Goal: Task Accomplishment & Management: Manage account settings

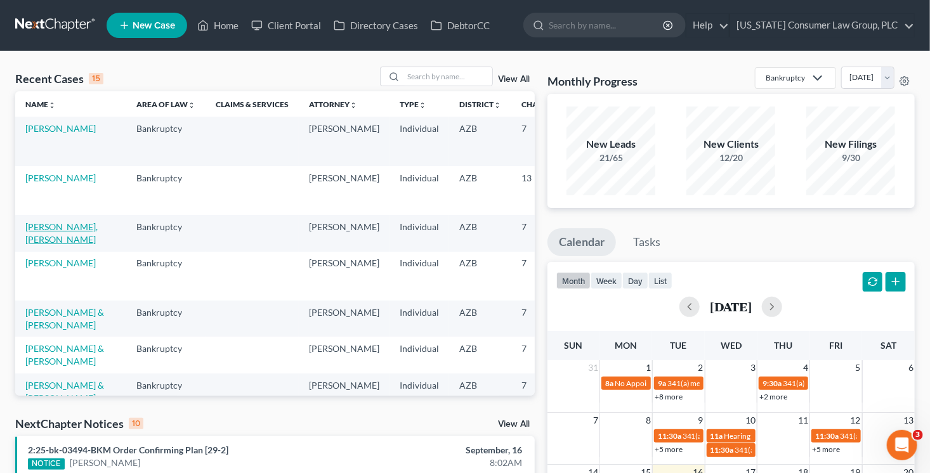
click at [46, 241] on link "[PERSON_NAME], [PERSON_NAME]" at bounding box center [61, 232] width 72 height 23
select select "1"
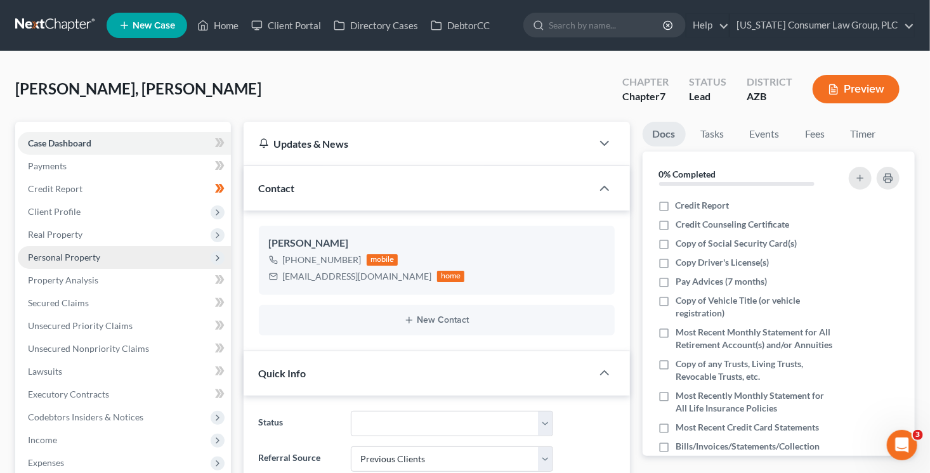
click at [86, 259] on span "Personal Property" at bounding box center [64, 257] width 72 height 11
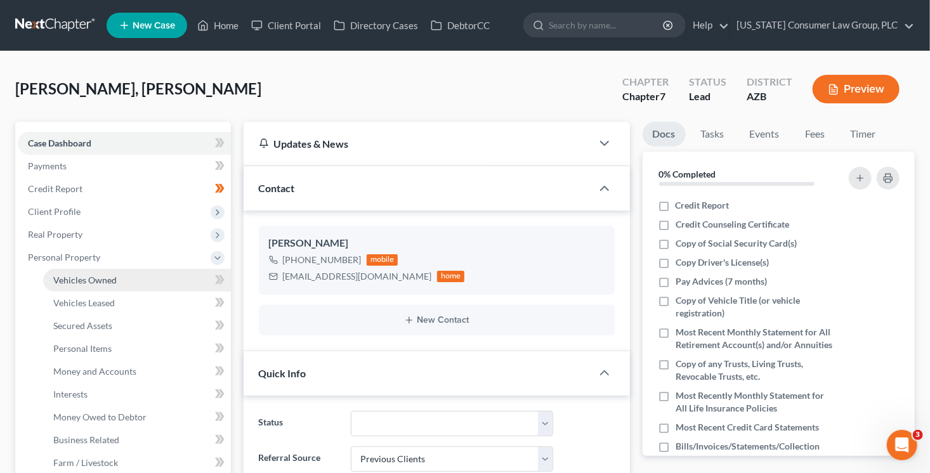
click at [96, 276] on span "Vehicles Owned" at bounding box center [84, 280] width 63 height 11
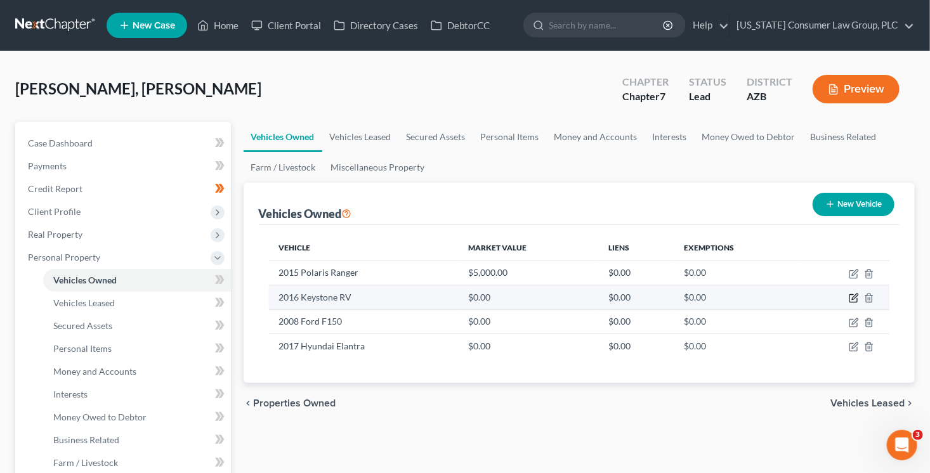
click at [852, 295] on icon "button" at bounding box center [854, 298] width 10 height 10
select select "5"
select select "10"
select select "3"
select select "0"
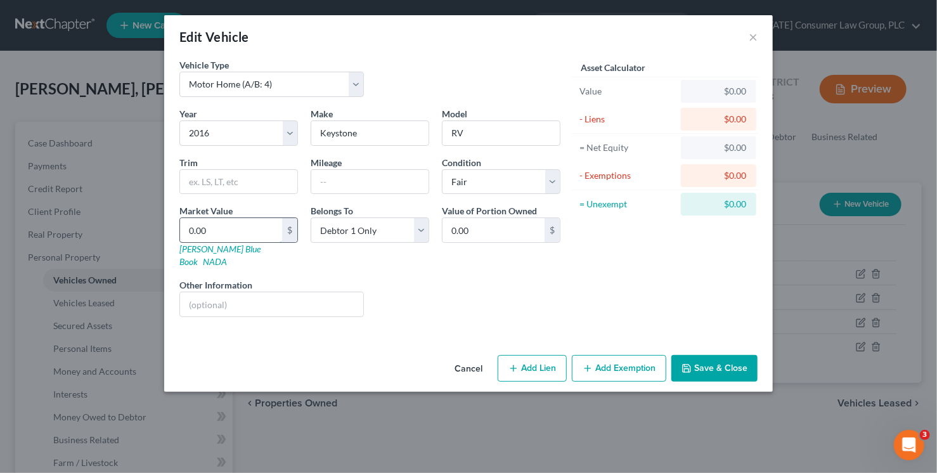
click at [251, 227] on input "0.00" at bounding box center [231, 230] width 102 height 24
type input "1"
type input "1.00"
type input "16"
type input "16.00"
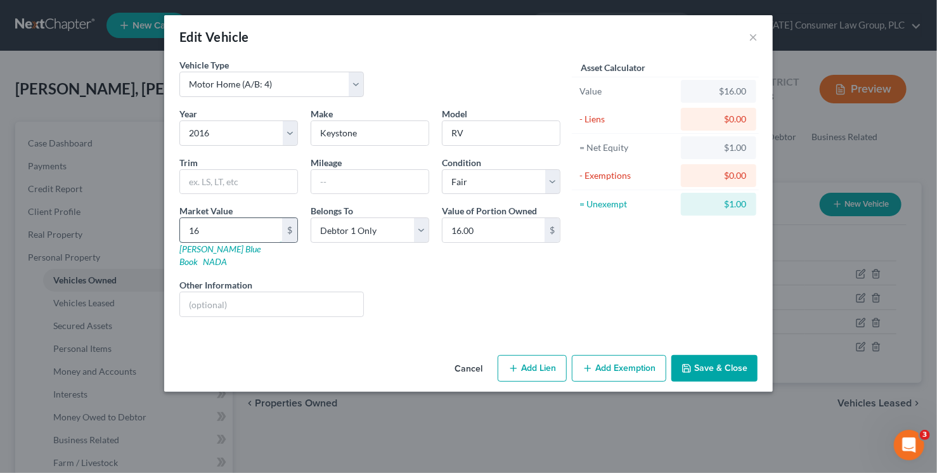
type input "162"
type input "162.00"
type input "16"
type input "16.00"
type input "1"
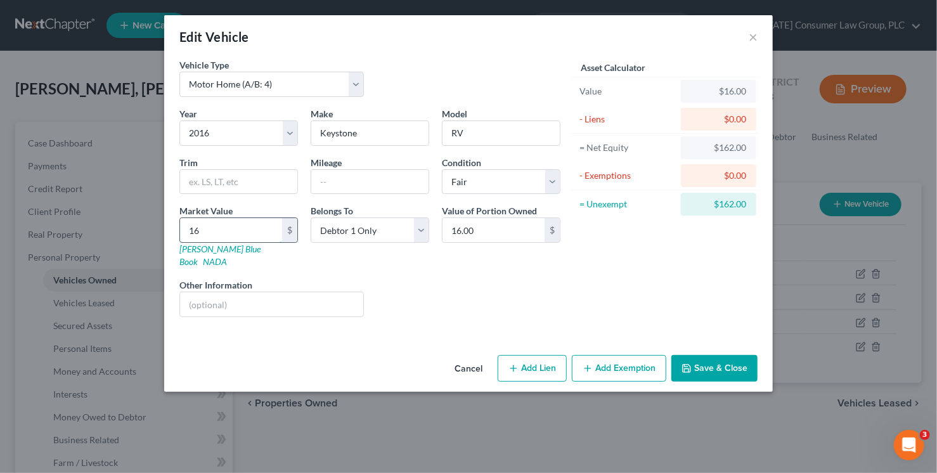
type input "1.00"
type input "12"
type input "12.00"
type input "126"
type input "126.00"
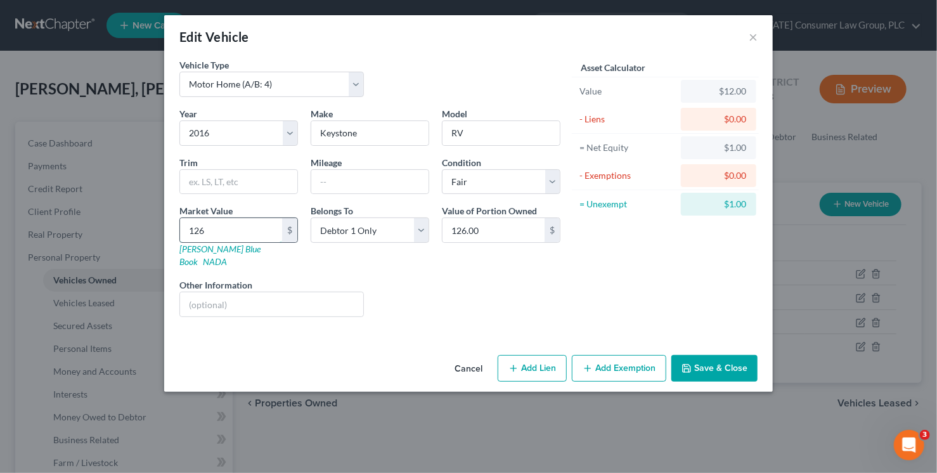
type input "1260"
type input "1,260.00"
type input "1,2600"
type input "12,600.00"
type input "12,600"
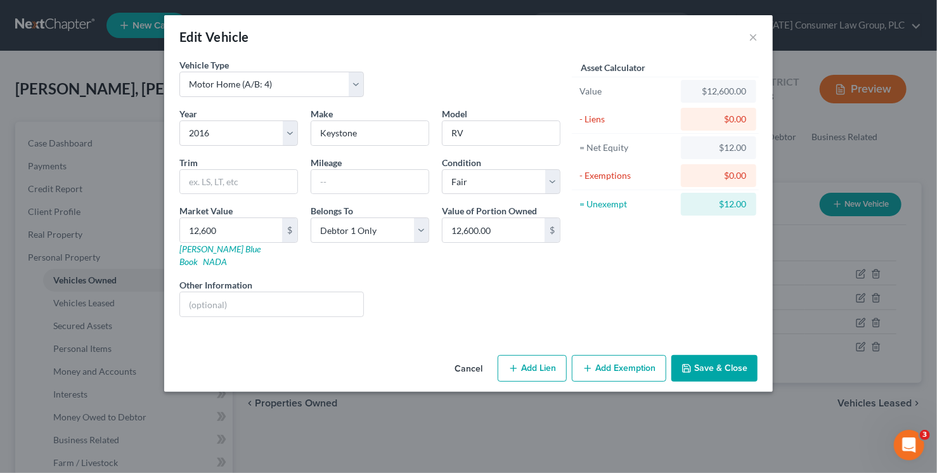
click at [754, 355] on button "Save & Close" at bounding box center [715, 368] width 86 height 27
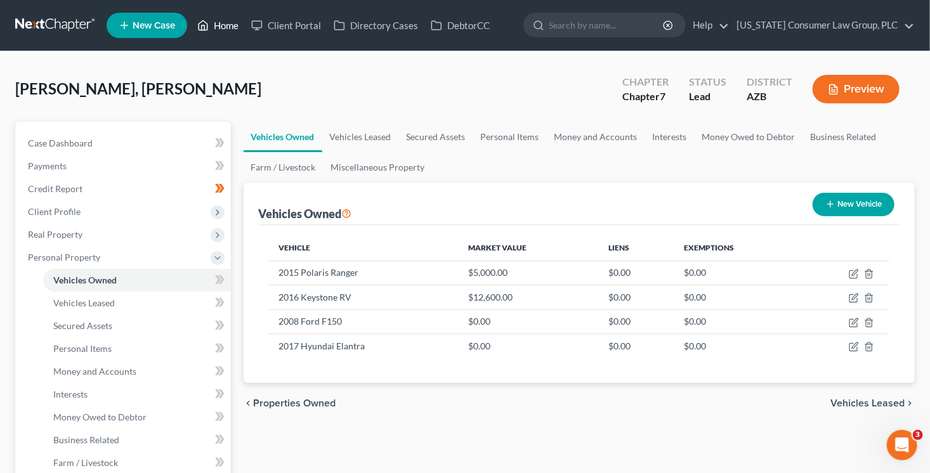
click at [229, 25] on link "Home" at bounding box center [218, 25] width 54 height 23
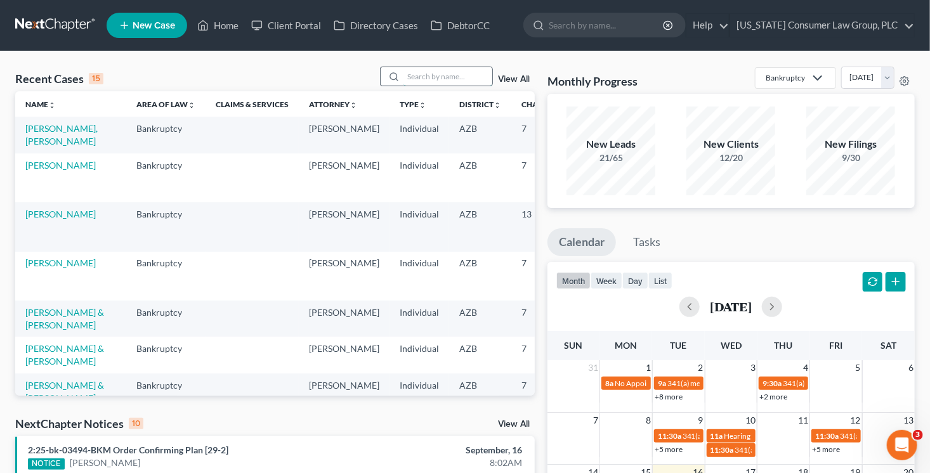
click at [430, 79] on input "search" at bounding box center [447, 76] width 89 height 18
type input "kelsey"
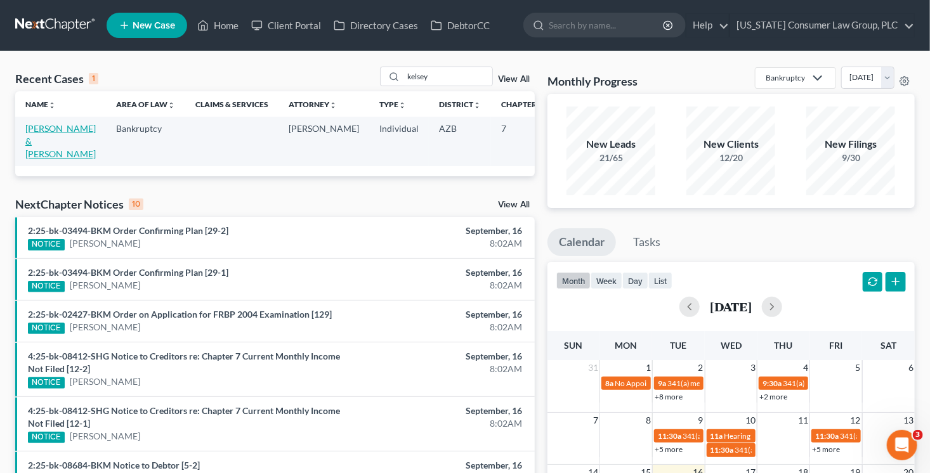
click at [29, 155] on link "[PERSON_NAME] & [PERSON_NAME]" at bounding box center [60, 141] width 70 height 36
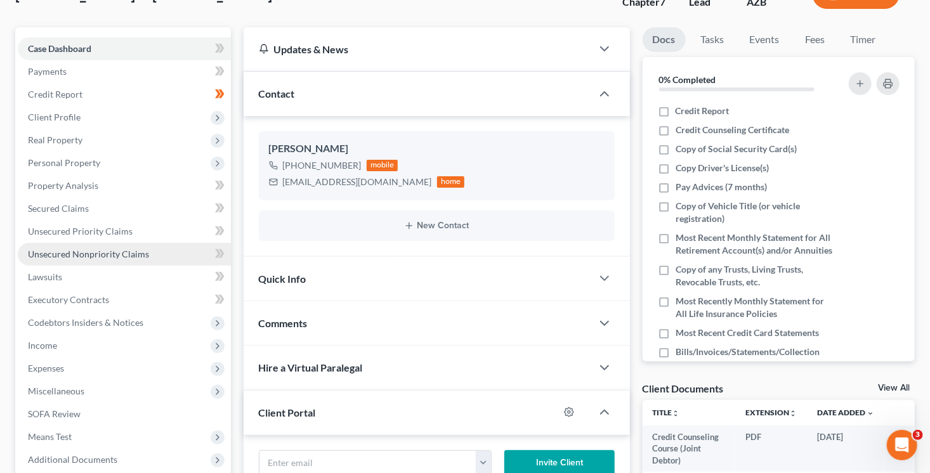
scroll to position [143, 0]
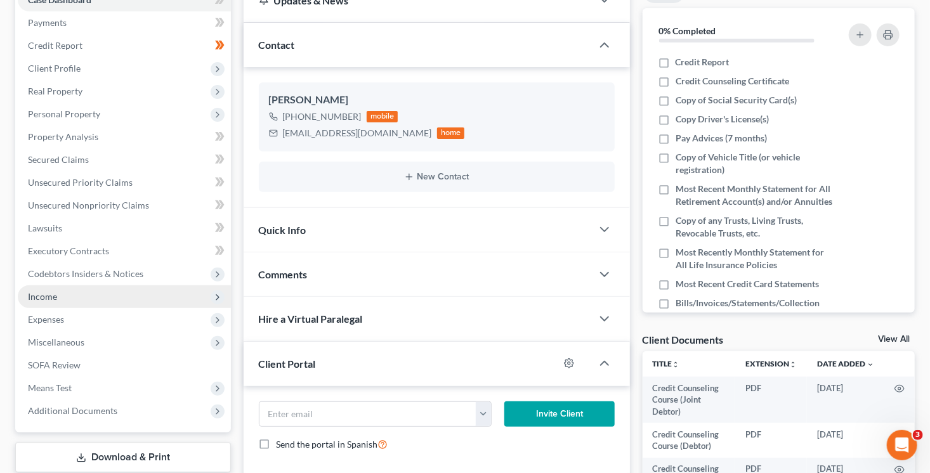
click at [69, 300] on span "Income" at bounding box center [124, 296] width 213 height 23
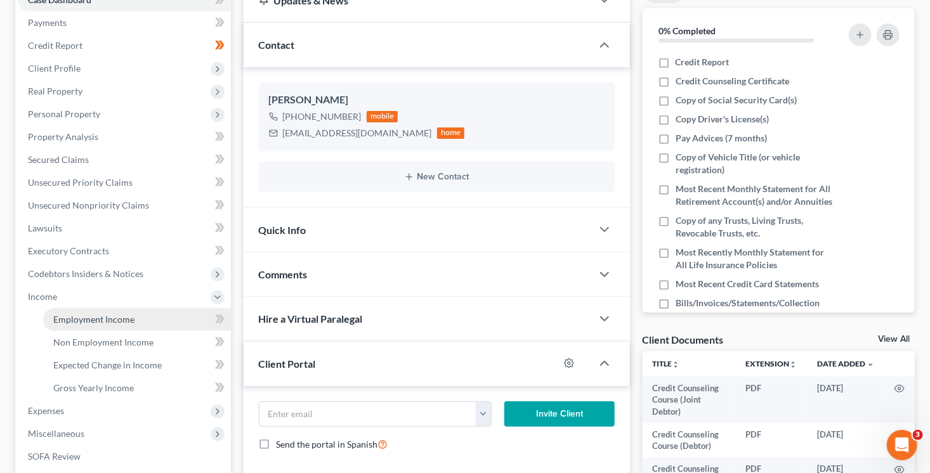
click at [108, 325] on link "Employment Income" at bounding box center [137, 319] width 188 height 23
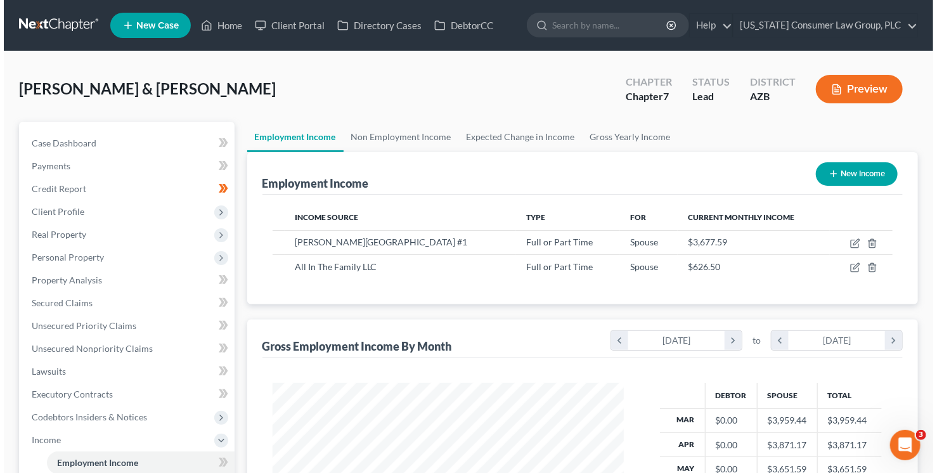
scroll to position [226, 377]
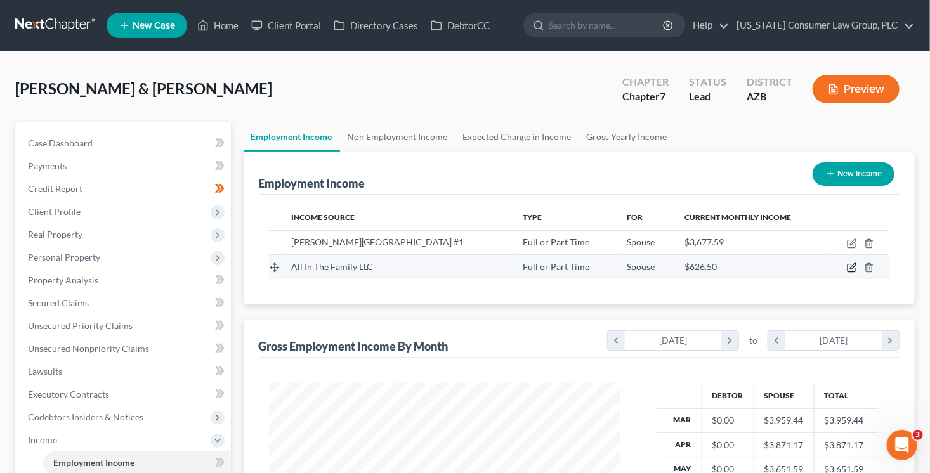
click at [848, 266] on icon "button" at bounding box center [852, 268] width 10 height 10
select select "0"
select select "3"
select select "1"
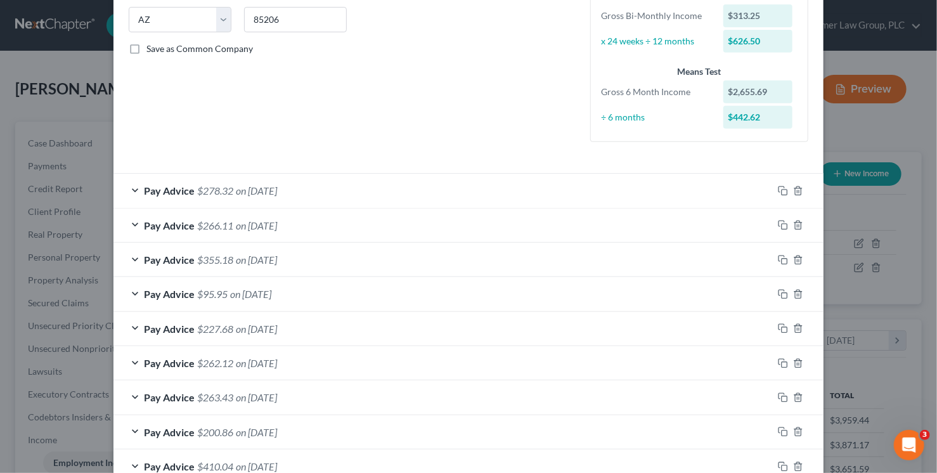
scroll to position [333, 0]
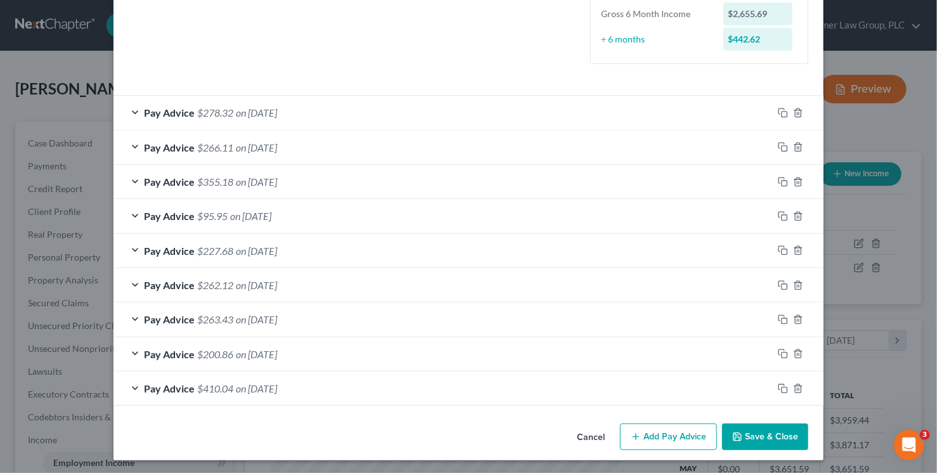
click at [679, 436] on button "Add Pay Advice" at bounding box center [668, 437] width 97 height 27
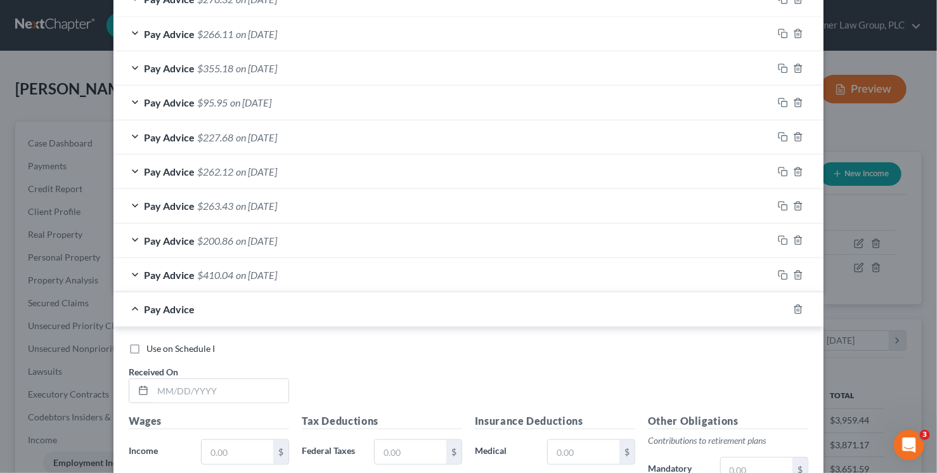
scroll to position [449, 0]
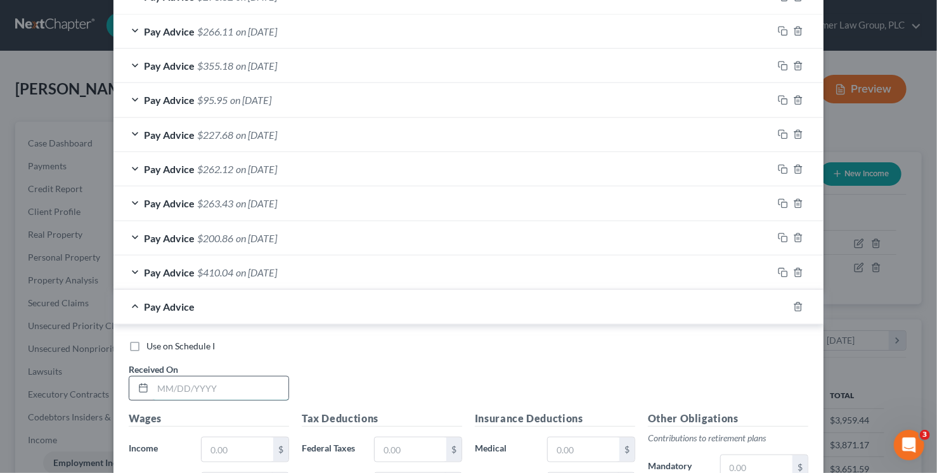
click at [230, 378] on input "text" at bounding box center [221, 389] width 136 height 24
type input "8/25/25"
click at [247, 450] on input "text" at bounding box center [238, 450] width 72 height 24
type input "302"
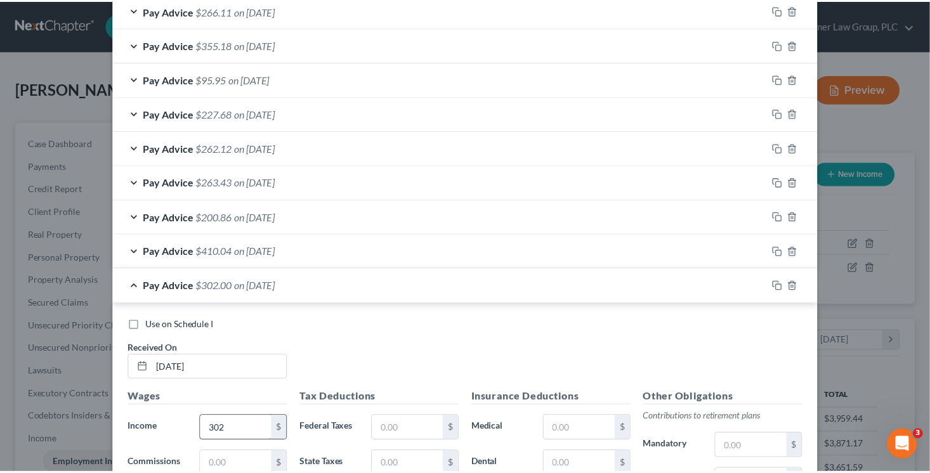
scroll to position [730, 0]
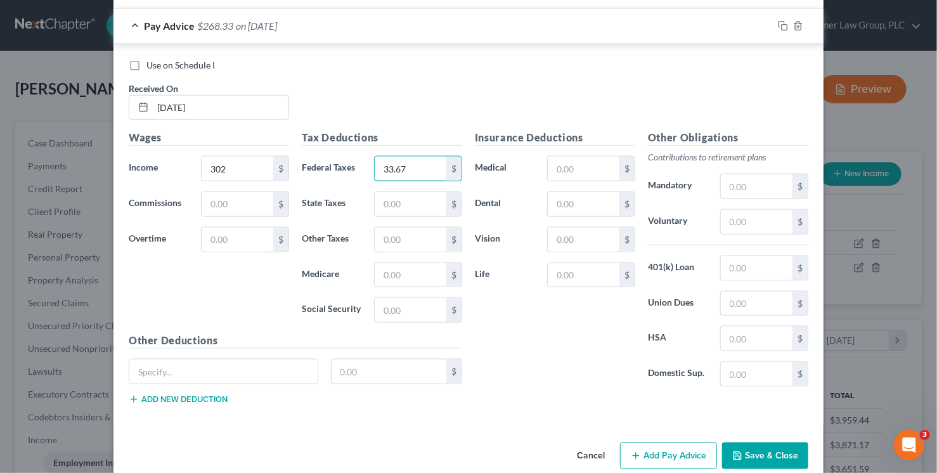
type input "33.67"
click at [748, 453] on button "Save & Close" at bounding box center [765, 456] width 86 height 27
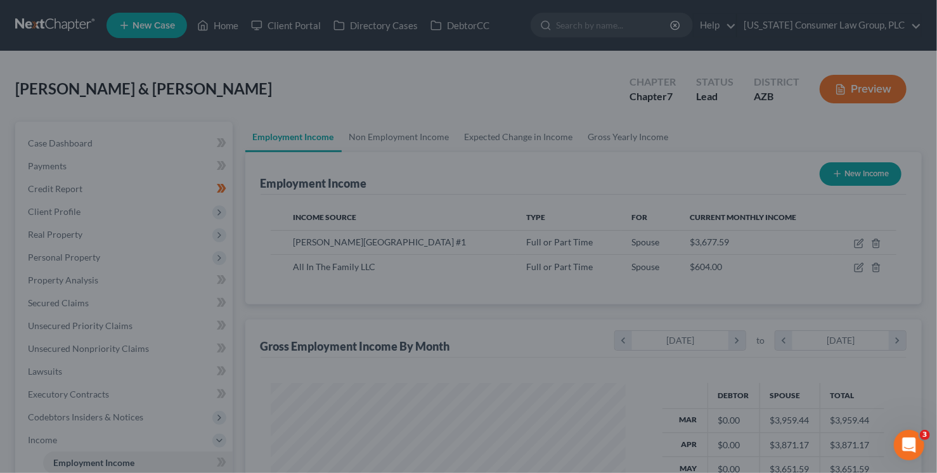
scroll to position [633931, 633780]
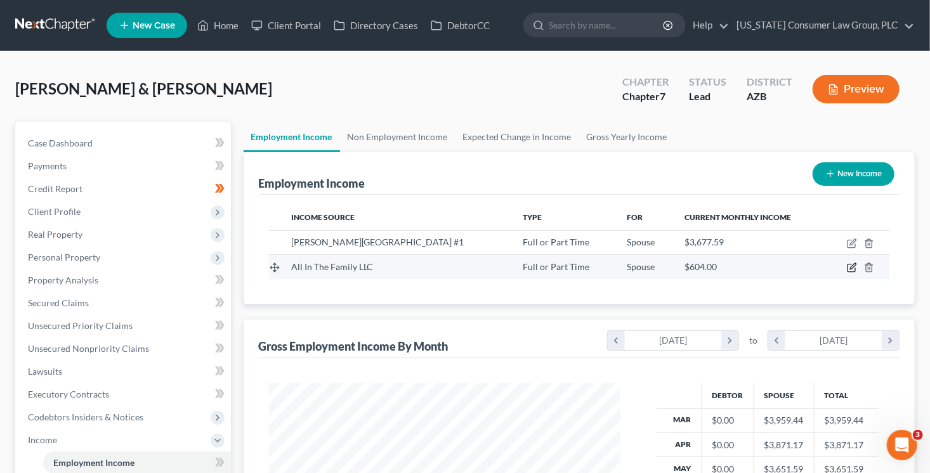
click at [850, 267] on icon "button" at bounding box center [853, 267] width 6 height 6
select select "0"
select select "3"
select select "1"
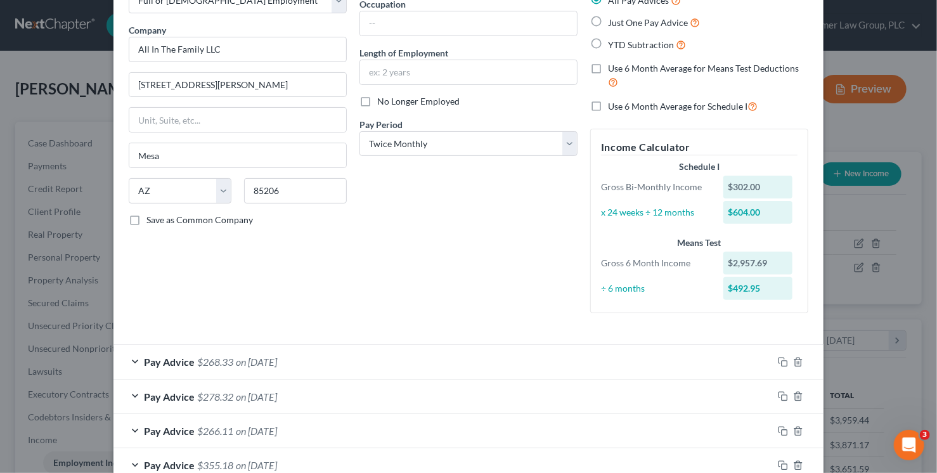
scroll to position [368, 0]
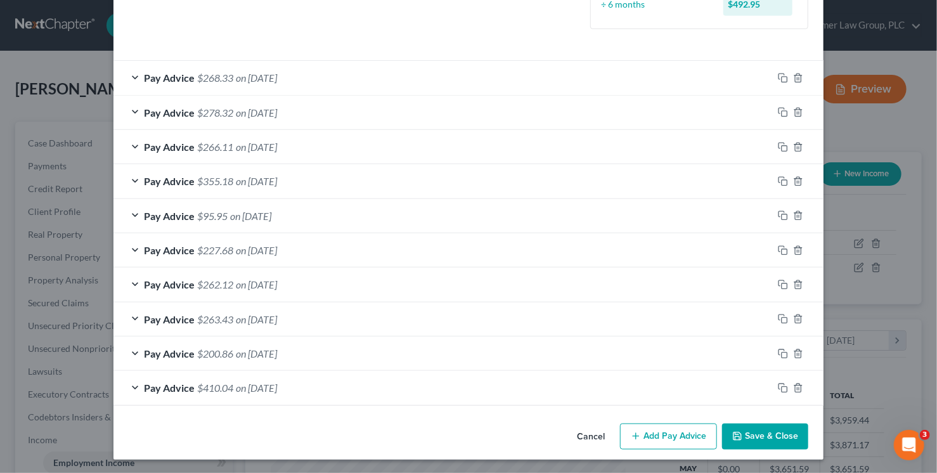
click at [672, 439] on button "Add Pay Advice" at bounding box center [668, 437] width 97 height 27
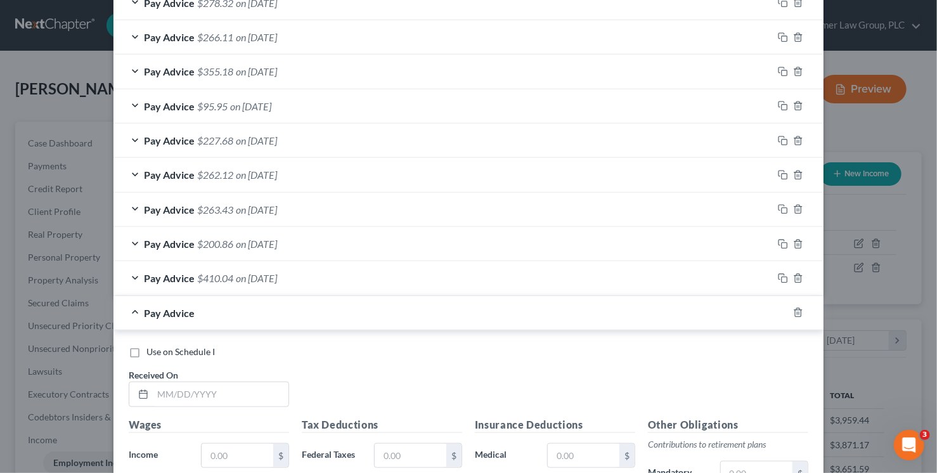
scroll to position [478, 0]
drag, startPoint x: 202, startPoint y: 394, endPoint x: 266, endPoint y: 385, distance: 65.3
click at [202, 394] on input "text" at bounding box center [221, 394] width 136 height 24
type input "7/25/25"
type input "309.25"
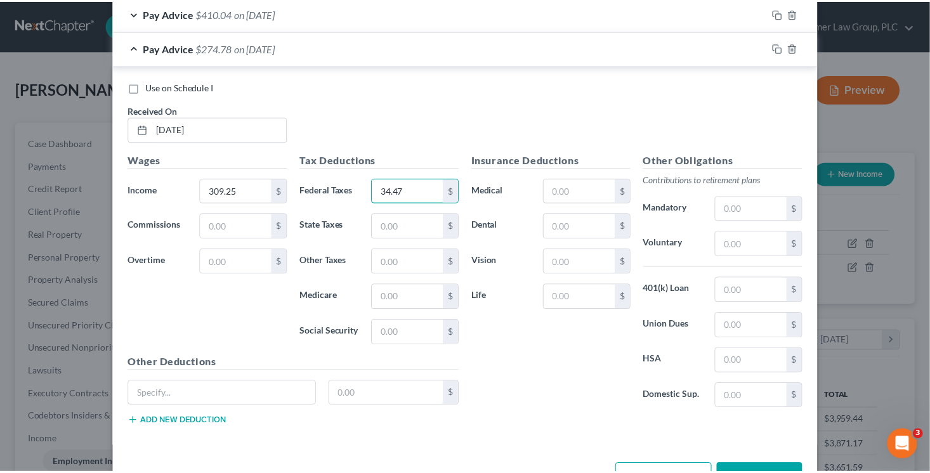
scroll to position [781, 0]
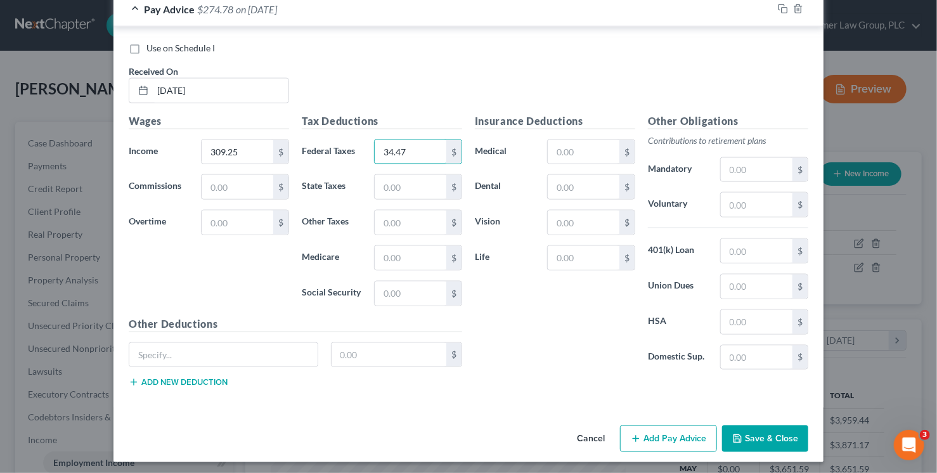
type input "34.47"
click at [762, 429] on button "Save & Close" at bounding box center [765, 439] width 86 height 27
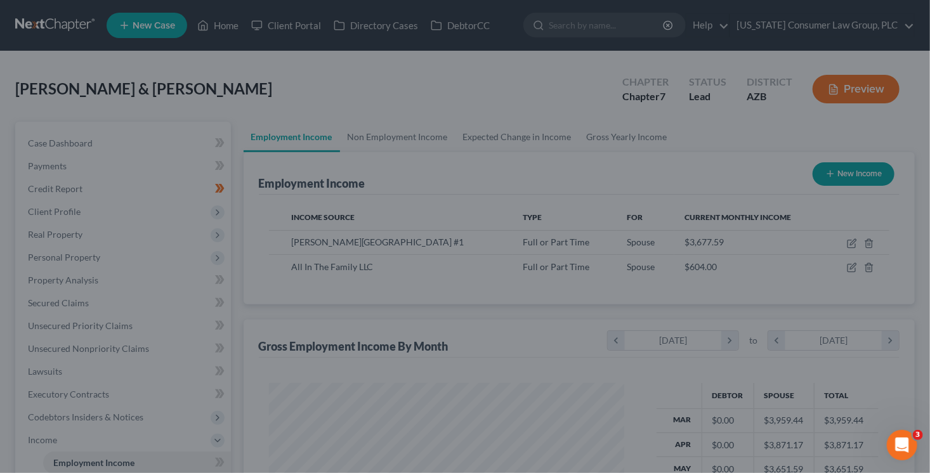
scroll to position [633931, 633780]
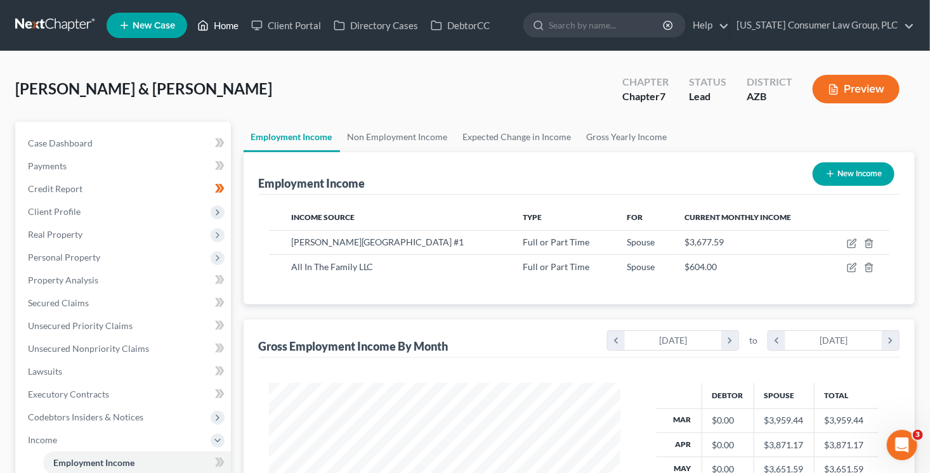
click at [216, 25] on link "Home" at bounding box center [218, 25] width 54 height 23
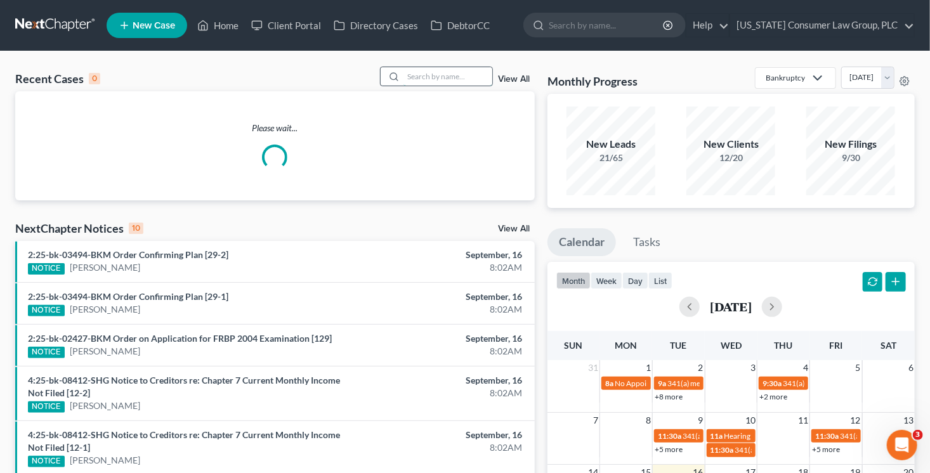
click at [405, 82] on input "search" at bounding box center [447, 76] width 89 height 18
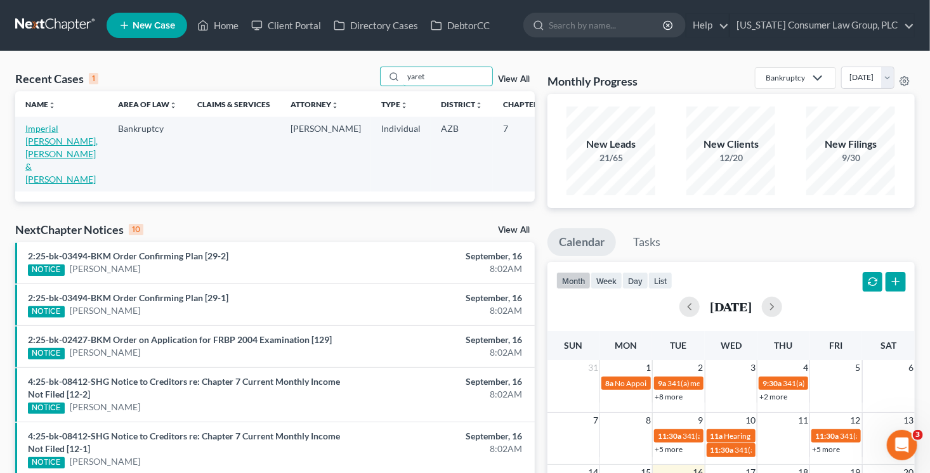
type input "yaret"
click at [30, 133] on link "Imperial [PERSON_NAME], [PERSON_NAME] & [PERSON_NAME]" at bounding box center [61, 154] width 72 height 62
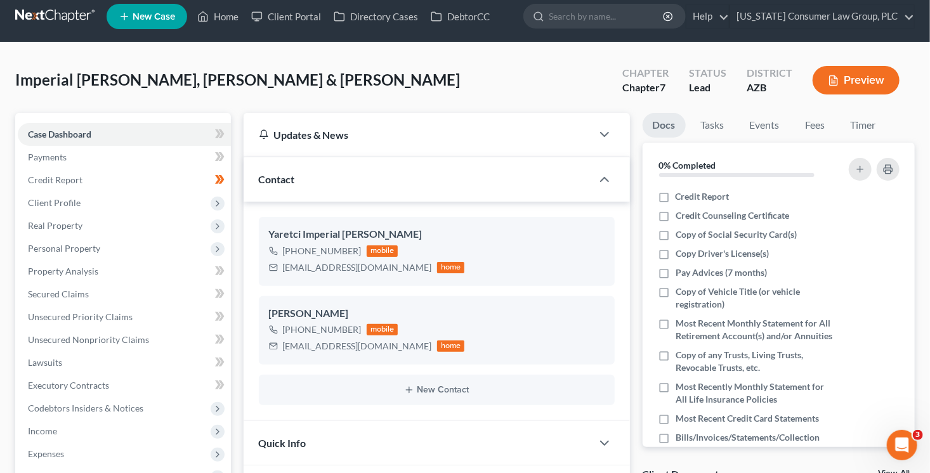
scroll to position [15, 0]
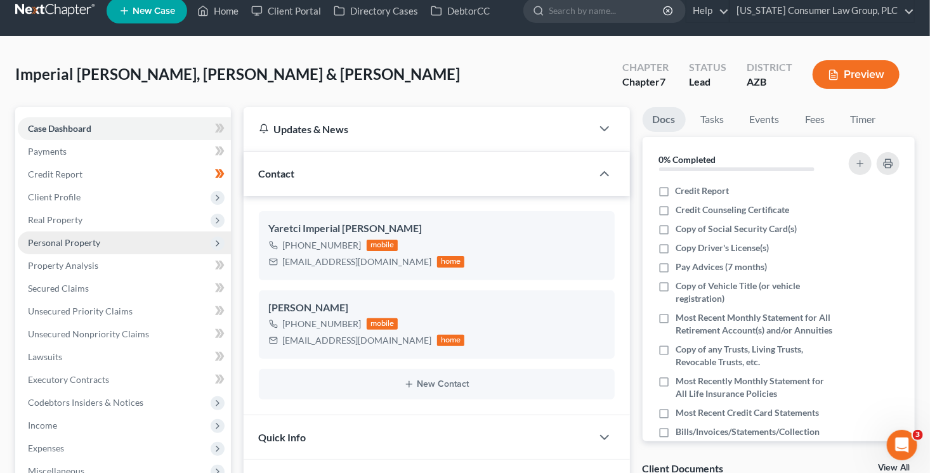
click at [105, 249] on span "Personal Property" at bounding box center [124, 242] width 213 height 23
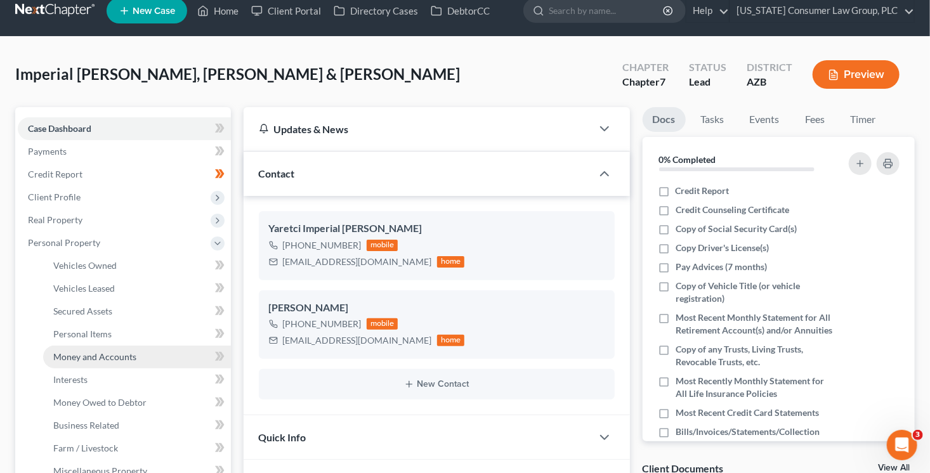
click at [127, 352] on span "Money and Accounts" at bounding box center [94, 356] width 83 height 11
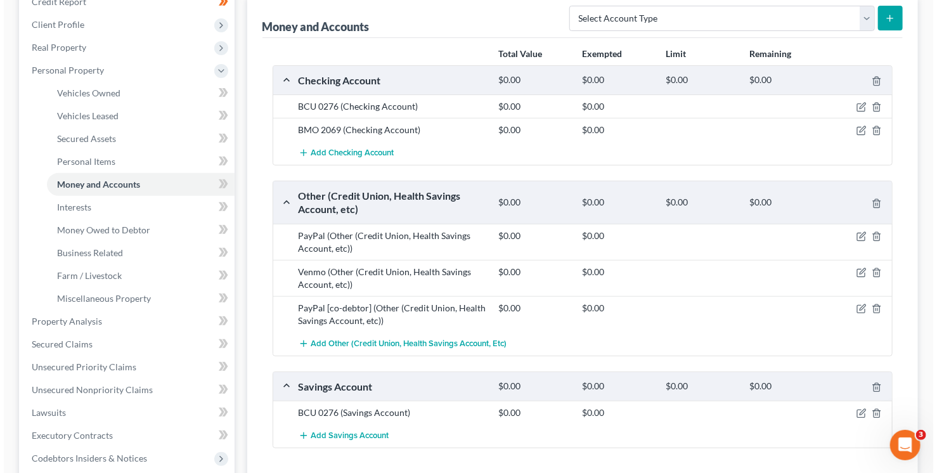
scroll to position [182, 0]
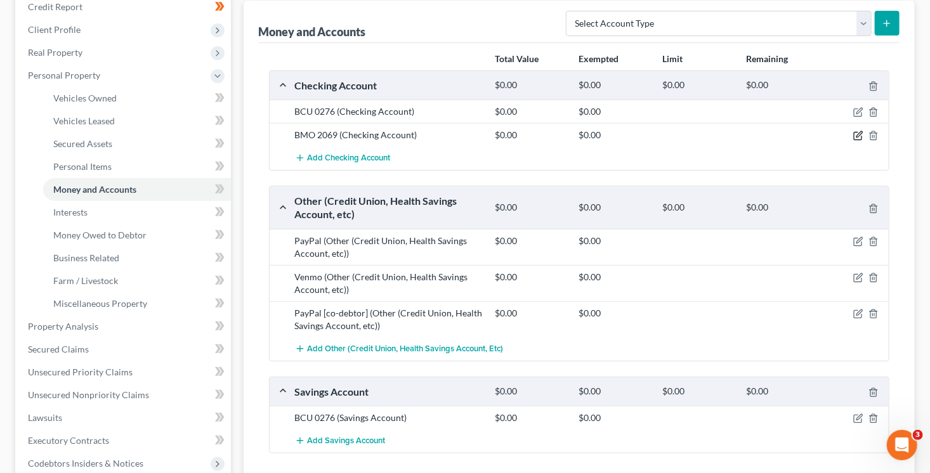
click at [859, 134] on icon "button" at bounding box center [859, 135] width 6 height 6
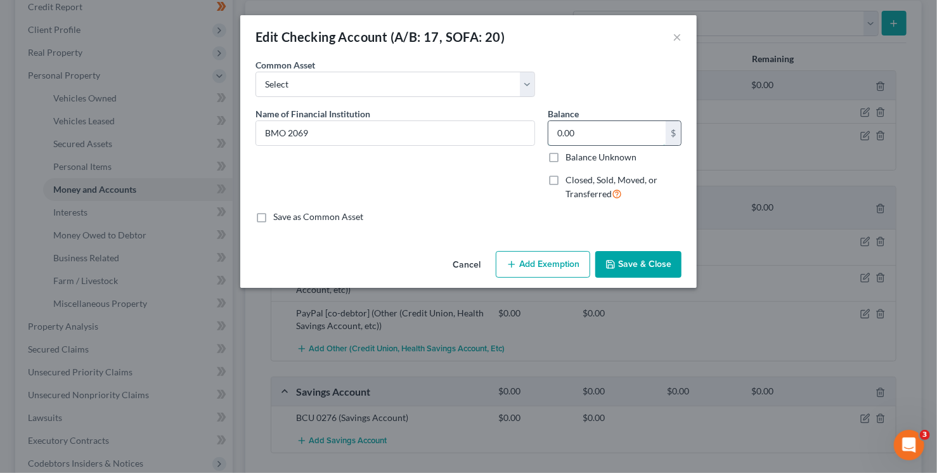
click at [594, 131] on input "0.00" at bounding box center [607, 133] width 117 height 24
type input "1,197.04"
click at [568, 266] on button "Add Exemption" at bounding box center [543, 264] width 94 height 27
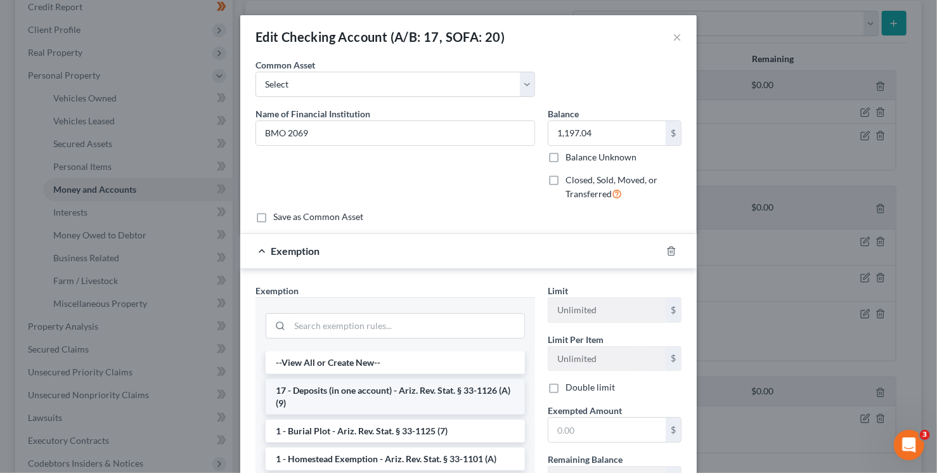
click at [381, 400] on li "17 - Deposits (in one account) - Ariz. Rev. Stat. § 33-1126 (A)(9)" at bounding box center [395, 397] width 259 height 36
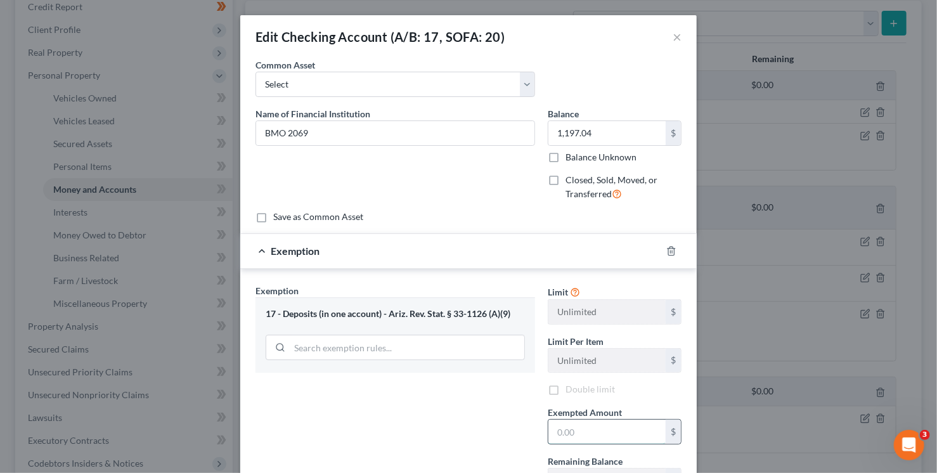
click at [559, 431] on input "text" at bounding box center [607, 432] width 117 height 24
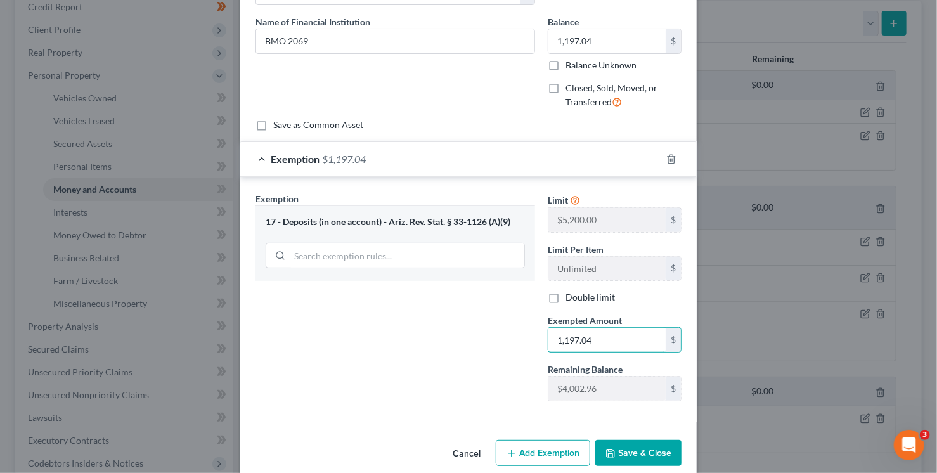
scroll to position [108, 0]
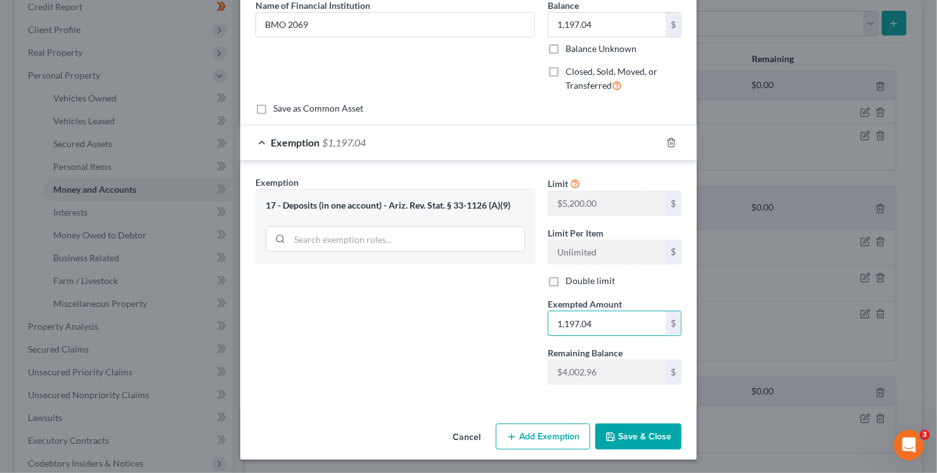
type input "1,197.04"
click at [664, 434] on button "Save & Close" at bounding box center [638, 437] width 86 height 27
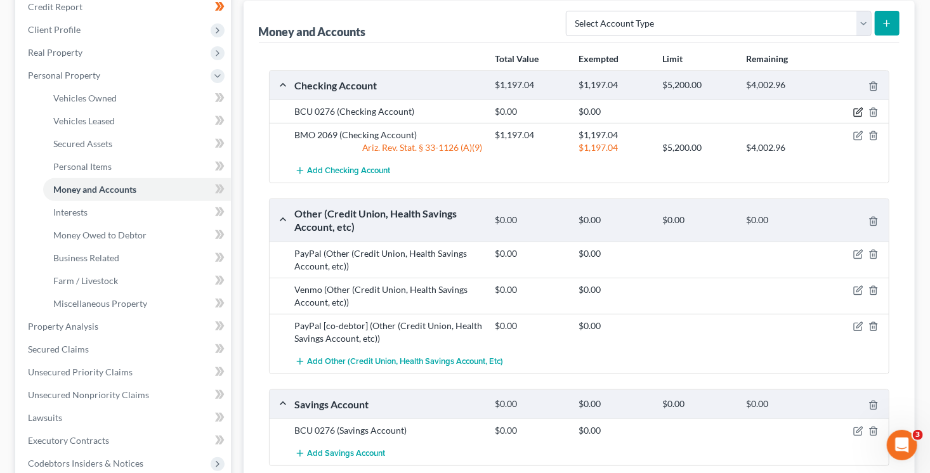
click at [854, 111] on icon "button" at bounding box center [858, 112] width 10 height 10
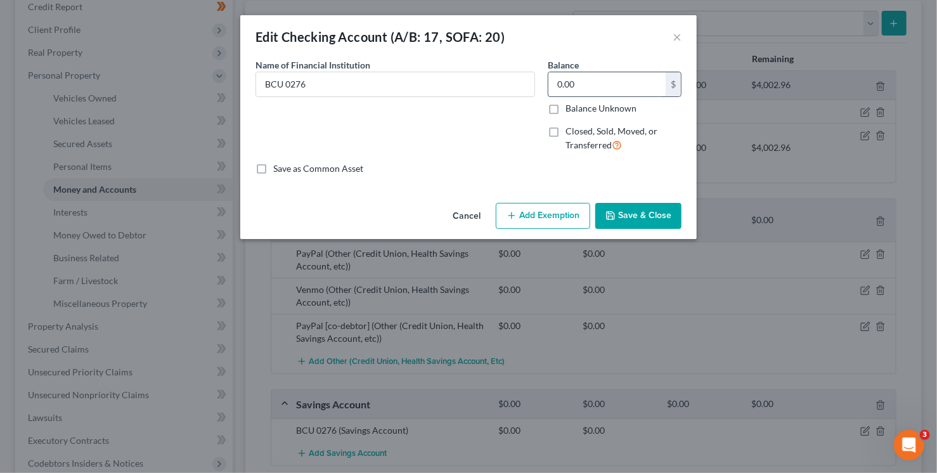
click at [575, 86] on input "0.00" at bounding box center [607, 84] width 117 height 24
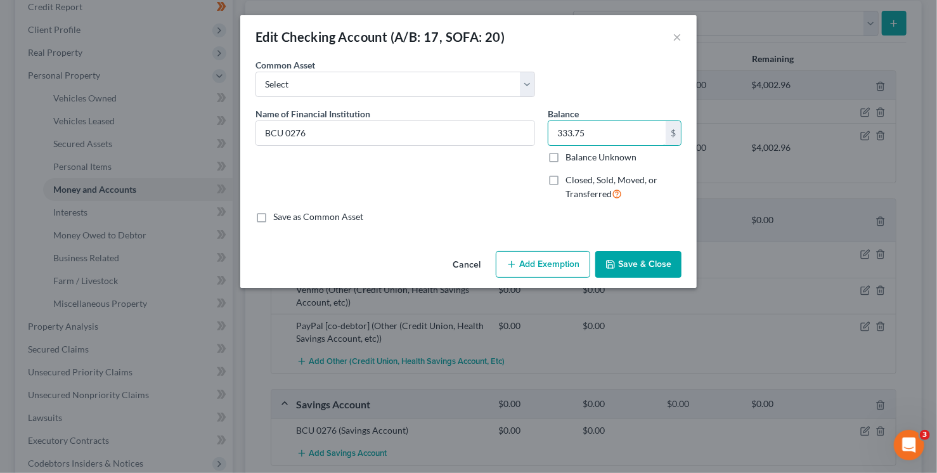
type input "333.75"
click at [540, 260] on button "Add Exemption" at bounding box center [543, 264] width 94 height 27
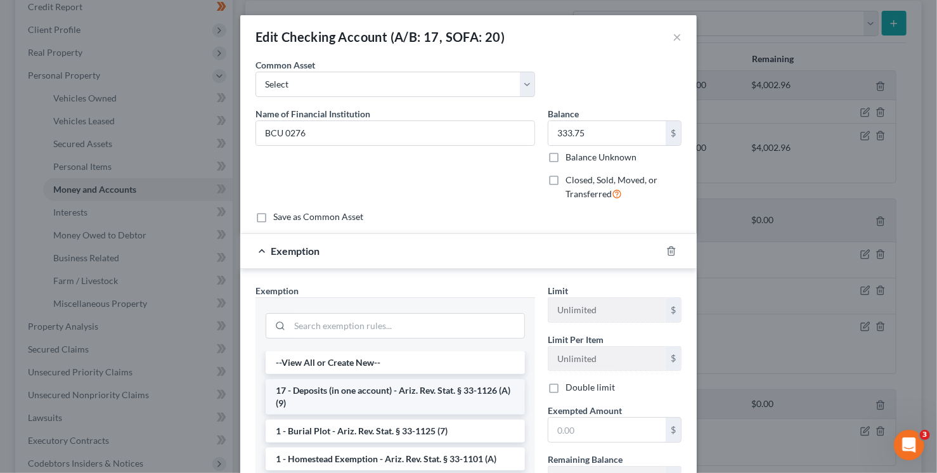
click at [401, 390] on li "17 - Deposits (in one account) - Ariz. Rev. Stat. § 33-1126 (A)(9)" at bounding box center [395, 397] width 259 height 36
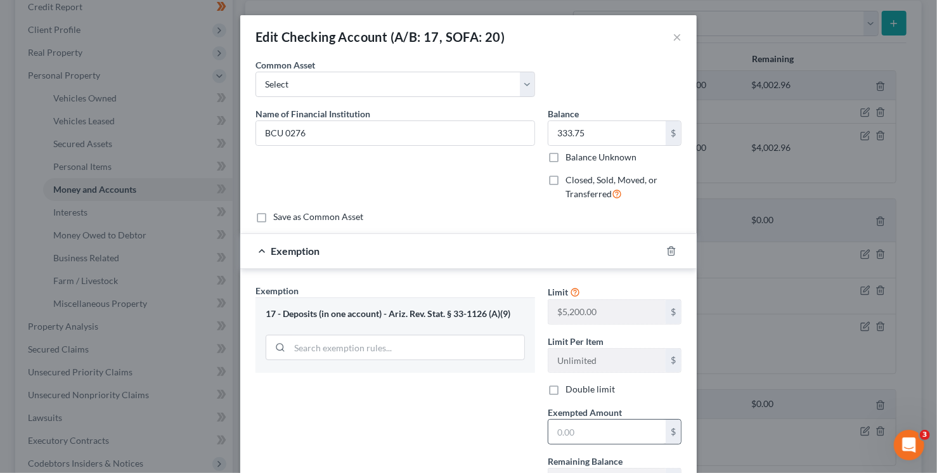
click at [589, 443] on div "$" at bounding box center [615, 431] width 134 height 25
click at [587, 436] on input "text" at bounding box center [607, 432] width 117 height 24
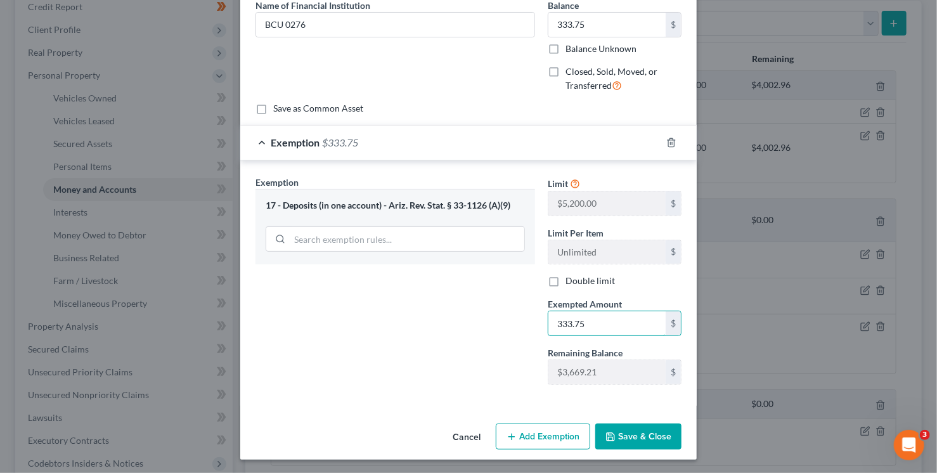
type input "333.75"
click at [618, 430] on button "Save & Close" at bounding box center [638, 437] width 86 height 27
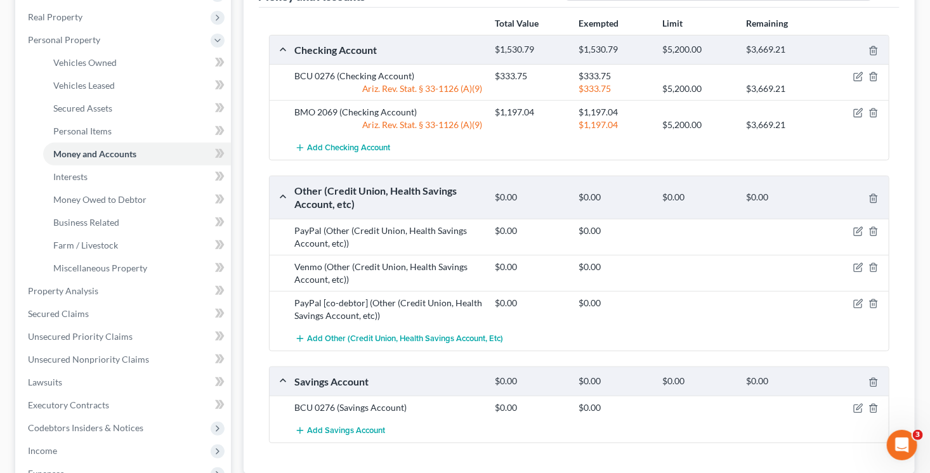
scroll to position [235, 0]
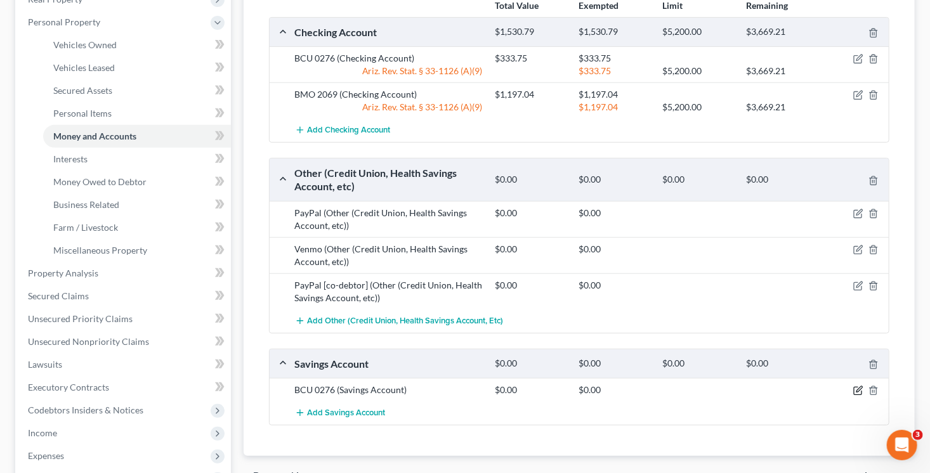
click at [863, 388] on div at bounding box center [856, 390] width 67 height 13
click at [858, 386] on icon "button" at bounding box center [858, 391] width 10 height 10
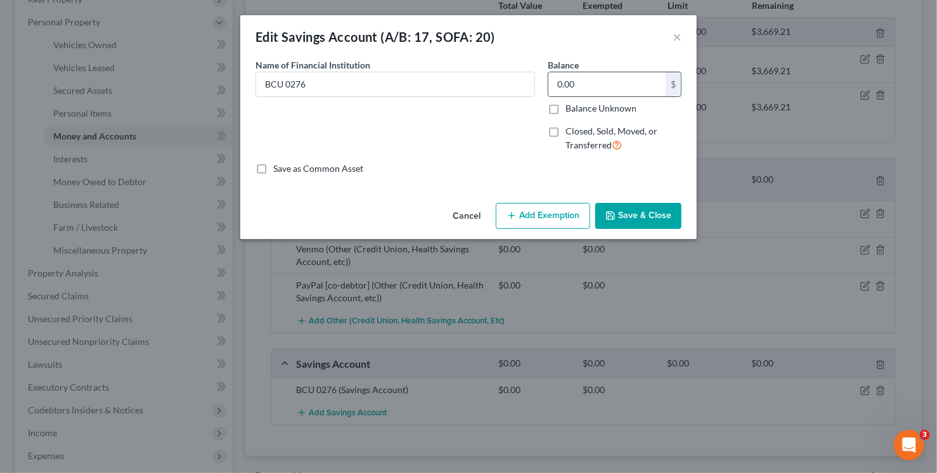
click at [573, 89] on input "0.00" at bounding box center [607, 84] width 117 height 24
type input "1"
click at [627, 222] on button "Save & Close" at bounding box center [638, 216] width 86 height 27
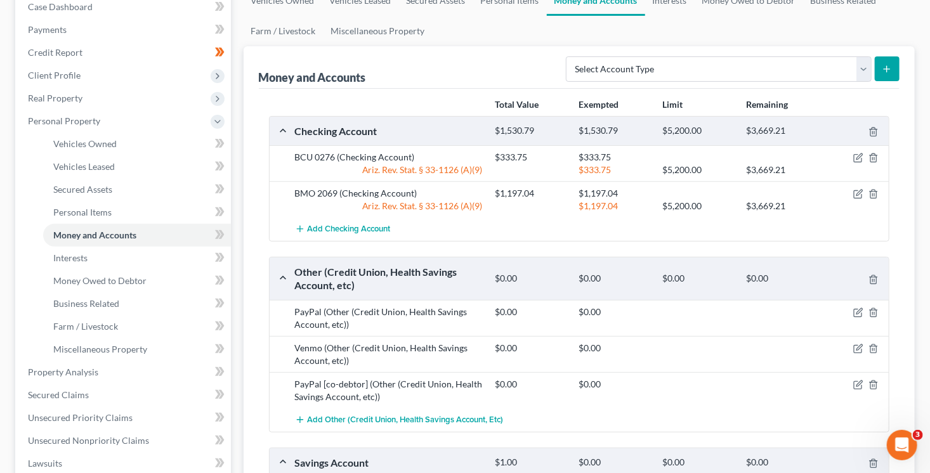
scroll to position [0, 0]
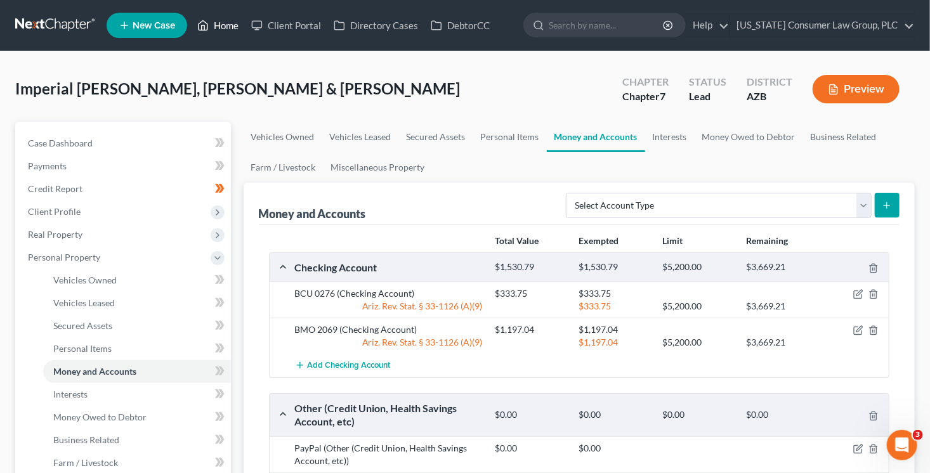
click at [224, 31] on link "Home" at bounding box center [218, 25] width 54 height 23
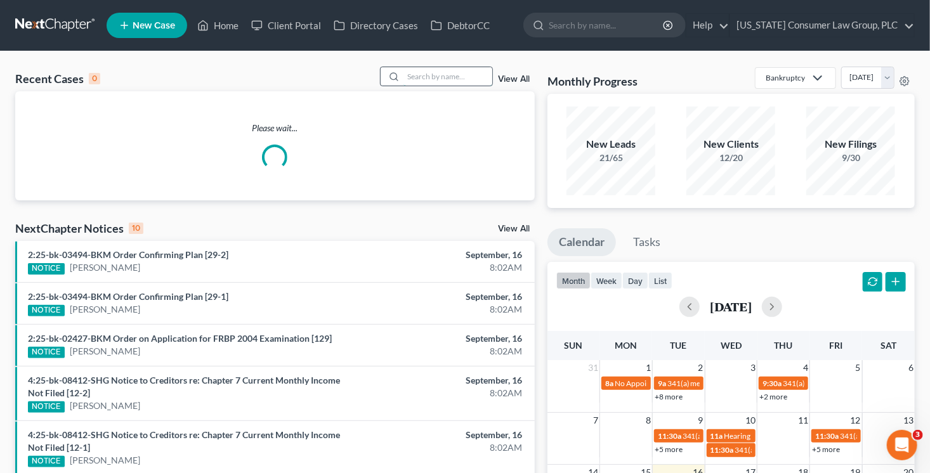
click at [465, 77] on input "search" at bounding box center [447, 76] width 89 height 18
type input "wright"
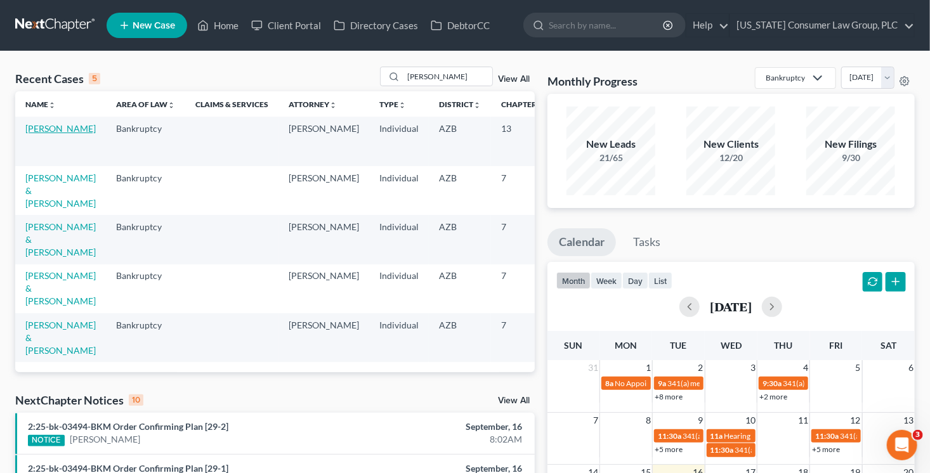
click at [43, 134] on link "[PERSON_NAME]" at bounding box center [60, 128] width 70 height 11
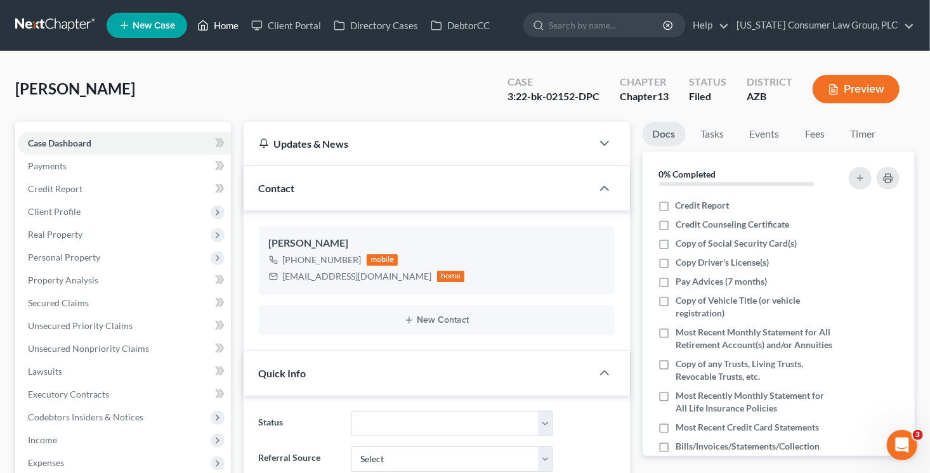
click at [235, 29] on link "Home" at bounding box center [218, 25] width 54 height 23
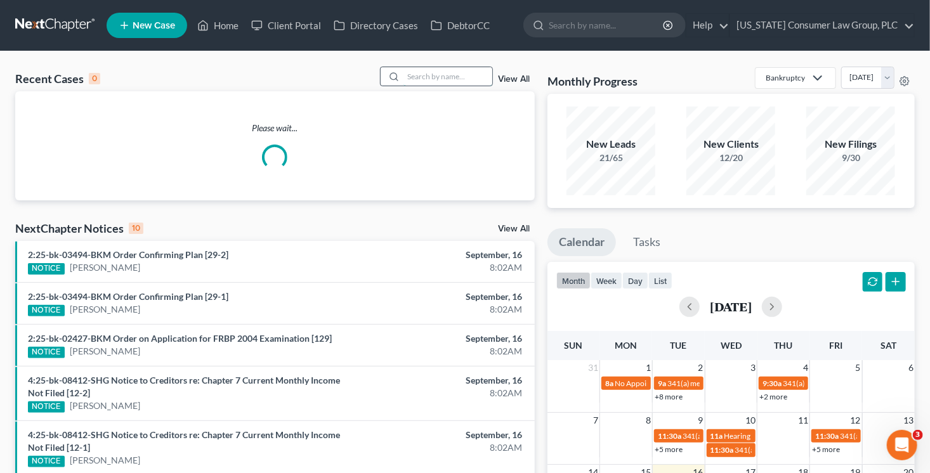
click at [434, 73] on input "search" at bounding box center [447, 76] width 89 height 18
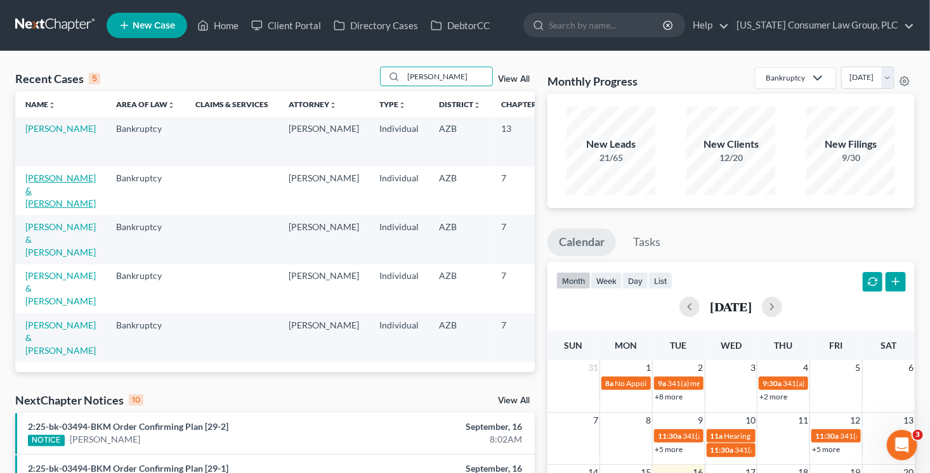
type input "wright"
click at [52, 197] on link "[PERSON_NAME] & [PERSON_NAME]" at bounding box center [60, 190] width 70 height 36
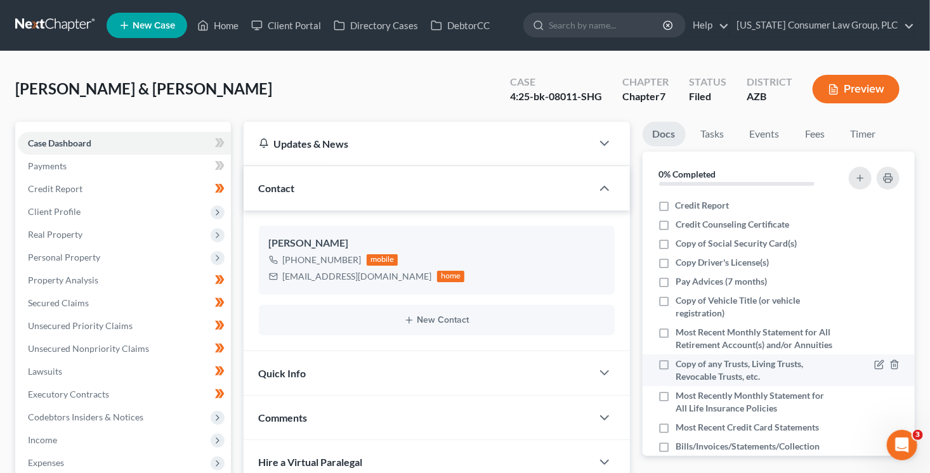
scroll to position [2, 0]
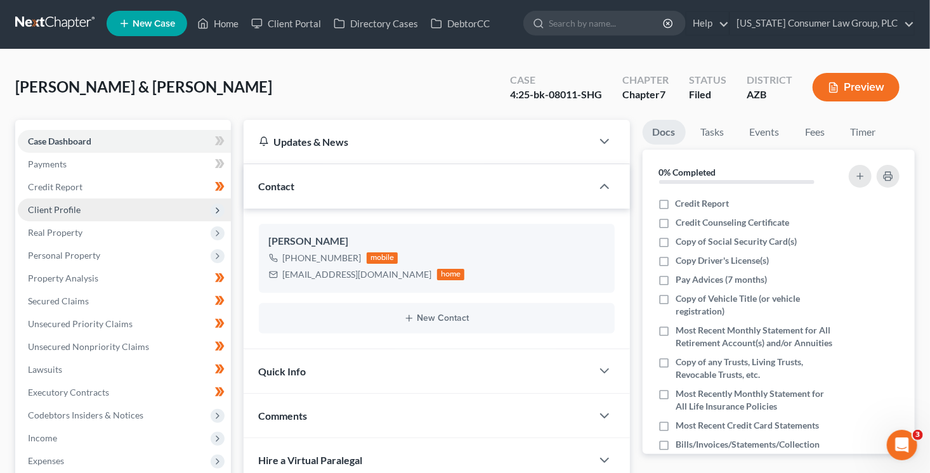
click at [77, 214] on span "Client Profile" at bounding box center [54, 209] width 53 height 11
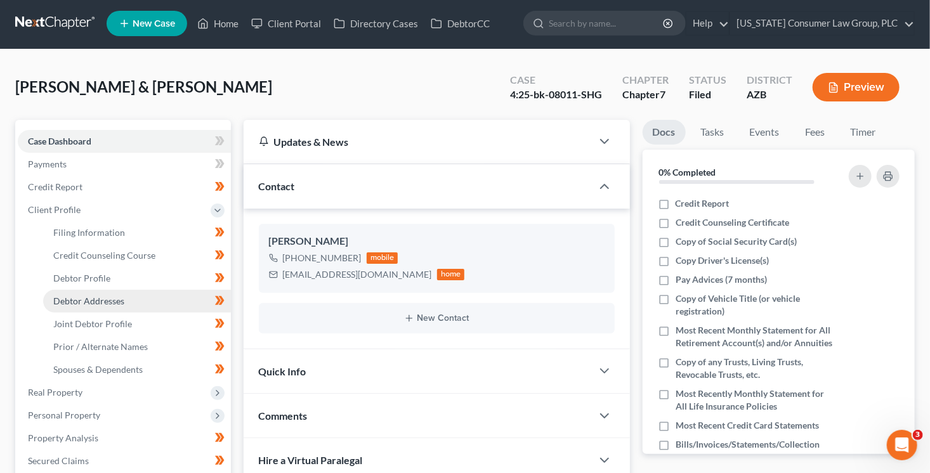
click at [122, 305] on span "Debtor Addresses" at bounding box center [88, 301] width 71 height 11
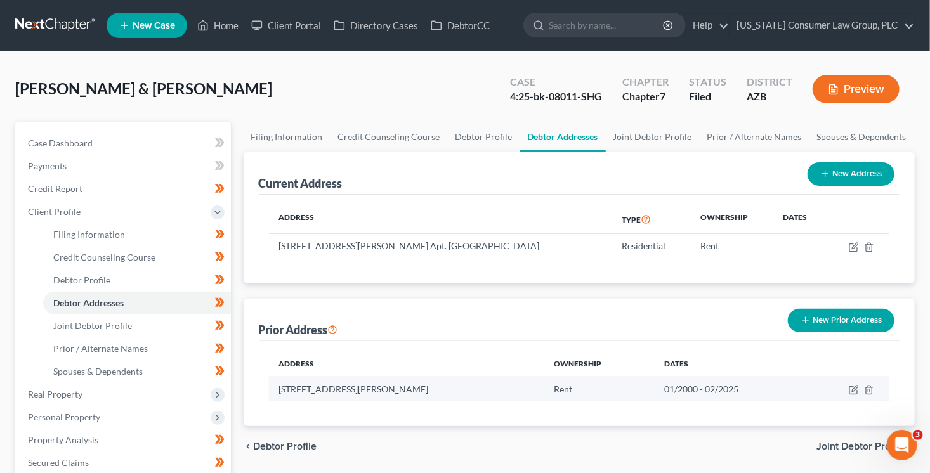
drag, startPoint x: 823, startPoint y: 403, endPoint x: 854, endPoint y: 398, distance: 30.9
click at [823, 403] on div "Address Ownership Dates 408 S. Tierra Verde Pl., San Manuel, AZ 85631 Rent 01/2…" at bounding box center [579, 383] width 641 height 85
click at [852, 388] on icon "button" at bounding box center [855, 389] width 6 height 6
select select "3"
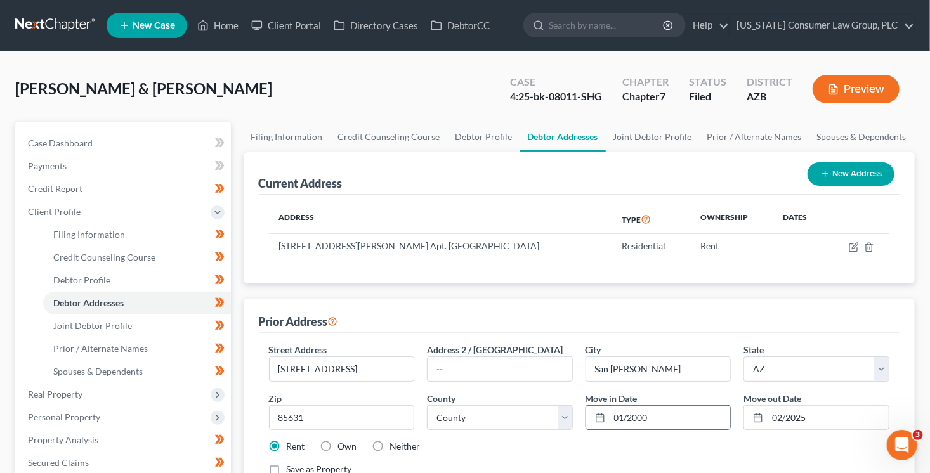
click at [645, 419] on input "01/2000" at bounding box center [669, 418] width 121 height 24
drag, startPoint x: 656, startPoint y: 417, endPoint x: 591, endPoint y: 414, distance: 65.4
click at [591, 414] on div "01/2000" at bounding box center [658, 417] width 146 height 25
type input "0"
type input "06/2018"
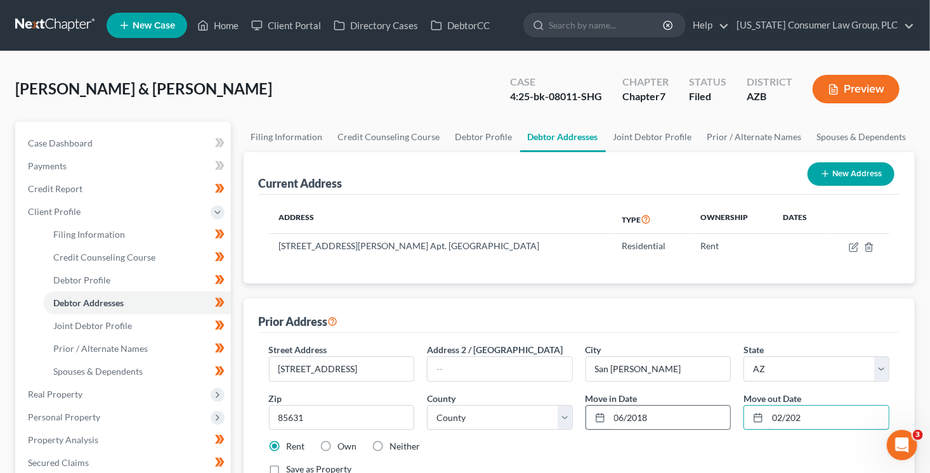
type input "02/2025"
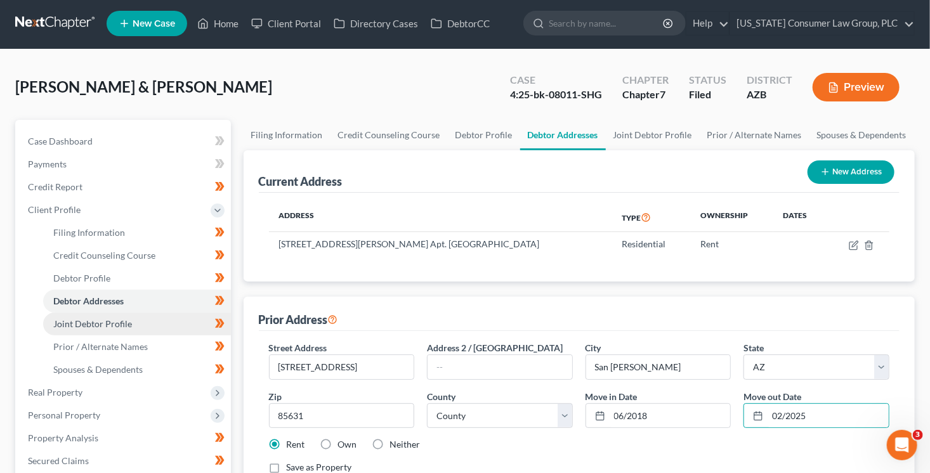
click at [124, 330] on link "Joint Debtor Profile" at bounding box center [137, 324] width 188 height 23
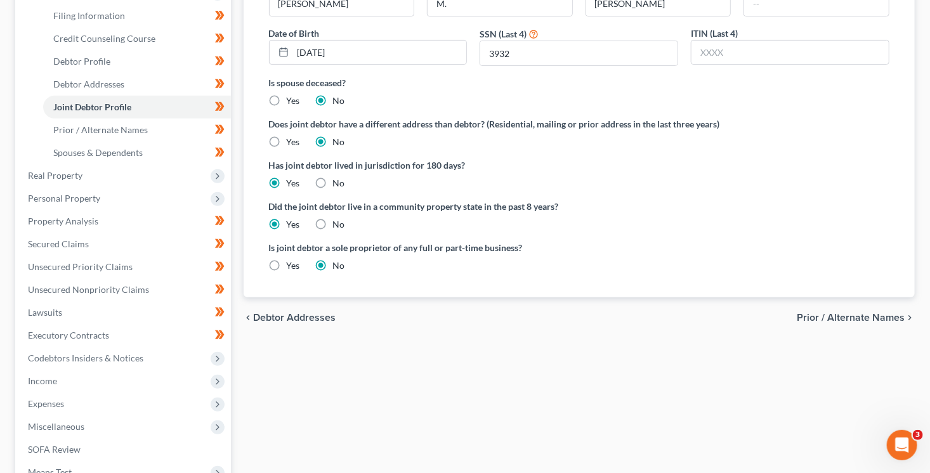
scroll to position [249, 0]
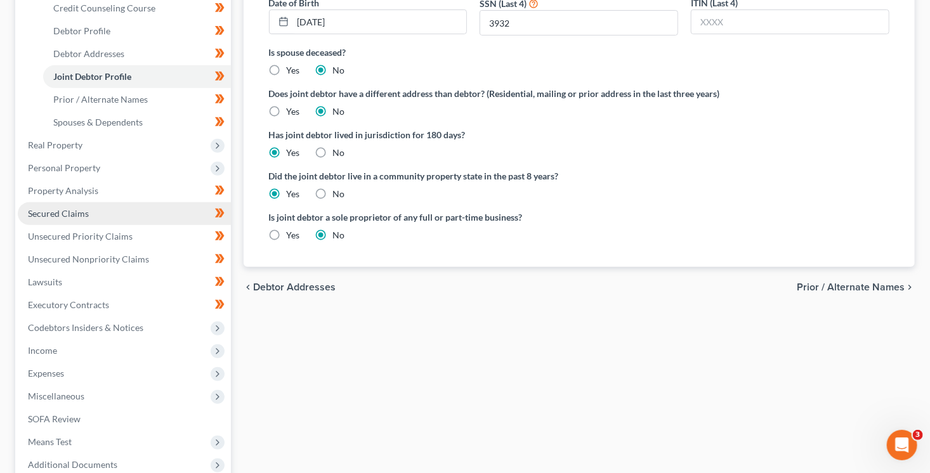
click at [74, 212] on span "Secured Claims" at bounding box center [58, 213] width 61 height 11
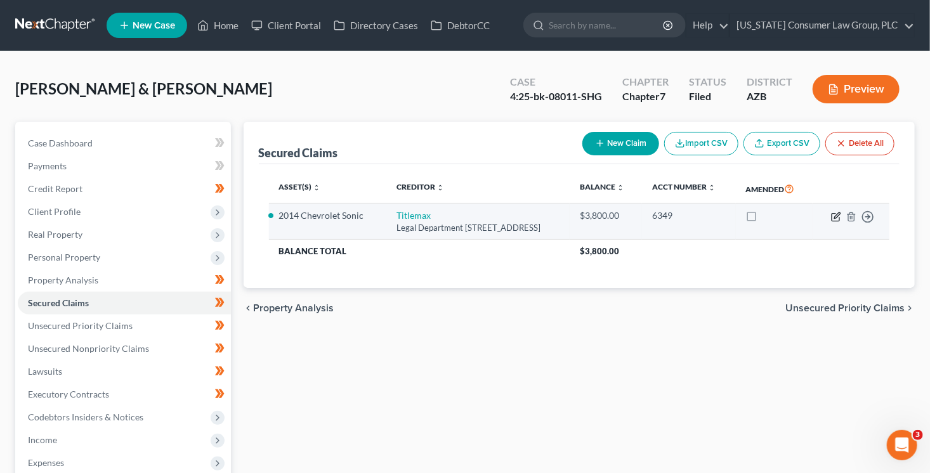
click at [836, 215] on icon "button" at bounding box center [837, 215] width 6 height 6
select select "10"
select select "0"
select select "4"
select select "1"
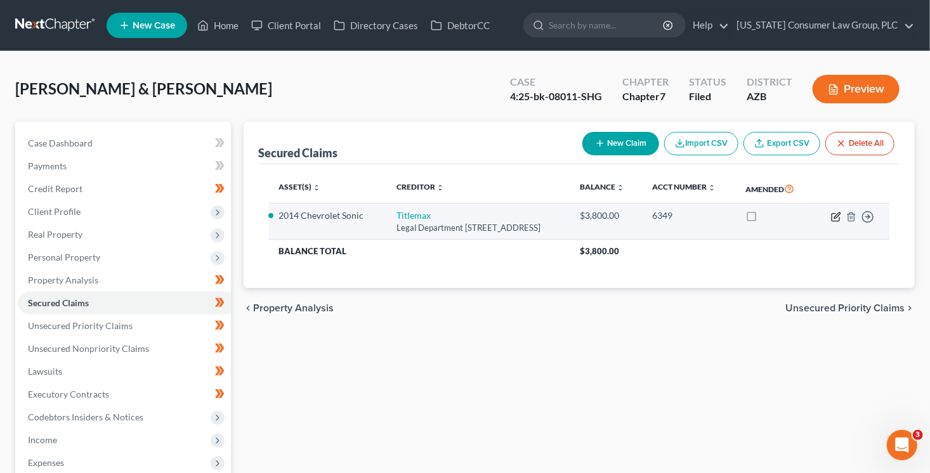
select select "0"
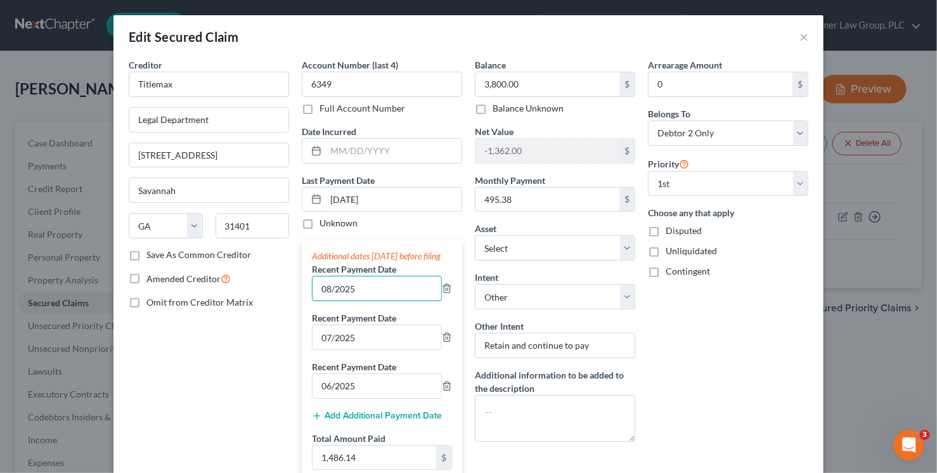
drag, startPoint x: 371, startPoint y: 296, endPoint x: 259, endPoint y: 279, distance: 112.9
click at [259, 279] on div "Creditor * Titlemax Legal Department 15 Bull Street Savannah State AL AK AR AZ …" at bounding box center [468, 361] width 692 height 606
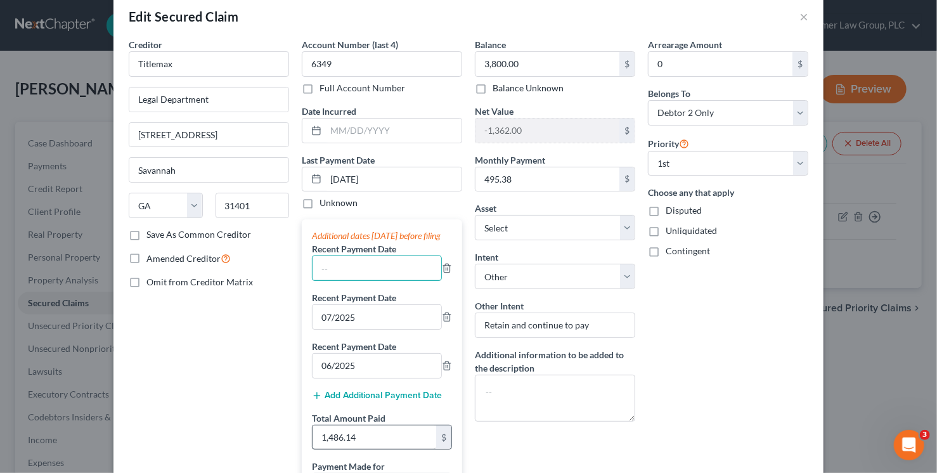
scroll to position [21, 0]
drag, startPoint x: 384, startPoint y: 448, endPoint x: 297, endPoint y: 435, distance: 87.9
click at [302, 435] on div "Additional dates within 90 days before filing Recent Payment Date Recent Paymen…" at bounding box center [382, 368] width 160 height 299
click at [334, 446] on div "Additional dates within 90 days before filing Recent Payment Date Recent Paymen…" at bounding box center [382, 368] width 160 height 299
click at [380, 449] on input "1,486.14" at bounding box center [375, 437] width 124 height 24
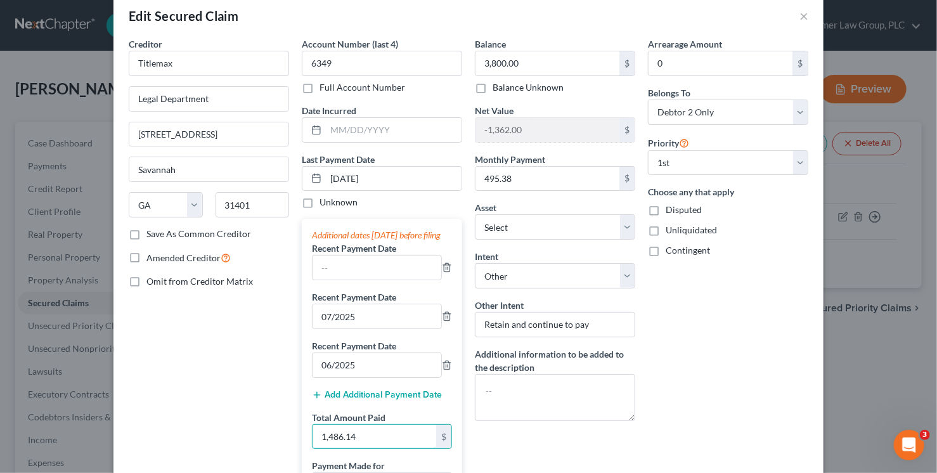
drag, startPoint x: 377, startPoint y: 453, endPoint x: 281, endPoint y: 439, distance: 97.4
click at [279, 439] on div "Creditor * Titlemax Legal Department 15 Bull Street Savannah State AL AK AR AZ …" at bounding box center [468, 340] width 692 height 606
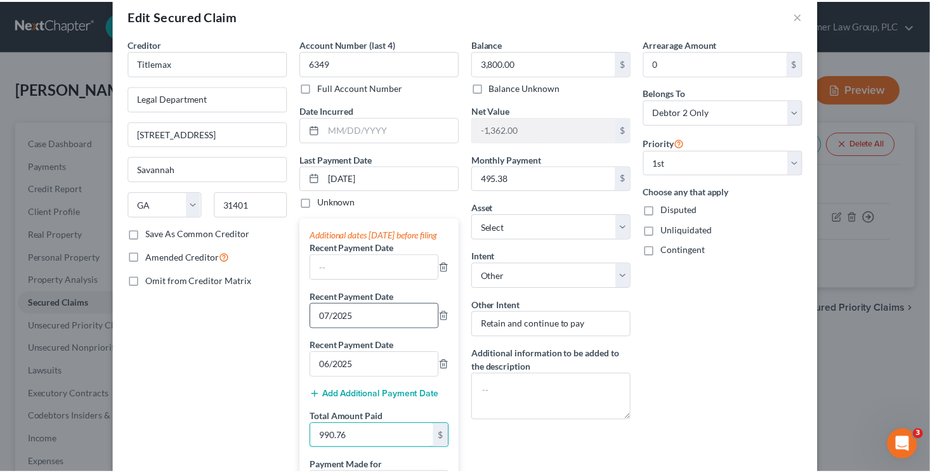
scroll to position [291, 0]
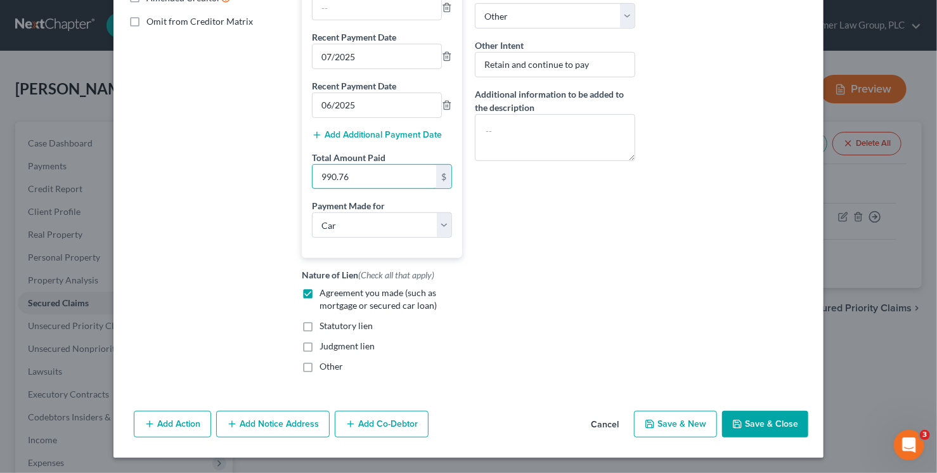
type input "990.76"
click at [768, 422] on button "Save & Close" at bounding box center [765, 424] width 86 height 27
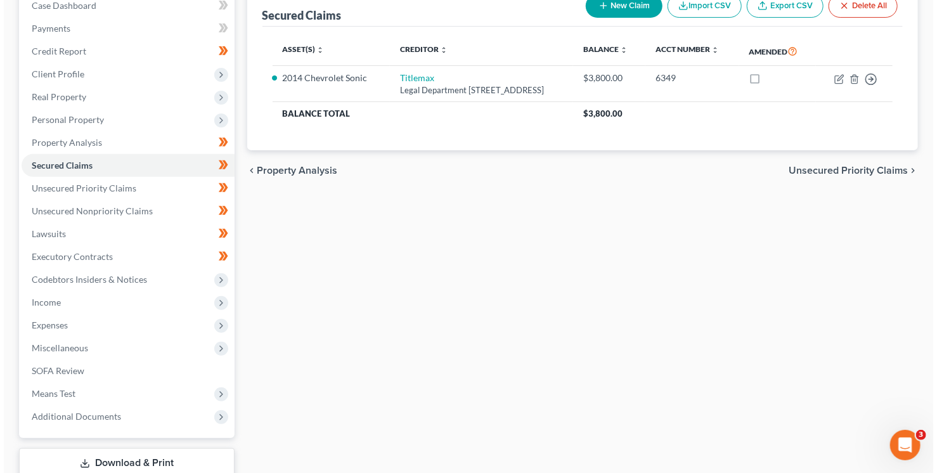
scroll to position [11, 0]
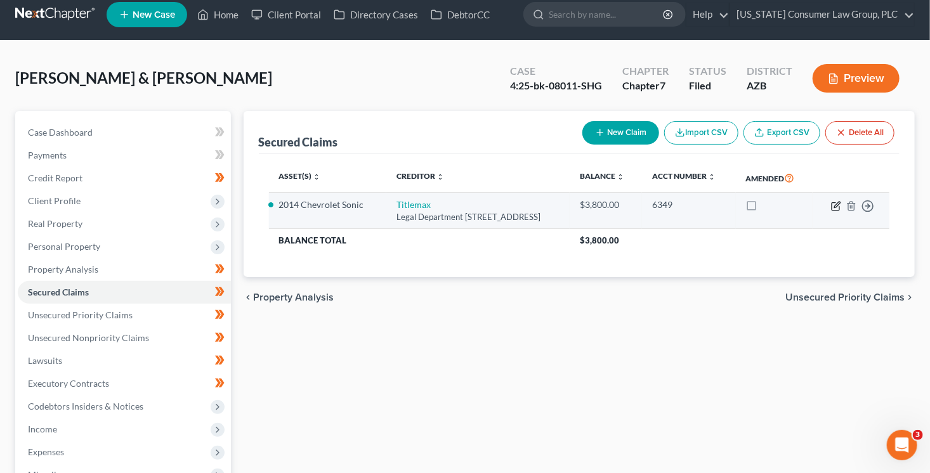
click at [835, 206] on icon "button" at bounding box center [837, 205] width 6 height 6
select select "10"
select select "0"
select select "4"
select select "1"
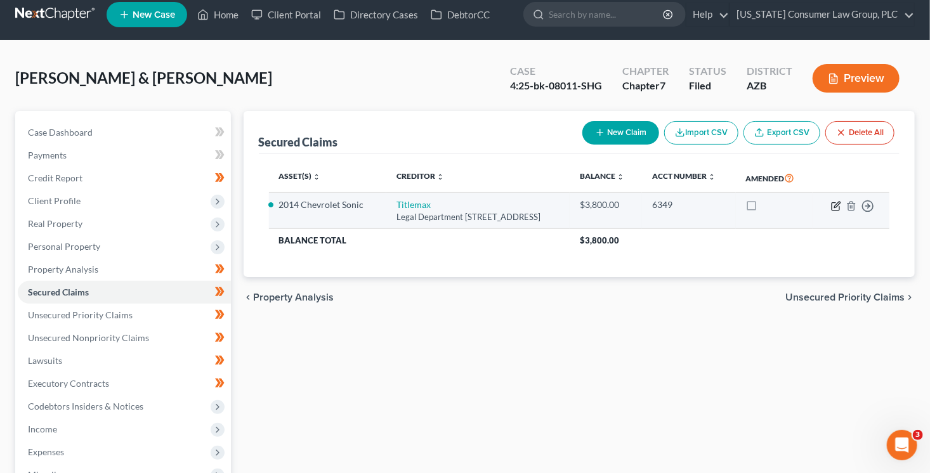
select select "0"
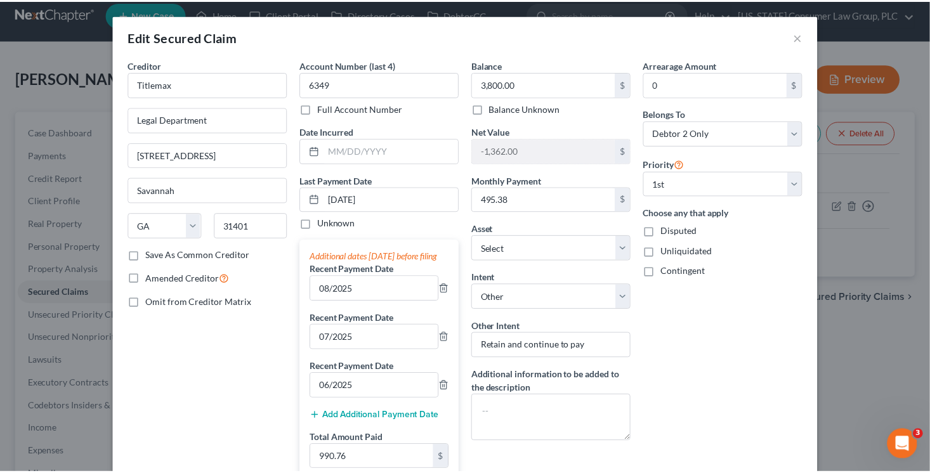
scroll to position [291, 0]
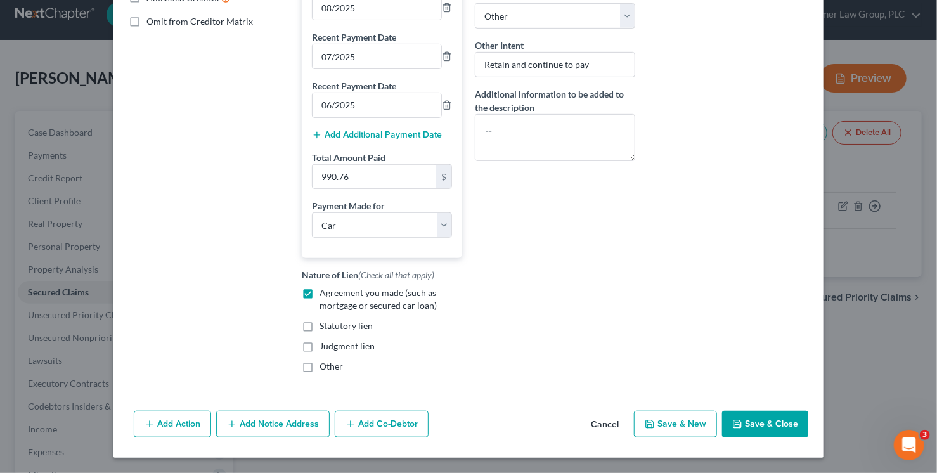
click at [777, 420] on button "Save & Close" at bounding box center [765, 424] width 86 height 27
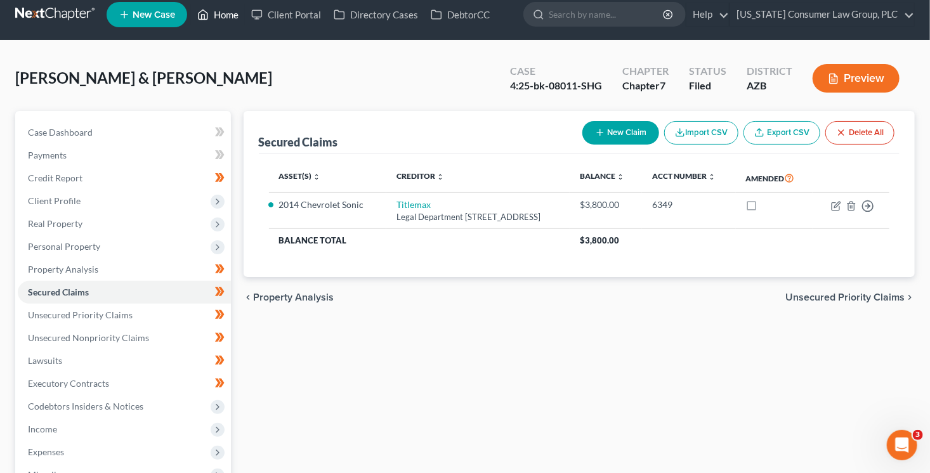
click at [219, 18] on link "Home" at bounding box center [218, 14] width 54 height 23
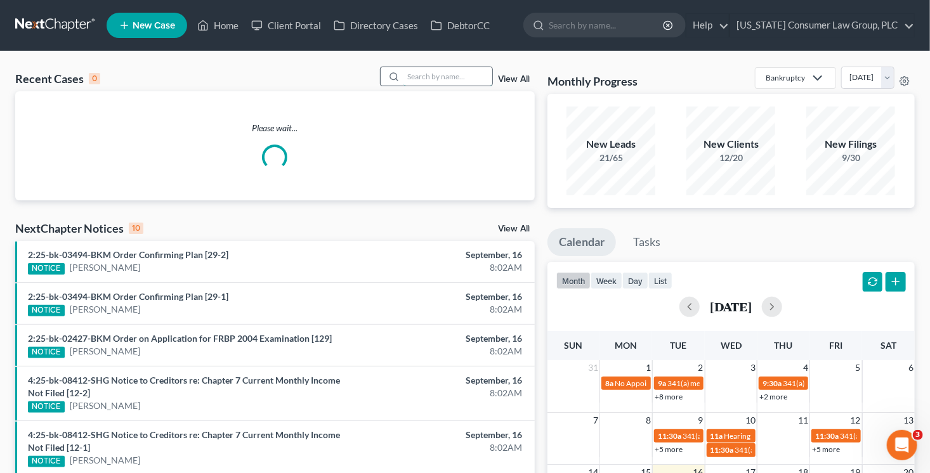
click at [460, 78] on input "search" at bounding box center [447, 76] width 89 height 18
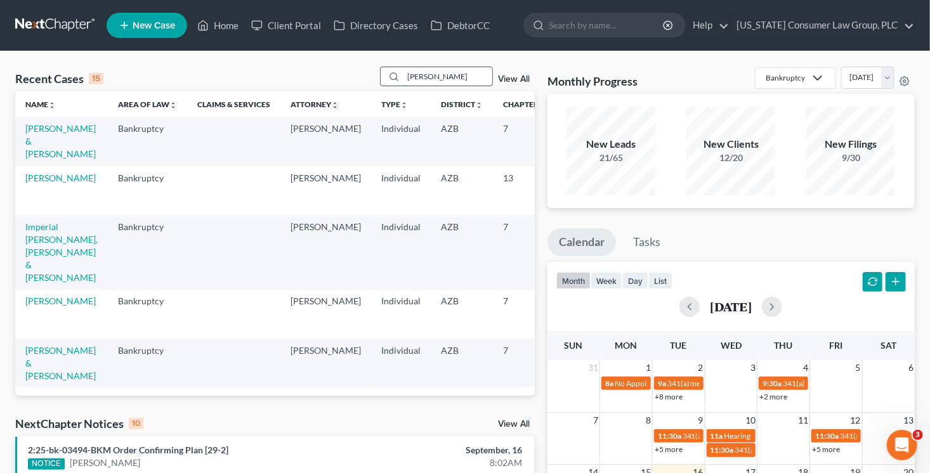
type input "farnsworth"
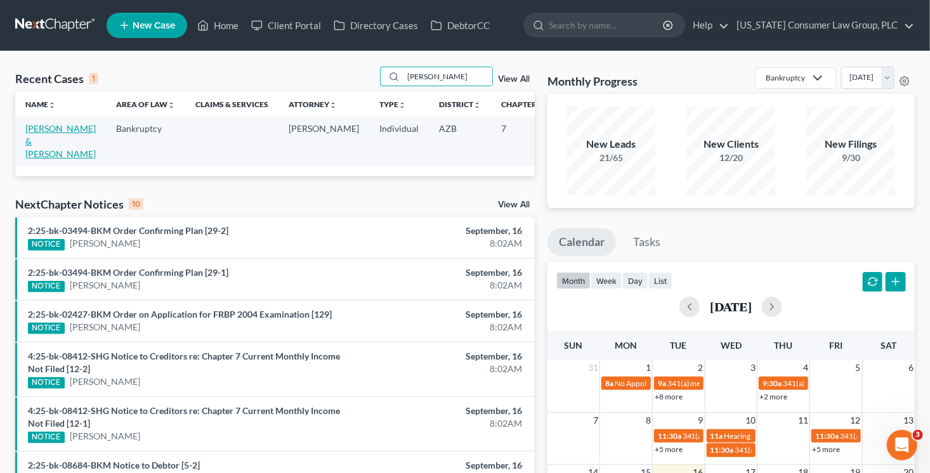
click at [43, 127] on link "Farnsworth, Christopher & Marieta" at bounding box center [60, 141] width 70 height 36
click at [44, 132] on link "Farnsworth, Christopher & Marieta" at bounding box center [60, 141] width 70 height 36
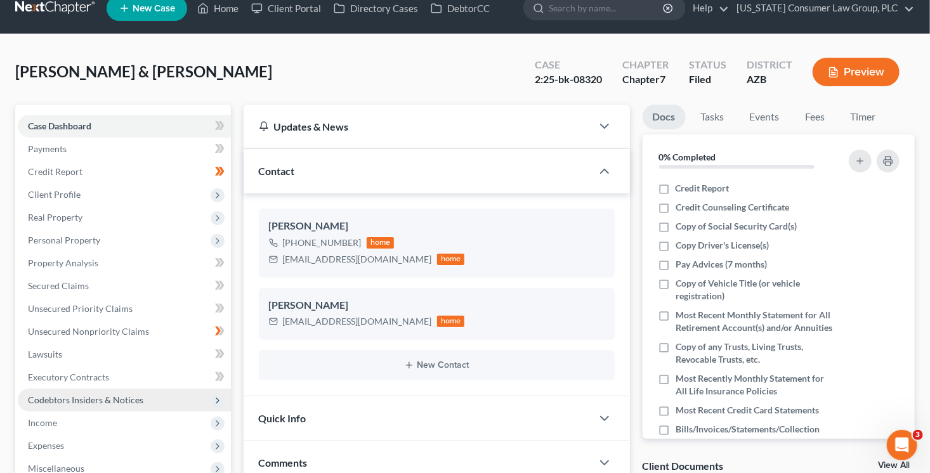
scroll to position [250, 0]
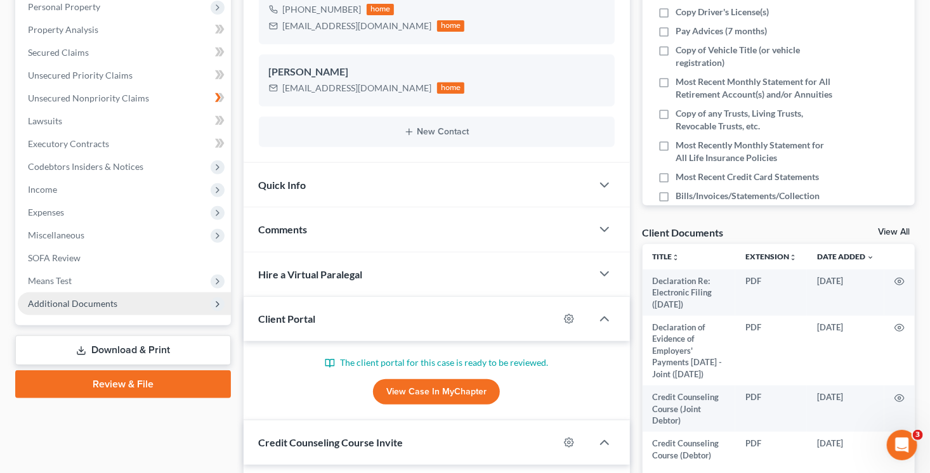
click at [121, 308] on span "Additional Documents" at bounding box center [124, 303] width 213 height 23
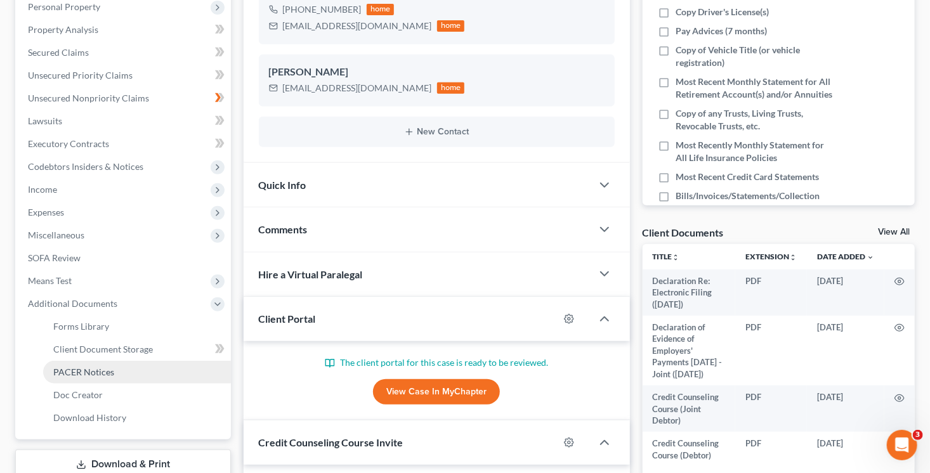
click at [109, 369] on span "PACER Notices" at bounding box center [83, 372] width 61 height 11
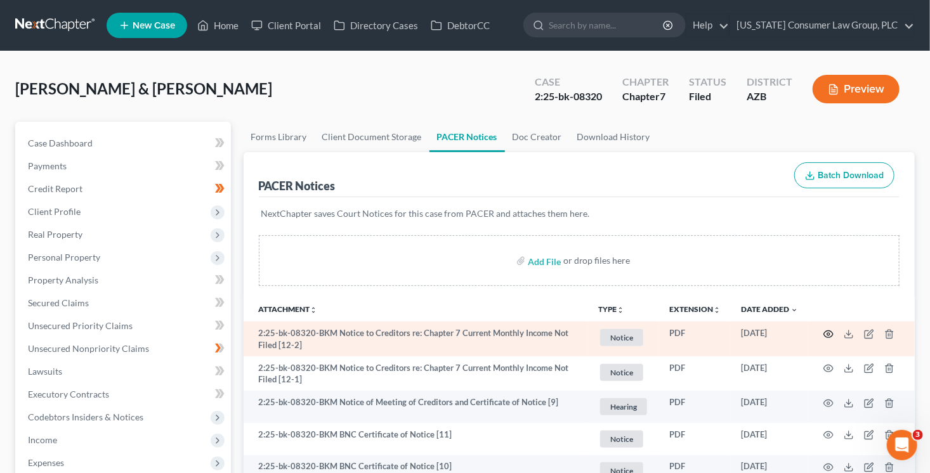
click at [831, 331] on icon "button" at bounding box center [829, 333] width 10 height 7
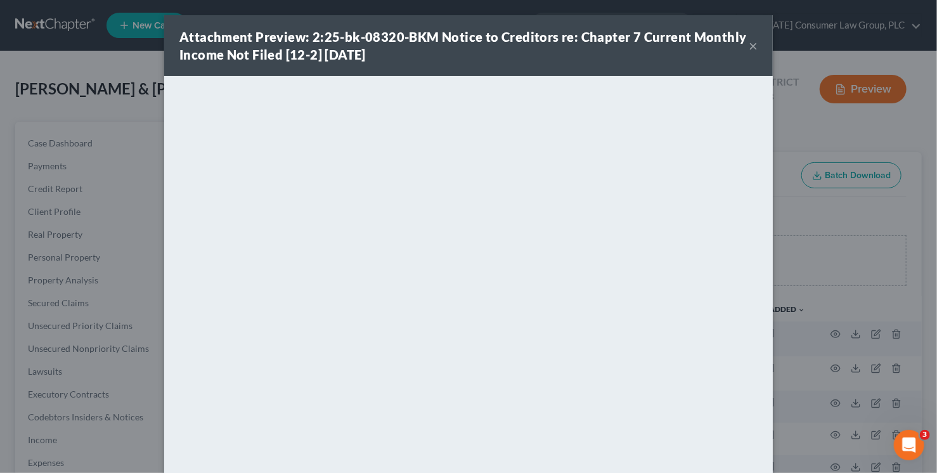
click at [752, 50] on button "×" at bounding box center [753, 45] width 9 height 15
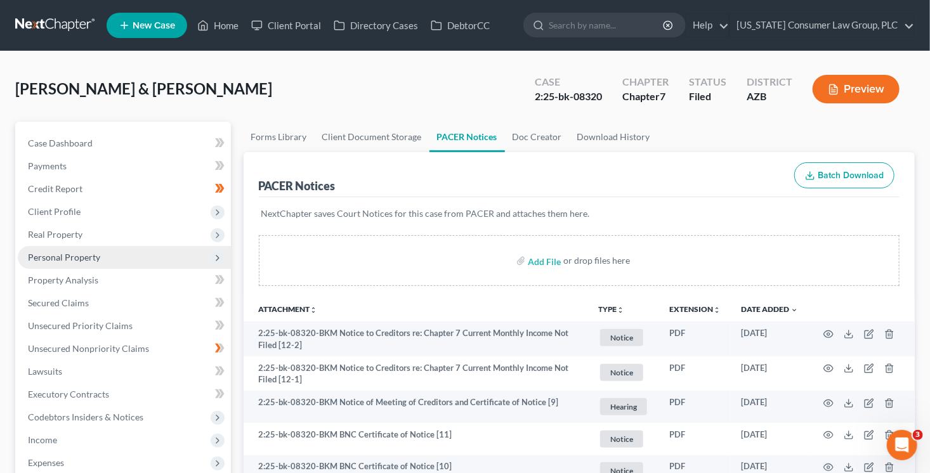
click at [79, 262] on span "Personal Property" at bounding box center [124, 257] width 213 height 23
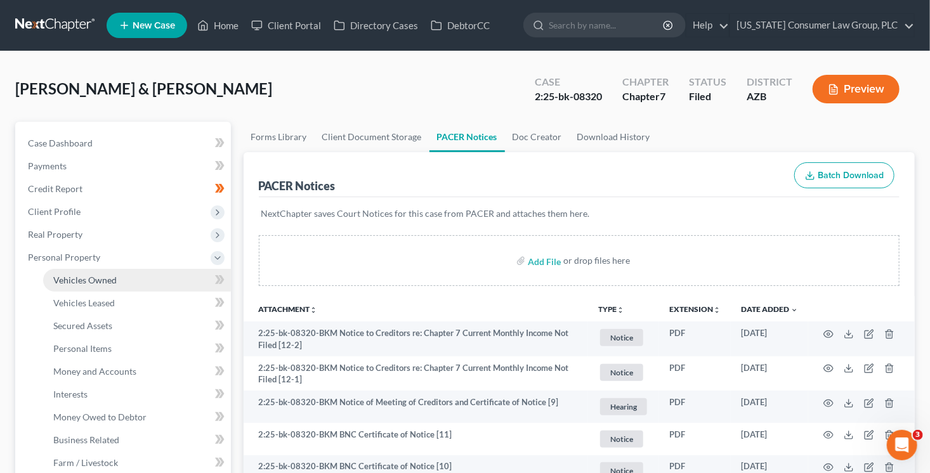
click at [166, 278] on link "Vehicles Owned" at bounding box center [137, 280] width 188 height 23
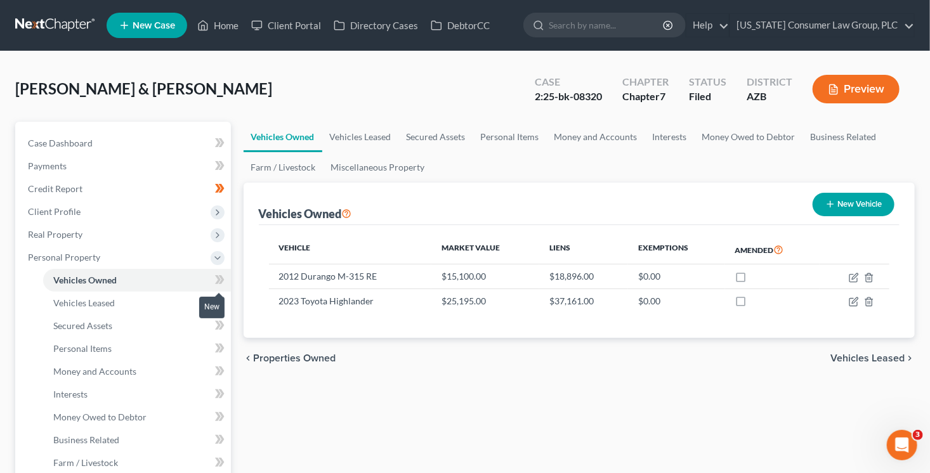
click at [212, 280] on span at bounding box center [220, 281] width 22 height 19
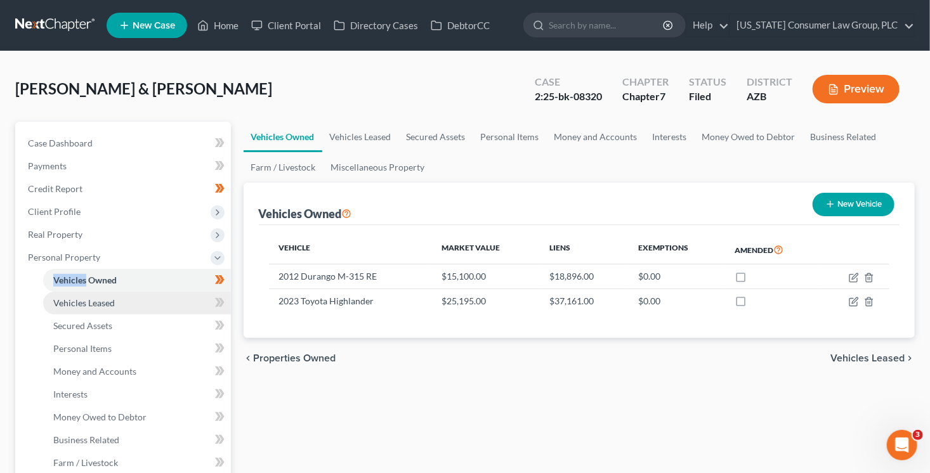
click at [198, 294] on link "Vehicles Leased" at bounding box center [137, 303] width 188 height 23
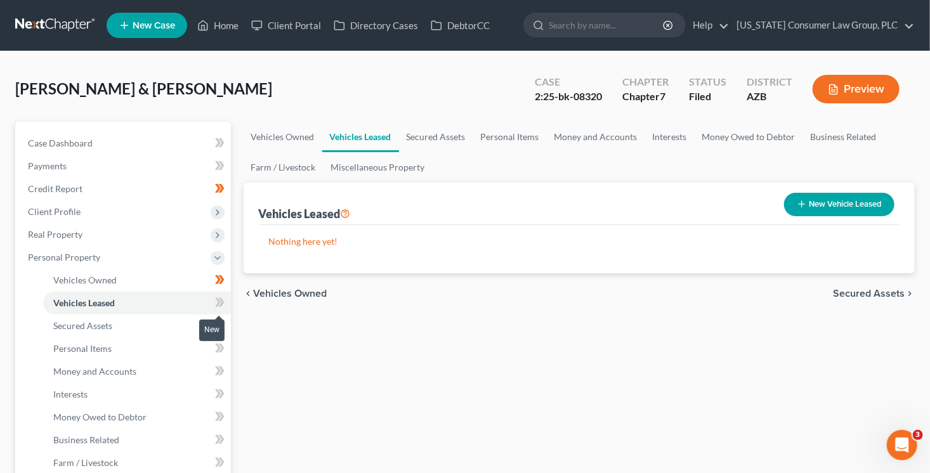
click at [223, 299] on icon at bounding box center [220, 303] width 10 height 16
click at [163, 320] on link "Secured Assets" at bounding box center [137, 326] width 188 height 23
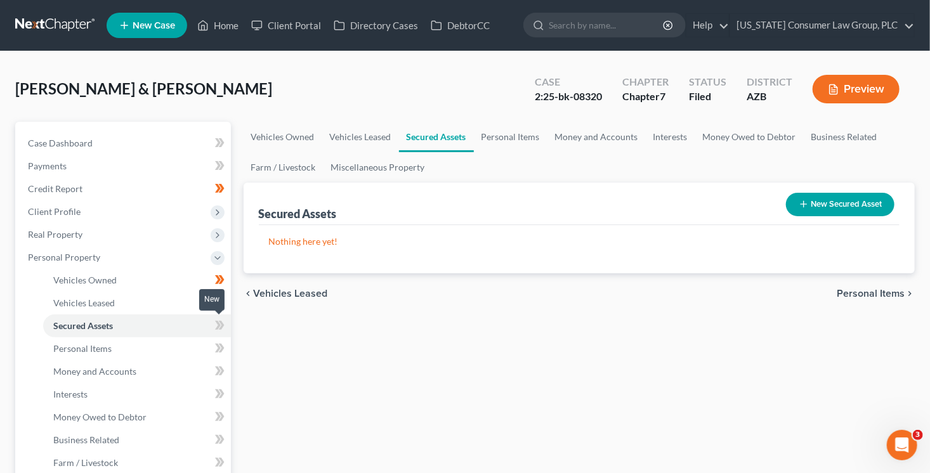
click at [219, 328] on icon at bounding box center [221, 325] width 6 height 9
click at [165, 351] on link "Personal Items" at bounding box center [137, 348] width 188 height 23
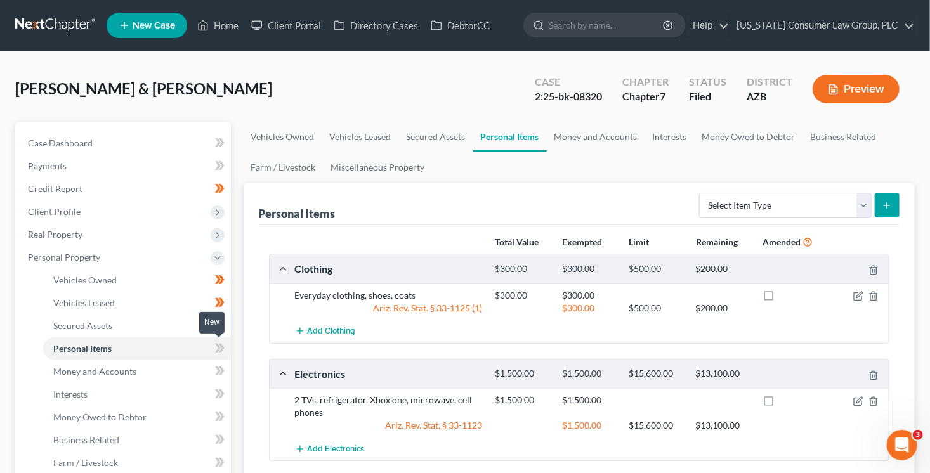
click at [213, 350] on span at bounding box center [220, 350] width 22 height 19
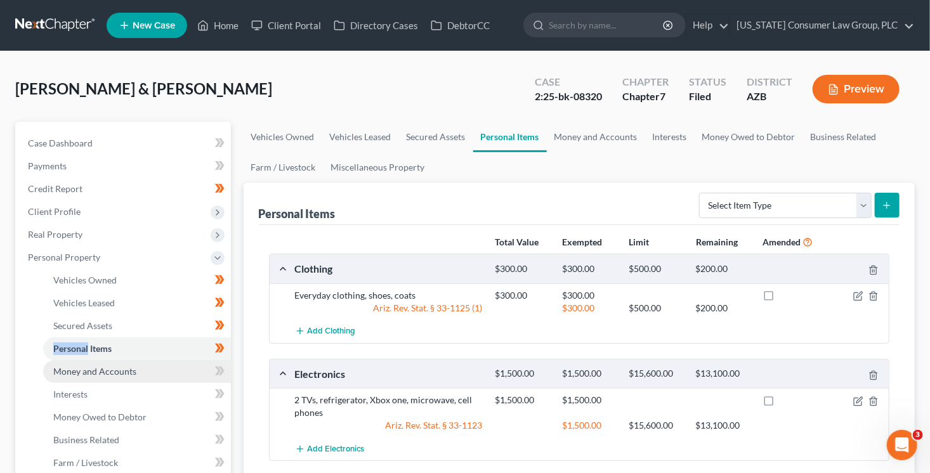
click at [162, 369] on link "Money and Accounts" at bounding box center [137, 371] width 188 height 23
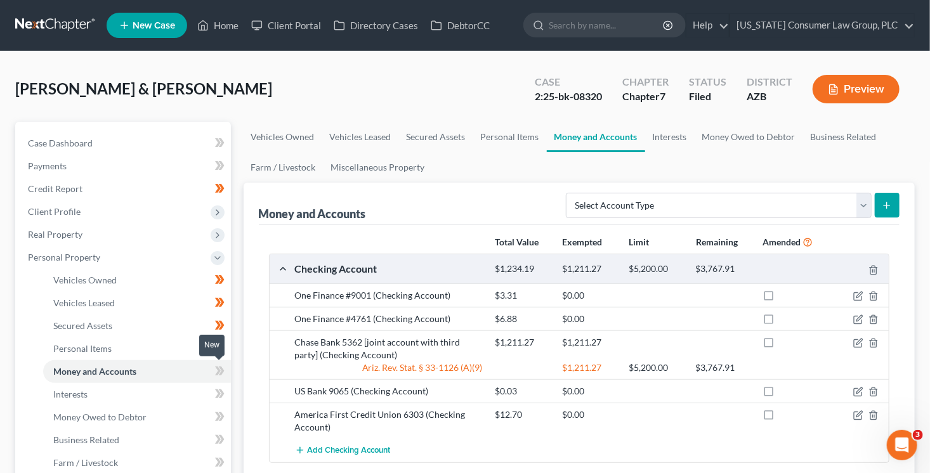
click at [209, 368] on span at bounding box center [220, 372] width 22 height 19
click at [155, 386] on link "Interests" at bounding box center [137, 394] width 188 height 23
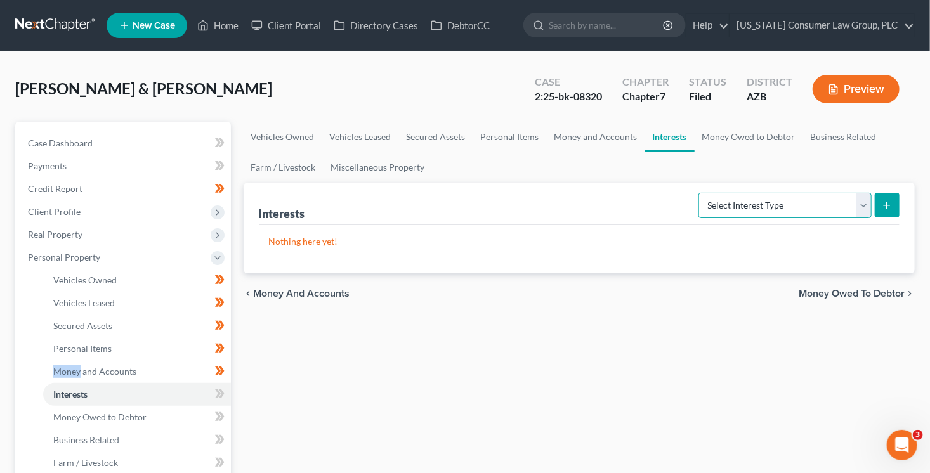
click at [743, 195] on select "Select Interest Type 401K (A/B: 21) Annuity (A/B: 23) Bond (A/B: 18) Education …" at bounding box center [784, 205] width 173 height 25
select select "401k"
click at [701, 193] on select "Select Interest Type 401K (A/B: 21) Annuity (A/B: 23) Bond (A/B: 18) Education …" at bounding box center [784, 205] width 173 height 25
click at [888, 203] on icon "submit" at bounding box center [886, 205] width 10 height 10
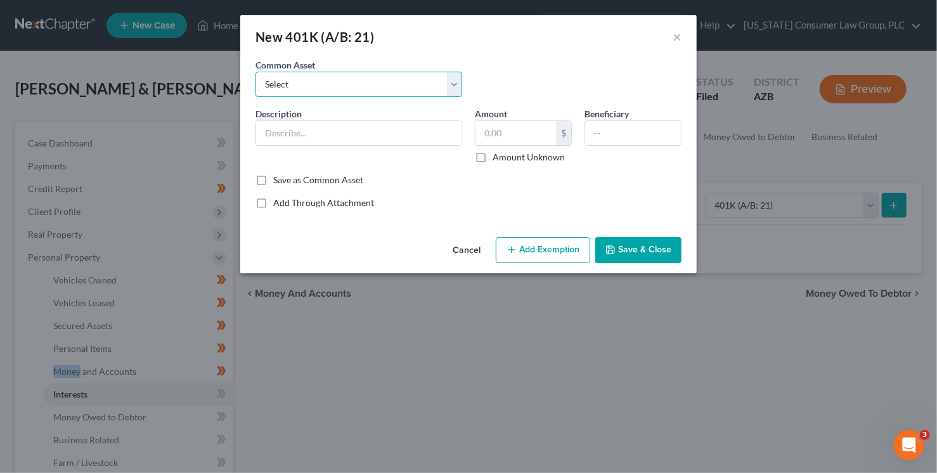
click at [325, 82] on select "Select 401(k)" at bounding box center [359, 84] width 207 height 25
select select "0"
click at [256, 72] on select "Select 401(k)" at bounding box center [359, 84] width 207 height 25
type input "401(k)"
type input "5,000.00"
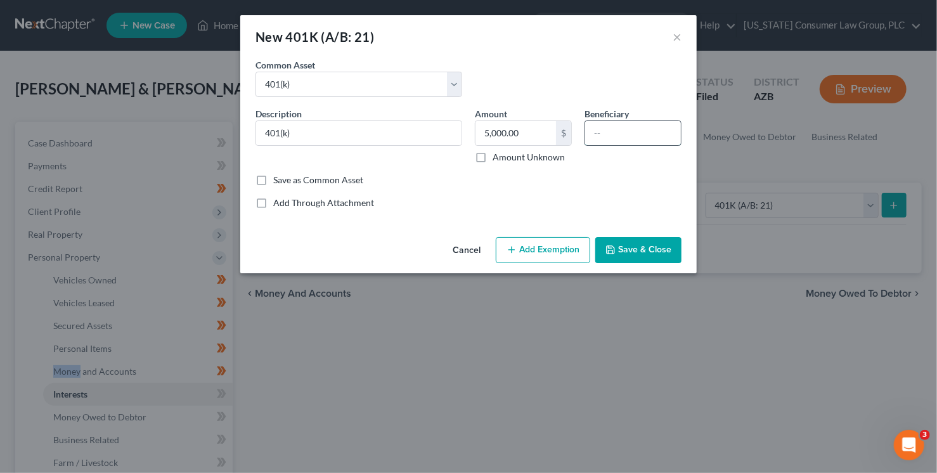
click at [620, 127] on input "text" at bounding box center [633, 133] width 96 height 24
type input "Marieta Farnsworth"
type input "31,512.84"
click at [545, 257] on button "Add Exemption" at bounding box center [543, 250] width 94 height 27
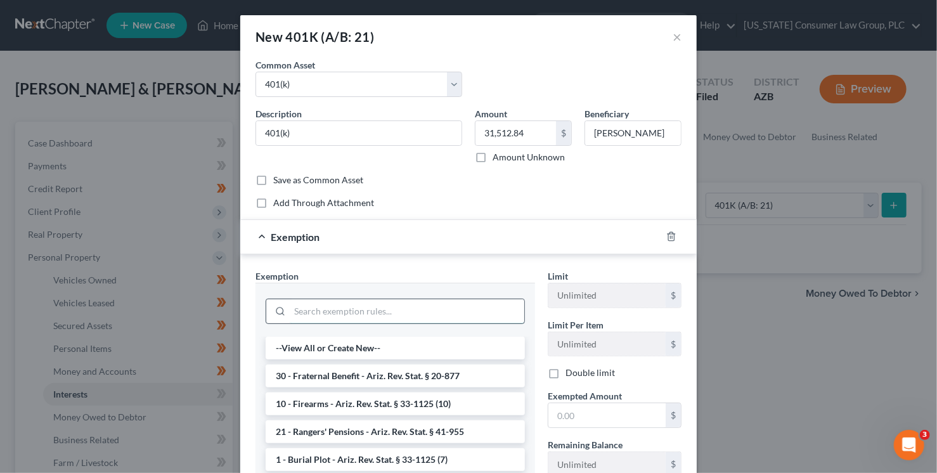
click at [397, 300] on input "search" at bounding box center [407, 311] width 235 height 24
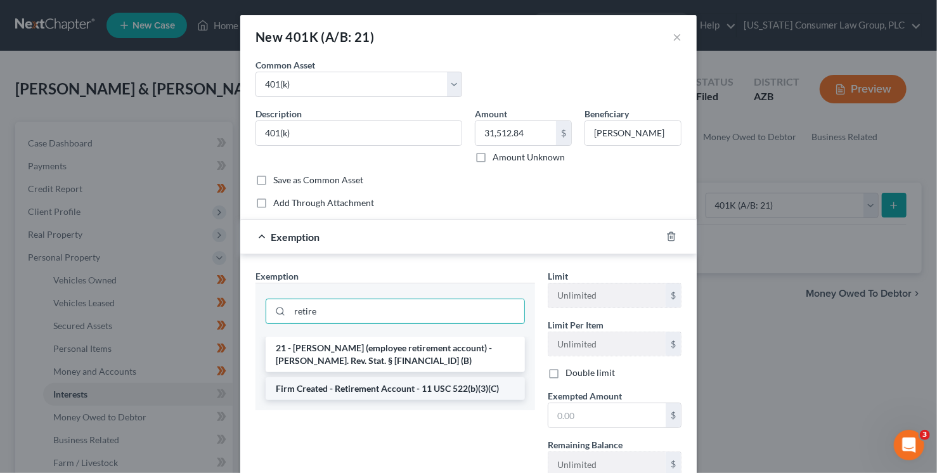
type input "retire"
click at [429, 380] on li "Firm Created - Retirement Account - 11 USC 522(b)(3)(C)" at bounding box center [395, 388] width 259 height 23
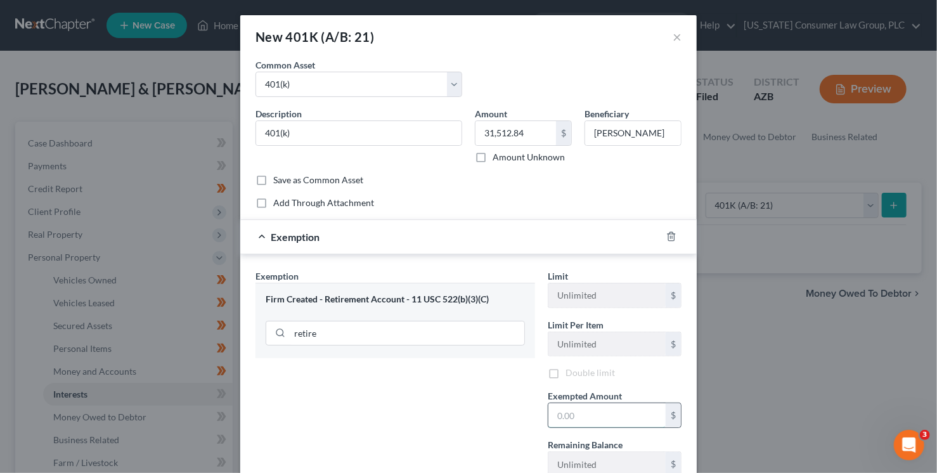
click at [582, 412] on input "text" at bounding box center [607, 415] width 117 height 24
paste input "31,512.84"
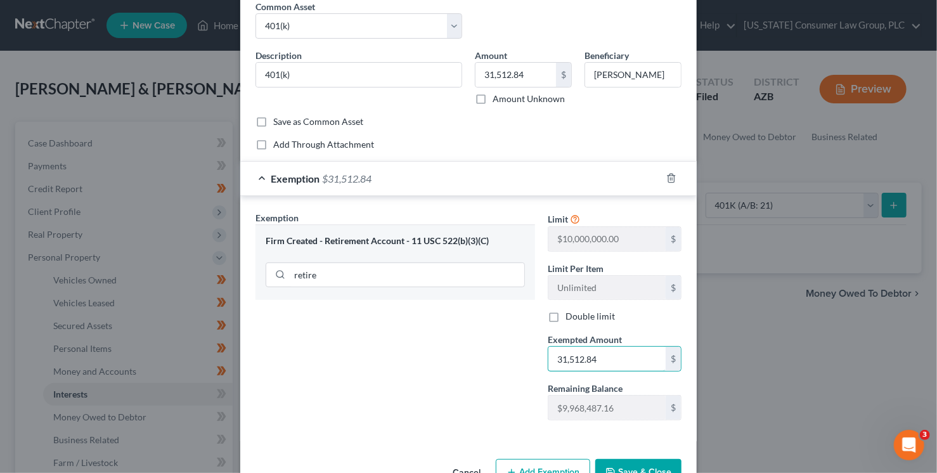
scroll to position [94, 0]
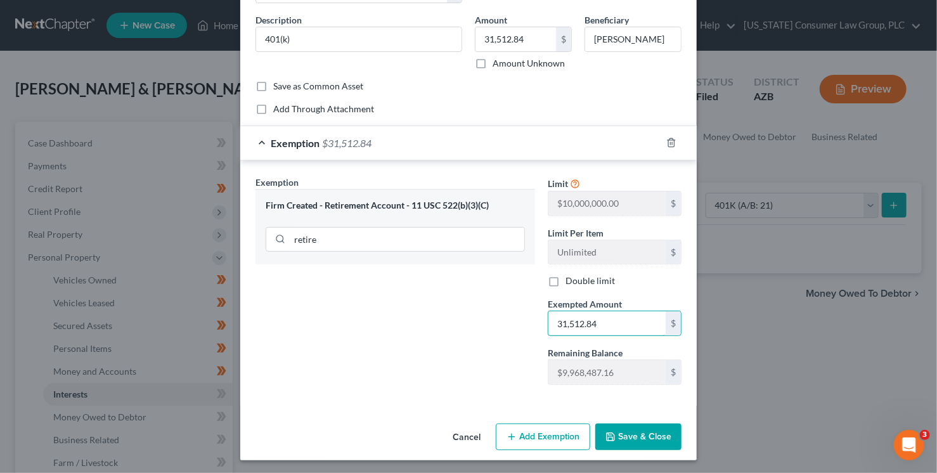
type input "31,512.84"
click at [656, 431] on button "Save & Close" at bounding box center [638, 437] width 86 height 27
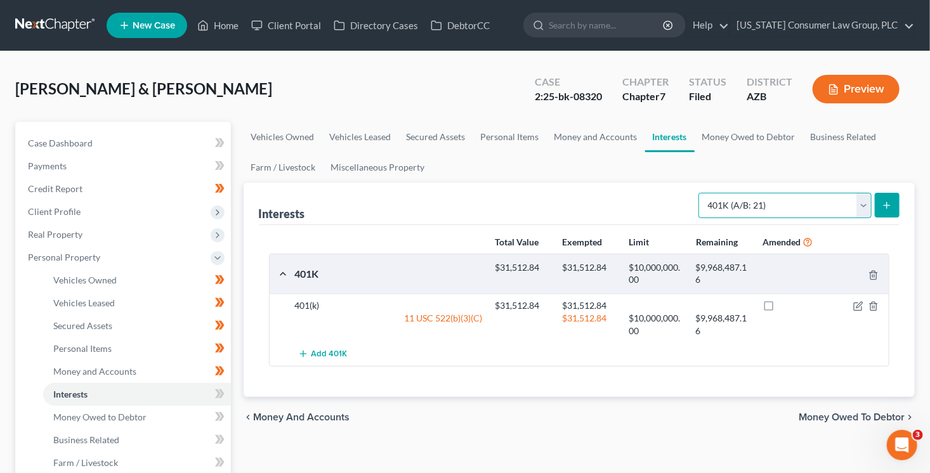
click at [761, 200] on select "Select Interest Type 401K (A/B: 21) Annuity (A/B: 23) Bond (A/B: 18) Education …" at bounding box center [784, 205] width 173 height 25
select select "other_retirement_plan"
click at [701, 193] on select "Select Interest Type 401K (A/B: 21) Annuity (A/B: 23) Bond (A/B: 18) Education …" at bounding box center [784, 205] width 173 height 25
click at [892, 205] on button "submit" at bounding box center [887, 205] width 25 height 25
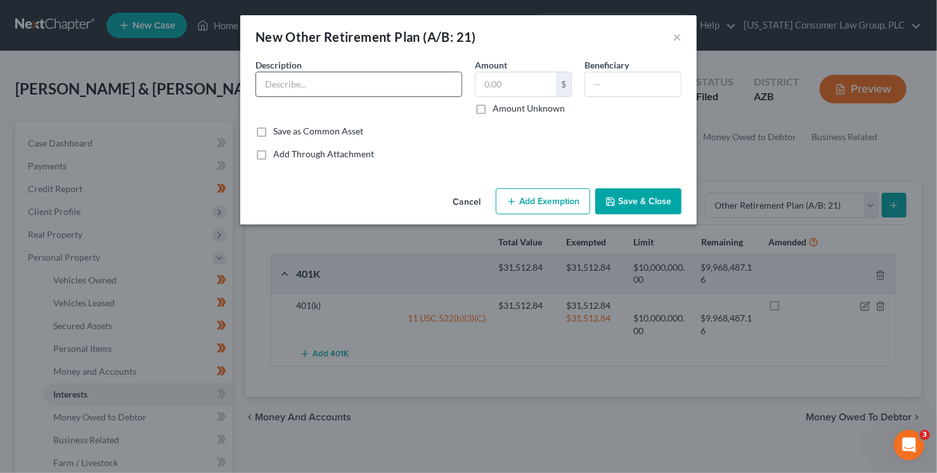
drag, startPoint x: 398, startPoint y: 82, endPoint x: 405, endPoint y: 79, distance: 7.7
click at [399, 82] on input "text" at bounding box center [358, 84] width 205 height 24
type input "Walmart Employee Stock Purchase Plan"
click at [649, 84] on input "text" at bounding box center [633, 84] width 96 height 24
click at [648, 84] on input "text" at bounding box center [633, 84] width 96 height 24
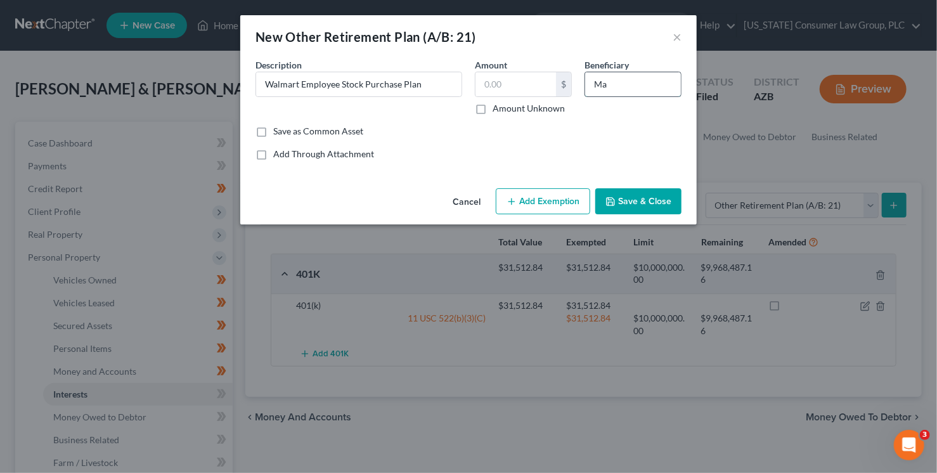
type input "M"
type input "[PERSON_NAME]"
click at [669, 207] on button "Save & Close" at bounding box center [638, 201] width 86 height 27
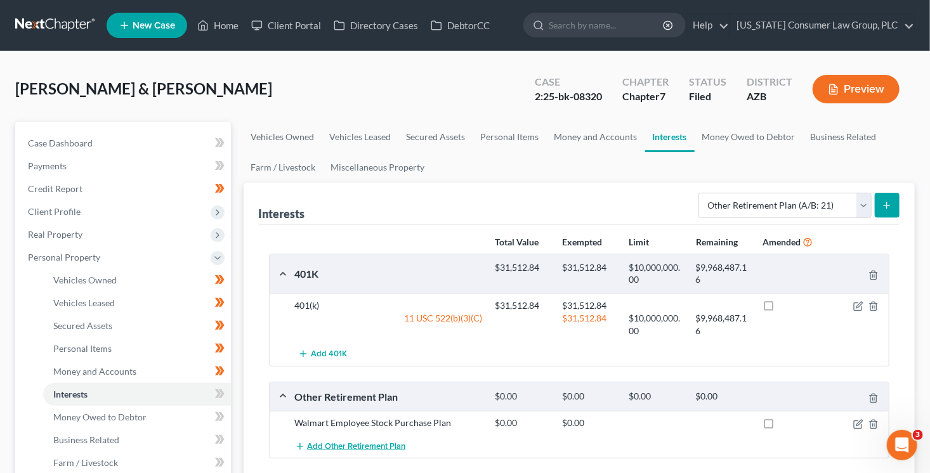
click at [389, 446] on span "Add Other Retirement Plan" at bounding box center [357, 446] width 98 height 10
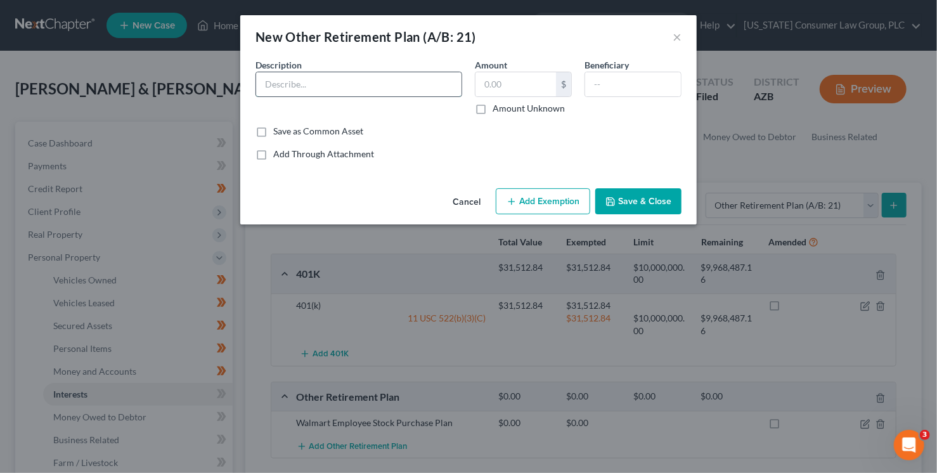
click at [351, 91] on input "text" at bounding box center [358, 84] width 205 height 24
type input "Walmart Employee Stock Purchase Plan"
type input "[PERSON_NAME]"
click at [427, 87] on input "Walmart Employee Stock Purchase Plan" at bounding box center [358, 84] width 205 height 24
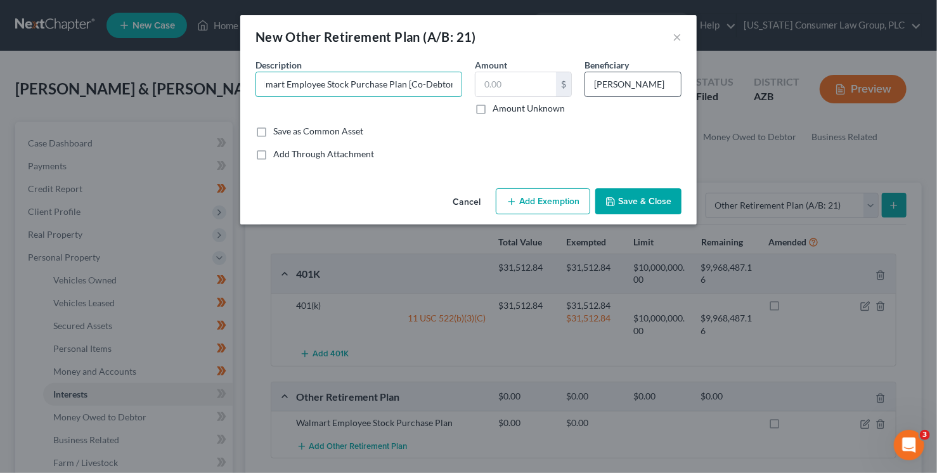
type input "Walmart Employee Stock Purchase Plan [Co-Debtor]"
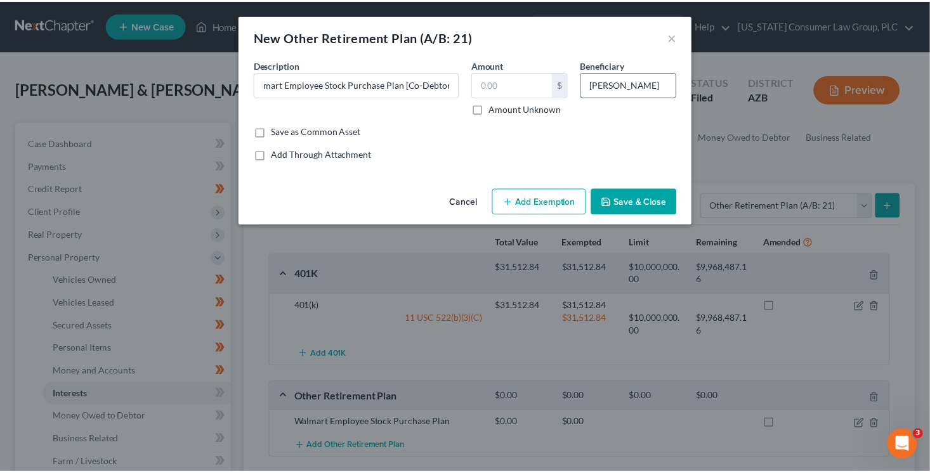
scroll to position [0, 0]
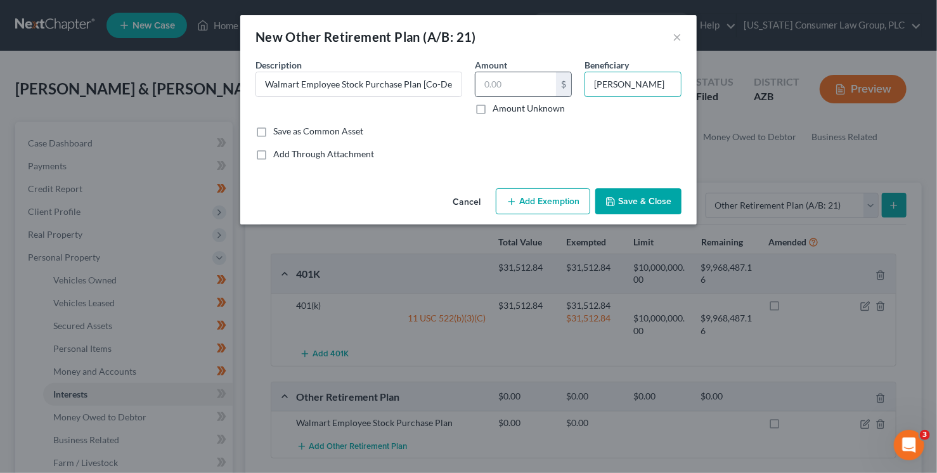
drag, startPoint x: 641, startPoint y: 84, endPoint x: 570, endPoint y: 74, distance: 71.7
click at [570, 74] on div "Description * Walmart Employee Stock Purchase Plan [Co-Debtor] Amount $ Amount …" at bounding box center [468, 91] width 439 height 67
type input "Marieta Farnsworth"
click at [670, 198] on button "Save & Close" at bounding box center [638, 201] width 86 height 27
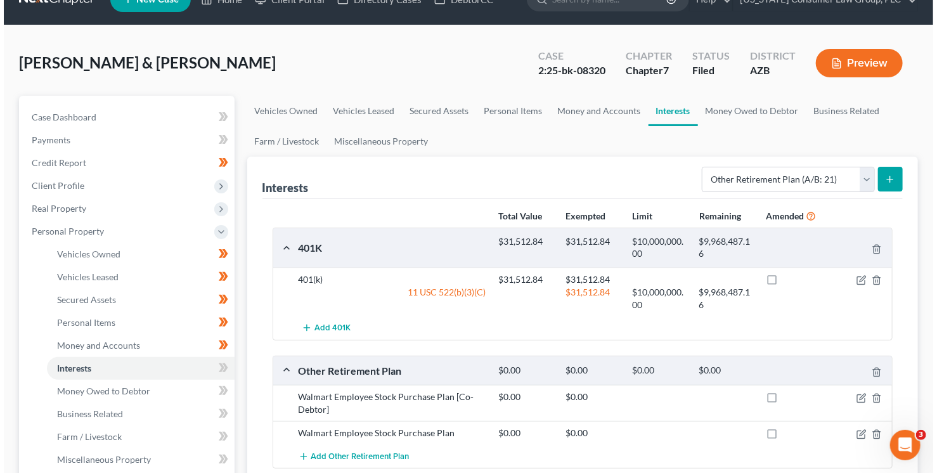
scroll to position [184, 0]
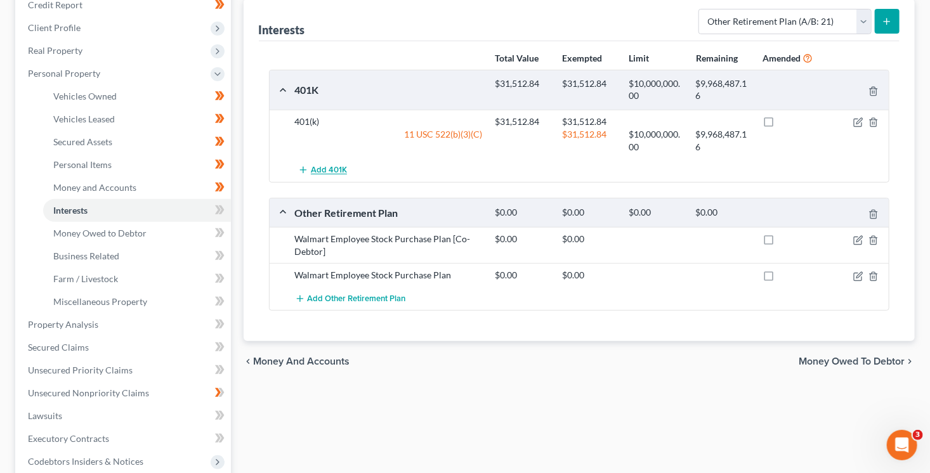
click at [316, 170] on span "Add 401K" at bounding box center [329, 171] width 36 height 10
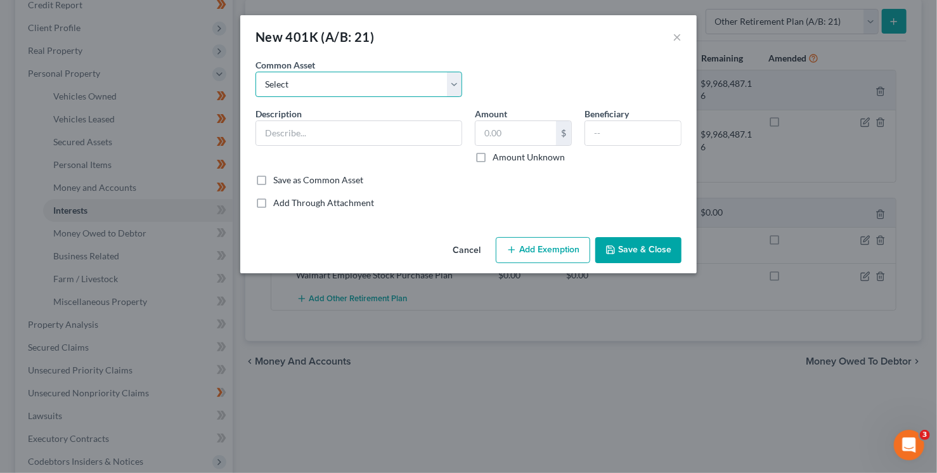
click at [342, 91] on select "Select 401(k)" at bounding box center [359, 84] width 207 height 25
select select "0"
click at [256, 72] on select "Select 401(k)" at bounding box center [359, 84] width 207 height 25
type input "401(k)"
type input "5,000.00"
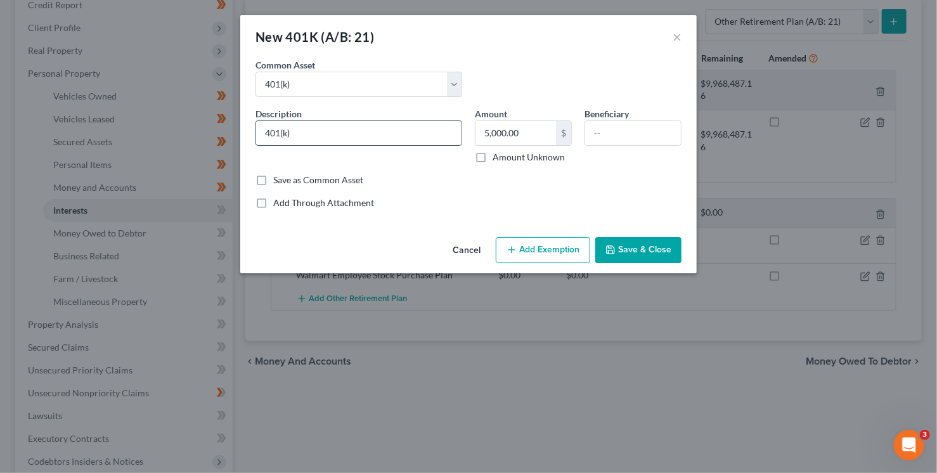
click at [353, 134] on input "401(k)" at bounding box center [358, 133] width 205 height 24
type input "401(k) [Co-Debtor]"
type input "[PERSON_NAME]"
click at [631, 256] on button "Save & Close" at bounding box center [638, 250] width 86 height 27
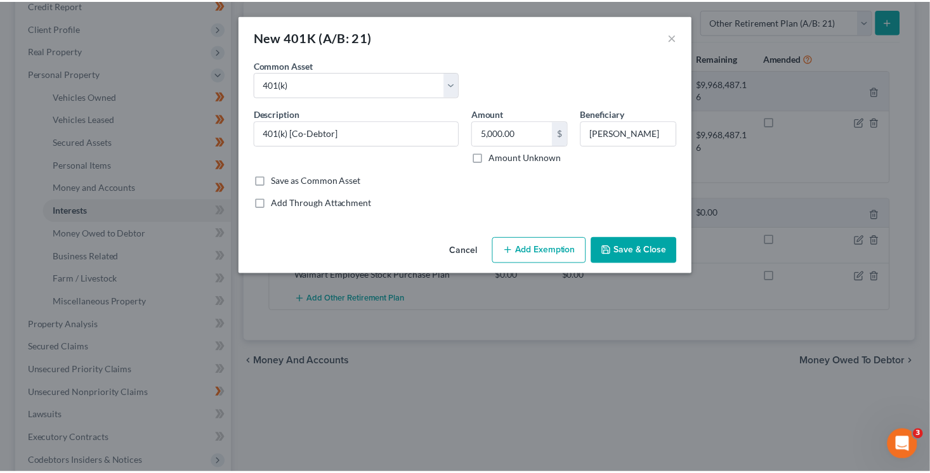
scroll to position [0, 0]
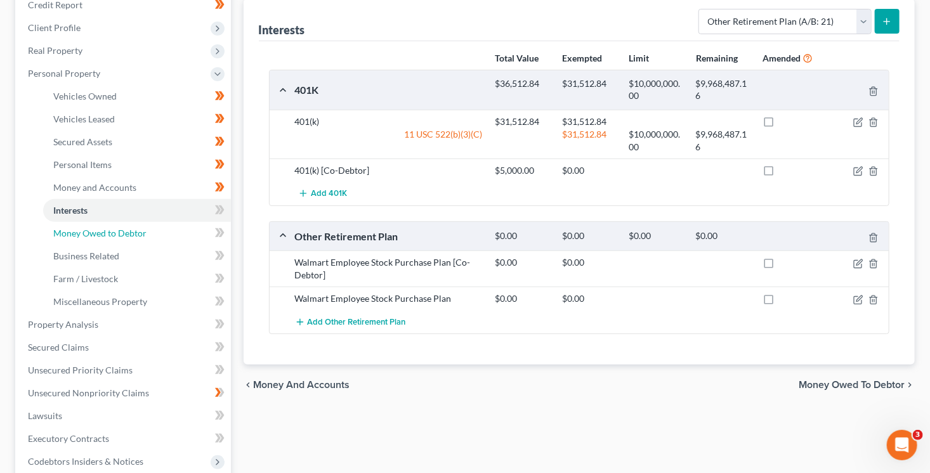
click at [200, 237] on link "Money Owed to Debtor" at bounding box center [137, 233] width 188 height 23
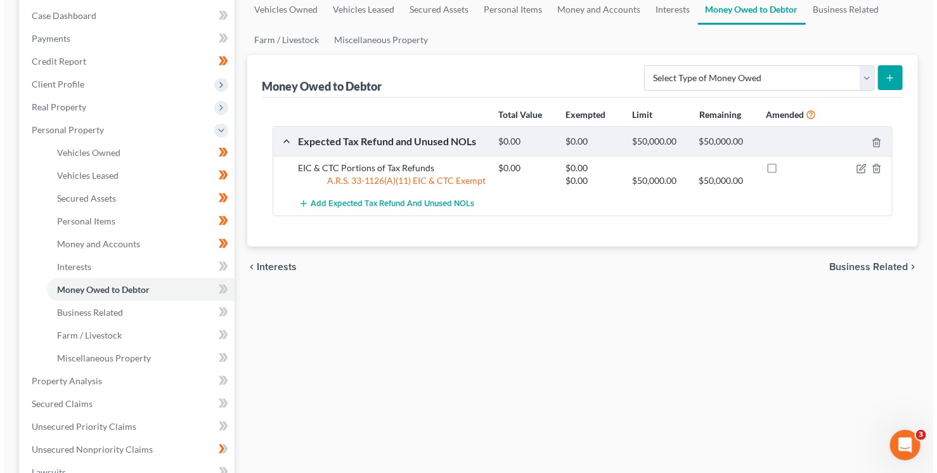
scroll to position [164, 0]
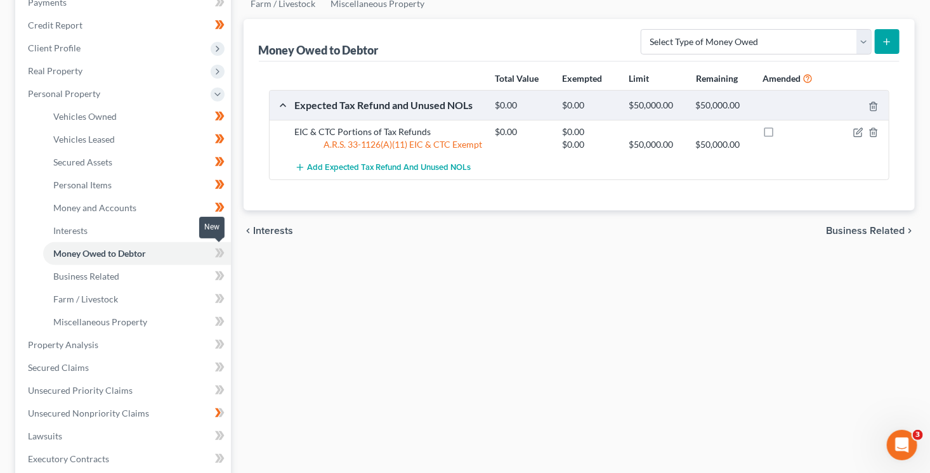
click at [219, 254] on icon at bounding box center [218, 253] width 6 height 9
click at [222, 273] on icon at bounding box center [221, 275] width 6 height 9
click at [224, 302] on icon at bounding box center [220, 299] width 10 height 16
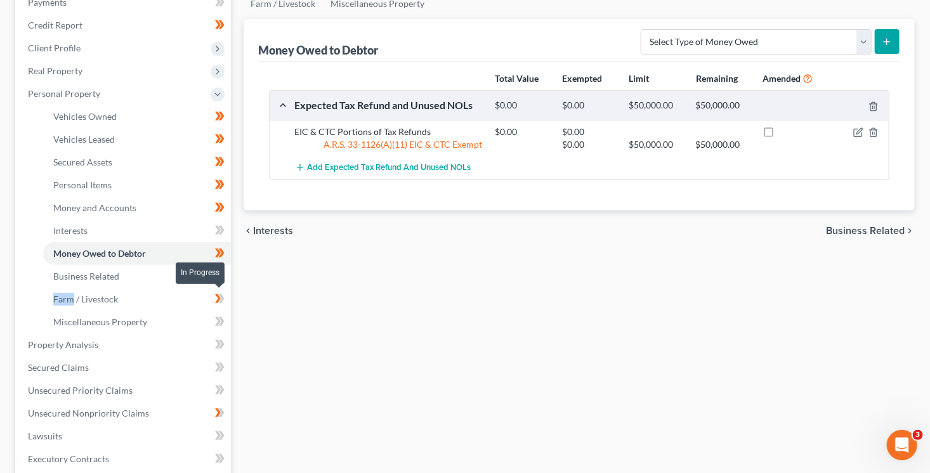
click at [224, 302] on icon at bounding box center [220, 299] width 10 height 16
click at [224, 317] on icon at bounding box center [220, 322] width 10 height 16
drag, startPoint x: 224, startPoint y: 317, endPoint x: 694, endPoint y: 228, distance: 478.2
click at [224, 317] on icon at bounding box center [220, 322] width 10 height 16
click at [858, 129] on icon "button" at bounding box center [858, 133] width 8 height 8
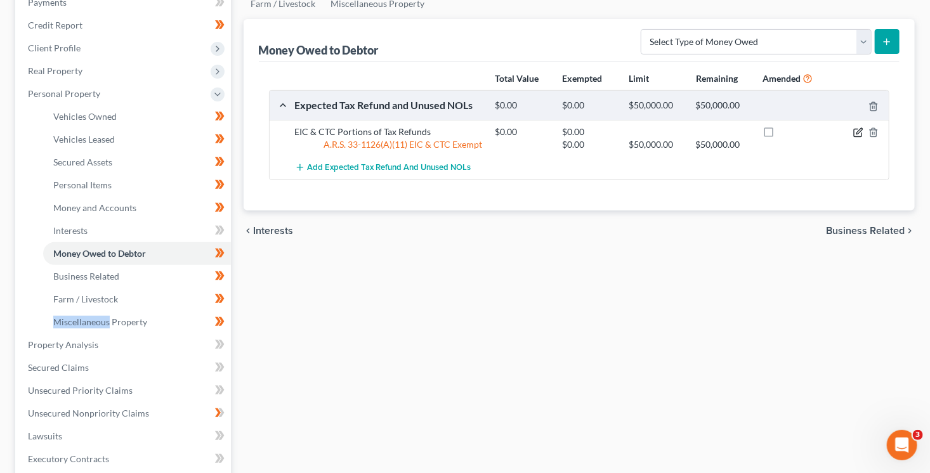
select select "0"
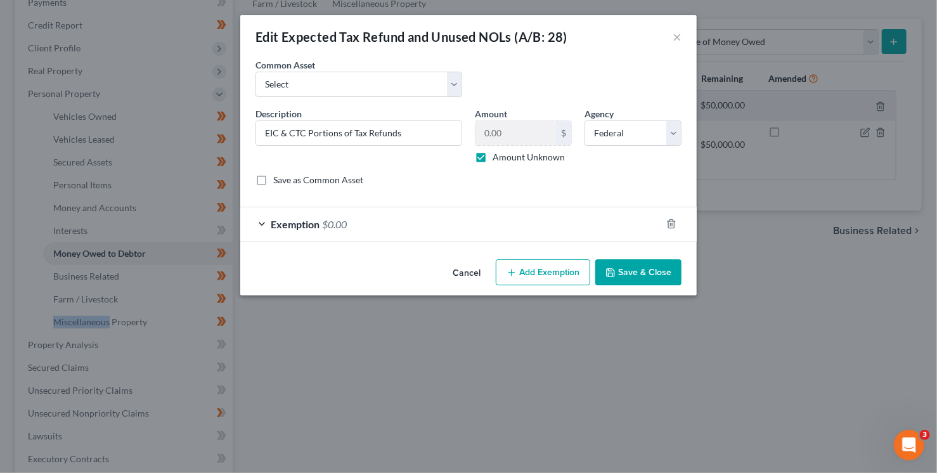
click at [644, 275] on button "Save & Close" at bounding box center [638, 272] width 86 height 27
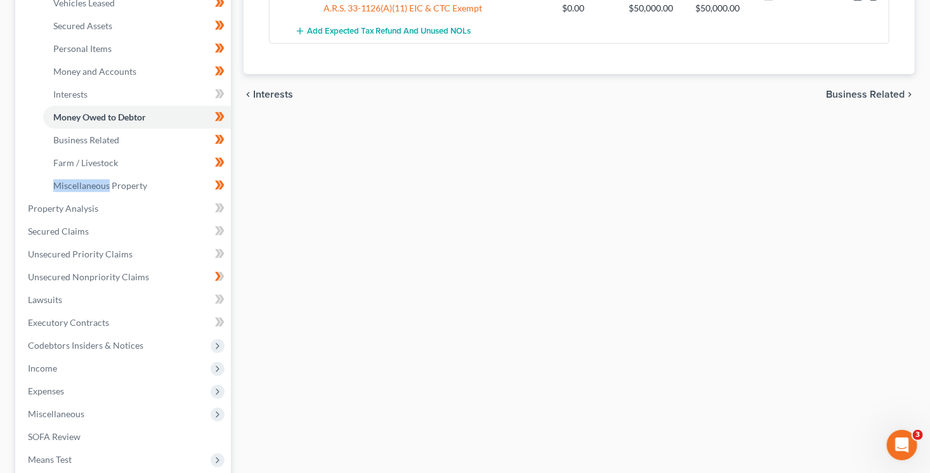
scroll to position [336, 0]
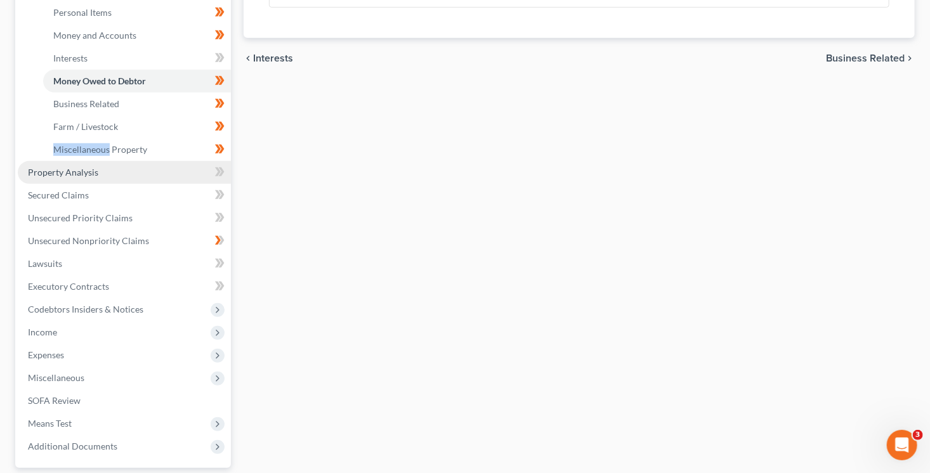
click at [180, 176] on link "Property Analysis" at bounding box center [124, 172] width 213 height 23
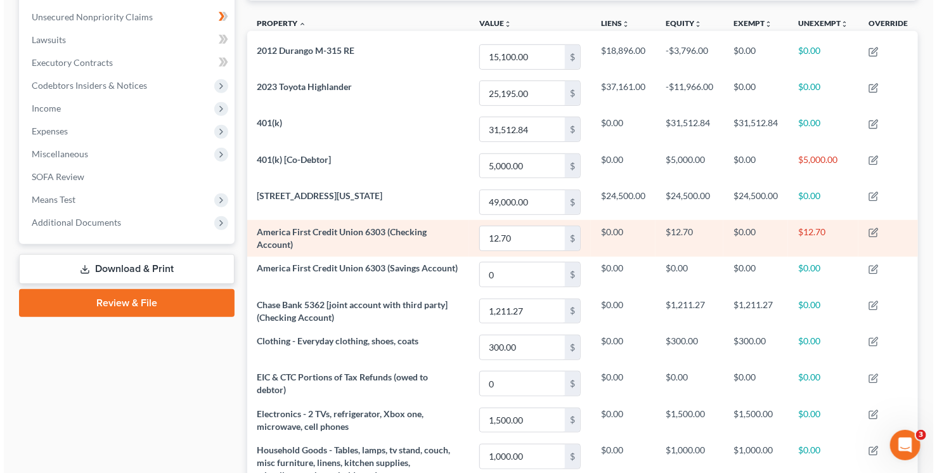
scroll to position [356, 0]
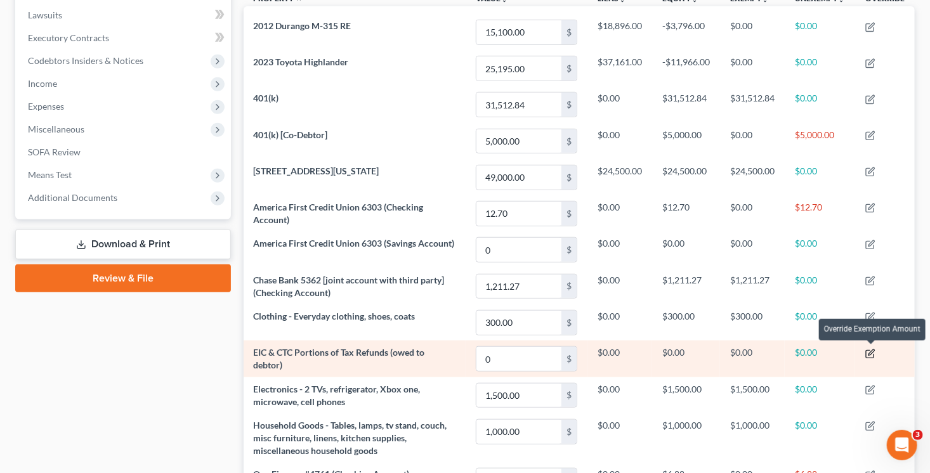
click at [872, 352] on icon "button" at bounding box center [871, 352] width 6 height 6
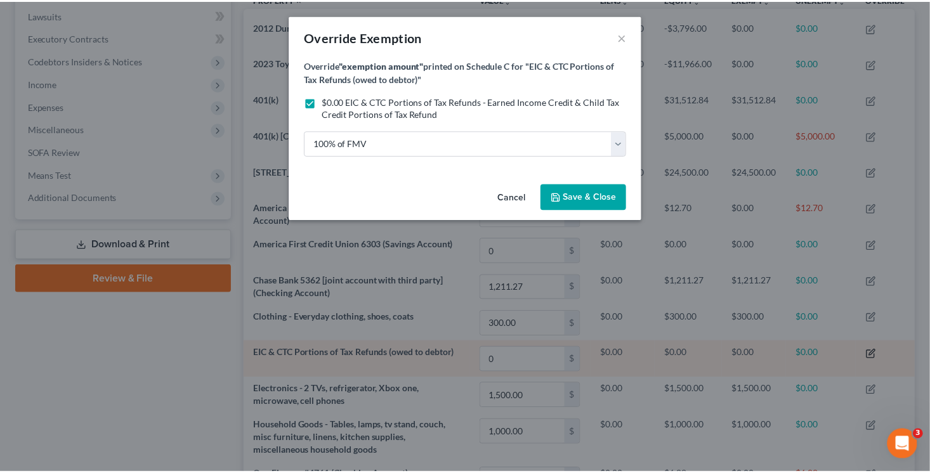
scroll to position [211, 677]
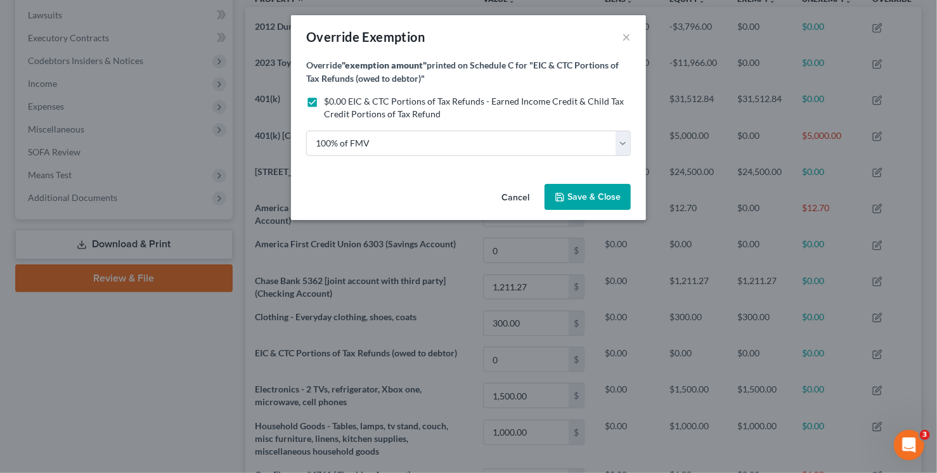
click at [602, 193] on span "Save & Close" at bounding box center [594, 197] width 53 height 11
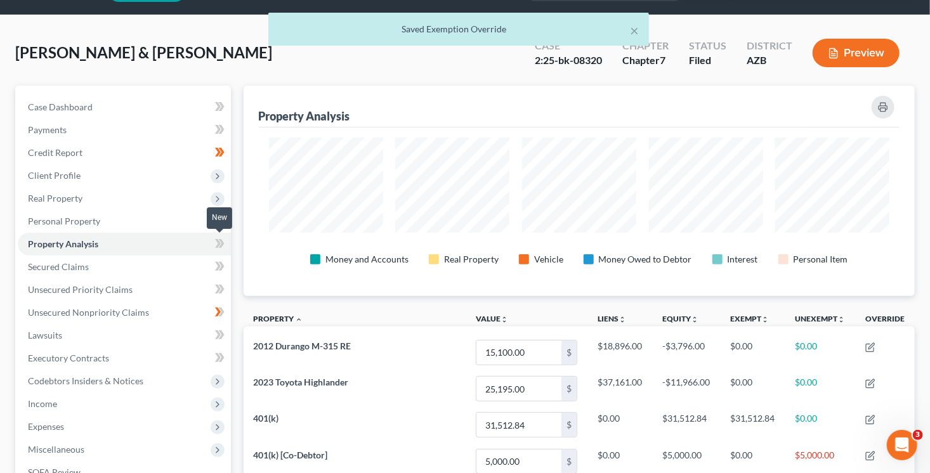
click at [218, 250] on icon at bounding box center [220, 244] width 10 height 16
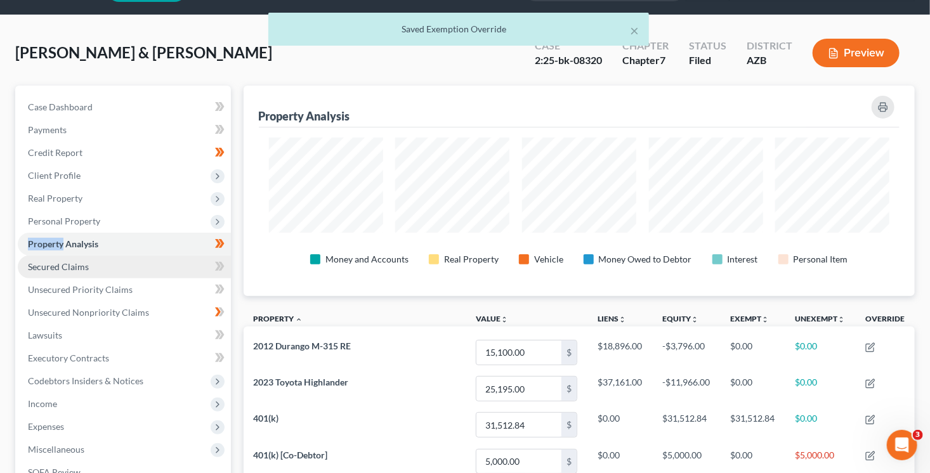
click at [184, 263] on link "Secured Claims" at bounding box center [124, 267] width 213 height 23
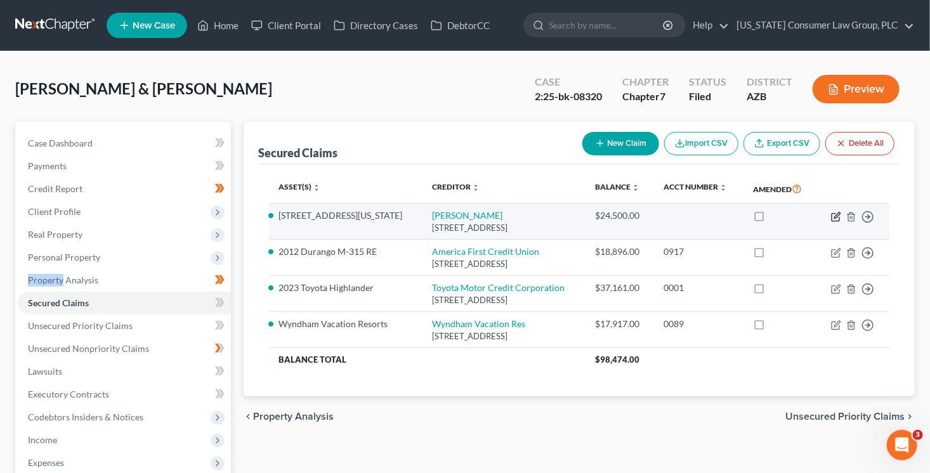
click at [831, 221] on icon "button" at bounding box center [835, 217] width 8 height 8
select select "3"
select select "2"
select select "0"
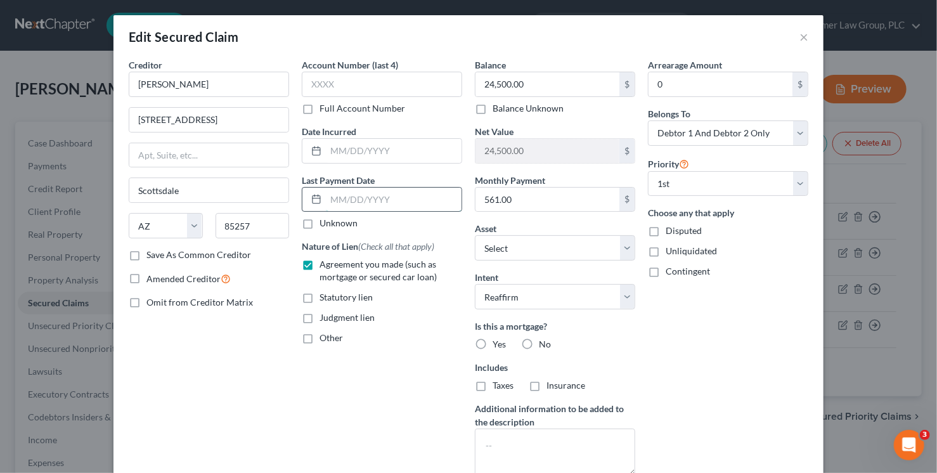
click at [375, 198] on input "text" at bounding box center [394, 200] width 136 height 24
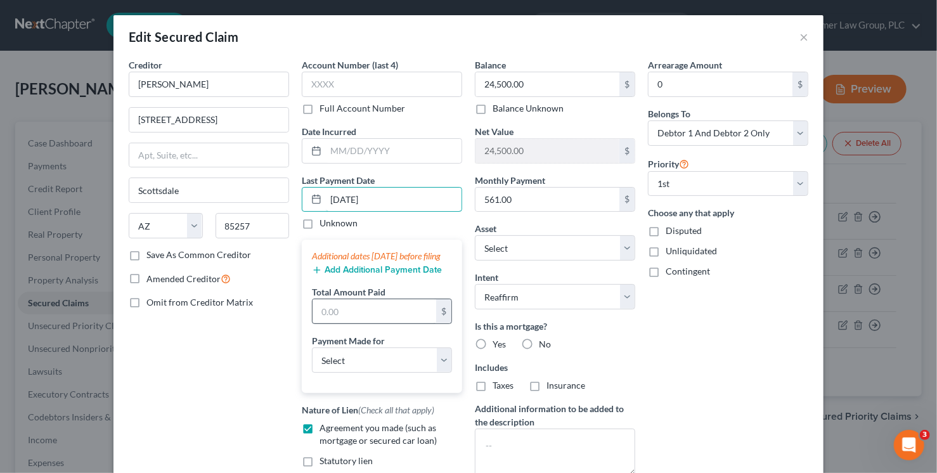
type input "[DATE]"
click at [358, 314] on input "text" at bounding box center [375, 311] width 124 height 24
click at [358, 275] on button "Add Additional Payment Date" at bounding box center [377, 270] width 130 height 10
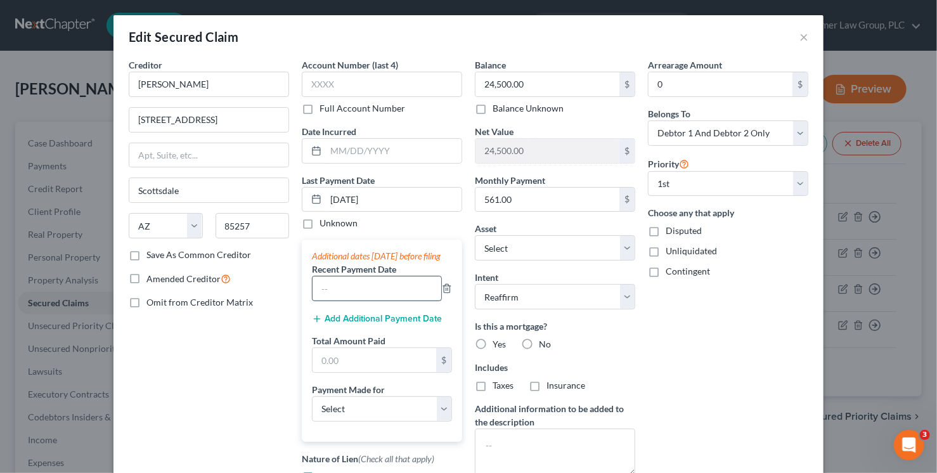
click at [372, 301] on input "text" at bounding box center [377, 288] width 129 height 24
type input "09/2025"
click at [379, 324] on button "Add Additional Payment Date" at bounding box center [377, 319] width 130 height 10
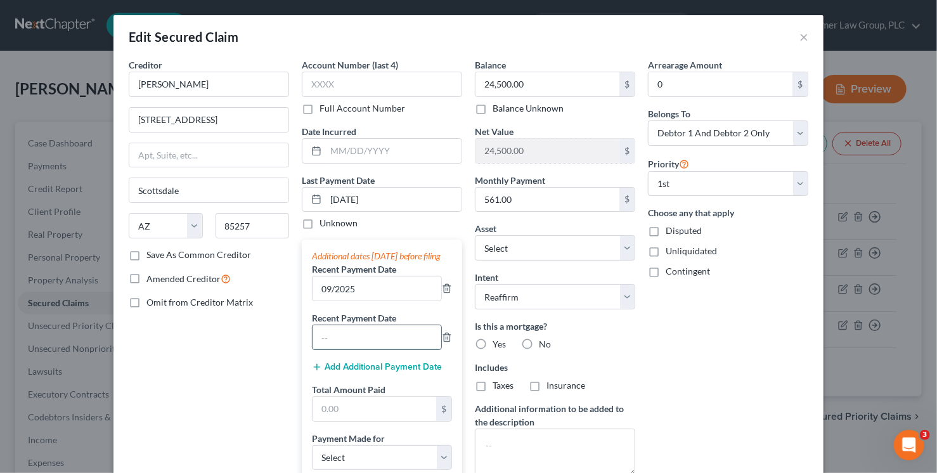
click at [353, 349] on input "text" at bounding box center [377, 337] width 129 height 24
type input "08/2025"
click at [356, 372] on button "Add Additional Payment Date" at bounding box center [377, 367] width 130 height 10
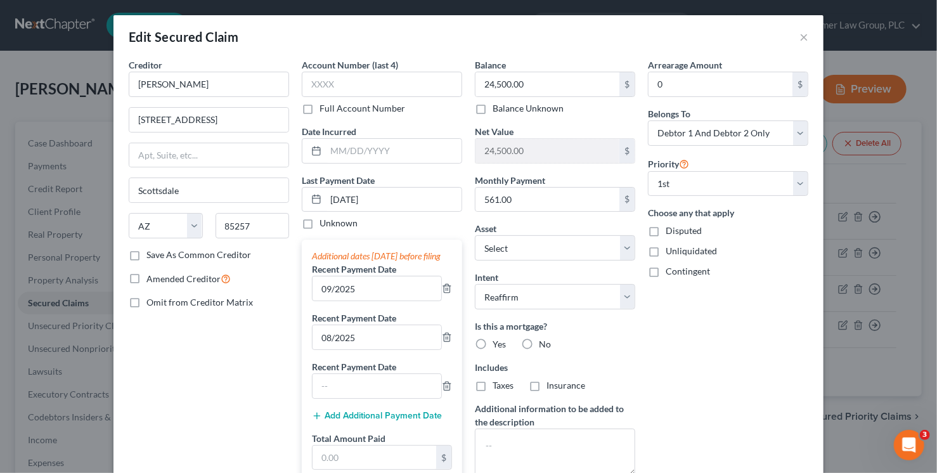
click at [352, 410] on div "Additional dates within 90 days before filing Recent Payment Date 09/2025 Recen…" at bounding box center [382, 389] width 160 height 299
click at [356, 398] on input "text" at bounding box center [377, 386] width 129 height 24
type input "06/2025"
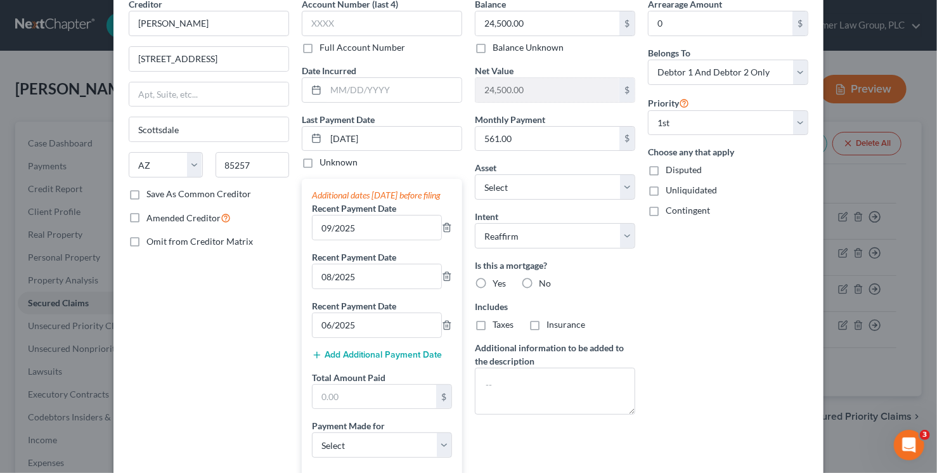
scroll to position [63, 0]
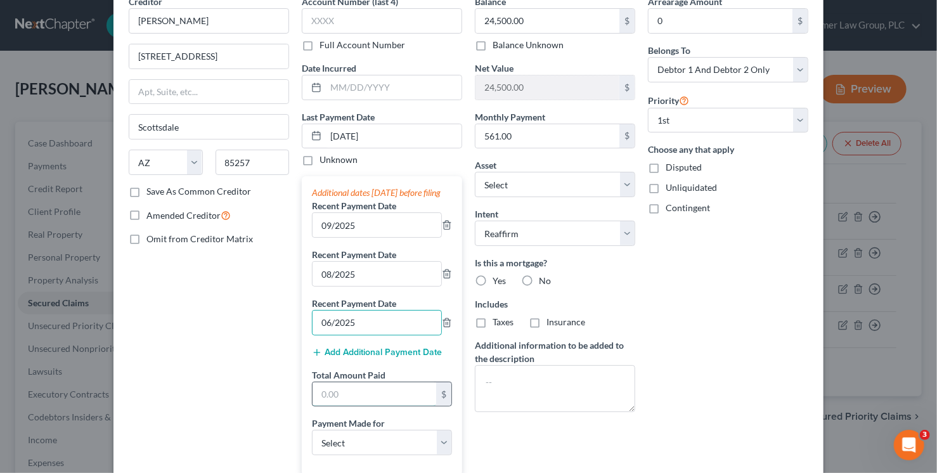
click at [351, 403] on input "text" at bounding box center [375, 394] width 124 height 24
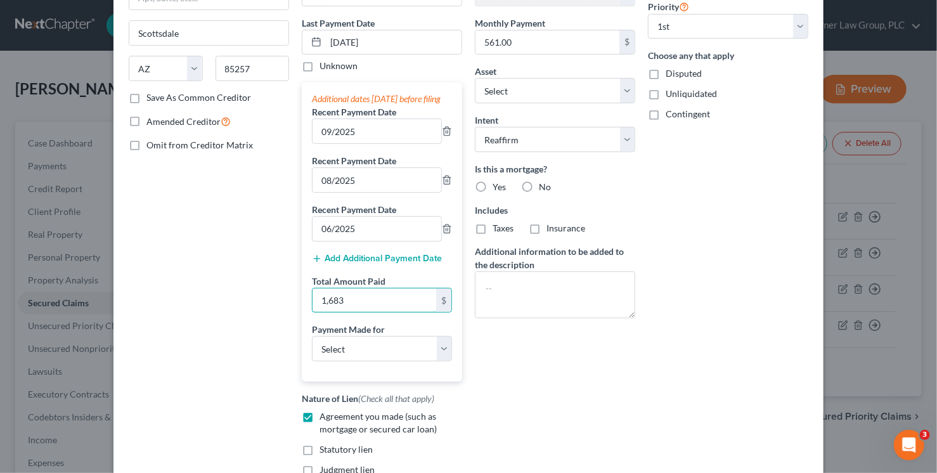
scroll to position [247, 0]
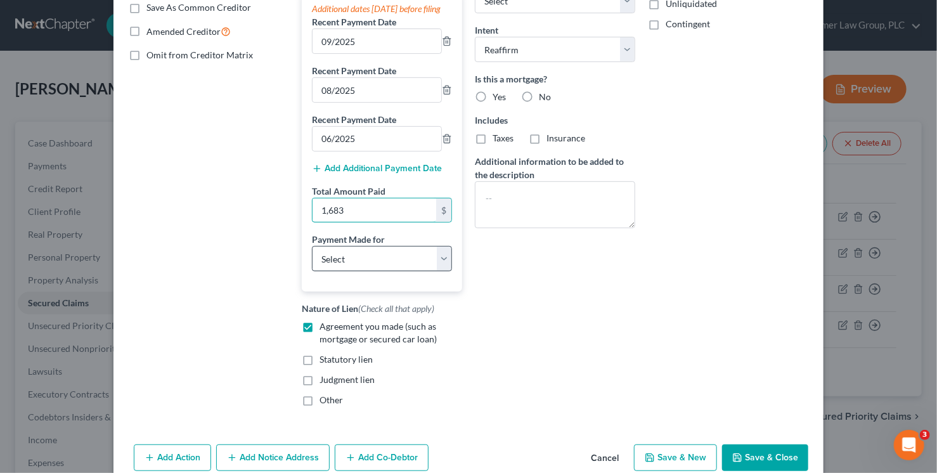
type input "1,683"
click at [344, 271] on select "Select Car Credit Card Loan Repayment Mortgage Other Suppliers Or Vendors" at bounding box center [382, 258] width 140 height 25
click at [312, 257] on select "Select Car Credit Card Loan Repayment Mortgage Other Suppliers Or Vendors" at bounding box center [382, 258] width 140 height 25
click at [387, 271] on select "Select Car Credit Card Loan Repayment Mortgage Other Suppliers Or Vendors" at bounding box center [382, 258] width 140 height 25
select select "3"
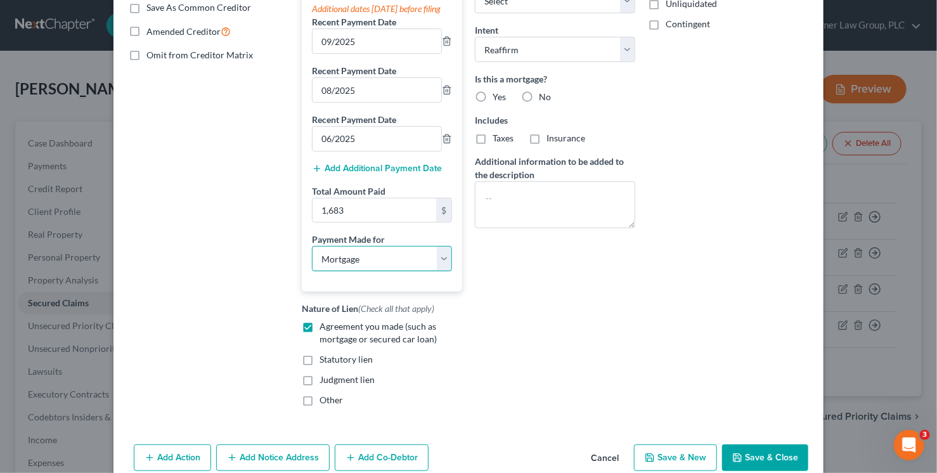
click at [312, 257] on select "Select Car Credit Card Loan Repayment Mortgage Other Suppliers Or Vendors" at bounding box center [382, 258] width 140 height 25
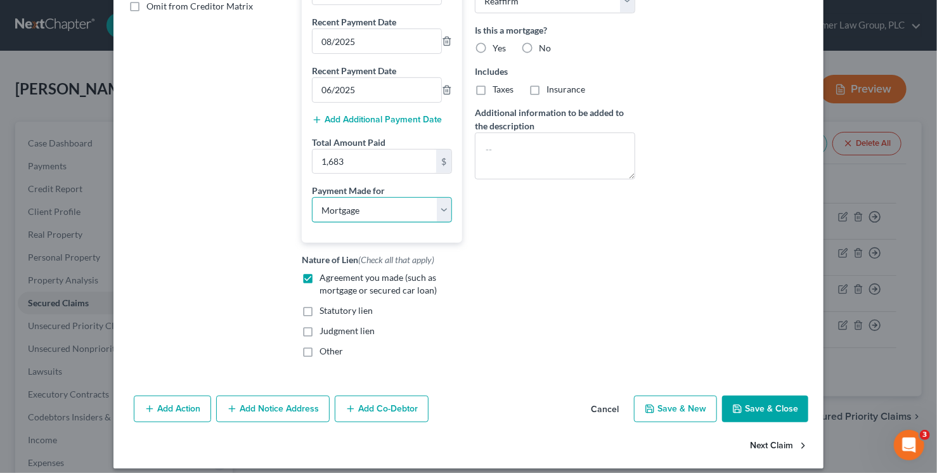
scroll to position [317, 0]
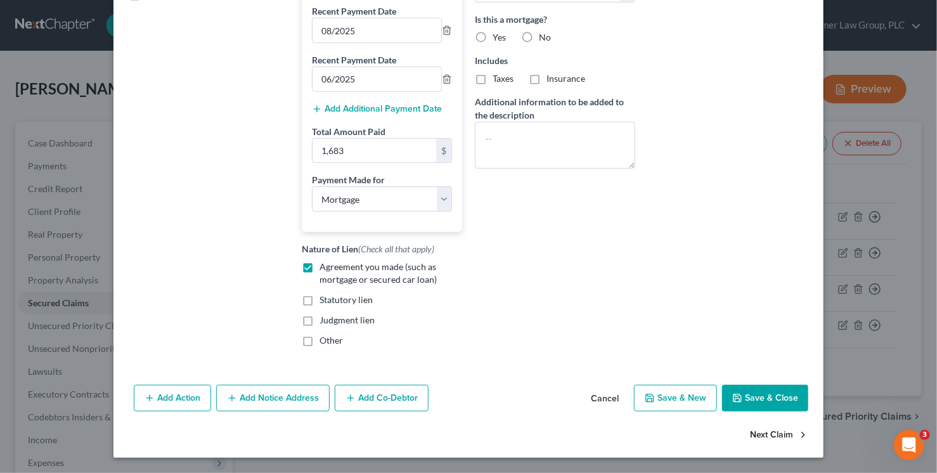
click at [784, 434] on button "Next Claim" at bounding box center [779, 435] width 58 height 27
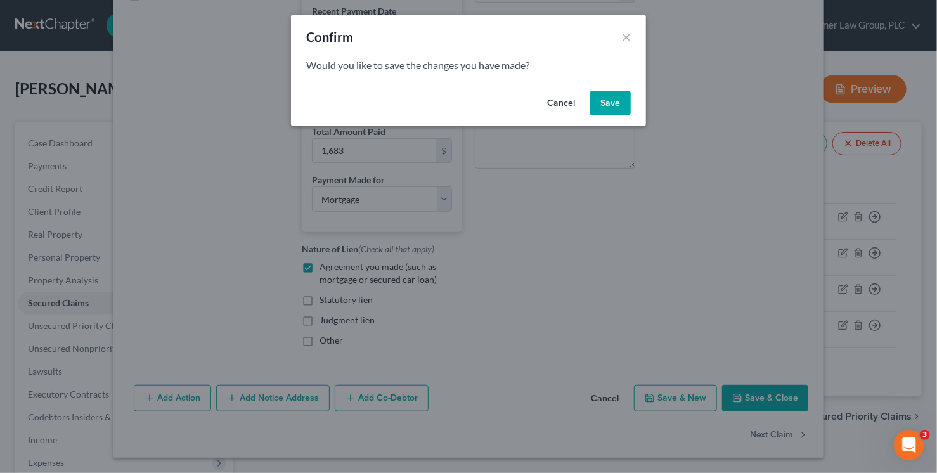
click at [608, 98] on button "Save" at bounding box center [610, 103] width 41 height 25
select select "46"
select select "0"
select select "1"
select select "0"
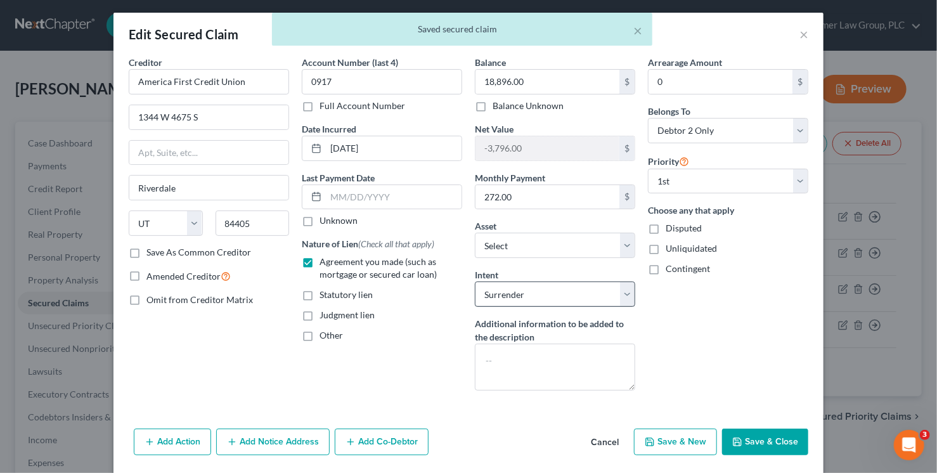
scroll to position [6, 0]
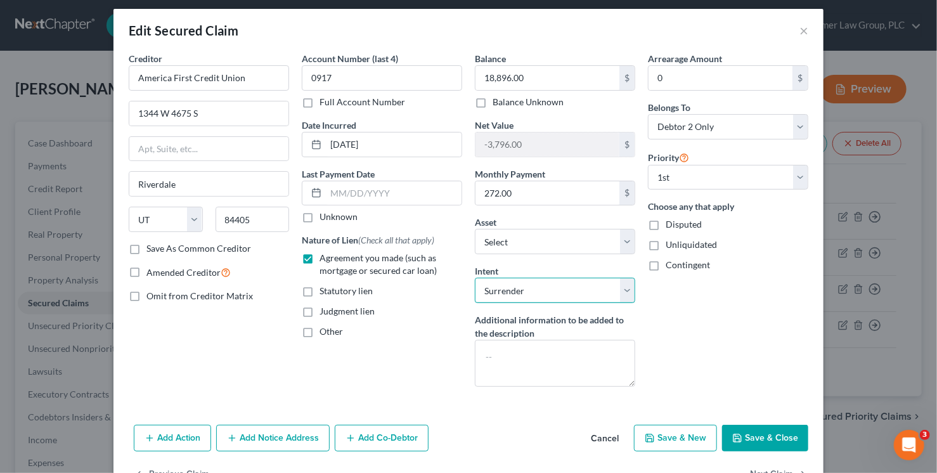
click at [500, 289] on select "Select Surrender Redeem Reaffirm Avoid Other" at bounding box center [555, 290] width 160 height 25
click at [475, 278] on select "Select Surrender Redeem Reaffirm Avoid Other" at bounding box center [555, 290] width 160 height 25
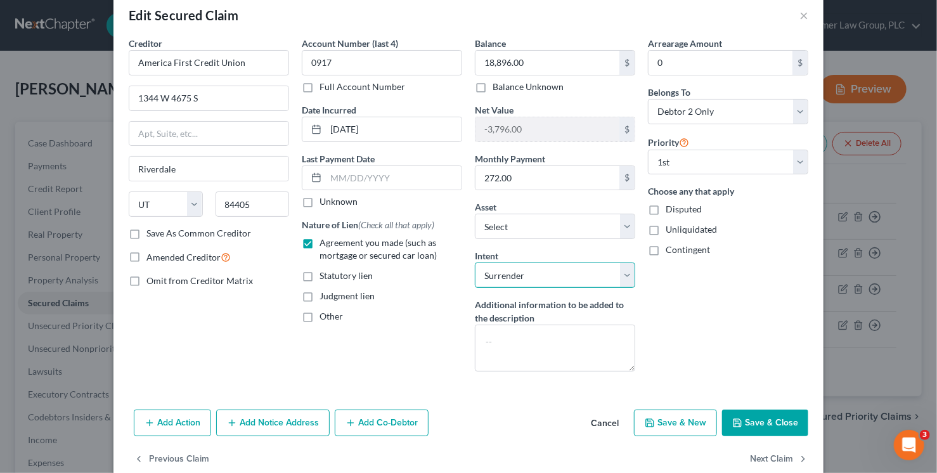
scroll to position [24, 0]
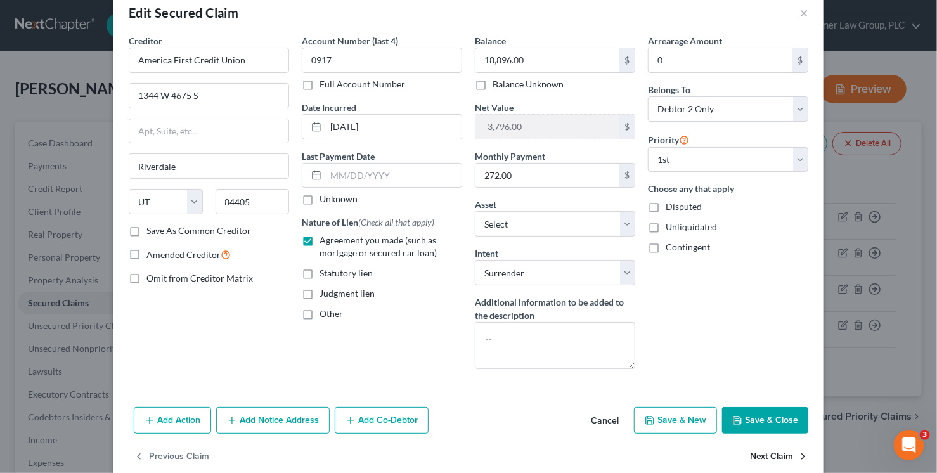
click at [774, 456] on button "Next Claim" at bounding box center [779, 457] width 58 height 27
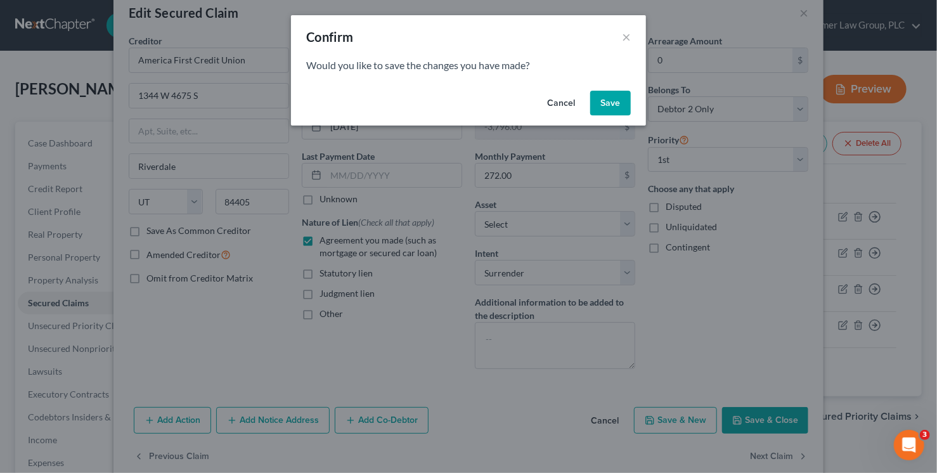
click at [602, 99] on button "Save" at bounding box center [610, 103] width 41 height 25
select select "3"
select select "2"
select select "0"
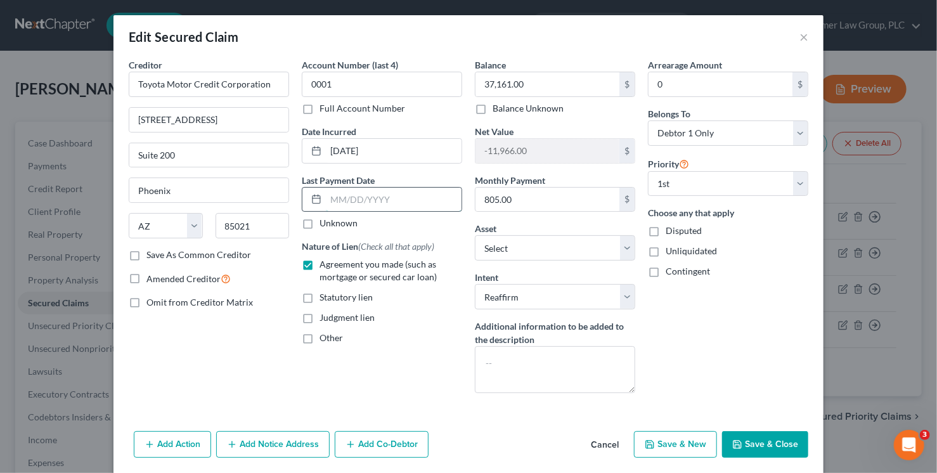
click at [349, 200] on input "text" at bounding box center [394, 200] width 136 height 24
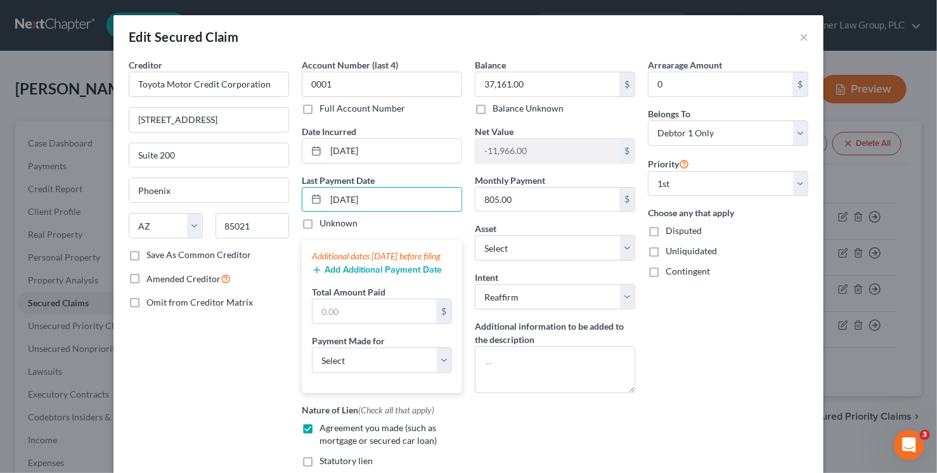
type input "[DATE]"
click at [358, 275] on button "Add Additional Payment Date" at bounding box center [377, 270] width 130 height 10
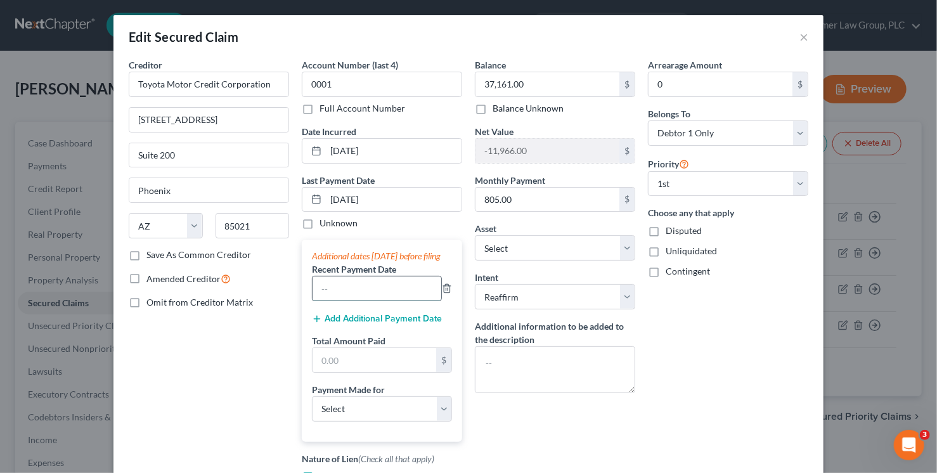
click at [363, 295] on input "text" at bounding box center [377, 288] width 129 height 24
type input "09/2025"
click at [368, 324] on button "Add Additional Payment Date" at bounding box center [377, 319] width 130 height 10
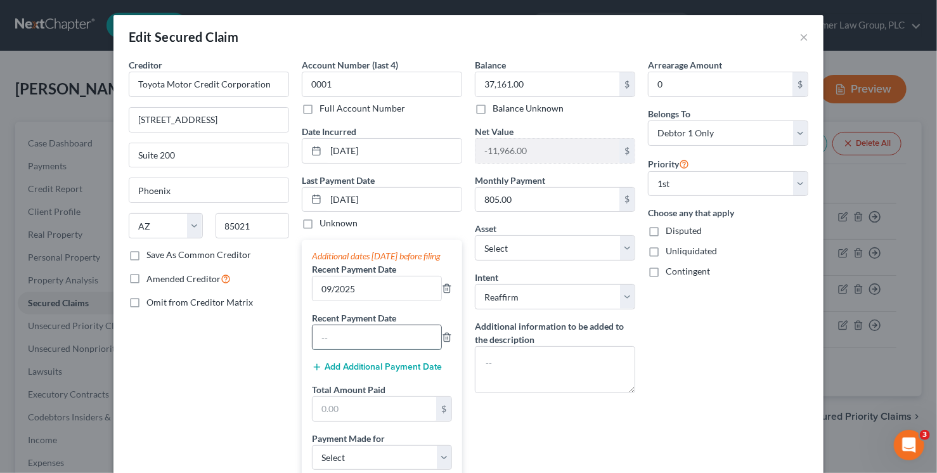
click at [367, 344] on input "text" at bounding box center [377, 337] width 129 height 24
type input "08/2025"
click at [365, 372] on button "Add Additional Payment Date" at bounding box center [377, 367] width 130 height 10
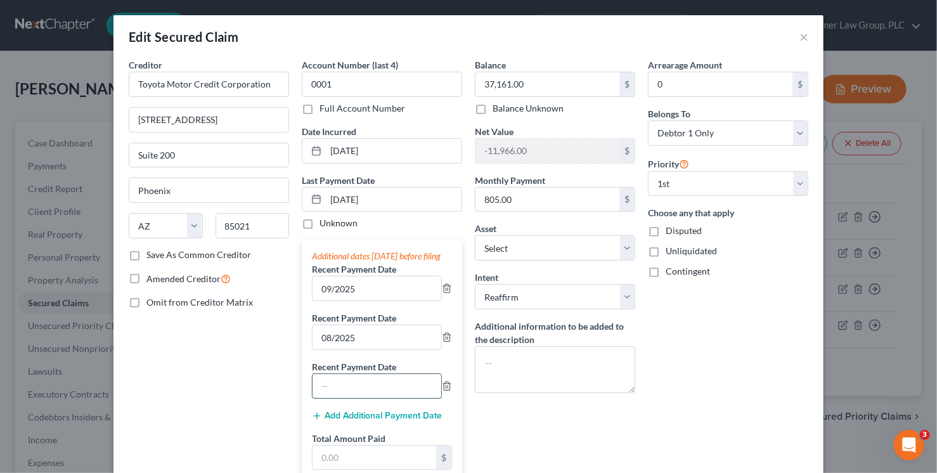
click at [363, 398] on input "text" at bounding box center [377, 386] width 129 height 24
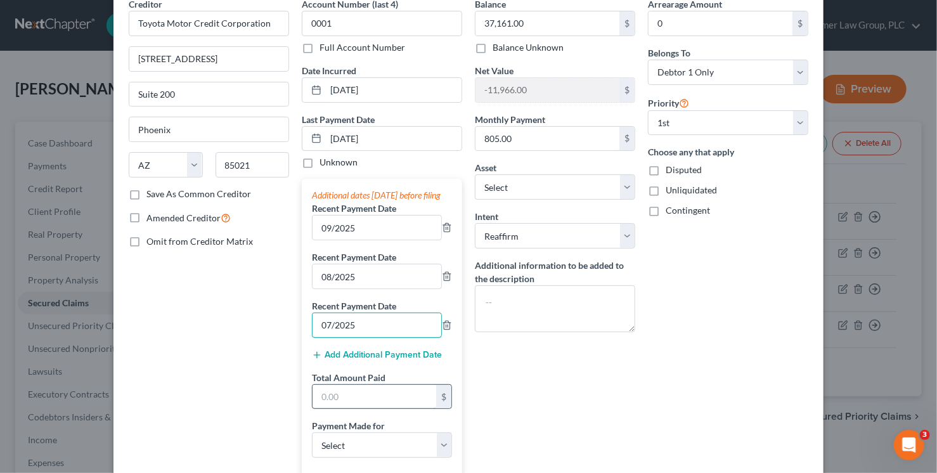
scroll to position [65, 0]
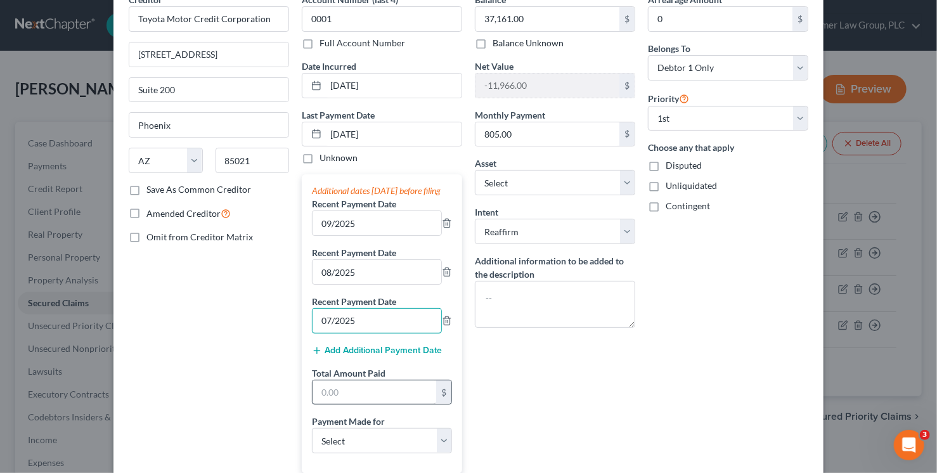
type input "07/2025"
click at [354, 396] on input "text" at bounding box center [375, 392] width 124 height 24
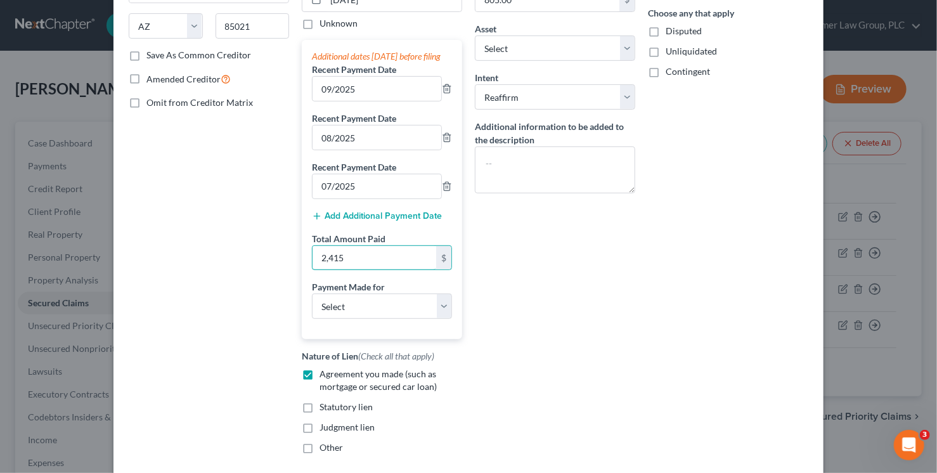
scroll to position [227, 0]
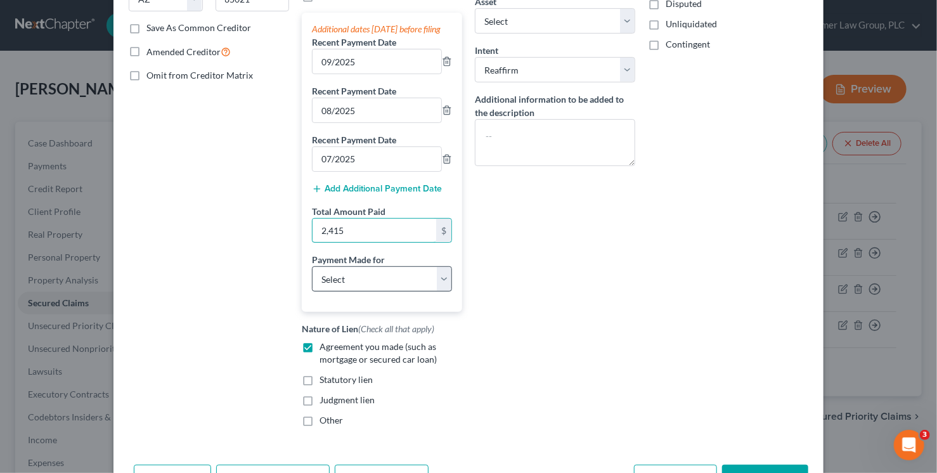
type input "2,415"
click at [360, 289] on select "Select Car Credit Card Loan Repayment Mortgage Other Suppliers Or Vendors" at bounding box center [382, 278] width 140 height 25
select select "0"
click at [312, 277] on select "Select Car Credit Card Loan Repayment Mortgage Other Suppliers Or Vendors" at bounding box center [382, 278] width 140 height 25
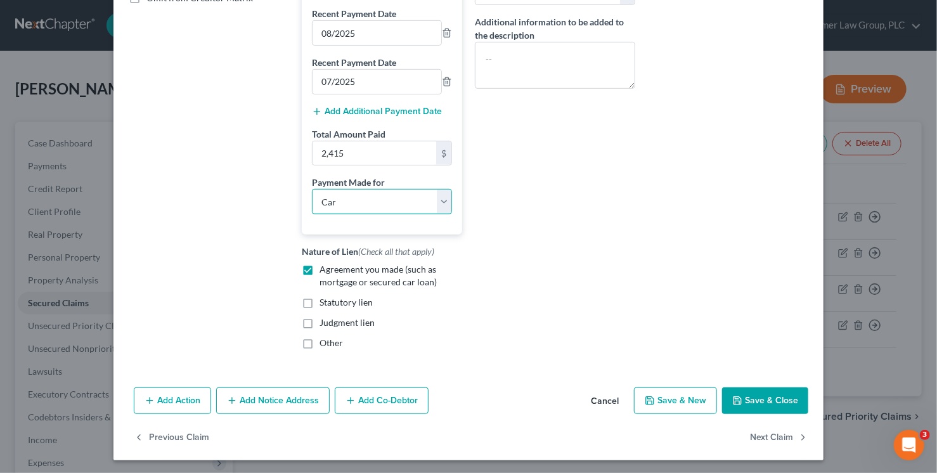
scroll to position [317, 0]
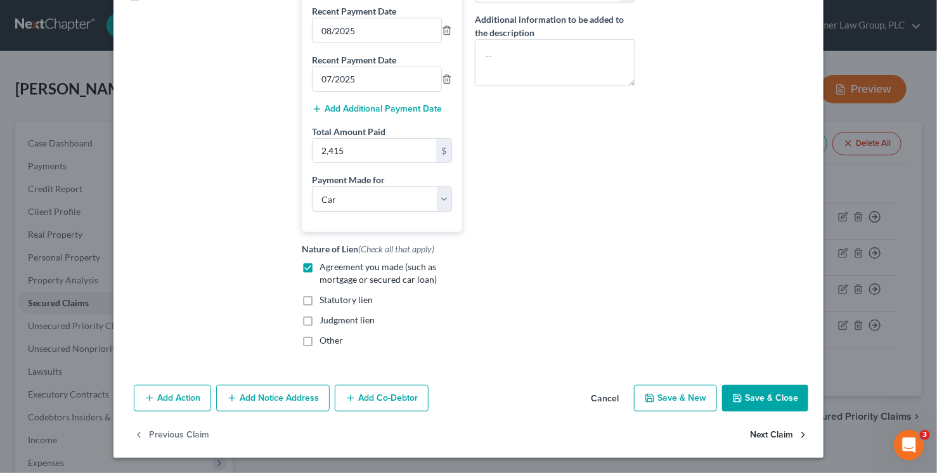
click at [788, 432] on button "Next Claim" at bounding box center [779, 435] width 58 height 27
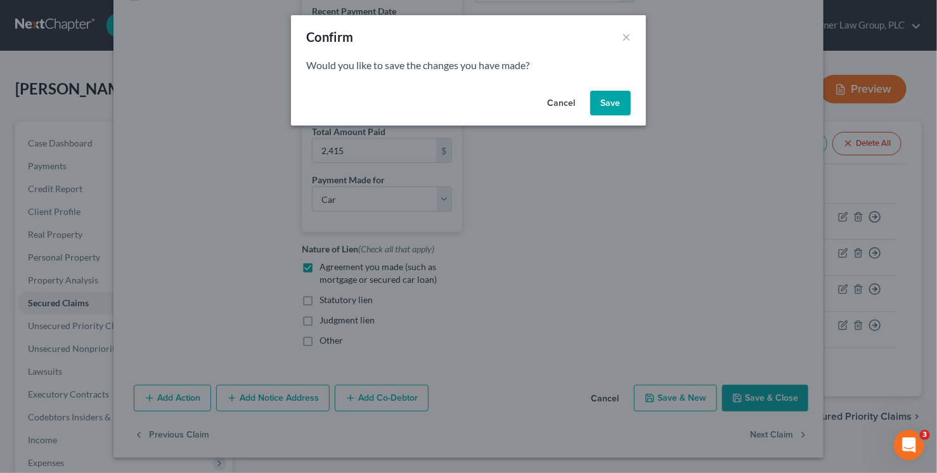
click at [600, 112] on button "Save" at bounding box center [610, 103] width 41 height 25
select select "9"
select select "0"
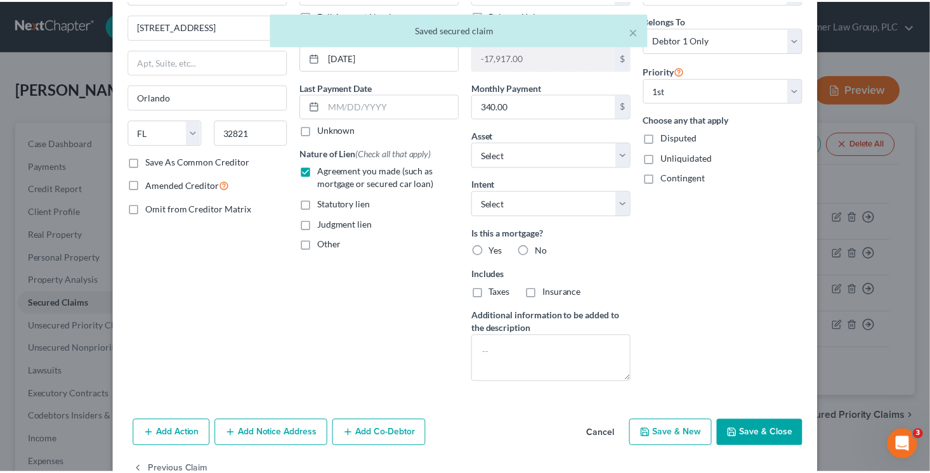
scroll to position [127, 0]
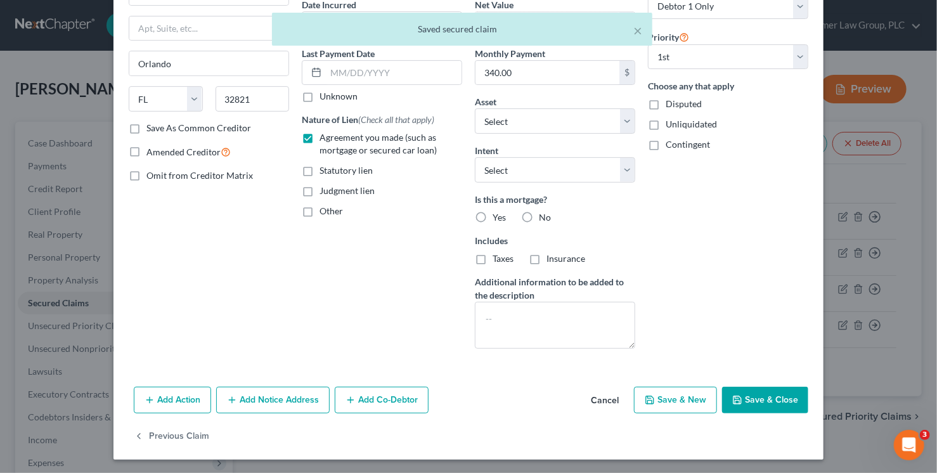
click at [760, 405] on button "Save & Close" at bounding box center [765, 400] width 86 height 27
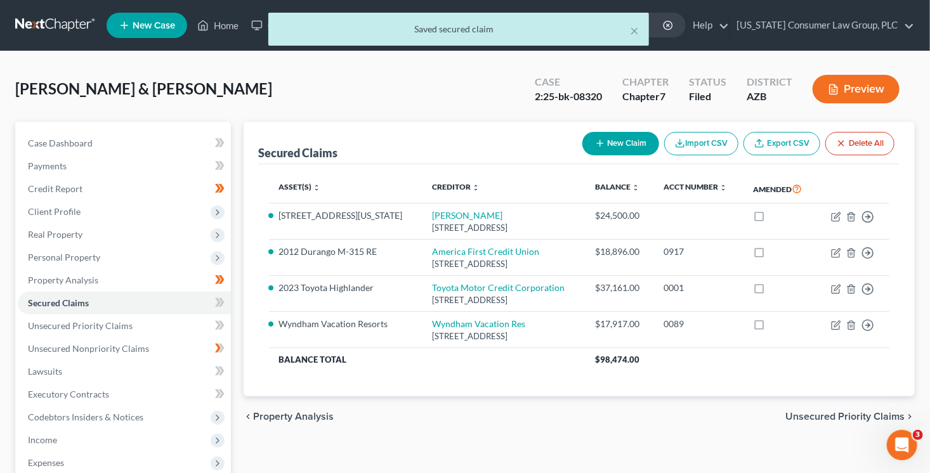
click at [838, 422] on span "Unsecured Priority Claims" at bounding box center [844, 417] width 119 height 10
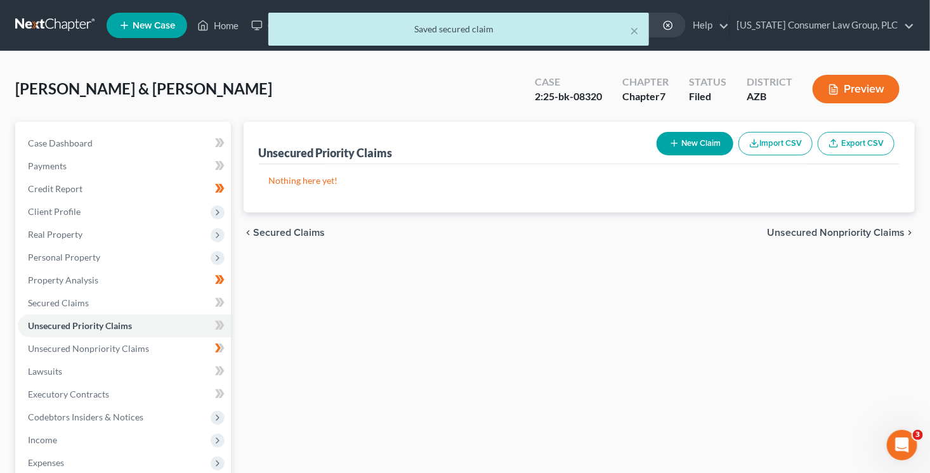
click at [826, 237] on span "Unsecured Nonpriority Claims" at bounding box center [836, 233] width 138 height 10
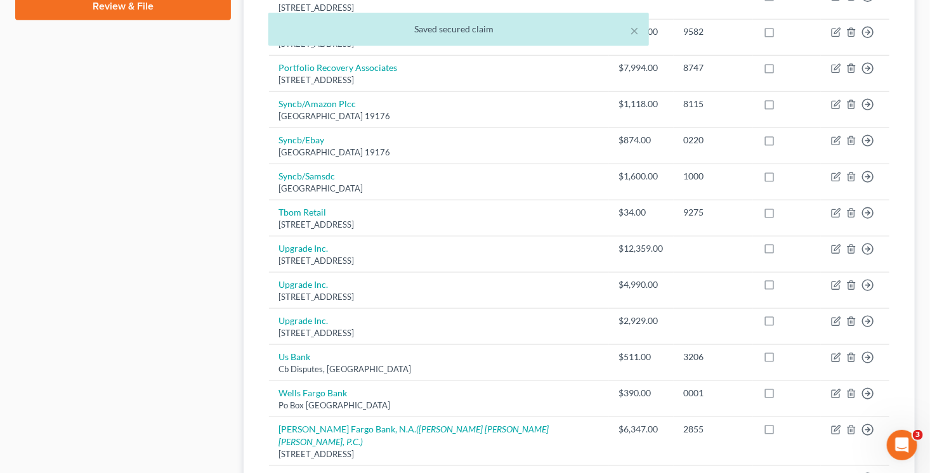
scroll to position [767, 0]
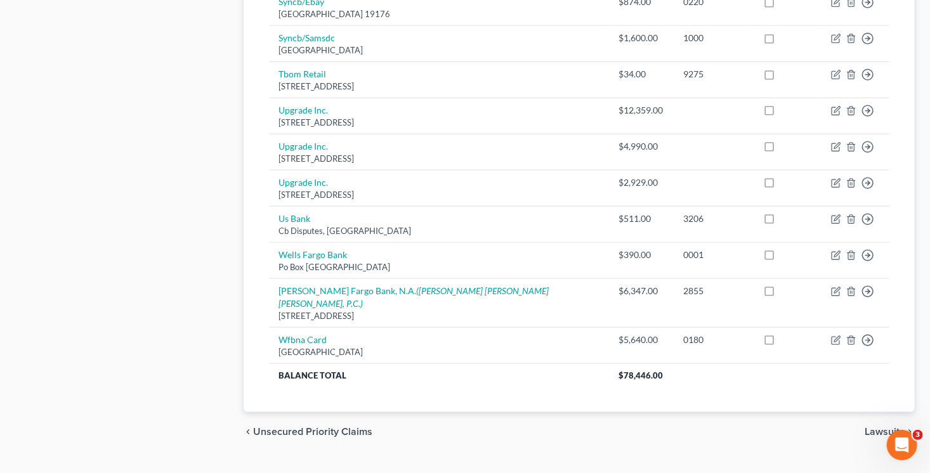
click at [885, 427] on span "Lawsuits" at bounding box center [884, 432] width 40 height 10
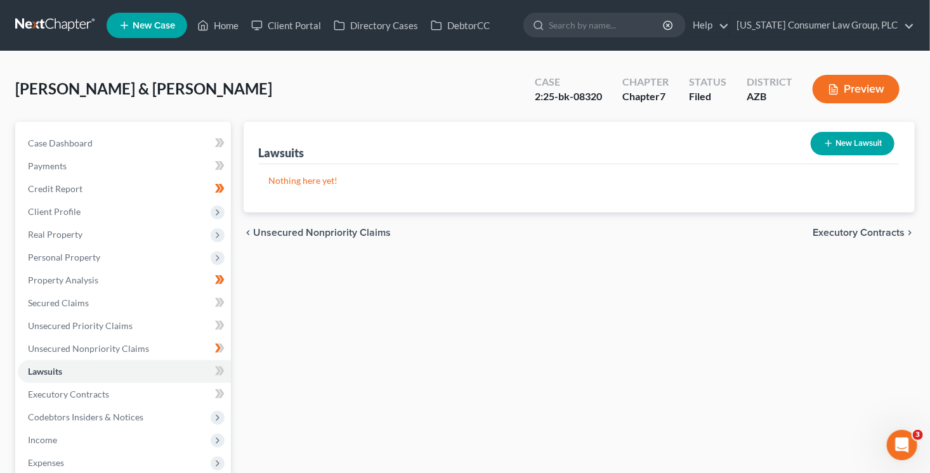
click at [831, 141] on icon "button" at bounding box center [828, 143] width 10 height 10
select select "0"
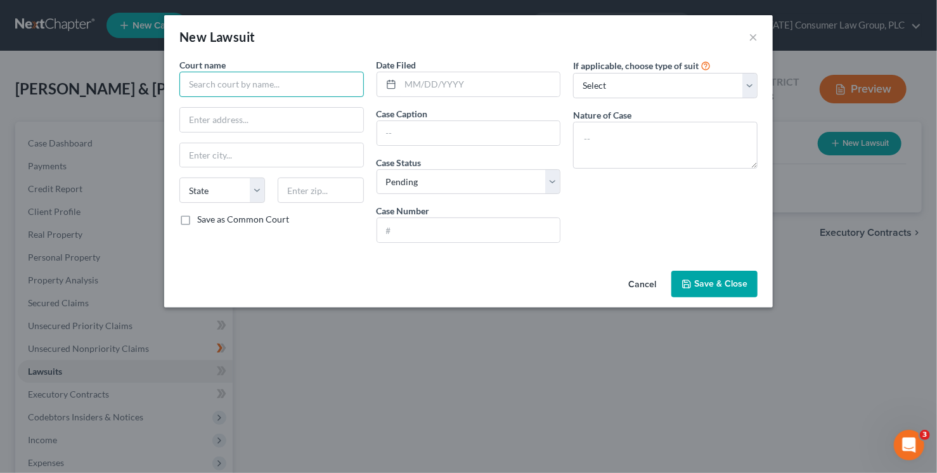
click at [261, 86] on input "text" at bounding box center [271, 84] width 185 height 25
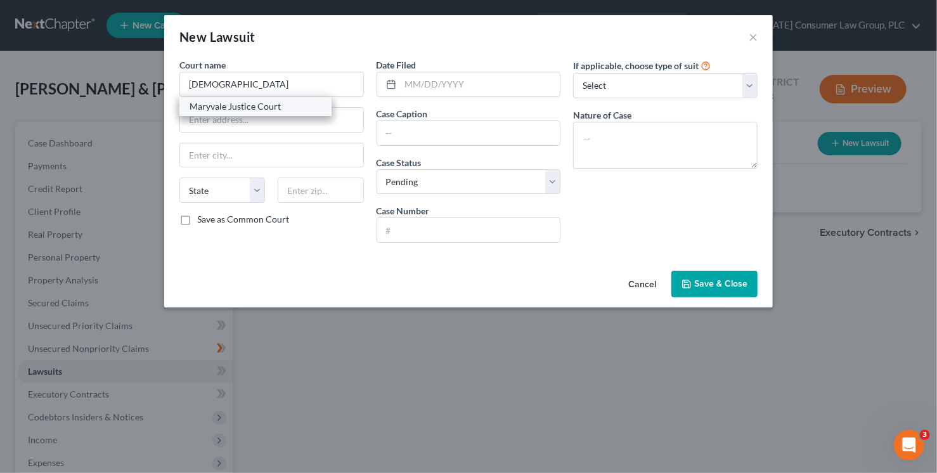
click at [259, 109] on div "Maryvale Justice Court" at bounding box center [256, 106] width 132 height 13
type input "Maryvale Justice Court"
type input "10420 W. Van Buren St."
type input "Avondale"
select select "3"
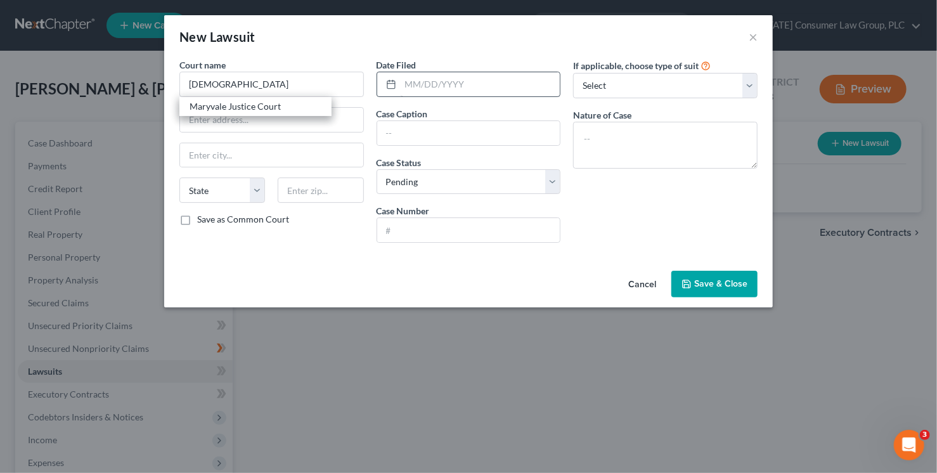
type input "85323"
click at [453, 83] on input "text" at bounding box center [481, 84] width 160 height 24
type input "05/17/2025"
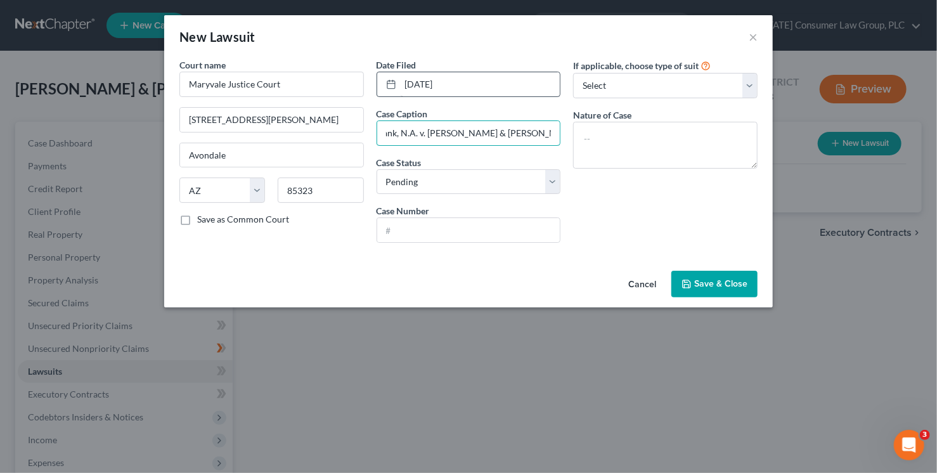
scroll to position [0, 114]
type input "Wells Fargo Bank, N.A. v. Christopher Farnsworth & Marieta Farnsworth"
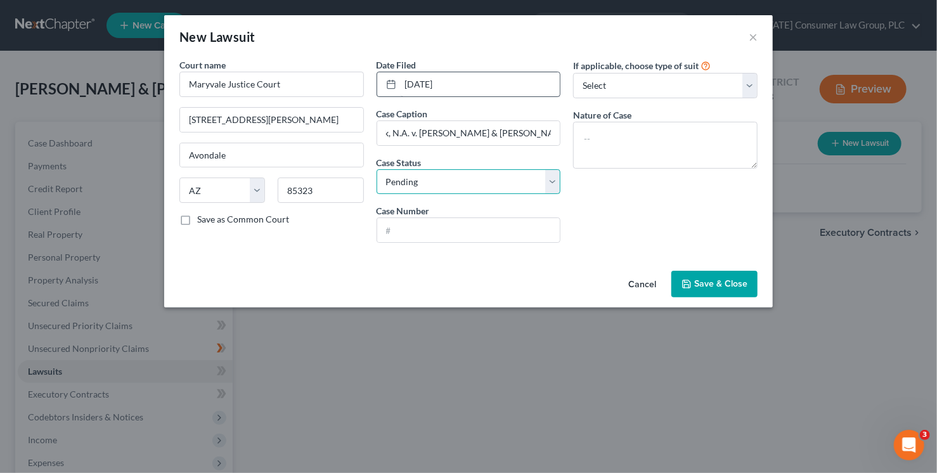
scroll to position [0, 0]
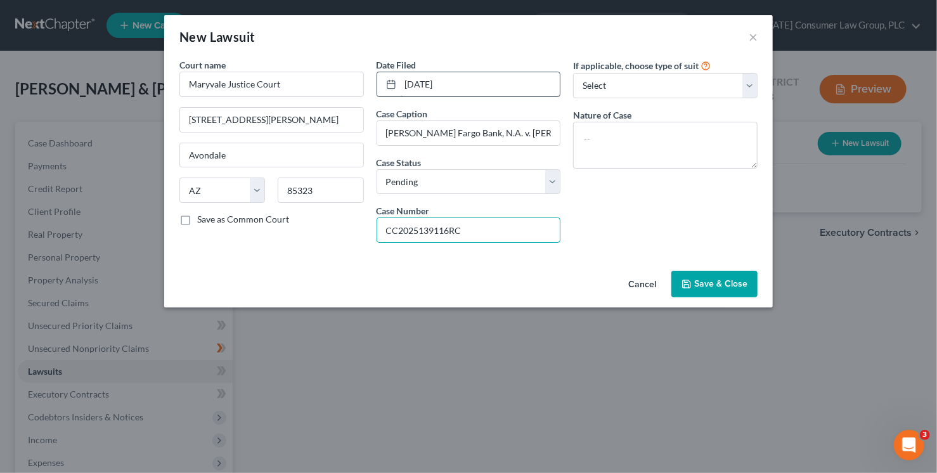
type input "CC2025139116RC"
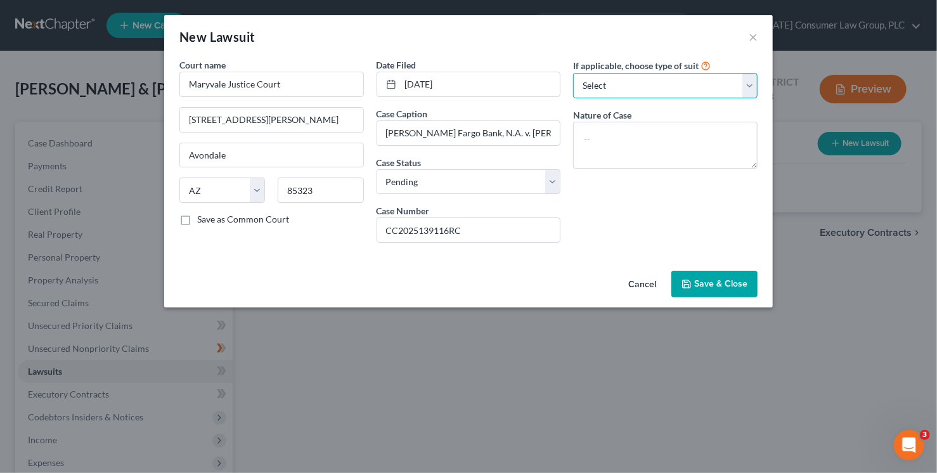
click at [663, 80] on select "Select Repossession Garnishment Foreclosure Attached, Seized, Or Levied Other" at bounding box center [665, 85] width 185 height 25
select select "4"
click at [573, 73] on select "Select Repossession Garnishment Foreclosure Attached, Seized, Or Levied Other" at bounding box center [665, 85] width 185 height 25
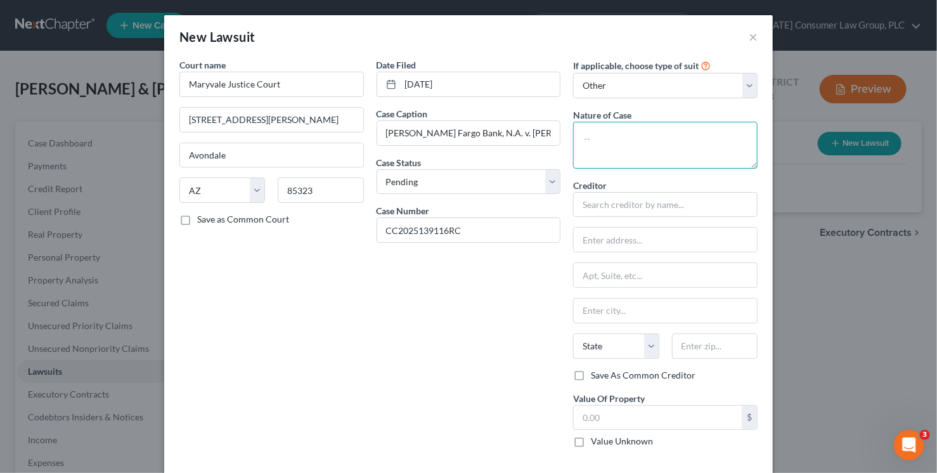
click at [614, 151] on textarea at bounding box center [665, 145] width 185 height 47
type textarea "Contract"
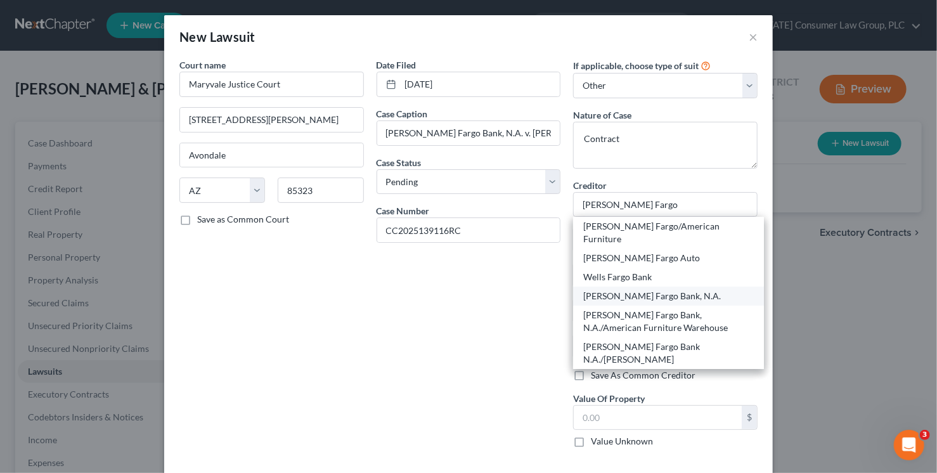
click at [682, 290] on div "Wells Fargo Bank, N.A." at bounding box center [668, 296] width 171 height 13
type input "Wells Fargo Bank, N.A."
type input "PO Box 10347"
type input "Des Moines"
select select "16"
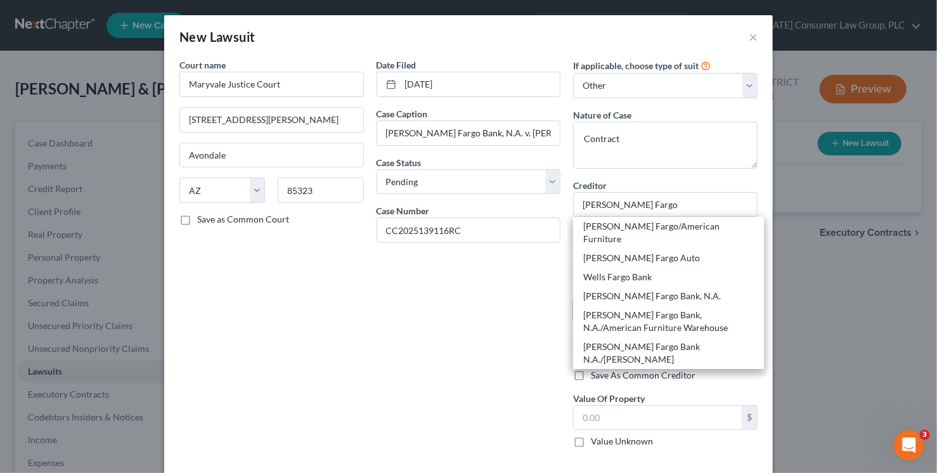
type input "50306"
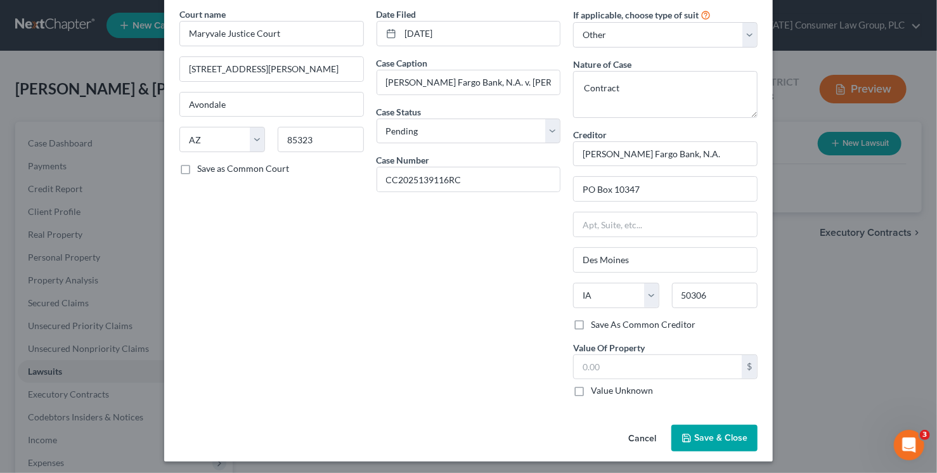
scroll to position [53, 0]
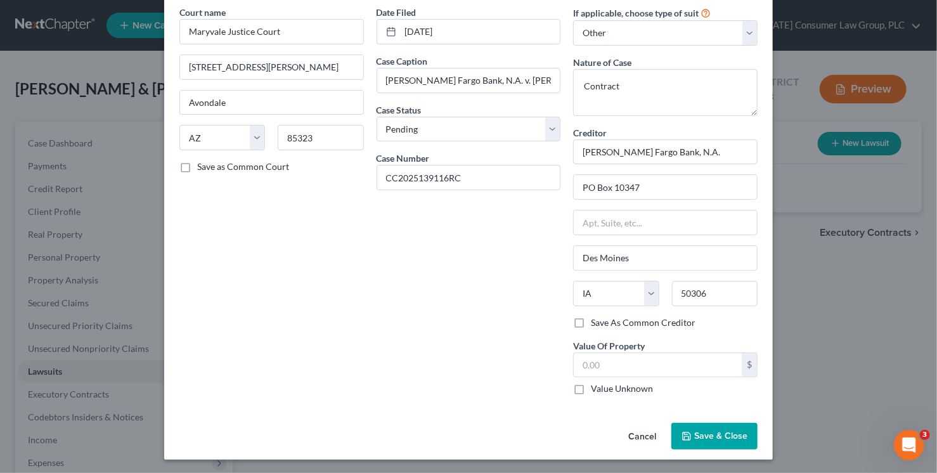
click at [613, 384] on label "Value Unknown" at bounding box center [622, 388] width 62 height 13
click at [604, 384] on input "Value Unknown" at bounding box center [600, 386] width 8 height 8
checkbox input "true"
type input "0.00"
click at [720, 432] on span "Save & Close" at bounding box center [720, 436] width 53 height 11
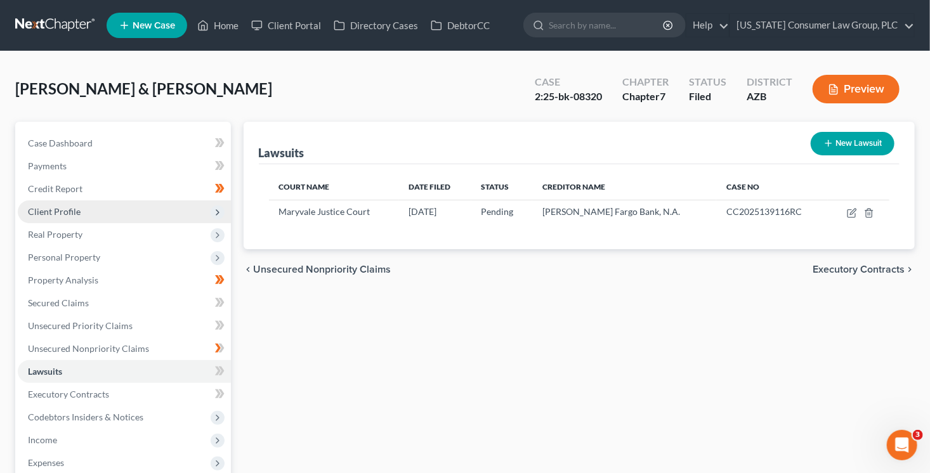
click at [78, 209] on span "Client Profile" at bounding box center [54, 211] width 53 height 11
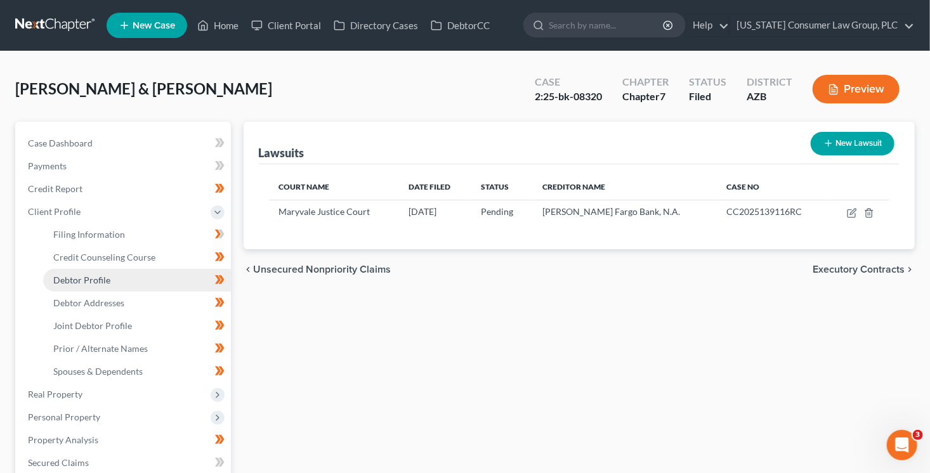
click at [107, 280] on span "Debtor Profile" at bounding box center [81, 280] width 57 height 11
select select "1"
select select "2"
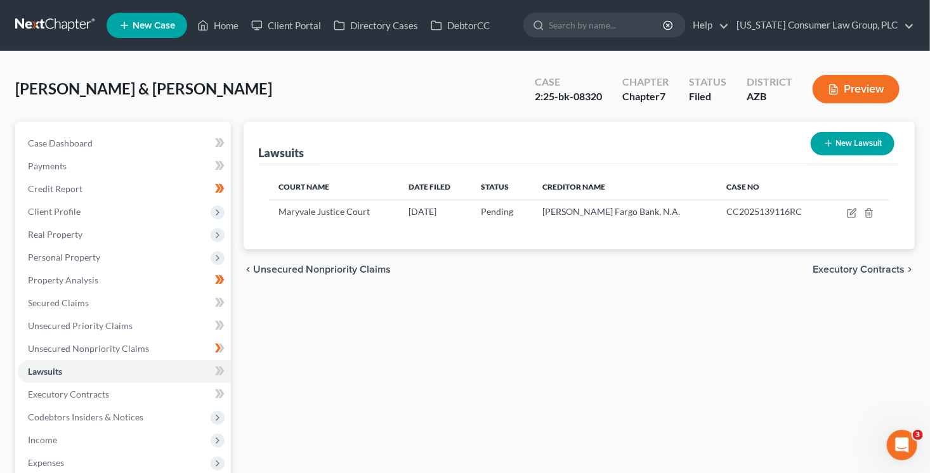
click at [845, 146] on button "New Lawsuit" at bounding box center [852, 143] width 84 height 23
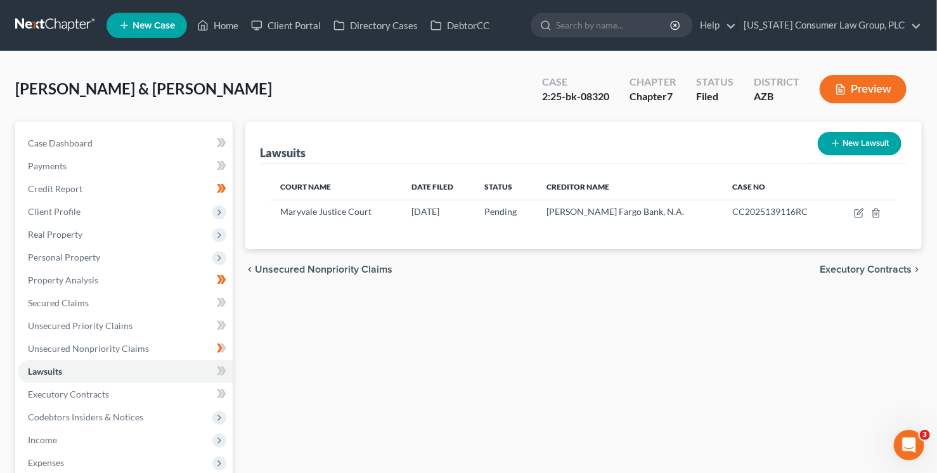
select select "0"
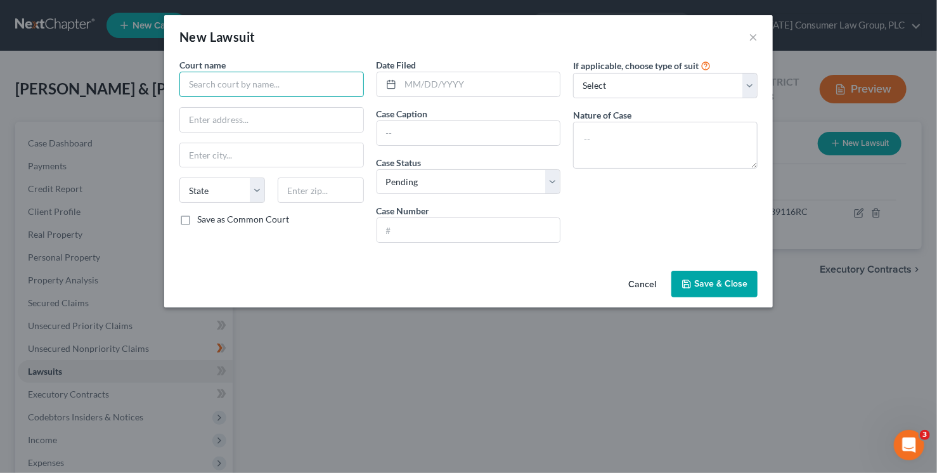
click at [257, 81] on input "text" at bounding box center [271, 84] width 185 height 25
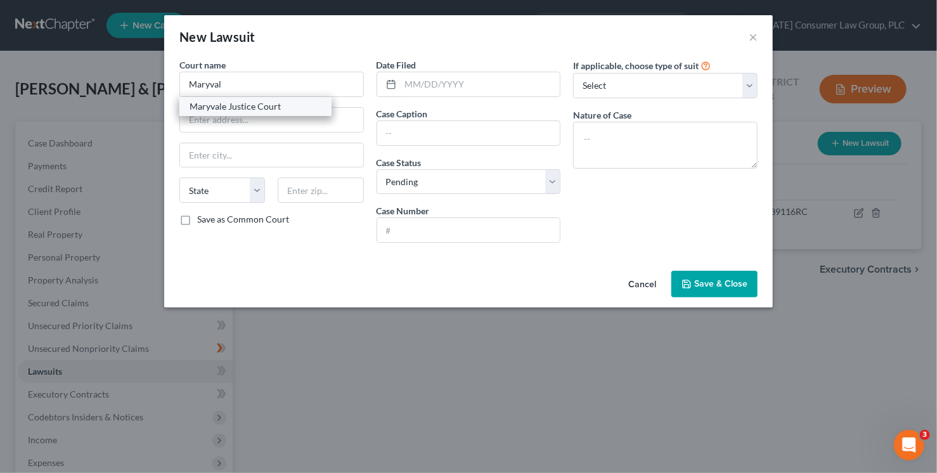
click at [268, 106] on div "Maryvale Justice Court" at bounding box center [256, 106] width 132 height 13
type input "Maryvale Justice Court"
type input "10420 W. Van Buren St."
type input "Avondale"
select select "3"
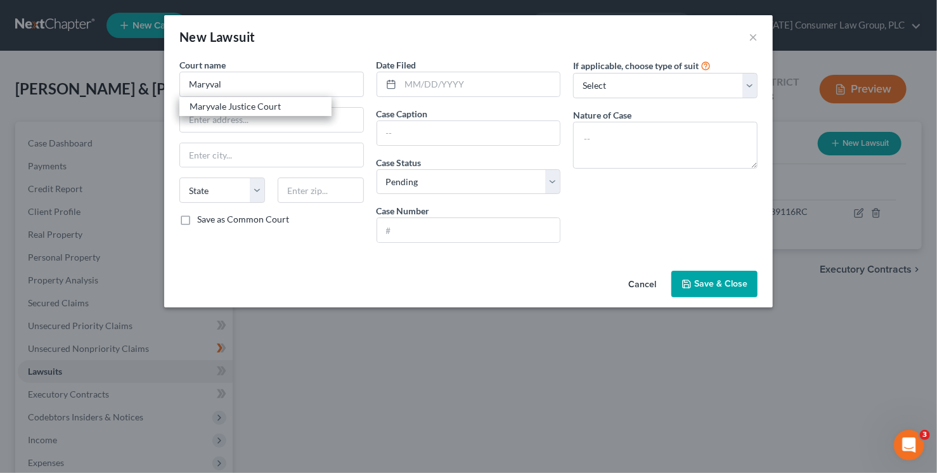
type input "85323"
click at [462, 82] on input "text" at bounding box center [481, 84] width 160 height 24
type input "03/13/2025"
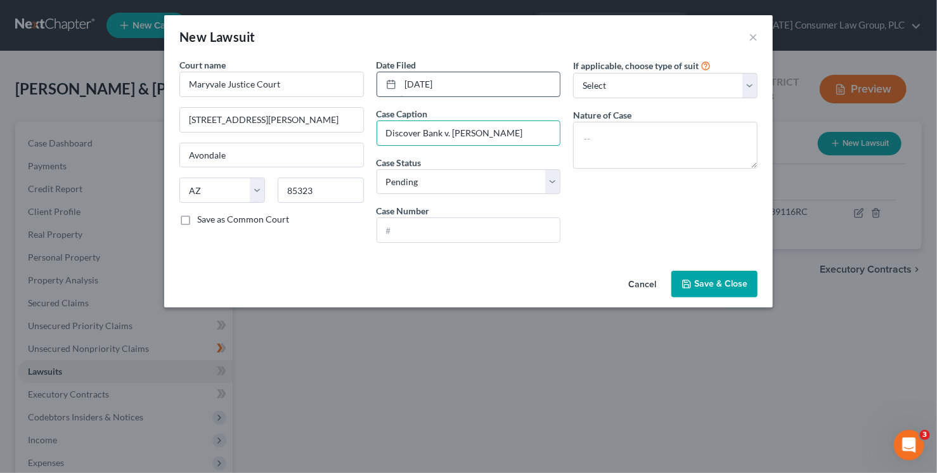
type input "Discover Bank v. Christopher Farnsworth"
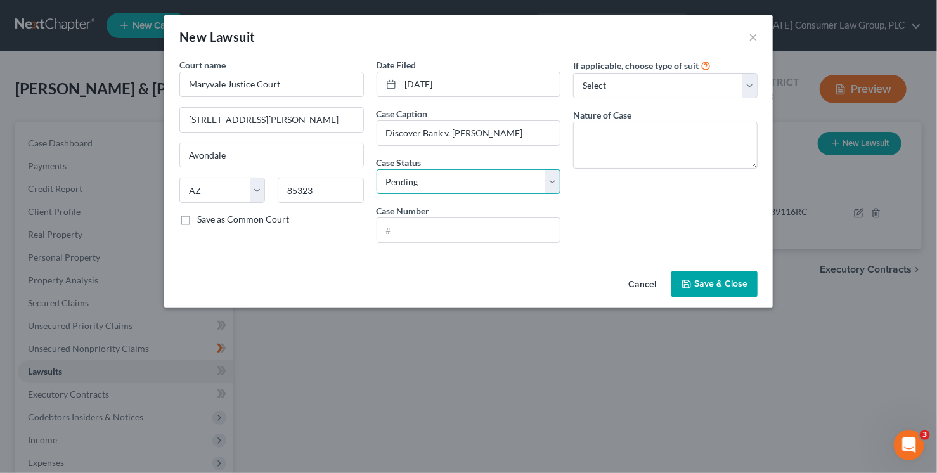
click at [455, 171] on select "Select Pending On Appeal Concluded" at bounding box center [469, 181] width 185 height 25
select select "2"
click at [377, 169] on select "Select Pending On Appeal Concluded" at bounding box center [469, 181] width 185 height 25
click at [480, 232] on input "text" at bounding box center [468, 230] width 183 height 24
paste input "CC2025058494"
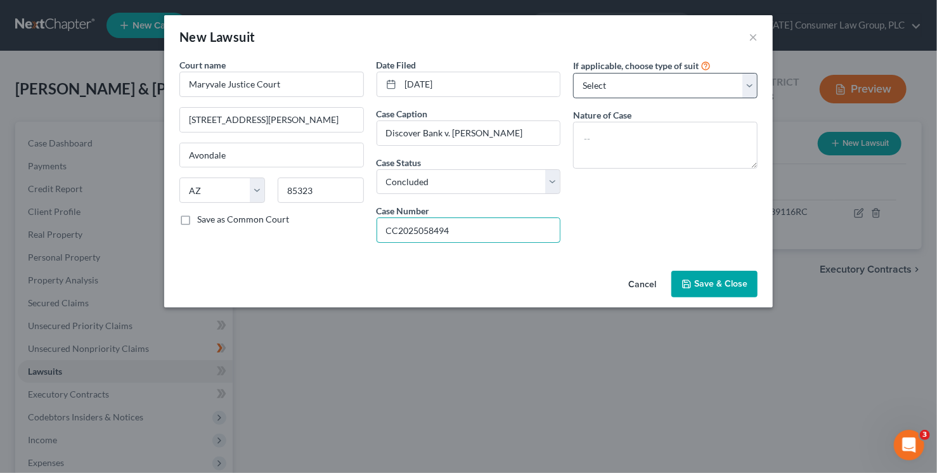
type input "CC2025058494"
click at [652, 81] on select "Select Repossession Garnishment Foreclosure Attached, Seized, Or Levied Other" at bounding box center [665, 85] width 185 height 25
select select "4"
click at [573, 73] on select "Select Repossession Garnishment Foreclosure Attached, Seized, Or Levied Other" at bounding box center [665, 85] width 185 height 25
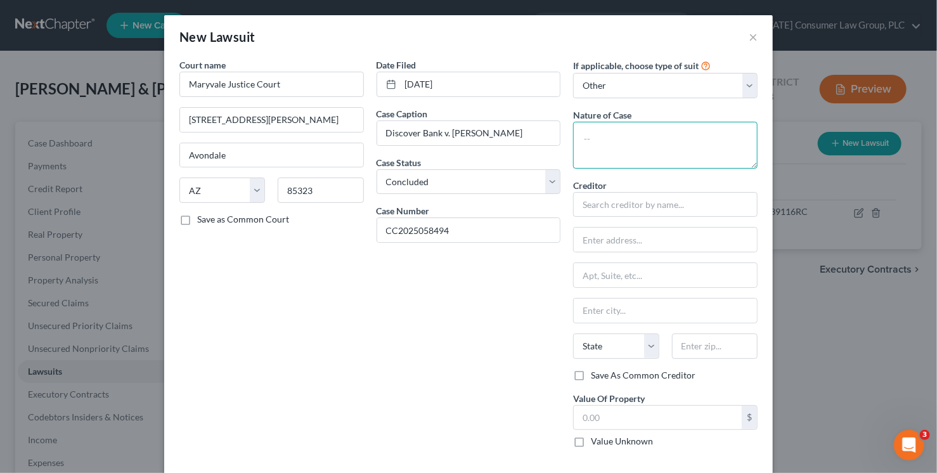
click at [619, 147] on textarea at bounding box center [665, 145] width 185 height 47
type textarea "Contract"
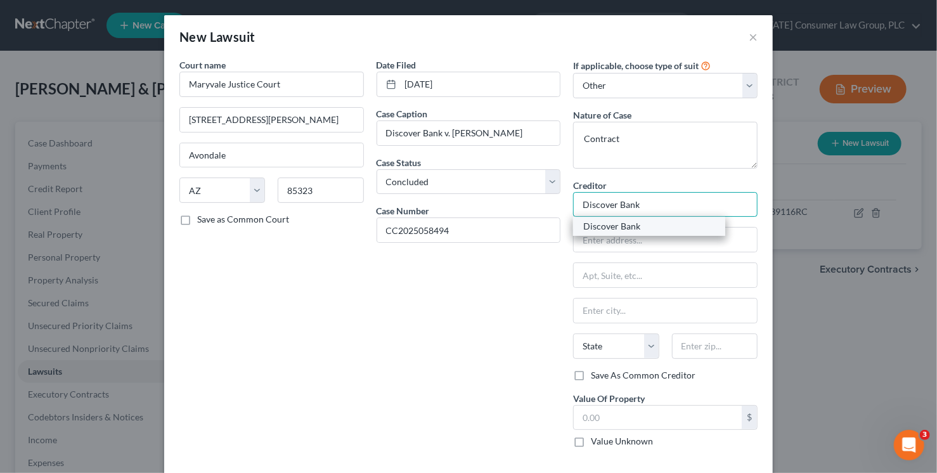
type input "Discover Bank"
click at [648, 231] on div "Discover Bank" at bounding box center [649, 226] width 132 height 13
type input "PO Box 3025"
type input "New Albany"
select select "36"
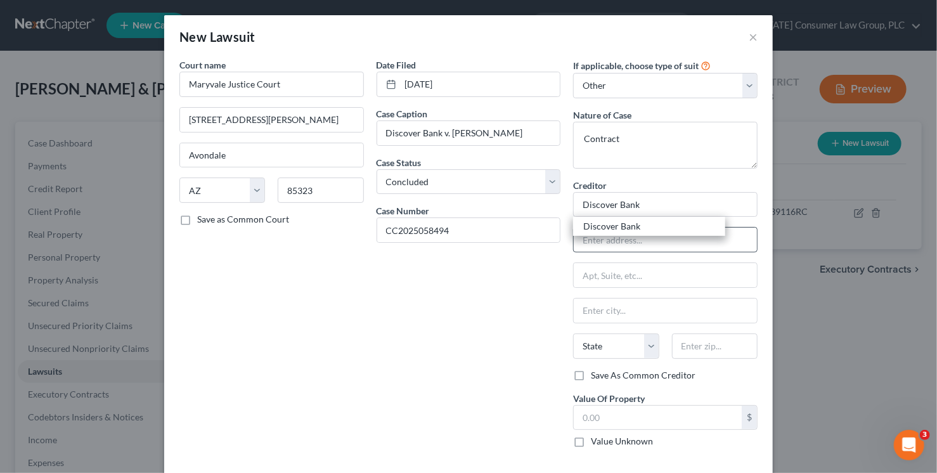
type input "43054"
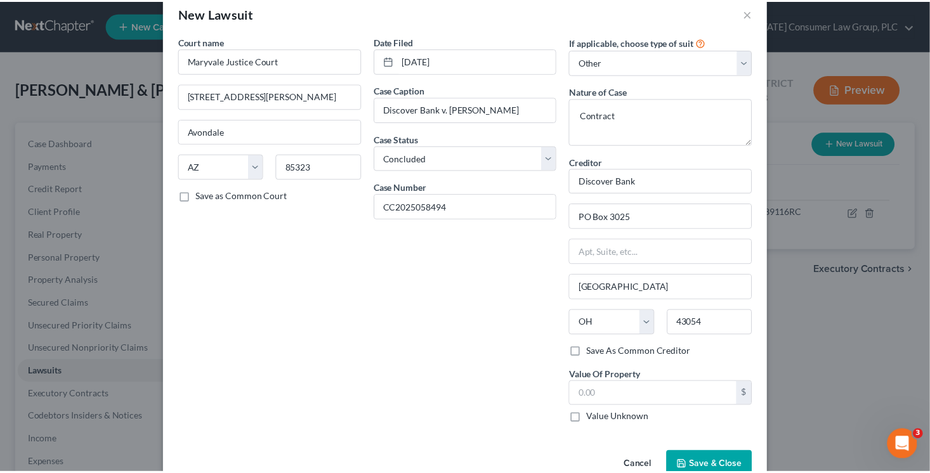
scroll to position [53, 0]
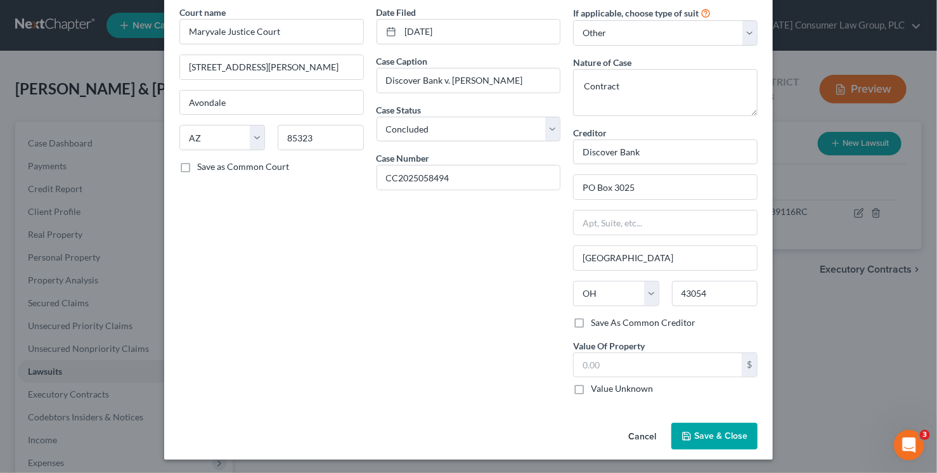
click at [611, 389] on label "Value Unknown" at bounding box center [622, 388] width 62 height 13
click at [604, 389] on input "Value Unknown" at bounding box center [600, 386] width 8 height 8
checkbox input "true"
type input "0.00"
click at [747, 445] on button "Save & Close" at bounding box center [715, 436] width 86 height 27
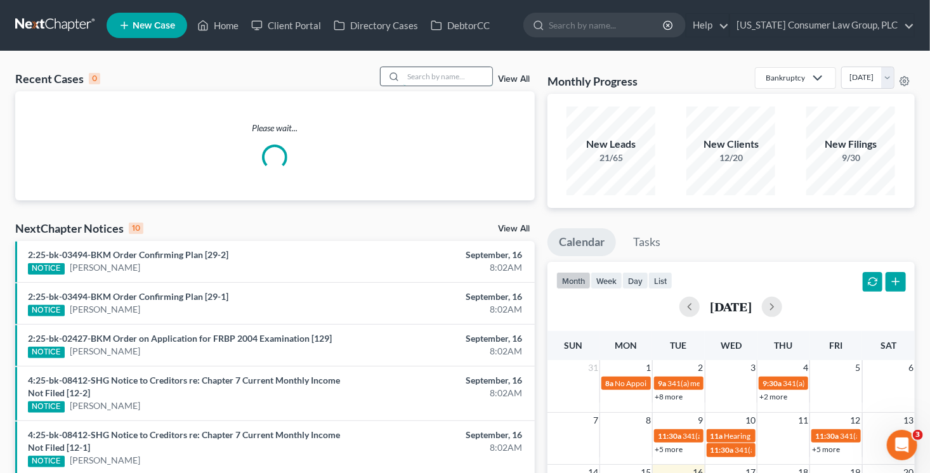
click at [411, 77] on input "search" at bounding box center [447, 76] width 89 height 18
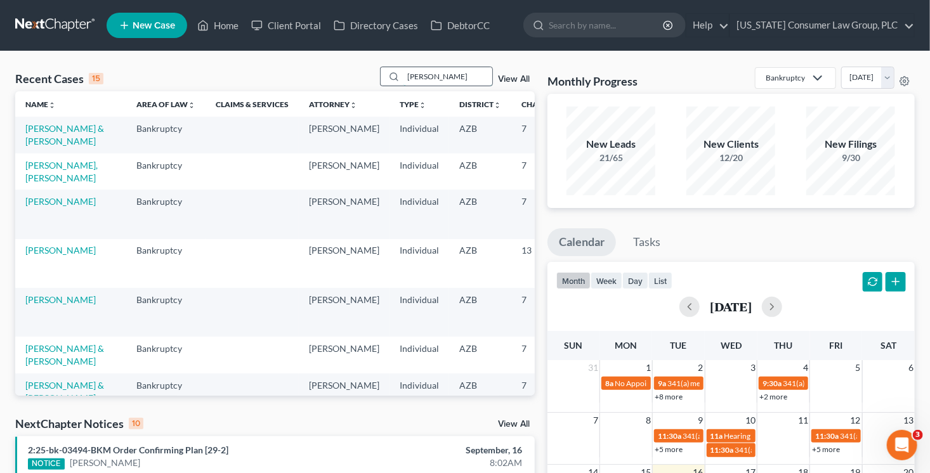
type input "bock"
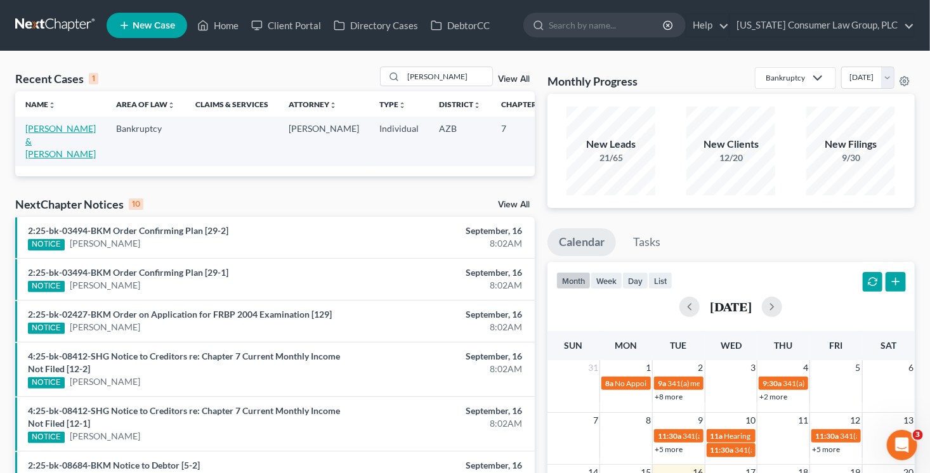
click at [48, 155] on link "[PERSON_NAME] & [PERSON_NAME]" at bounding box center [60, 141] width 70 height 36
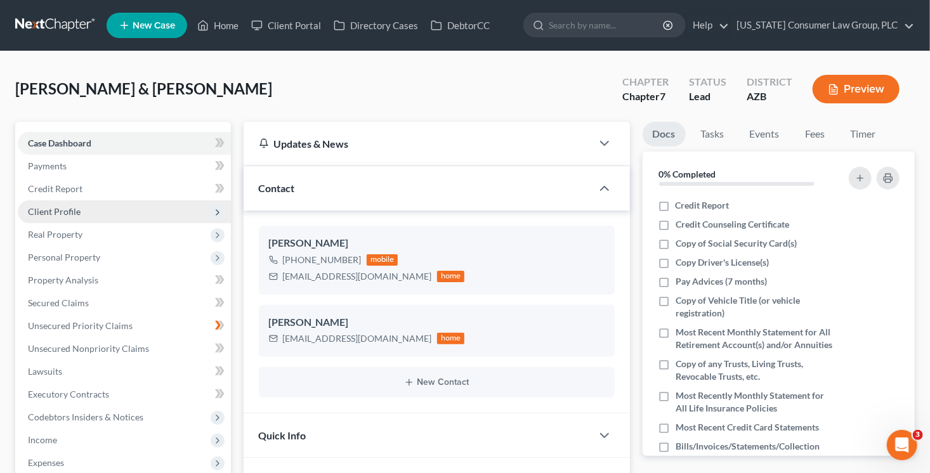
click at [141, 204] on span "Client Profile" at bounding box center [124, 211] width 213 height 23
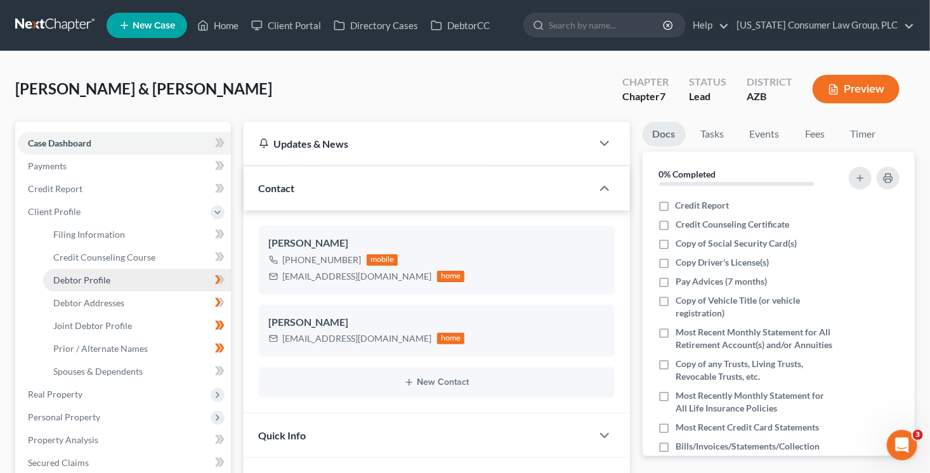
click at [152, 274] on link "Debtor Profile" at bounding box center [137, 280] width 188 height 23
select select "1"
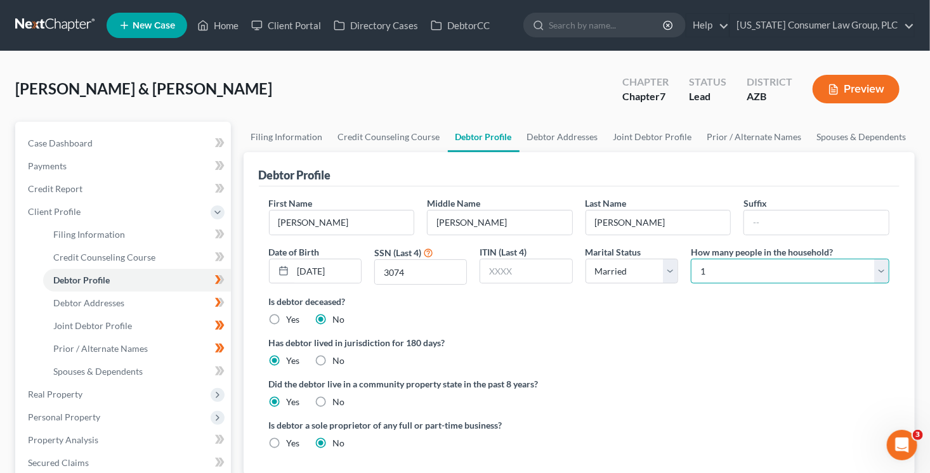
click at [702, 264] on select "Select 1 2 3 4 5 6 7 8 9 10 11 12 13 14 15 16 17 18 19 20" at bounding box center [790, 271] width 198 height 25
select select "3"
click at [691, 259] on select "Select 1 2 3 4 5 6 7 8 9 10 11 12 13 14 15 16 17 18 19 20" at bounding box center [790, 271] width 198 height 25
click at [839, 132] on link "Spouses & Dependents" at bounding box center [861, 137] width 105 height 30
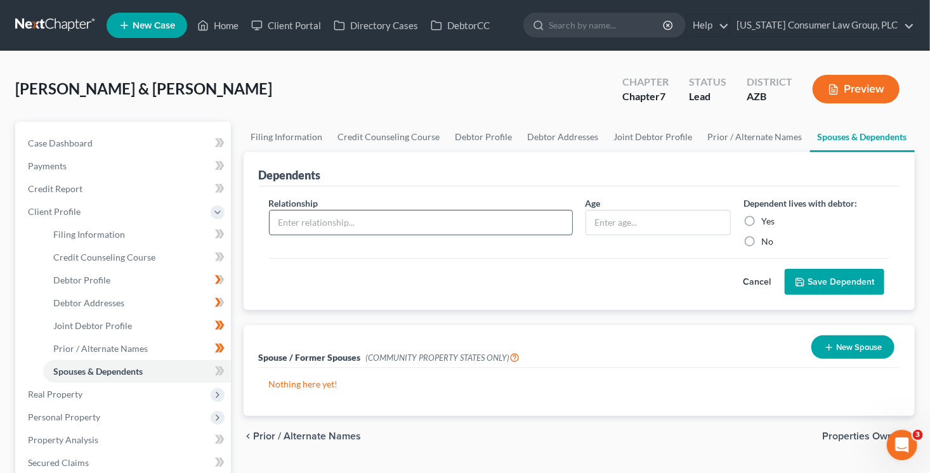
click at [341, 224] on input "text" at bounding box center [421, 223] width 302 height 24
type input "Son"
click at [763, 223] on label "Yes" at bounding box center [767, 221] width 13 height 13
click at [766, 223] on input "Yes" at bounding box center [770, 219] width 8 height 8
radio input "true"
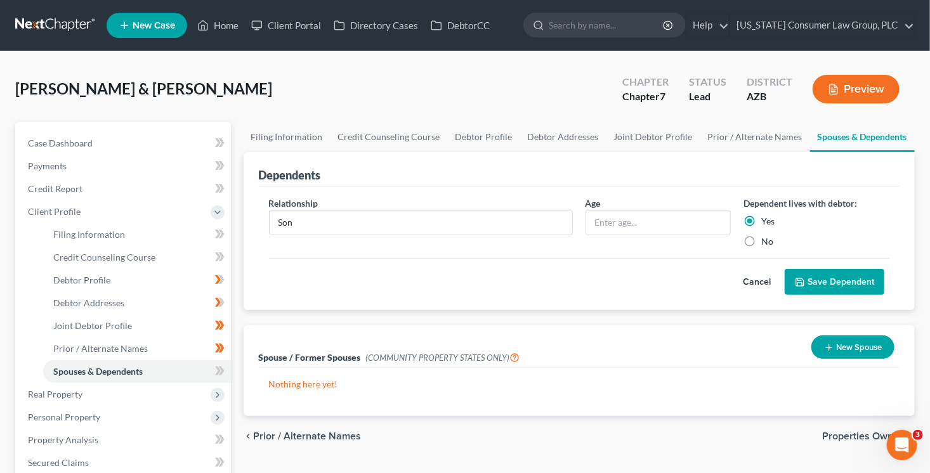
click at [810, 274] on button "Save Dependent" at bounding box center [834, 282] width 100 height 27
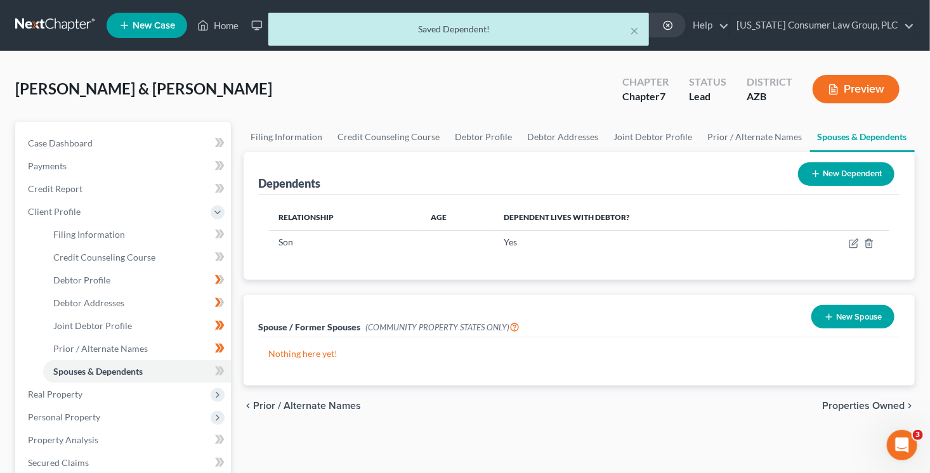
click at [851, 178] on button "New Dependent" at bounding box center [846, 173] width 96 height 23
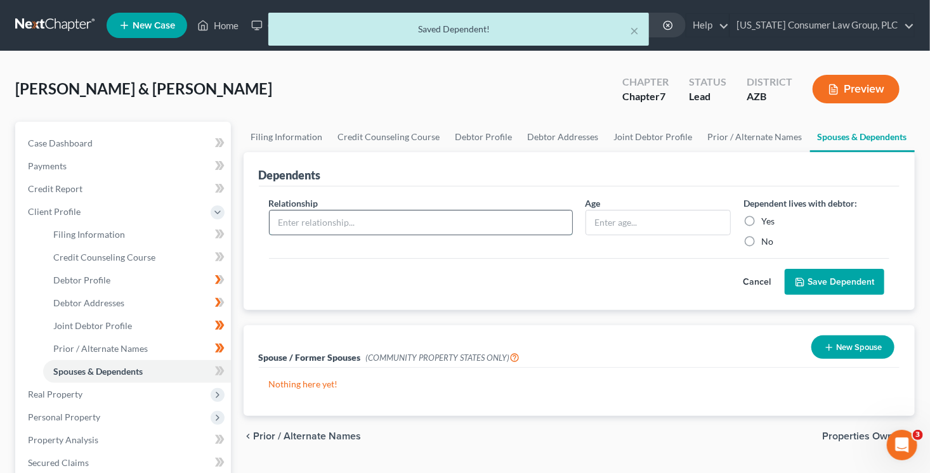
click at [398, 229] on input "text" at bounding box center [421, 223] width 302 height 24
type input "Daughter"
type input "0"
click at [766, 215] on input "Yes" at bounding box center [770, 219] width 8 height 8
radio input "true"
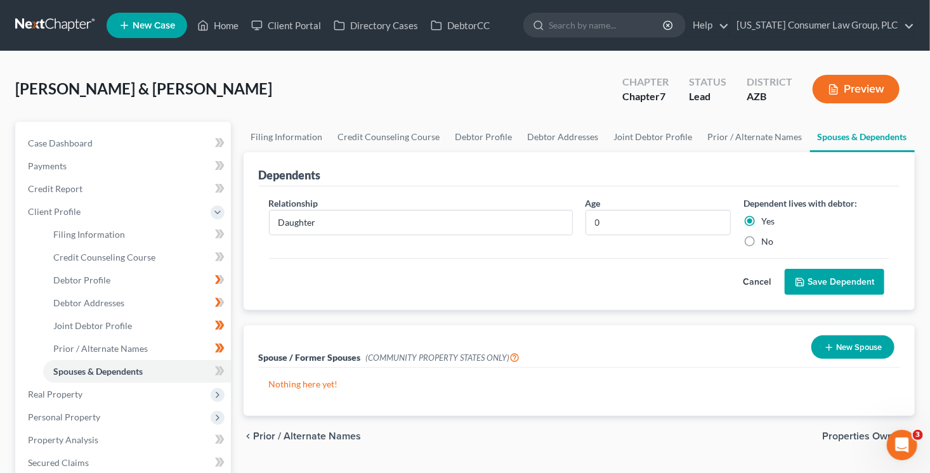
click at [833, 275] on button "Save Dependent" at bounding box center [834, 282] width 100 height 27
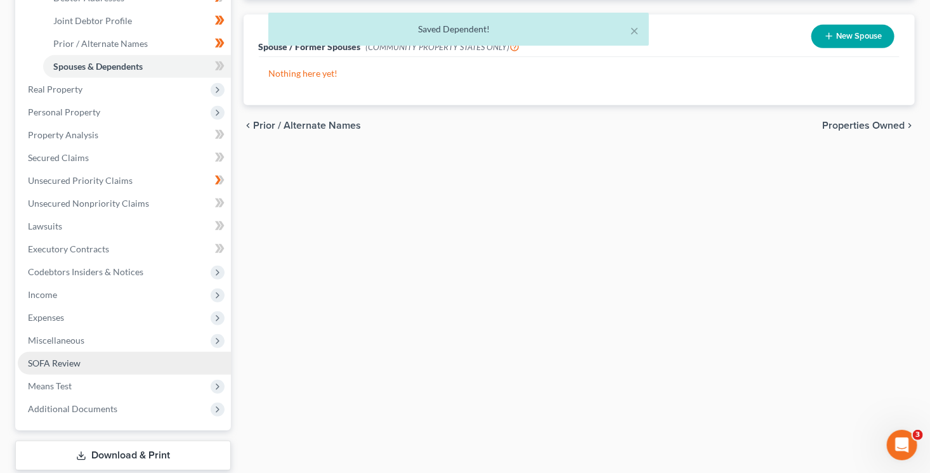
scroll to position [306, 0]
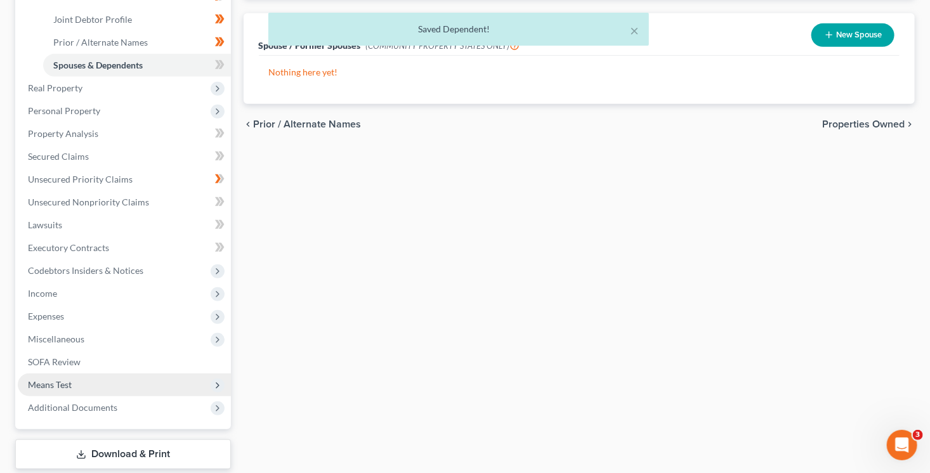
click at [127, 386] on span "Means Test" at bounding box center [124, 385] width 213 height 23
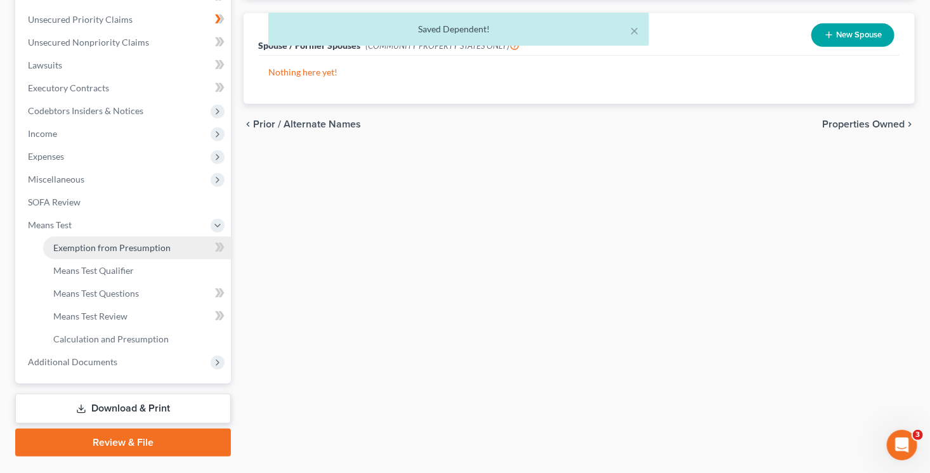
click at [177, 244] on link "Exemption from Presumption" at bounding box center [137, 248] width 188 height 23
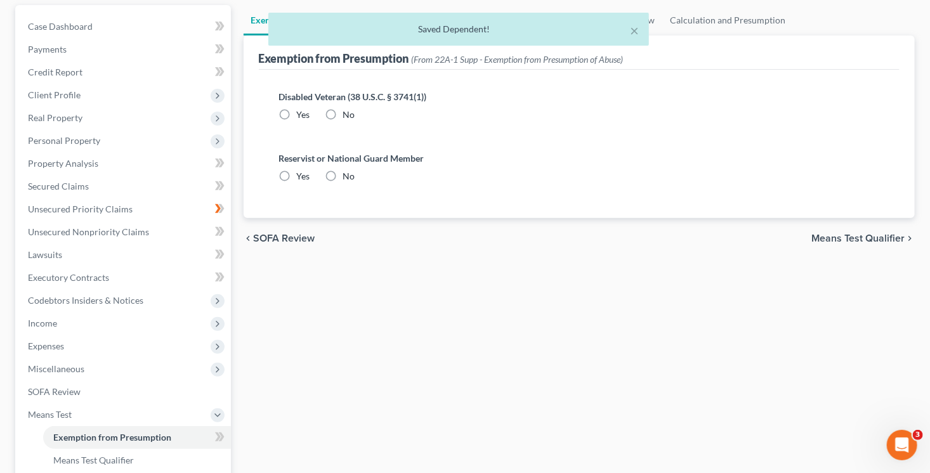
scroll to position [13, 0]
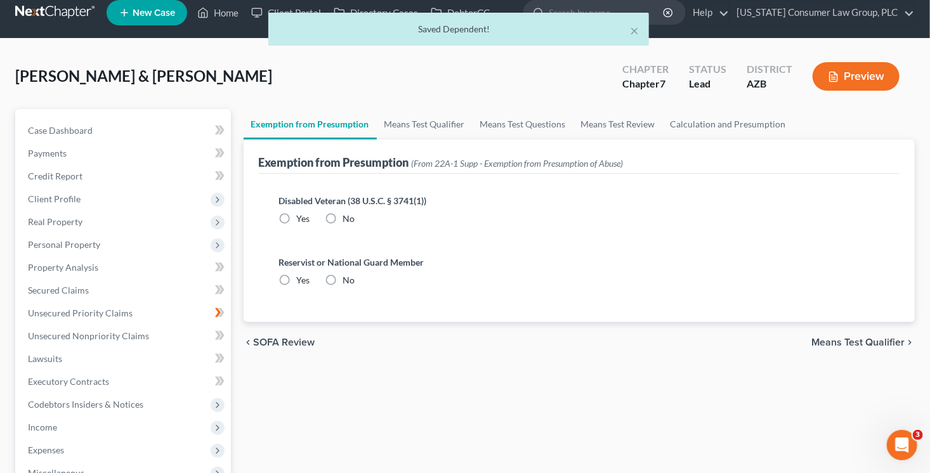
radio input "true"
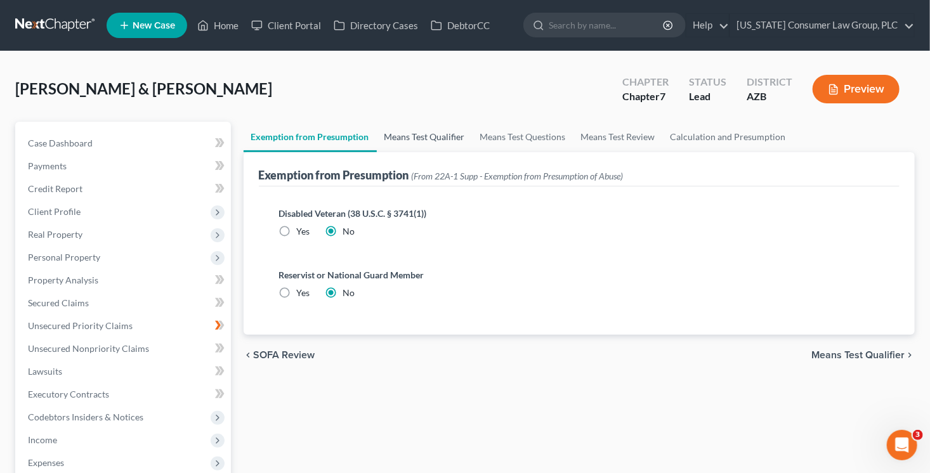
click at [414, 134] on link "Means Test Qualifier" at bounding box center [425, 137] width 96 height 30
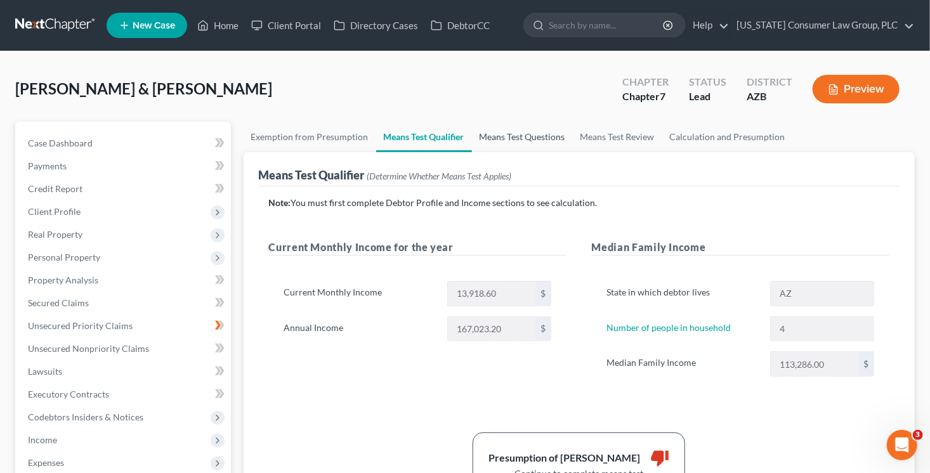
click at [491, 134] on link "Means Test Questions" at bounding box center [522, 137] width 101 height 30
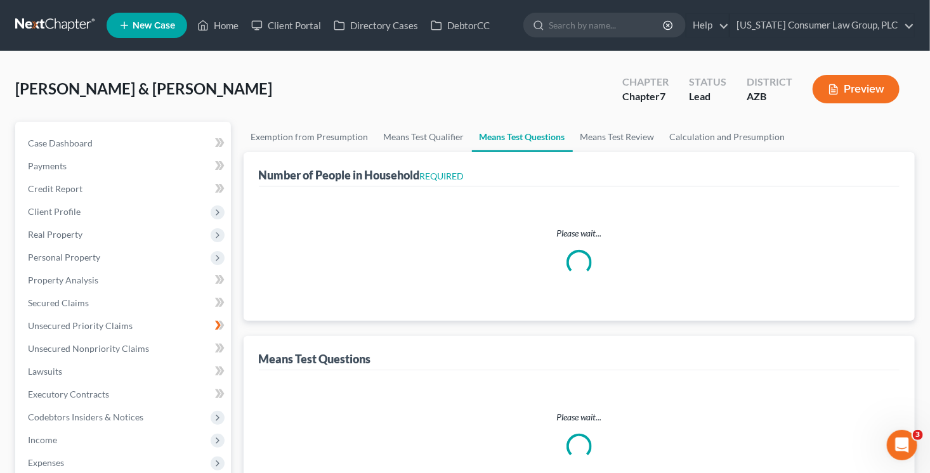
select select "2"
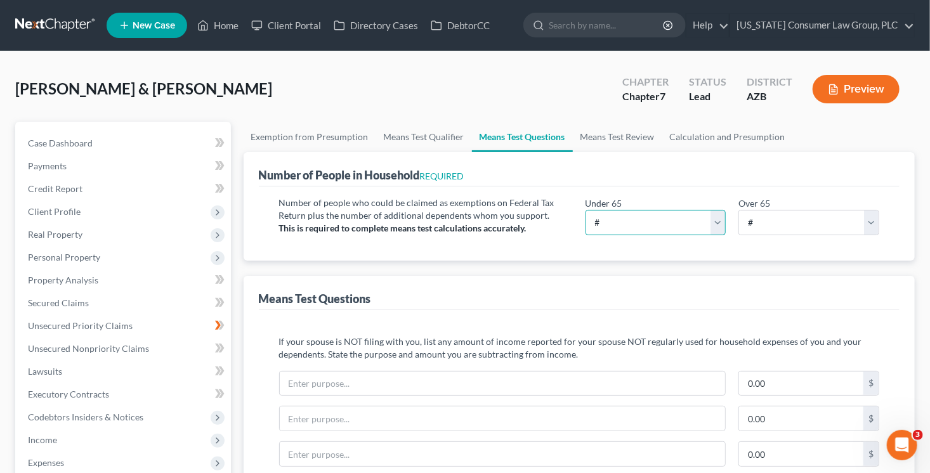
click at [665, 221] on select "# 0 1 2 3 4 5 6 7 8 9 10" at bounding box center [655, 222] width 141 height 25
select select "4"
click at [585, 210] on select "# 0 1 2 3 4 5 6 7 8 9 10" at bounding box center [655, 222] width 141 height 25
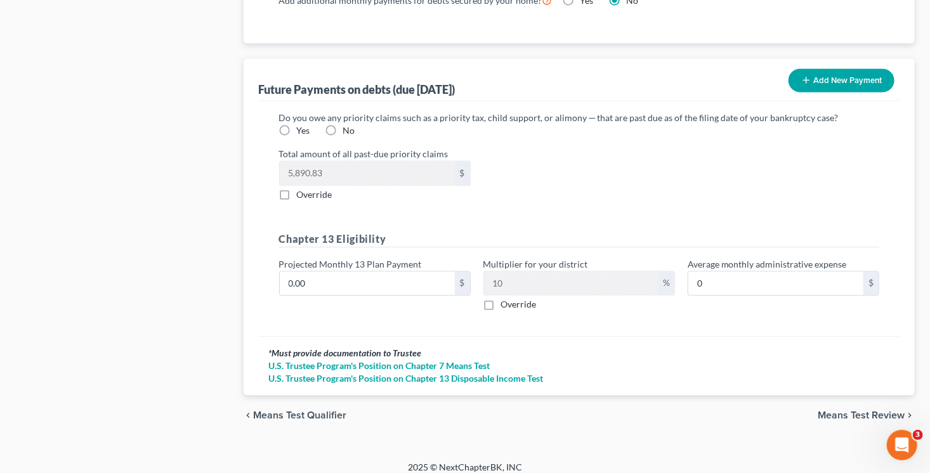
scroll to position [1237, 0]
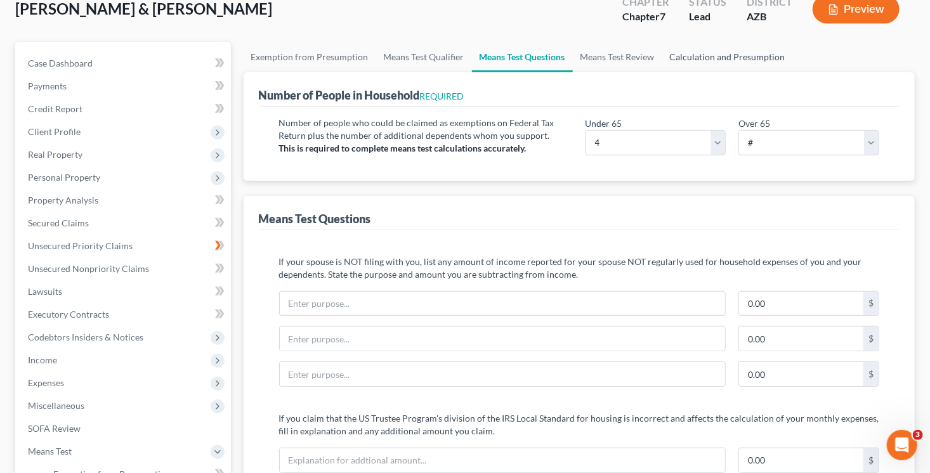
click at [743, 58] on link "Calculation and Presumption" at bounding box center [727, 57] width 131 height 30
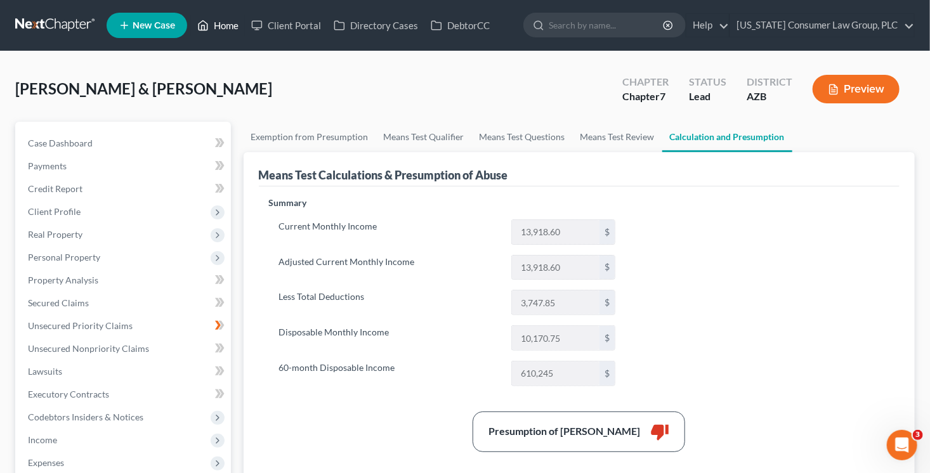
click at [216, 30] on link "Home" at bounding box center [218, 25] width 54 height 23
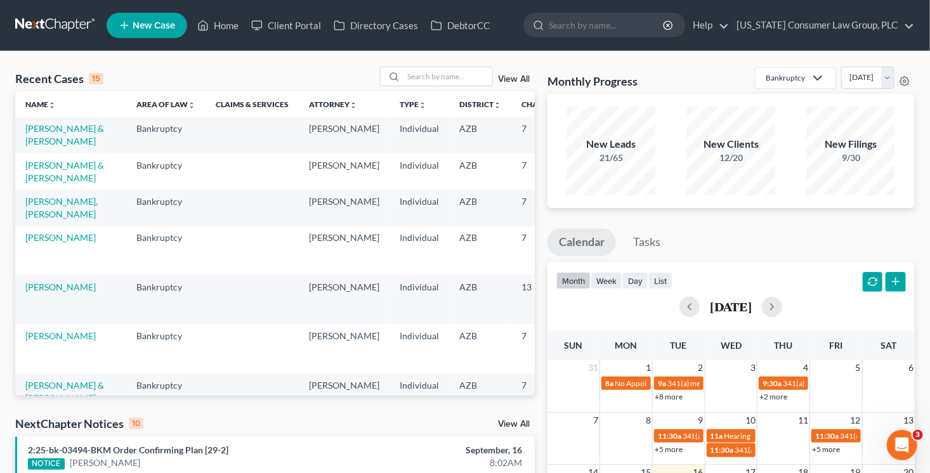
click at [47, 275] on td "[PERSON_NAME]" at bounding box center [70, 250] width 111 height 49
click at [49, 243] on link "[PERSON_NAME]" at bounding box center [60, 237] width 70 height 11
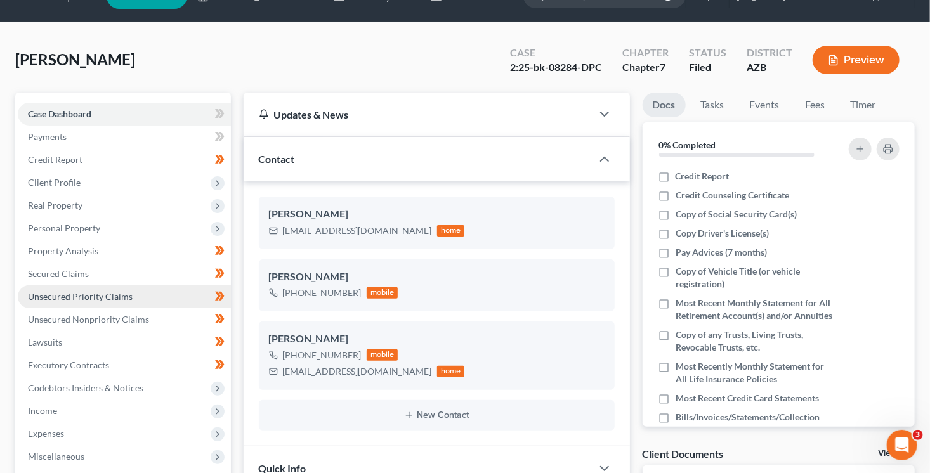
scroll to position [56, 0]
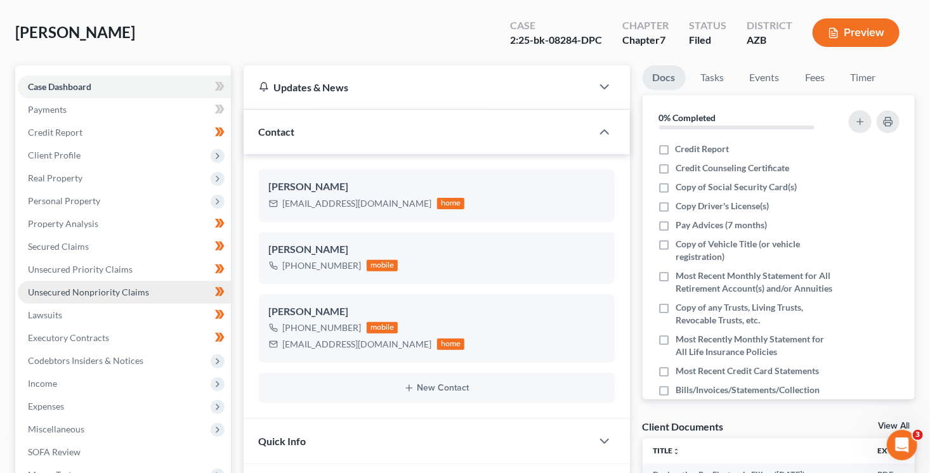
click at [89, 297] on link "Unsecured Nonpriority Claims" at bounding box center [124, 292] width 213 height 23
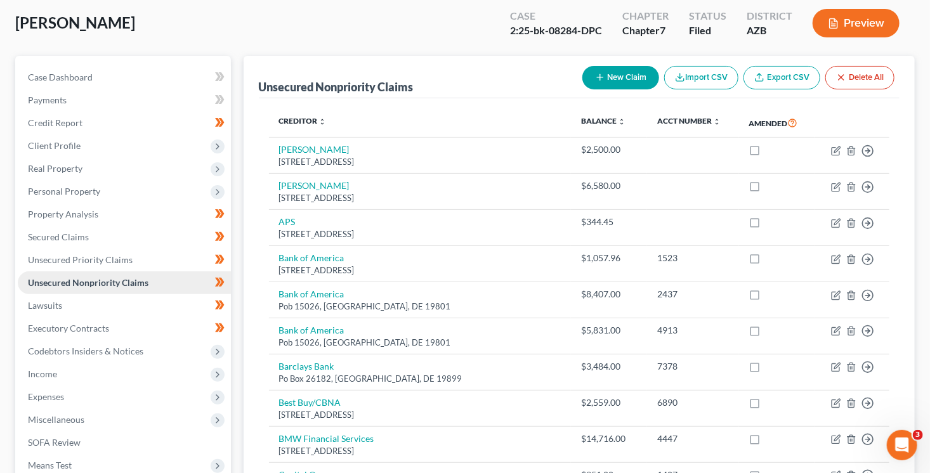
scroll to position [115, 0]
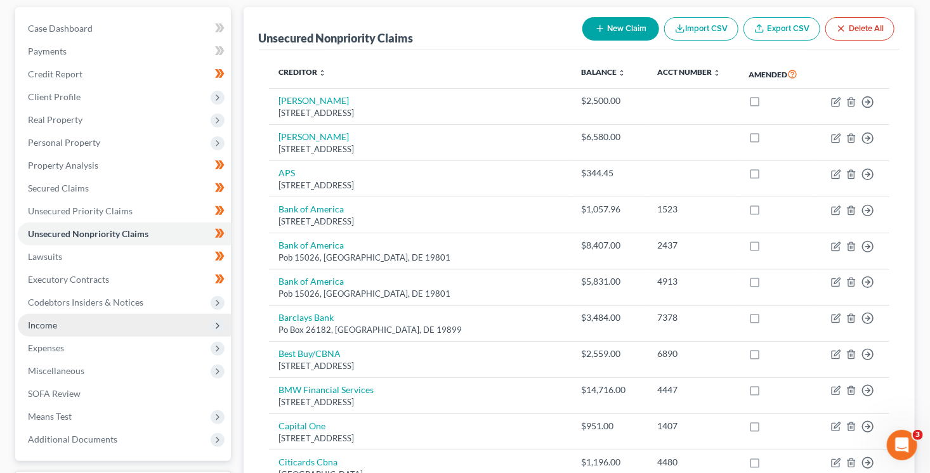
click at [55, 326] on span "Income" at bounding box center [42, 325] width 29 height 11
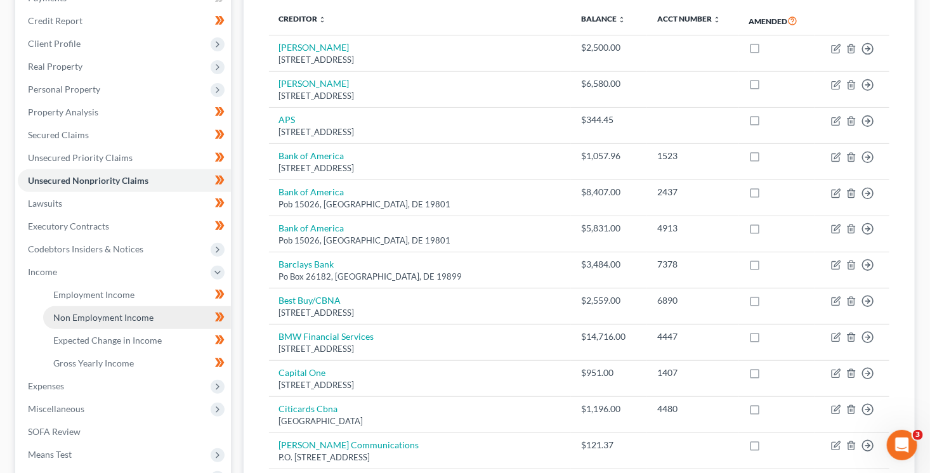
click at [120, 315] on span "Non Employment Income" at bounding box center [103, 317] width 100 height 11
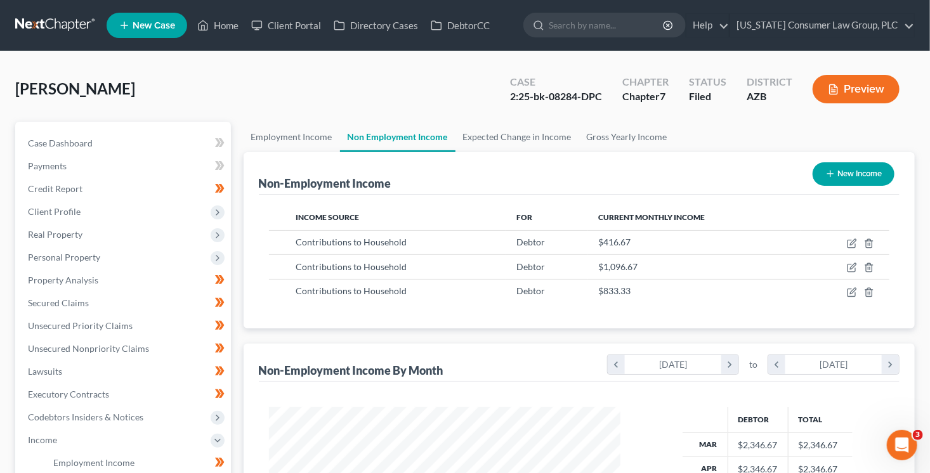
scroll to position [226, 377]
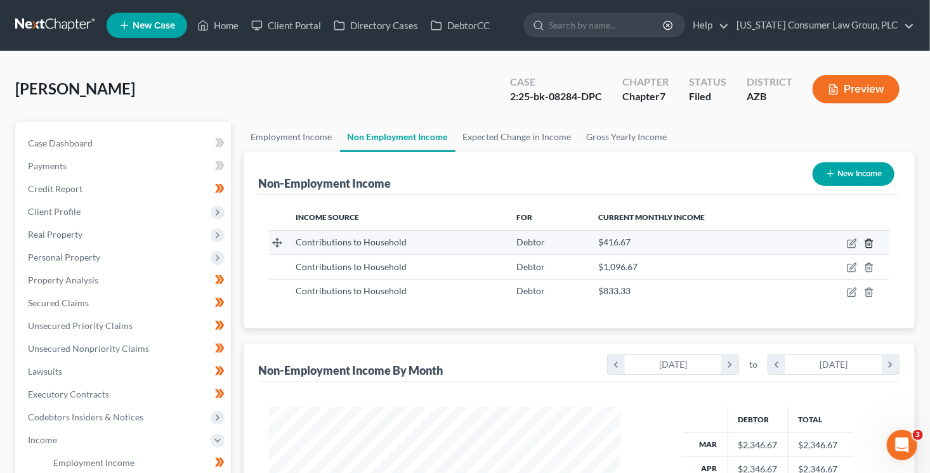
click at [873, 245] on icon "button" at bounding box center [869, 243] width 10 height 10
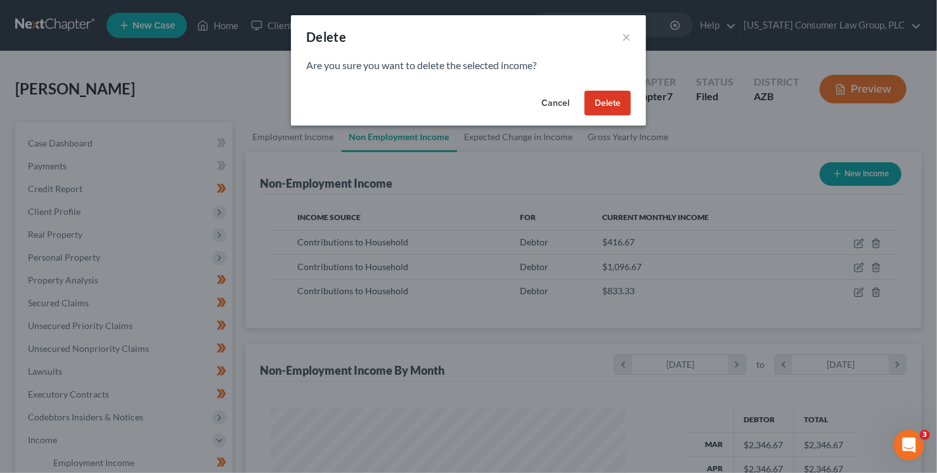
click at [608, 100] on button "Delete" at bounding box center [608, 103] width 46 height 25
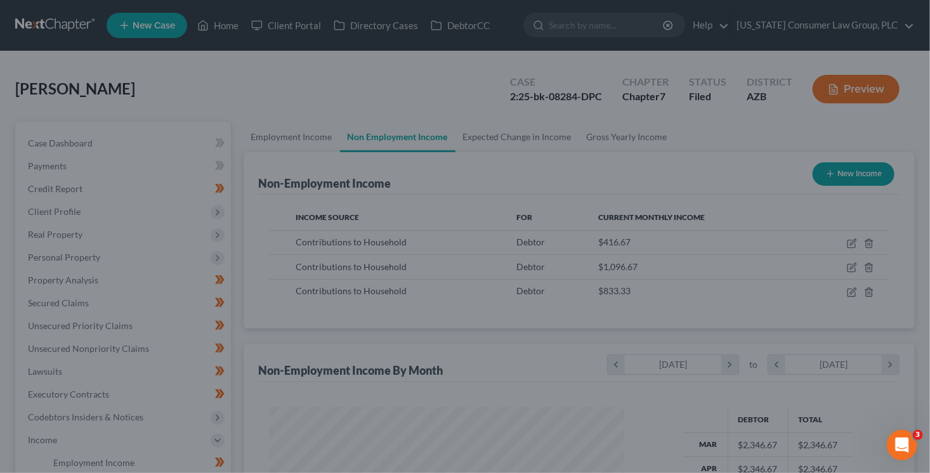
scroll to position [226, 377]
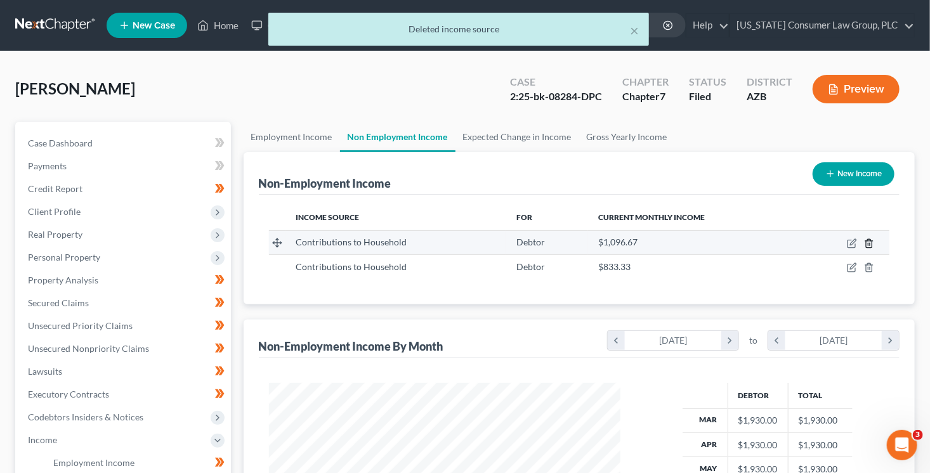
click at [869, 244] on line "button" at bounding box center [869, 244] width 0 height 3
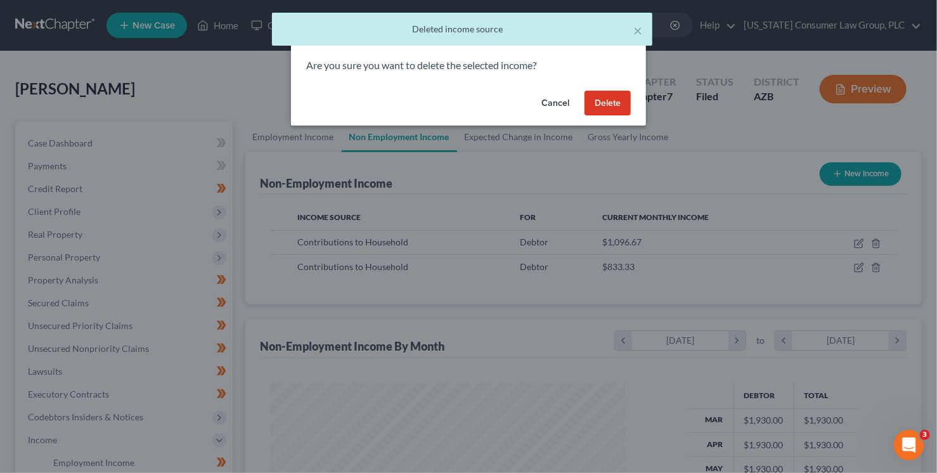
click at [623, 107] on button "Delete" at bounding box center [608, 103] width 46 height 25
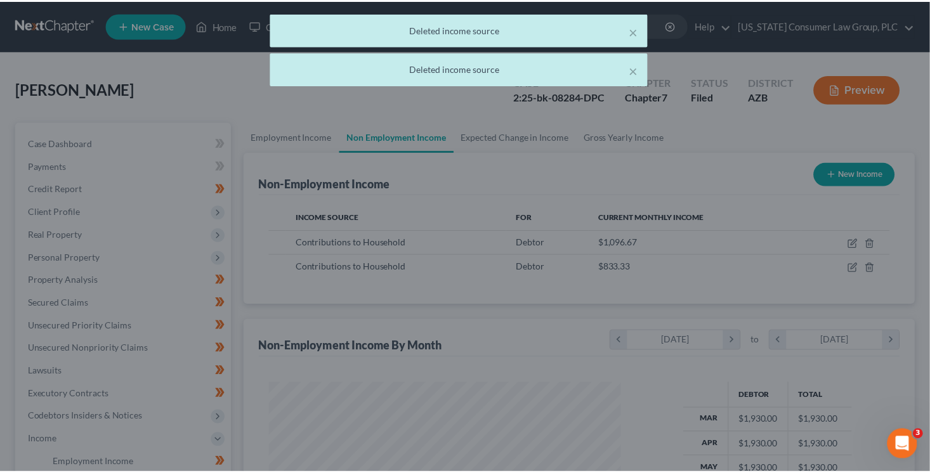
scroll to position [633931, 633780]
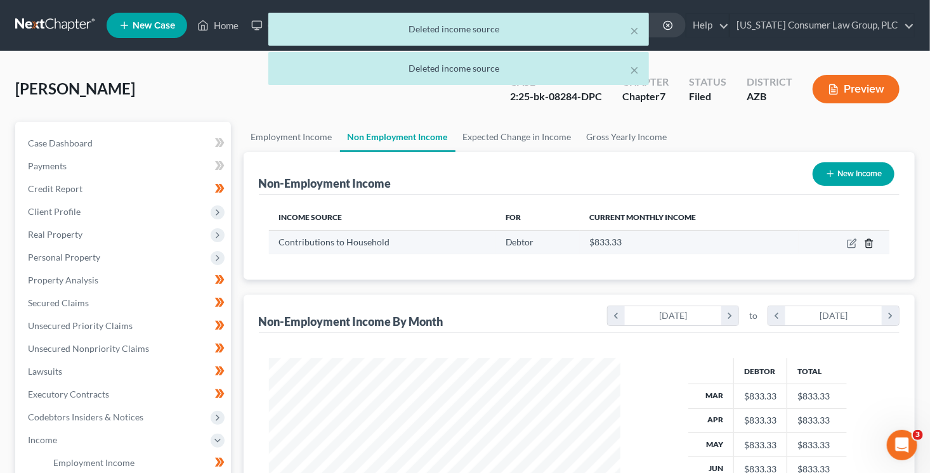
click at [869, 244] on icon "button" at bounding box center [869, 243] width 10 height 10
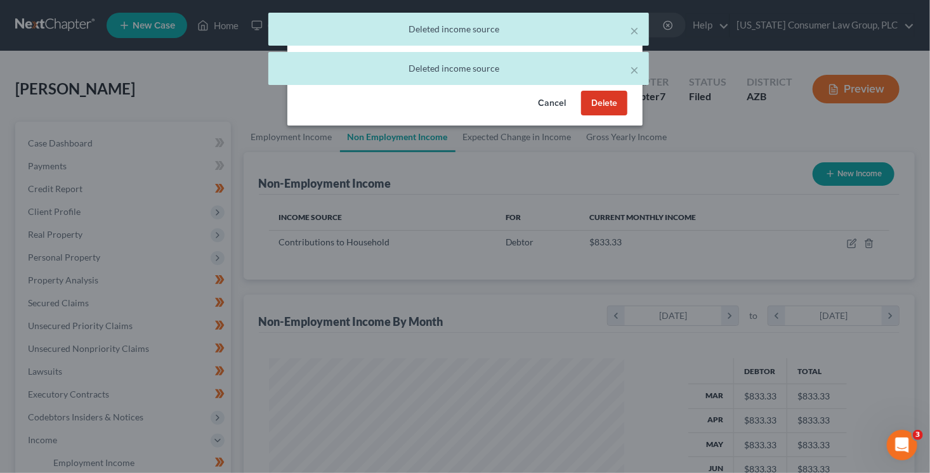
scroll to position [226, 380]
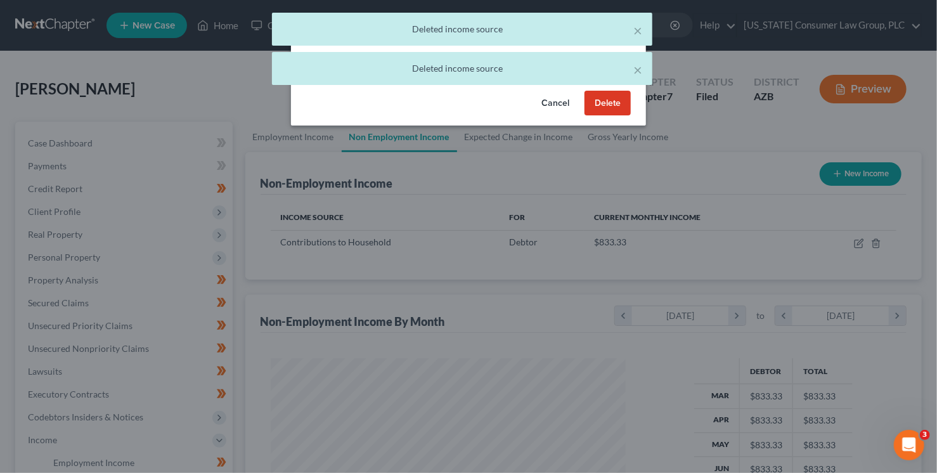
click at [618, 108] on button "Delete" at bounding box center [608, 103] width 46 height 25
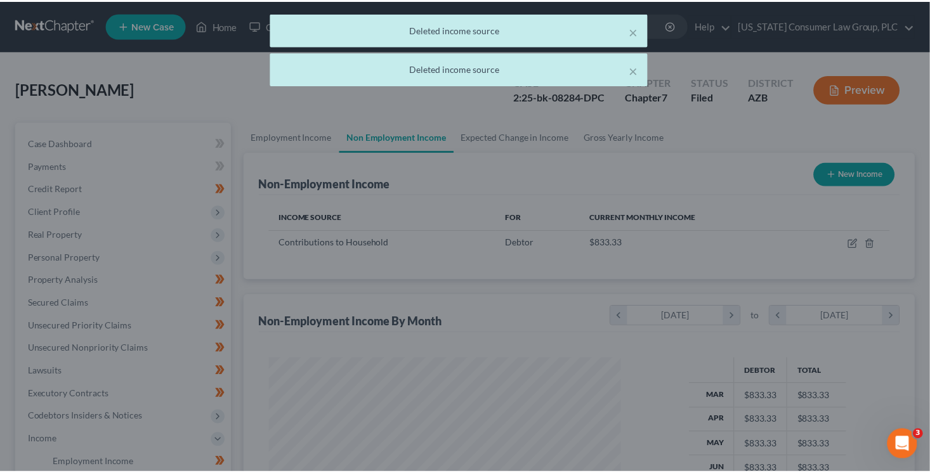
scroll to position [633931, 633780]
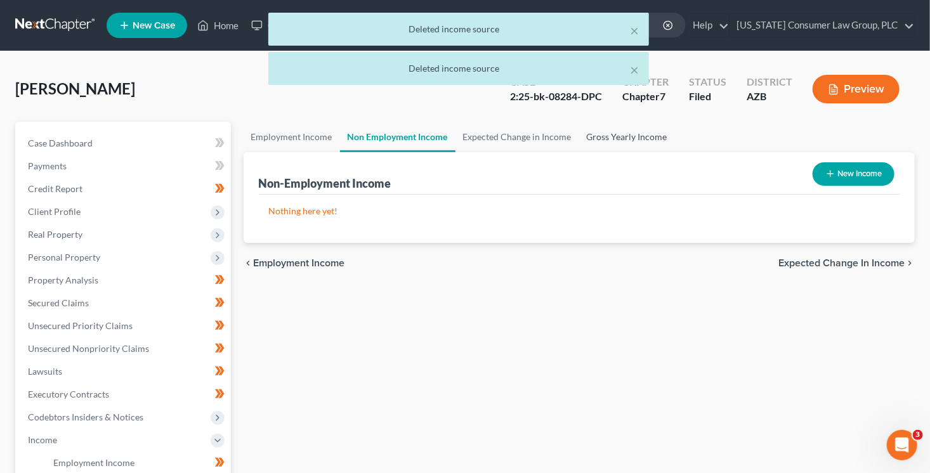
click at [617, 132] on link "Gross Yearly Income" at bounding box center [627, 137] width 96 height 30
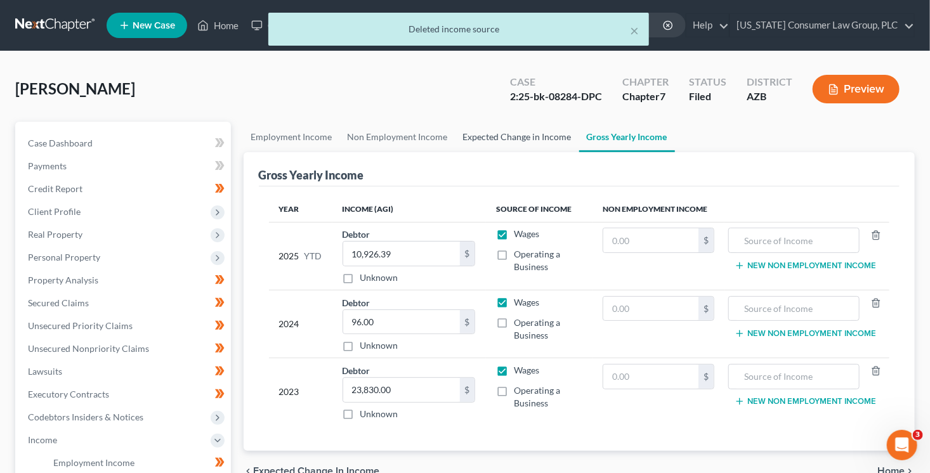
click at [540, 137] on link "Expected Change in Income" at bounding box center [517, 137] width 124 height 30
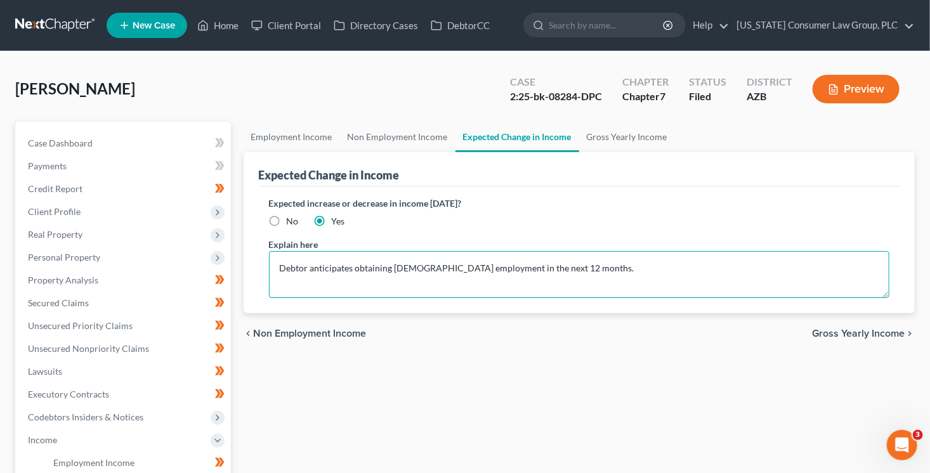
click at [645, 270] on textarea "Debtor anticipates obtaining full time employment in the next 12 months." at bounding box center [579, 274] width 621 height 47
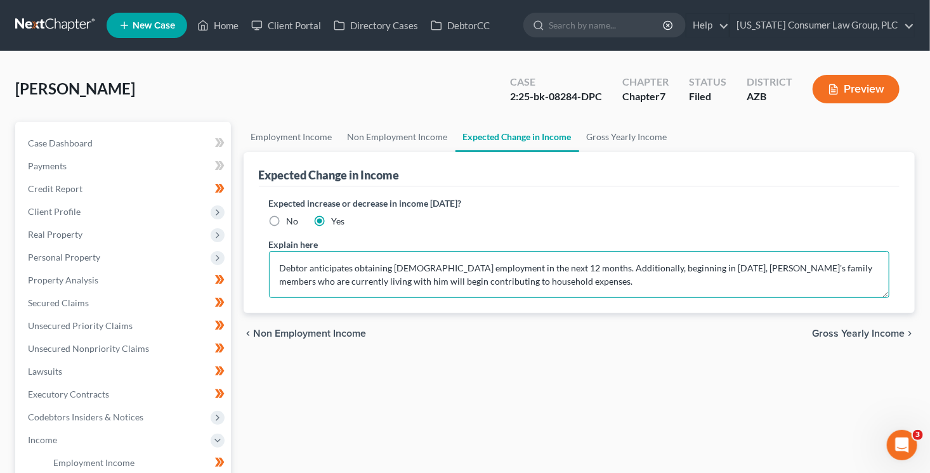
type textarea "Debtor anticipates obtaining full time employment in the next 12 months. Additi…"
click at [864, 333] on span "Gross Yearly Income" at bounding box center [858, 333] width 93 height 10
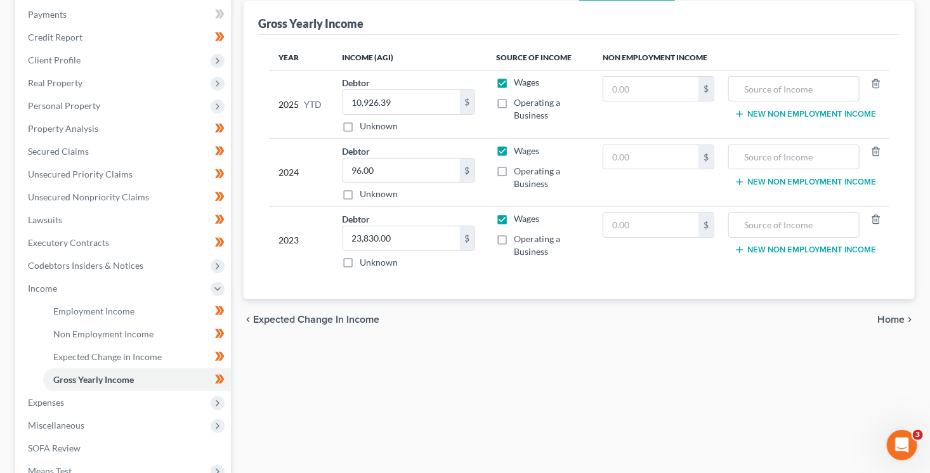
scroll to position [164, 0]
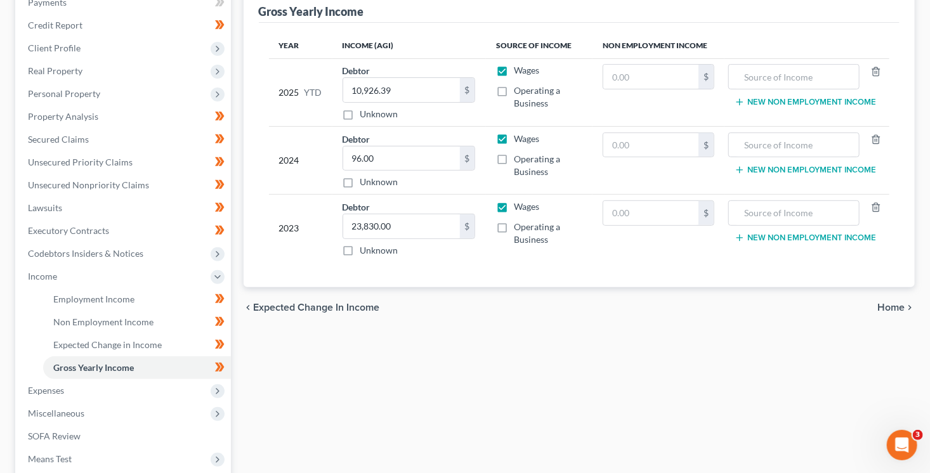
click at [892, 302] on span "Home" at bounding box center [890, 307] width 27 height 10
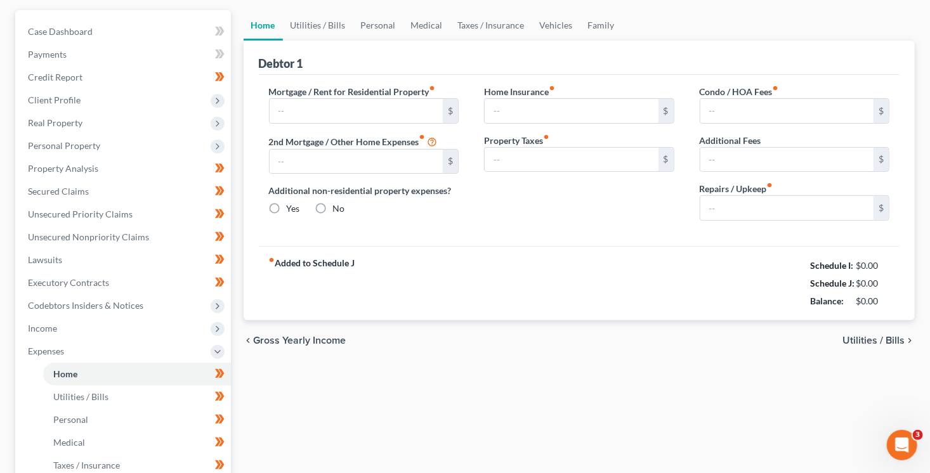
type input "2,605.00"
type input "0.00"
radio input "true"
type input "16.00"
type input "0.00"
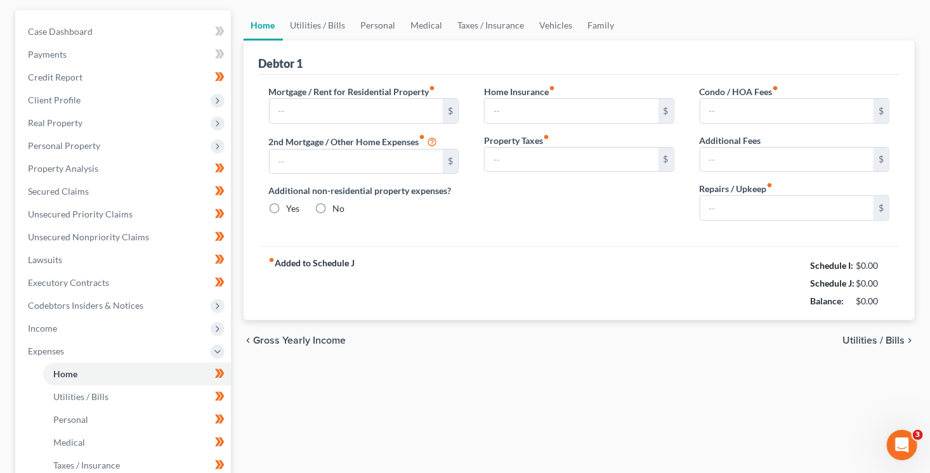
type input "0.00"
type input "182.00"
type input "0.00"
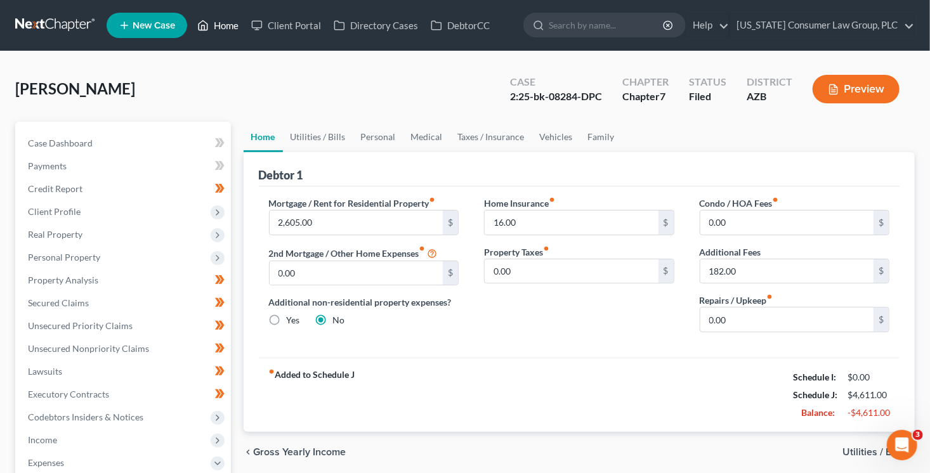
click at [228, 32] on link "Home" at bounding box center [218, 25] width 54 height 23
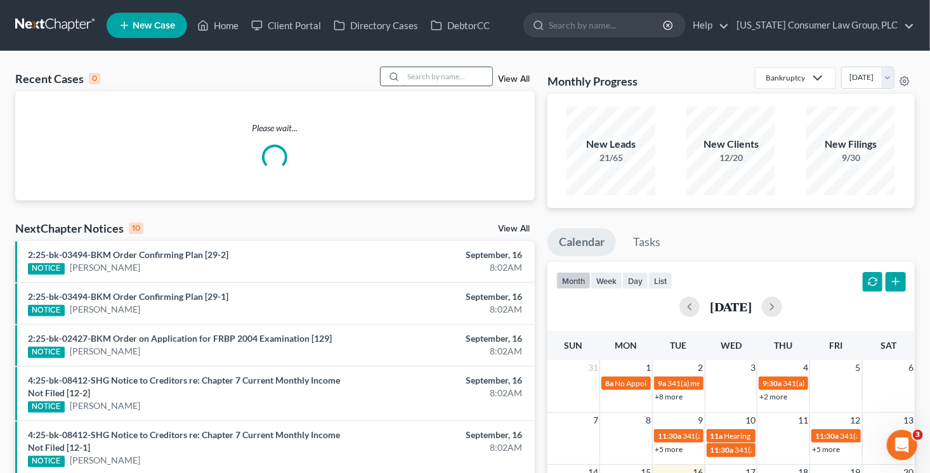
click at [413, 79] on input "search" at bounding box center [447, 76] width 89 height 18
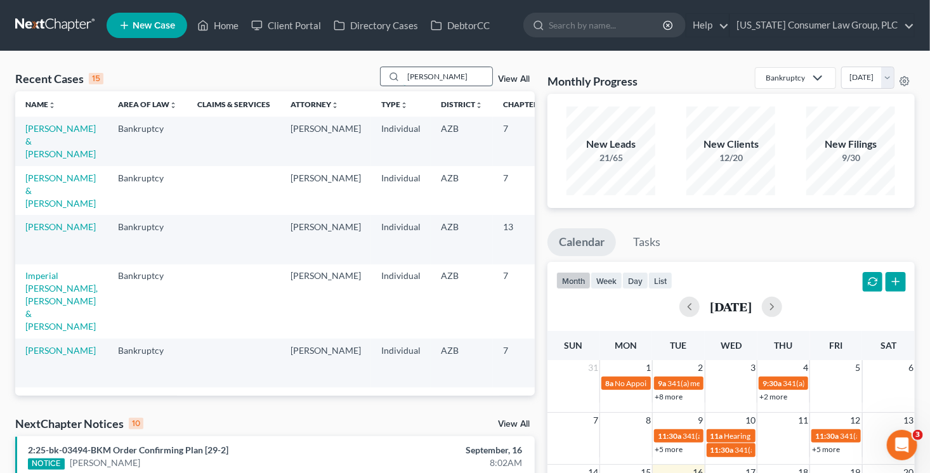
type input "omar"
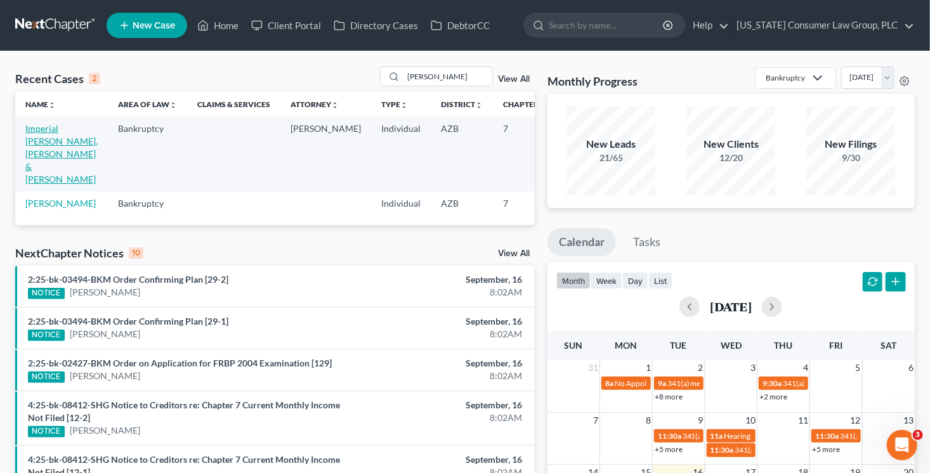
click at [34, 157] on link "Imperial [PERSON_NAME], [PERSON_NAME] & [PERSON_NAME]" at bounding box center [61, 154] width 72 height 62
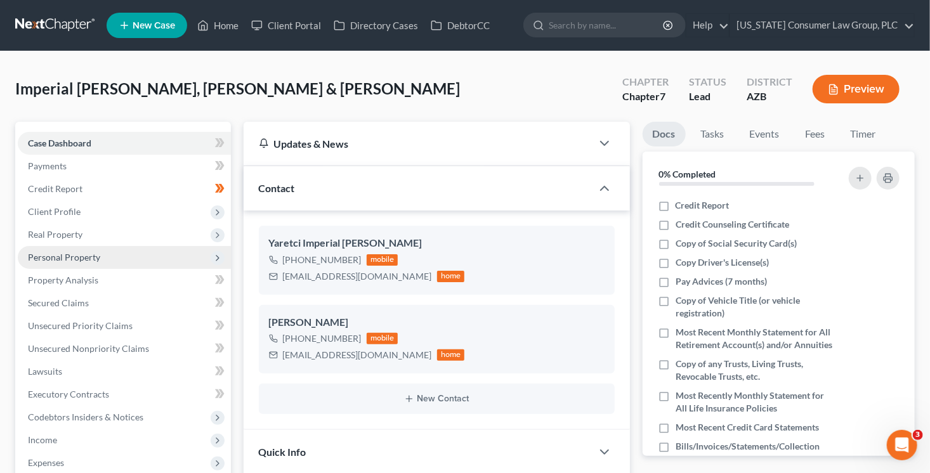
click at [115, 264] on span "Personal Property" at bounding box center [124, 257] width 213 height 23
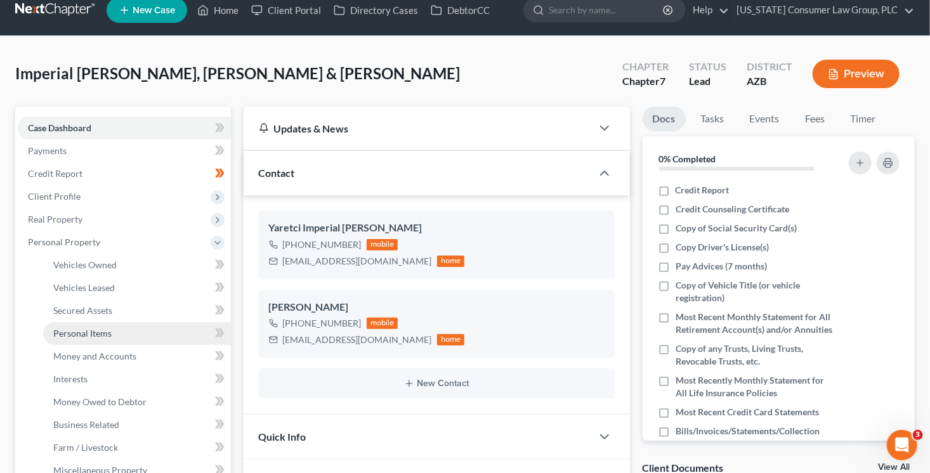
scroll to position [18, 0]
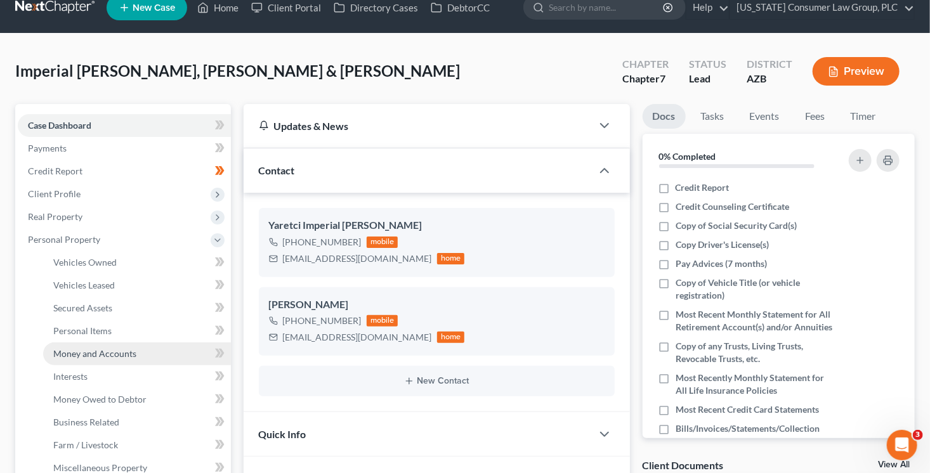
click at [141, 349] on link "Money and Accounts" at bounding box center [137, 353] width 188 height 23
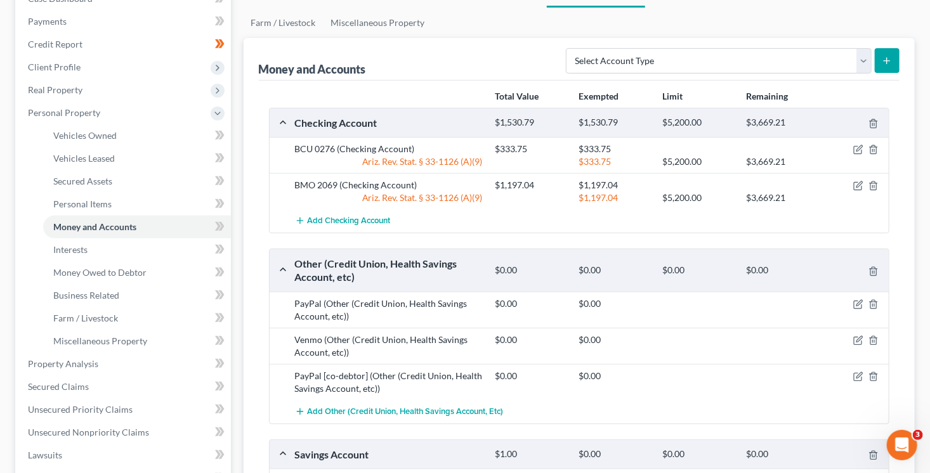
scroll to position [146, 0]
click at [389, 409] on span "Add Other (Credit Union, Health Savings Account, etc)" at bounding box center [406, 410] width 196 height 10
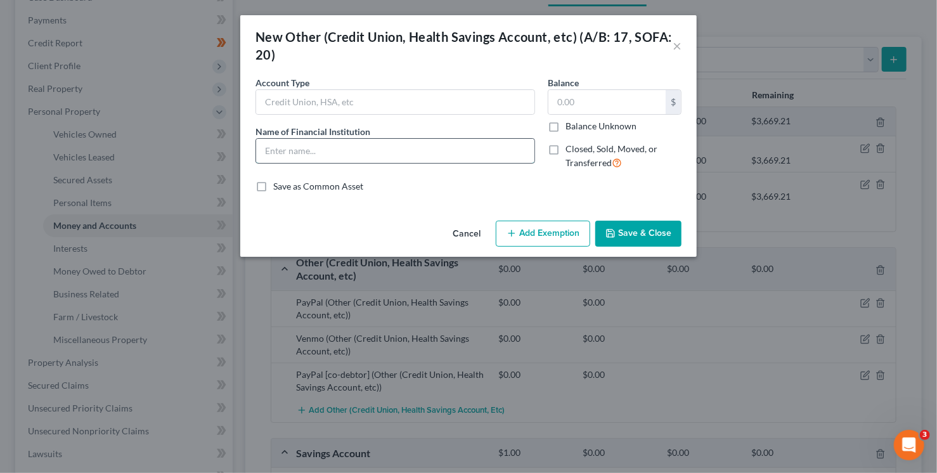
click at [335, 149] on input "text" at bounding box center [395, 151] width 278 height 24
type input "Venmo [Co-Debtor]"
click at [649, 235] on button "Save & Close" at bounding box center [638, 234] width 86 height 27
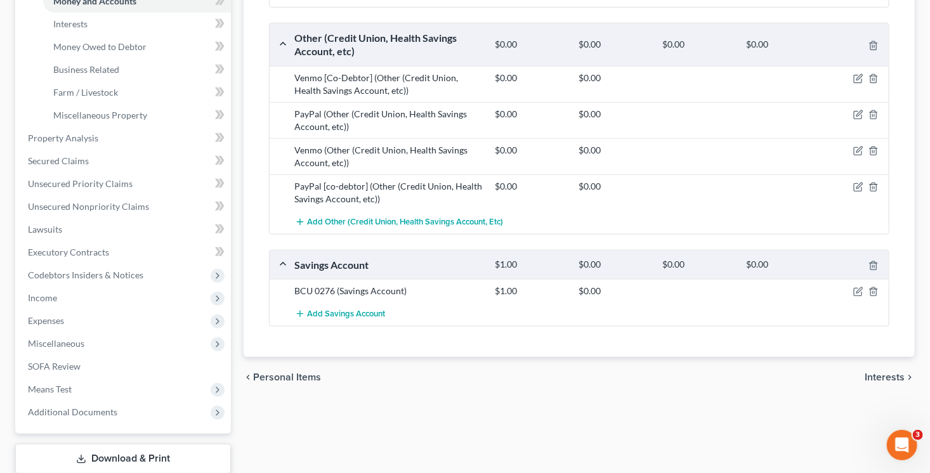
scroll to position [264, 0]
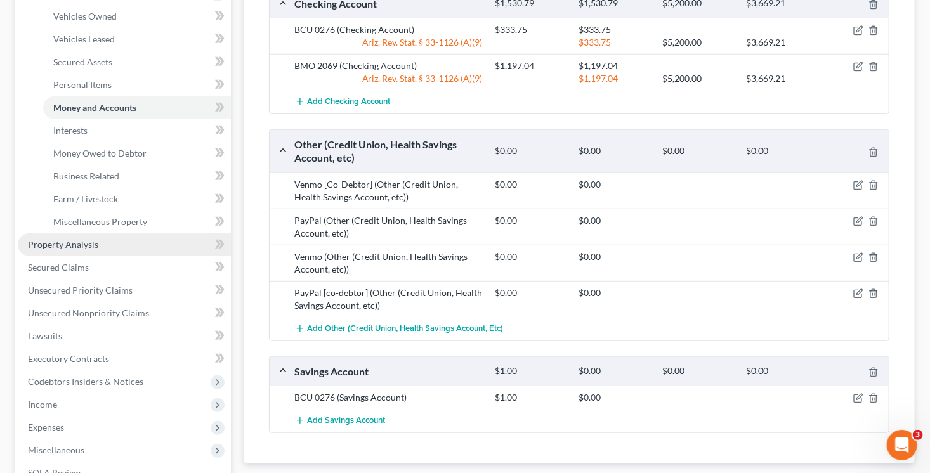
click at [85, 245] on span "Property Analysis" at bounding box center [63, 244] width 70 height 11
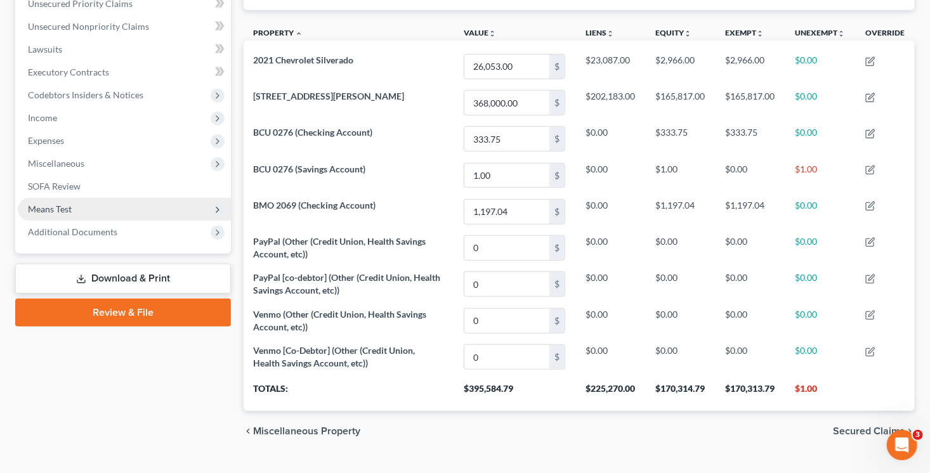
click at [68, 210] on span "Means Test" at bounding box center [50, 209] width 44 height 11
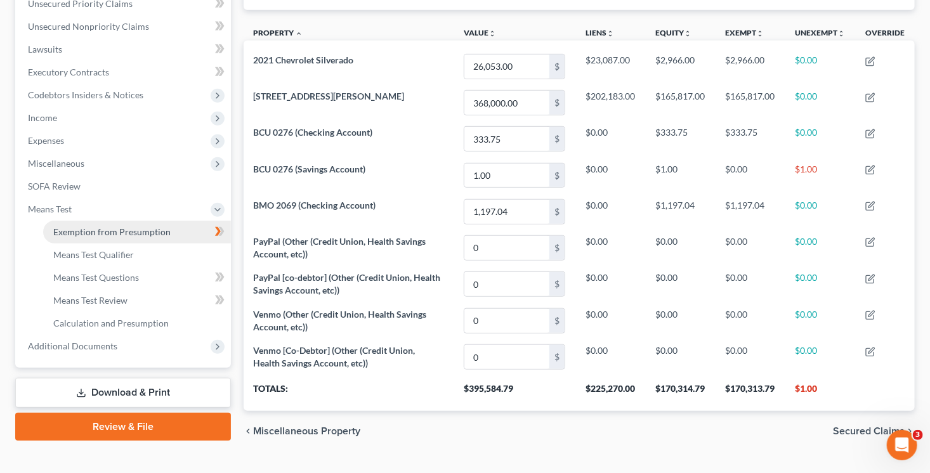
click at [108, 231] on span "Exemption from Presumption" at bounding box center [111, 231] width 117 height 11
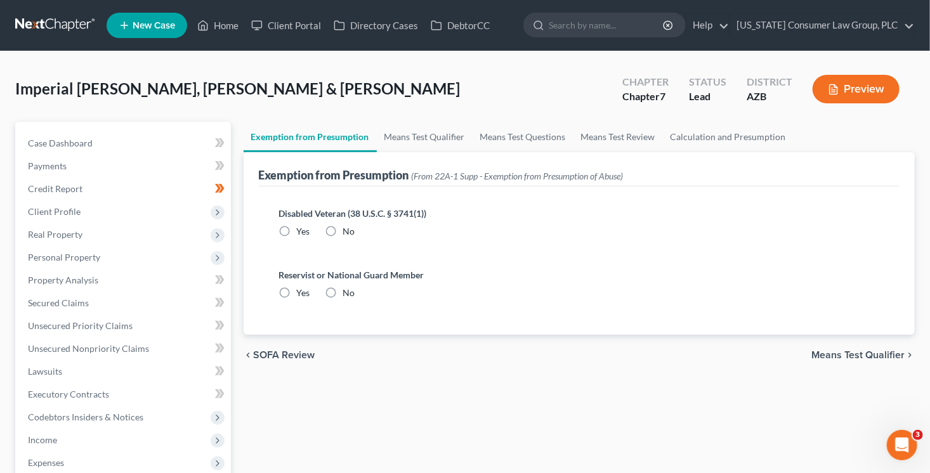
click at [343, 230] on label "No" at bounding box center [349, 231] width 12 height 13
click at [348, 230] on input "No" at bounding box center [352, 229] width 8 height 8
radio input "true"
click at [343, 290] on label "No" at bounding box center [349, 293] width 12 height 13
click at [348, 290] on input "No" at bounding box center [352, 291] width 8 height 8
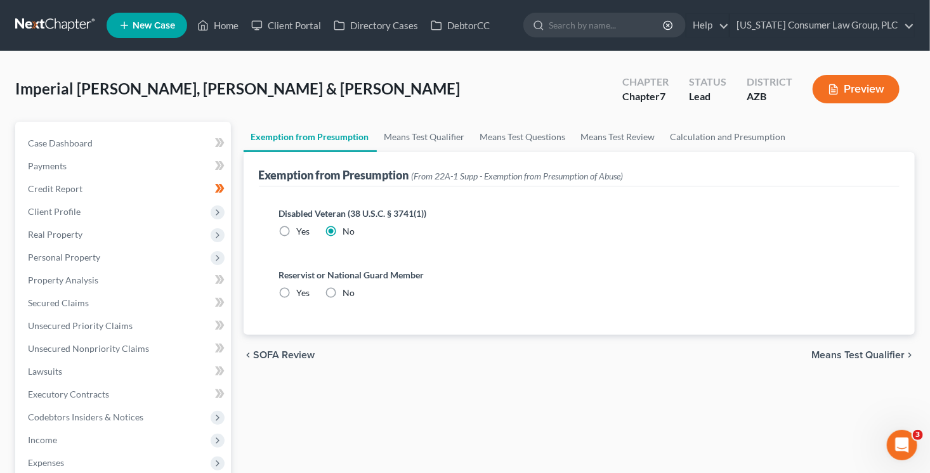
radio input "true"
click at [395, 141] on link "Means Test Qualifier" at bounding box center [425, 137] width 96 height 30
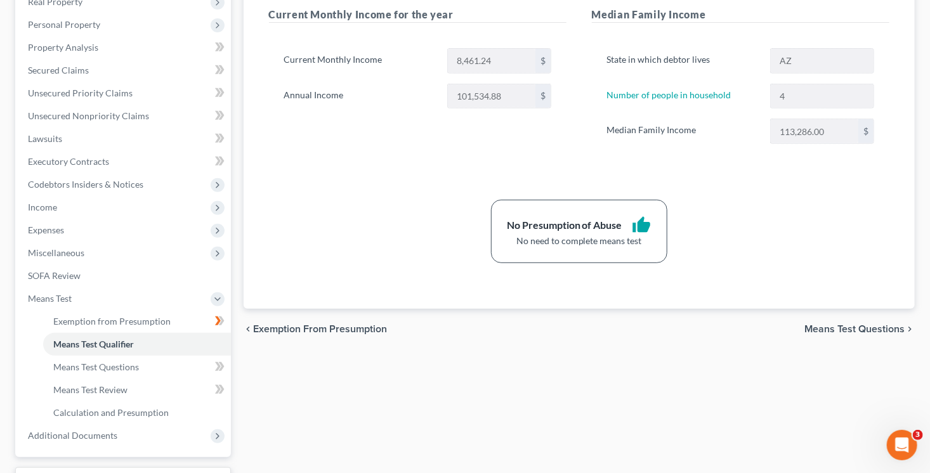
scroll to position [263, 0]
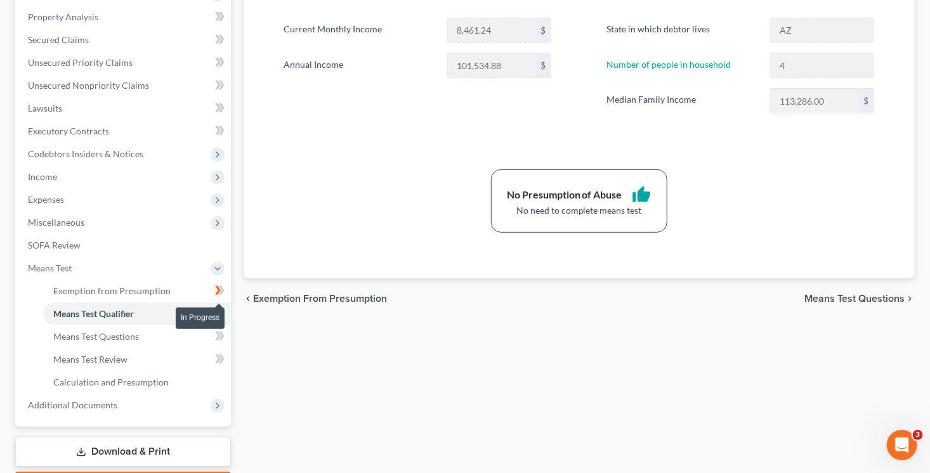
click at [225, 290] on span at bounding box center [220, 292] width 22 height 19
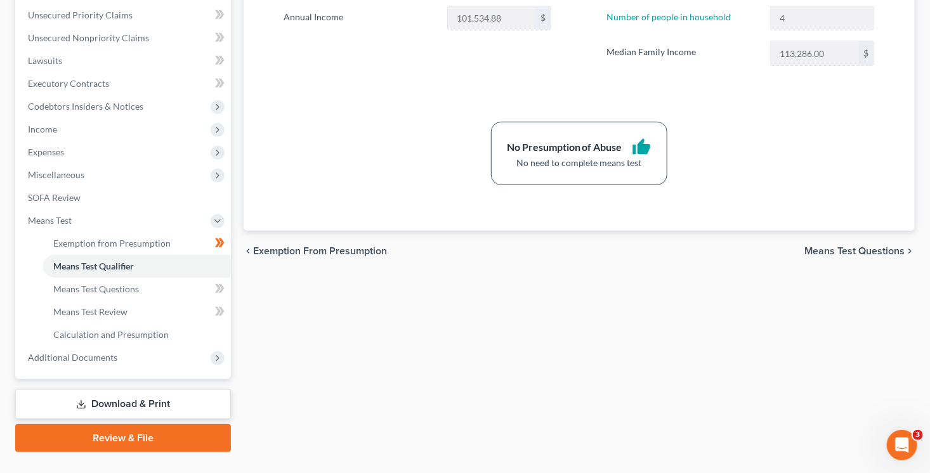
scroll to position [325, 0]
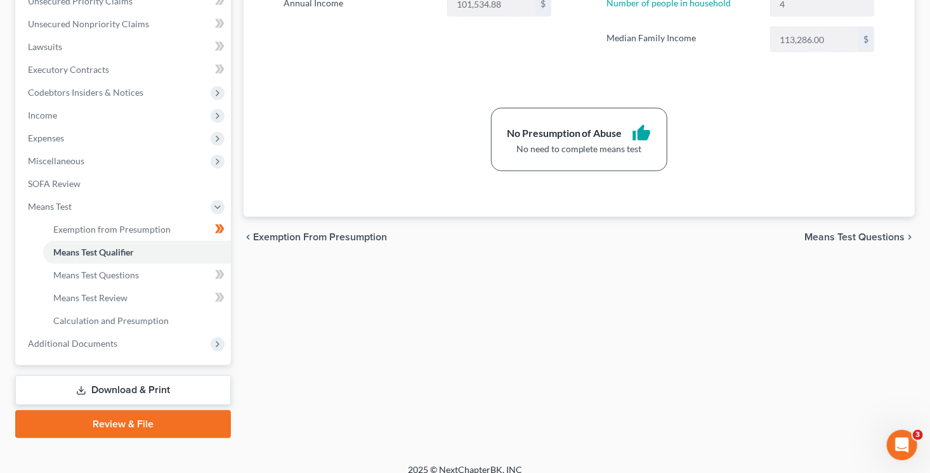
click at [179, 431] on link "Review & File" at bounding box center [123, 424] width 216 height 28
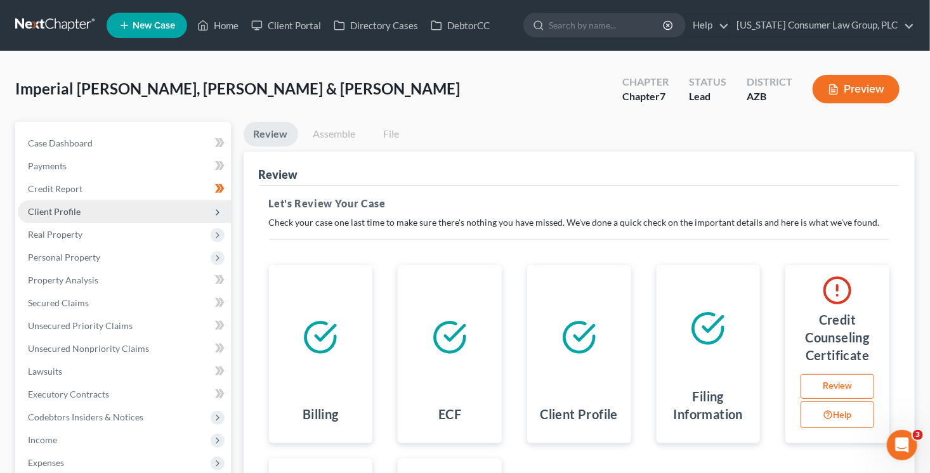
click at [71, 210] on span "Client Profile" at bounding box center [54, 211] width 53 height 11
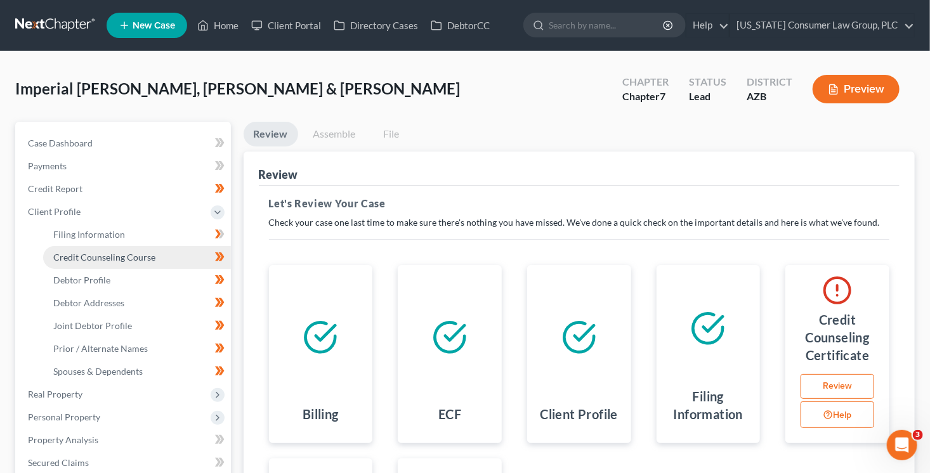
click at [126, 263] on link "Credit Counseling Course" at bounding box center [137, 257] width 188 height 23
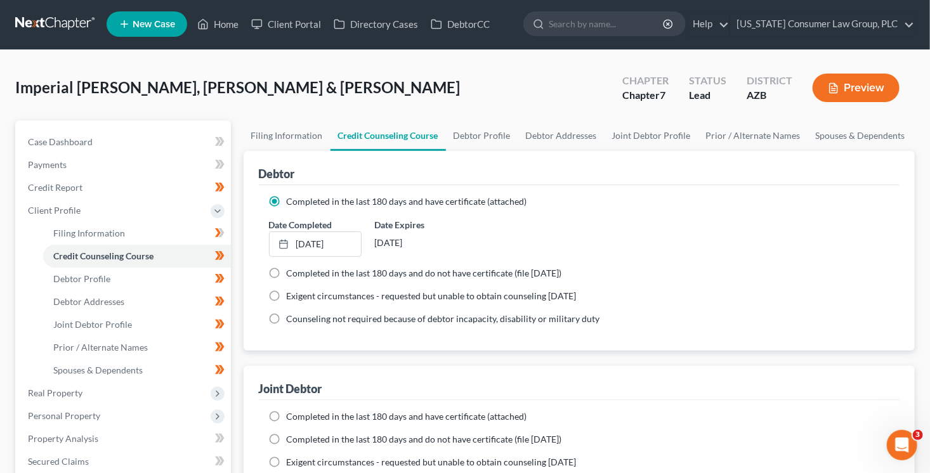
scroll to position [2, 0]
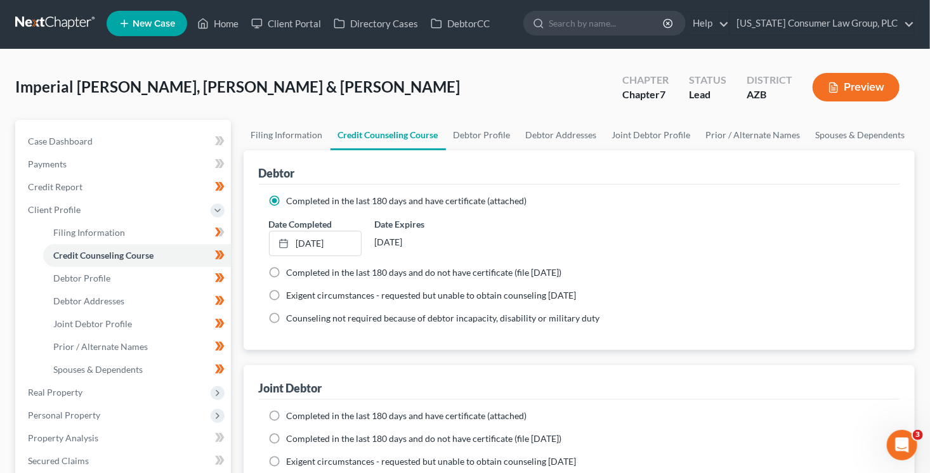
click at [287, 414] on label "Completed in the last 180 days and have certificate (attached)" at bounding box center [407, 416] width 240 height 13
click at [292, 414] on input "Completed in the last 180 days and have certificate (attached)" at bounding box center [296, 414] width 8 height 8
radio input "true"
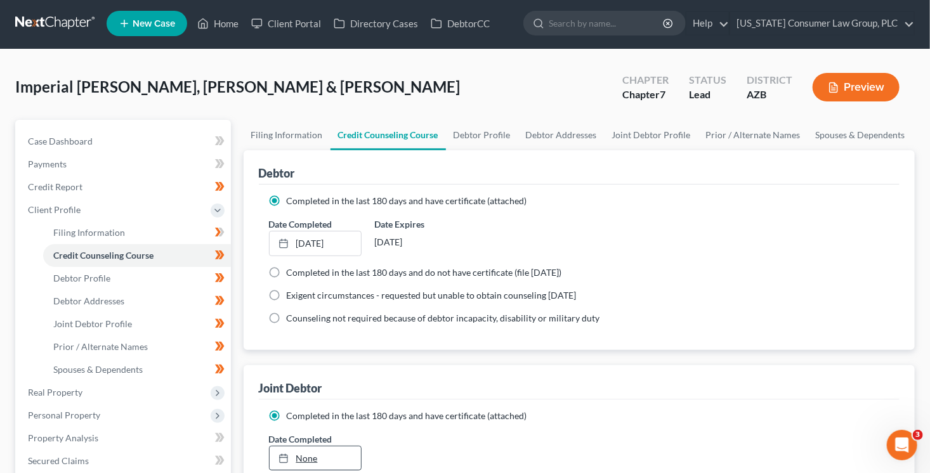
type input "9/16/2025"
click at [297, 455] on link "None" at bounding box center [315, 458] width 91 height 24
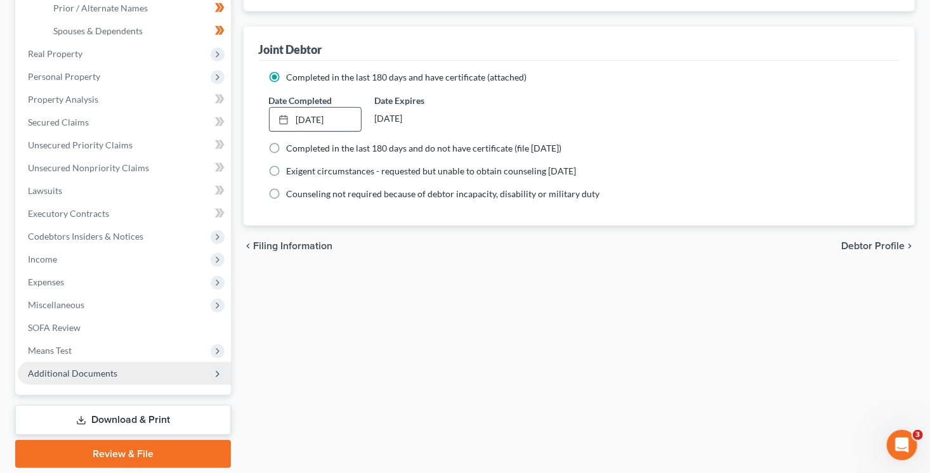
scroll to position [382, 0]
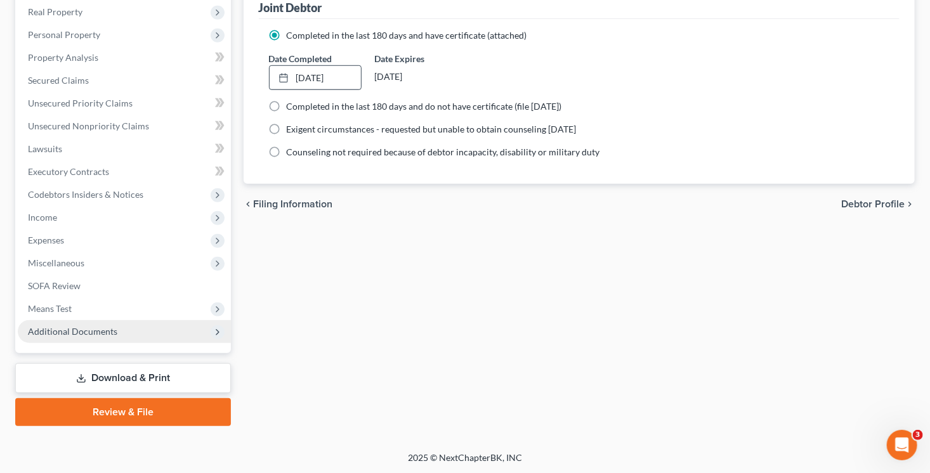
click at [83, 337] on span "Additional Documents" at bounding box center [124, 331] width 213 height 23
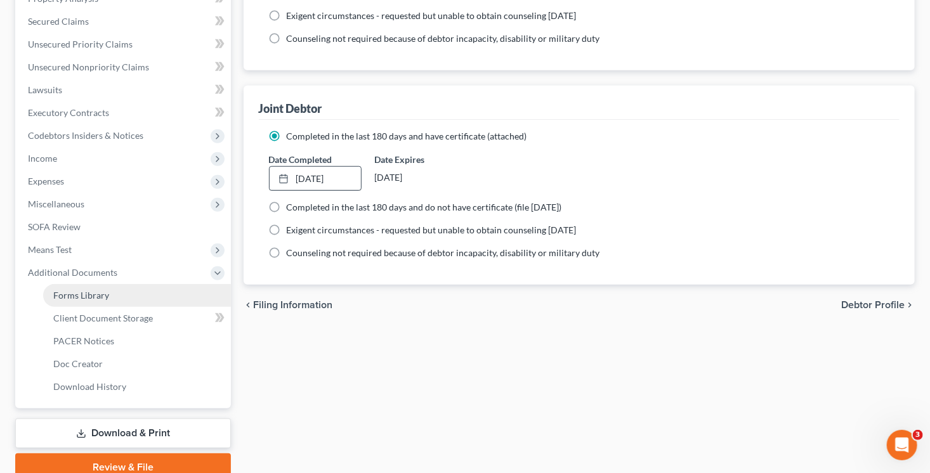
scroll to position [223, 0]
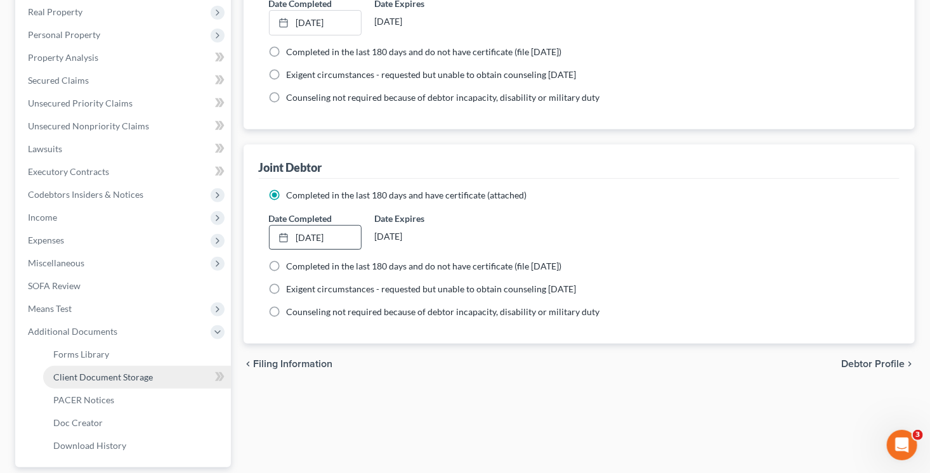
click at [111, 386] on link "Client Document Storage" at bounding box center [137, 377] width 188 height 23
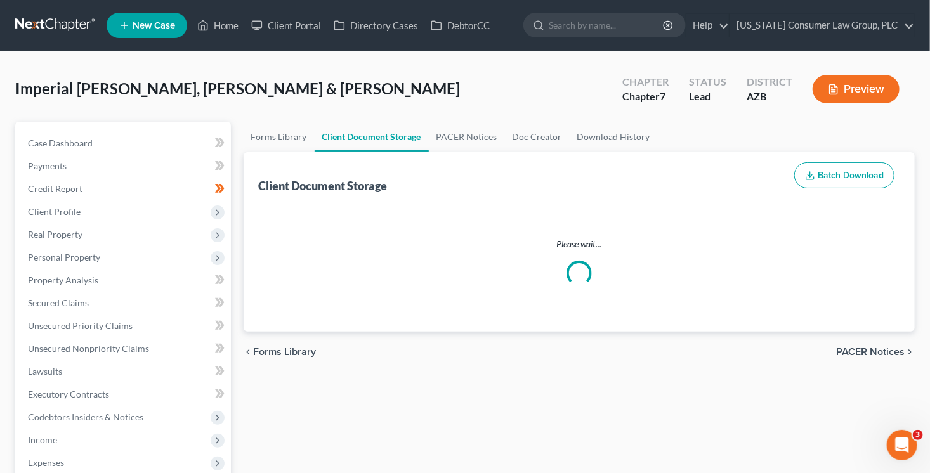
select select "14"
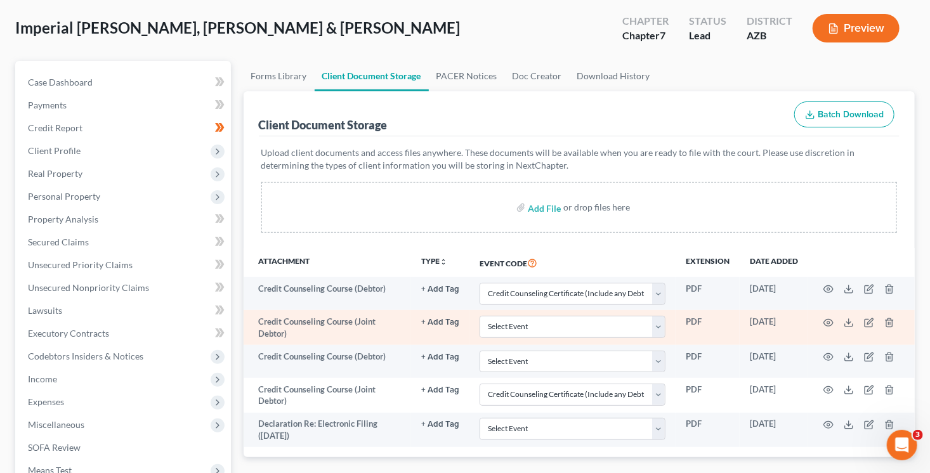
scroll to position [92, 0]
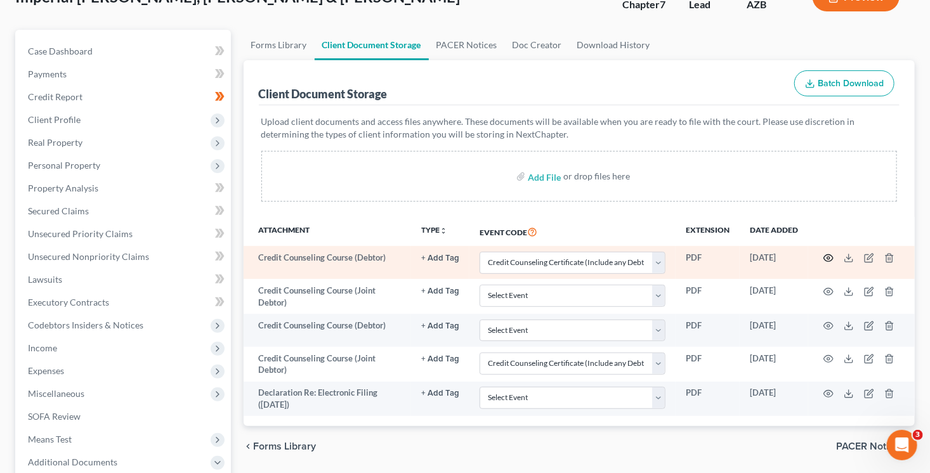
click at [826, 256] on icon "button" at bounding box center [828, 258] width 10 height 10
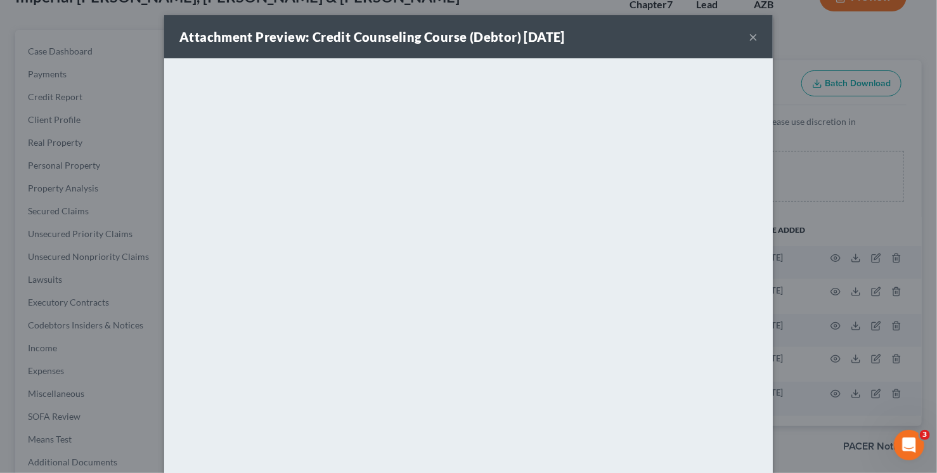
click at [750, 39] on button "×" at bounding box center [753, 36] width 9 height 15
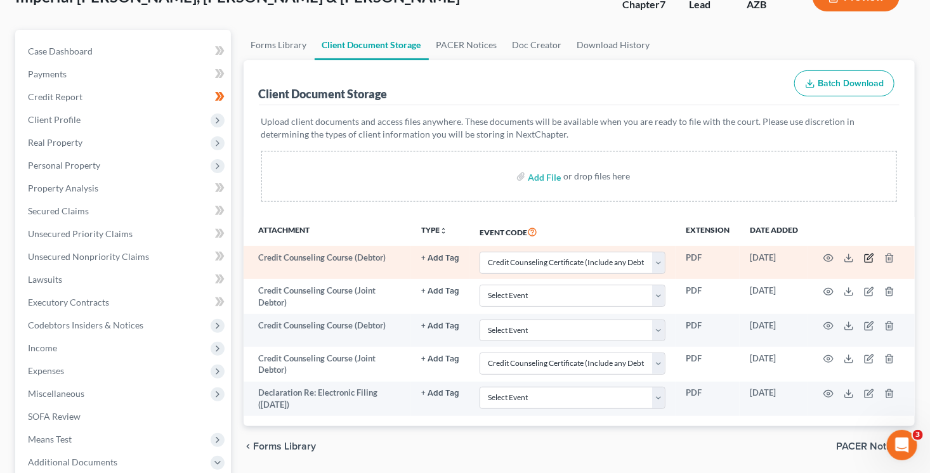
click at [869, 258] on icon "button" at bounding box center [870, 257] width 6 height 6
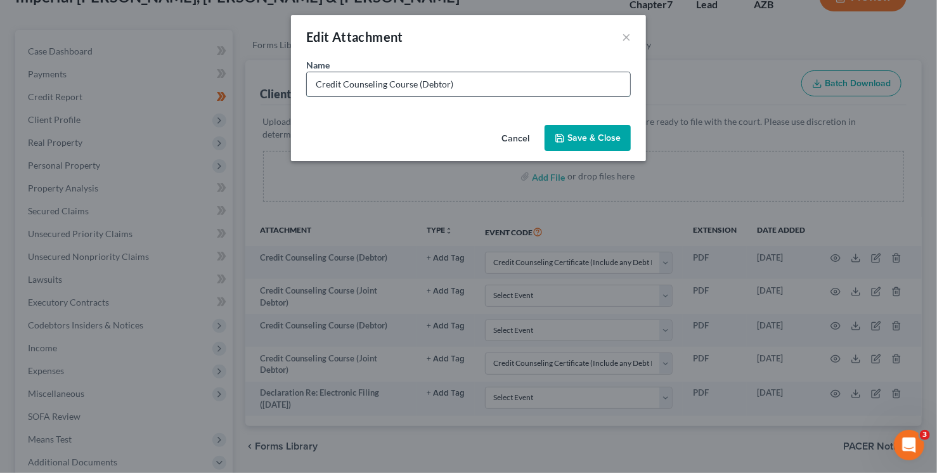
click at [481, 86] on input "Credit Counseling Course (Debtor)" at bounding box center [468, 84] width 323 height 24
type input "Credit Counseling Course (Omar)"
click at [585, 136] on span "Save & Close" at bounding box center [594, 138] width 53 height 11
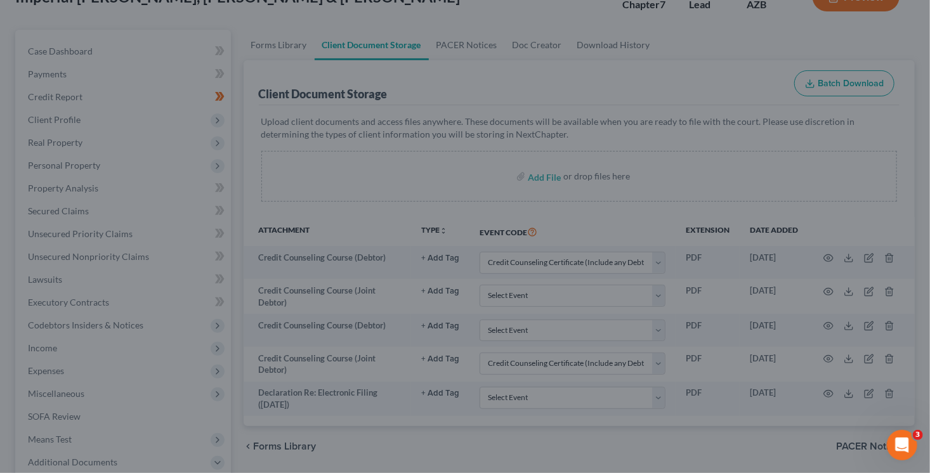
select select "14"
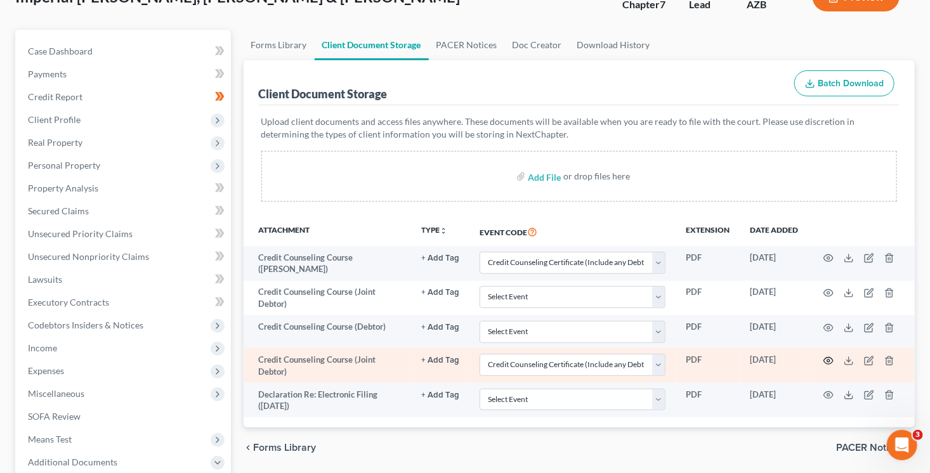
click at [828, 358] on icon "button" at bounding box center [828, 361] width 10 height 10
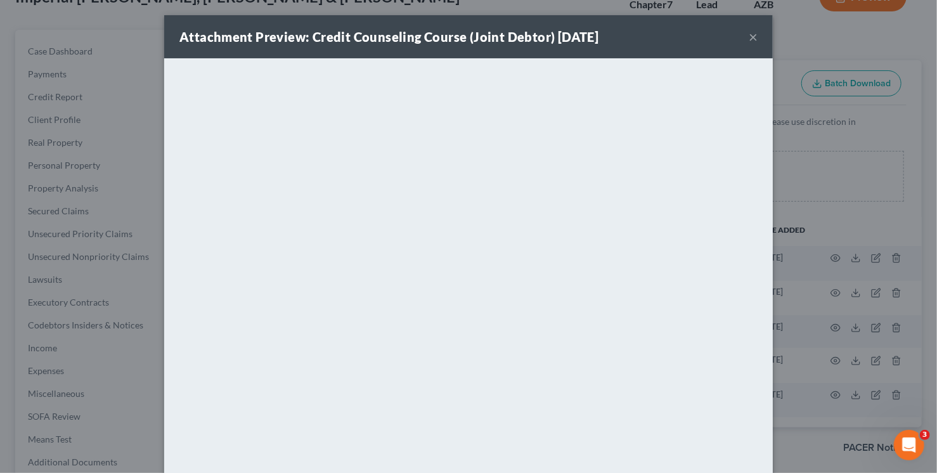
click at [751, 35] on button "×" at bounding box center [753, 36] width 9 height 15
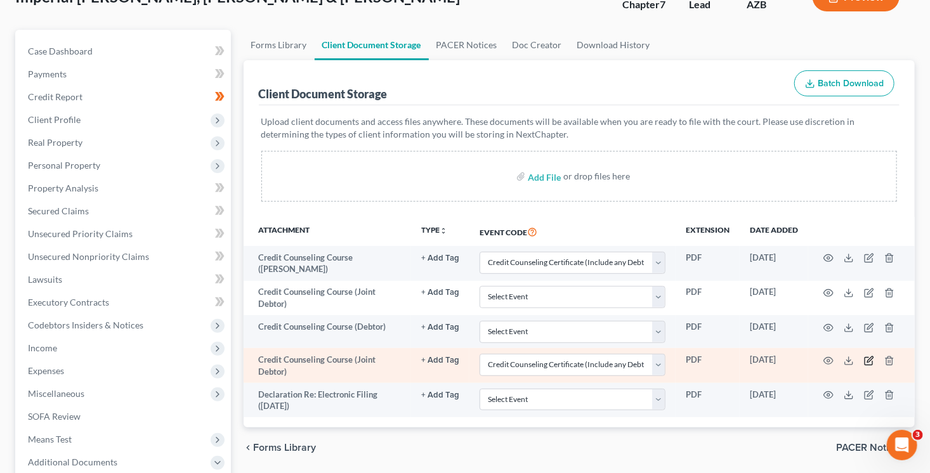
click at [869, 357] on icon "button" at bounding box center [869, 361] width 10 height 10
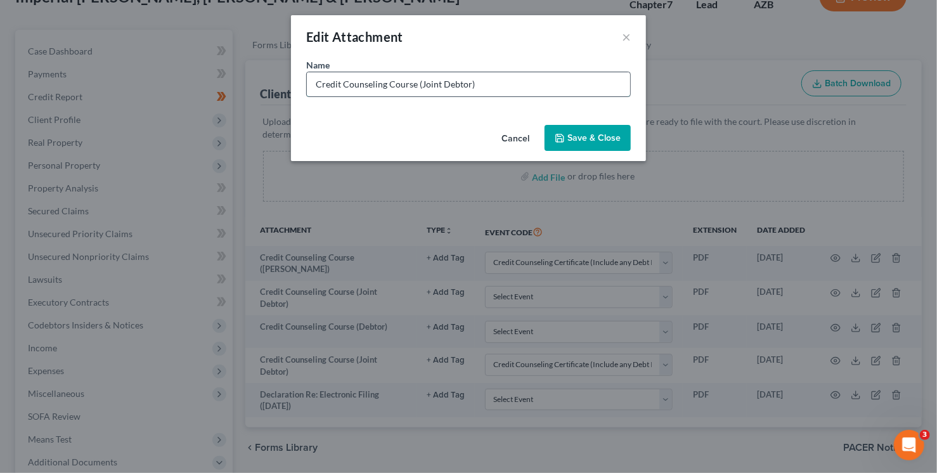
click at [441, 85] on input "Credit Counseling Course (Joint Debtor)" at bounding box center [468, 84] width 323 height 24
type input "Credit Counseling Course (Yaretci)"
click at [606, 134] on span "Save & Close" at bounding box center [594, 138] width 53 height 11
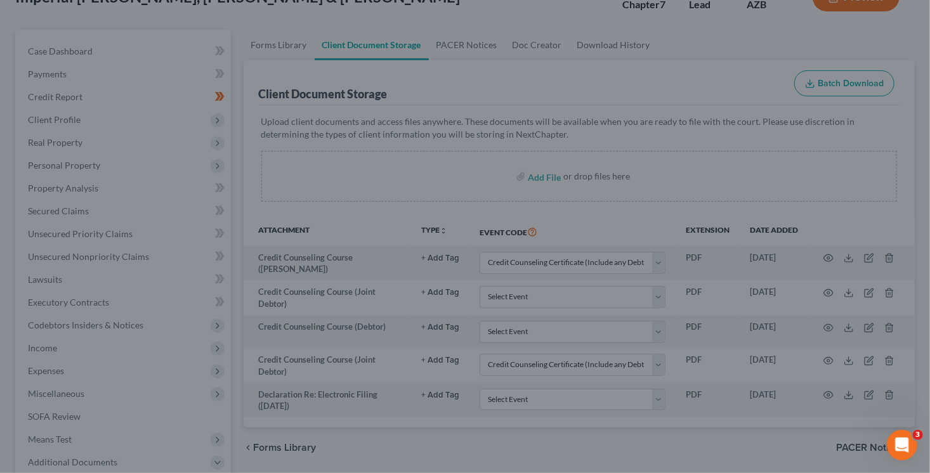
select select "14"
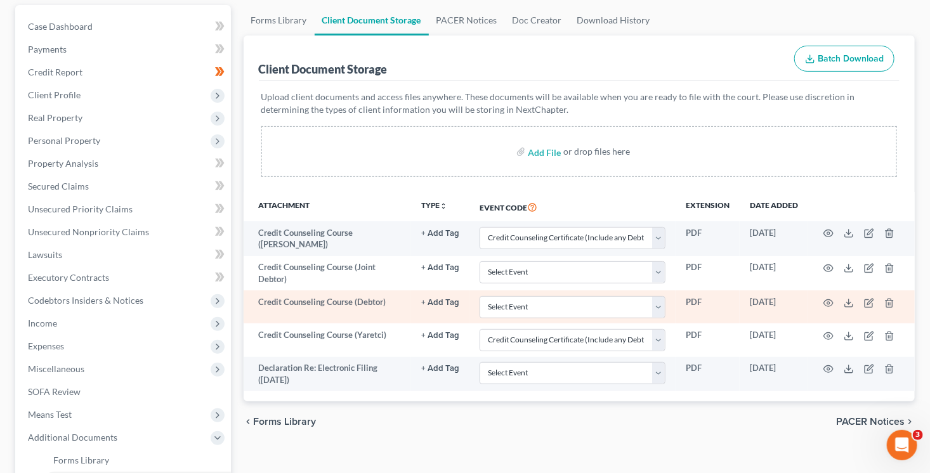
scroll to position [129, 0]
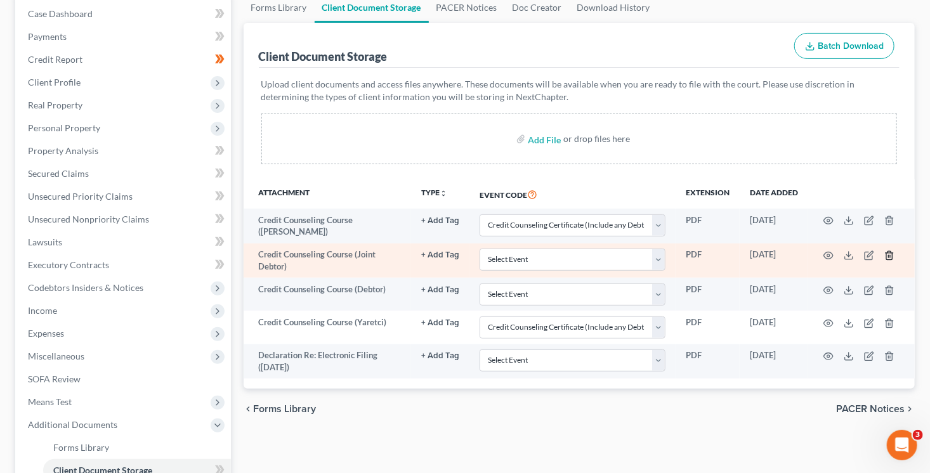
click at [890, 255] on line "button" at bounding box center [890, 256] width 0 height 3
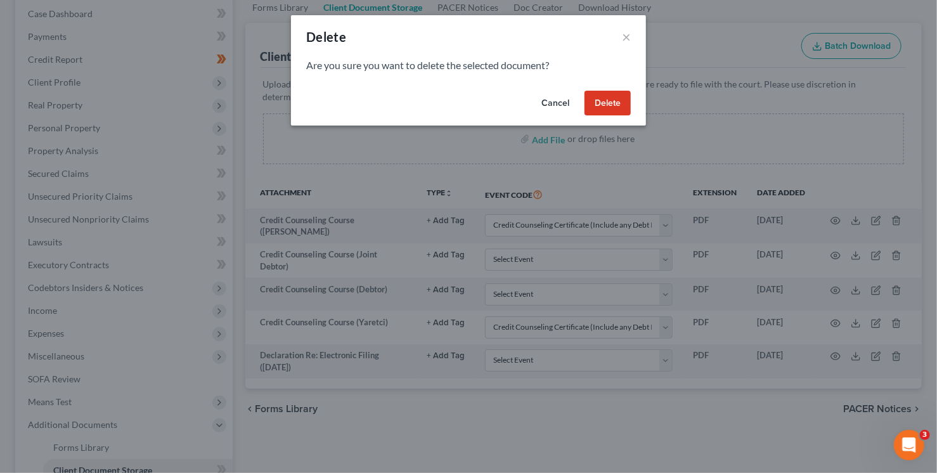
click at [589, 100] on button "Delete" at bounding box center [608, 103] width 46 height 25
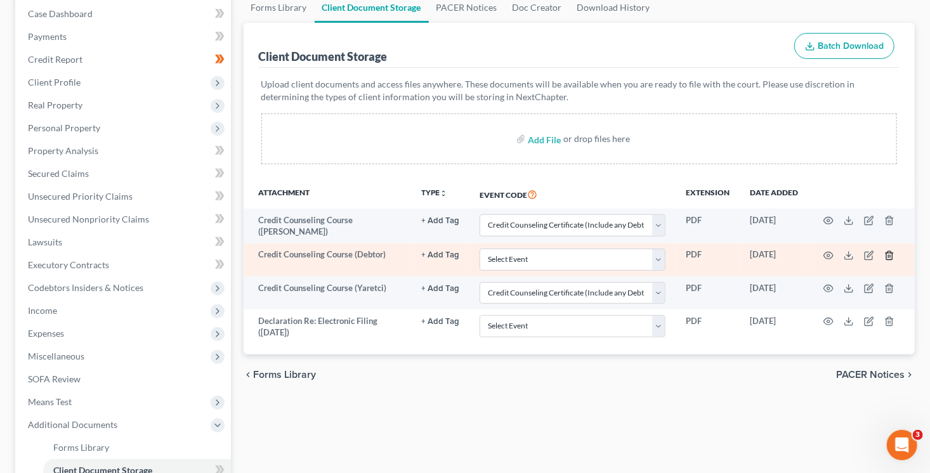
click at [889, 254] on icon "button" at bounding box center [889, 255] width 10 height 10
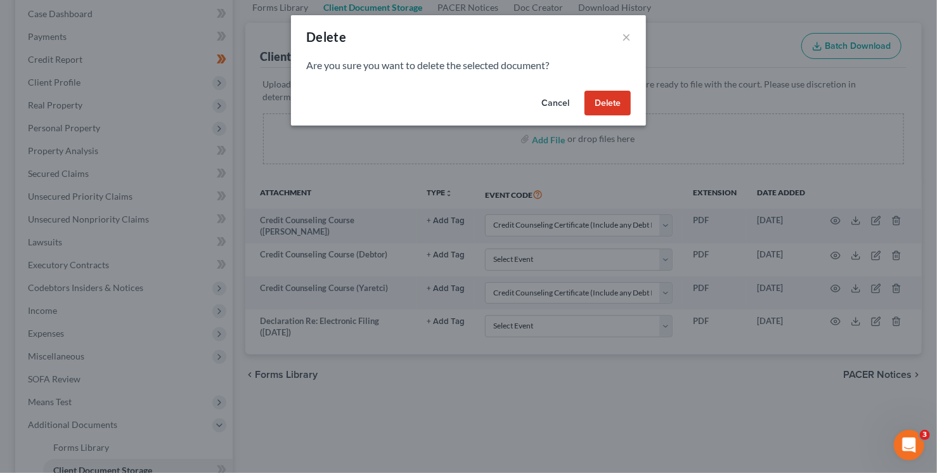
click at [626, 100] on button "Delete" at bounding box center [608, 103] width 46 height 25
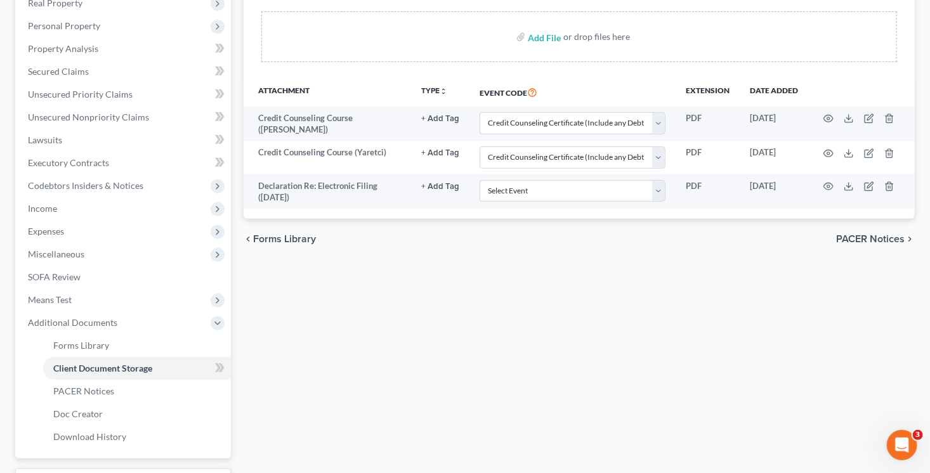
scroll to position [275, 0]
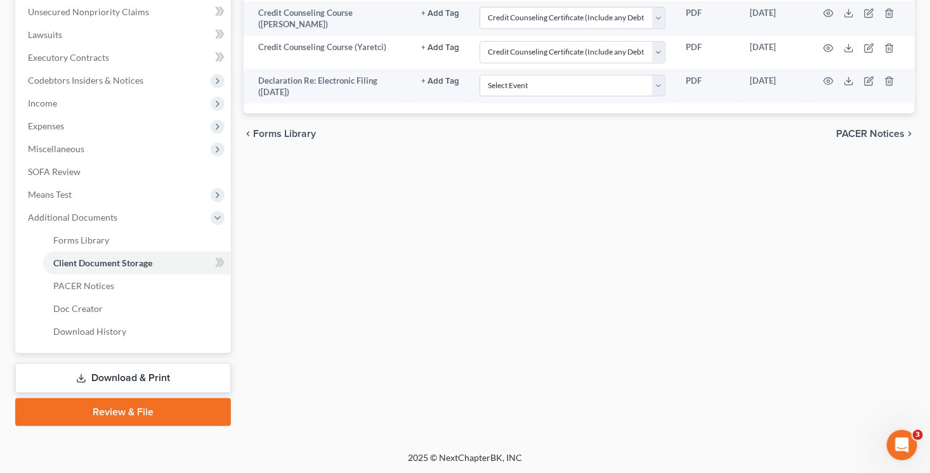
click at [152, 410] on link "Review & File" at bounding box center [123, 412] width 216 height 28
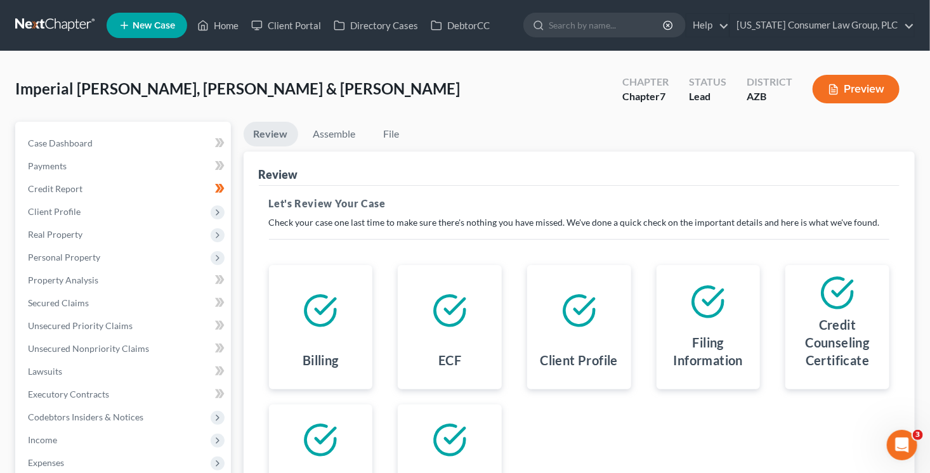
scroll to position [187, 0]
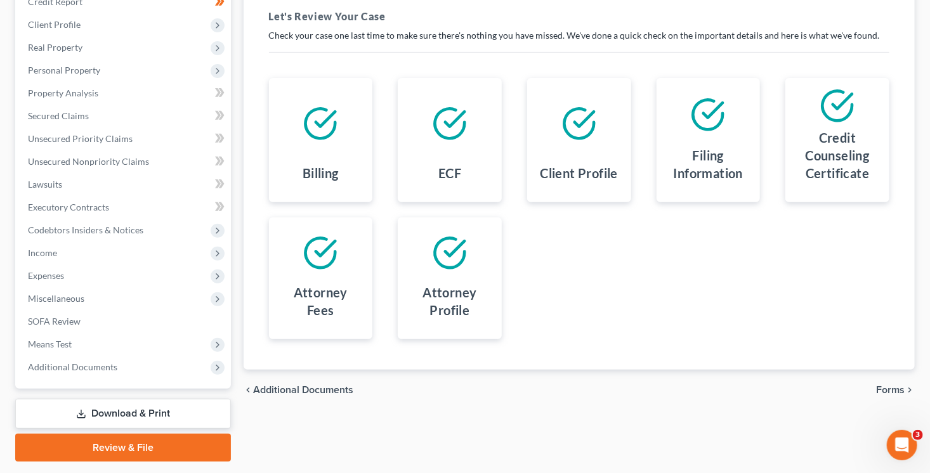
click at [889, 391] on span "Forms" at bounding box center [890, 390] width 29 height 10
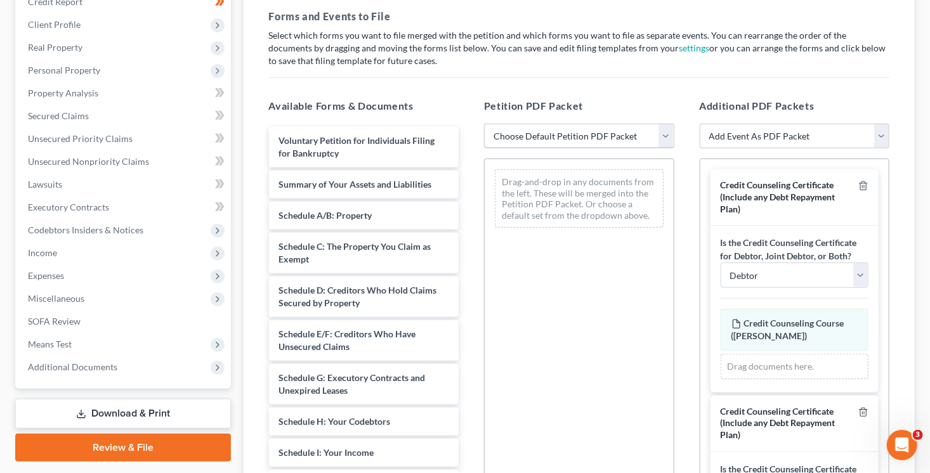
click at [628, 129] on select "Choose Default Petition PDF Packet Complete Bankruptcy Petition (all forms and …" at bounding box center [579, 136] width 190 height 25
select select "1"
click at [484, 124] on select "Choose Default Petition PDF Packet Complete Bankruptcy Petition (all forms and …" at bounding box center [579, 136] width 190 height 25
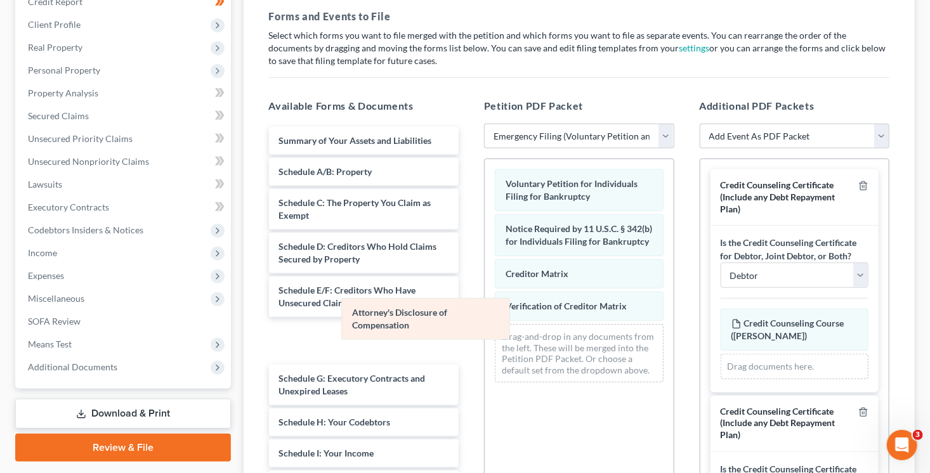
drag, startPoint x: 587, startPoint y: 348, endPoint x: 433, endPoint y: 324, distance: 155.3
click at [484, 324] on div "Attorney's Disclosure of Compensation Voluntary Petition for Individuals Filing…" at bounding box center [578, 275] width 189 height 233
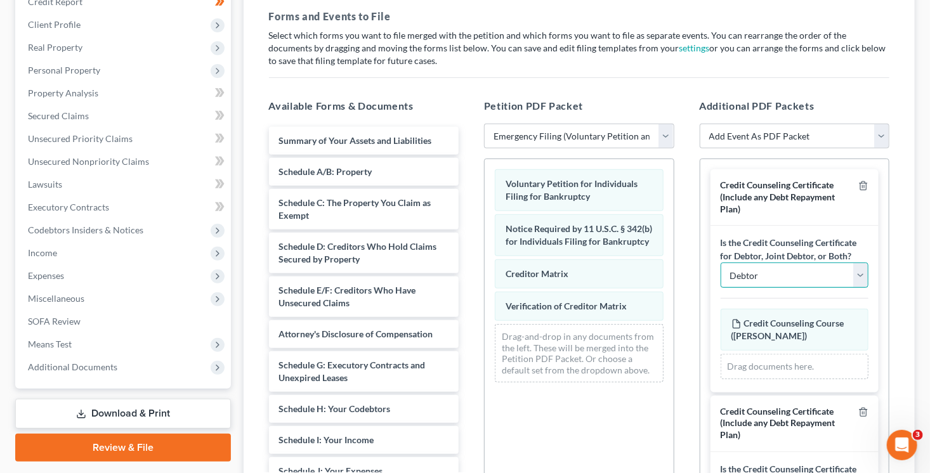
click at [798, 276] on select "Debtor Joint Debtor Debtor and Joint Debtor" at bounding box center [794, 275] width 148 height 25
select select "1"
click at [720, 263] on select "Debtor Joint Debtor Debtor and Joint Debtor" at bounding box center [794, 275] width 148 height 25
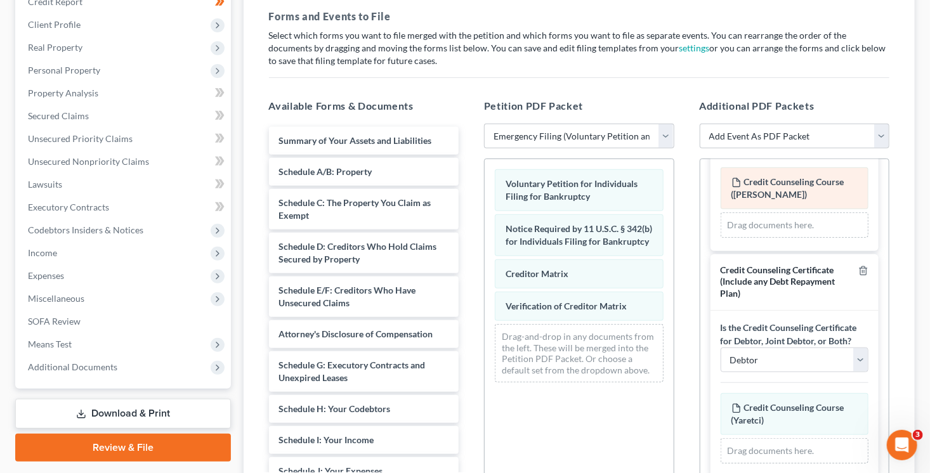
scroll to position [175, 0]
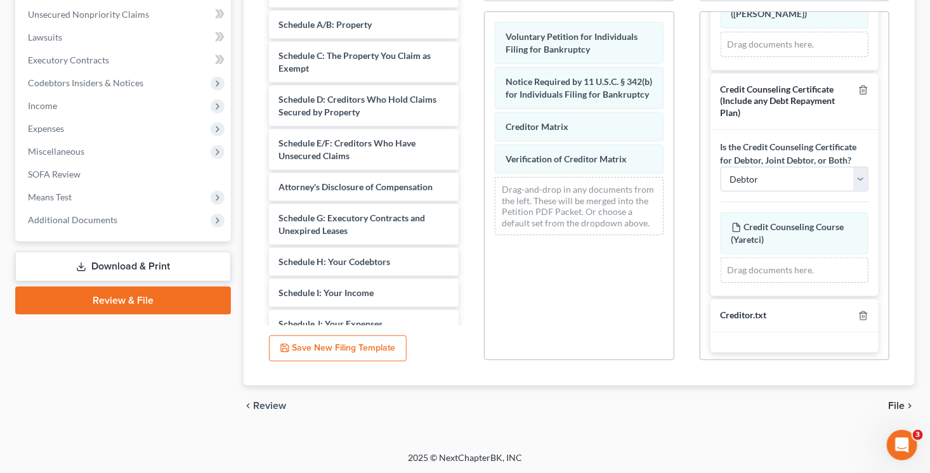
click at [909, 405] on icon "chevron_right" at bounding box center [909, 406] width 10 height 10
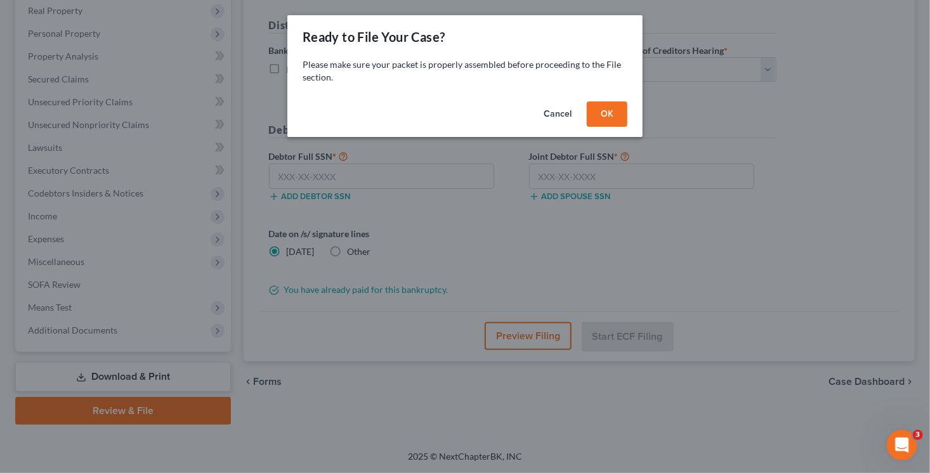
scroll to position [223, 0]
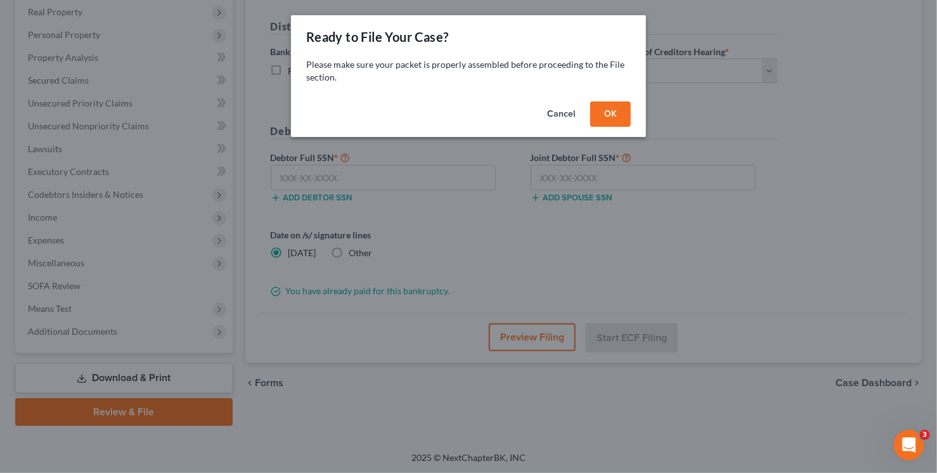
click at [609, 118] on button "OK" at bounding box center [610, 113] width 41 height 25
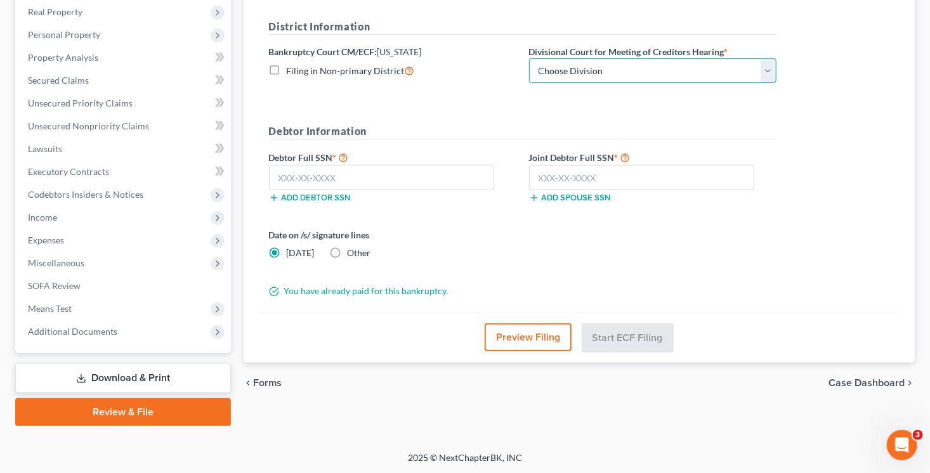
click at [608, 76] on select "Choose Division Phoenix Tucson Yuma Prescott" at bounding box center [652, 70] width 247 height 25
select select "0"
click at [529, 58] on select "Choose Division Phoenix Tucson Yuma Prescott" at bounding box center [652, 70] width 247 height 25
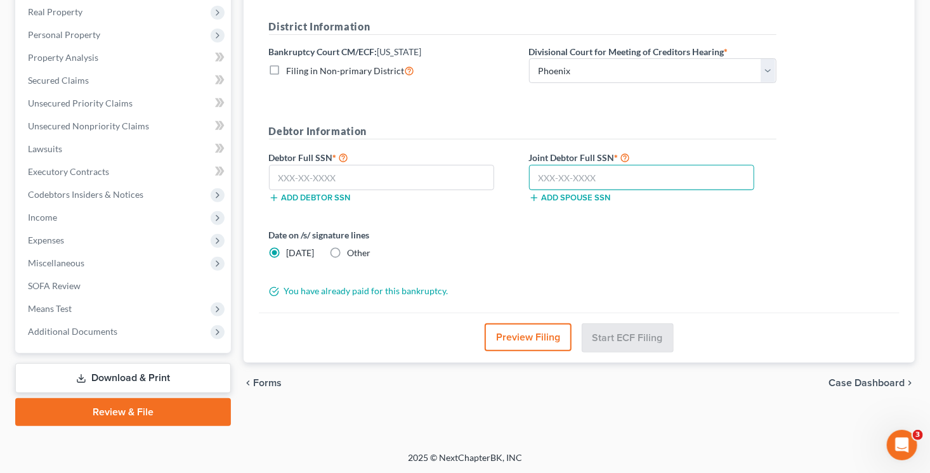
click at [583, 172] on input "text" at bounding box center [642, 177] width 226 height 25
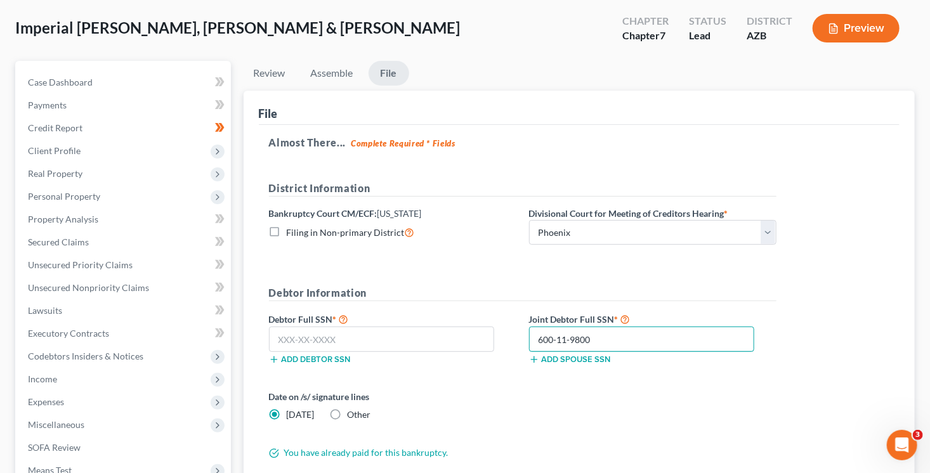
scroll to position [0, 0]
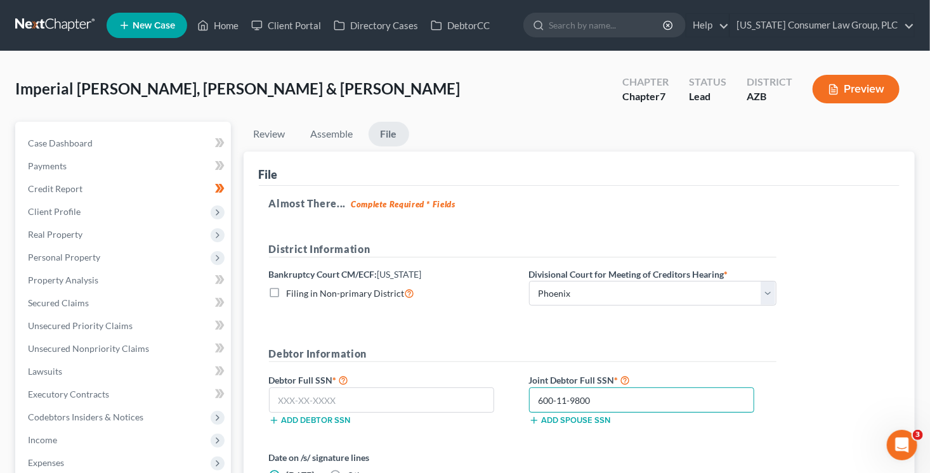
type input "600-11-9800"
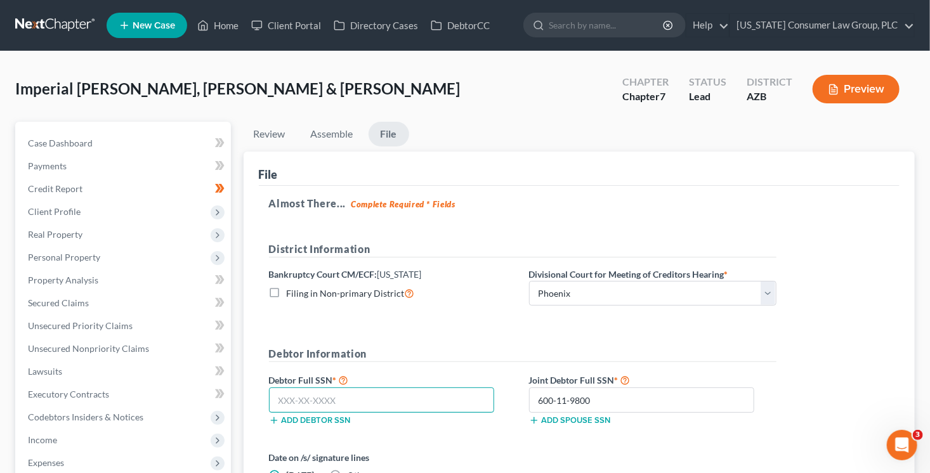
click at [385, 401] on input "text" at bounding box center [382, 399] width 226 height 25
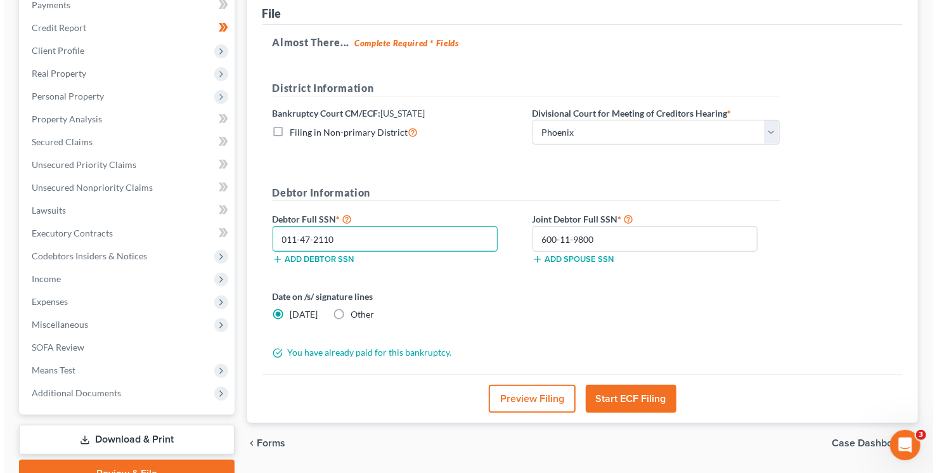
scroll to position [186, 0]
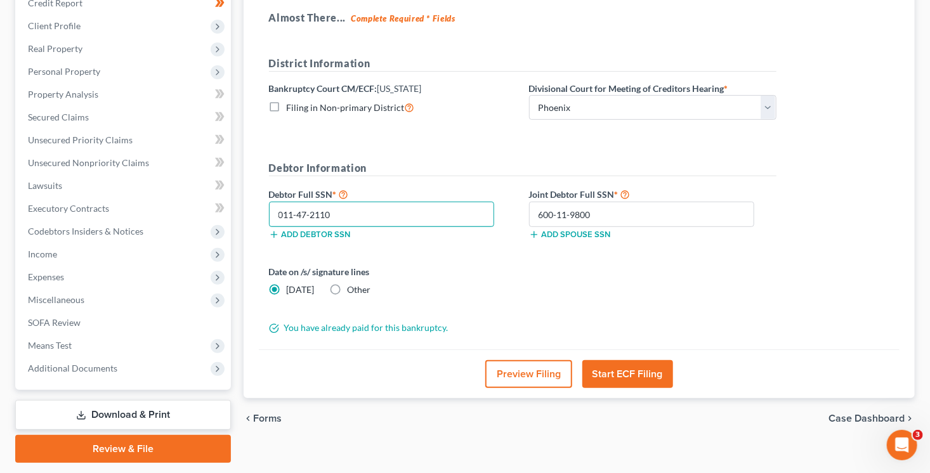
type input "011-47-2110"
click at [531, 368] on button "Preview Filing" at bounding box center [528, 374] width 87 height 28
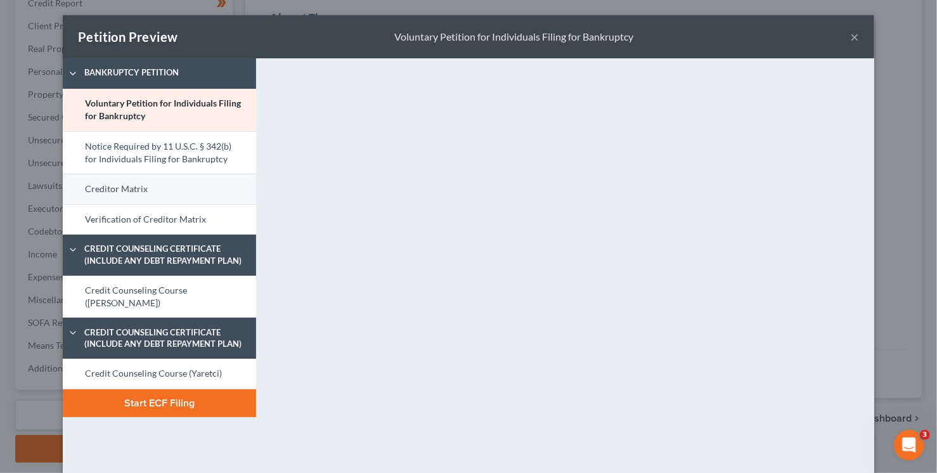
click at [188, 200] on link "Creditor Matrix" at bounding box center [159, 189] width 193 height 30
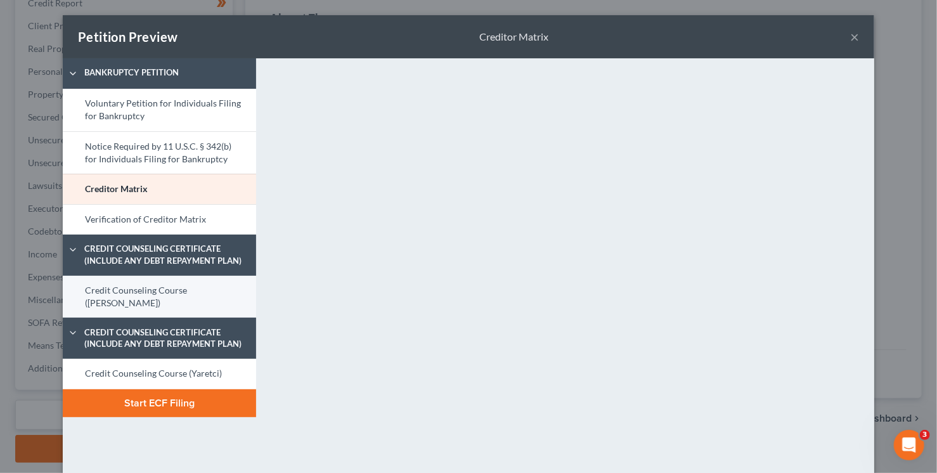
click at [199, 288] on link "Credit Counseling Course (Omar)" at bounding box center [159, 297] width 193 height 42
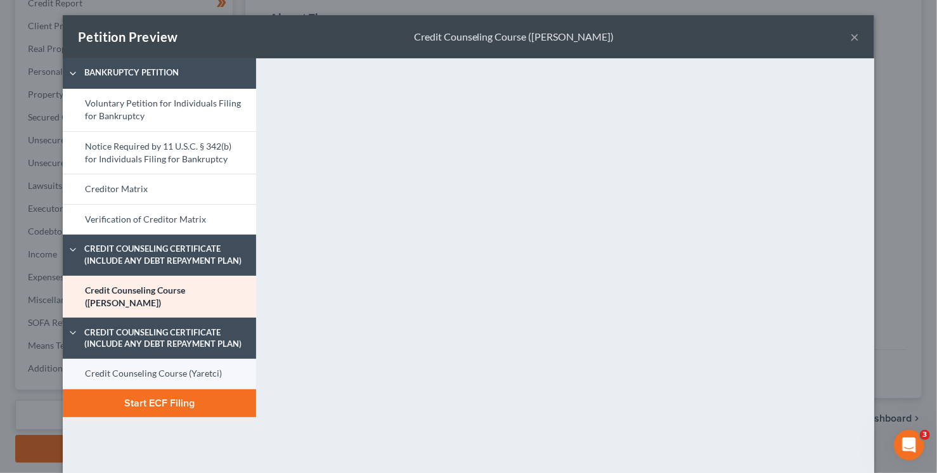
click at [191, 361] on link "Credit Counseling Course (Yaretci)" at bounding box center [159, 374] width 193 height 30
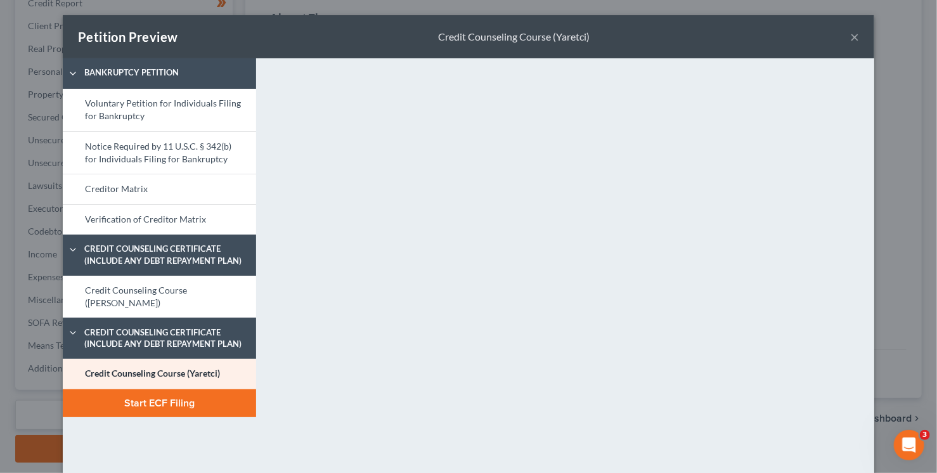
click at [202, 394] on button "Start ECF Filing" at bounding box center [159, 403] width 193 height 28
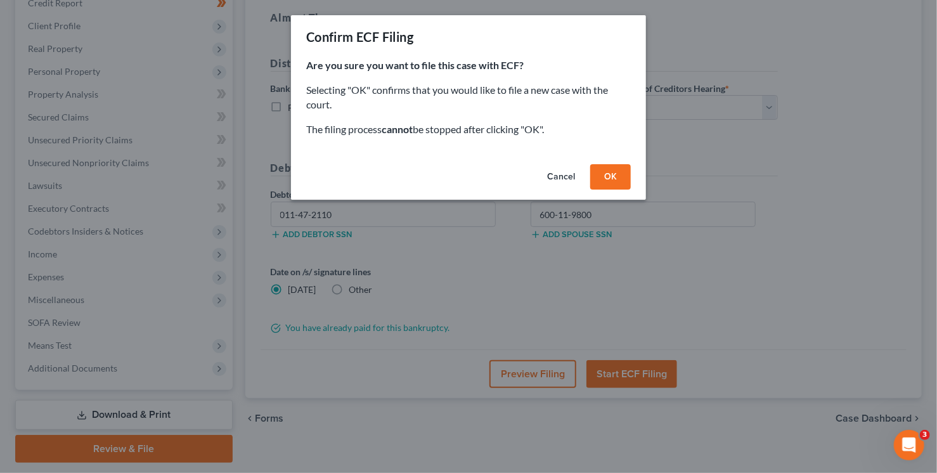
click at [609, 172] on button "OK" at bounding box center [610, 176] width 41 height 25
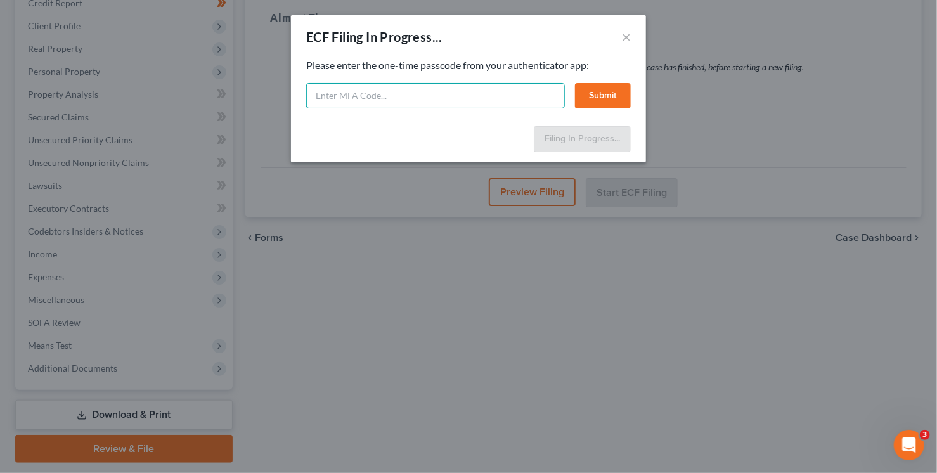
click at [497, 99] on input "text" at bounding box center [435, 95] width 259 height 25
type input "124063"
click at [609, 94] on button "Submit" at bounding box center [603, 95] width 56 height 25
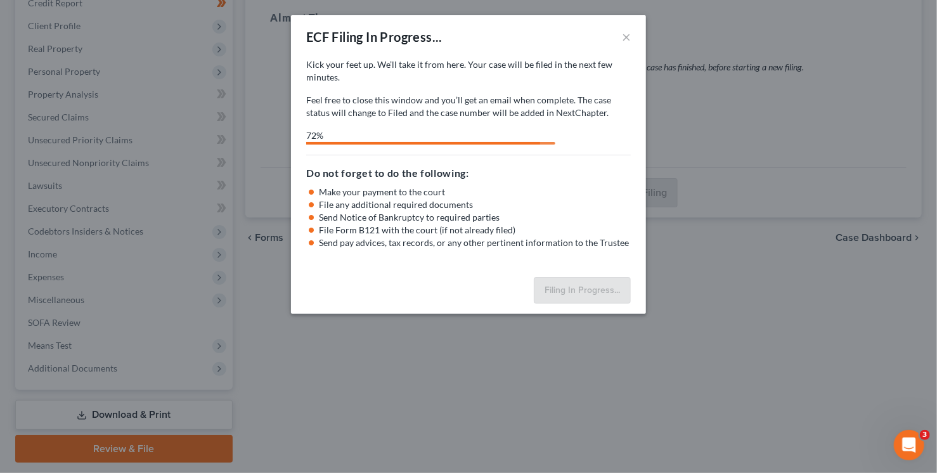
select select "0"
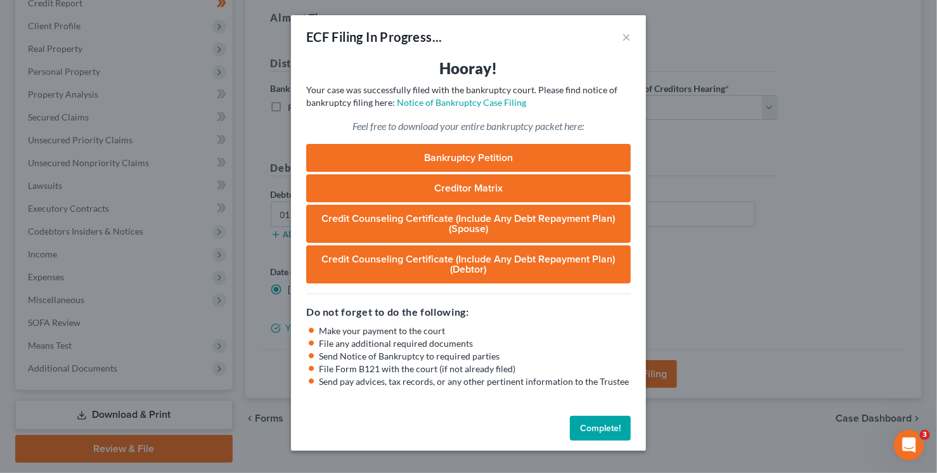
drag, startPoint x: 602, startPoint y: 431, endPoint x: 587, endPoint y: 424, distance: 16.7
click at [602, 431] on button "Complete!" at bounding box center [600, 428] width 61 height 25
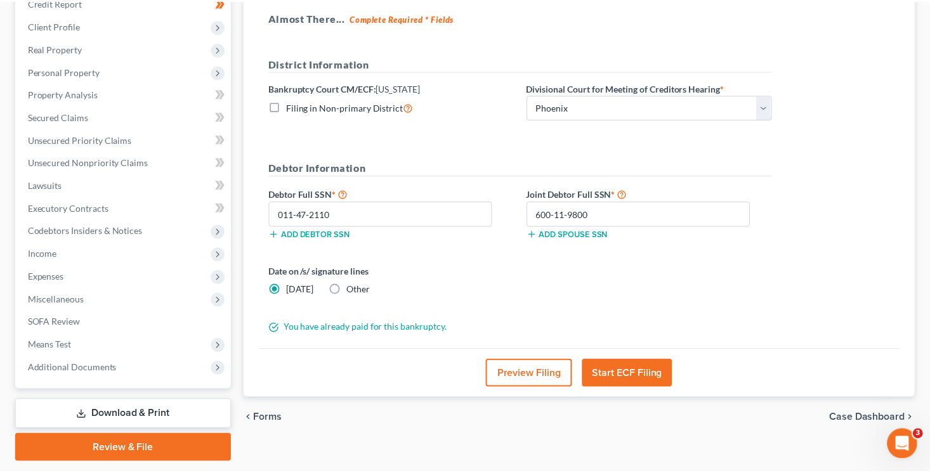
scroll to position [0, 0]
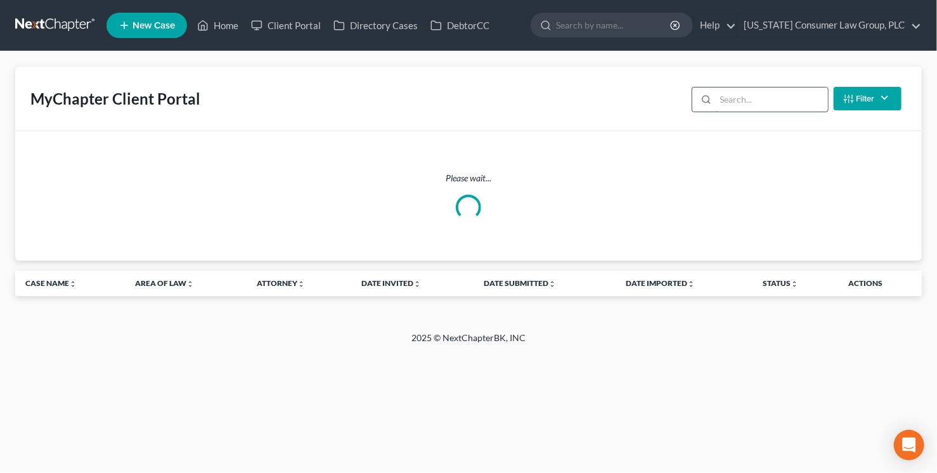
click at [745, 99] on input "search" at bounding box center [772, 100] width 112 height 24
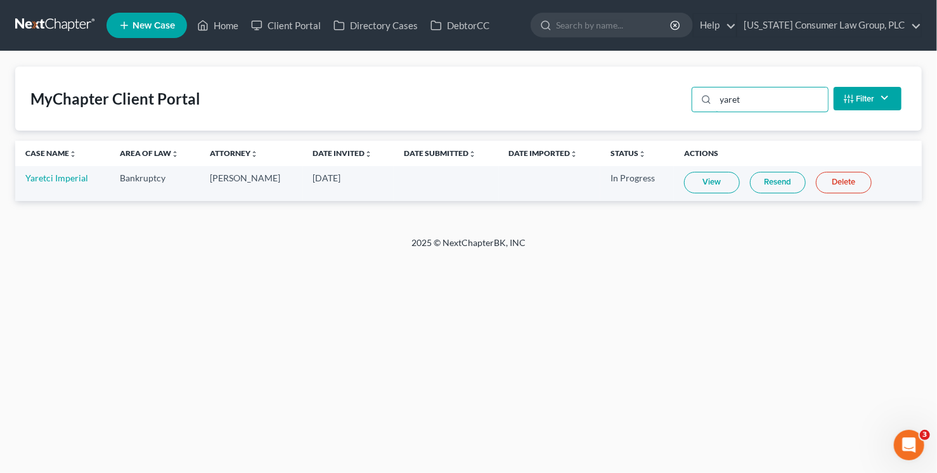
type input "yaret"
click at [777, 178] on link "Resend" at bounding box center [778, 183] width 56 height 22
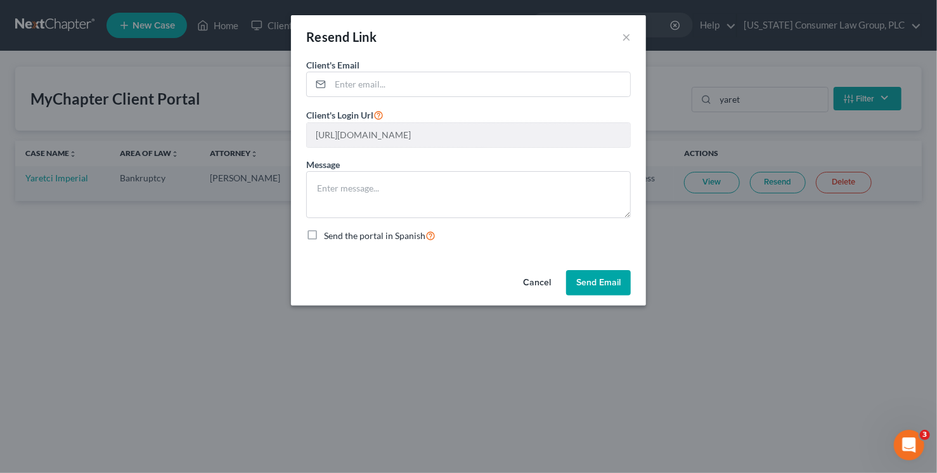
click at [599, 289] on button "Send Email" at bounding box center [598, 282] width 65 height 25
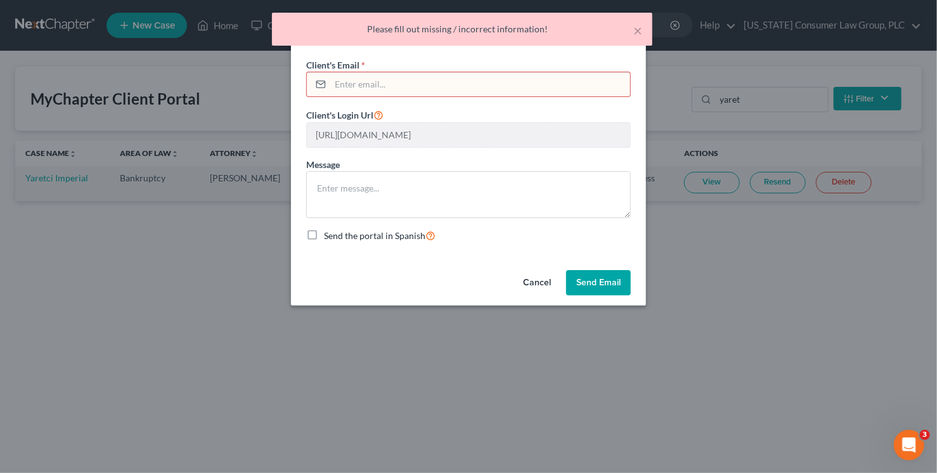
click at [540, 99] on form "Client's Email * Client's Login Url [URL][DOMAIN_NAME] Message Send the portal …" at bounding box center [468, 150] width 325 height 184
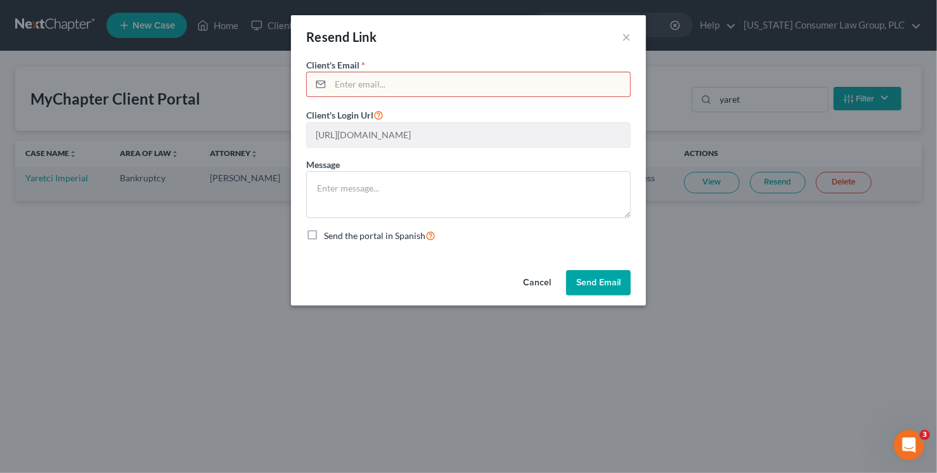
click at [448, 79] on input "email" at bounding box center [480, 84] width 300 height 24
paste input "yare.imperial93@gmail.com"
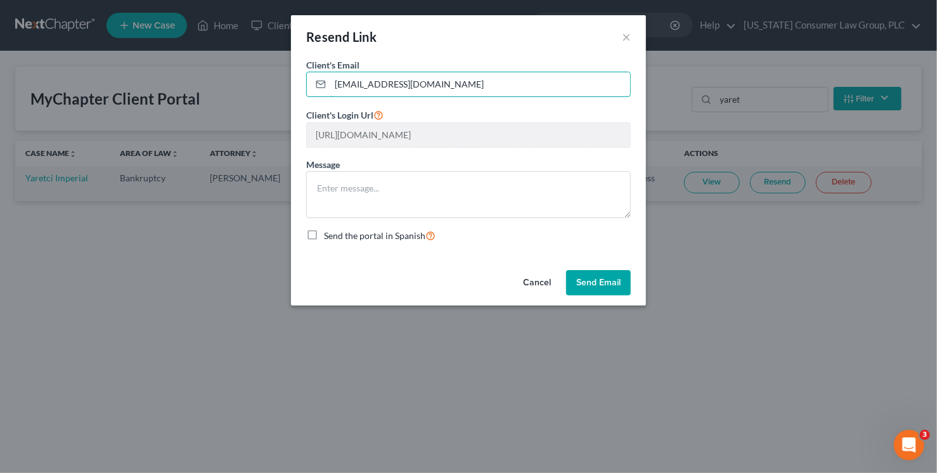
type input "yare.imperial93@gmail.com"
click at [598, 283] on button "Send Email" at bounding box center [598, 282] width 65 height 25
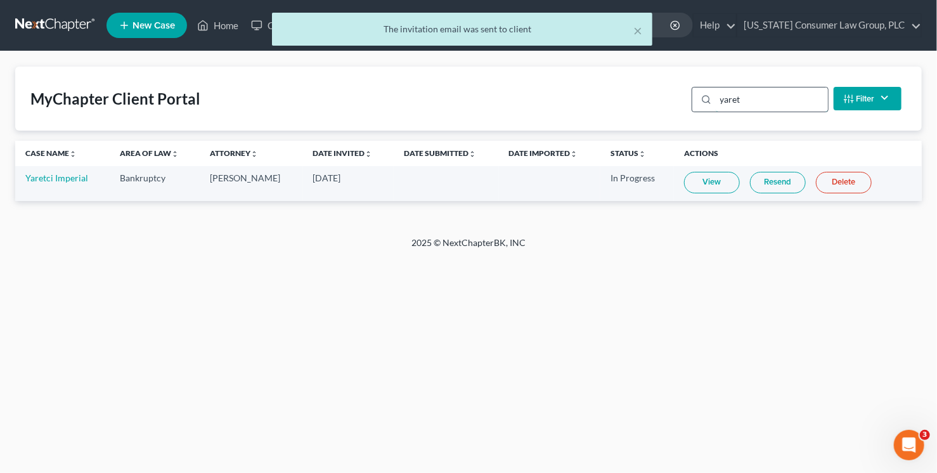
click at [756, 105] on input "yaret" at bounding box center [772, 100] width 112 height 24
drag, startPoint x: 756, startPoint y: 105, endPoint x: 713, endPoint y: 96, distance: 43.3
click at [713, 97] on div "yaret" at bounding box center [760, 99] width 137 height 25
type input "farnsw"
click at [715, 187] on link "View" at bounding box center [721, 183] width 56 height 22
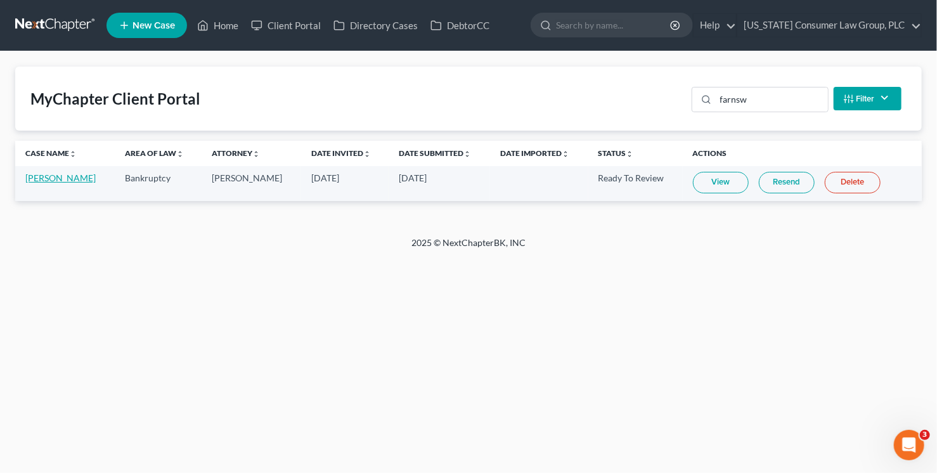
click at [83, 177] on link "[PERSON_NAME]" at bounding box center [60, 177] width 70 height 11
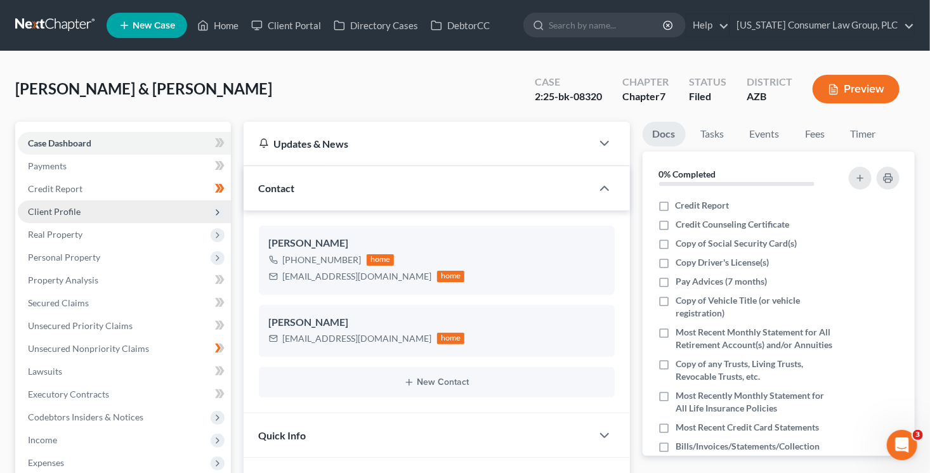
click at [88, 209] on span "Client Profile" at bounding box center [124, 211] width 213 height 23
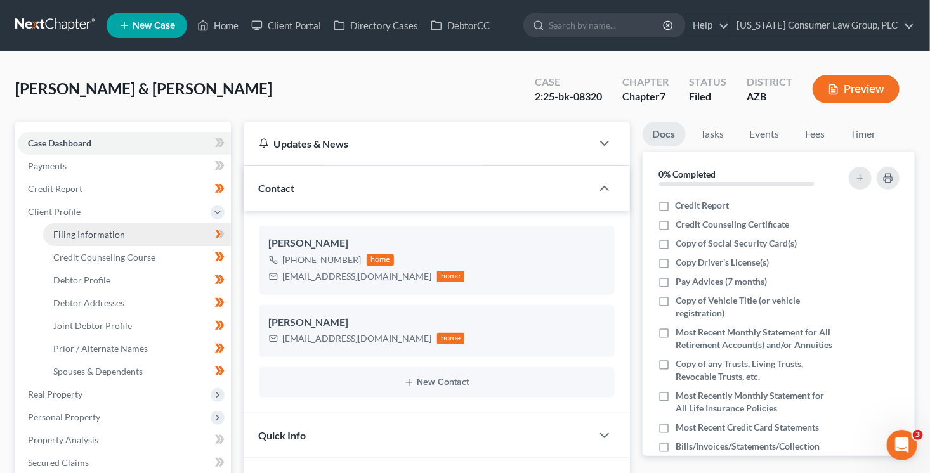
click at [107, 238] on span "Filing Information" at bounding box center [89, 234] width 72 height 11
select select "1"
select select "0"
select select "3"
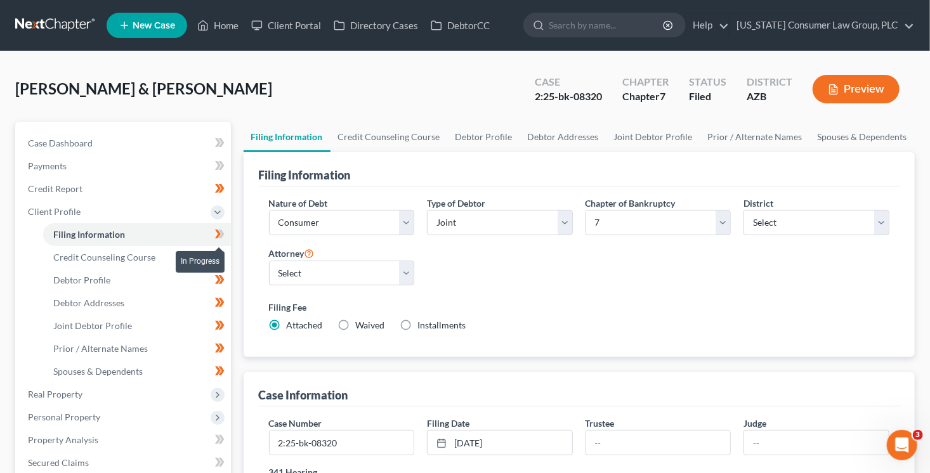
click at [225, 235] on span at bounding box center [220, 235] width 22 height 19
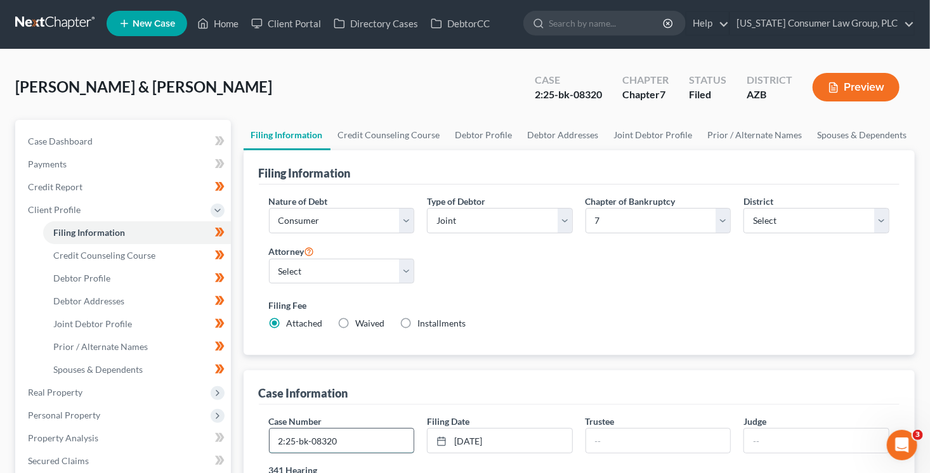
click at [359, 444] on input "2:25-bk-08320" at bounding box center [342, 441] width 145 height 24
type input "2:25-bk-08320-BKM"
type input "Hyder"
type input "Martin"
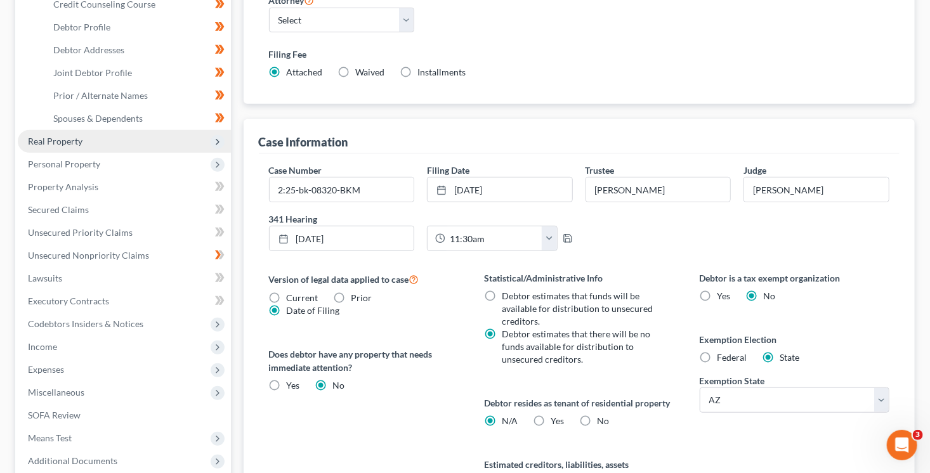
click at [140, 146] on span "Real Property" at bounding box center [124, 141] width 213 height 23
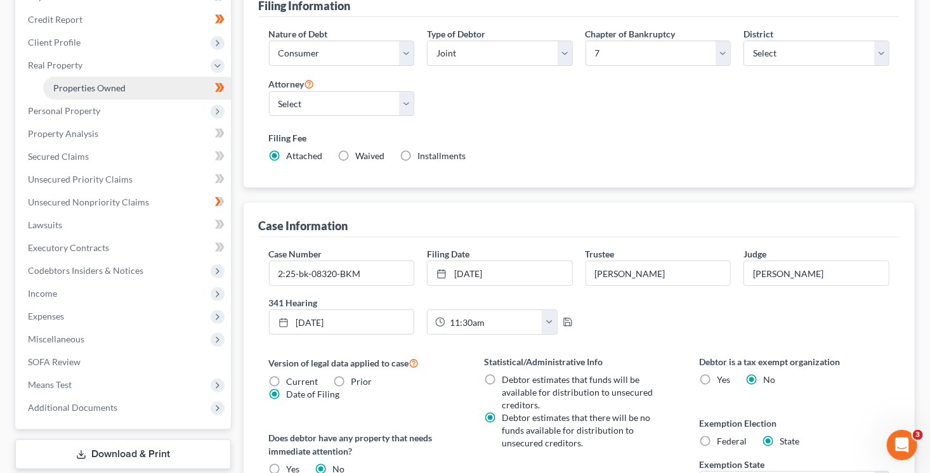
click at [141, 84] on link "Properties Owned" at bounding box center [137, 88] width 188 height 23
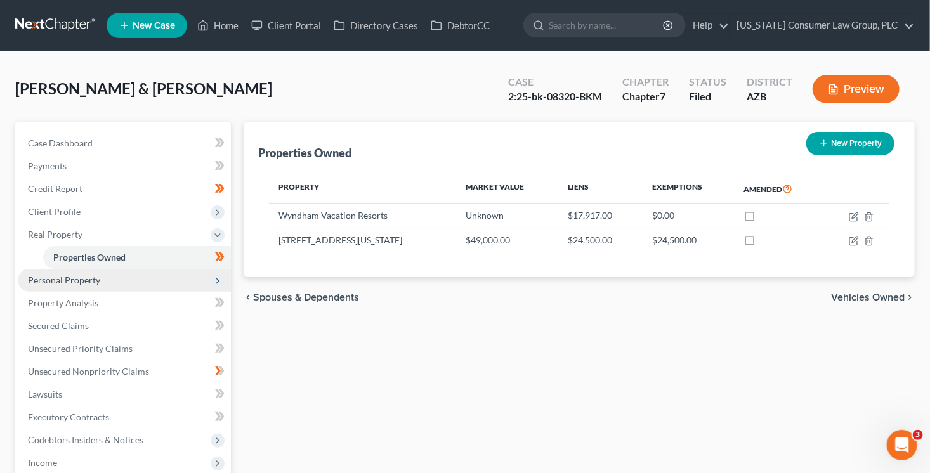
click at [206, 280] on span "Personal Property" at bounding box center [124, 280] width 213 height 23
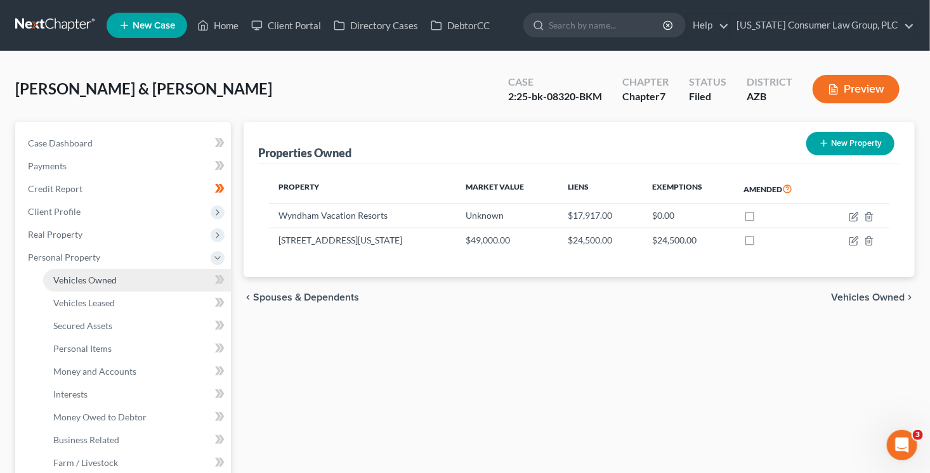
click at [177, 283] on link "Vehicles Owned" at bounding box center [137, 280] width 188 height 23
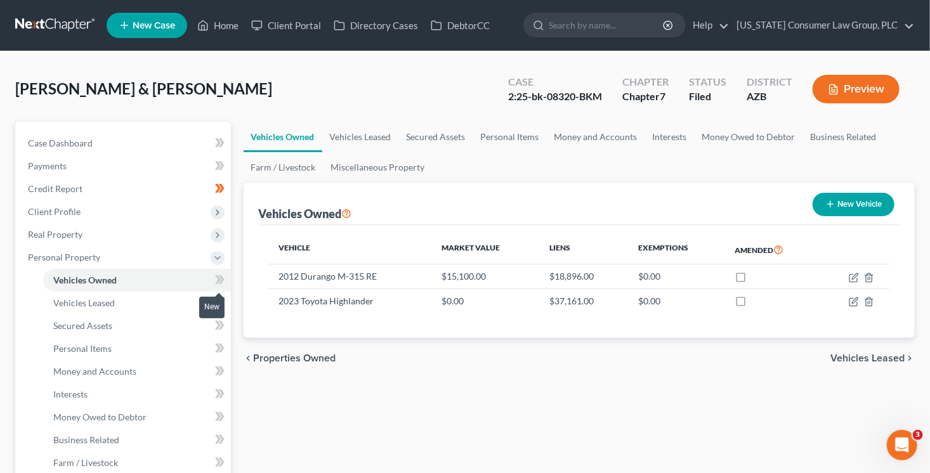
click at [211, 282] on span at bounding box center [220, 281] width 22 height 19
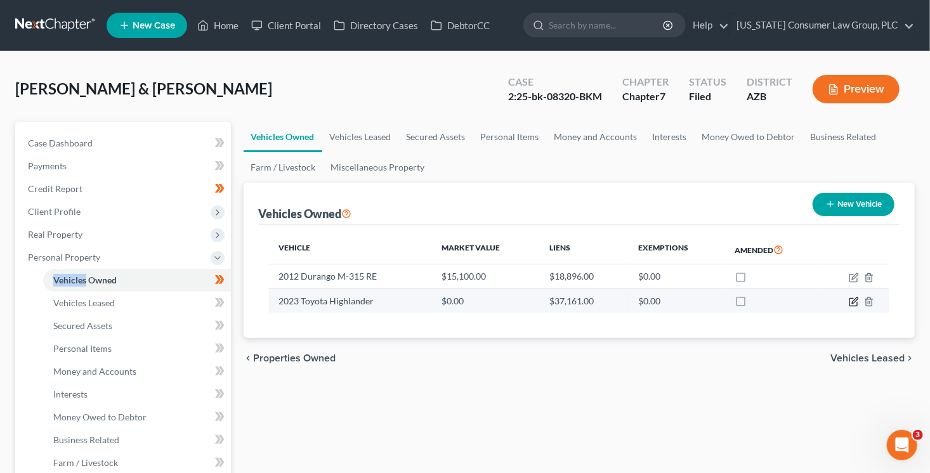
click at [852, 299] on icon "button" at bounding box center [854, 302] width 10 height 10
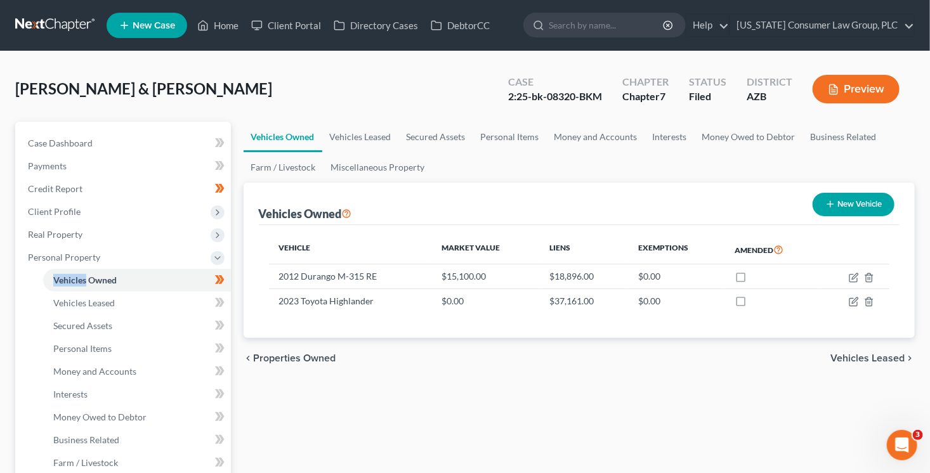
select select "0"
select select "3"
select select "2"
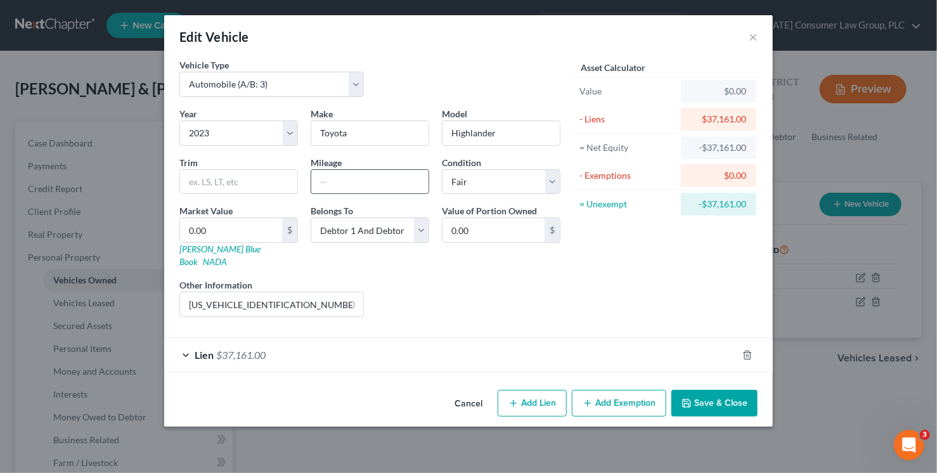
click at [360, 176] on input "text" at bounding box center [369, 182] width 117 height 24
type input "45000"
click at [285, 292] on input "5TDKDRAH6PS510253" at bounding box center [271, 304] width 183 height 24
click at [215, 254] on div "Year Select 2026 2025 2024 2023 2022 2021 2020 2019 2018 2017 2016 2015 2014 20…" at bounding box center [370, 217] width 394 height 220
click at [221, 250] on link "[PERSON_NAME] Blue Book" at bounding box center [219, 255] width 81 height 23
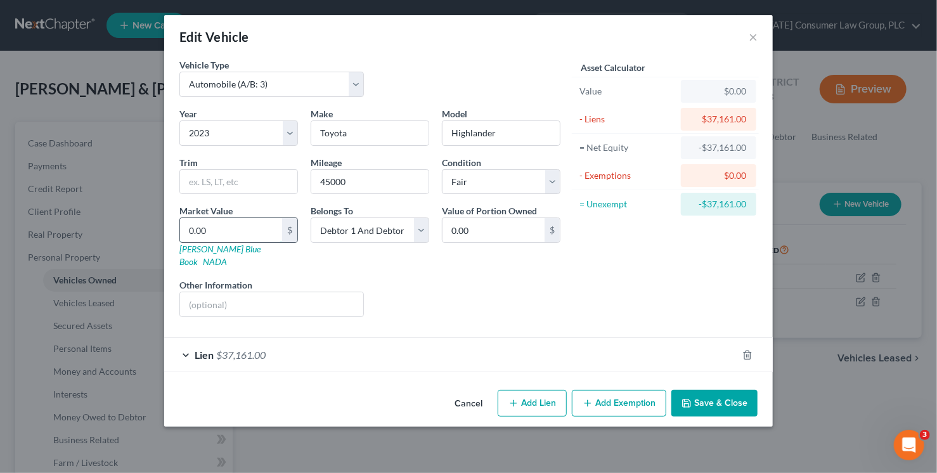
click at [249, 233] on input "0.00" at bounding box center [231, 230] width 102 height 24
type input "2"
type input "2.00"
type input "25"
type input "25.00"
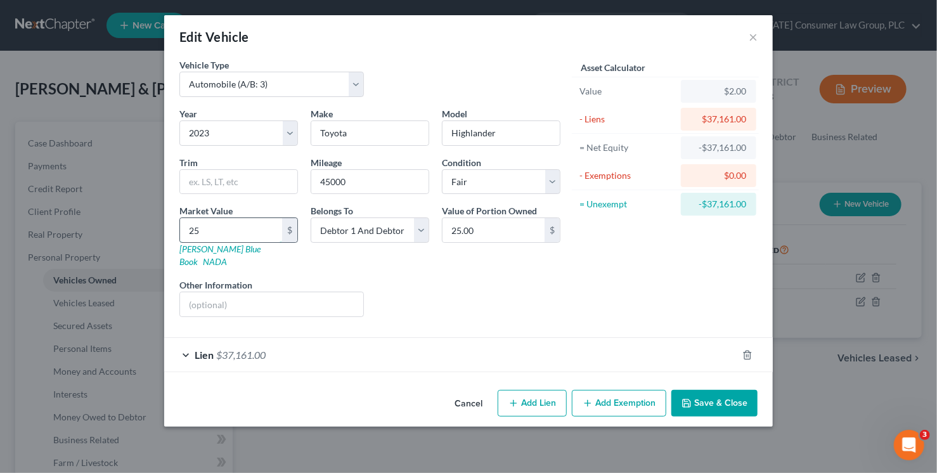
type input "251"
type input "251.00"
type input "2519"
type input "2,519.00"
type input "2,5195"
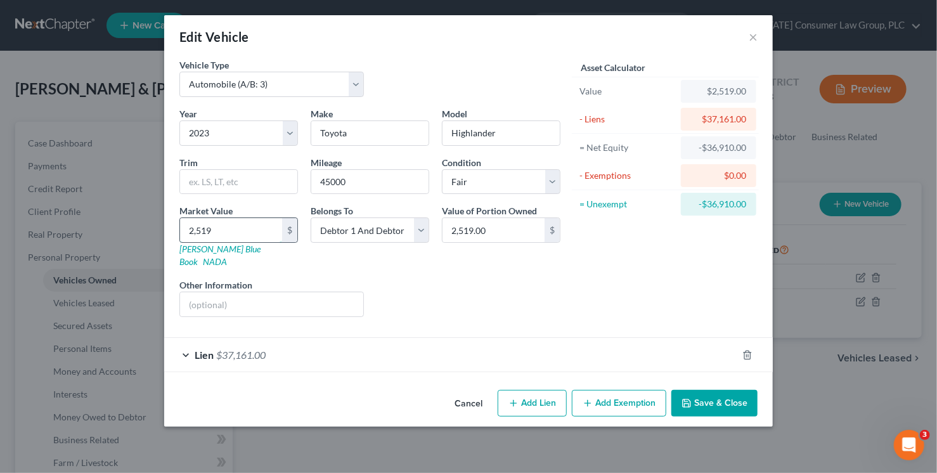
type input "25,195.00"
type input "25,195"
click at [708, 390] on button "Save & Close" at bounding box center [715, 403] width 86 height 27
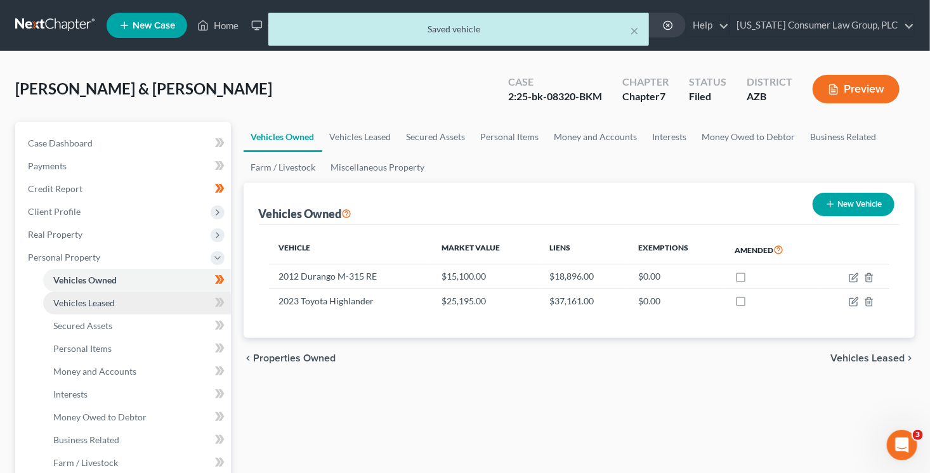
click at [189, 300] on link "Vehicles Leased" at bounding box center [137, 303] width 188 height 23
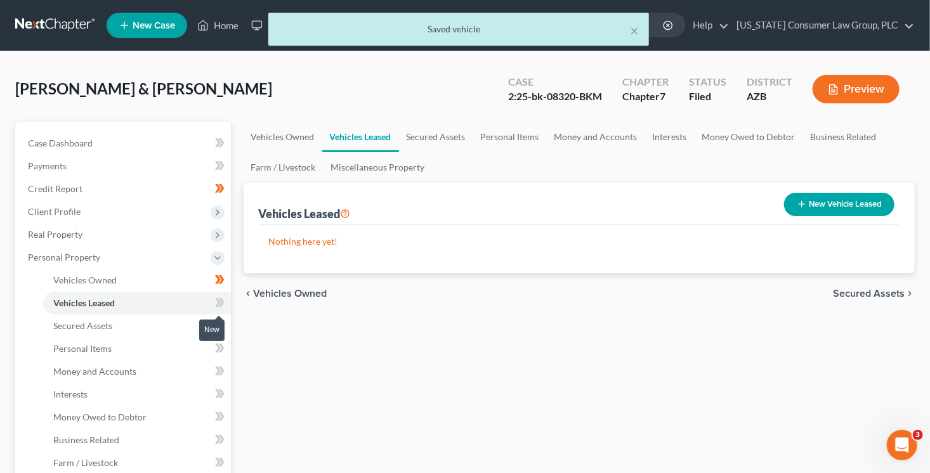
click at [216, 304] on icon at bounding box center [220, 303] width 10 height 16
click at [133, 322] on link "Secured Assets" at bounding box center [137, 326] width 188 height 23
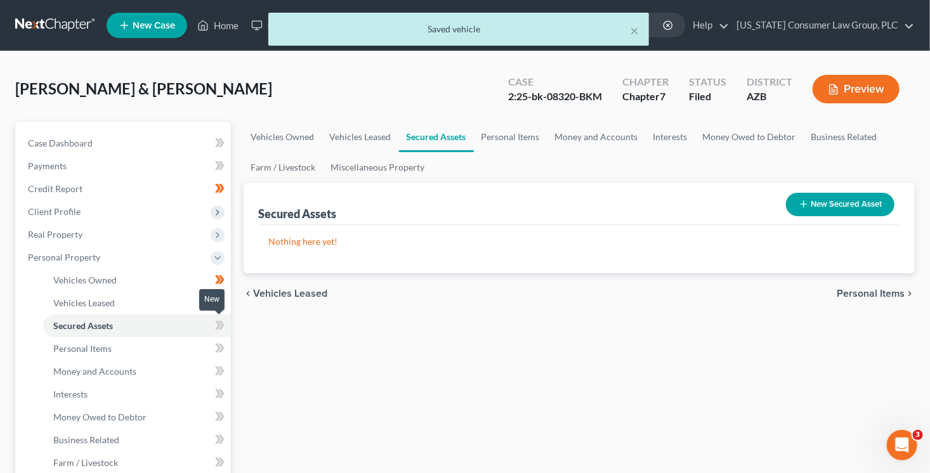
click at [226, 332] on span at bounding box center [220, 327] width 22 height 19
click at [158, 348] on link "Personal Items" at bounding box center [137, 348] width 188 height 23
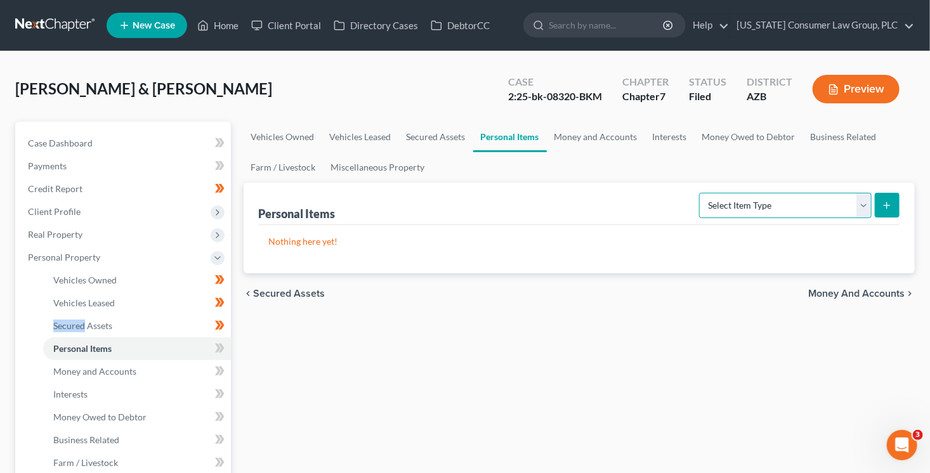
click at [805, 204] on select "Select Item Type Clothing (A/B: 11) Collectibles Of Value (A/B: 8) Electronics …" at bounding box center [785, 205] width 172 height 25
select select "household_goods"
click at [701, 193] on select "Select Item Type Clothing (A/B: 11) Collectibles Of Value (A/B: 8) Electronics …" at bounding box center [785, 205] width 172 height 25
click at [883, 203] on icon "submit" at bounding box center [886, 205] width 10 height 10
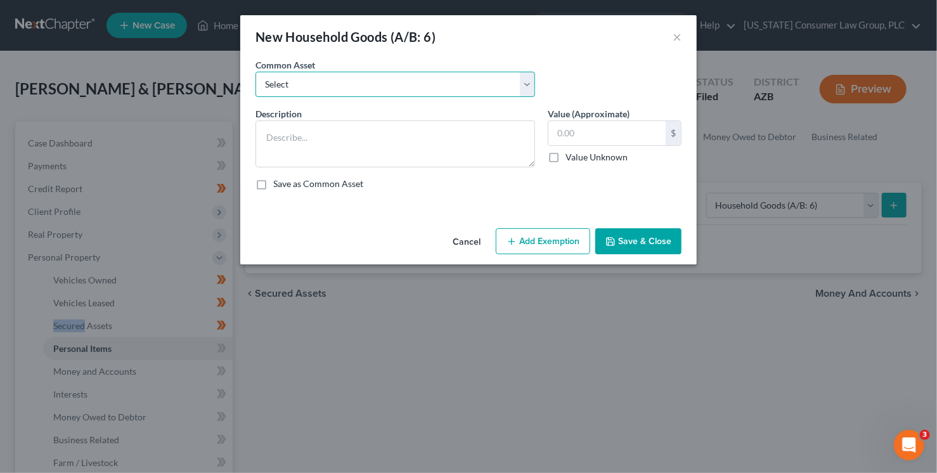
click at [453, 82] on select "Select Furniture, linens, kitchen supplies, miscellaneous household goods" at bounding box center [396, 84] width 280 height 25
select select "0"
click at [256, 72] on select "Select Furniture, linens, kitchen supplies, miscellaneous household goods" at bounding box center [396, 84] width 280 height 25
type textarea "Furniture, linens, kitchen supplies, miscellaneous household goods"
type input "1,000.00"
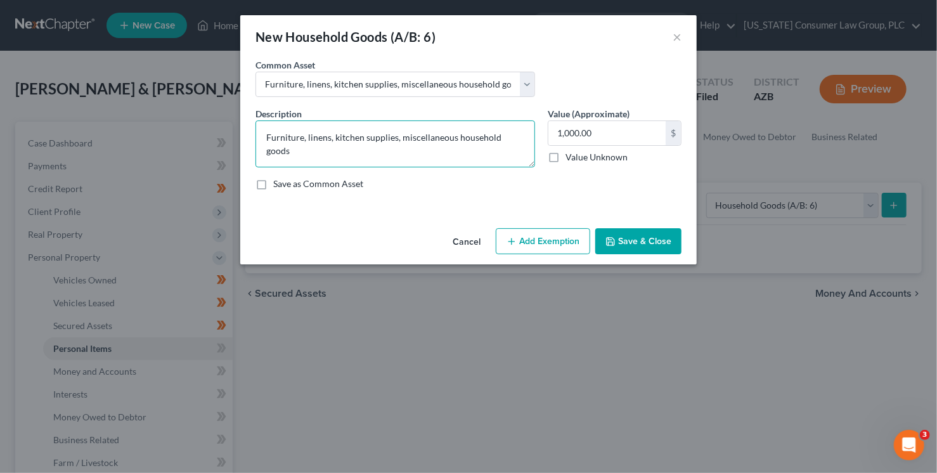
drag, startPoint x: 300, startPoint y: 138, endPoint x: 232, endPoint y: 129, distance: 68.4
click at [235, 130] on div "New Household Goods (A/B: 6) × An exemption set must first be selected from the…" at bounding box center [468, 236] width 937 height 473
paste textarea "Tables, lamps, tv stand, couch"
type textarea "Tables, lamps, tv stand, couch, misc furniture, linens, kitchen supplies, misce…"
click at [539, 238] on button "Add Exemption" at bounding box center [543, 241] width 94 height 27
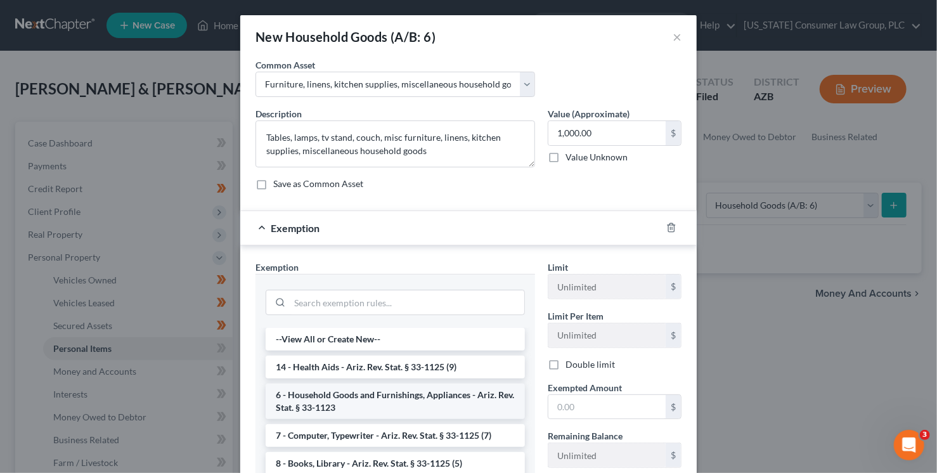
click at [435, 406] on li "6 - Household Goods and Furnishings, Appliances - Ariz. Rev. Stat. § 33-1123" at bounding box center [395, 402] width 259 height 36
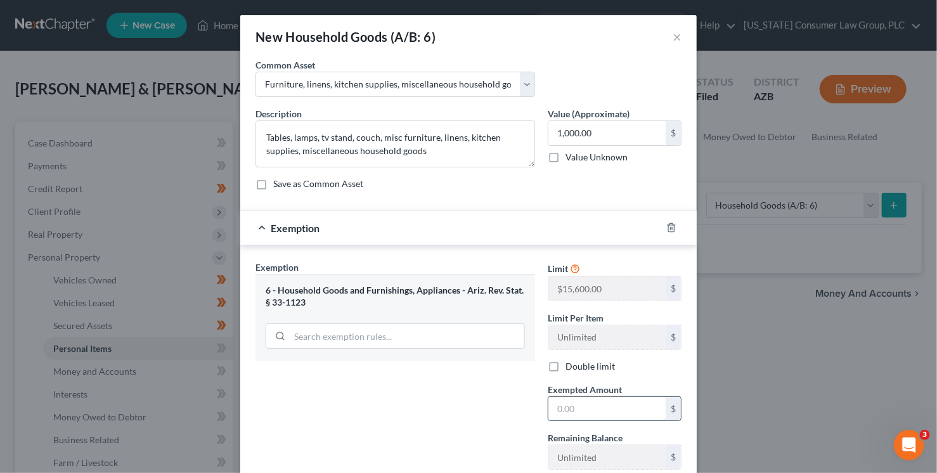
click at [555, 412] on input "text" at bounding box center [607, 409] width 117 height 24
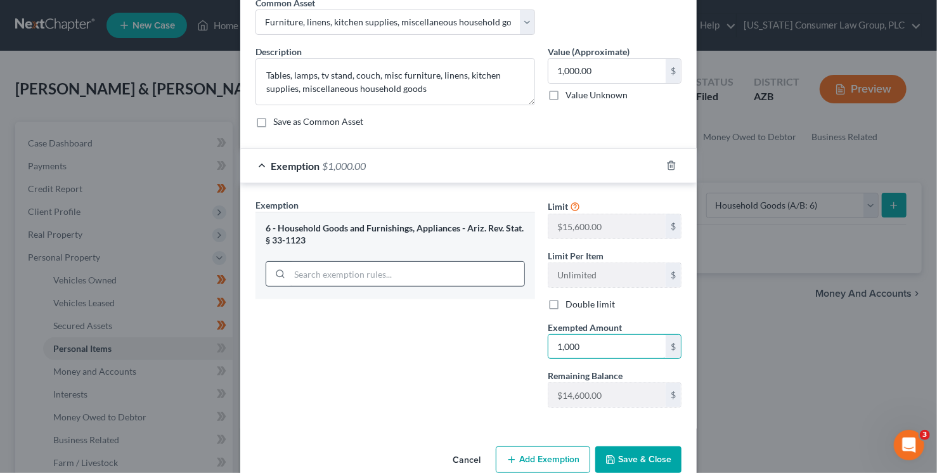
scroll to position [86, 0]
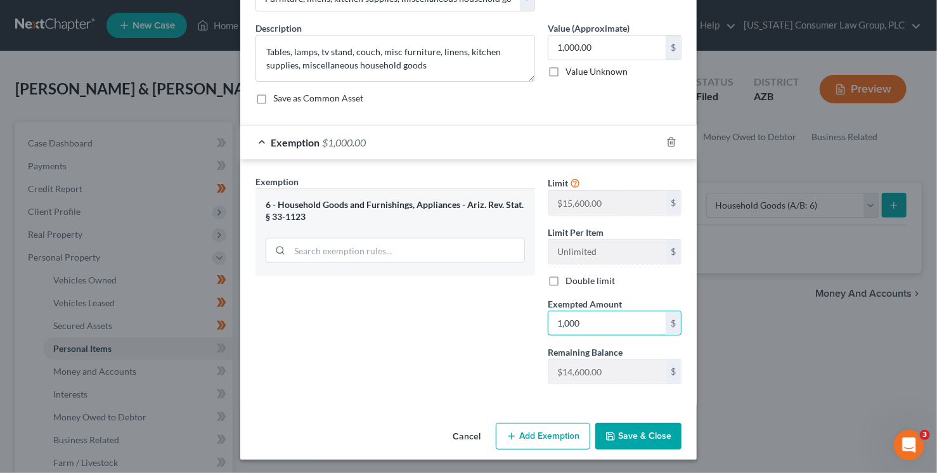
type input "1,000"
click at [627, 446] on button "Save & Close" at bounding box center [638, 436] width 86 height 27
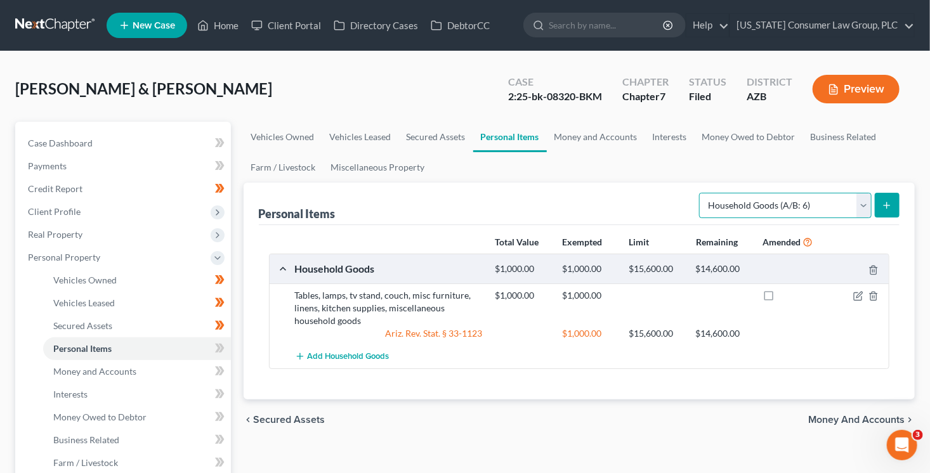
click at [788, 199] on select "Select Item Type Clothing (A/B: 11) Collectibles Of Value (A/B: 8) Electronics …" at bounding box center [785, 205] width 172 height 25
click at [788, 204] on select "Select Item Type Clothing (A/B: 11) Collectibles Of Value (A/B: 8) Electronics …" at bounding box center [785, 205] width 172 height 25
select select "electronics"
click at [701, 193] on select "Select Item Type Clothing (A/B: 11) Collectibles Of Value (A/B: 8) Electronics …" at bounding box center [785, 205] width 172 height 25
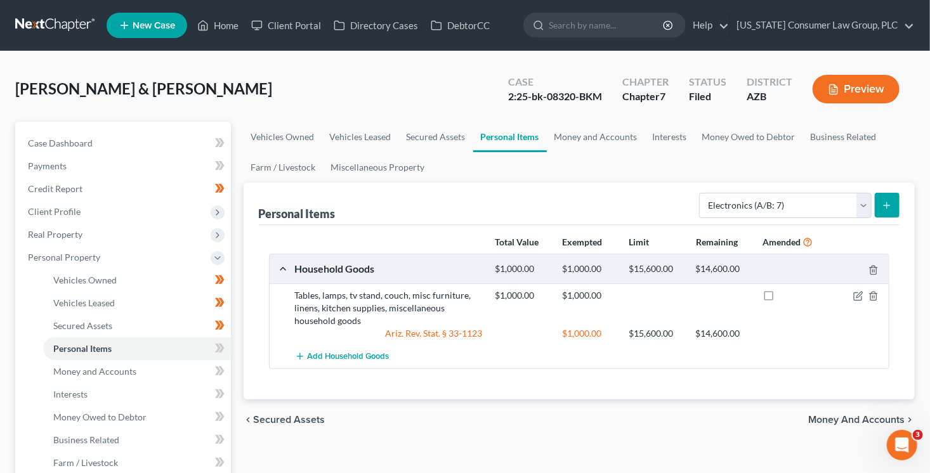
click at [888, 202] on icon "submit" at bounding box center [886, 205] width 10 height 10
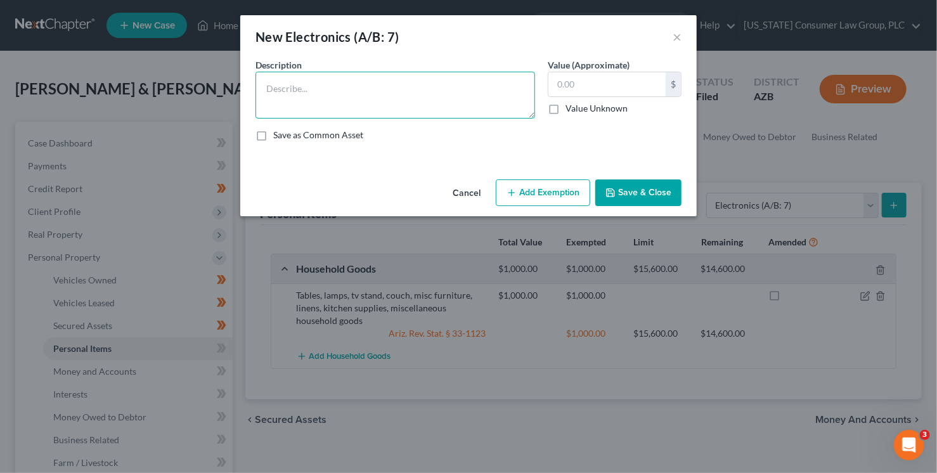
click at [405, 91] on textarea at bounding box center [396, 95] width 280 height 47
paste textarea "Tv, tv, refrigerator, Xbox one, microwave"
type textarea "Tv, tv, refrigerator, Xbox one, microwave, cell phones"
type input "1,500"
drag, startPoint x: 288, startPoint y: 93, endPoint x: 223, endPoint y: 76, distance: 66.8
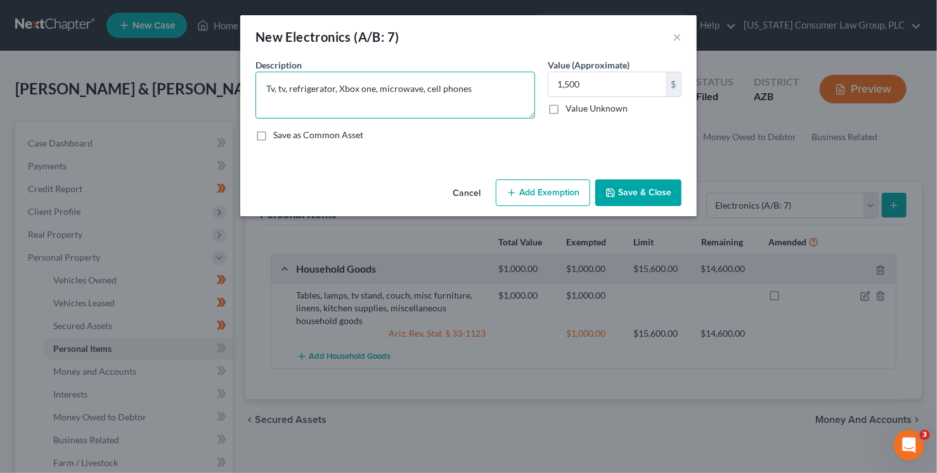
click at [223, 76] on div "New Electronics (A/B: 7) × An exemption set must first be selected from the Fil…" at bounding box center [468, 236] width 937 height 473
type textarea "2 TVs, refrigerator, Xbox one, microwave, cell phones"
click at [544, 188] on button "Add Exemption" at bounding box center [543, 192] width 94 height 27
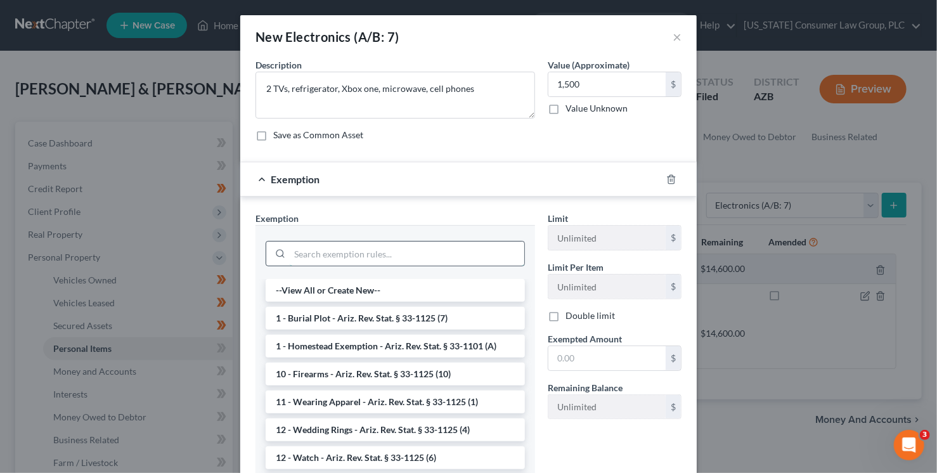
click at [379, 252] on input "search" at bounding box center [407, 254] width 235 height 24
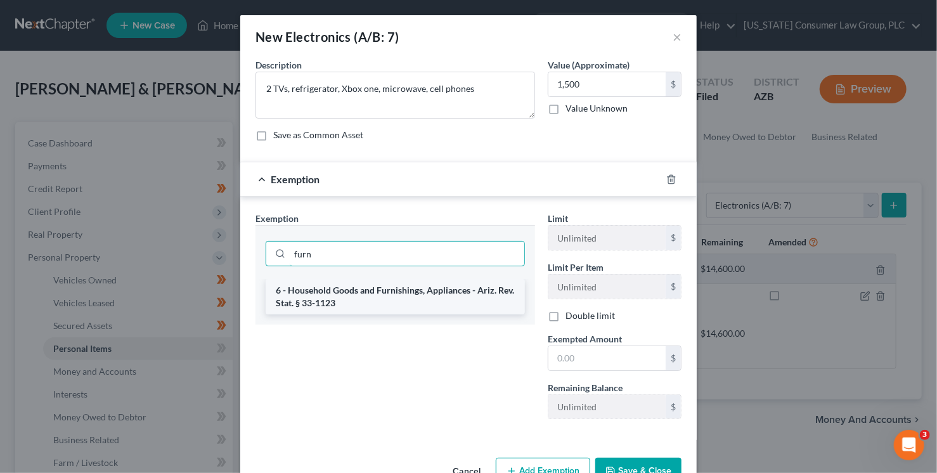
type input "furn"
click at [389, 295] on li "6 - Household Goods and Furnishings, Appliances - Ariz. Rev. Stat. § 33-1123" at bounding box center [395, 297] width 259 height 36
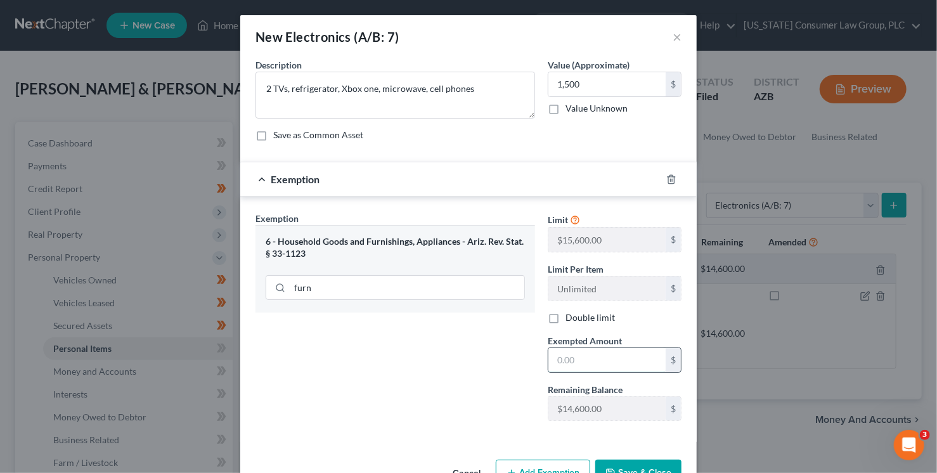
click at [570, 353] on input "text" at bounding box center [607, 360] width 117 height 24
type input "1,500"
click at [634, 462] on button "Save & Close" at bounding box center [638, 473] width 86 height 27
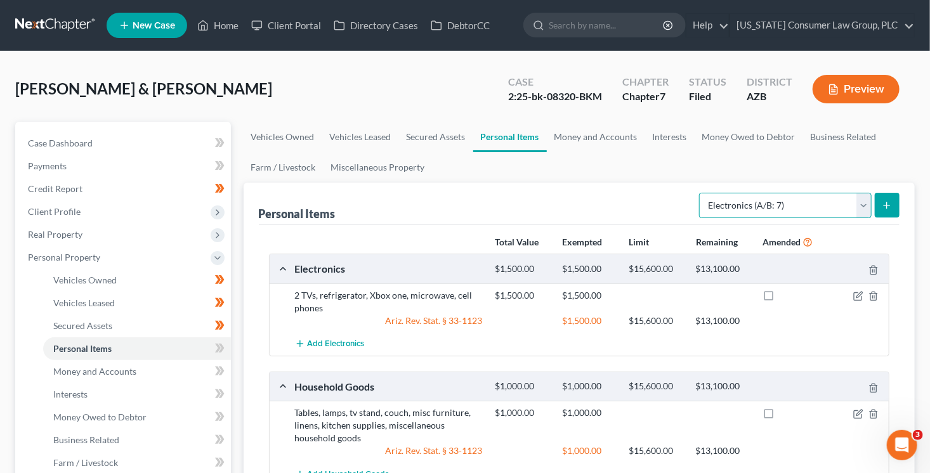
click at [793, 207] on select "Select Item Type Clothing (A/B: 11) Collectibles Of Value (A/B: 8) Electronics …" at bounding box center [785, 205] width 172 height 25
select select "clothing"
click at [701, 193] on select "Select Item Type Clothing (A/B: 11) Collectibles Of Value (A/B: 8) Electronics …" at bounding box center [785, 205] width 172 height 25
click at [882, 202] on icon "submit" at bounding box center [886, 205] width 10 height 10
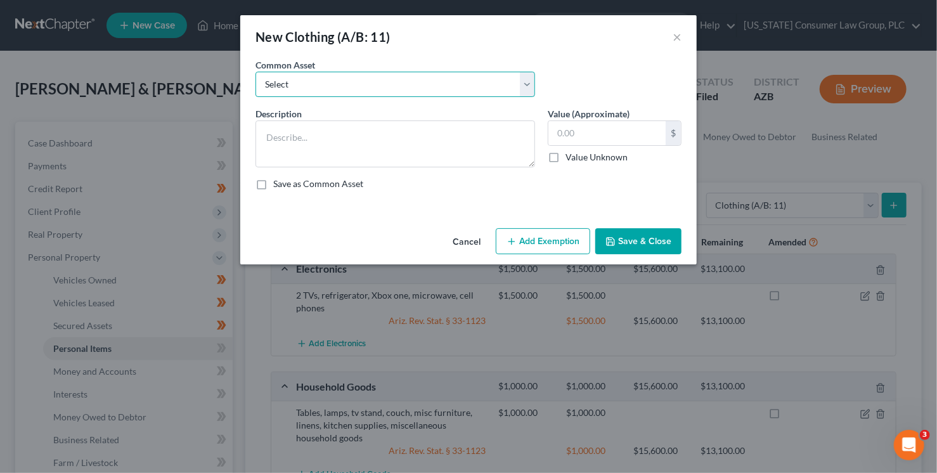
click at [401, 84] on select "Select Everyday clothing, shoes, coats" at bounding box center [396, 84] width 280 height 25
select select "0"
click at [256, 72] on select "Select Everyday clothing, shoes, coats" at bounding box center [396, 84] width 280 height 25
type textarea "Everyday clothing, shoes, coats"
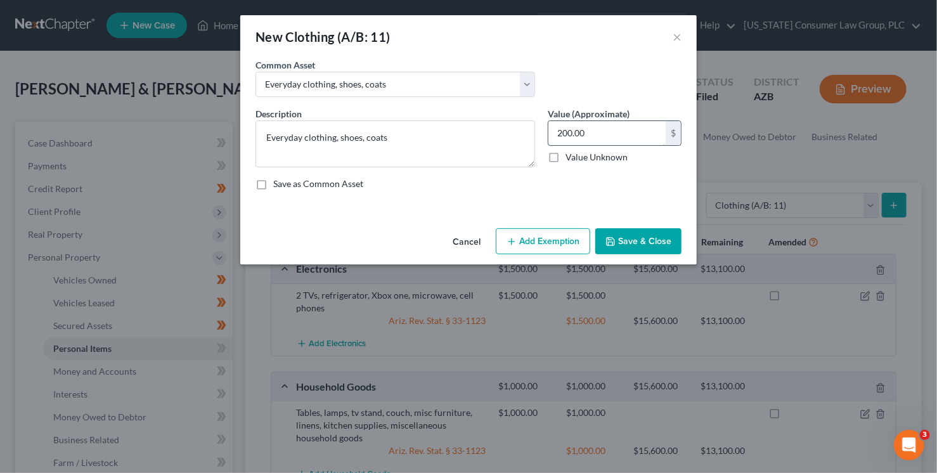
click at [616, 135] on input "200.00" at bounding box center [607, 133] width 117 height 24
type input "300"
click at [569, 250] on button "Add Exemption" at bounding box center [543, 241] width 94 height 27
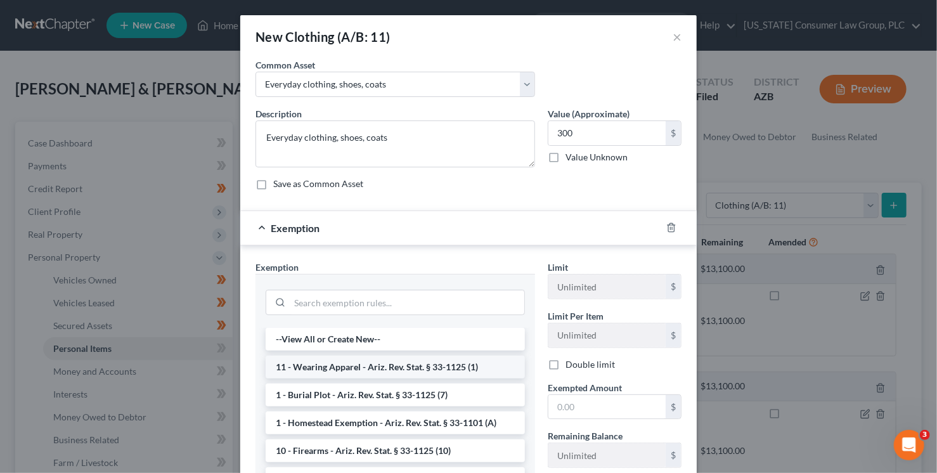
click at [354, 368] on li "11 - Wearing Apparel - Ariz. Rev. Stat. § 33-1125 (1)" at bounding box center [395, 367] width 259 height 23
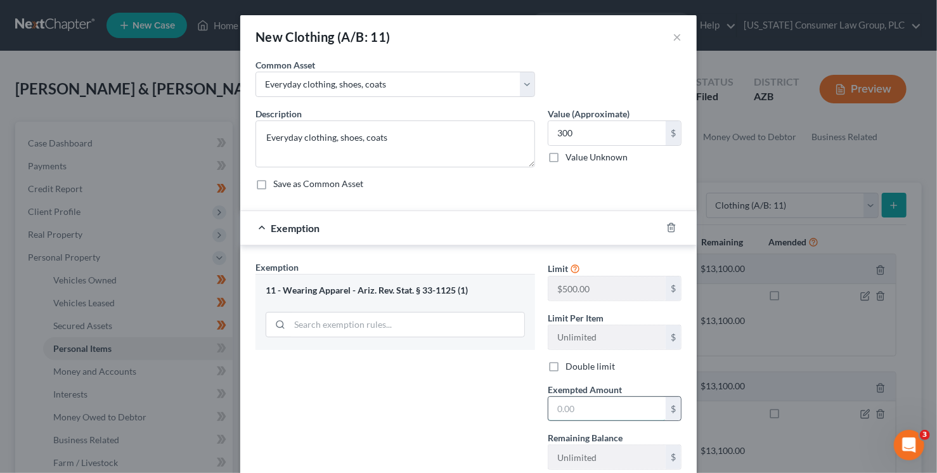
click at [574, 415] on input "text" at bounding box center [607, 409] width 117 height 24
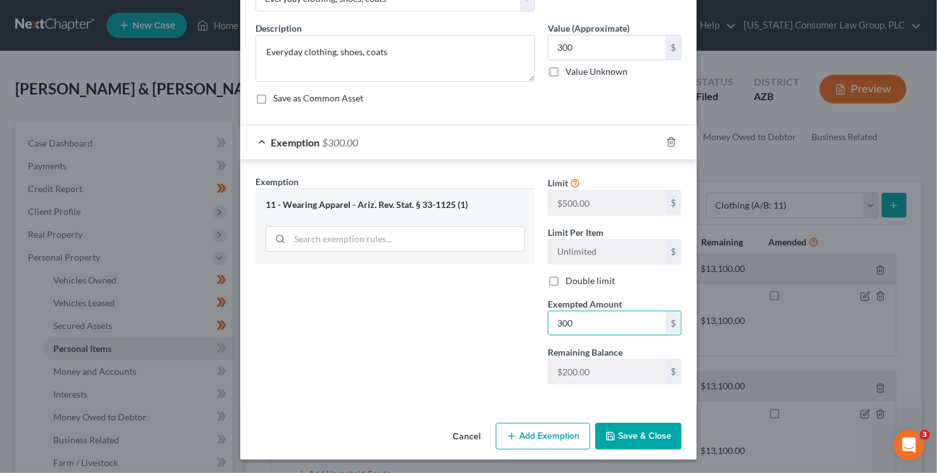
type input "300"
click at [642, 441] on button "Save & Close" at bounding box center [638, 436] width 86 height 27
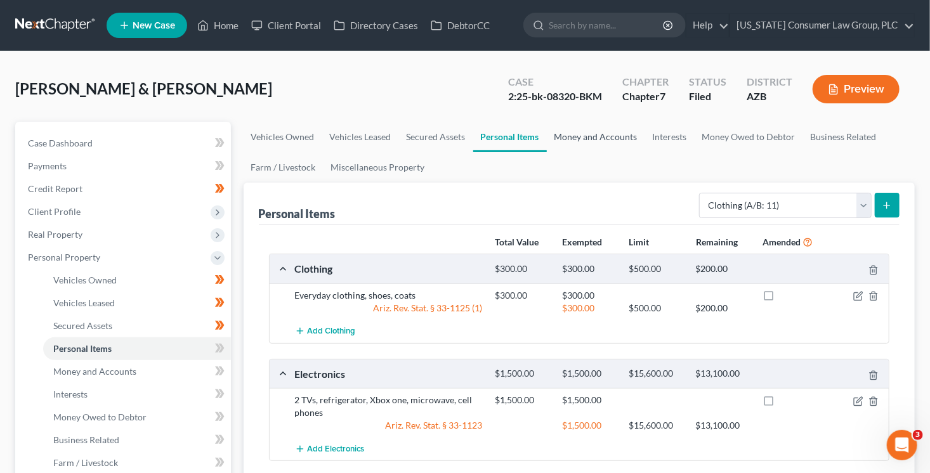
click at [589, 138] on link "Money and Accounts" at bounding box center [596, 137] width 98 height 30
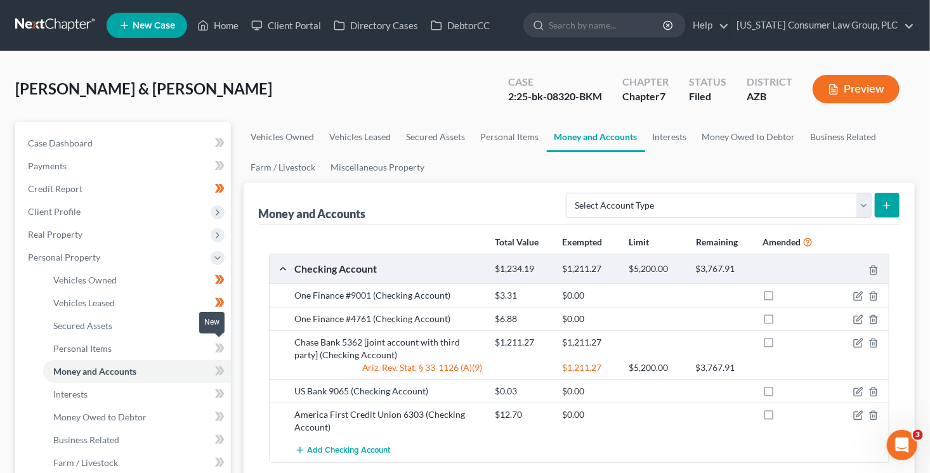
click at [221, 344] on icon at bounding box center [221, 348] width 6 height 9
click at [223, 349] on icon at bounding box center [220, 349] width 10 height 16
click at [226, 365] on span at bounding box center [220, 372] width 22 height 19
click at [182, 387] on link "Interests" at bounding box center [137, 394] width 188 height 23
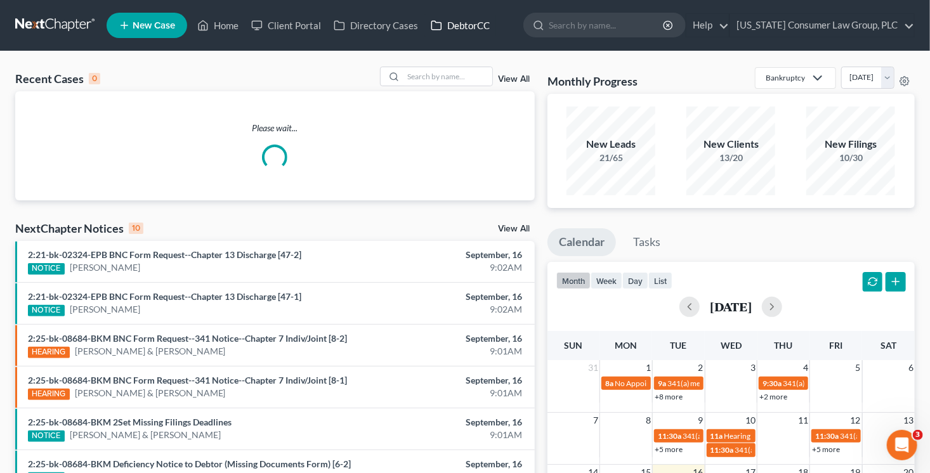
click at [457, 22] on link "DebtorCC" at bounding box center [460, 25] width 72 height 23
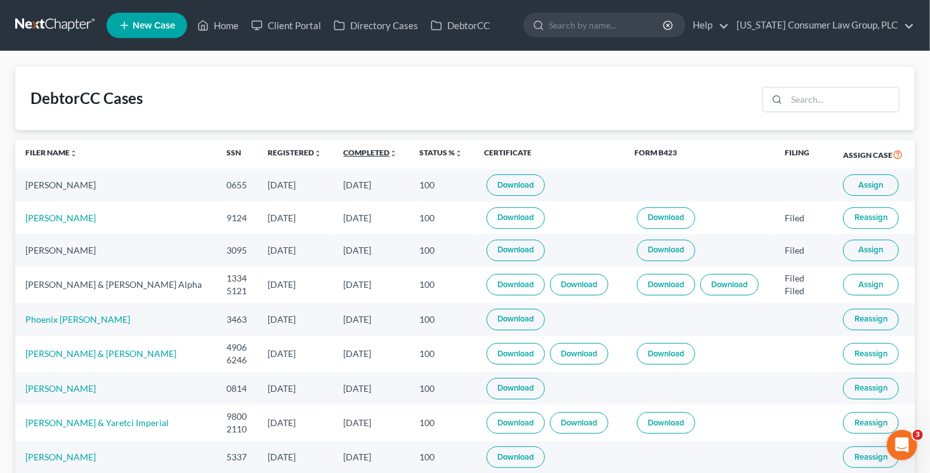
click at [367, 150] on link "Completed unfold_more expand_more expand_less" at bounding box center [371, 153] width 54 height 10
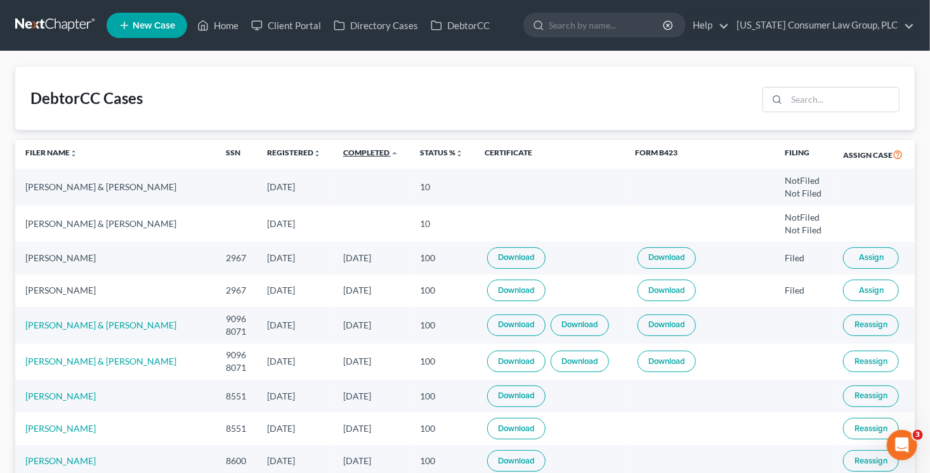
click at [367, 150] on link "Completed unfold_more expand_more expand_less" at bounding box center [370, 153] width 55 height 10
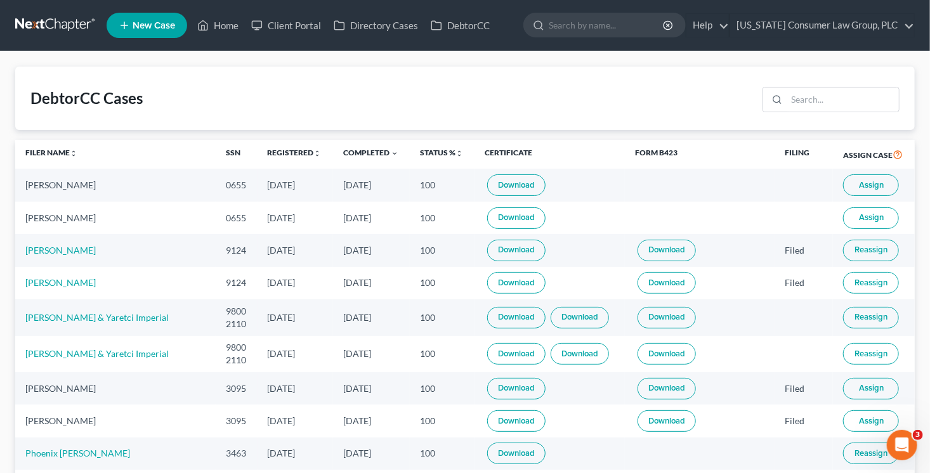
click at [868, 186] on span "Assign" at bounding box center [871, 185] width 25 height 10
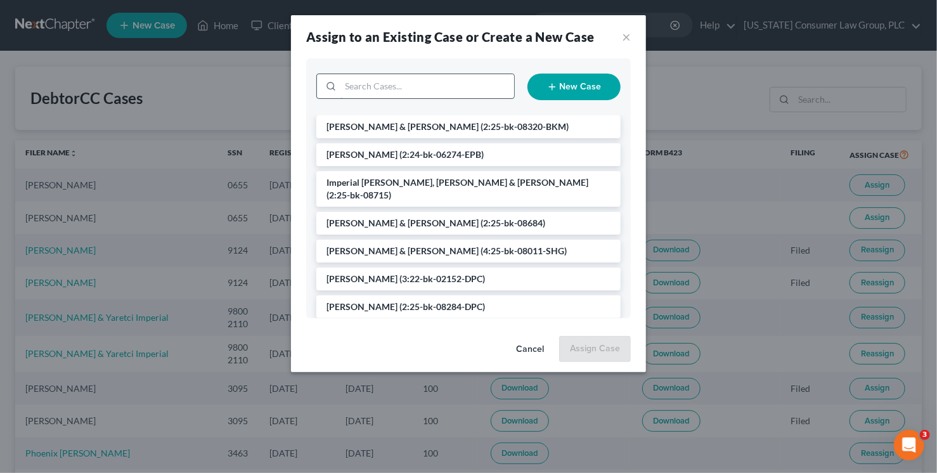
click at [454, 85] on input "search" at bounding box center [428, 86] width 174 height 24
type input "scott"
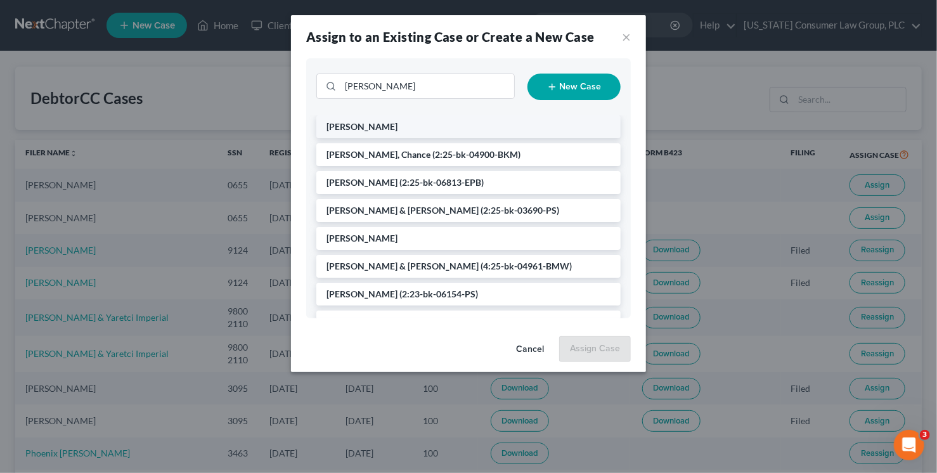
click at [429, 136] on li "Scott, Pamela" at bounding box center [468, 126] width 304 height 23
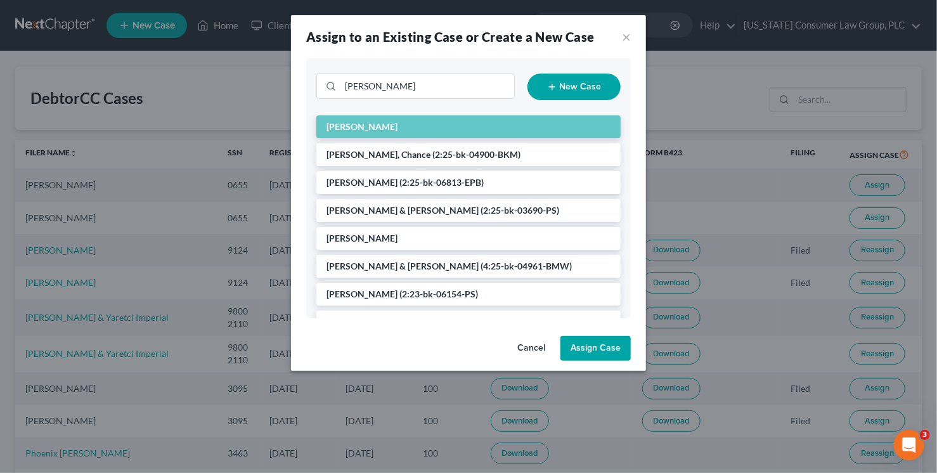
click at [597, 351] on button "Assign Case" at bounding box center [596, 348] width 70 height 25
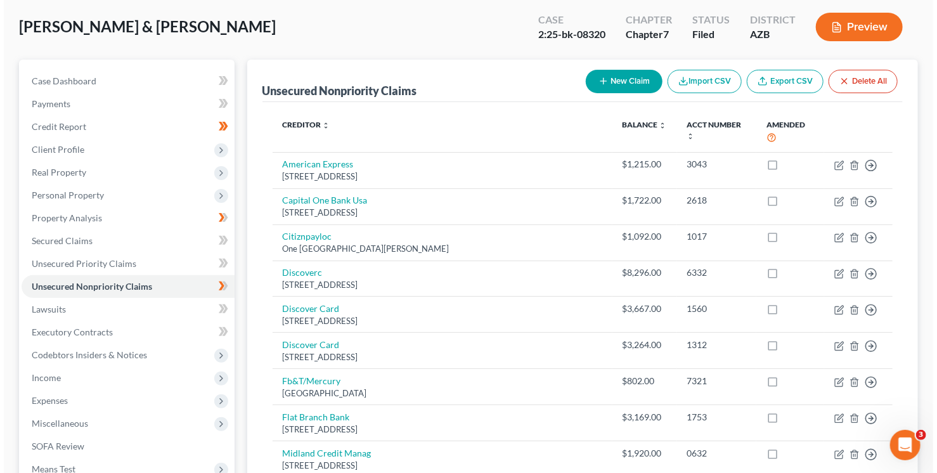
scroll to position [74, 0]
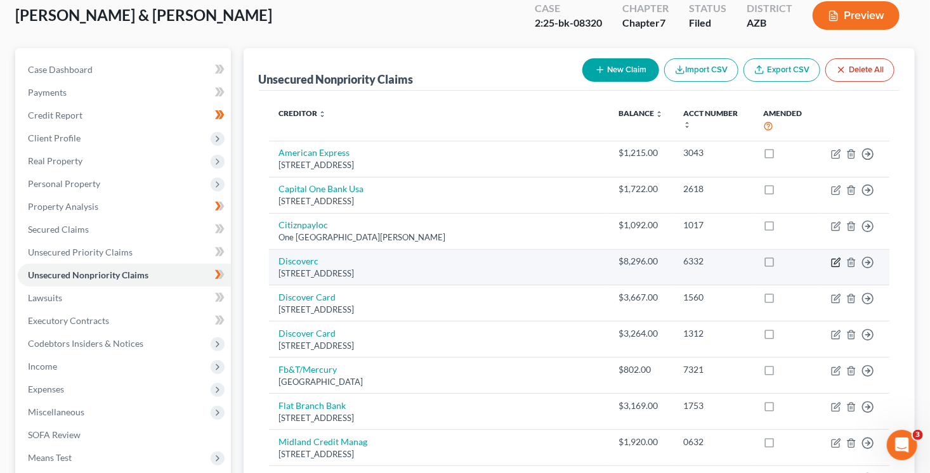
click at [837, 255] on td "Move to D Move to E Move to G Move to Notice Only" at bounding box center [855, 267] width 68 height 36
click at [836, 258] on icon "button" at bounding box center [837, 261] width 6 height 6
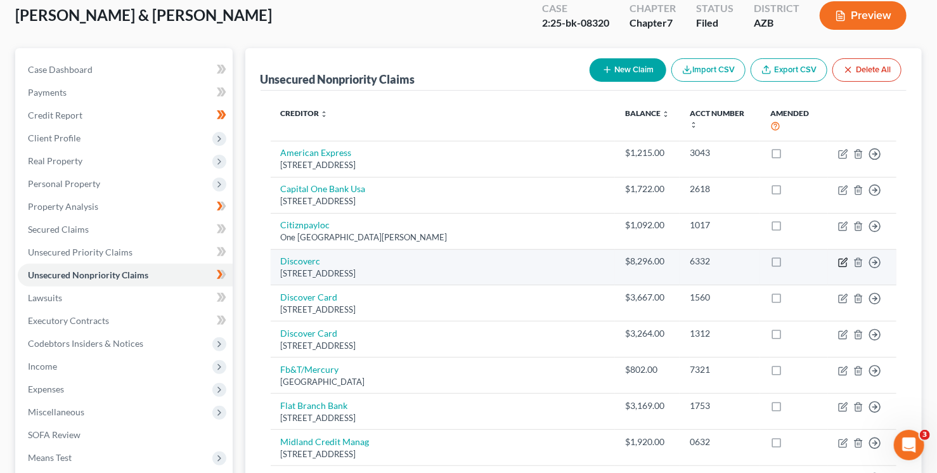
select select "46"
select select "2"
select select "0"
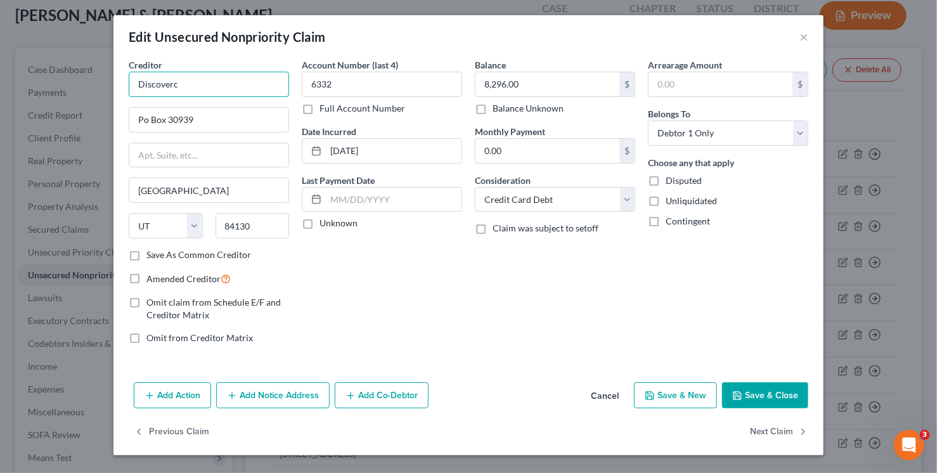
click at [256, 87] on input "Discoverc" at bounding box center [209, 84] width 160 height 25
type input "Discover"
click at [299, 396] on button "Add Notice Address" at bounding box center [273, 395] width 114 height 27
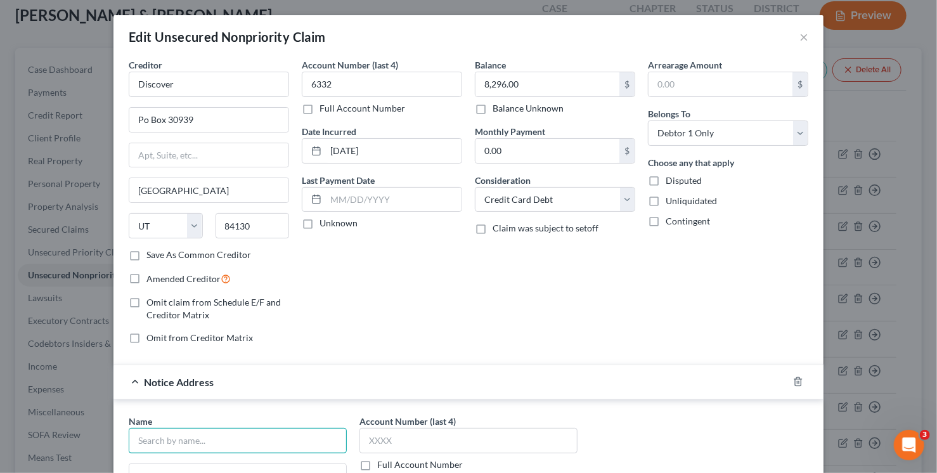
click at [242, 431] on input "text" at bounding box center [238, 440] width 218 height 25
type input "Bandon [PERSON_NAME]"
click at [794, 379] on icon "button" at bounding box center [798, 382] width 10 height 10
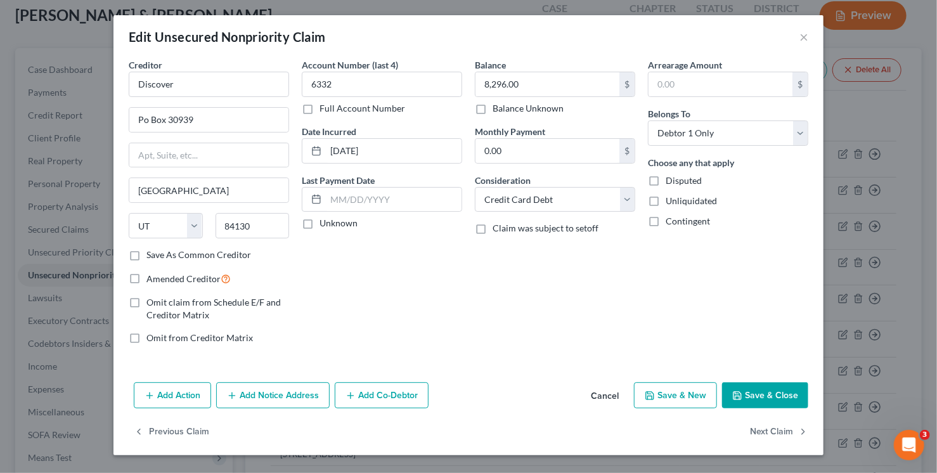
click at [767, 388] on button "Save & Close" at bounding box center [765, 395] width 86 height 27
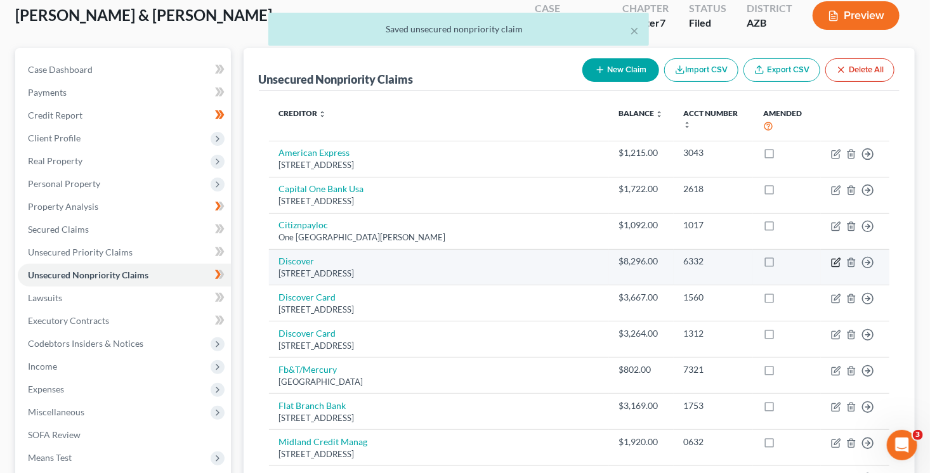
click at [836, 257] on icon "button" at bounding box center [836, 262] width 10 height 10
select select "46"
select select "2"
select select "0"
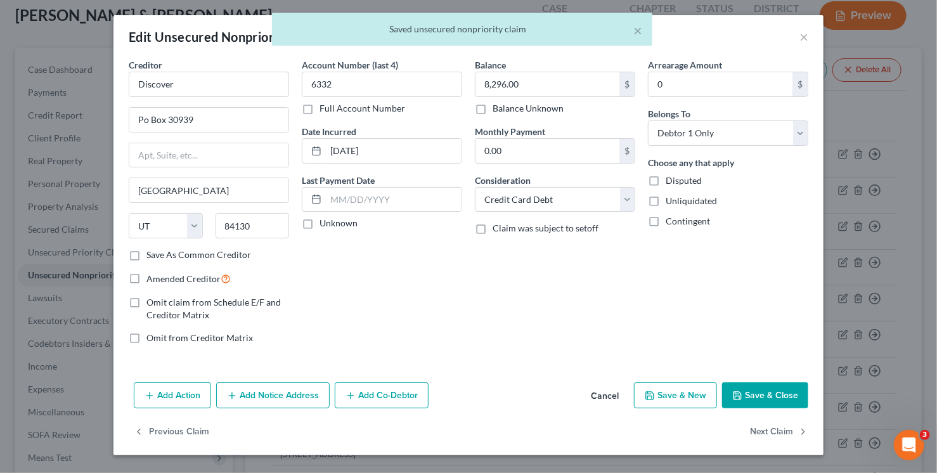
click at [285, 391] on button "Add Notice Address" at bounding box center [273, 395] width 114 height 27
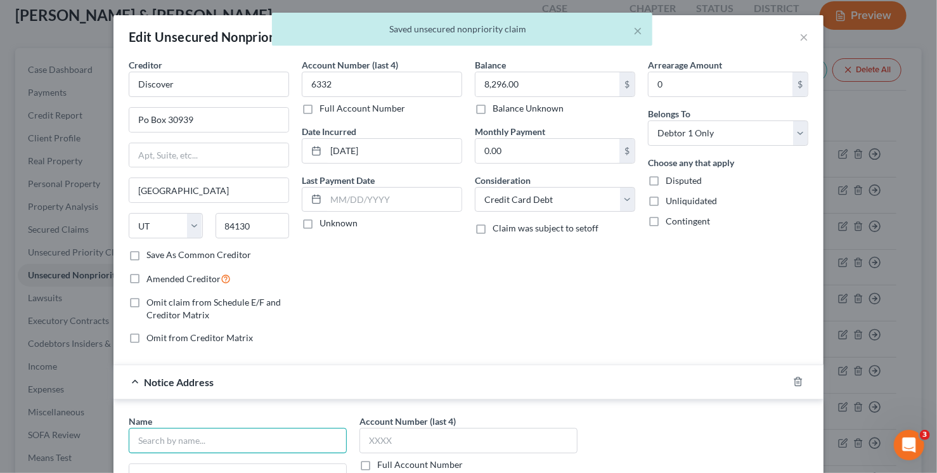
click at [289, 445] on input "text" at bounding box center [238, 440] width 218 height 25
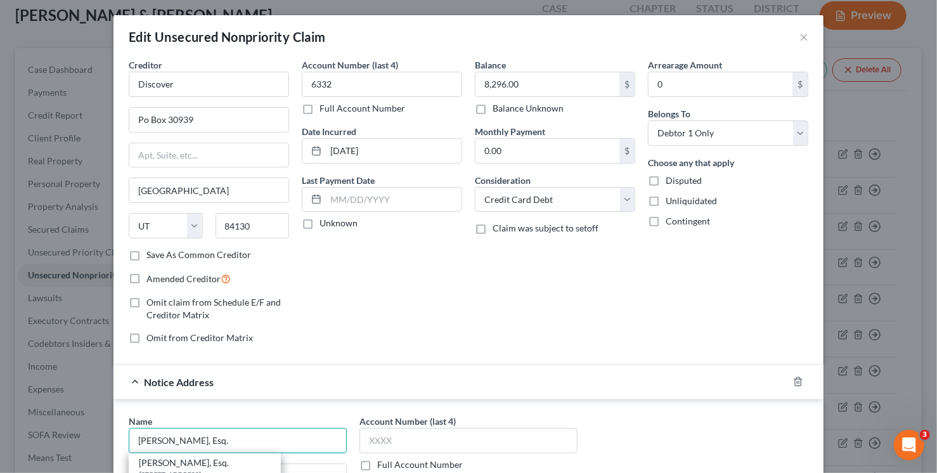
type input "[PERSON_NAME], Esq."
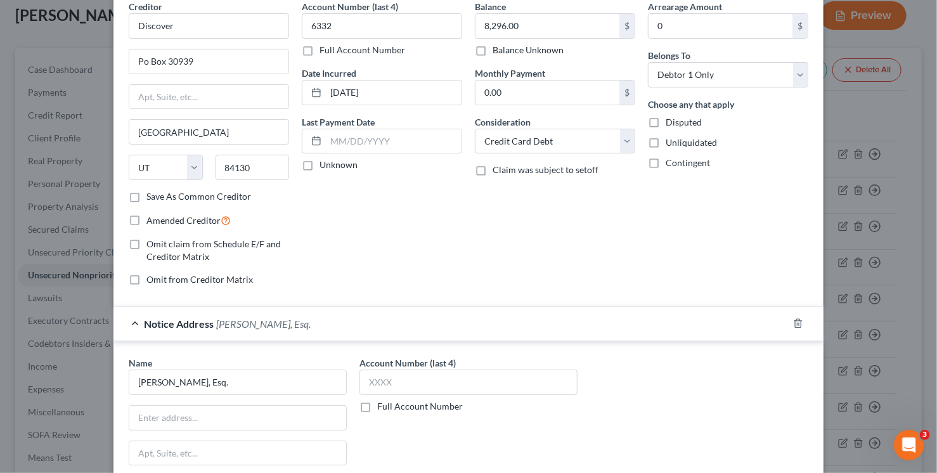
scroll to position [60, 0]
click at [202, 419] on input "text" at bounding box center [237, 416] width 217 height 24
type input "PO Box 30943"
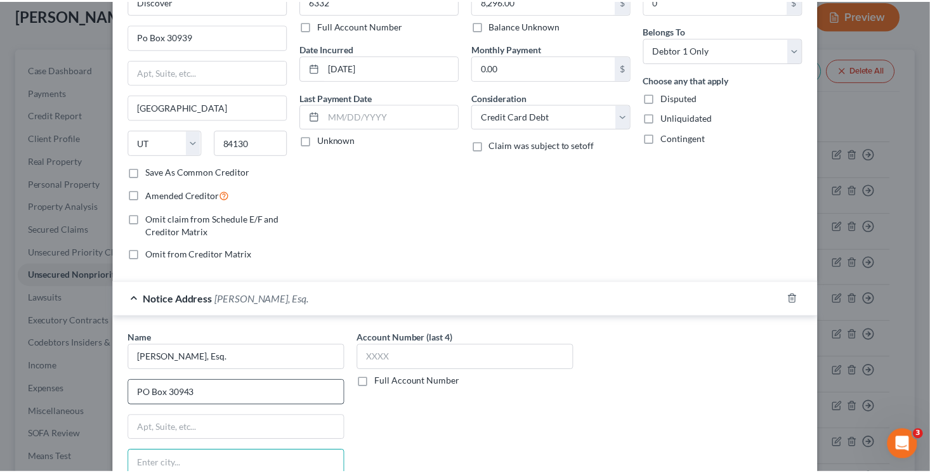
scroll to position [268, 0]
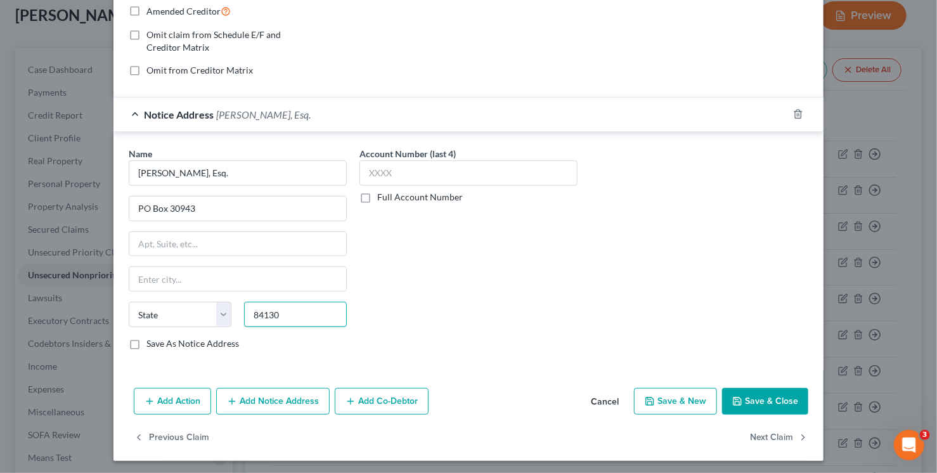
type input "84130"
click at [745, 396] on button "Save & Close" at bounding box center [765, 401] width 86 height 27
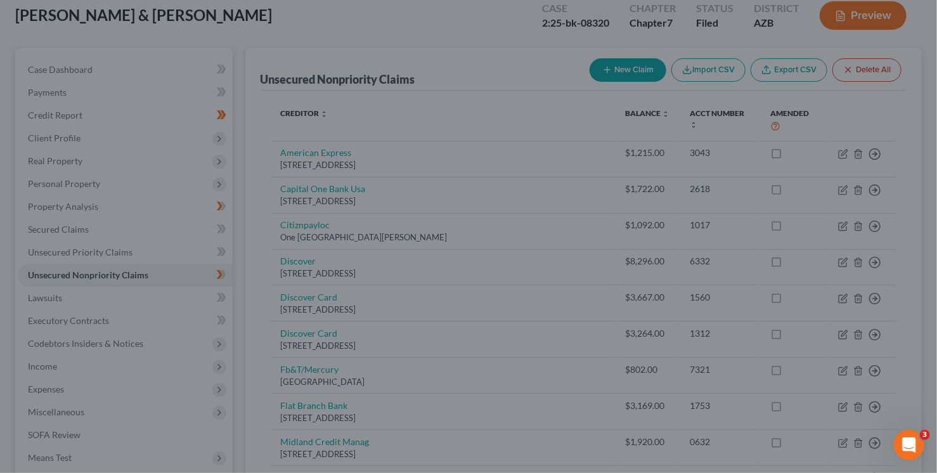
type input "[GEOGRAPHIC_DATA]"
select select "46"
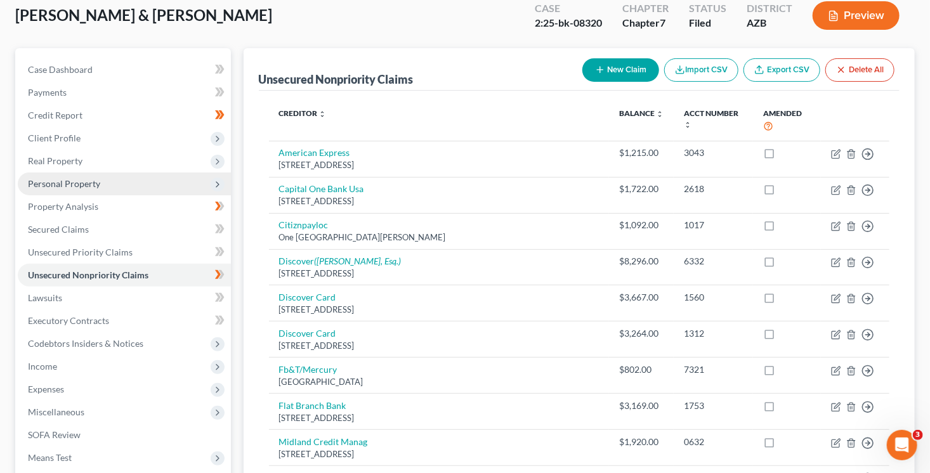
click at [83, 179] on span "Personal Property" at bounding box center [64, 183] width 72 height 11
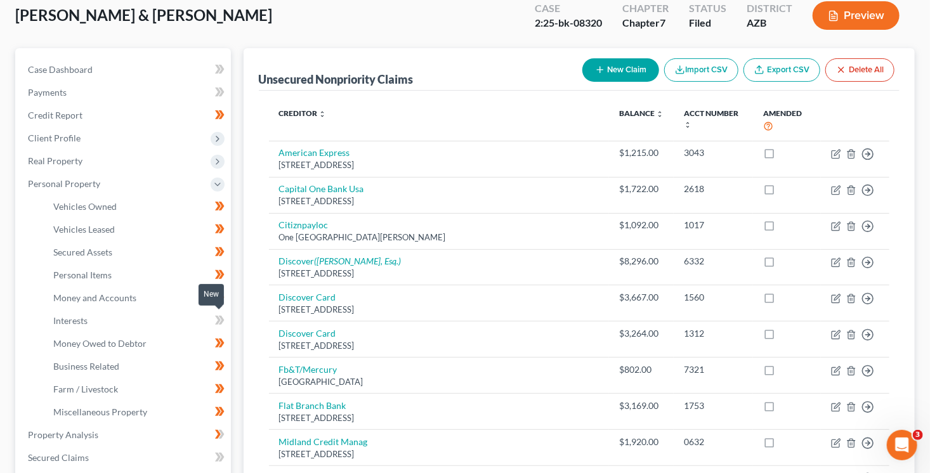
click at [215, 324] on icon at bounding box center [220, 321] width 10 height 16
click at [112, 408] on span "Miscellaneous Property" at bounding box center [100, 411] width 94 height 11
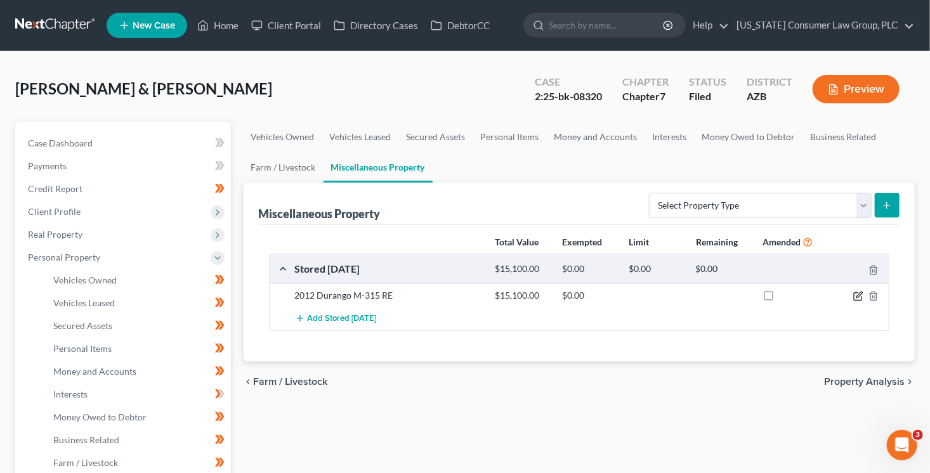
click at [857, 296] on icon "button" at bounding box center [859, 295] width 6 height 6
select select "3"
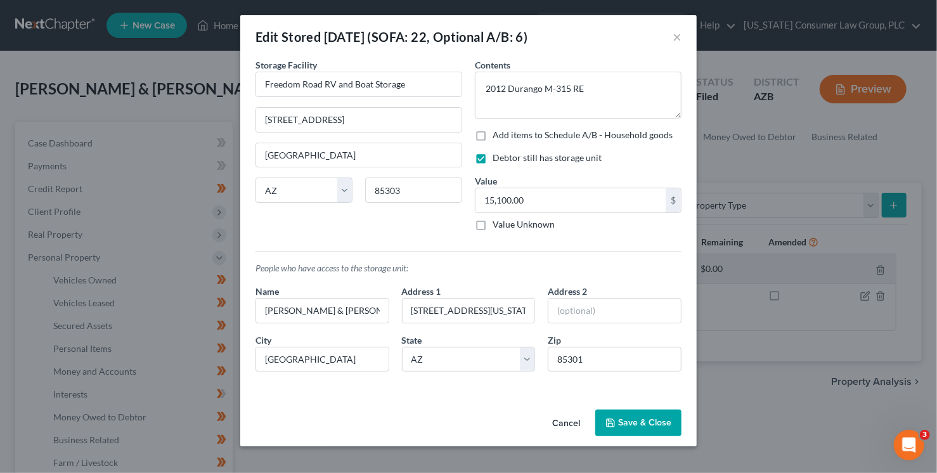
click at [647, 422] on button "Save & Close" at bounding box center [638, 423] width 86 height 27
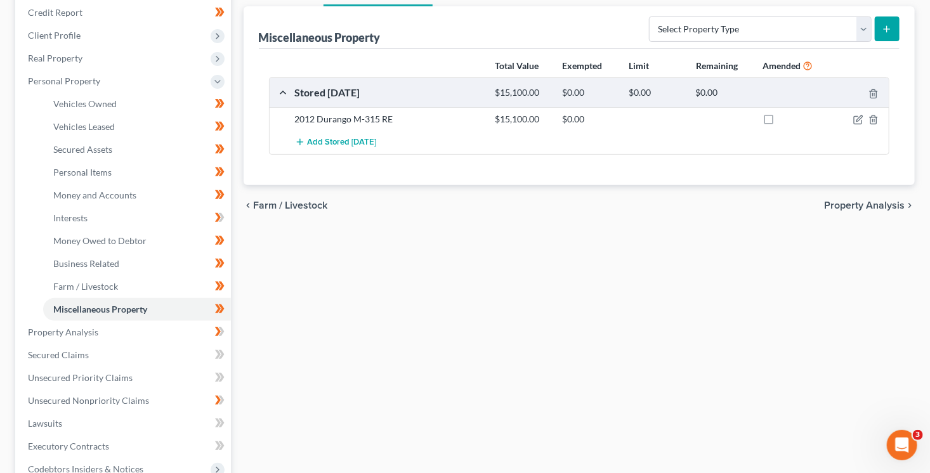
scroll to position [178, 0]
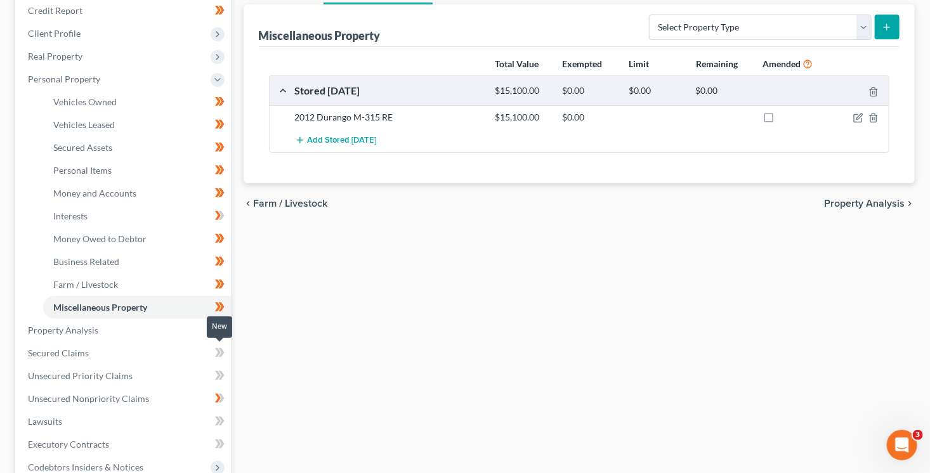
click at [228, 354] on span at bounding box center [220, 354] width 22 height 19
click at [228, 355] on span at bounding box center [220, 354] width 22 height 19
click at [227, 371] on span at bounding box center [220, 377] width 22 height 19
click at [227, 372] on span at bounding box center [220, 377] width 22 height 19
click at [226, 400] on span at bounding box center [220, 400] width 22 height 19
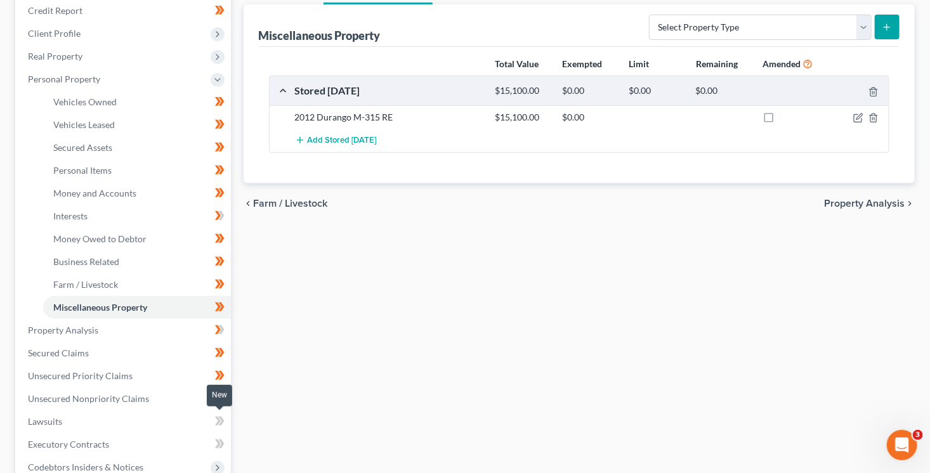
click at [224, 416] on span at bounding box center [220, 422] width 22 height 19
drag, startPoint x: 225, startPoint y: 419, endPoint x: 224, endPoint y: 427, distance: 8.3
click at [225, 419] on span at bounding box center [220, 422] width 22 height 19
click at [180, 442] on link "Executory Contracts" at bounding box center [124, 444] width 213 height 23
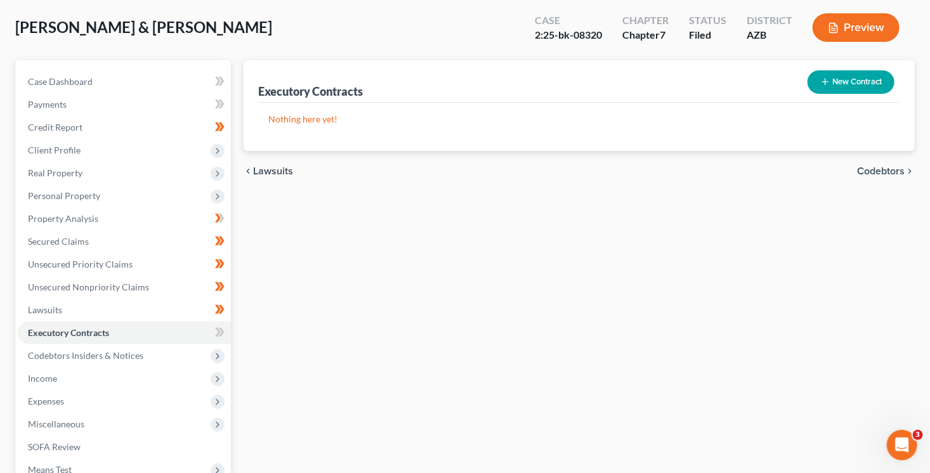
scroll to position [123, 0]
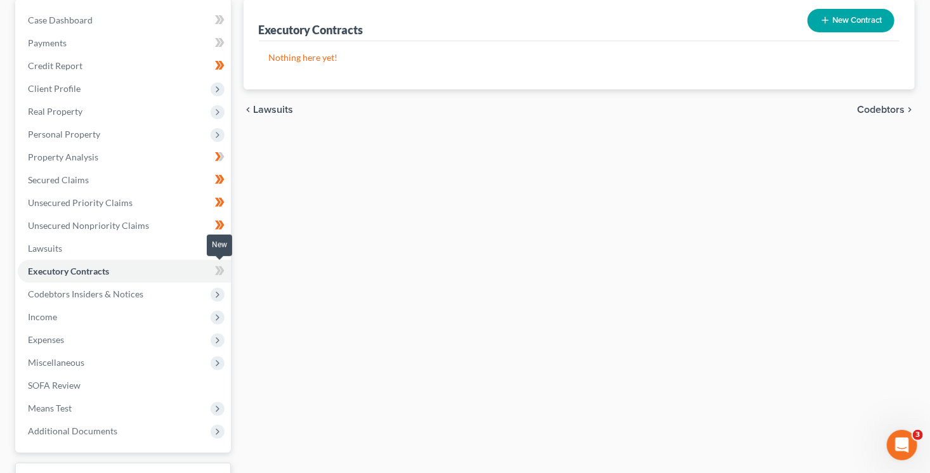
click at [223, 268] on icon at bounding box center [221, 270] width 6 height 9
click at [845, 23] on button "New Contract" at bounding box center [850, 20] width 87 height 23
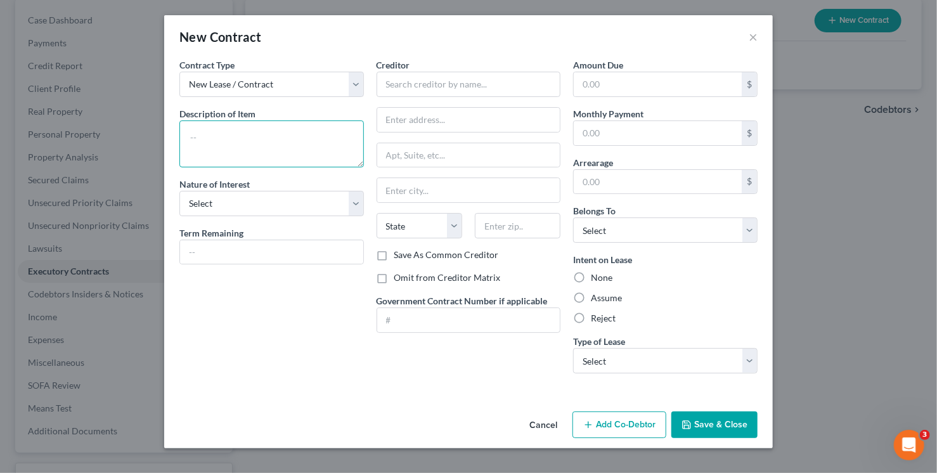
click at [263, 150] on textarea at bounding box center [271, 143] width 185 height 47
type textarea "Lot lease"
select select "3"
type input "5 months"
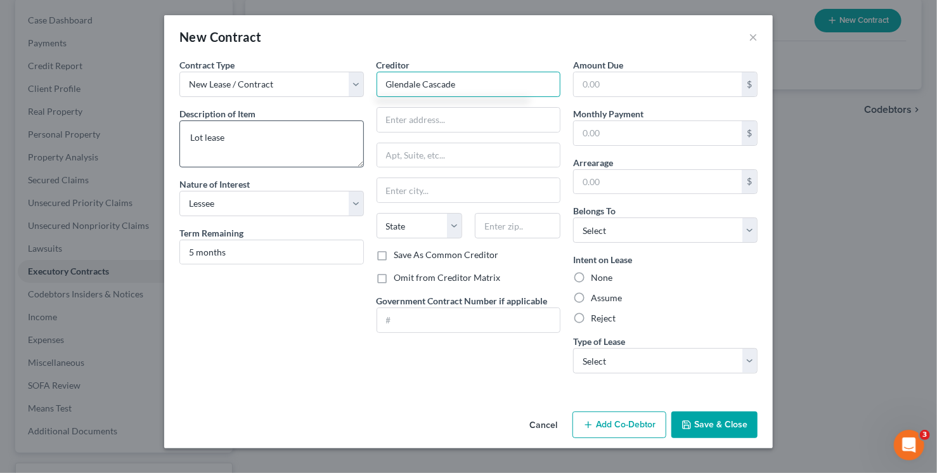
type input "Glendale Cascade"
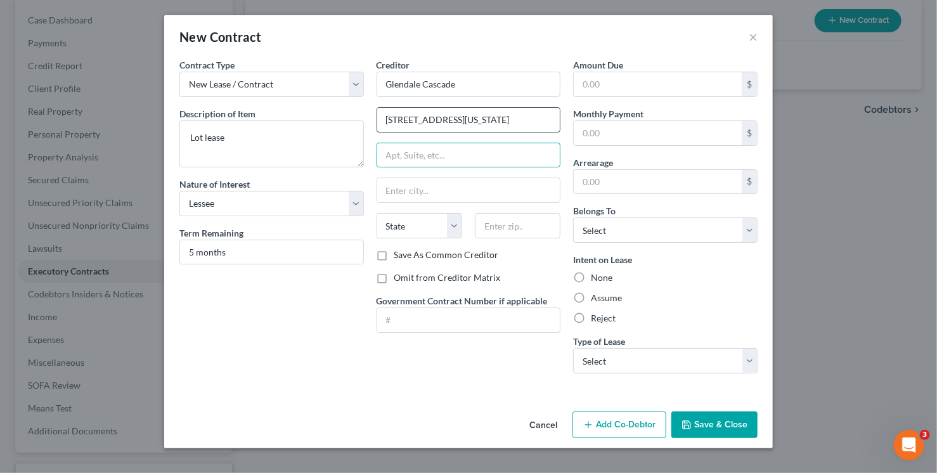
click at [504, 120] on input "5747 W. Missouri Ave #82" at bounding box center [468, 120] width 183 height 24
type input "5747 W. Missouri Ave"
type input "85301"
type input "Glendale"
select select "3"
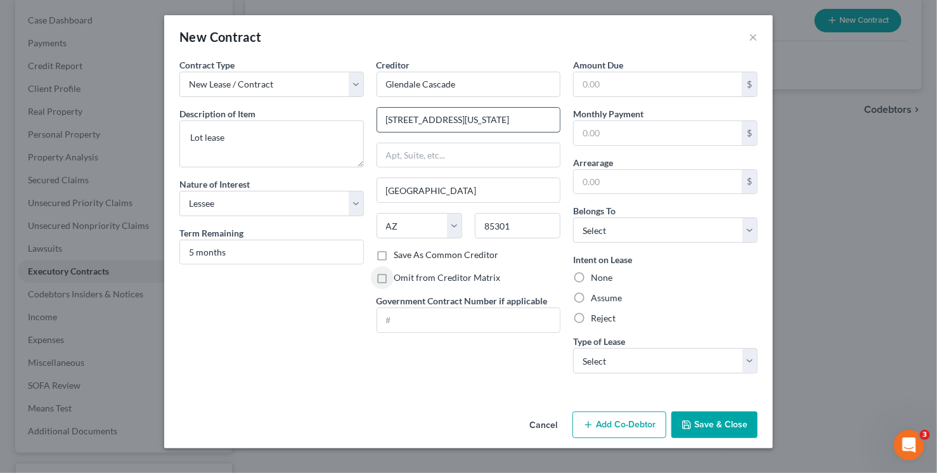
click at [400, 271] on input "Omit from Creditor Matrix" at bounding box center [404, 275] width 8 height 8
checkbox input "true"
type input "958"
click at [611, 238] on select "Select Debtor 1 Only Debtor 2 Only Debtor 1 And Debtor 2 Only At Least One Of T…" at bounding box center [665, 230] width 185 height 25
click at [573, 218] on select "Select Debtor 1 Only Debtor 2 Only Debtor 1 And Debtor 2 Only At Least One Of T…" at bounding box center [665, 230] width 185 height 25
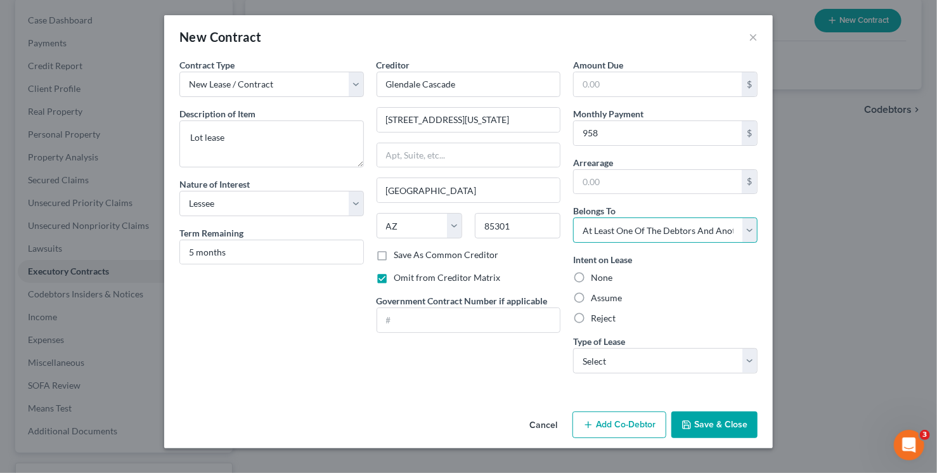
click at [616, 235] on select "Select Debtor 1 Only Debtor 2 Only Debtor 1 And Debtor 2 Only At Least One Of T…" at bounding box center [665, 230] width 185 height 25
select select "2"
click at [573, 218] on select "Select Debtor 1 Only Debtor 2 Only Debtor 1 And Debtor 2 Only At Least One Of T…" at bounding box center [665, 230] width 185 height 25
click at [602, 292] on label "Assume" at bounding box center [606, 298] width 31 height 13
click at [602, 292] on input "Assume" at bounding box center [600, 296] width 8 height 8
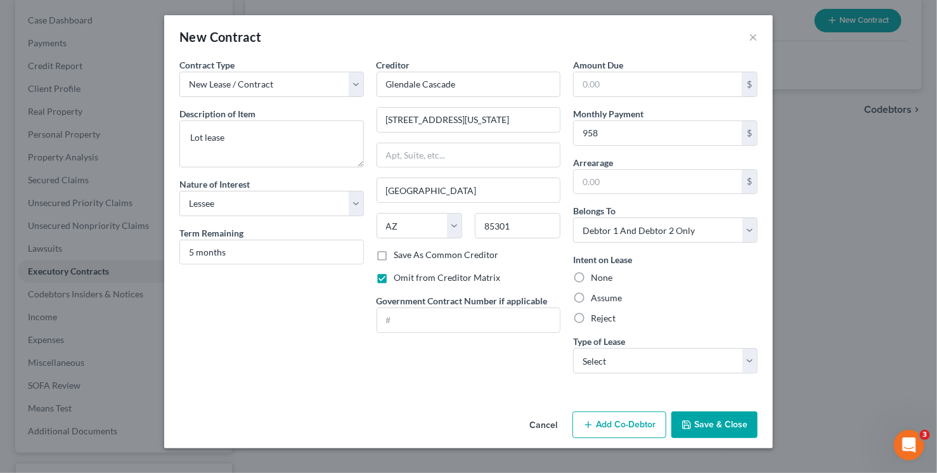
radio input "true"
click at [642, 356] on select "Select Real Estate Car Other" at bounding box center [665, 360] width 185 height 25
select select "0"
click at [573, 348] on select "Select Real Estate Car Other" at bounding box center [665, 360] width 185 height 25
click at [708, 419] on button "Save & Close" at bounding box center [715, 425] width 86 height 27
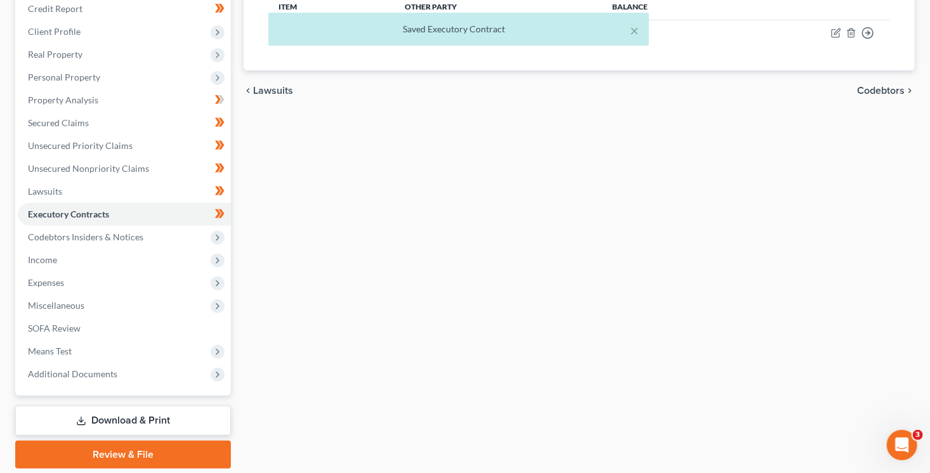
scroll to position [223, 0]
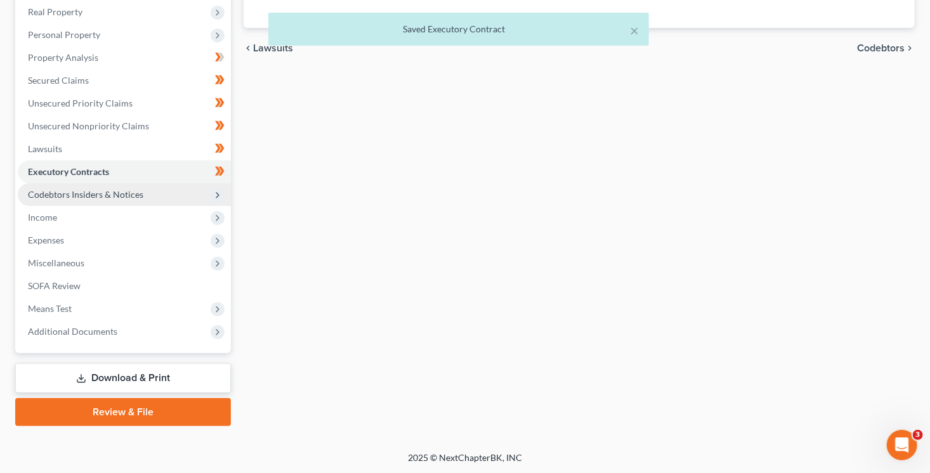
click at [178, 192] on span "Codebtors Insiders & Notices" at bounding box center [124, 194] width 213 height 23
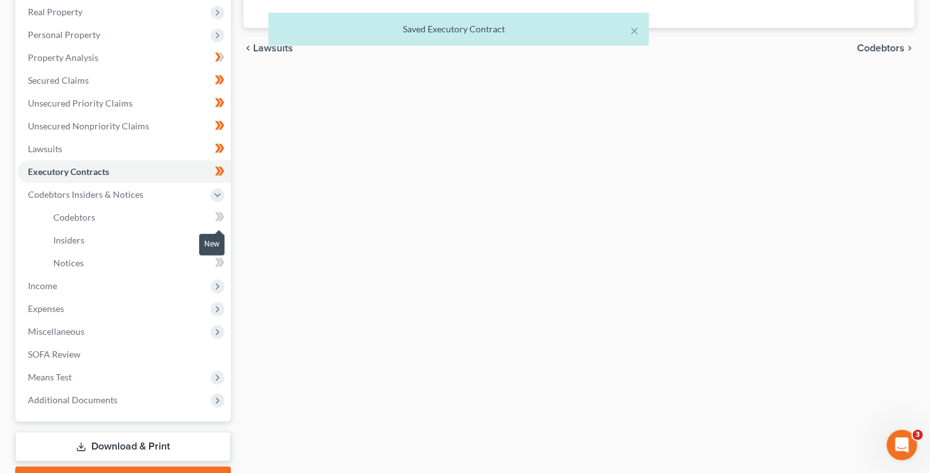
click at [228, 214] on span at bounding box center [220, 218] width 22 height 19
drag, startPoint x: 228, startPoint y: 214, endPoint x: 224, endPoint y: 233, distance: 19.5
click at [228, 216] on span at bounding box center [220, 218] width 22 height 19
click at [224, 237] on icon at bounding box center [220, 240] width 10 height 16
drag, startPoint x: 224, startPoint y: 237, endPoint x: 224, endPoint y: 247, distance: 9.5
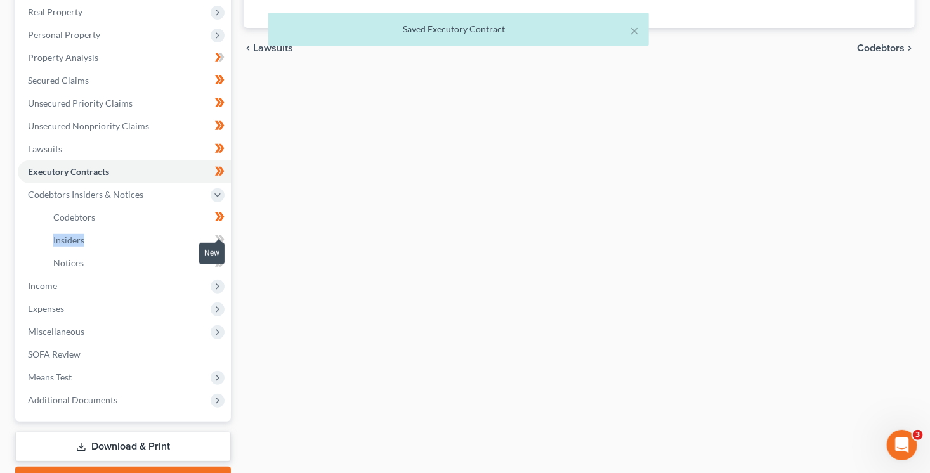
click at [224, 241] on icon at bounding box center [220, 240] width 10 height 16
click at [223, 259] on icon at bounding box center [220, 263] width 10 height 16
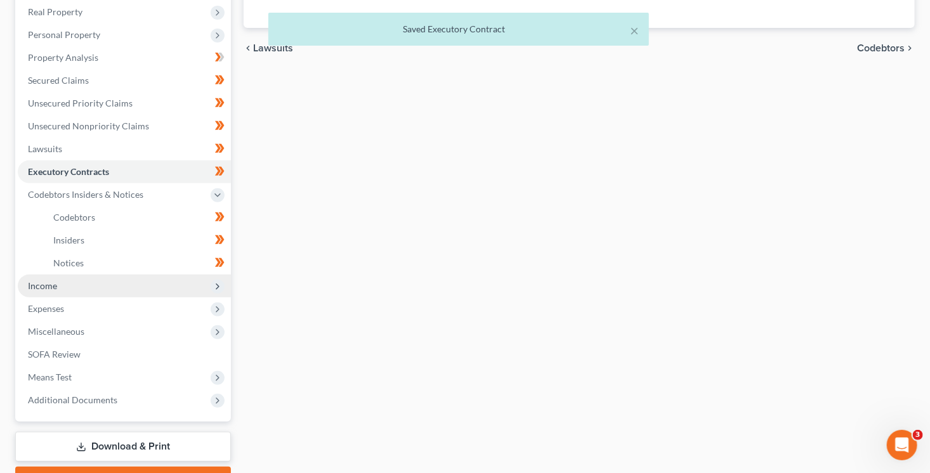
click at [144, 285] on span "Income" at bounding box center [124, 286] width 213 height 23
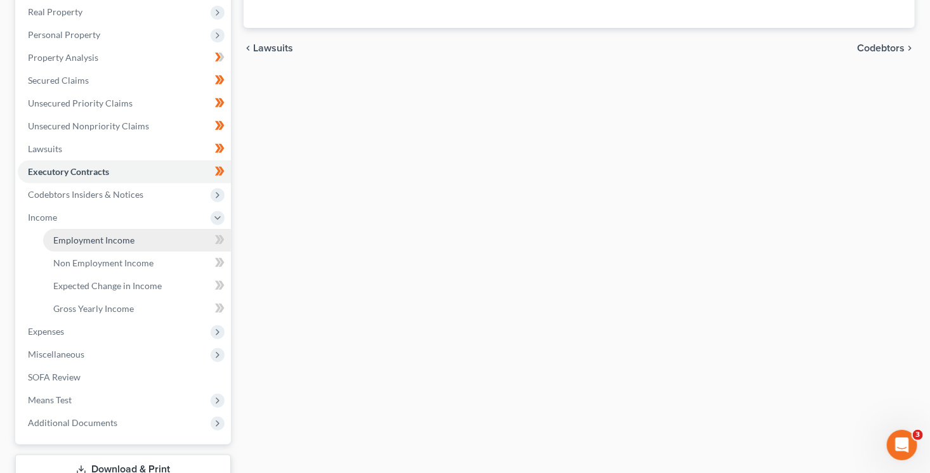
click at [143, 240] on link "Employment Income" at bounding box center [137, 240] width 188 height 23
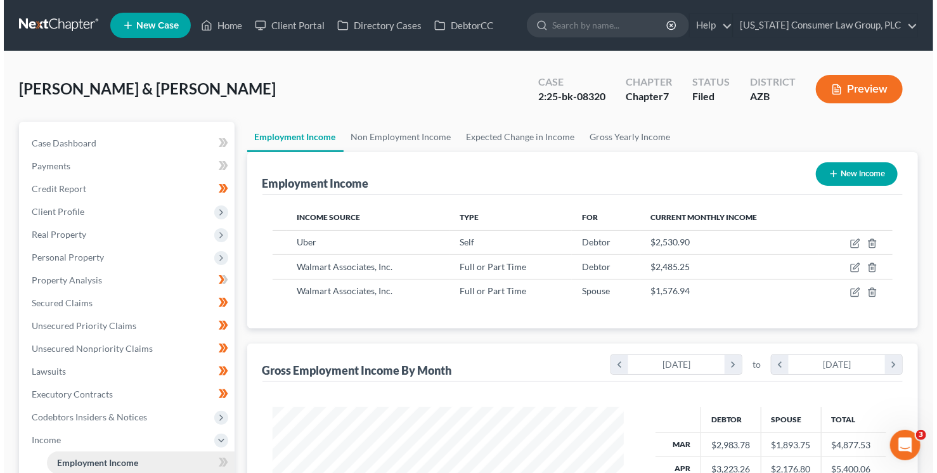
scroll to position [226, 377]
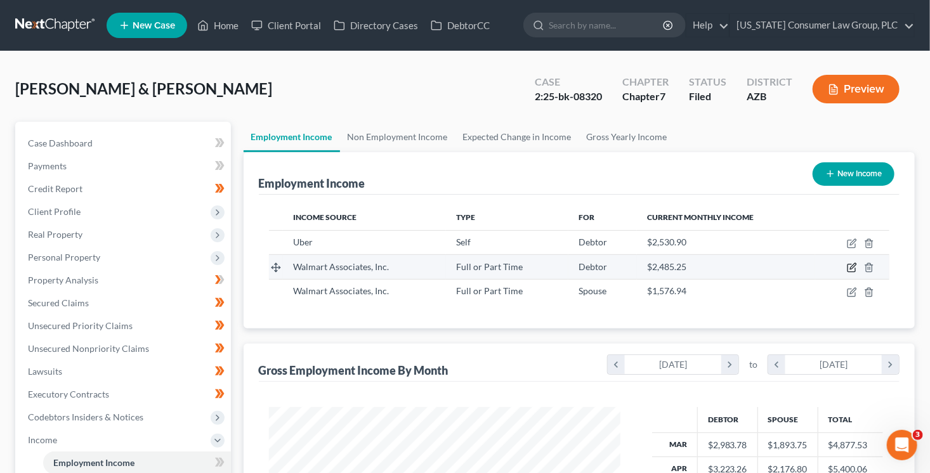
click at [855, 264] on icon "button" at bounding box center [852, 268] width 10 height 10
select select "0"
select select "2"
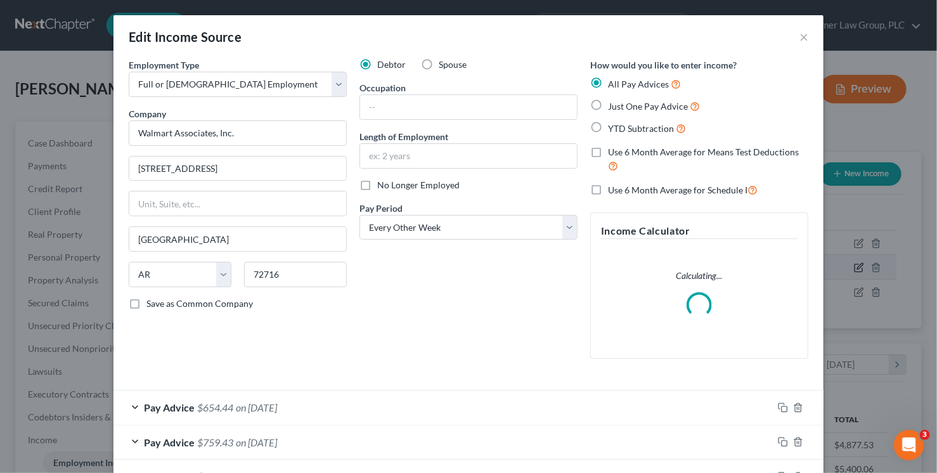
scroll to position [226, 380]
drag, startPoint x: 391, startPoint y: 88, endPoint x: 392, endPoint y: 100, distance: 12.1
click at [391, 89] on label "Occupation" at bounding box center [383, 87] width 46 height 13
click at [392, 100] on input "text" at bounding box center [468, 107] width 217 height 24
type input "a"
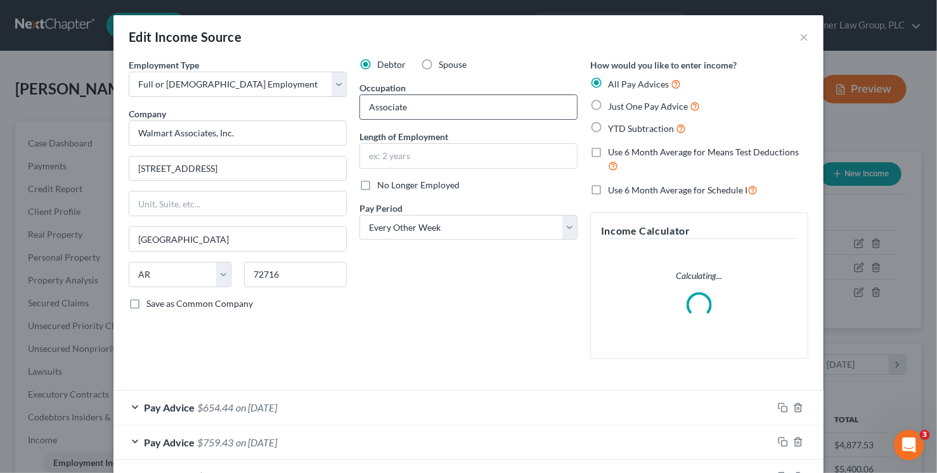
type input "Associate"
type input "9 years"
click at [420, 260] on div "Debtor Spouse Occupation Associate Length of Employment 9 years No Longer Emplo…" at bounding box center [468, 213] width 231 height 311
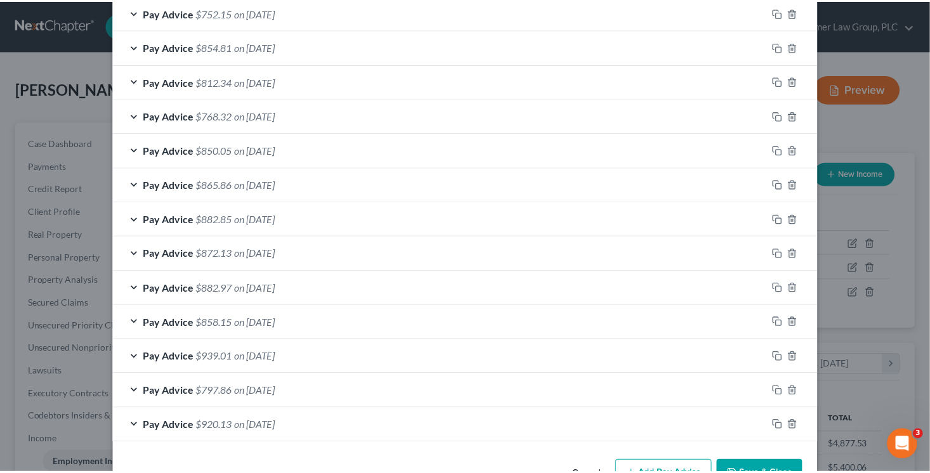
scroll to position [474, 0]
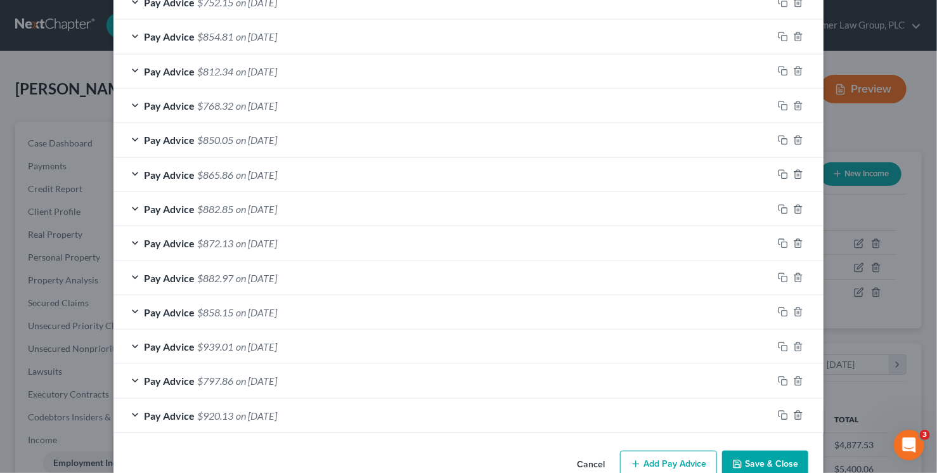
click at [780, 462] on button "Save & Close" at bounding box center [765, 464] width 86 height 27
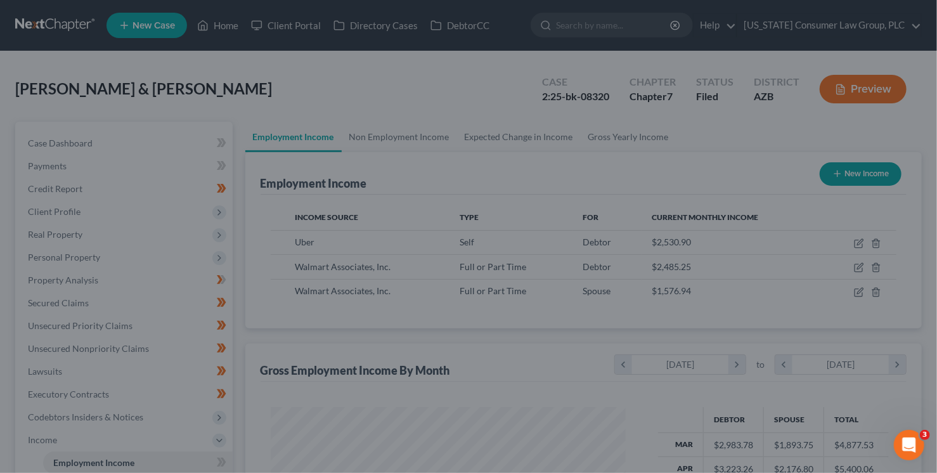
scroll to position [633931, 633780]
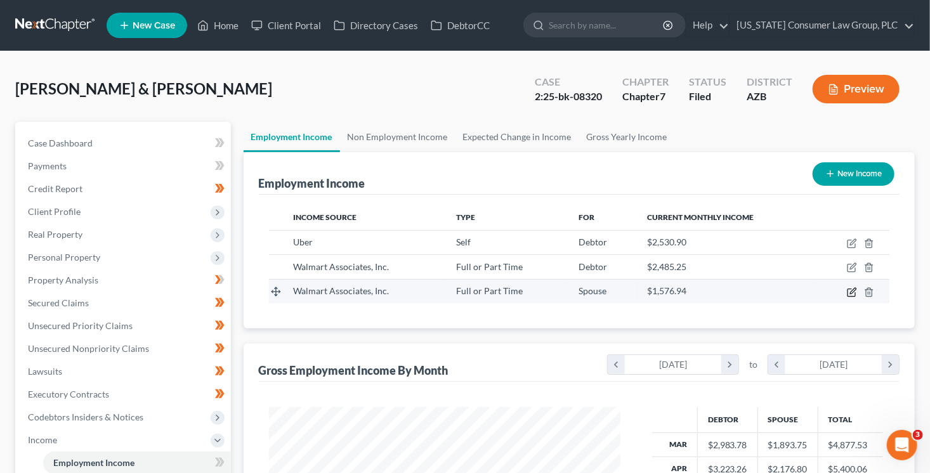
click at [849, 292] on icon "button" at bounding box center [852, 292] width 10 height 10
select select "0"
select select "2"
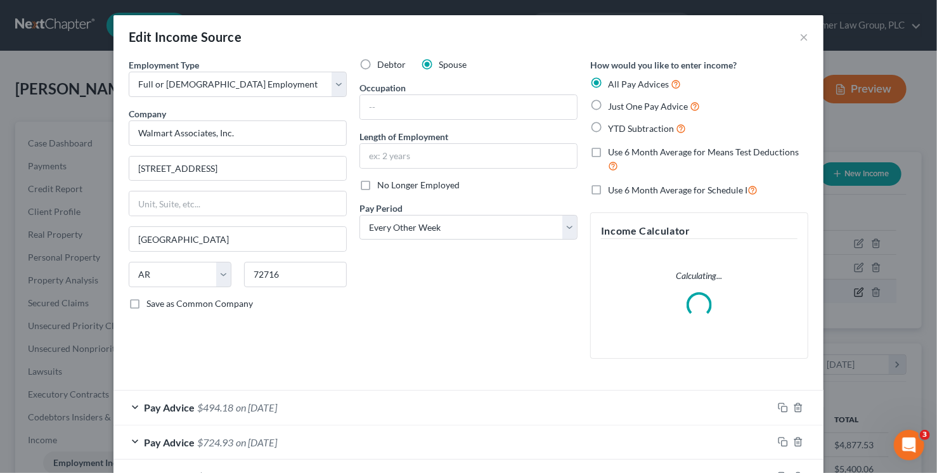
scroll to position [226, 380]
click at [394, 105] on input "text" at bounding box center [468, 107] width 217 height 24
type input "Associate"
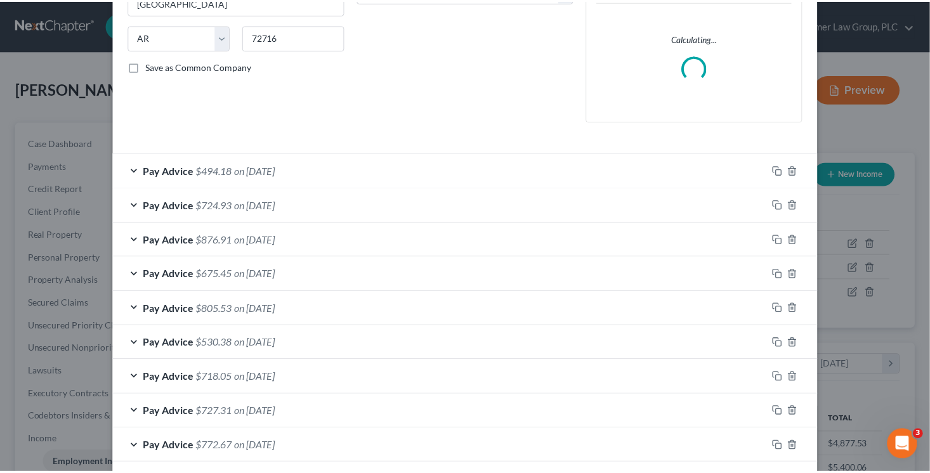
scroll to position [485, 0]
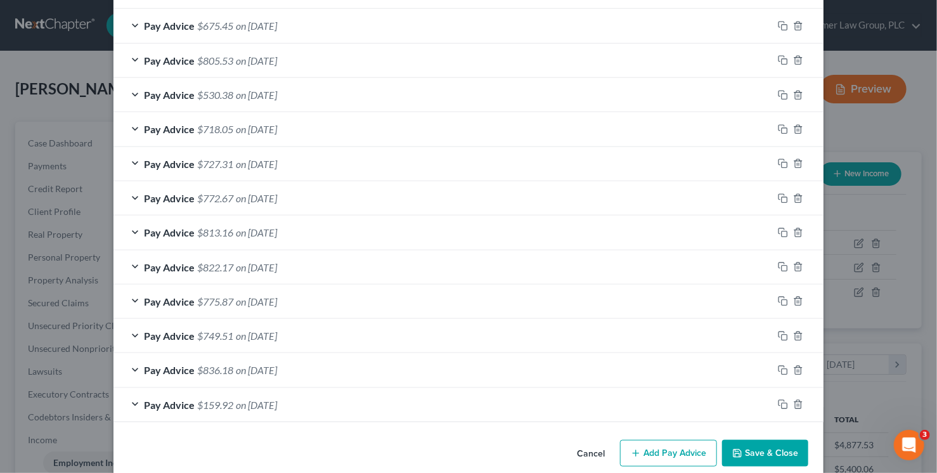
type input "9 months"
click at [739, 448] on icon "button" at bounding box center [737, 453] width 10 height 10
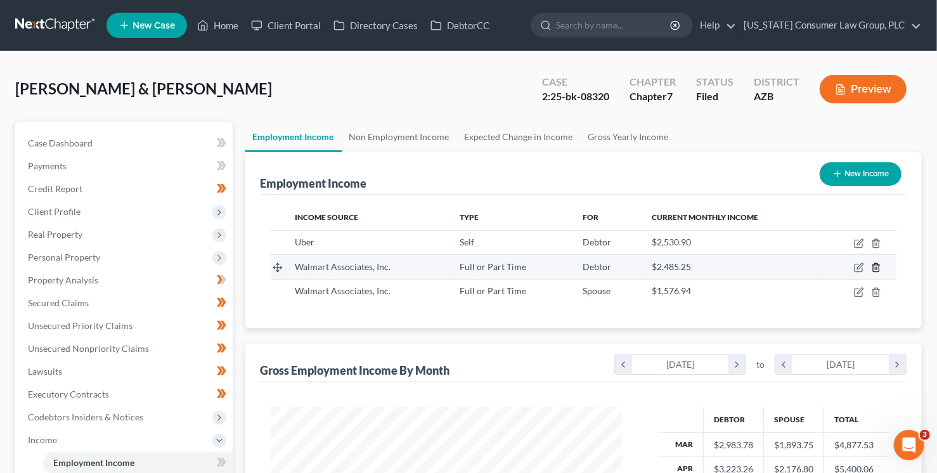
scroll to position [633931, 633780]
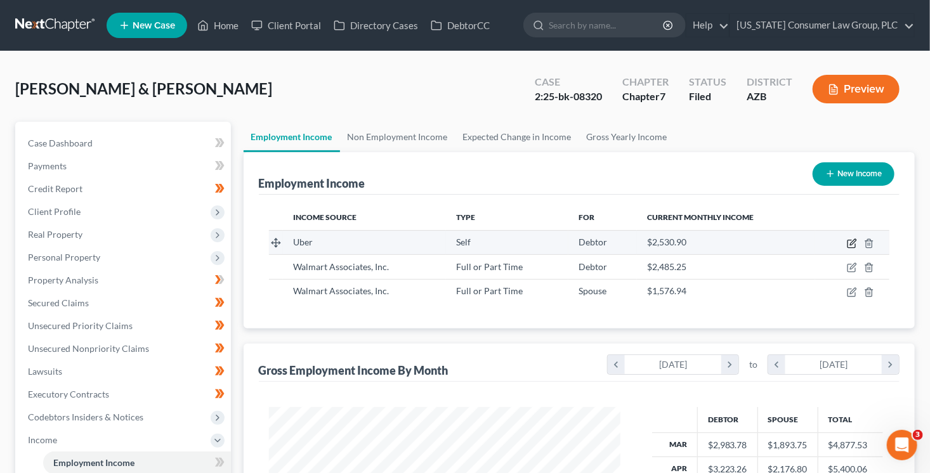
click at [853, 239] on icon "button" at bounding box center [852, 243] width 10 height 10
select select "1"
select select "4"
select select "0"
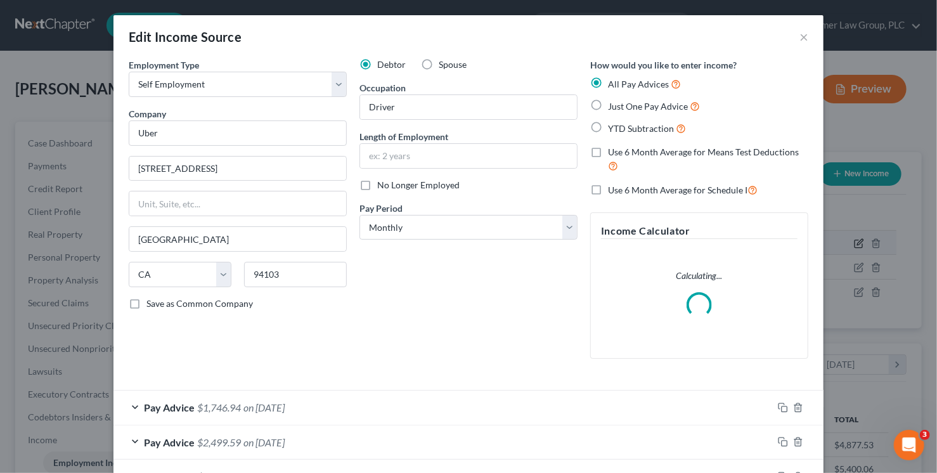
scroll to position [226, 380]
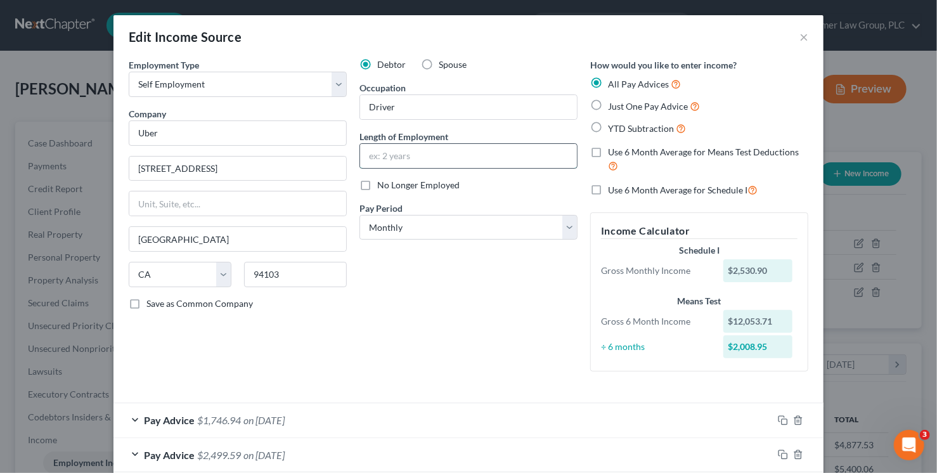
click at [488, 156] on input "text" at bounding box center [468, 156] width 217 height 24
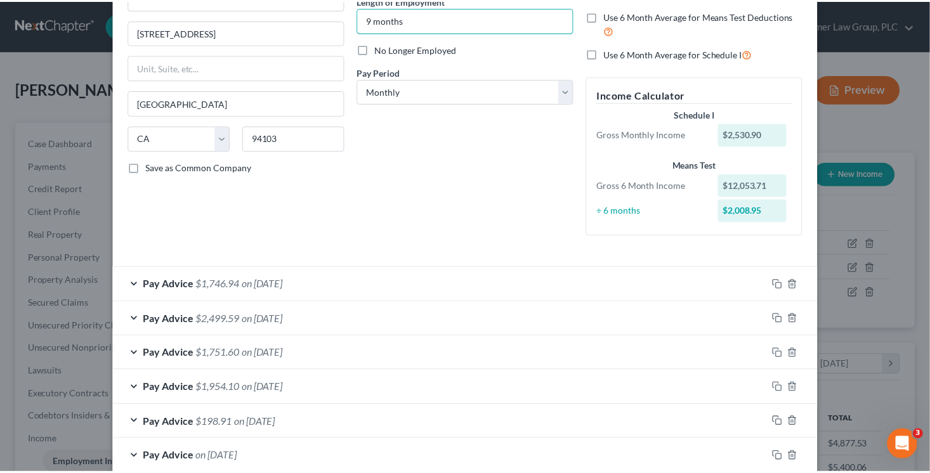
scroll to position [239, 0]
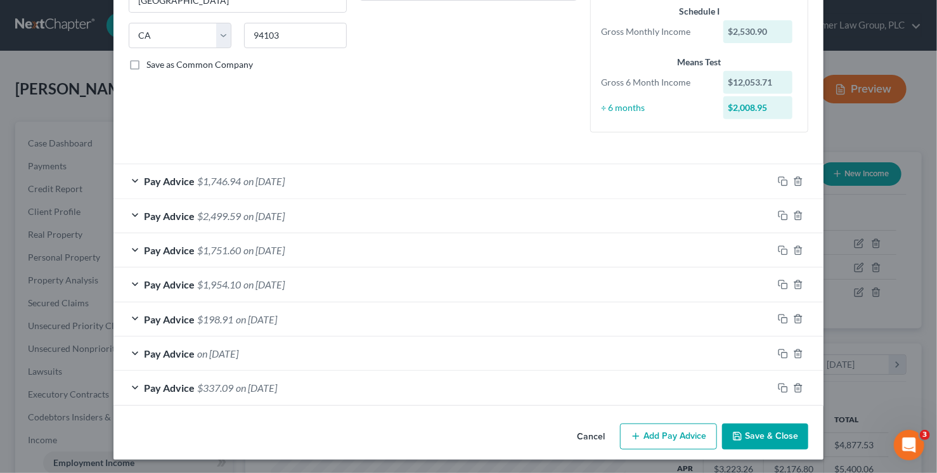
type input "9 months"
click at [788, 435] on button "Save & Close" at bounding box center [765, 437] width 86 height 27
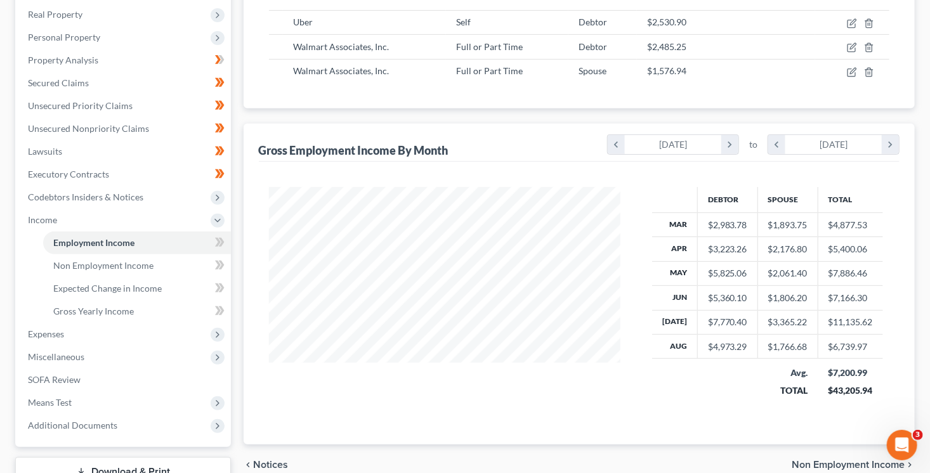
scroll to position [260, 0]
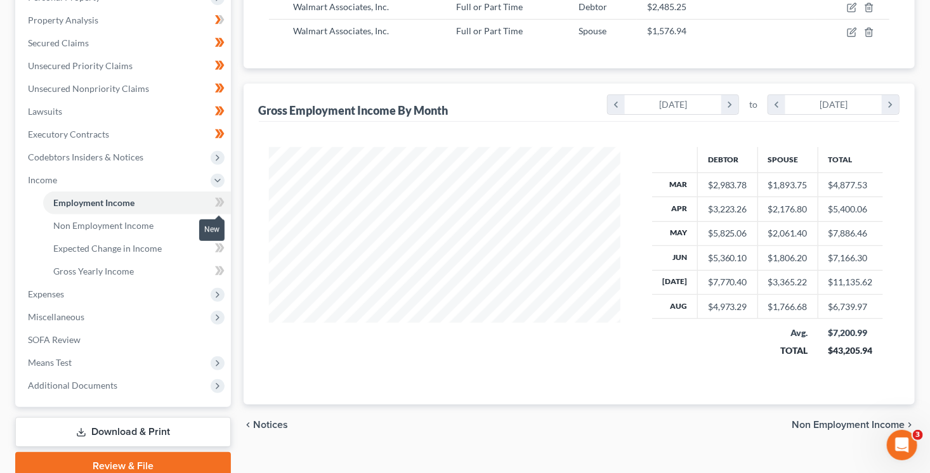
click at [220, 198] on icon at bounding box center [221, 202] width 6 height 9
click at [221, 198] on icon at bounding box center [221, 202] width 6 height 9
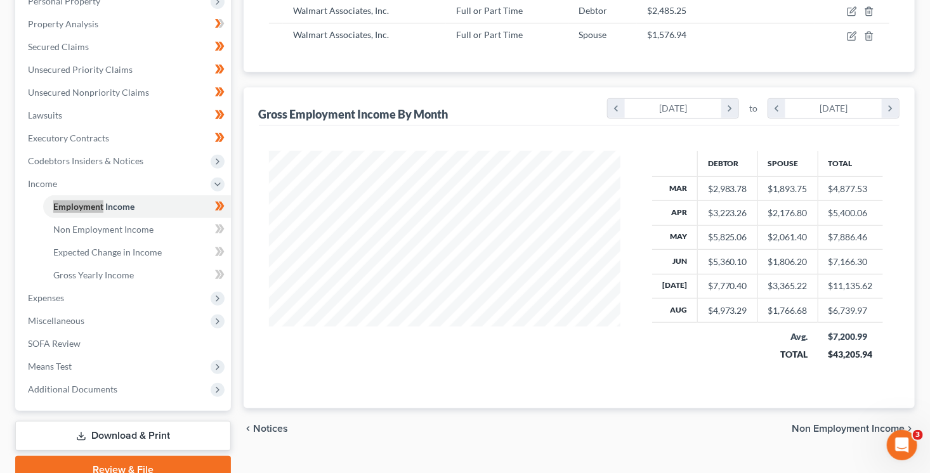
scroll to position [256, 0]
click at [613, 106] on icon "chevron_left" at bounding box center [616, 108] width 17 height 19
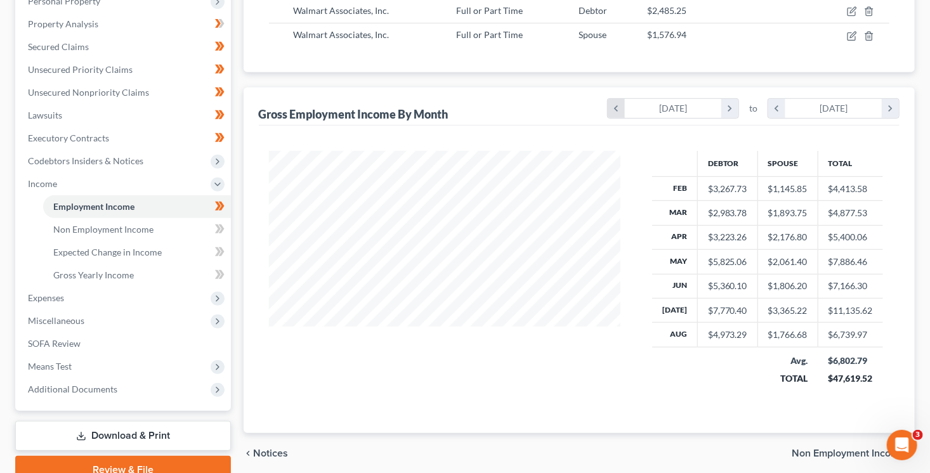
scroll to position [250, 377]
click at [613, 106] on icon "chevron_left" at bounding box center [616, 108] width 17 height 19
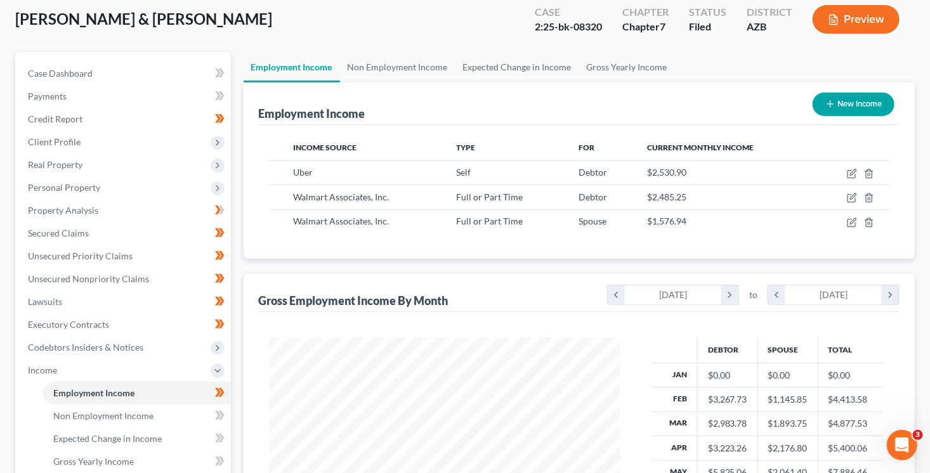
scroll to position [46, 0]
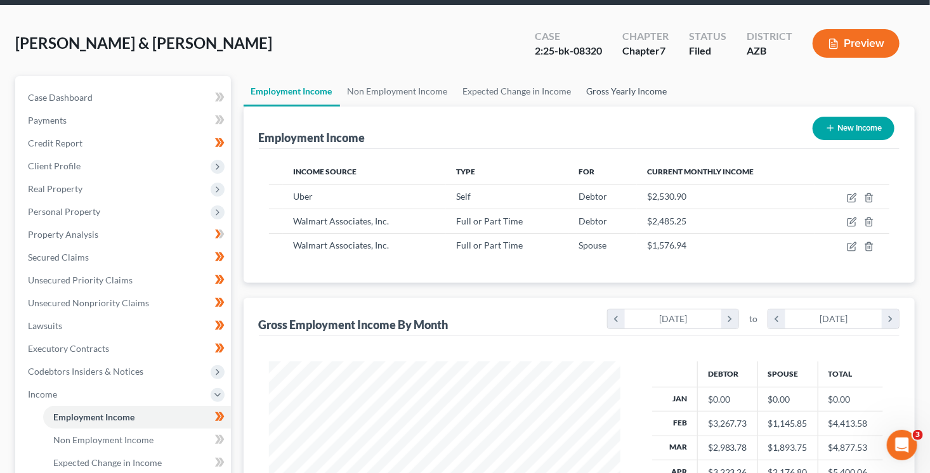
click at [623, 89] on link "Gross Yearly Income" at bounding box center [627, 91] width 96 height 30
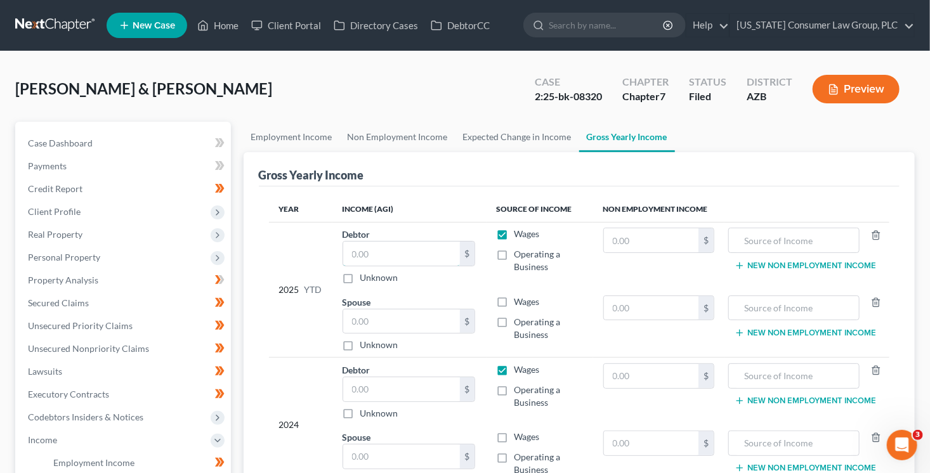
click at [407, 252] on input "text" at bounding box center [401, 254] width 117 height 24
type input "39,323.67"
click at [399, 318] on input "text" at bounding box center [401, 321] width 117 height 24
type input "14,254.68"
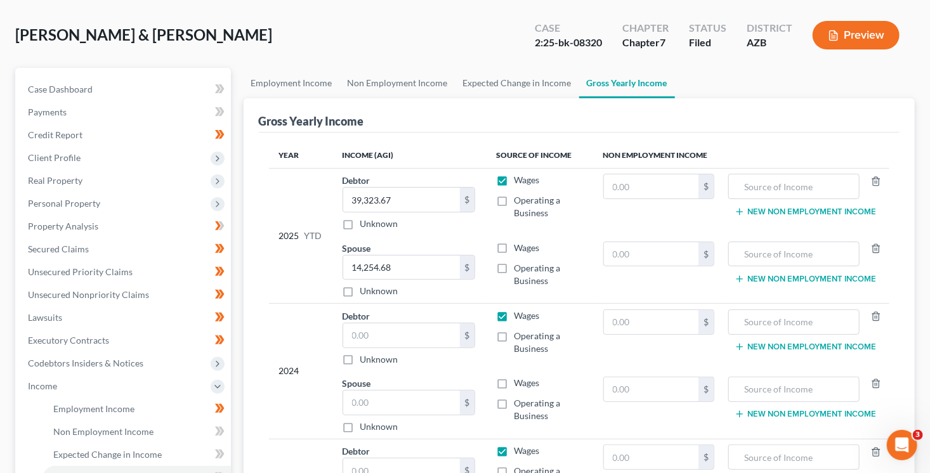
scroll to position [58, 0]
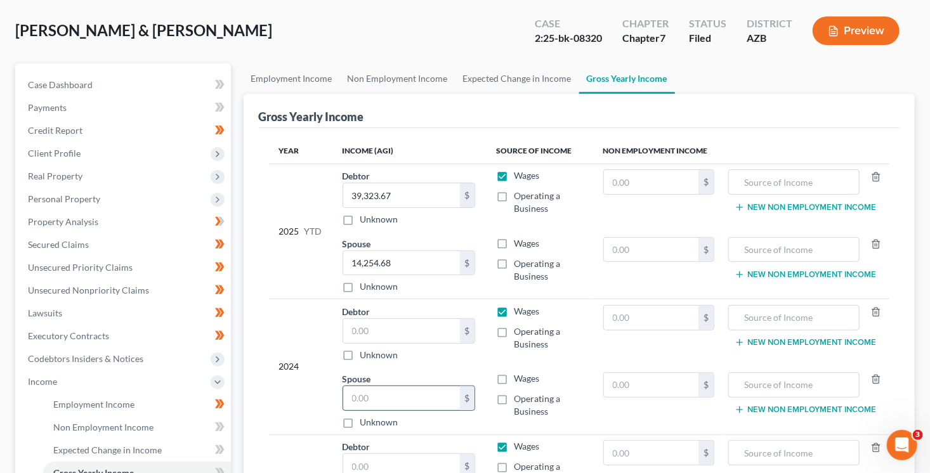
click at [372, 400] on input "text" at bounding box center [401, 398] width 117 height 24
type input "27,364"
click at [383, 330] on input "text" at bounding box center [401, 331] width 117 height 24
type input "32,140.69"
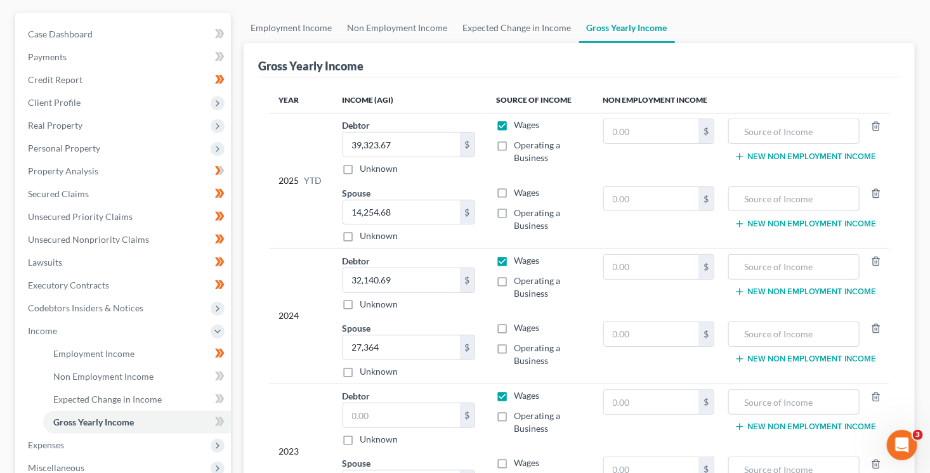
scroll to position [112, 0]
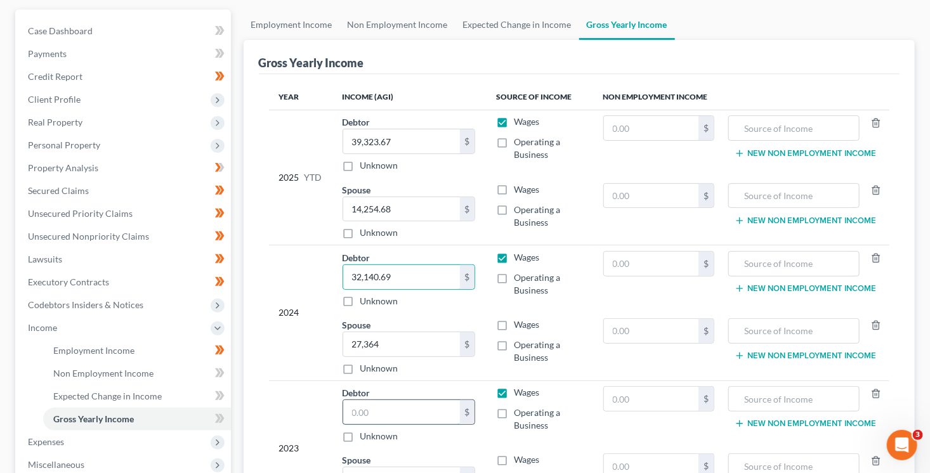
click at [400, 410] on input "text" at bounding box center [401, 412] width 117 height 24
type input "34,933"
drag, startPoint x: 403, startPoint y: 345, endPoint x: 340, endPoint y: 341, distance: 63.6
click at [340, 341] on td "Spouse 27,364.00 $ Unknown Balance Undetermined 27,364 $ Unknown" at bounding box center [409, 347] width 154 height 68
click at [429, 280] on input "32,140.69" at bounding box center [401, 277] width 117 height 24
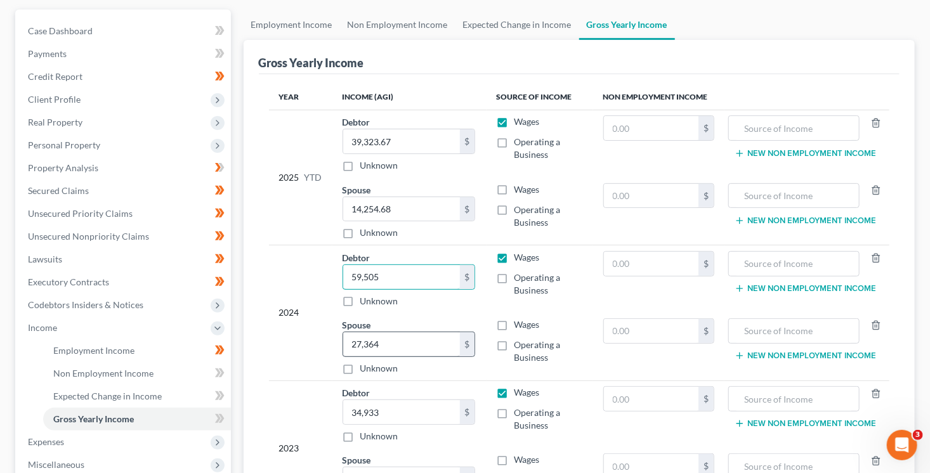
type input "59,505"
click at [422, 341] on input "27,364" at bounding box center [401, 344] width 117 height 24
click at [646, 328] on input "text" at bounding box center [651, 331] width 95 height 24
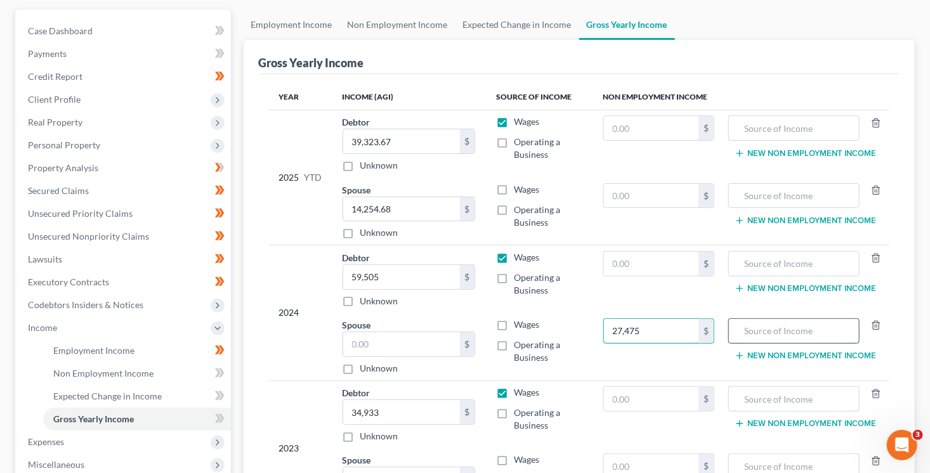
type input "27,475"
click at [782, 333] on input "text" at bounding box center [793, 331] width 117 height 24
type input "Pension & Annuity Disbursement"
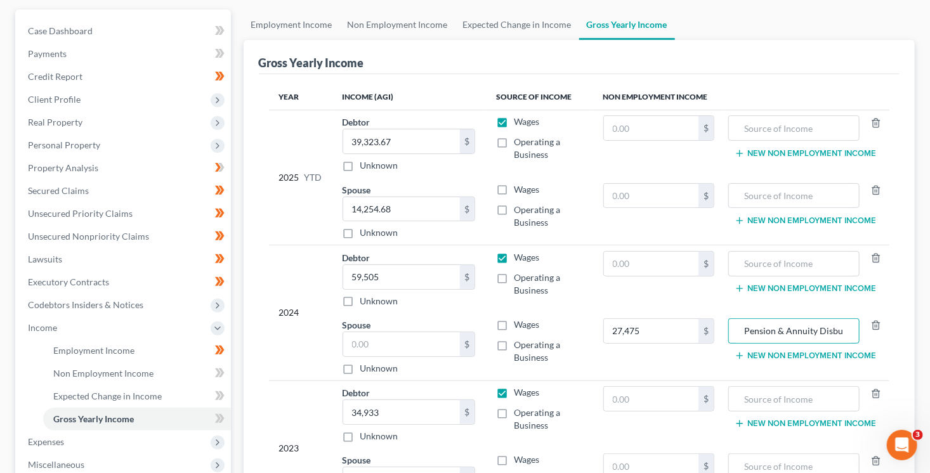
click at [514, 189] on label "Wages" at bounding box center [526, 189] width 25 height 13
click at [519, 189] on input "Wages" at bounding box center [523, 187] width 8 height 8
checkbox input "true"
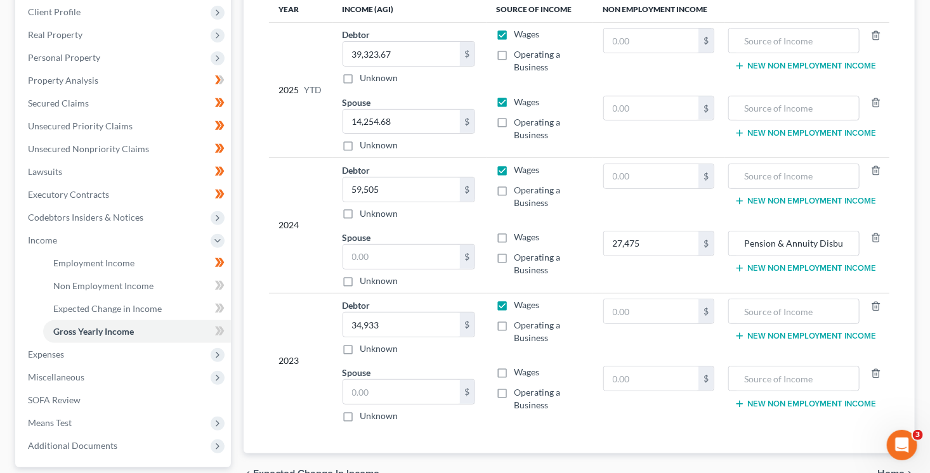
scroll to position [214, 0]
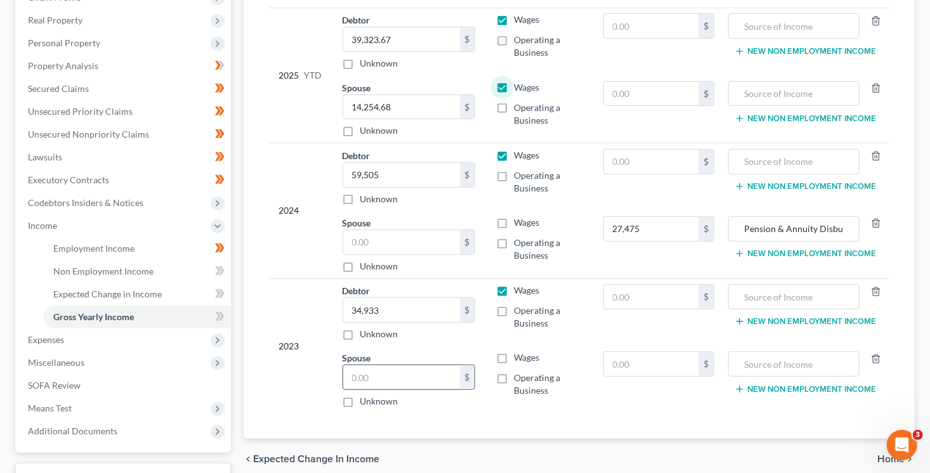
click at [377, 375] on input "text" at bounding box center [401, 377] width 117 height 24
type input "34,298"
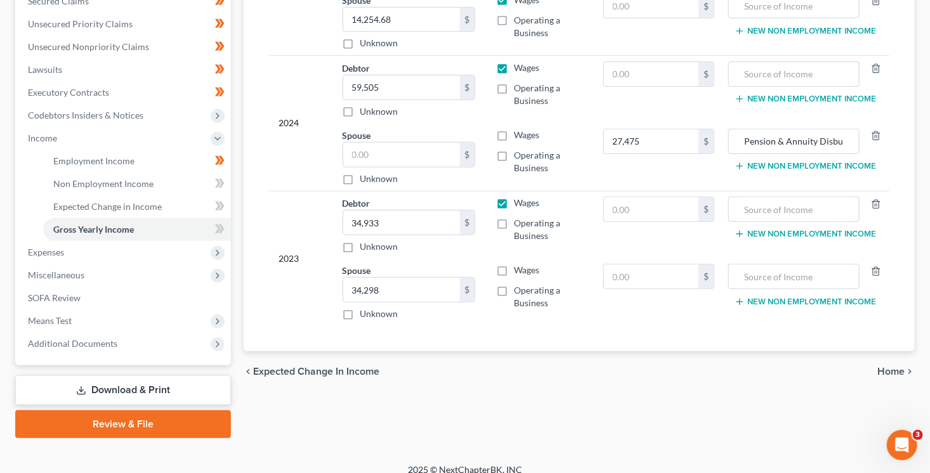
scroll to position [310, 0]
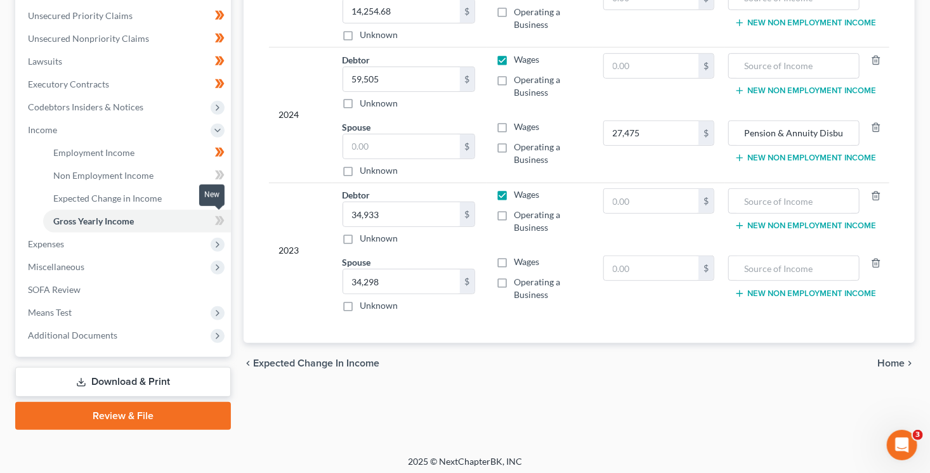
click at [221, 223] on icon at bounding box center [220, 221] width 10 height 16
click at [212, 190] on span at bounding box center [220, 199] width 22 height 19
click at [216, 193] on icon at bounding box center [218, 197] width 6 height 9
click at [228, 172] on span at bounding box center [220, 176] width 22 height 19
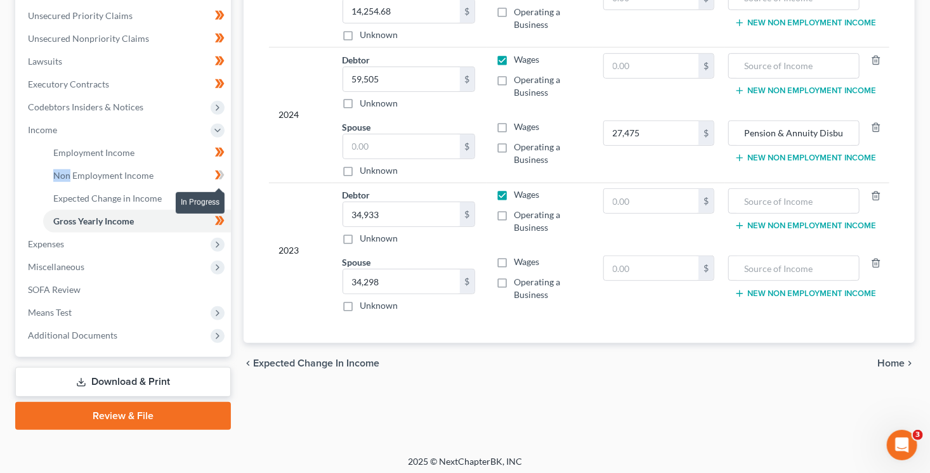
click at [228, 172] on span at bounding box center [220, 176] width 22 height 19
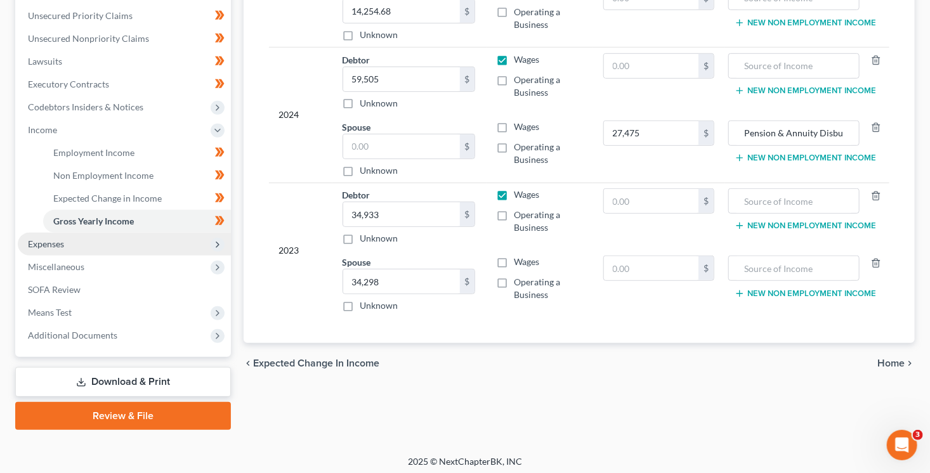
click at [222, 243] on icon at bounding box center [217, 245] width 10 height 10
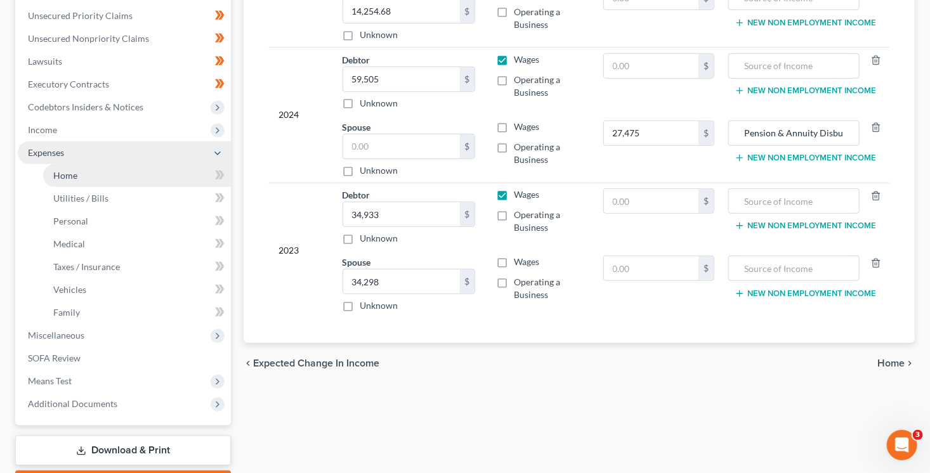
click at [134, 173] on link "Home" at bounding box center [137, 175] width 188 height 23
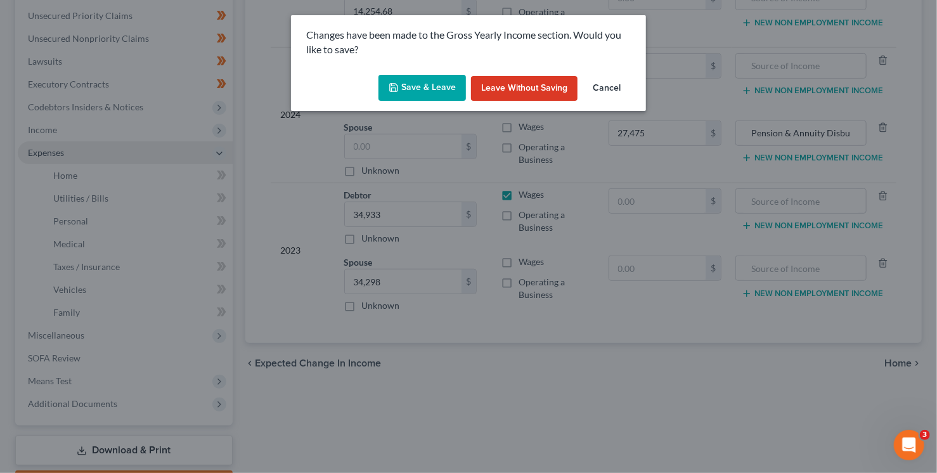
click at [406, 91] on button "Save & Leave" at bounding box center [423, 88] width 88 height 27
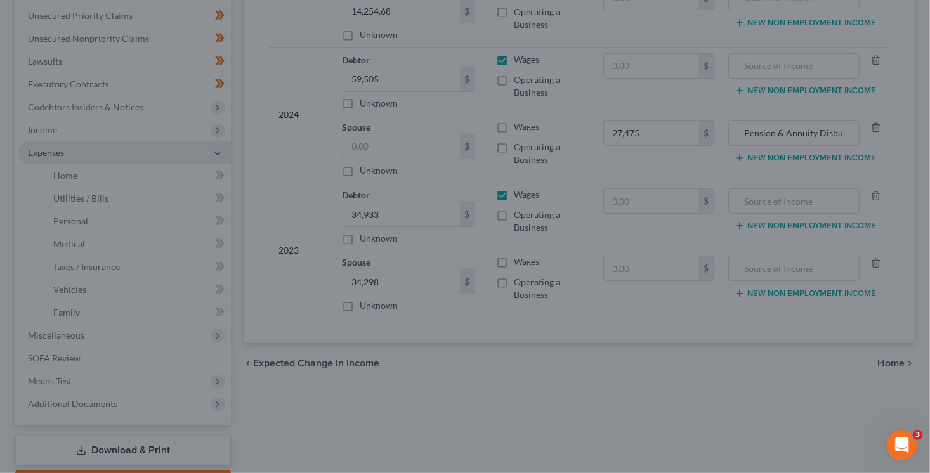
type input "27,475.00"
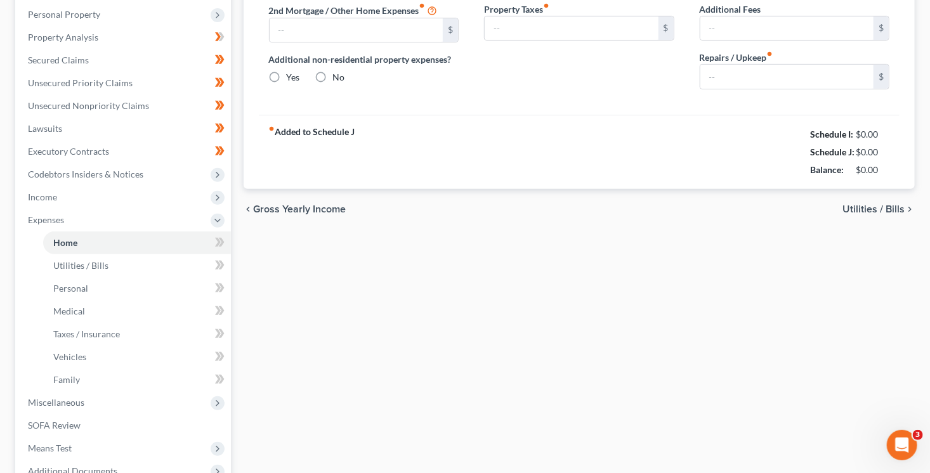
type input "0.00"
radio input "true"
type input "0.00"
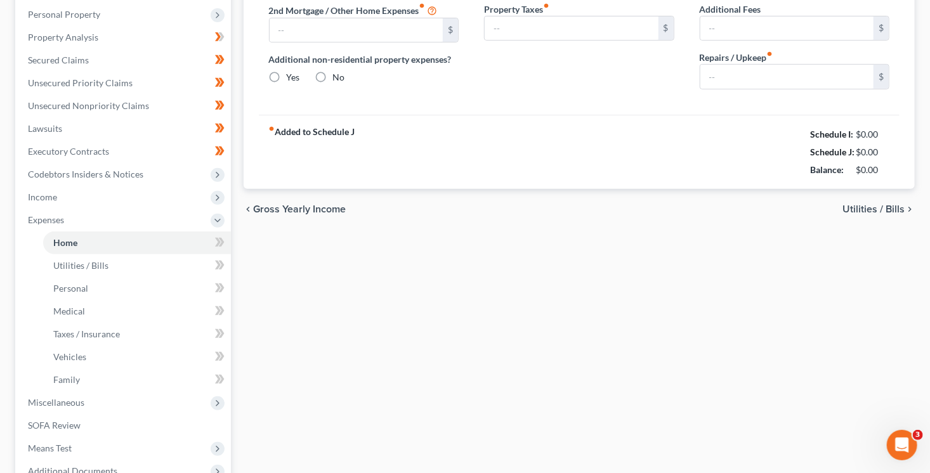
type input "0.00"
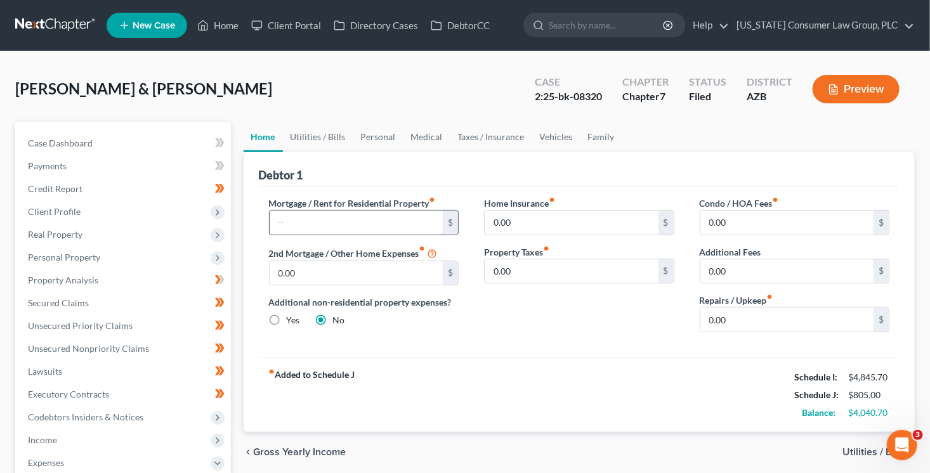
click at [319, 220] on input "text" at bounding box center [357, 223] width 174 height 24
type input "953"
type input "561"
type input "34"
type input "100"
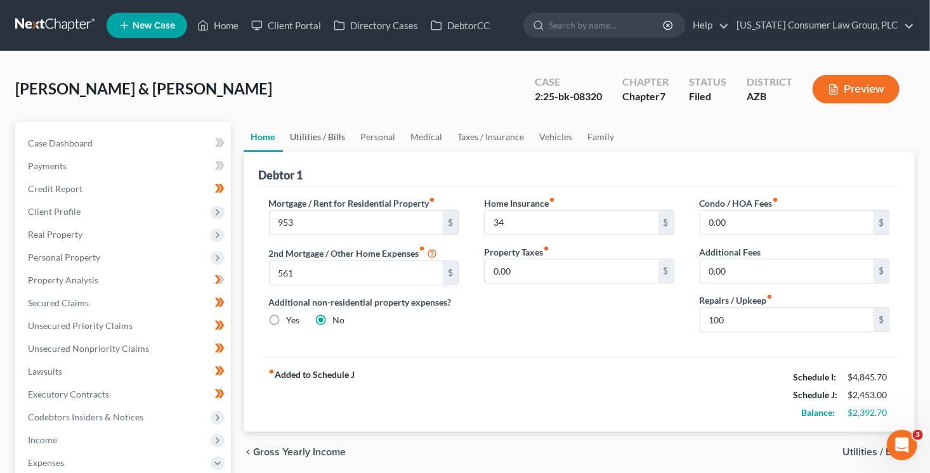
click at [316, 133] on link "Utilities / Bills" at bounding box center [318, 137] width 70 height 30
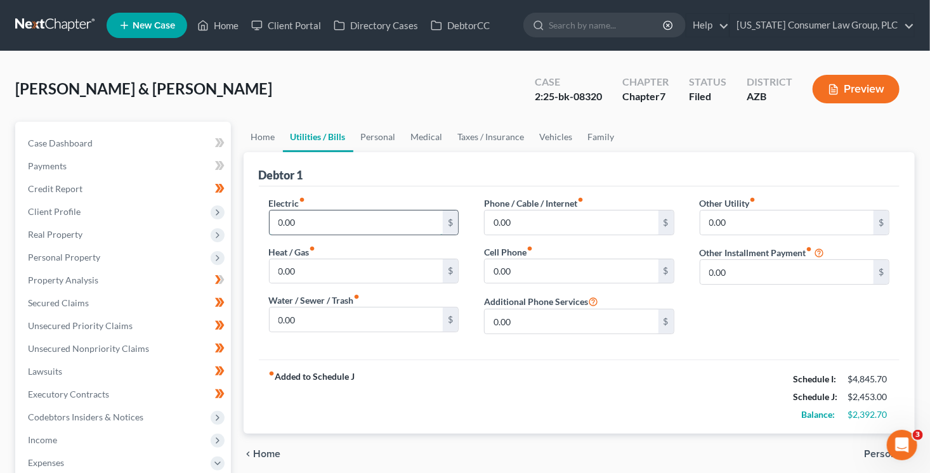
click at [321, 224] on input "0.00" at bounding box center [357, 223] width 174 height 24
type input "312"
type input "15"
type input "41"
type input "263"
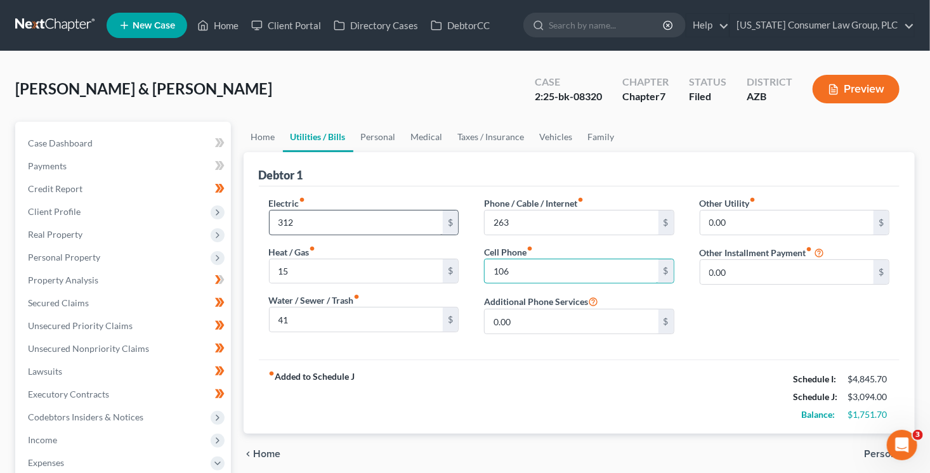
type input "106"
type input "246"
type input "Bankruptcy Legal Fees (Payment Plan)"
click at [368, 134] on link "Personal" at bounding box center [378, 137] width 50 height 30
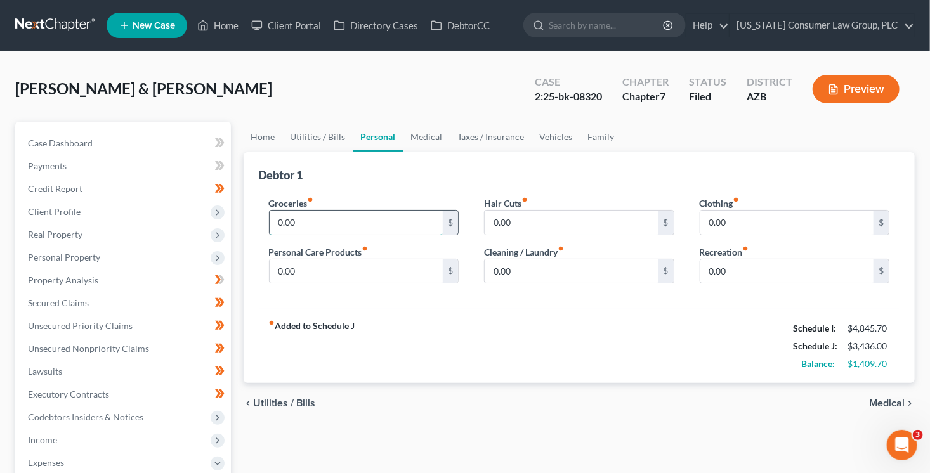
click at [314, 222] on input "0.00" at bounding box center [357, 223] width 174 height 24
type input "600"
type input "100"
type input "30"
type input "40"
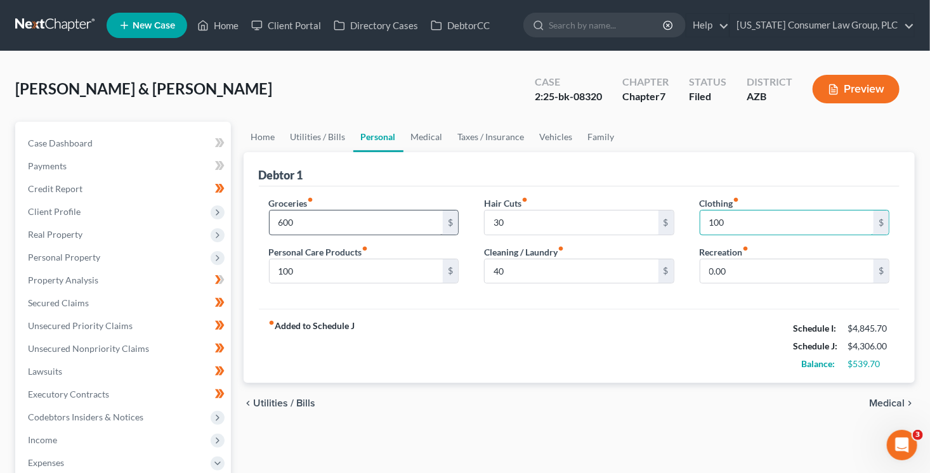
type input "100"
click at [547, 141] on link "Vehicles" at bounding box center [556, 137] width 48 height 30
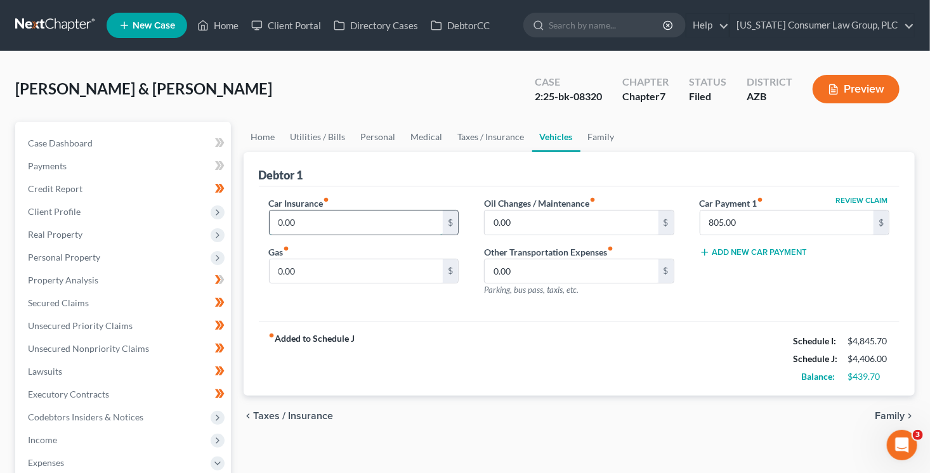
click at [370, 215] on input "0.00" at bounding box center [357, 223] width 174 height 24
type input "247"
type input "175"
type input "60"
click at [344, 265] on input "175" at bounding box center [357, 271] width 174 height 24
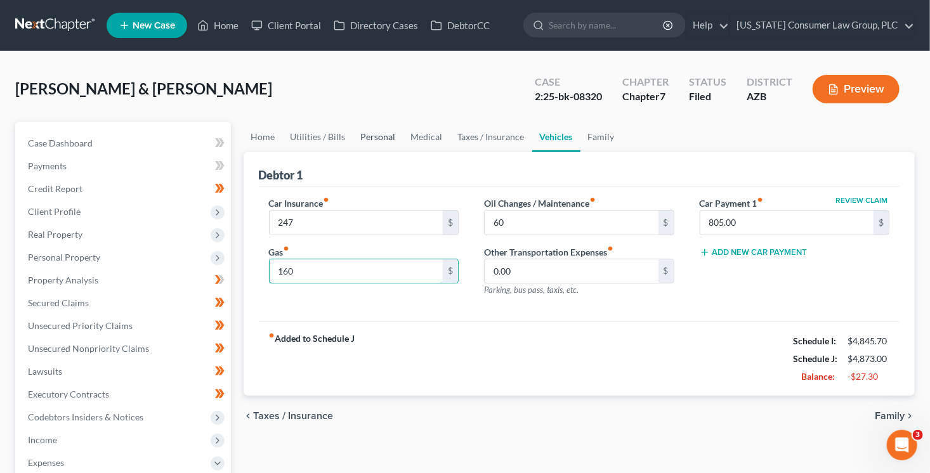
type input "160"
click at [386, 136] on link "Personal" at bounding box center [378, 137] width 50 height 30
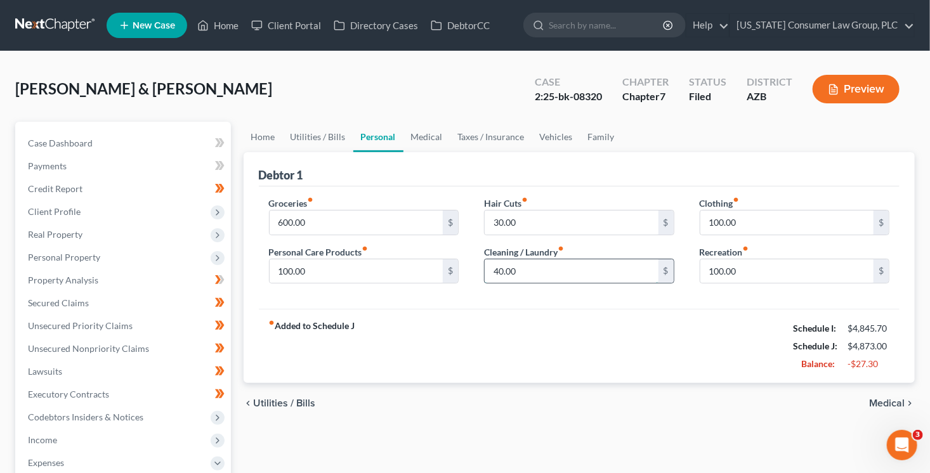
click at [516, 278] on input "40.00" at bounding box center [571, 271] width 174 height 24
click at [507, 223] on input "30.00" at bounding box center [571, 223] width 174 height 24
click at [320, 275] on input "100.00" at bounding box center [357, 271] width 174 height 24
type input "50"
click at [549, 323] on div "fiber_manual_record Added to Schedule J Schedule I: $4,845.70 Schedule J: $4,82…" at bounding box center [579, 346] width 641 height 74
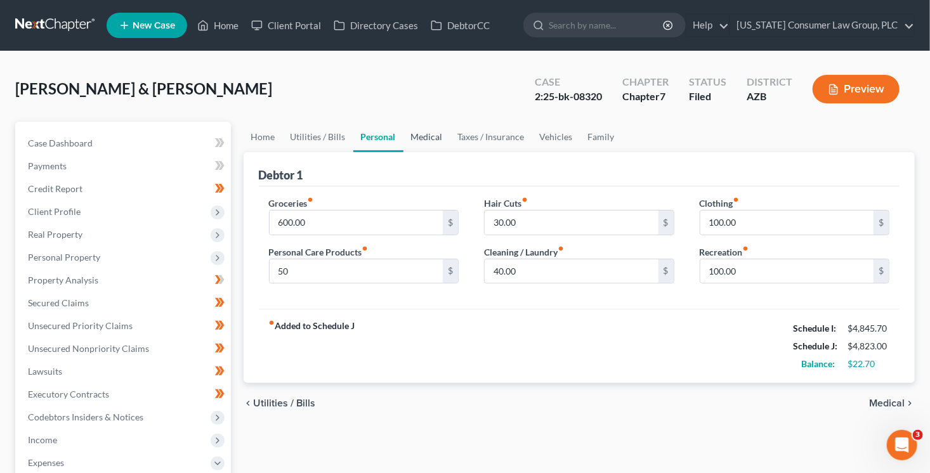
click at [412, 129] on link "Medical" at bounding box center [426, 137] width 47 height 30
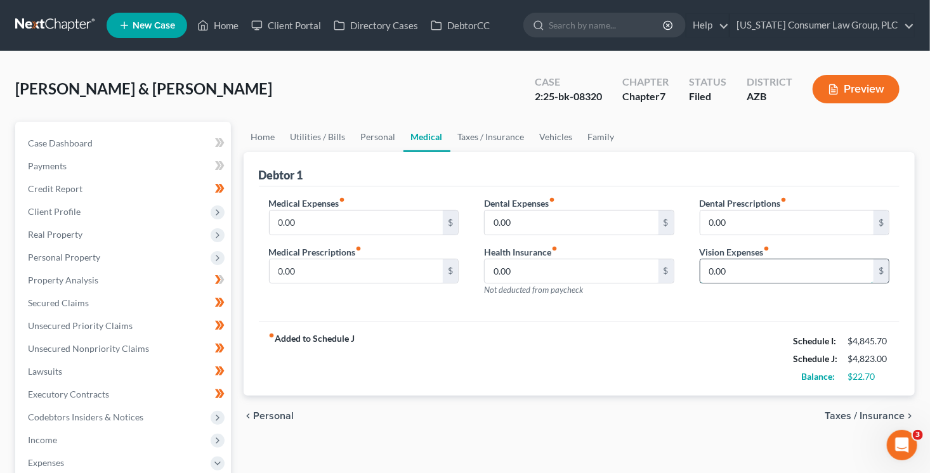
click at [738, 276] on input "0.00" at bounding box center [787, 271] width 174 height 24
click at [619, 359] on div "fiber_manual_record Added to Schedule J Schedule I: $4,845.70 Schedule J: $4,84…" at bounding box center [579, 359] width 641 height 74
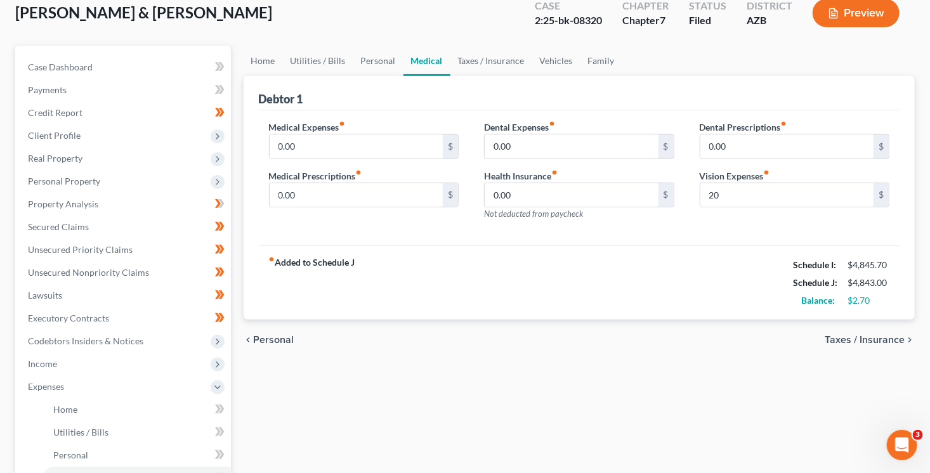
scroll to position [188, 0]
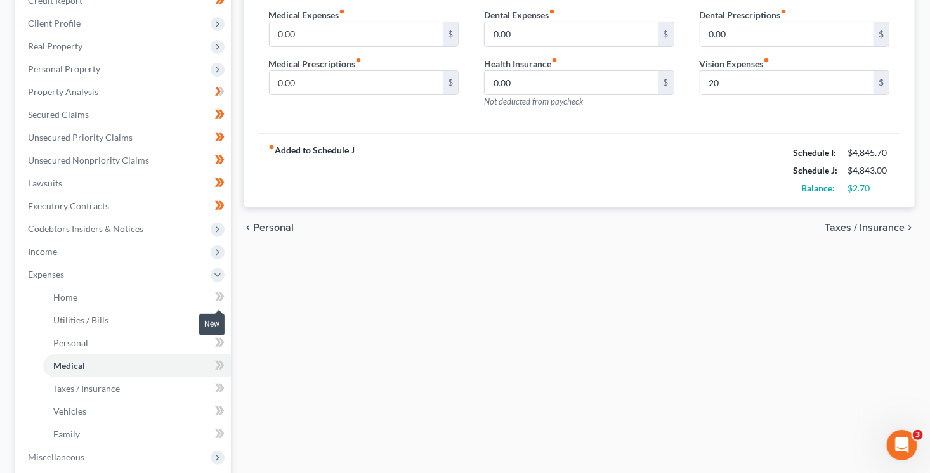
click at [224, 290] on span at bounding box center [220, 298] width 22 height 19
drag, startPoint x: 225, startPoint y: 292, endPoint x: 219, endPoint y: 326, distance: 34.7
click at [226, 295] on span at bounding box center [220, 298] width 22 height 19
click at [219, 328] on span at bounding box center [220, 321] width 22 height 19
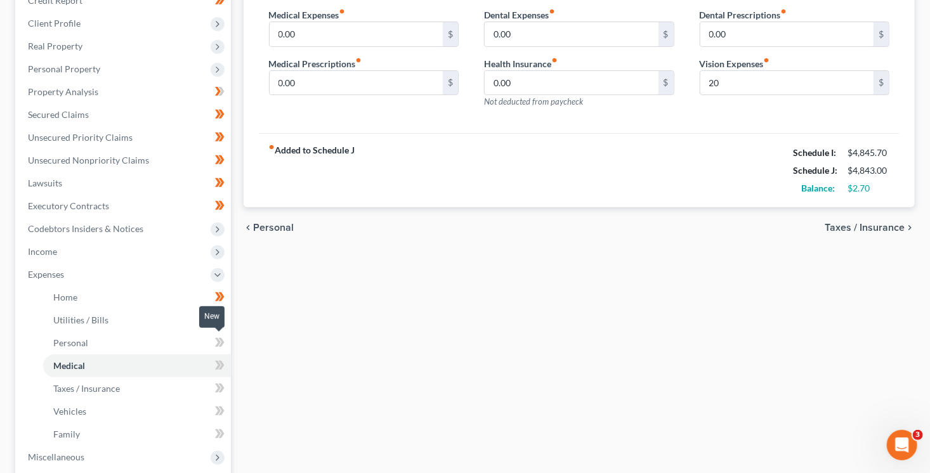
click at [223, 339] on icon at bounding box center [220, 343] width 10 height 16
click at [228, 365] on span at bounding box center [220, 367] width 22 height 19
click at [226, 389] on span at bounding box center [220, 389] width 22 height 19
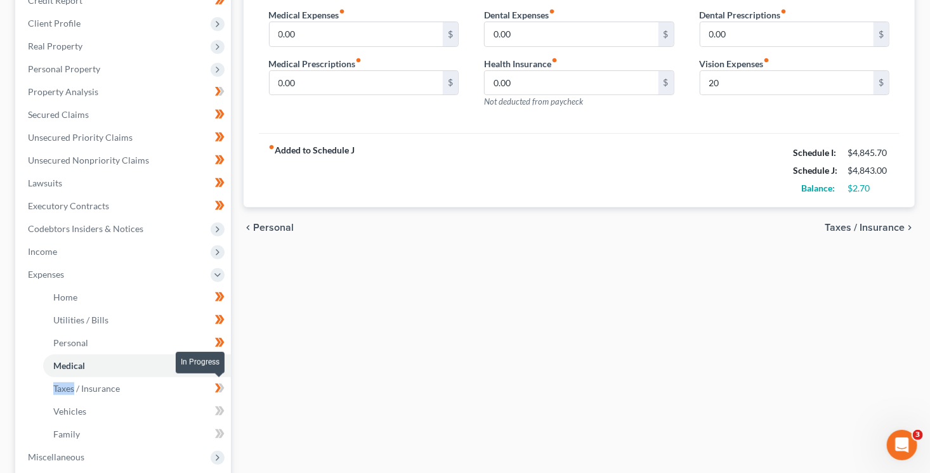
click at [226, 389] on span at bounding box center [220, 389] width 22 height 19
click at [226, 408] on span at bounding box center [220, 412] width 22 height 19
click at [220, 435] on icon at bounding box center [221, 433] width 6 height 9
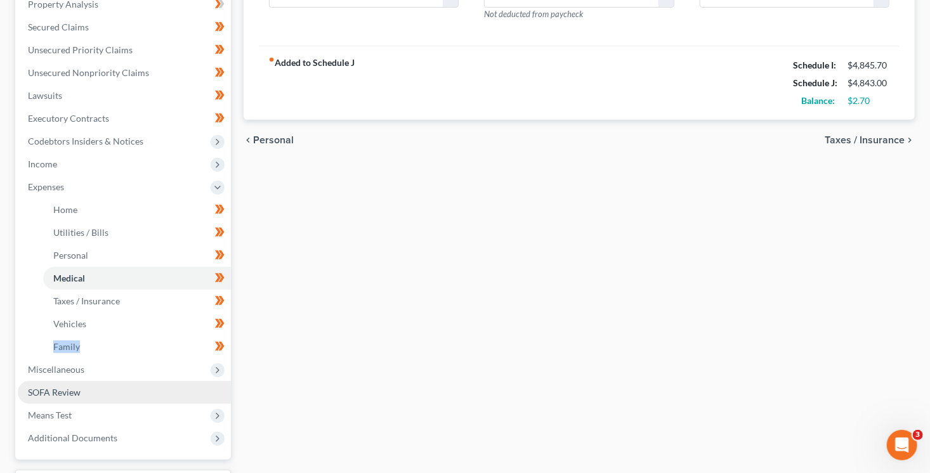
scroll to position [288, 0]
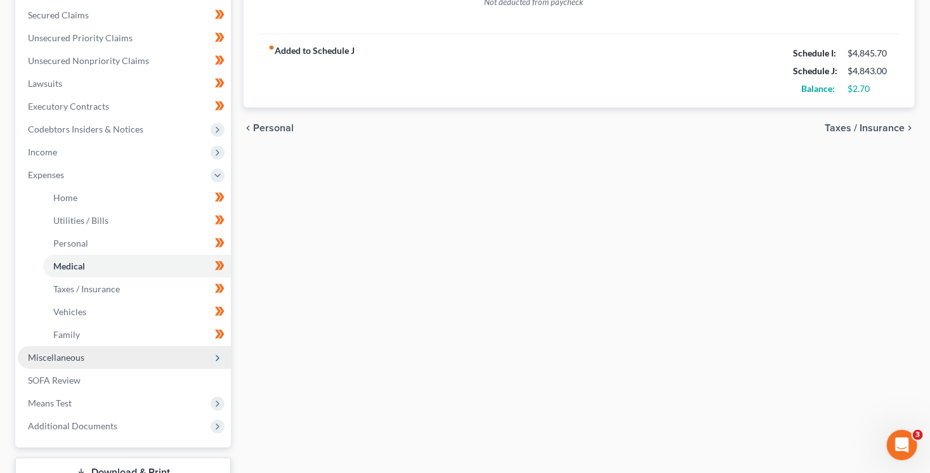
click at [221, 354] on icon at bounding box center [217, 358] width 10 height 10
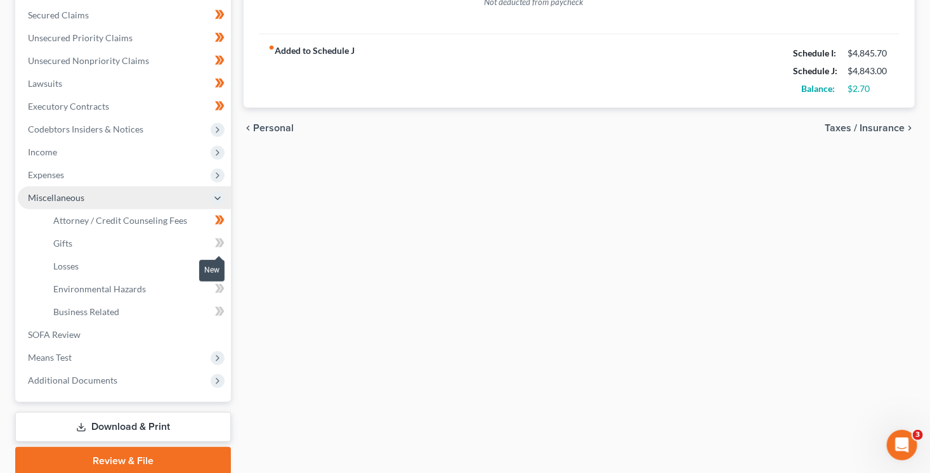
click at [220, 250] on icon at bounding box center [220, 243] width 10 height 16
drag, startPoint x: 220, startPoint y: 250, endPoint x: 223, endPoint y: 261, distance: 11.7
click at [221, 250] on span at bounding box center [220, 244] width 22 height 19
click at [223, 266] on icon at bounding box center [220, 266] width 10 height 16
drag, startPoint x: 223, startPoint y: 266, endPoint x: 227, endPoint y: 280, distance: 14.5
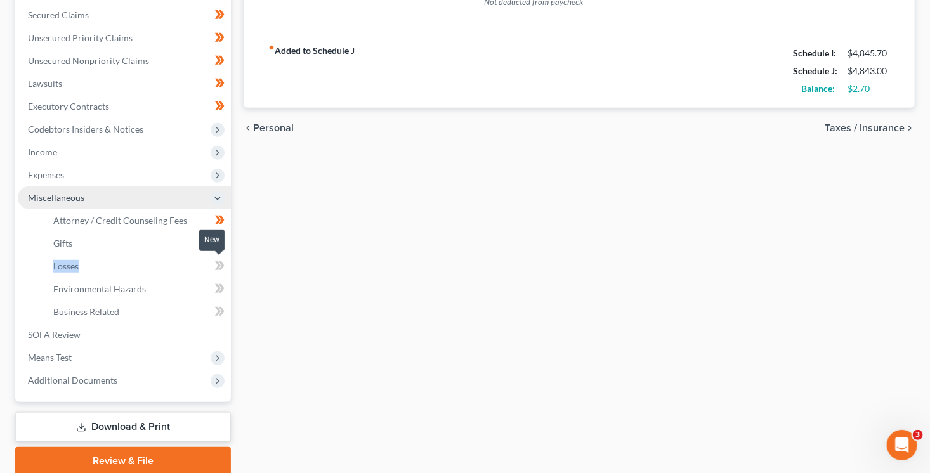
click at [224, 269] on span at bounding box center [220, 267] width 22 height 19
click at [228, 295] on span at bounding box center [220, 290] width 22 height 19
click at [226, 306] on span at bounding box center [220, 313] width 22 height 19
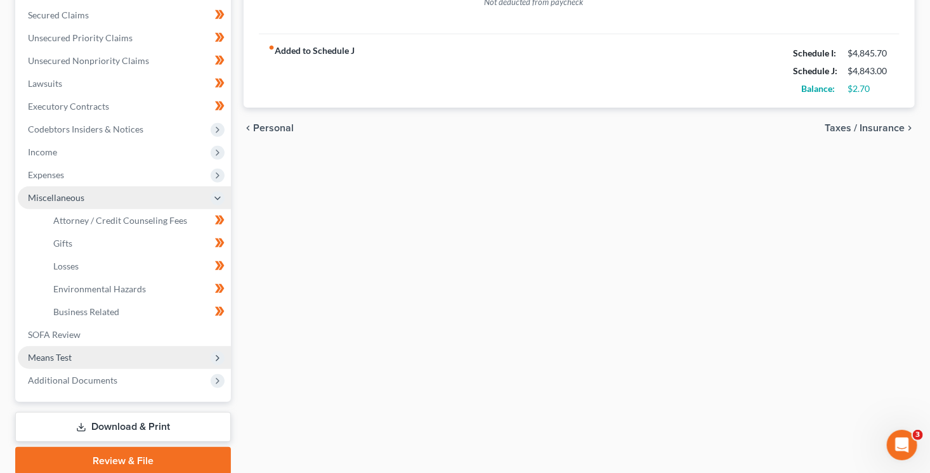
click at [218, 357] on polyline at bounding box center [217, 358] width 3 height 5
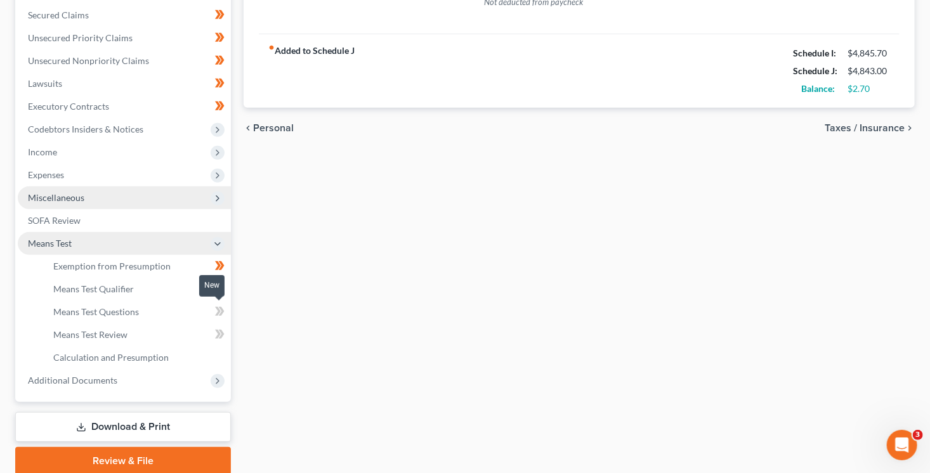
click at [228, 316] on span at bounding box center [220, 313] width 22 height 19
click at [223, 338] on icon at bounding box center [220, 335] width 10 height 16
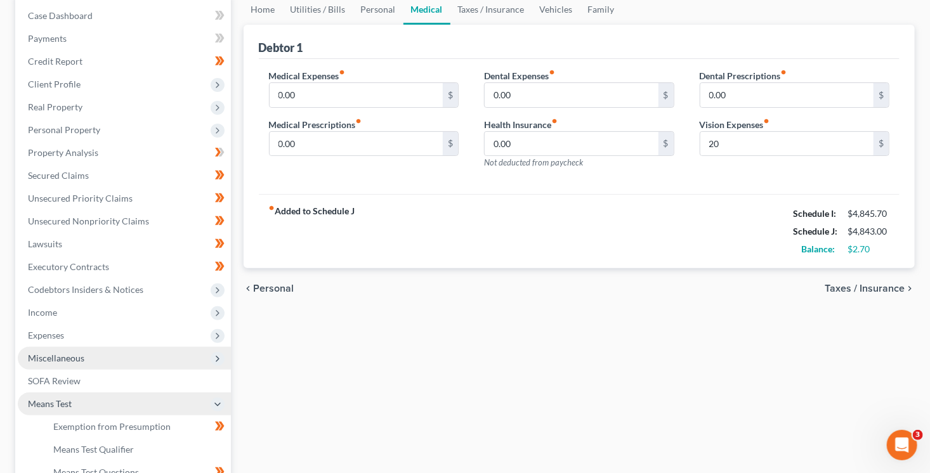
scroll to position [0, 0]
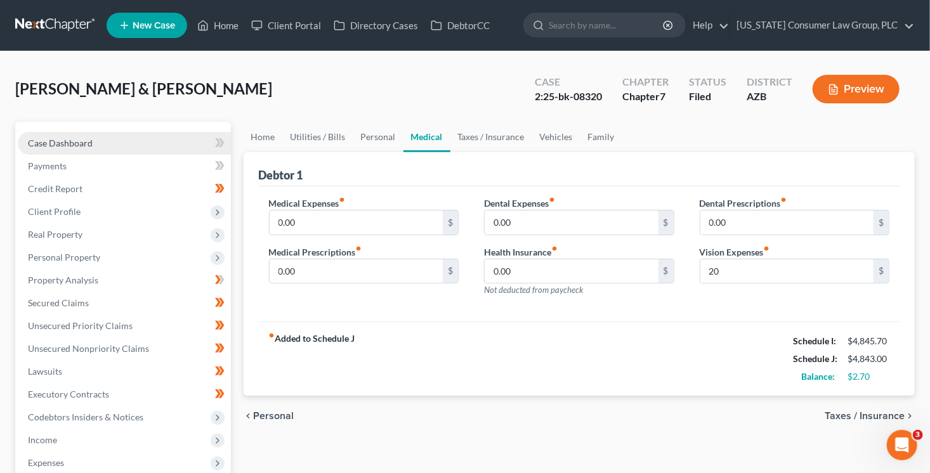
click at [88, 136] on link "Case Dashboard" at bounding box center [124, 143] width 213 height 23
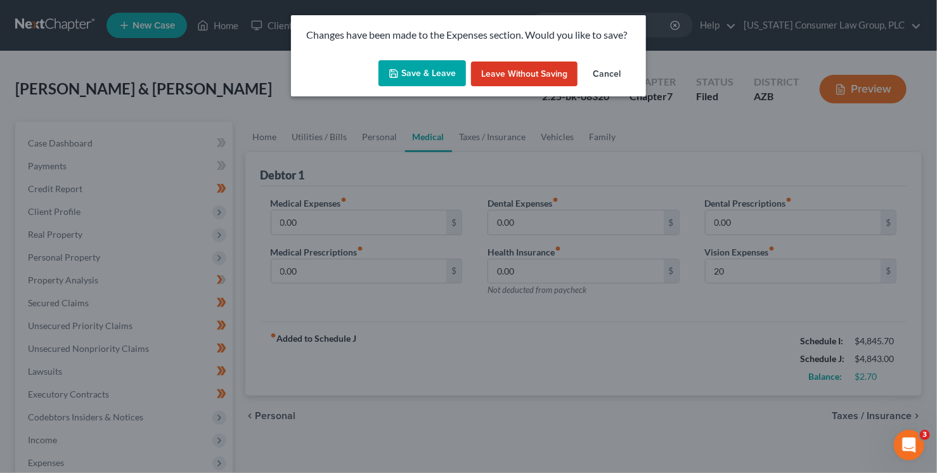
click at [429, 79] on button "Save & Leave" at bounding box center [423, 73] width 88 height 27
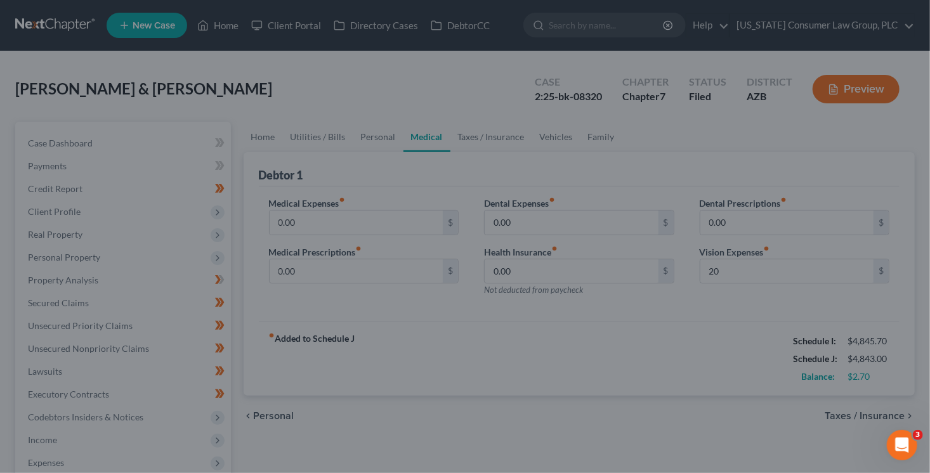
type input "20.00"
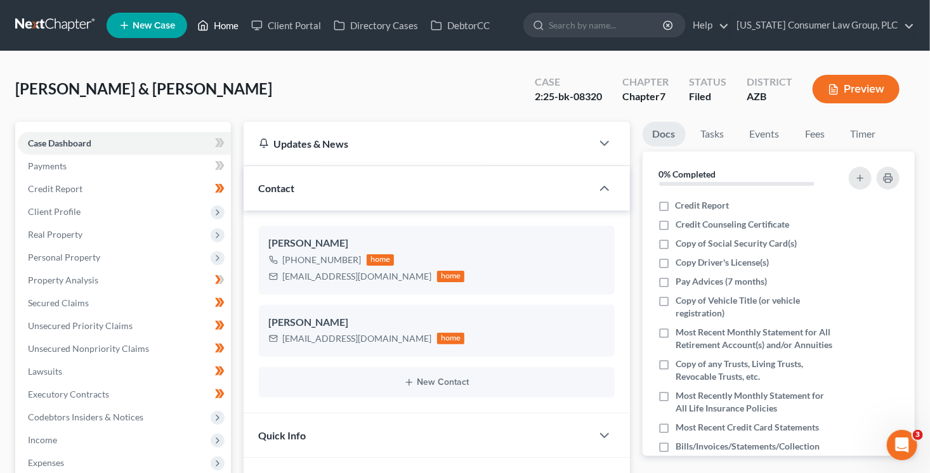
click at [230, 28] on link "Home" at bounding box center [218, 25] width 54 height 23
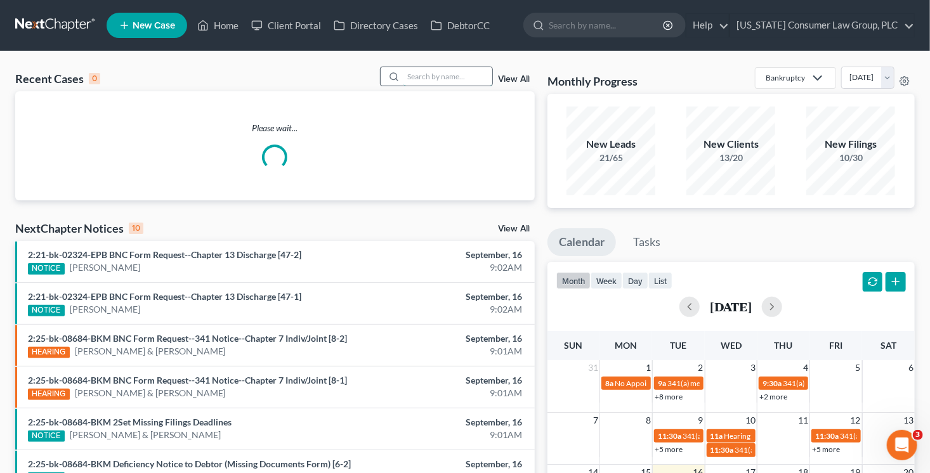
click at [425, 76] on input "search" at bounding box center [447, 76] width 89 height 18
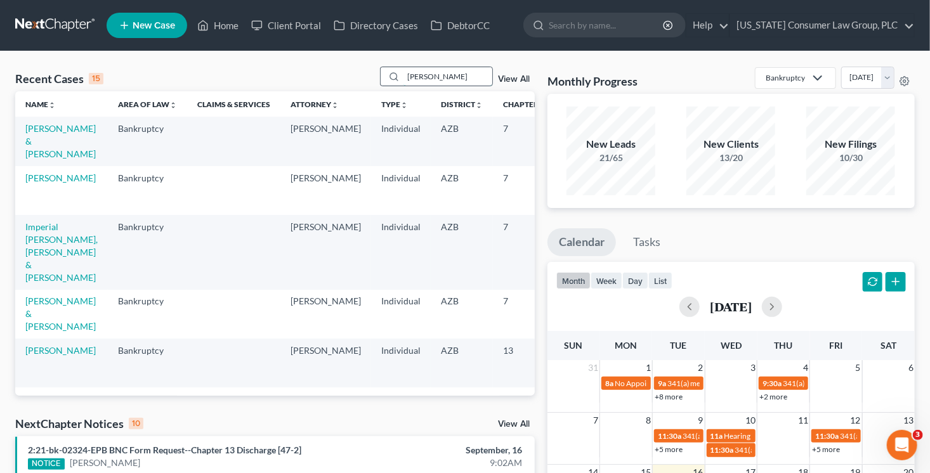
type input "[PERSON_NAME]"
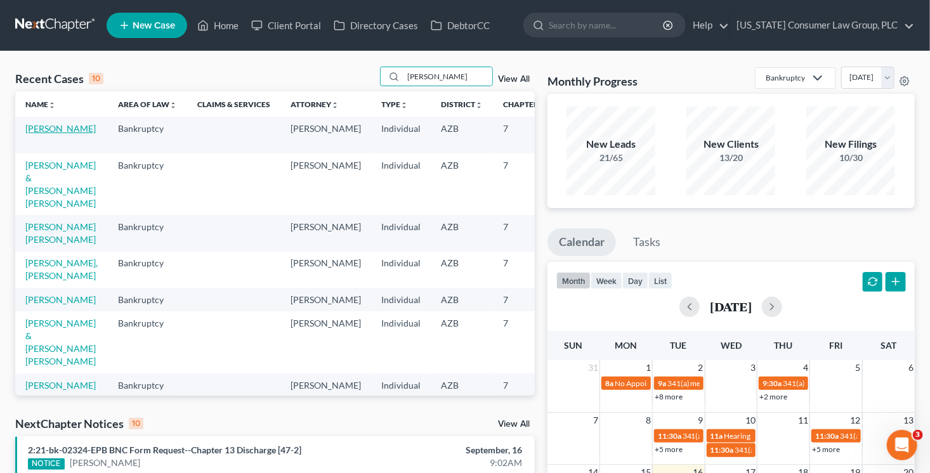
click at [34, 134] on link "Lopez, Sergio" at bounding box center [60, 128] width 70 height 11
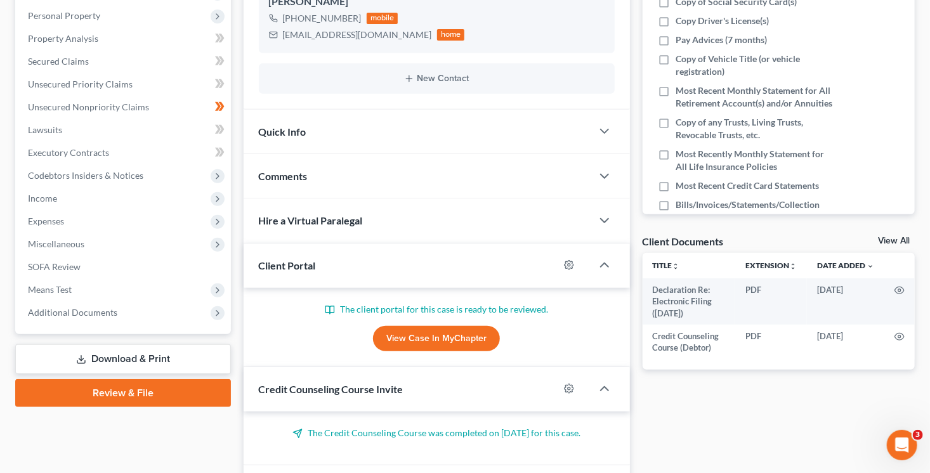
scroll to position [289, 0]
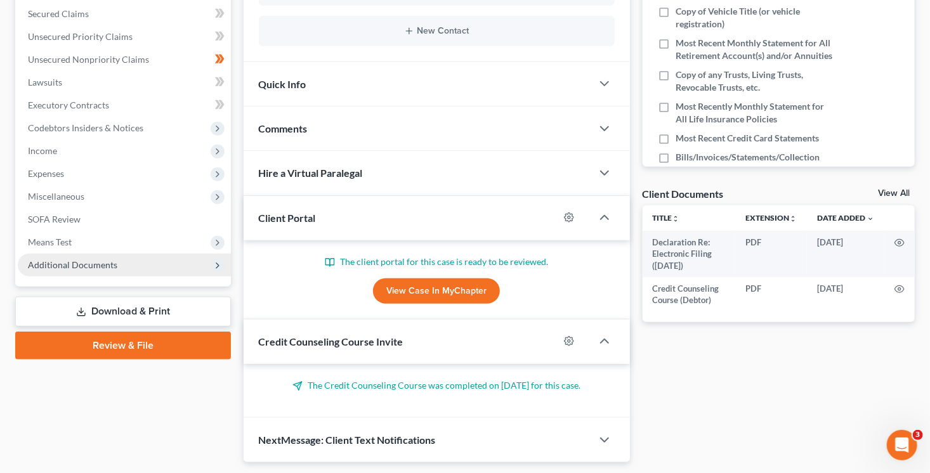
click at [93, 266] on span "Additional Documents" at bounding box center [72, 264] width 89 height 11
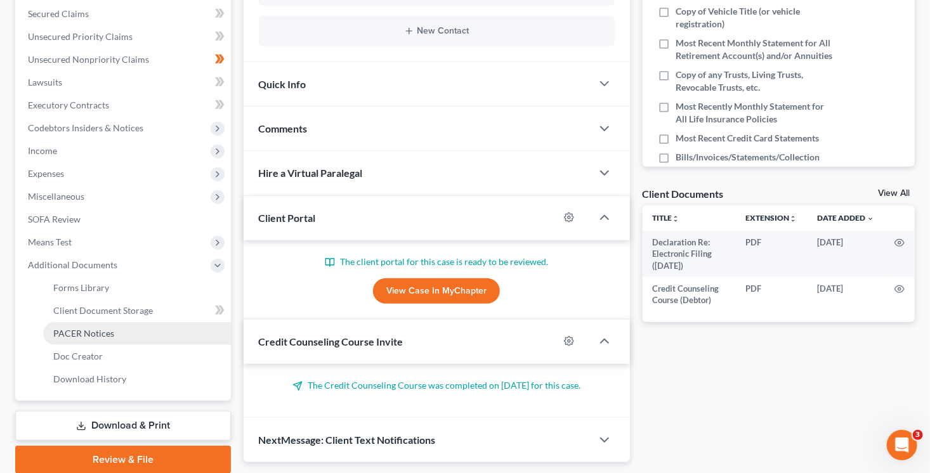
click at [117, 339] on link "PACER Notices" at bounding box center [137, 333] width 188 height 23
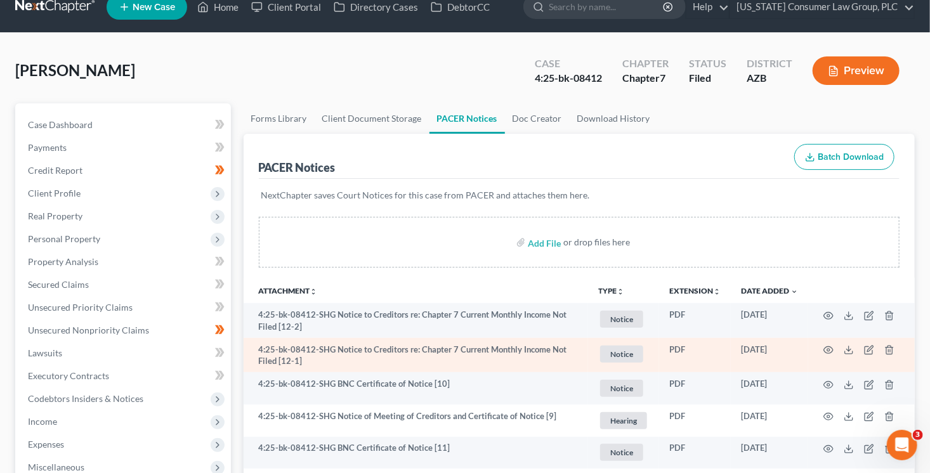
scroll to position [23, 0]
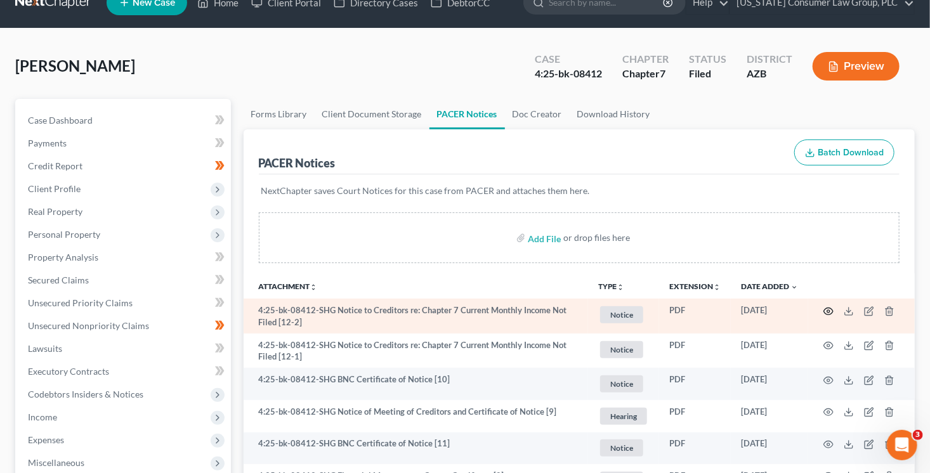
click at [828, 311] on icon "button" at bounding box center [828, 311] width 10 height 10
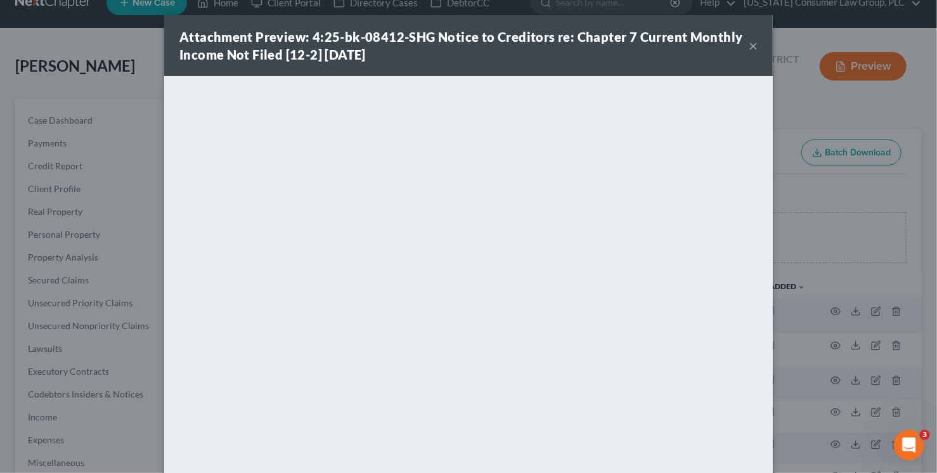
click at [749, 48] on button "×" at bounding box center [753, 45] width 9 height 15
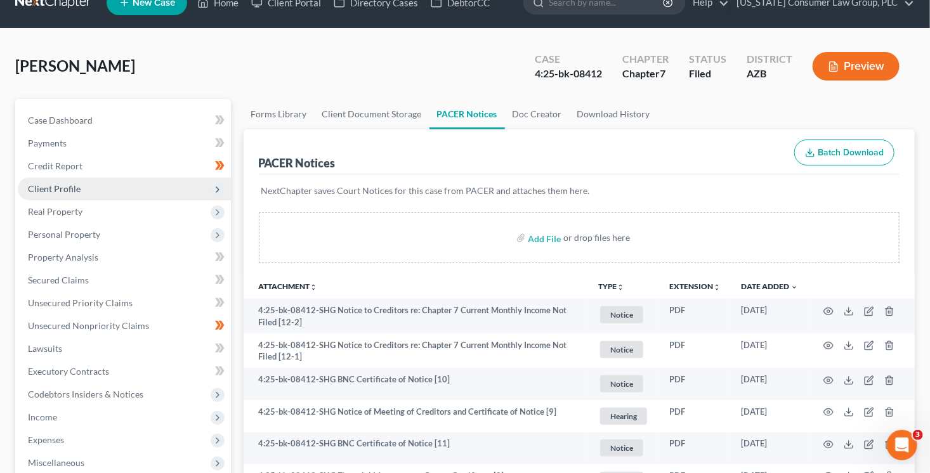
click at [78, 186] on span "Client Profile" at bounding box center [54, 188] width 53 height 11
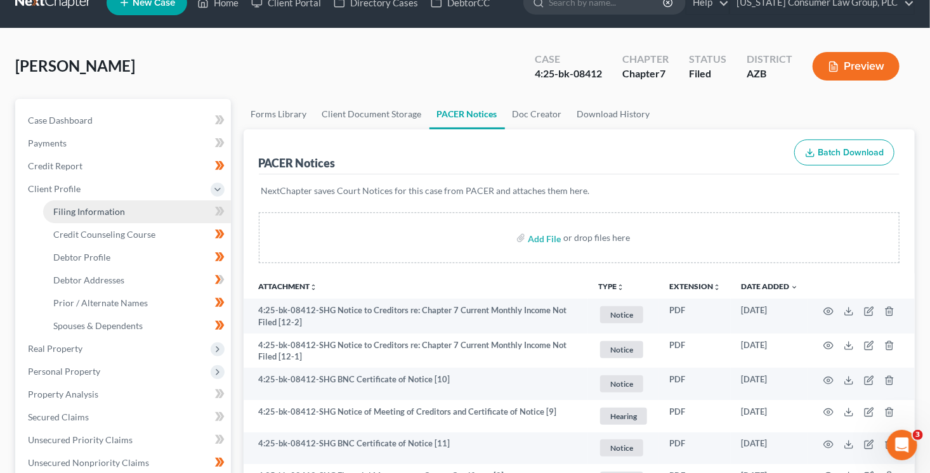
click at [162, 212] on link "Filing Information" at bounding box center [137, 211] width 188 height 23
select select "1"
select select "0"
select select "3"
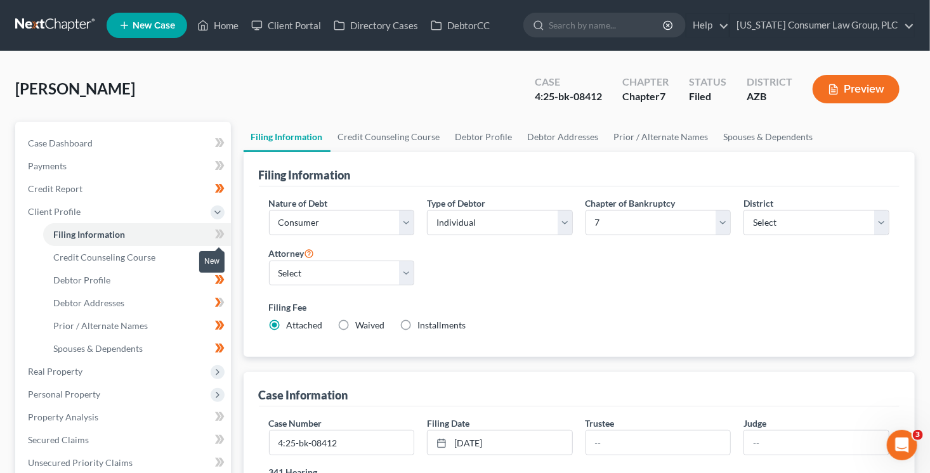
click at [221, 235] on icon at bounding box center [221, 234] width 6 height 9
click at [359, 439] on input "4:25-bk-08412" at bounding box center [342, 443] width 145 height 24
type input "4:25-bk-08412-SHG"
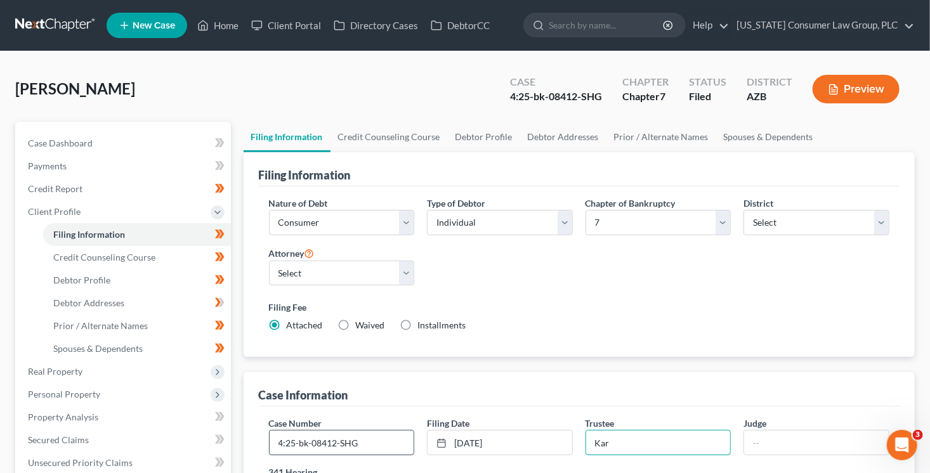
type input "Kartchner"
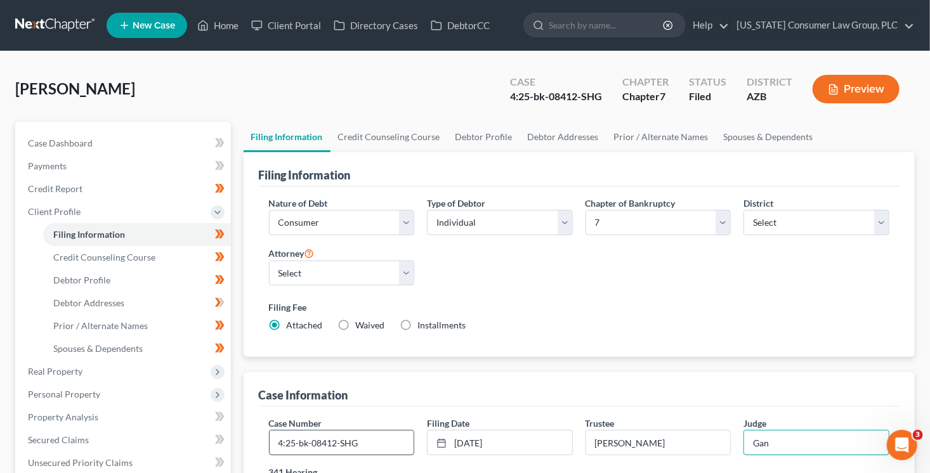
type input "Gan"
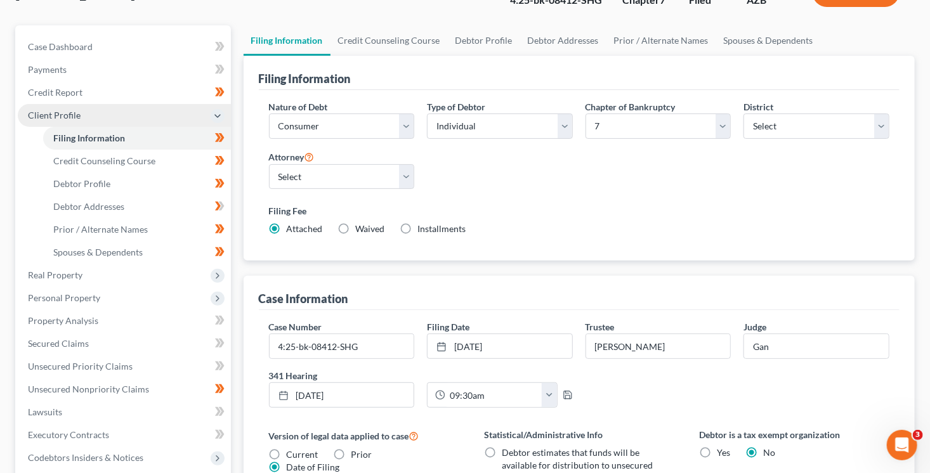
scroll to position [94, 0]
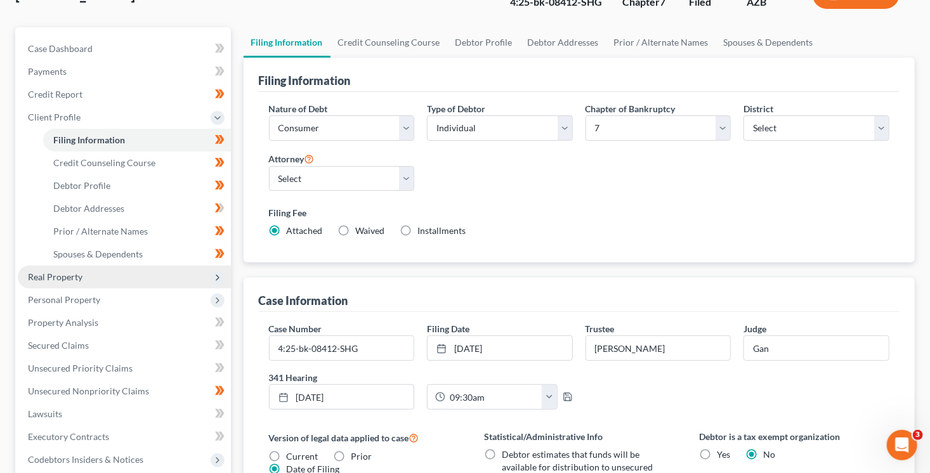
click at [121, 276] on span "Real Property" at bounding box center [124, 277] width 213 height 23
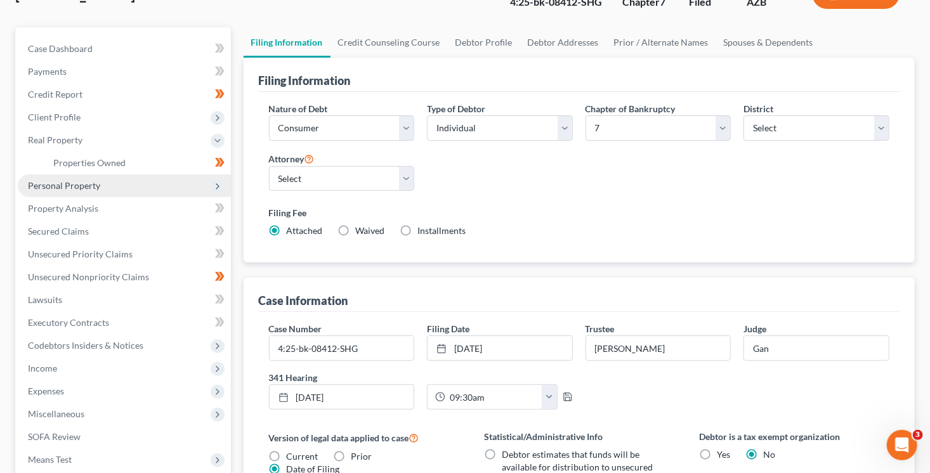
click at [122, 192] on span "Personal Property" at bounding box center [124, 185] width 213 height 23
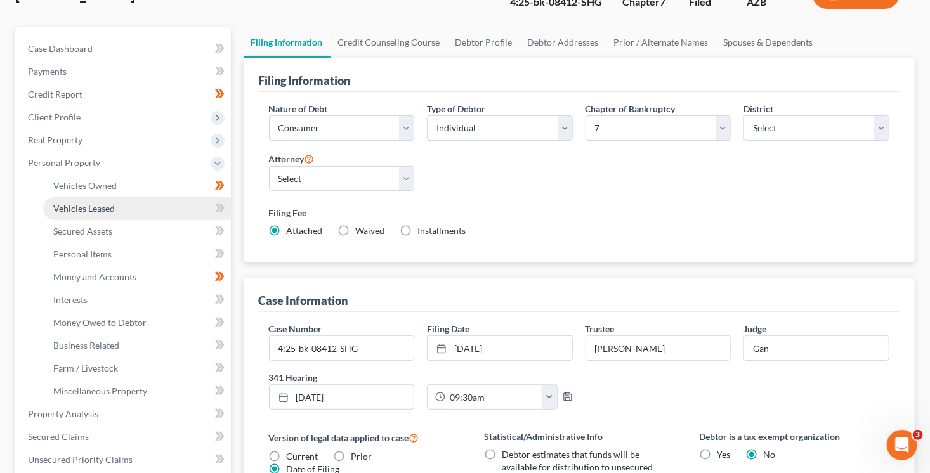
click at [152, 209] on link "Vehicles Leased" at bounding box center [137, 208] width 188 height 23
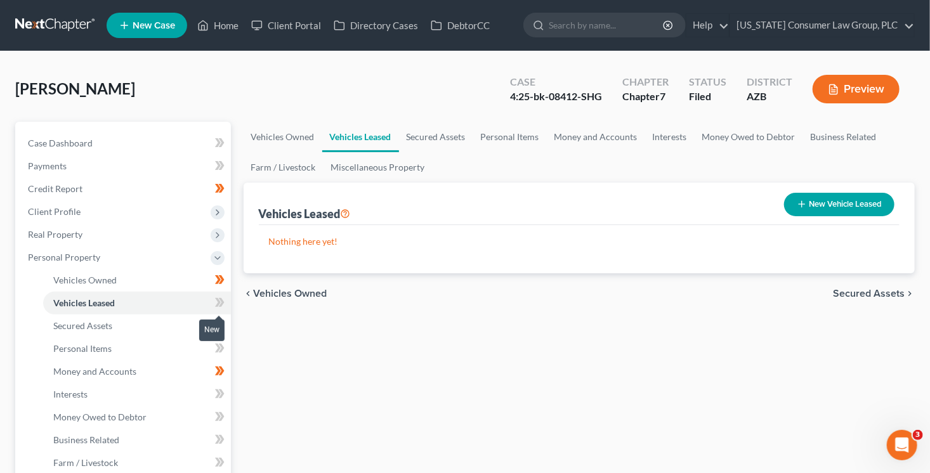
click at [223, 309] on icon at bounding box center [220, 303] width 10 height 16
click at [141, 320] on link "Secured Assets" at bounding box center [137, 326] width 188 height 23
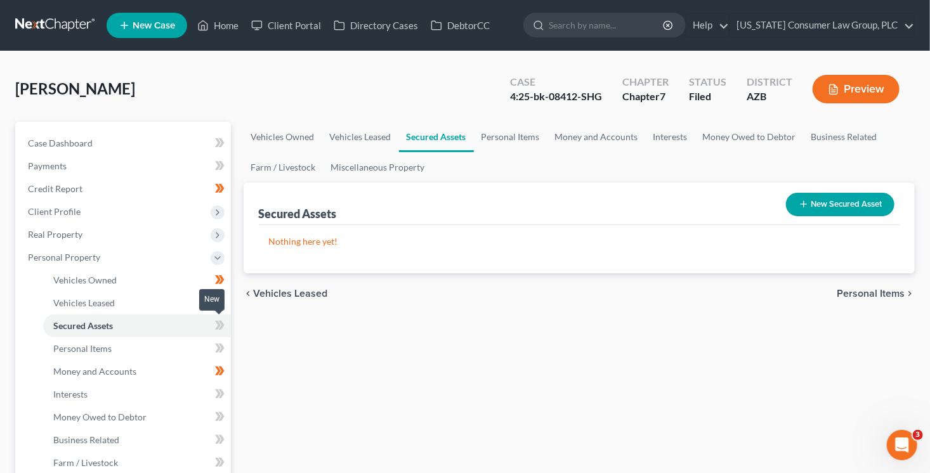
click at [219, 327] on icon at bounding box center [221, 325] width 6 height 9
click at [159, 354] on link "Personal Items" at bounding box center [137, 348] width 188 height 23
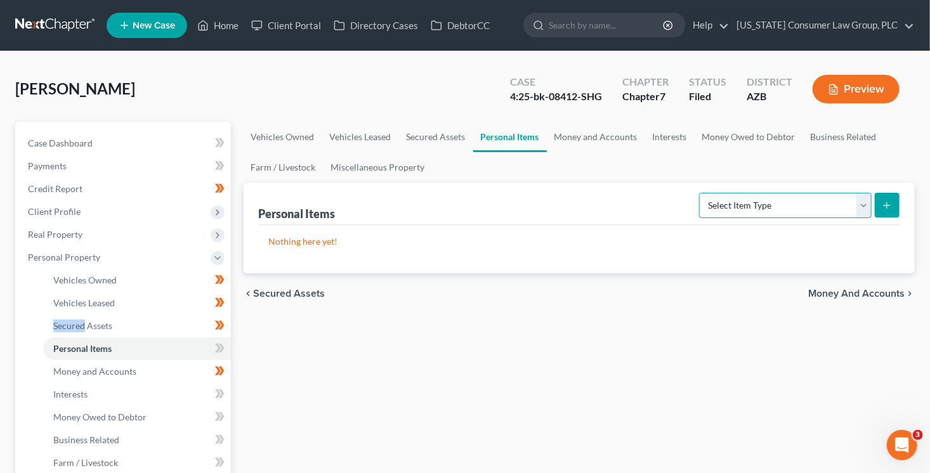
click at [736, 215] on select "Select Item Type Clothing (A/B: 11) Collectibles Of Value (A/B: 8) Electronics …" at bounding box center [785, 205] width 172 height 25
select select "clothing"
click at [701, 193] on select "Select Item Type Clothing (A/B: 11) Collectibles Of Value (A/B: 8) Electronics …" at bounding box center [785, 205] width 172 height 25
click at [879, 207] on button "submit" at bounding box center [887, 205] width 25 height 25
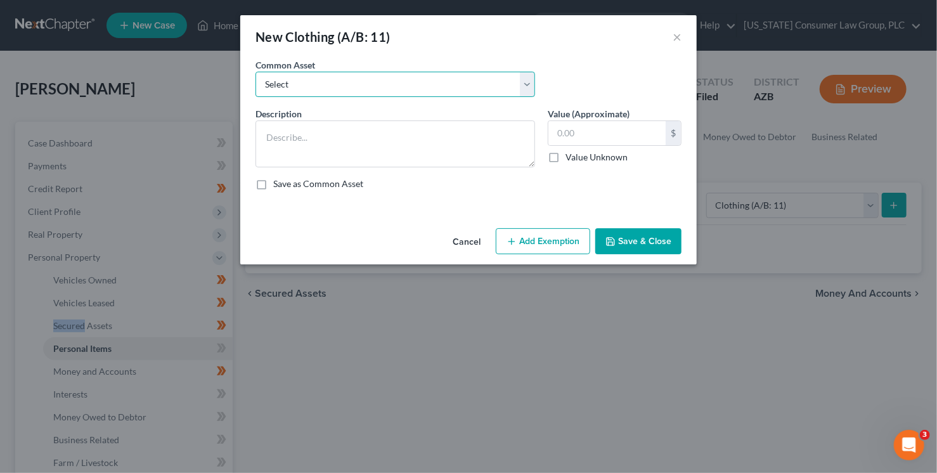
click at [384, 81] on select "Select Everyday clothing, shoes, coats" at bounding box center [396, 84] width 280 height 25
select select "0"
click at [256, 72] on select "Select Everyday clothing, shoes, coats" at bounding box center [396, 84] width 280 height 25
type textarea "Everyday clothing, shoes, coats"
type input "200.00"
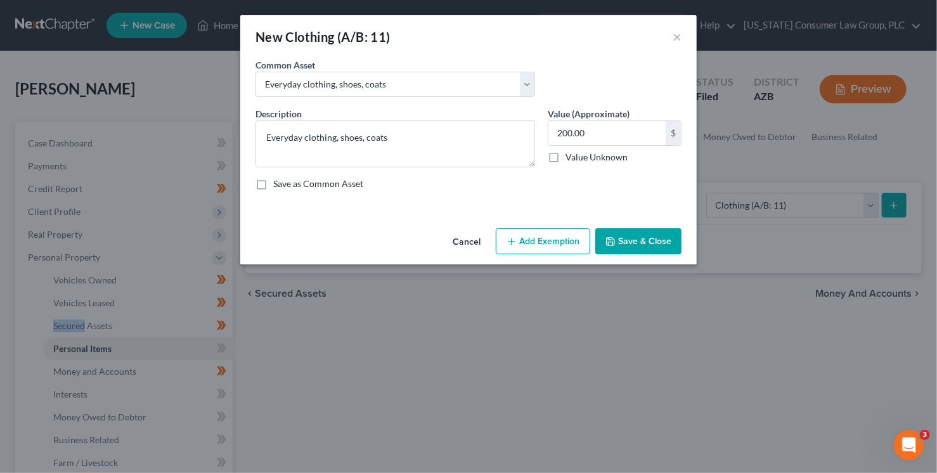
click at [518, 233] on button "Add Exemption" at bounding box center [543, 241] width 94 height 27
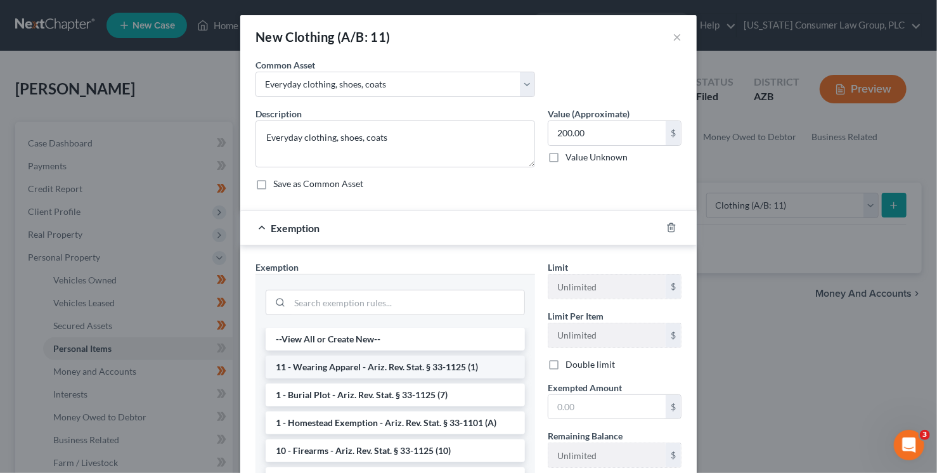
click at [372, 363] on li "11 - Wearing Apparel - Ariz. Rev. Stat. § 33-1125 (1)" at bounding box center [395, 367] width 259 height 23
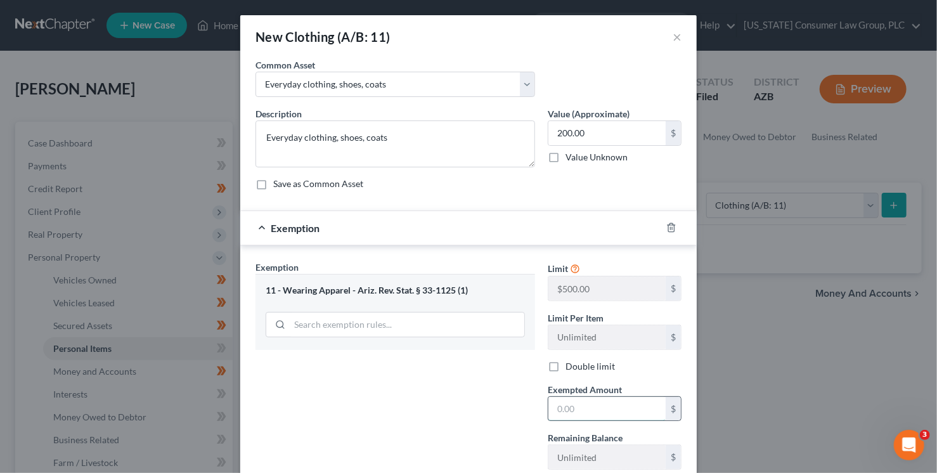
click at [581, 409] on input "text" at bounding box center [607, 409] width 117 height 24
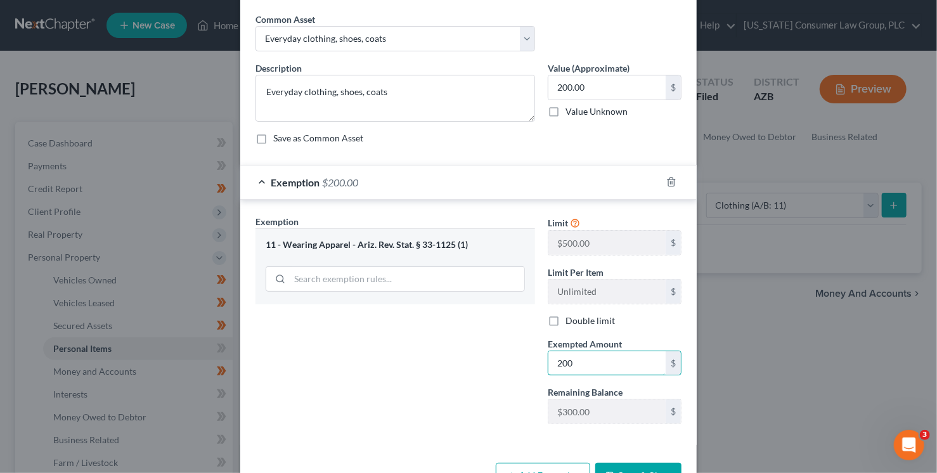
scroll to position [86, 0]
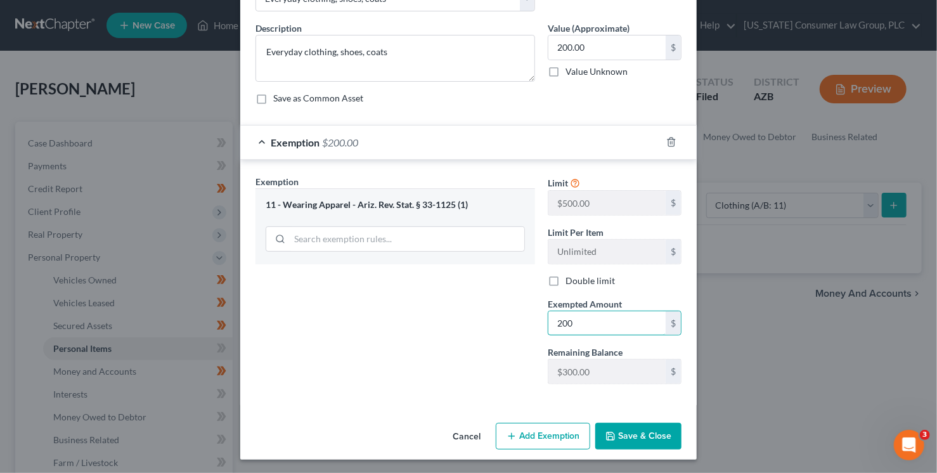
type input "200"
click at [635, 439] on button "Save & Close" at bounding box center [638, 436] width 86 height 27
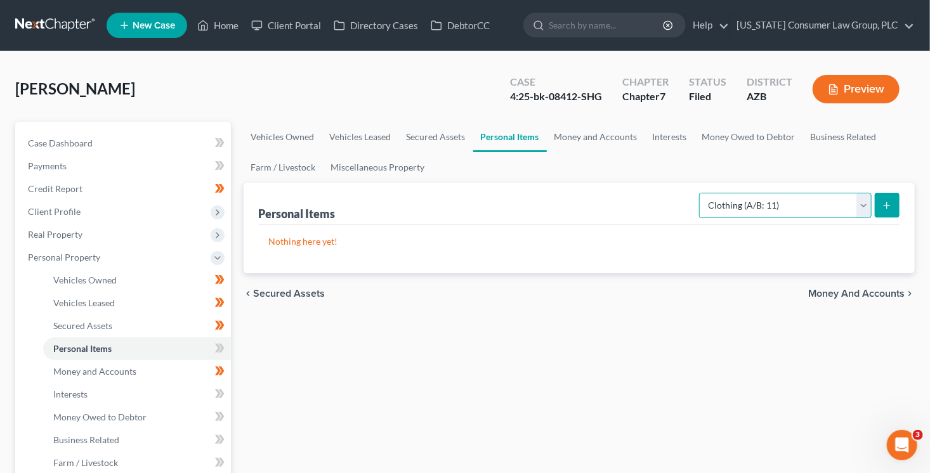
click at [790, 205] on select "Select Item Type Clothing (A/B: 11) Collectibles Of Value (A/B: 8) Electronics …" at bounding box center [785, 205] width 172 height 25
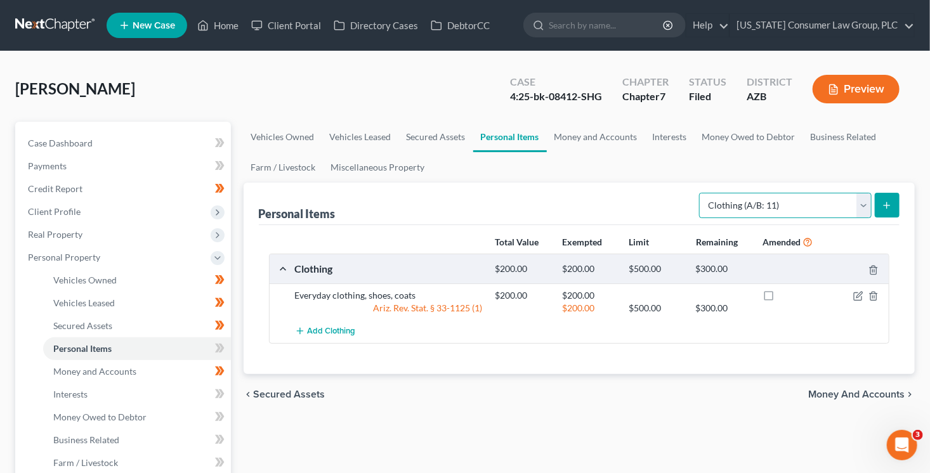
select select "household_goods"
click at [701, 193] on select "Select Item Type Clothing (A/B: 11) Collectibles Of Value (A/B: 8) Electronics …" at bounding box center [785, 205] width 172 height 25
click at [887, 200] on icon "submit" at bounding box center [886, 205] width 10 height 10
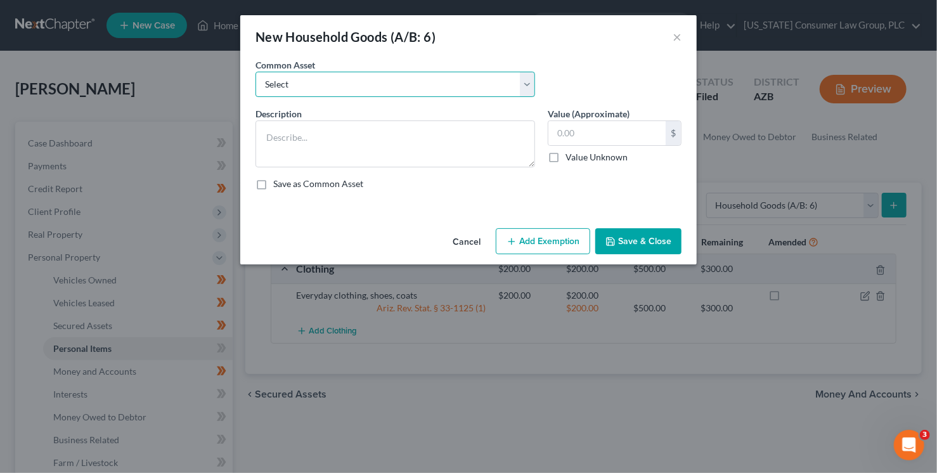
click at [342, 78] on select "Select Furniture, linens, kitchen supplies, miscellaneous household goods" at bounding box center [396, 84] width 280 height 25
select select "0"
click at [256, 72] on select "Select Furniture, linens, kitchen supplies, miscellaneous household goods" at bounding box center [396, 84] width 280 height 25
type textarea "Furniture, linens, kitchen supplies, miscellaneous household goods"
type input "1,000.00"
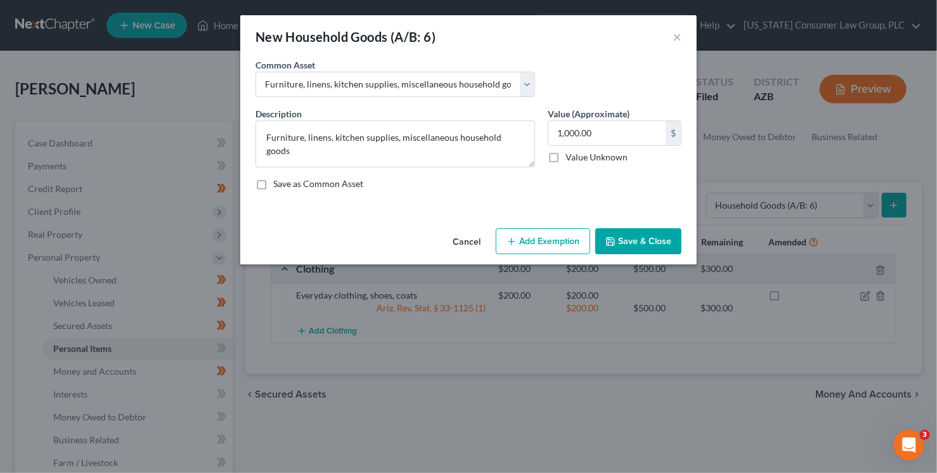
click at [571, 242] on button "Add Exemption" at bounding box center [543, 241] width 94 height 27
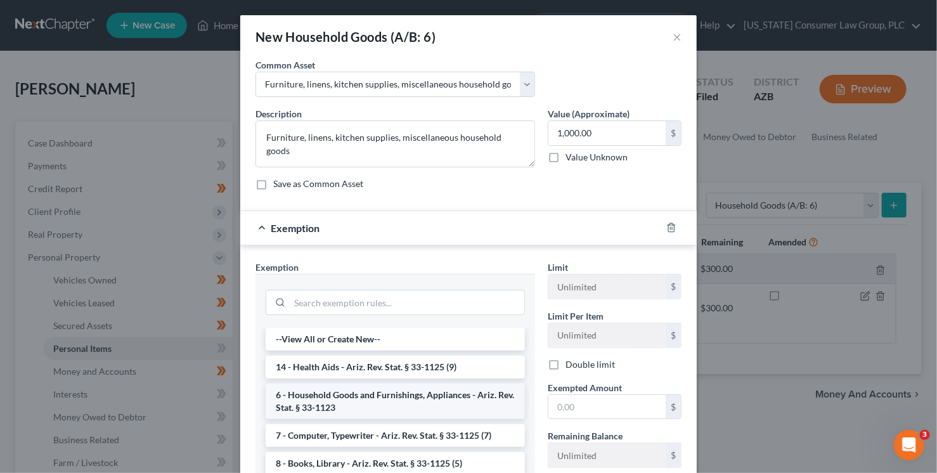
click at [336, 395] on li "6 - Household Goods and Furnishings, Appliances - Ariz. Rev. Stat. § 33-1123" at bounding box center [395, 402] width 259 height 36
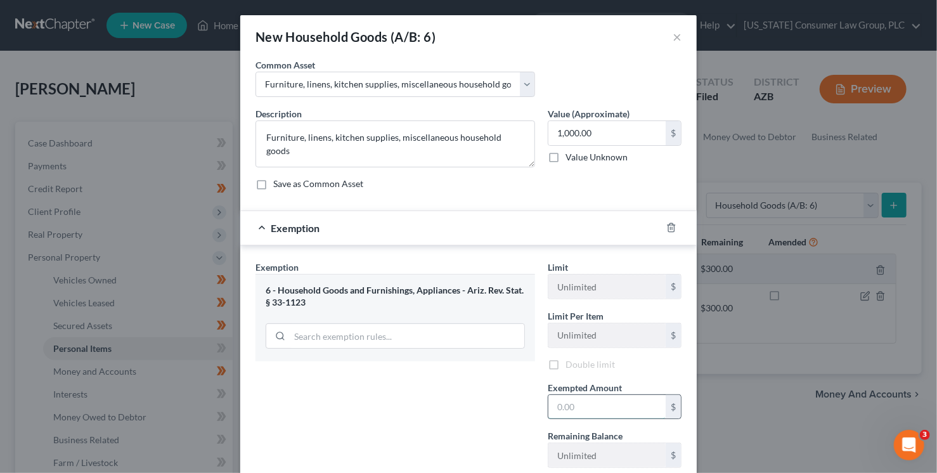
click at [554, 399] on input "text" at bounding box center [607, 407] width 117 height 24
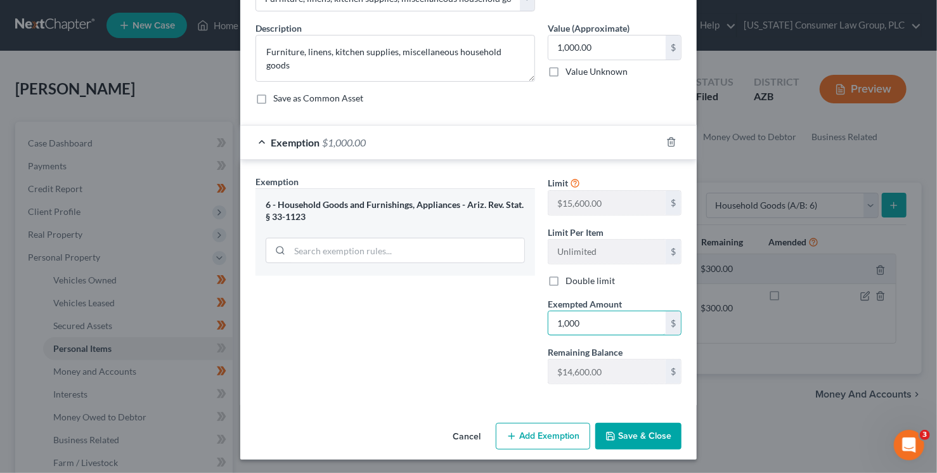
type input "1,000"
click at [620, 434] on button "Save & Close" at bounding box center [638, 436] width 86 height 27
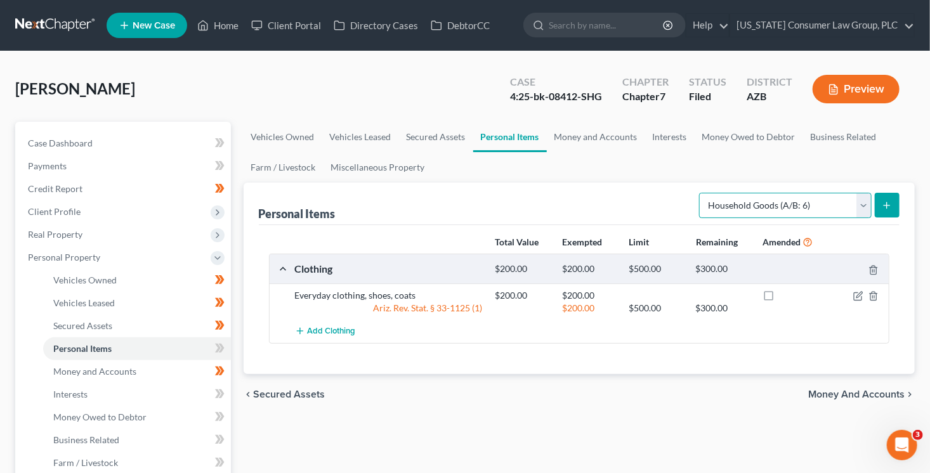
click at [773, 207] on select "Select Item Type Clothing (A/B: 11) Collectibles Of Value (A/B: 8) Electronics …" at bounding box center [785, 205] width 172 height 25
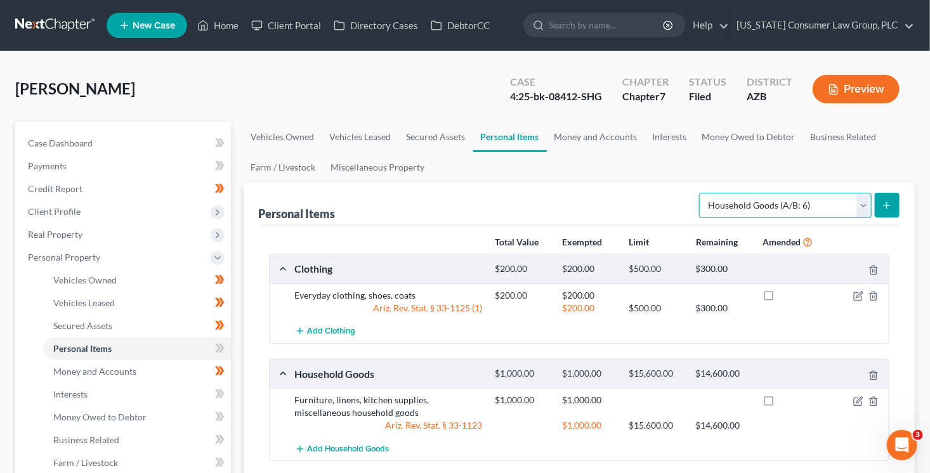
select select "electronics"
click at [701, 193] on select "Select Item Type Clothing (A/B: 11) Collectibles Of Value (A/B: 8) Electronics …" at bounding box center [785, 205] width 172 height 25
click at [887, 211] on button "submit" at bounding box center [887, 205] width 25 height 25
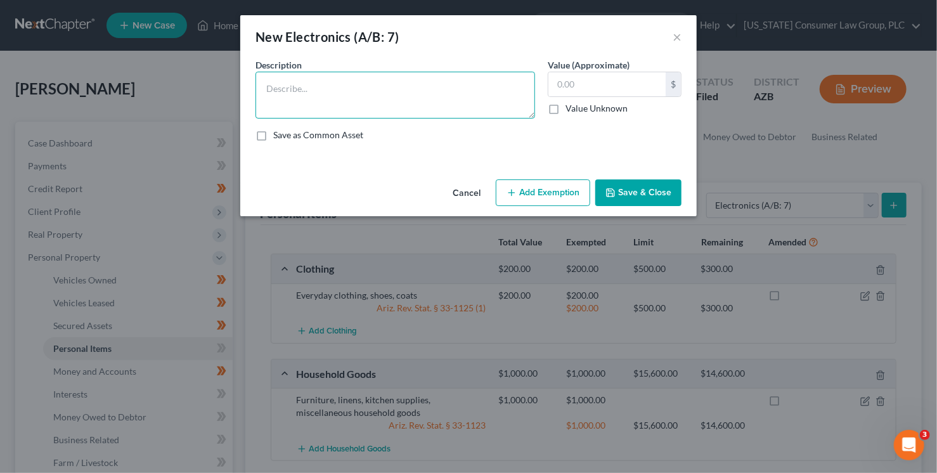
click at [286, 97] on textarea at bounding box center [396, 95] width 280 height 47
paste textarea "TV, Cellphone, PS5 & Airpods"
type textarea "TV, Cellphone, PS5 & Airpods"
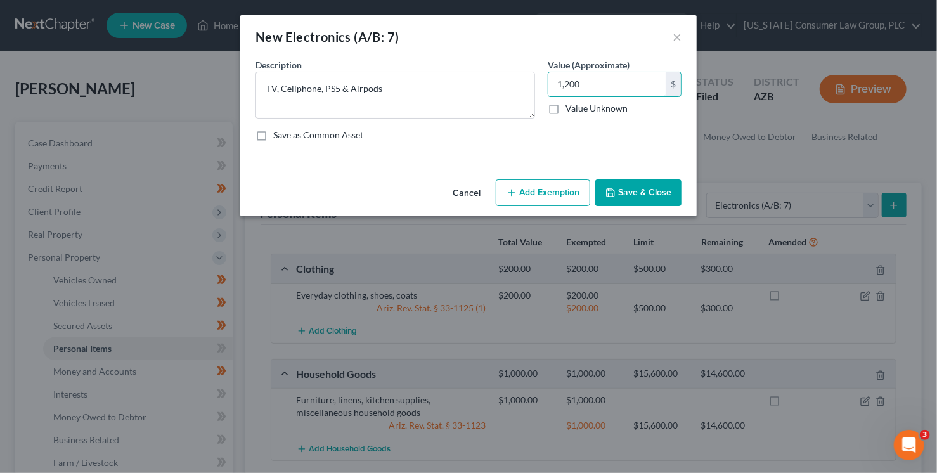
type input "1,200"
click at [563, 190] on button "Add Exemption" at bounding box center [543, 192] width 94 height 27
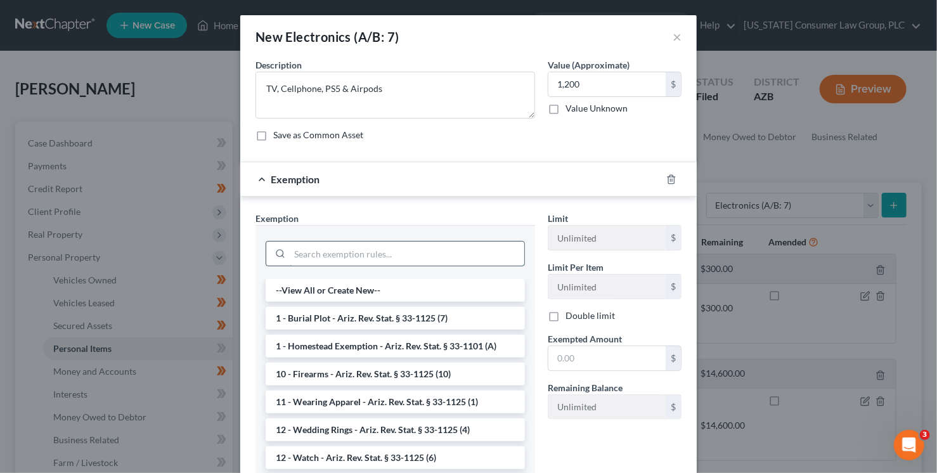
click at [349, 256] on input "search" at bounding box center [407, 254] width 235 height 24
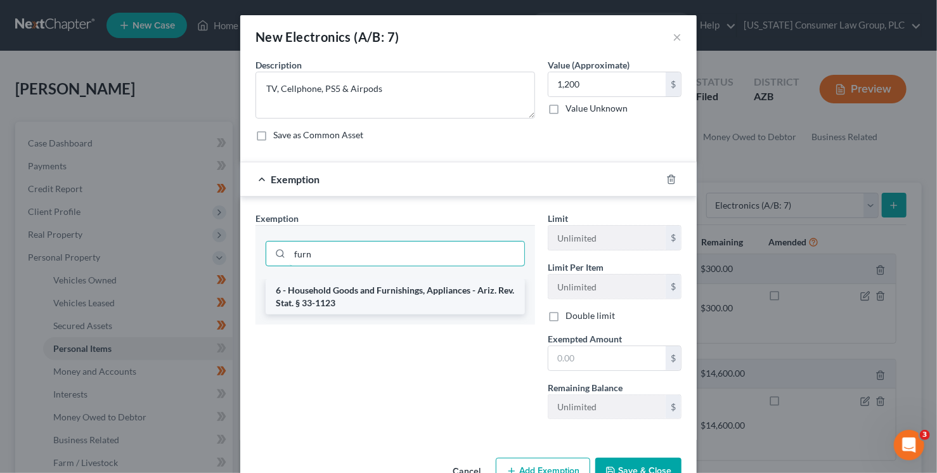
type input "furn"
click at [432, 298] on li "6 - Household Goods and Furnishings, Appliances - Ariz. Rev. Stat. § 33-1123" at bounding box center [395, 297] width 259 height 36
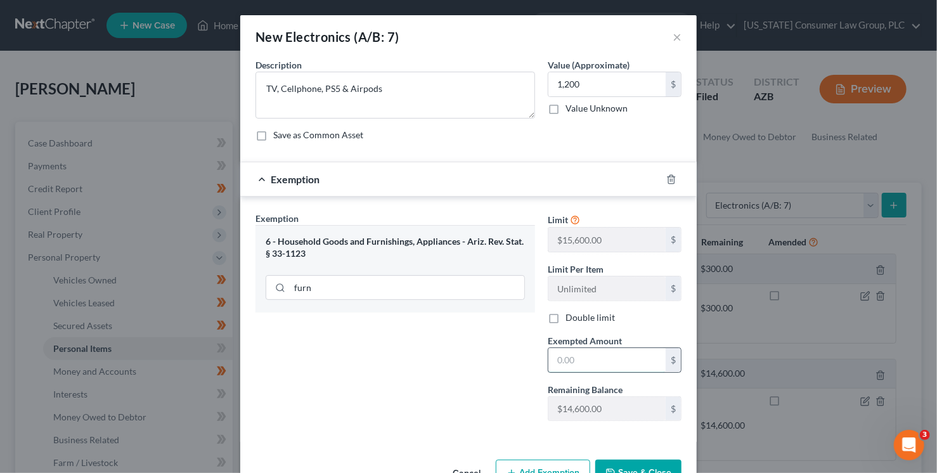
click at [552, 361] on input "text" at bounding box center [607, 360] width 117 height 24
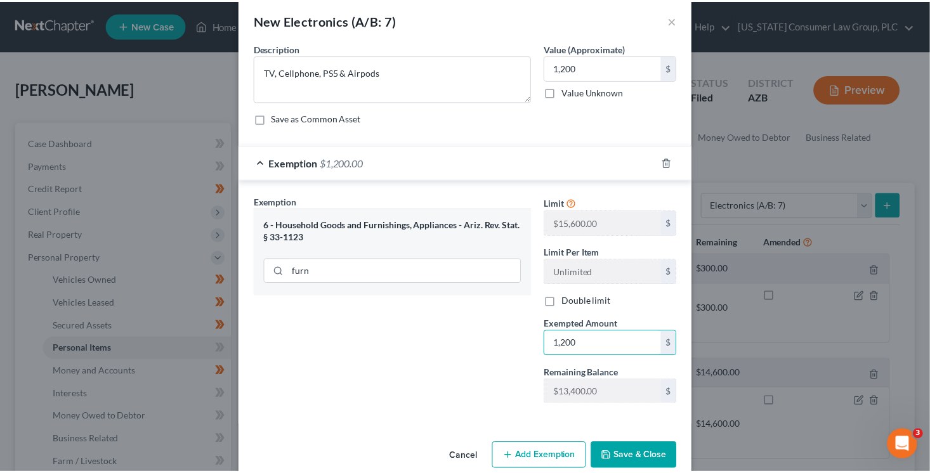
scroll to position [37, 0]
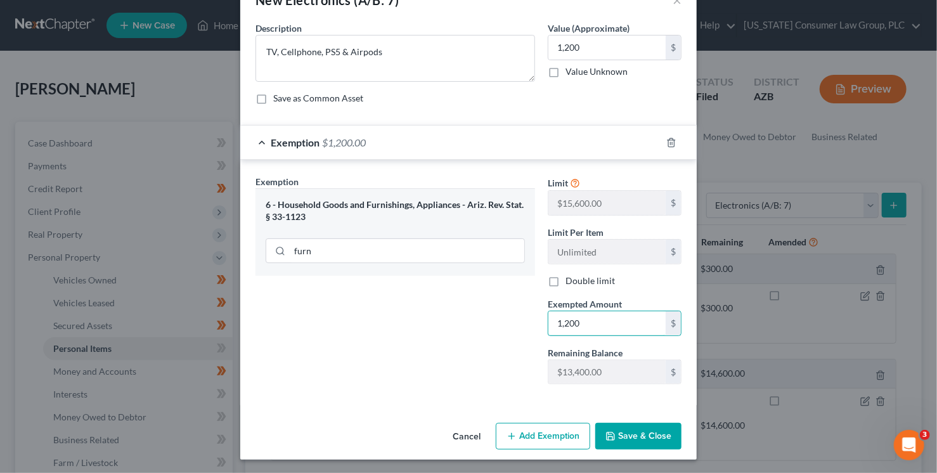
type input "1,200"
click at [633, 434] on button "Save & Close" at bounding box center [638, 436] width 86 height 27
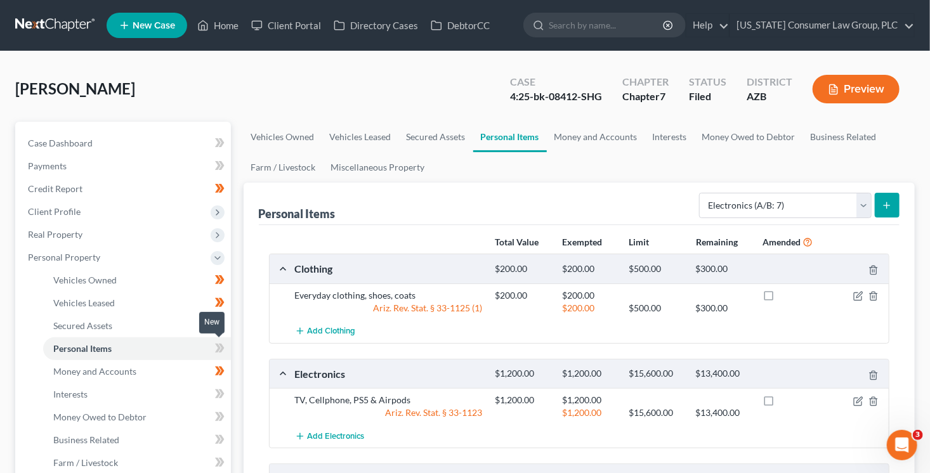
click at [221, 351] on icon at bounding box center [221, 348] width 6 height 9
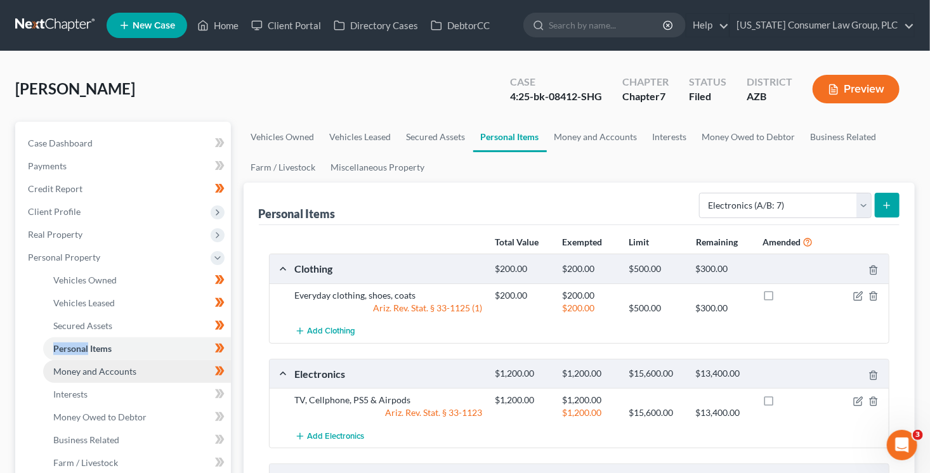
click at [162, 362] on link "Money and Accounts" at bounding box center [137, 371] width 188 height 23
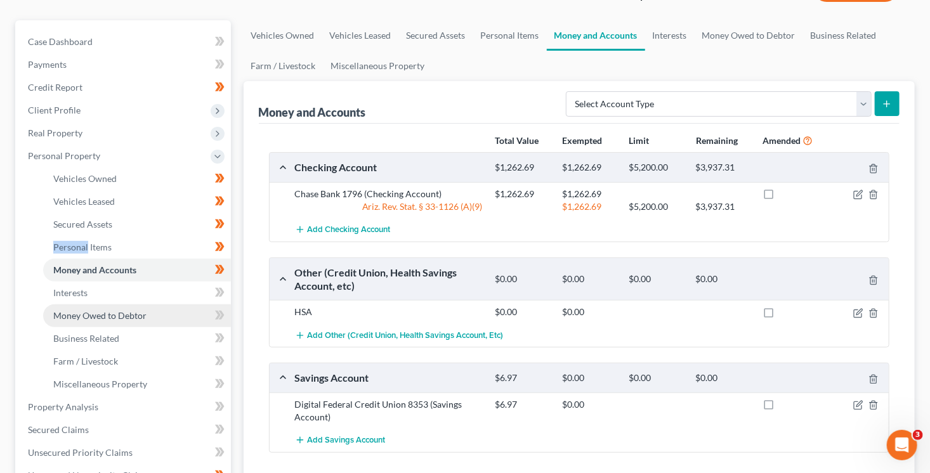
scroll to position [122, 0]
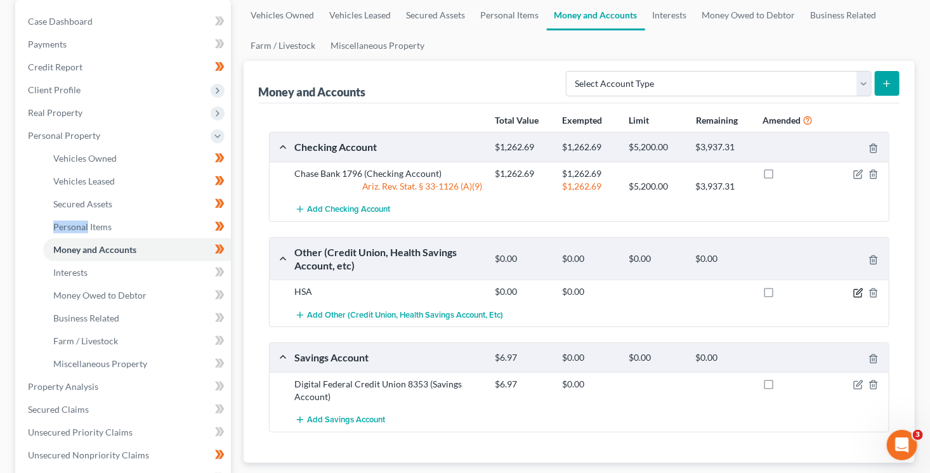
click at [859, 292] on icon "button" at bounding box center [858, 293] width 10 height 10
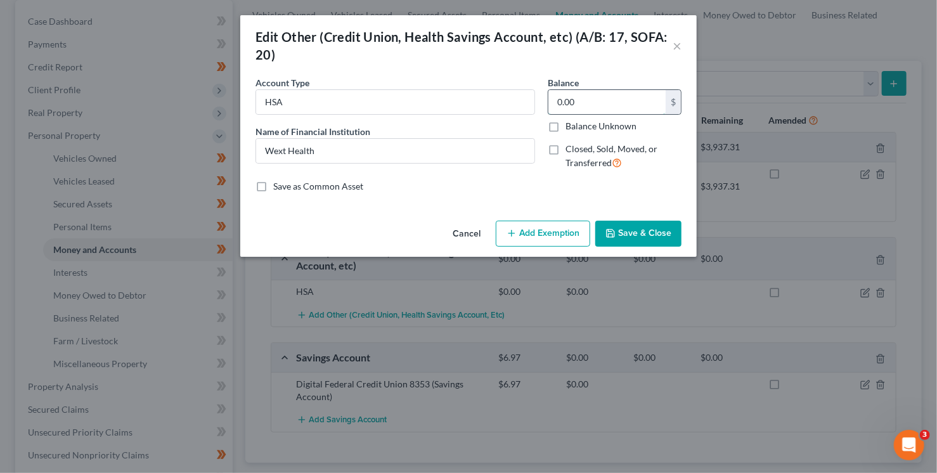
click at [589, 108] on input "0.00" at bounding box center [607, 102] width 117 height 24
type input "330.03"
click at [434, 146] on input "Wext Health" at bounding box center [395, 151] width 278 height 24
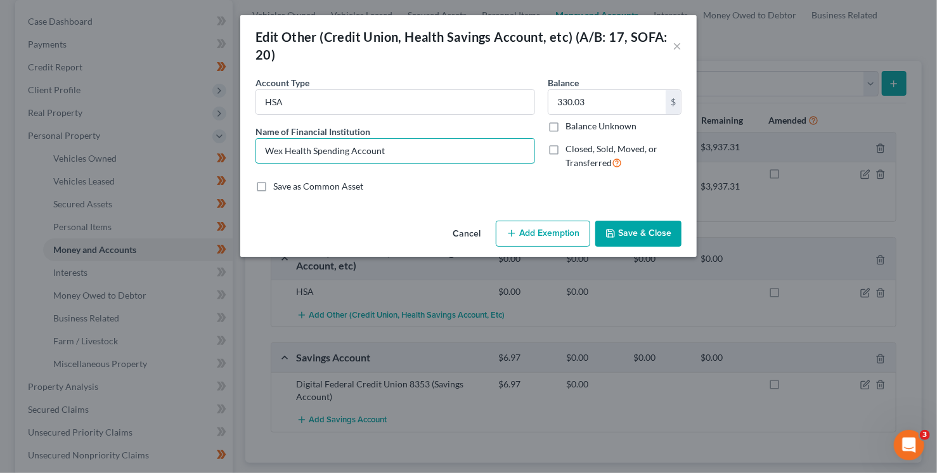
type input "Wex Health Spending Account"
click at [630, 230] on button "Save & Close" at bounding box center [638, 234] width 86 height 27
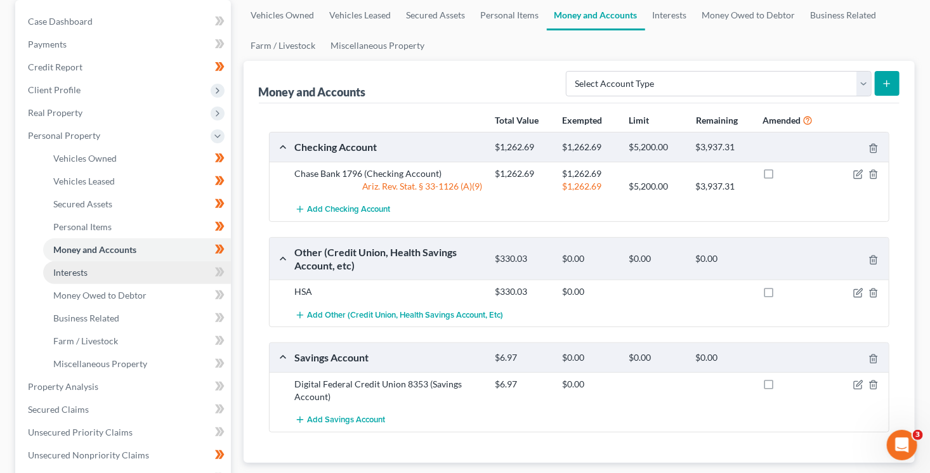
click at [148, 273] on link "Interests" at bounding box center [137, 272] width 188 height 23
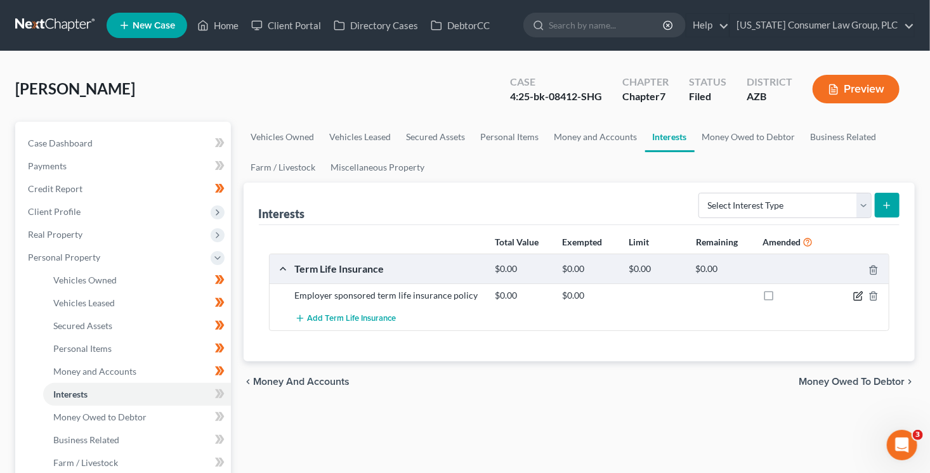
click at [857, 294] on icon "button" at bounding box center [859, 295] width 6 height 6
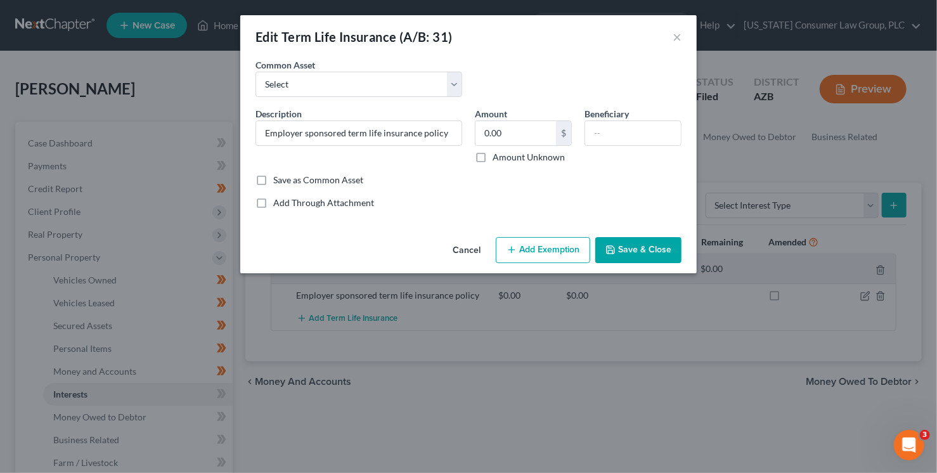
click at [564, 252] on button "Add Exemption" at bounding box center [543, 250] width 94 height 27
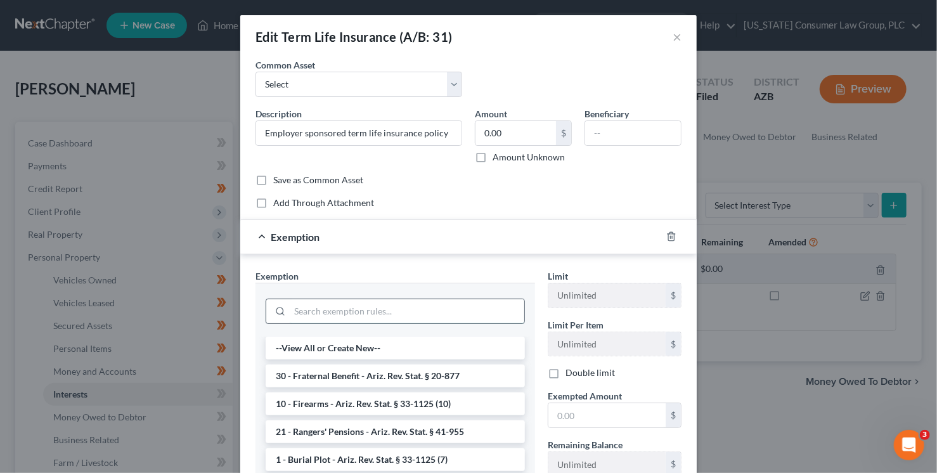
click at [416, 308] on input "search" at bounding box center [407, 311] width 235 height 24
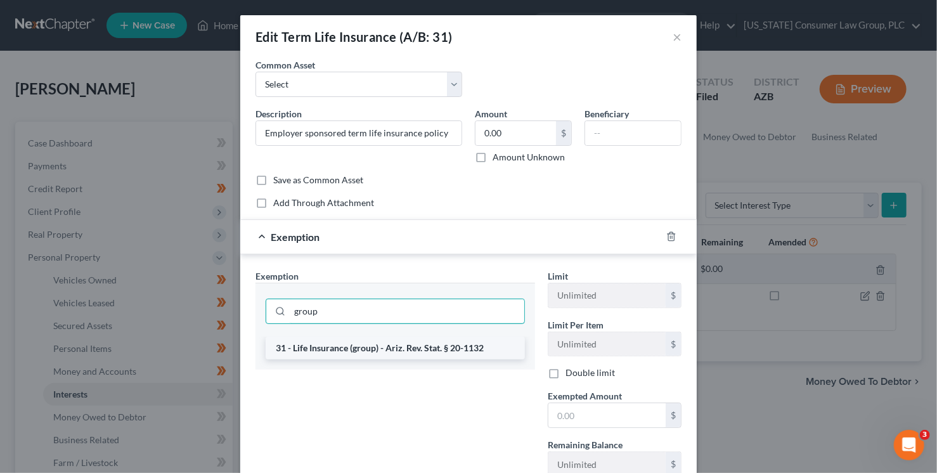
type input "group"
click at [482, 351] on li "31 - Life Insurance (group) - Ariz. Rev. Stat. § 20-1132" at bounding box center [395, 348] width 259 height 23
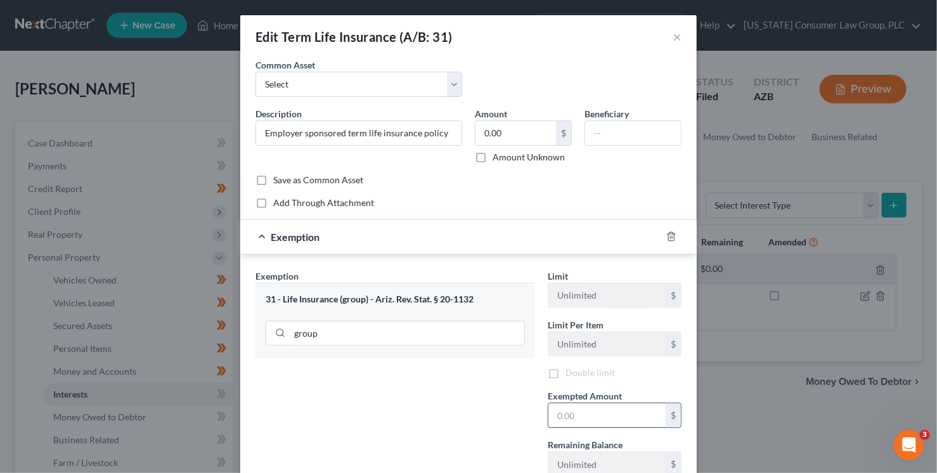
click at [570, 413] on input "text" at bounding box center [607, 415] width 117 height 24
type input "0"
click at [457, 416] on div "Exemption Set must be selected for CA. Exemption * 31 - Life Insurance (group) …" at bounding box center [395, 379] width 292 height 218
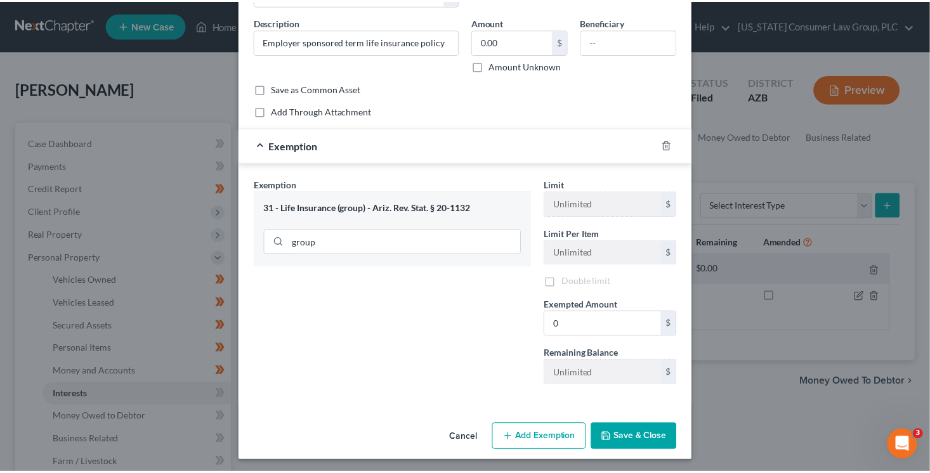
scroll to position [92, 0]
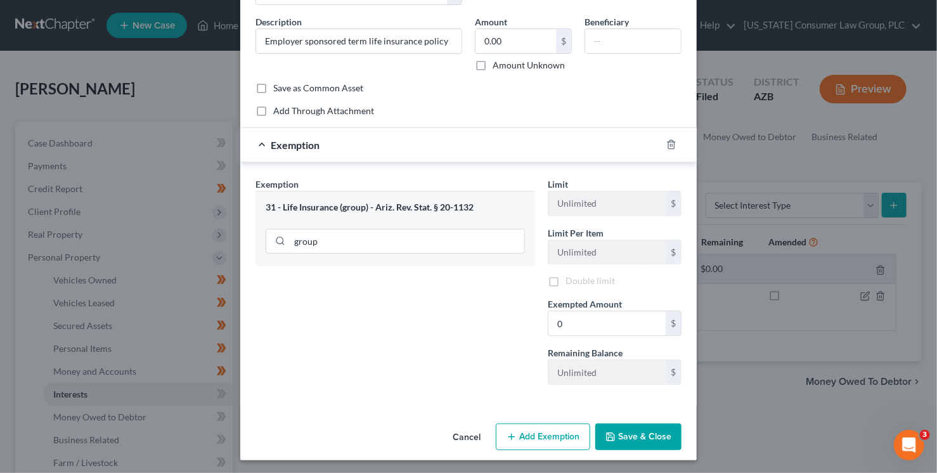
click at [665, 429] on button "Save & Close" at bounding box center [638, 437] width 86 height 27
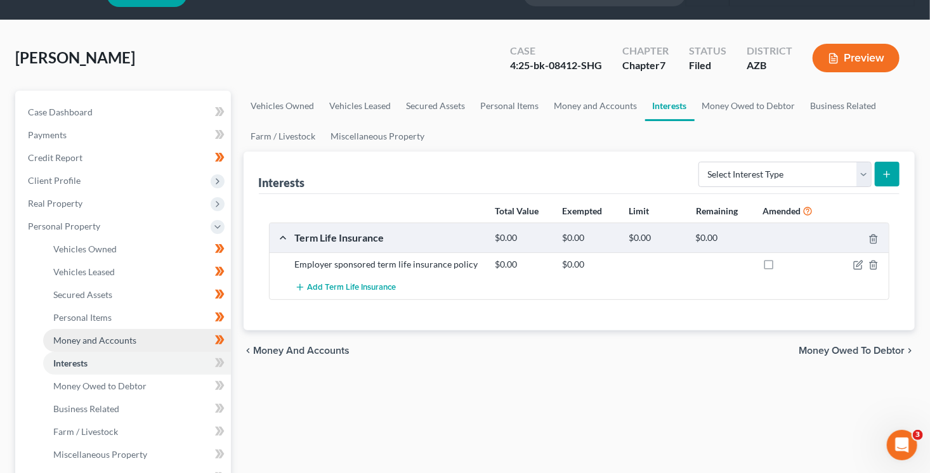
scroll to position [167, 0]
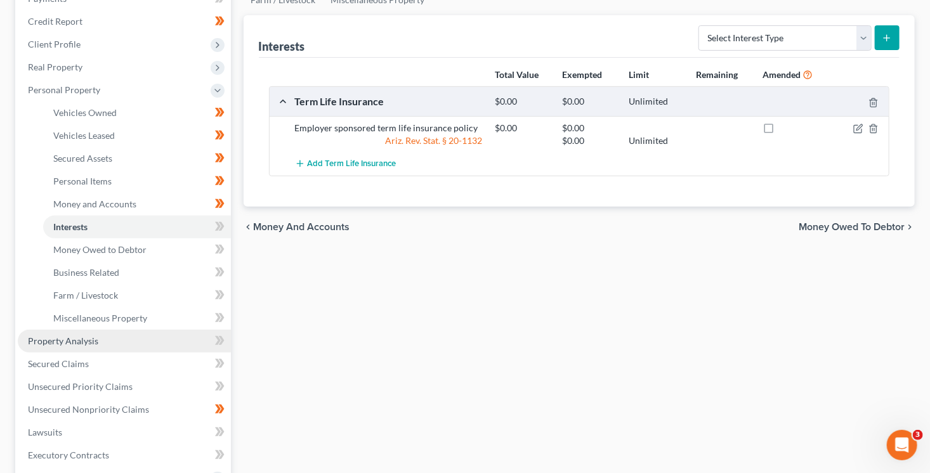
click at [89, 342] on span "Property Analysis" at bounding box center [63, 340] width 70 height 11
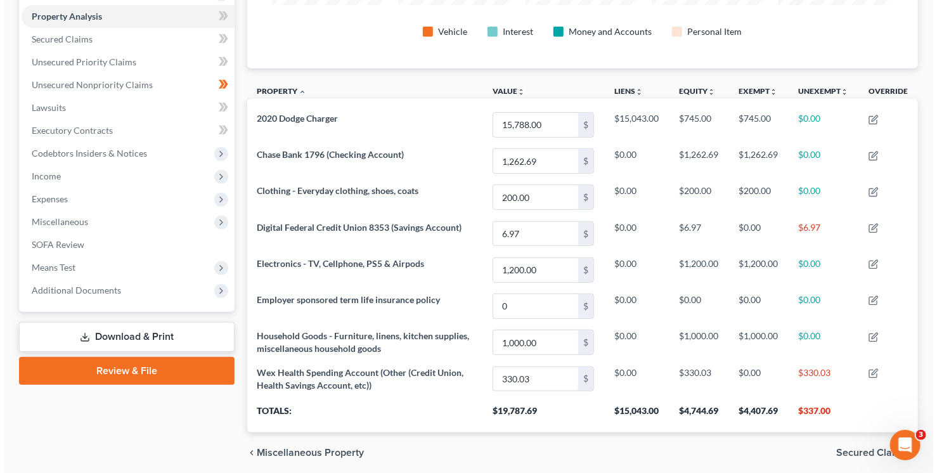
scroll to position [266, 0]
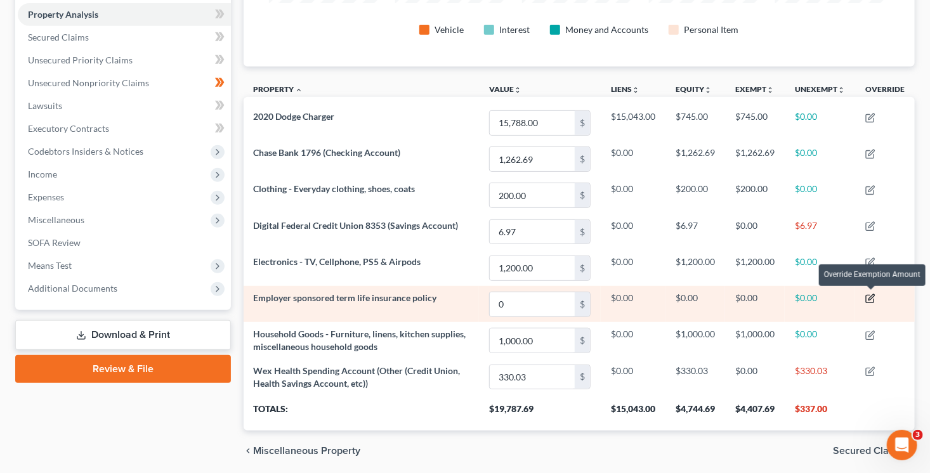
click at [871, 297] on icon "button" at bounding box center [870, 299] width 10 height 10
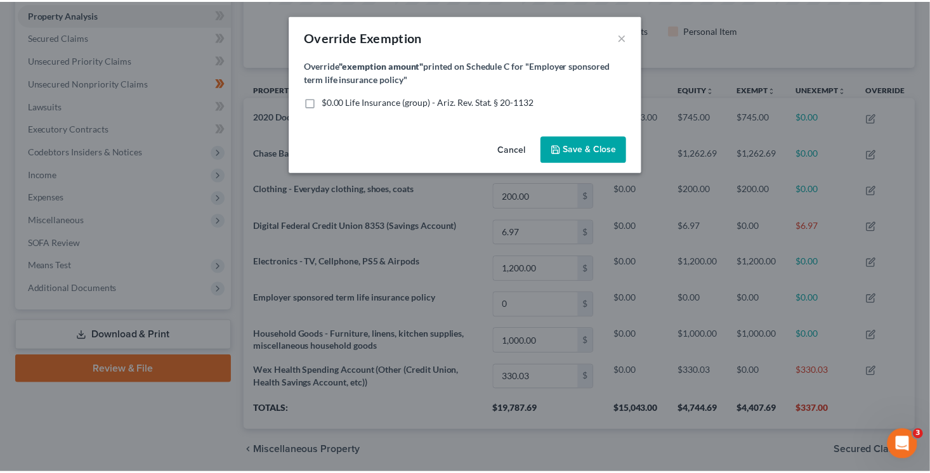
scroll to position [211, 677]
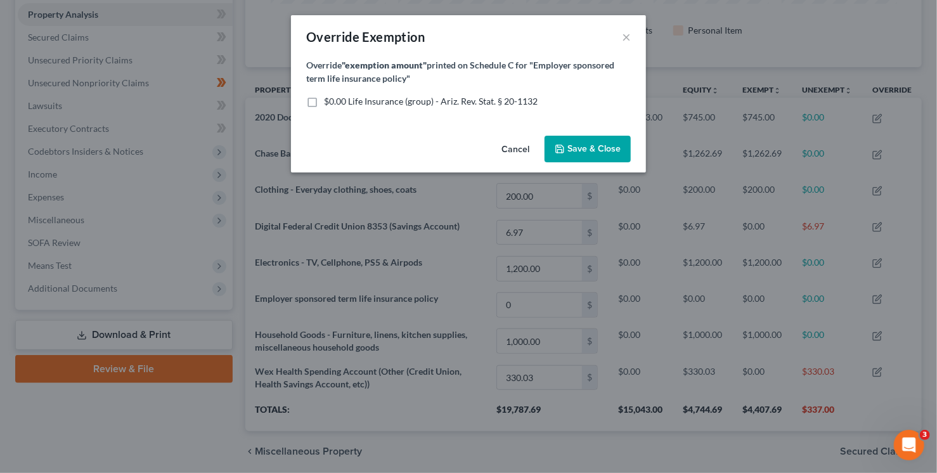
click at [374, 98] on span "$0.00 Life Insurance (group) - Ariz. Rev. Stat. § 20-1132" at bounding box center [431, 101] width 214 height 11
click at [337, 98] on input "$0.00 Life Insurance (group) - Ariz. Rev. Stat. § 20-1132" at bounding box center [333, 99] width 8 height 8
checkbox input "true"
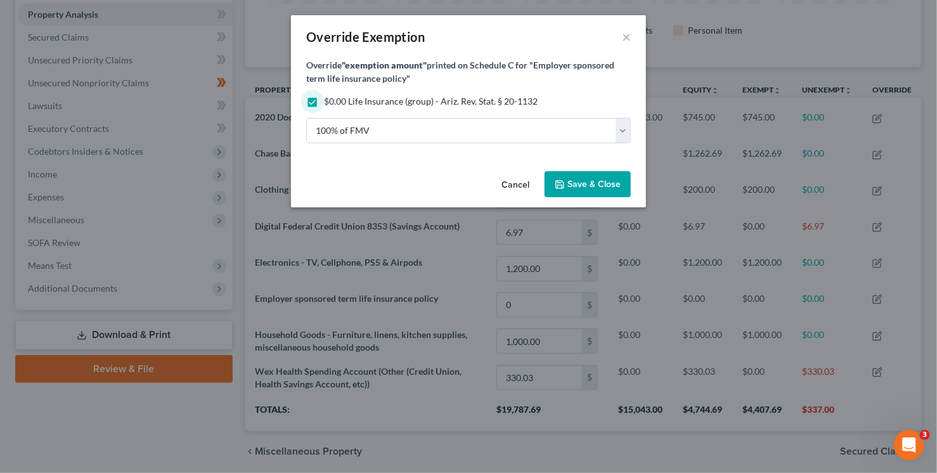
click at [608, 179] on span "Save & Close" at bounding box center [594, 184] width 53 height 11
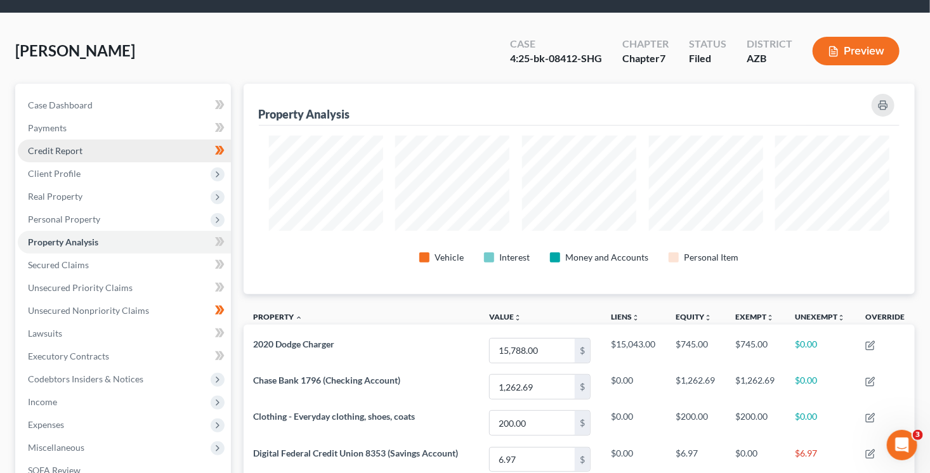
scroll to position [48, 0]
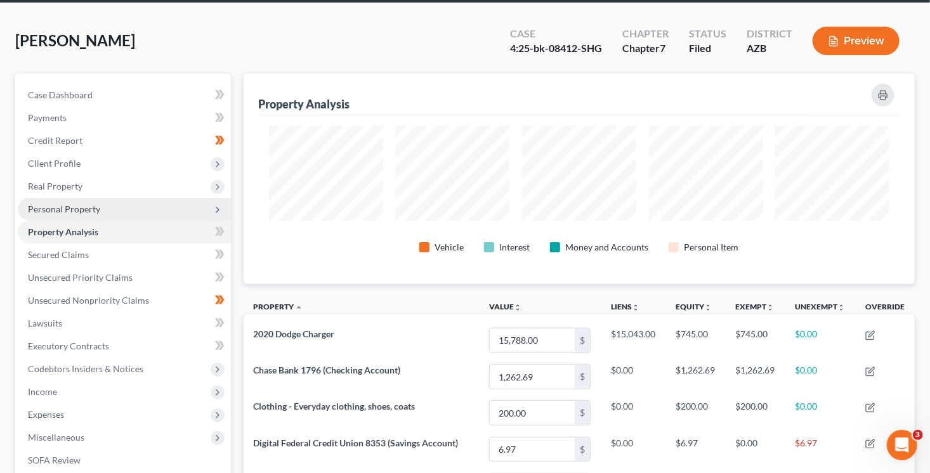
click at [219, 215] on icon at bounding box center [218, 210] width 14 height 14
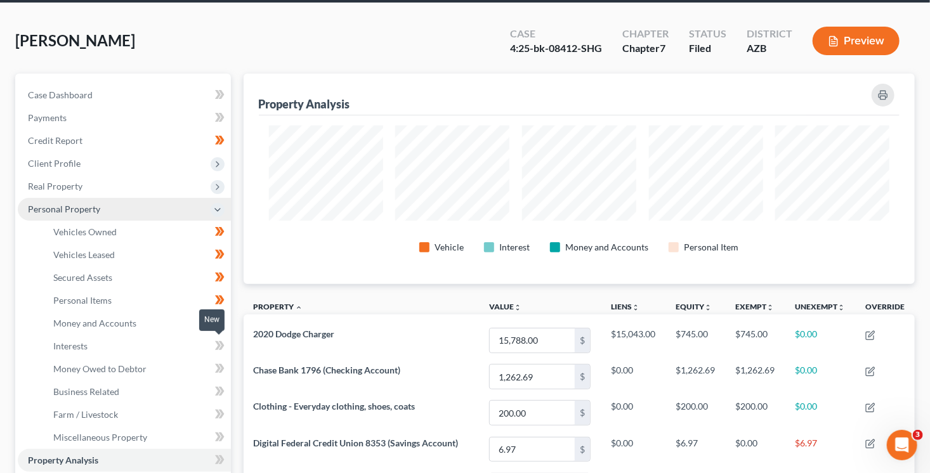
click at [226, 349] on span at bounding box center [220, 347] width 22 height 19
drag, startPoint x: 226, startPoint y: 349, endPoint x: 222, endPoint y: 372, distance: 23.3
click at [226, 349] on span at bounding box center [220, 347] width 22 height 19
click at [221, 375] on icon at bounding box center [220, 369] width 10 height 16
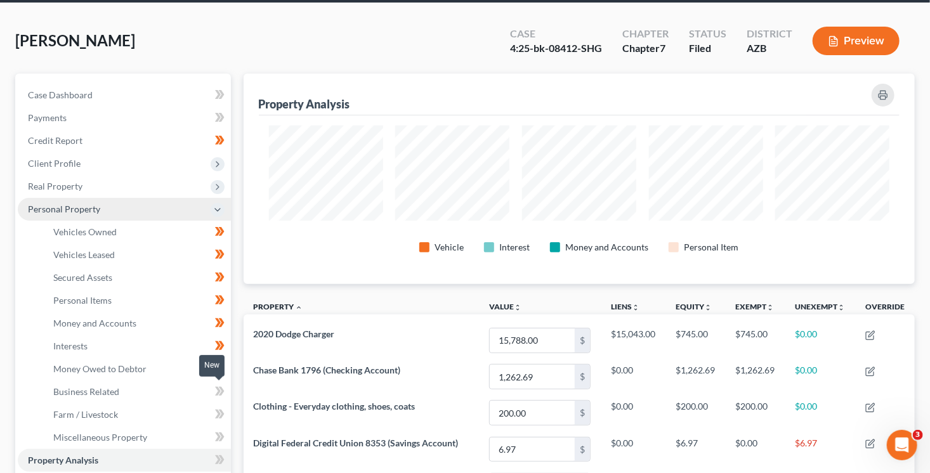
click at [224, 387] on span at bounding box center [220, 393] width 22 height 19
drag, startPoint x: 224, startPoint y: 387, endPoint x: 224, endPoint y: 405, distance: 17.8
click at [224, 391] on span at bounding box center [220, 393] width 22 height 19
click at [224, 409] on icon at bounding box center [220, 414] width 10 height 16
drag, startPoint x: 223, startPoint y: 411, endPoint x: 223, endPoint y: 419, distance: 7.6
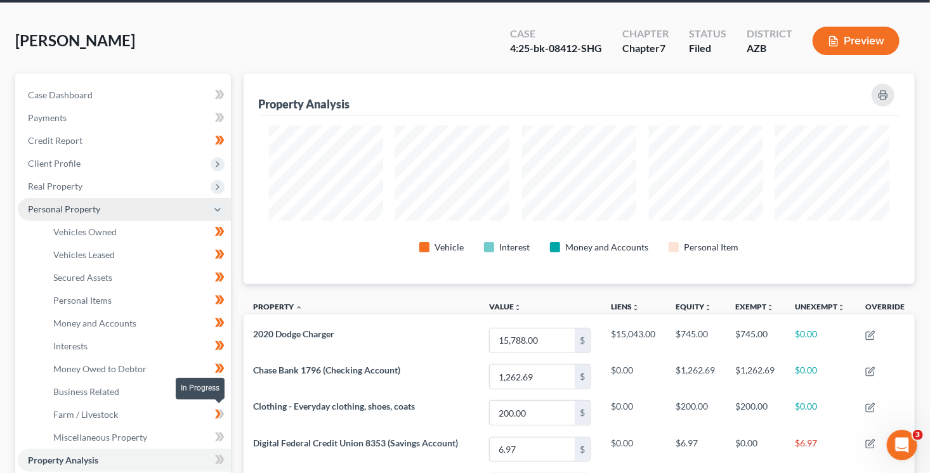
click at [223, 412] on icon at bounding box center [220, 414] width 10 height 16
click at [223, 436] on icon at bounding box center [221, 436] width 6 height 9
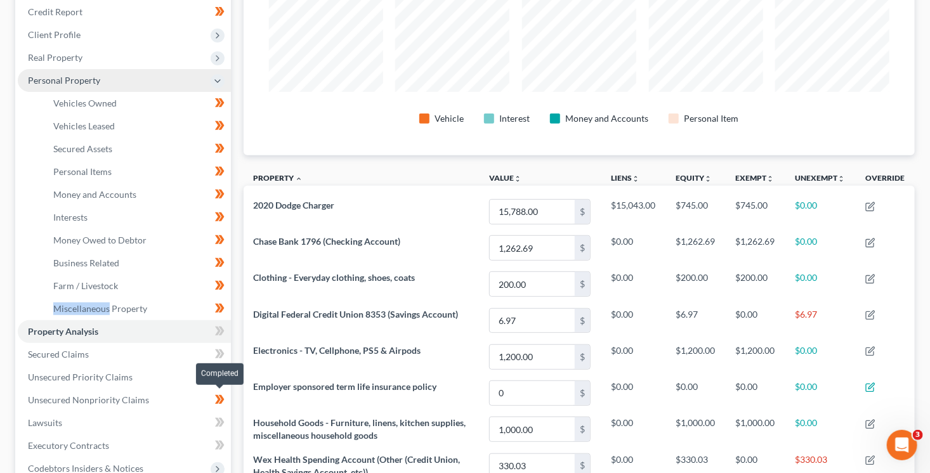
scroll to position [178, 0]
click at [220, 332] on icon at bounding box center [221, 330] width 6 height 9
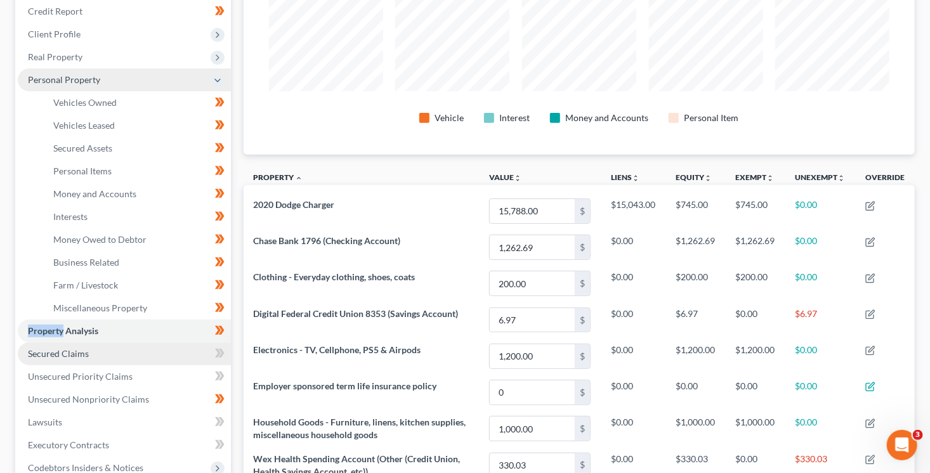
click at [166, 352] on link "Secured Claims" at bounding box center [124, 353] width 213 height 23
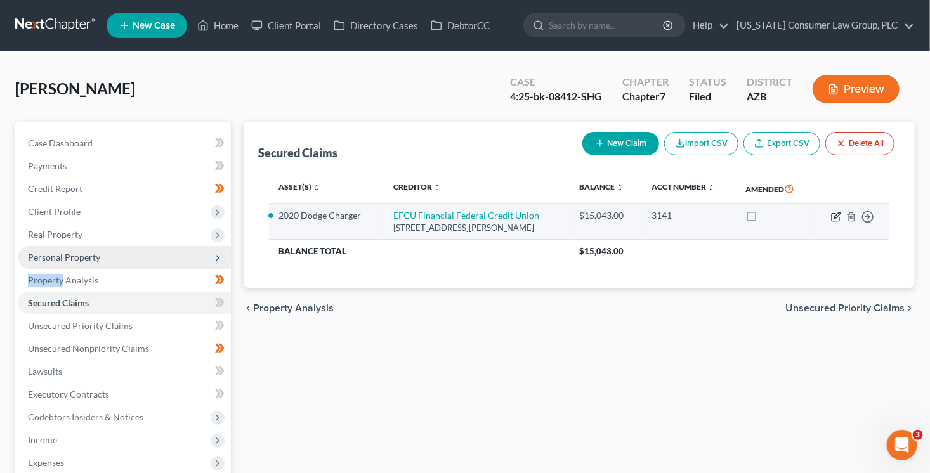
click at [835, 213] on icon "button" at bounding box center [836, 217] width 10 height 10
select select "22"
select select "0"
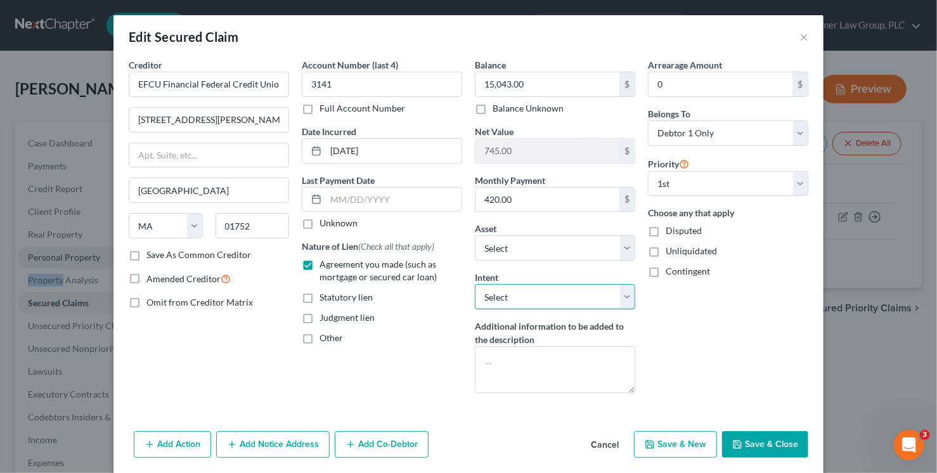
click at [536, 294] on select "Select Surrender Redeem Reaffirm Avoid Other" at bounding box center [555, 296] width 160 height 25
select select "2"
click at [475, 284] on select "Select Surrender Redeem Reaffirm Avoid Other" at bounding box center [555, 296] width 160 height 25
click at [367, 200] on input "text" at bounding box center [394, 200] width 136 height 24
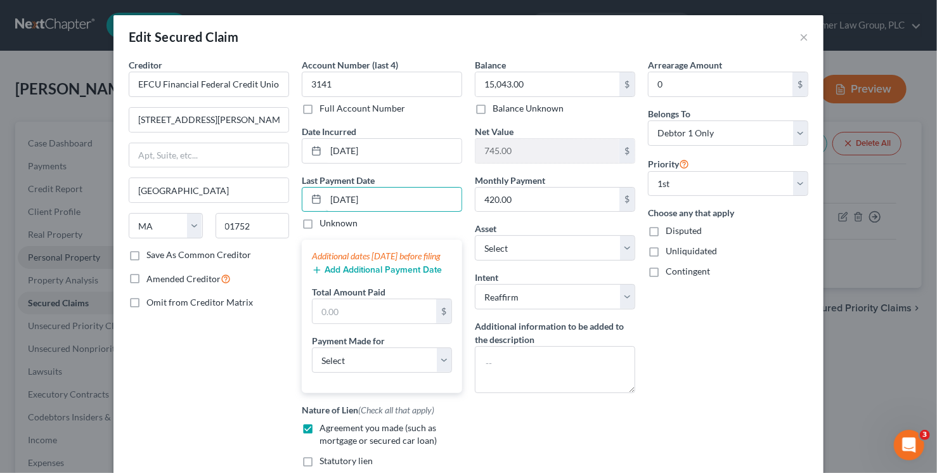
type input "[DATE]"
click at [339, 275] on button "Add Additional Payment Date" at bounding box center [377, 270] width 130 height 10
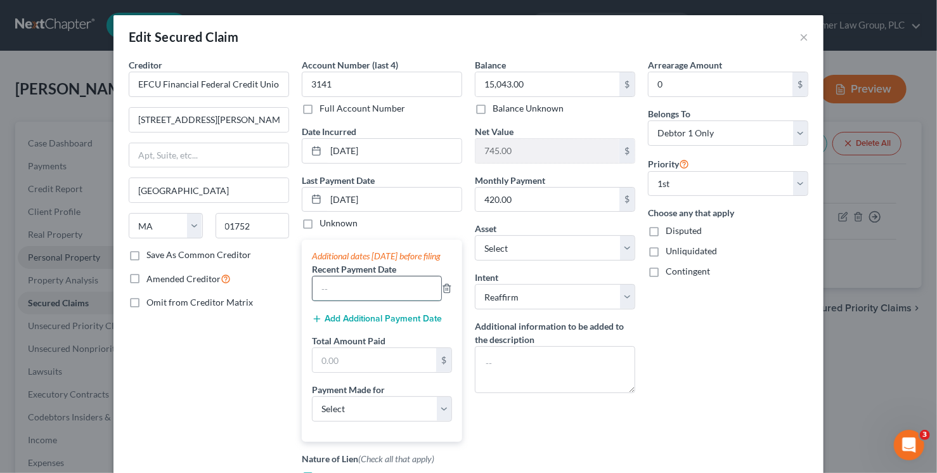
click at [350, 301] on input "text" at bounding box center [377, 288] width 129 height 24
type input "09/2025"
click at [355, 324] on button "Add Additional Payment Date" at bounding box center [377, 319] width 130 height 10
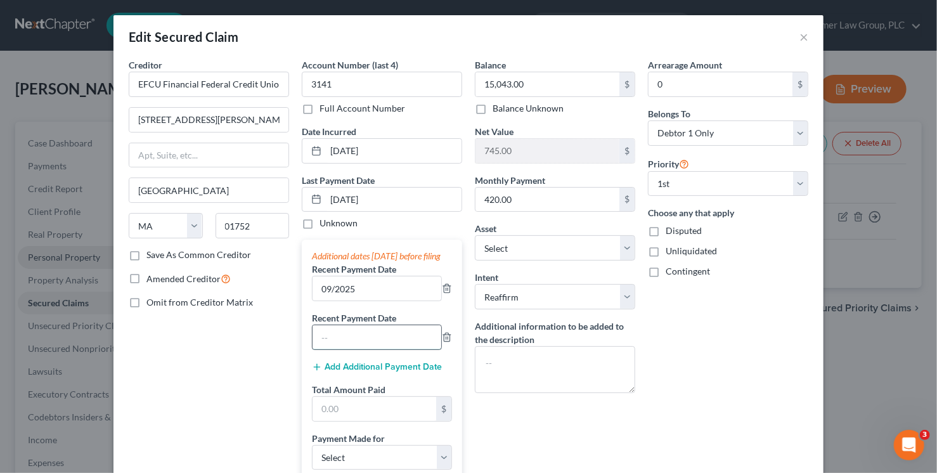
click at [348, 348] on input "text" at bounding box center [377, 337] width 129 height 24
type input "08/2025"
click at [346, 387] on div "Additional dates within 90 days before filing Recent Payment Date 09/2025 Recen…" at bounding box center [382, 365] width 160 height 250
click at [348, 372] on button "Add Additional Payment Date" at bounding box center [377, 367] width 130 height 10
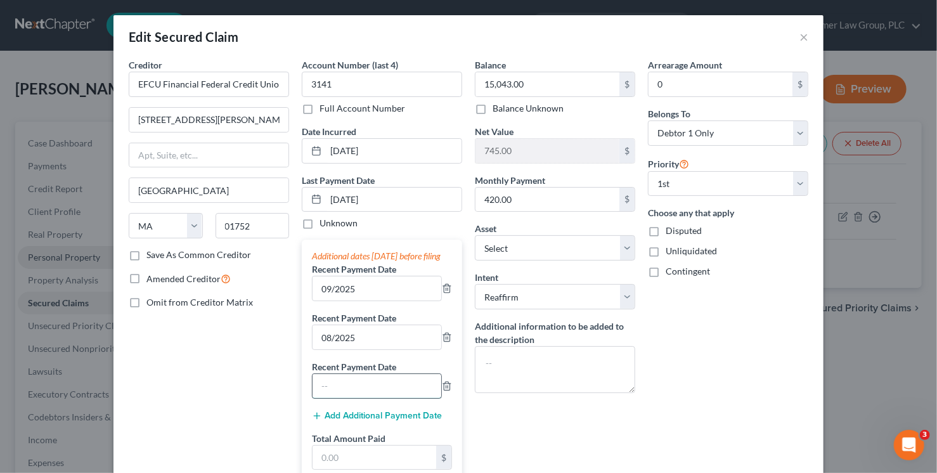
click at [342, 394] on input "text" at bounding box center [377, 386] width 129 height 24
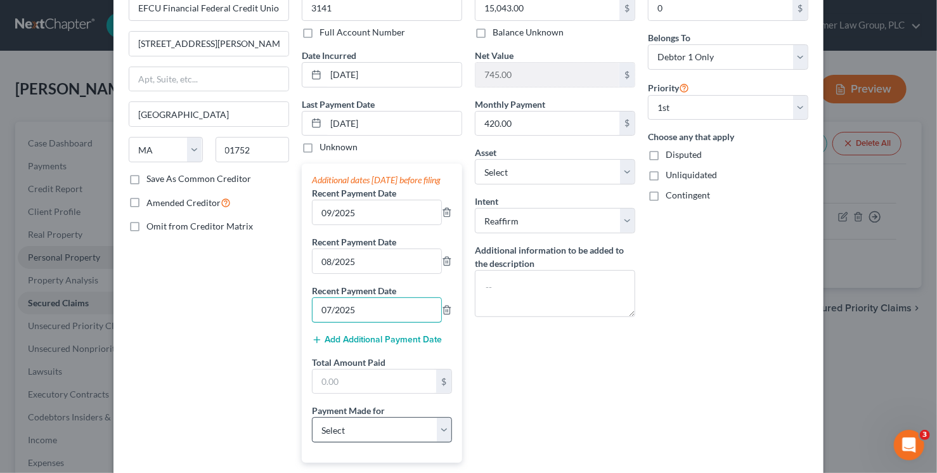
scroll to position [127, 0]
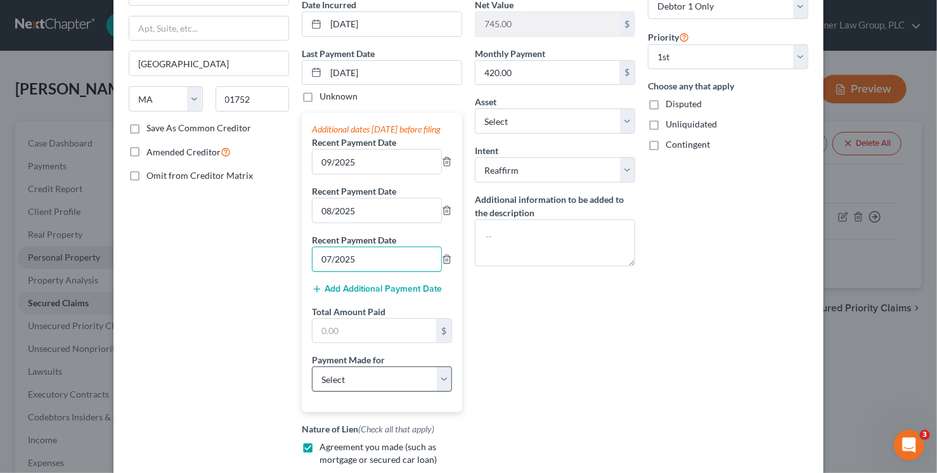
type input "07/2025"
click at [353, 392] on select "Select Car Credit Card Loan Repayment Mortgage Other Suppliers Or Vendors" at bounding box center [382, 379] width 140 height 25
select select "0"
click at [312, 377] on select "Select Car Credit Card Loan Repayment Mortgage Other Suppliers Or Vendors" at bounding box center [382, 379] width 140 height 25
click at [356, 343] on input "text" at bounding box center [375, 331] width 124 height 24
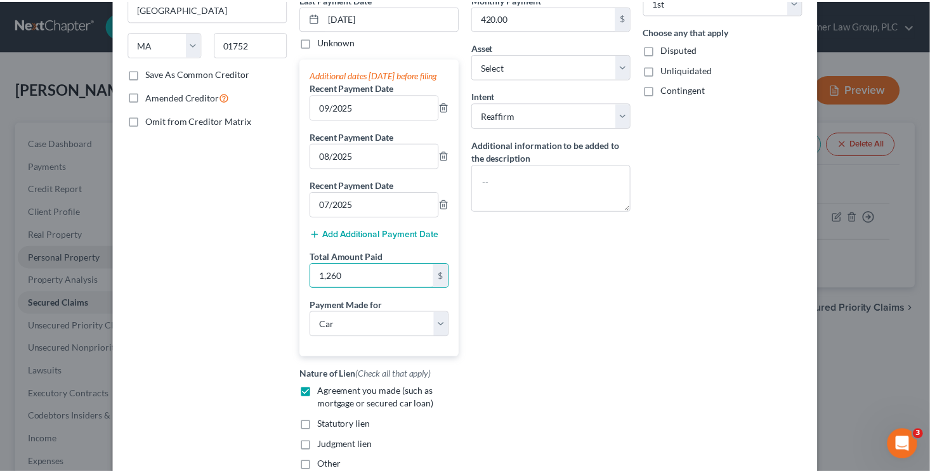
scroll to position [291, 0]
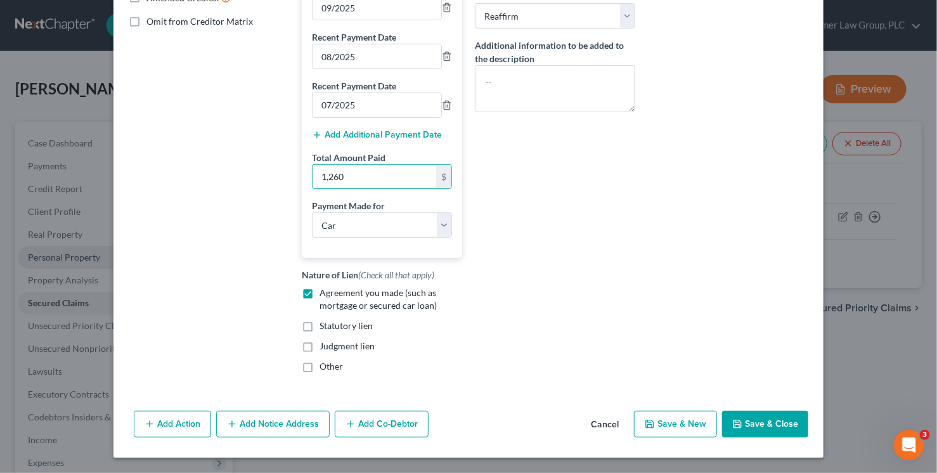
type input "1,260"
click at [772, 427] on button "Save & Close" at bounding box center [765, 424] width 86 height 27
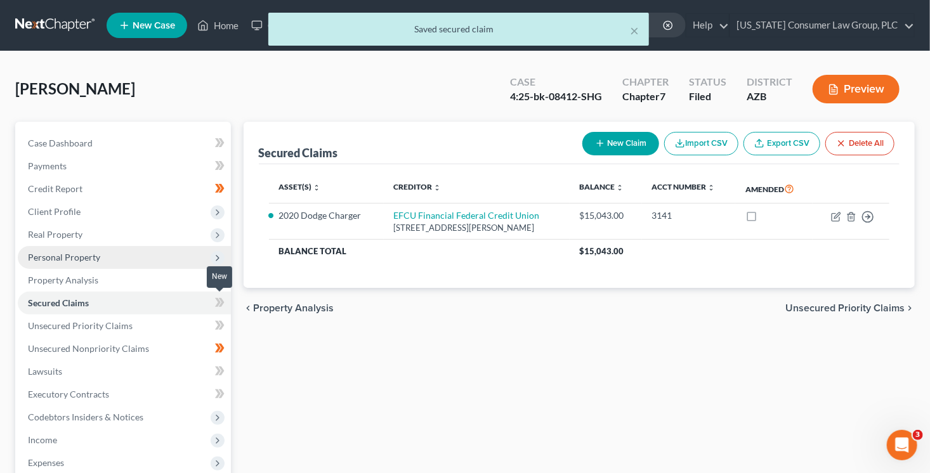
click at [219, 304] on icon at bounding box center [220, 303] width 10 height 16
click at [219, 304] on icon at bounding box center [221, 302] width 6 height 9
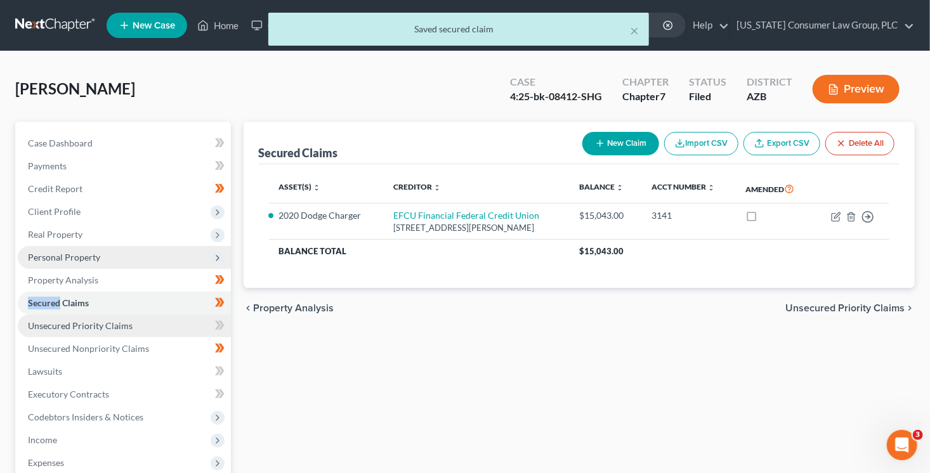
click at [191, 324] on link "Unsecured Priority Claims" at bounding box center [124, 326] width 213 height 23
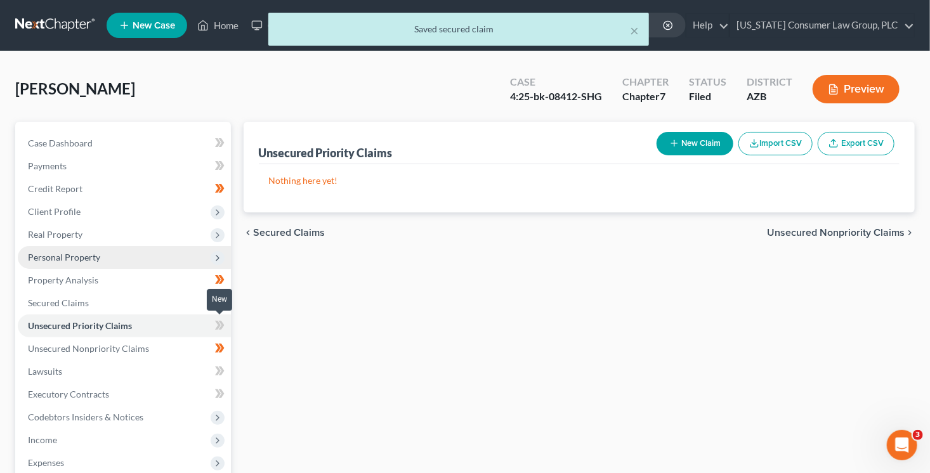
click at [220, 323] on icon at bounding box center [220, 326] width 10 height 16
click at [155, 344] on link "Unsecured Nonpriority Claims" at bounding box center [124, 348] width 213 height 23
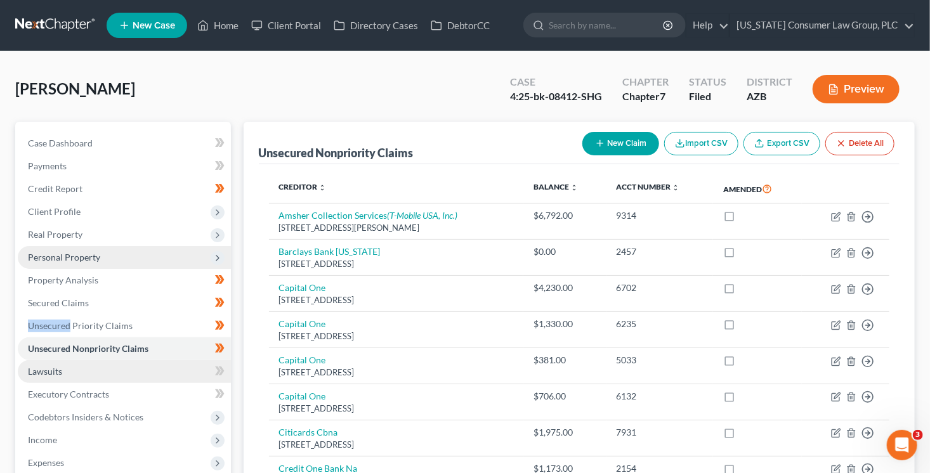
click at [157, 365] on link "Lawsuits" at bounding box center [124, 371] width 213 height 23
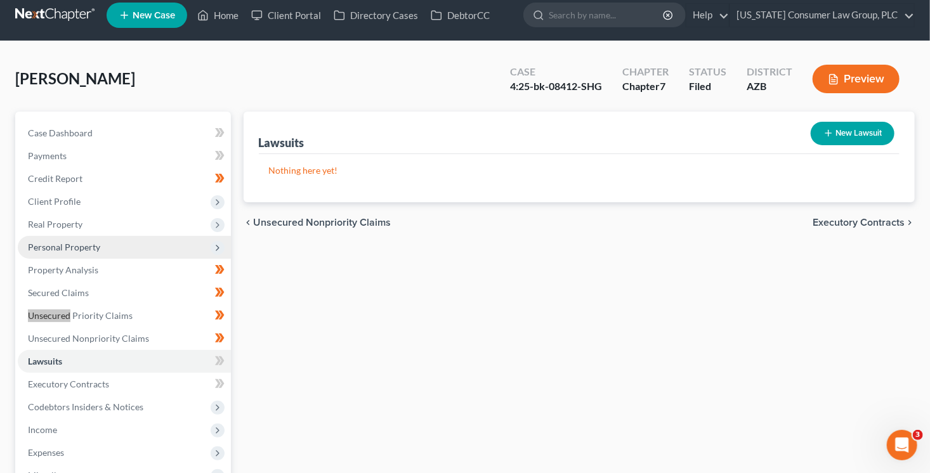
scroll to position [127, 0]
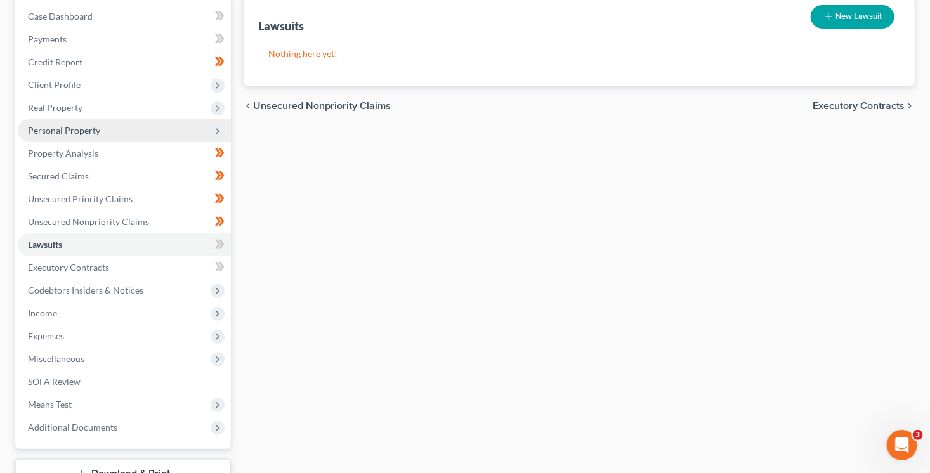
click at [220, 247] on icon at bounding box center [221, 244] width 6 height 9
click at [222, 250] on icon at bounding box center [220, 245] width 10 height 16
click at [163, 289] on span "Codebtors Insiders & Notices" at bounding box center [124, 290] width 213 height 23
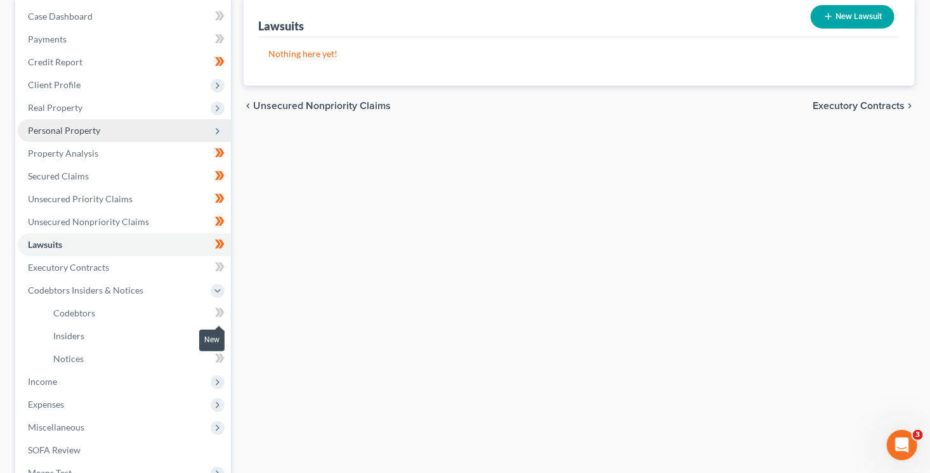
click at [226, 305] on span at bounding box center [220, 314] width 22 height 19
drag, startPoint x: 226, startPoint y: 305, endPoint x: 228, endPoint y: 326, distance: 21.0
click at [227, 308] on span at bounding box center [220, 314] width 22 height 19
click at [228, 331] on span at bounding box center [220, 337] width 22 height 19
drag, startPoint x: 228, startPoint y: 331, endPoint x: 228, endPoint y: 345, distance: 14.0
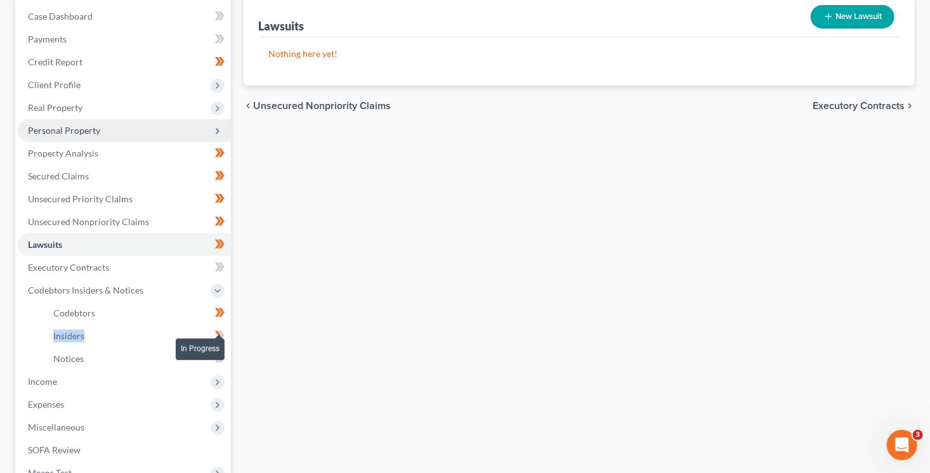
click at [228, 332] on span at bounding box center [220, 337] width 22 height 19
click at [226, 355] on span at bounding box center [220, 360] width 22 height 19
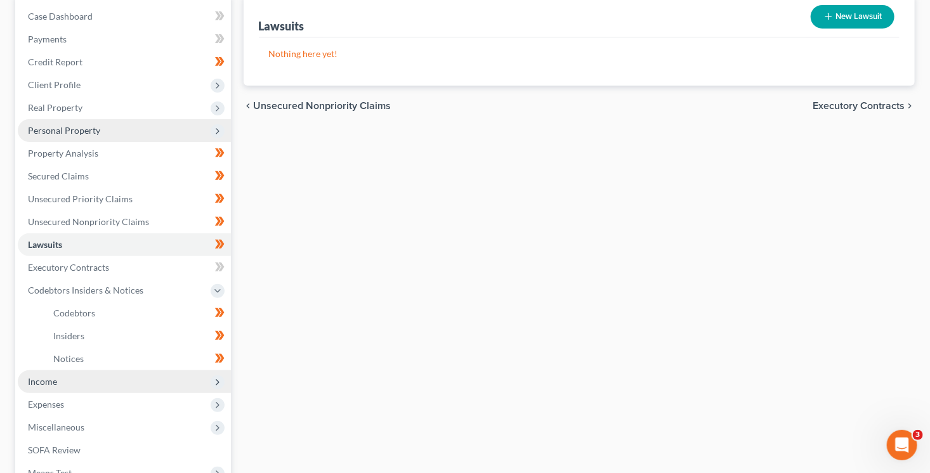
click at [185, 384] on span "Income" at bounding box center [124, 381] width 213 height 23
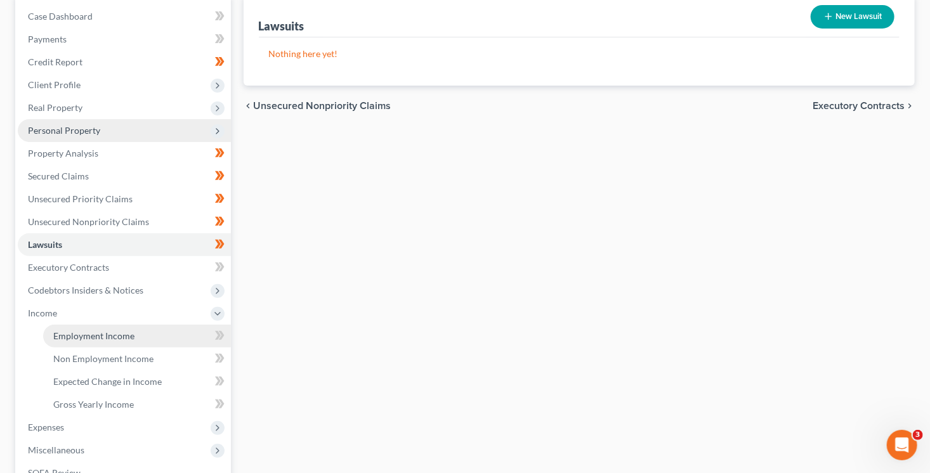
click at [173, 339] on link "Employment Income" at bounding box center [137, 336] width 188 height 23
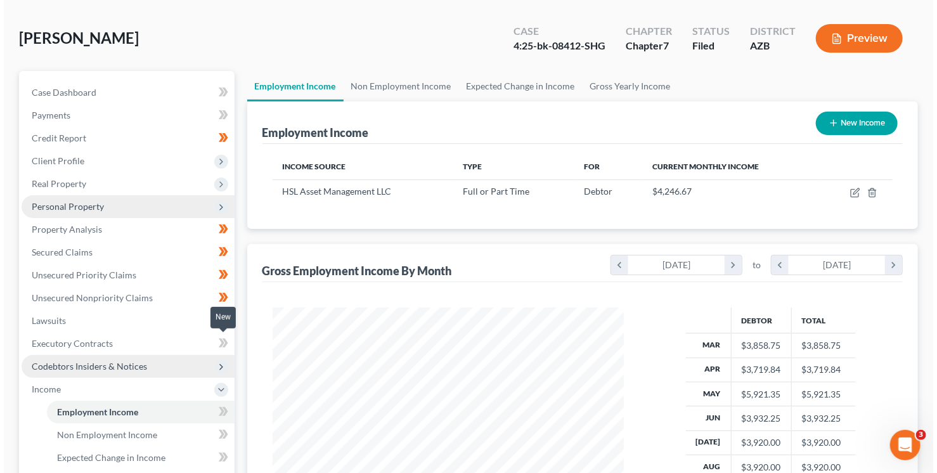
scroll to position [56, 0]
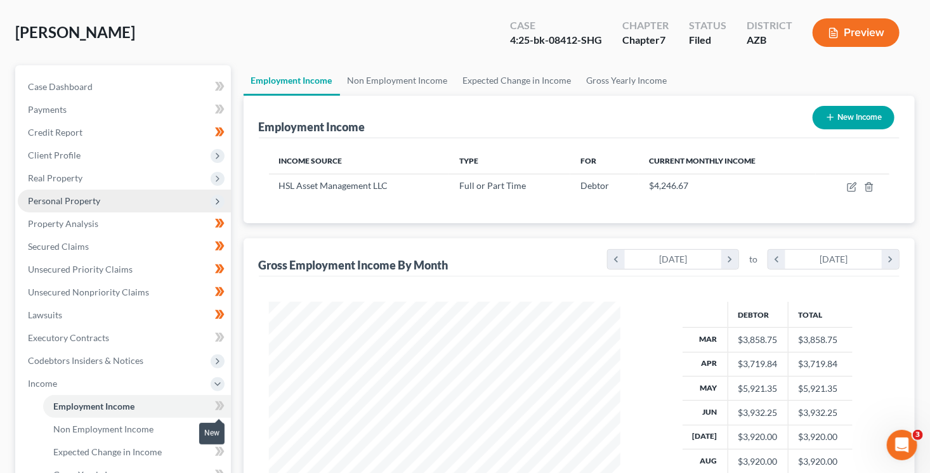
click at [223, 401] on icon at bounding box center [220, 406] width 10 height 16
drag, startPoint x: 223, startPoint y: 401, endPoint x: 230, endPoint y: 391, distance: 12.3
click at [223, 401] on icon at bounding box center [220, 406] width 10 height 16
click at [800, 205] on div "Income Source Type For Current Monthly Income HSL Asset Management LLC Full or …" at bounding box center [579, 180] width 641 height 85
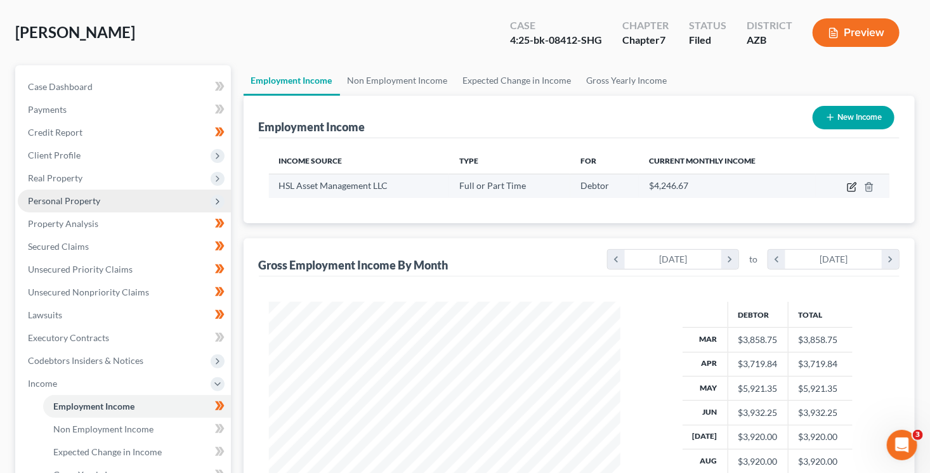
click at [854, 188] on icon "button" at bounding box center [852, 187] width 10 height 10
select select "0"
select select "3"
select select "2"
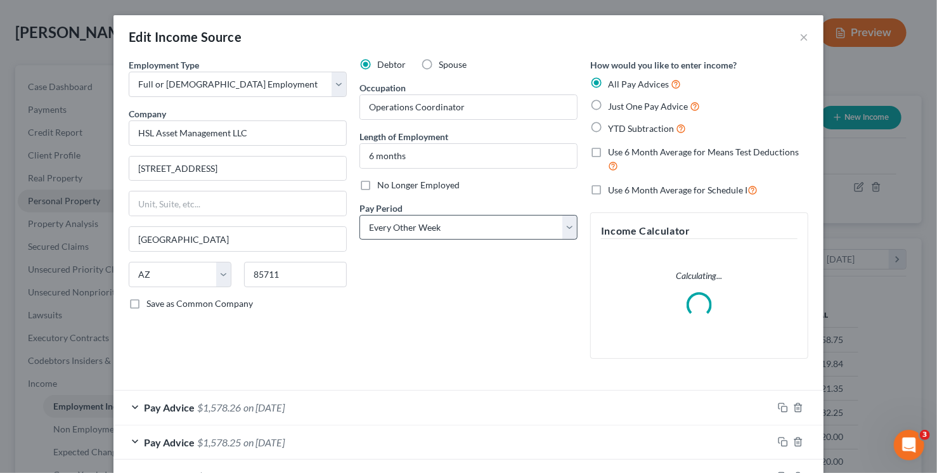
scroll to position [226, 380]
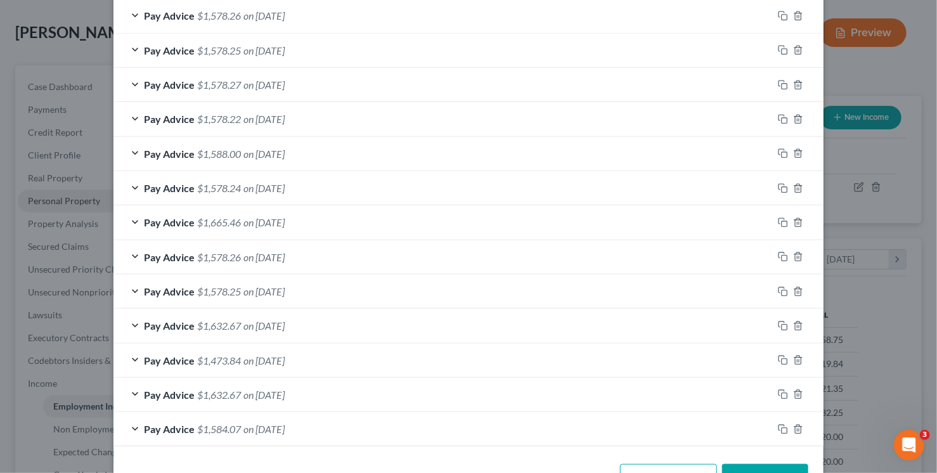
click at [783, 464] on button "Save & Close" at bounding box center [765, 477] width 86 height 27
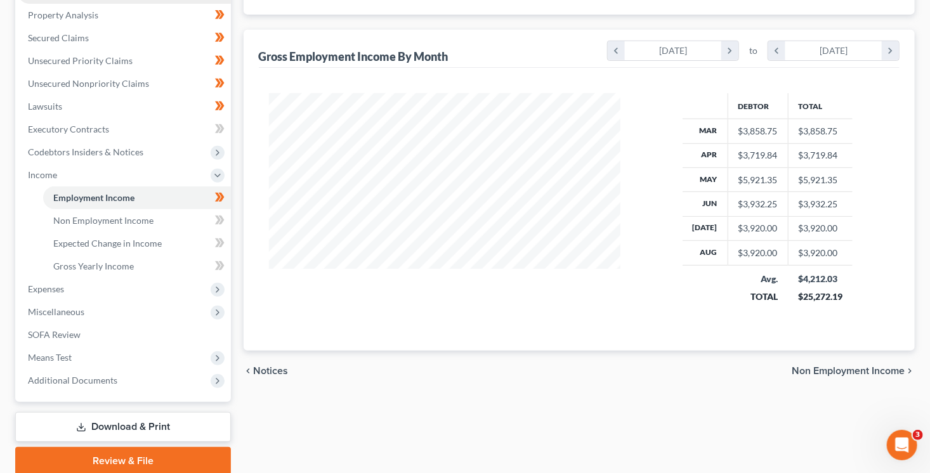
scroll to position [314, 0]
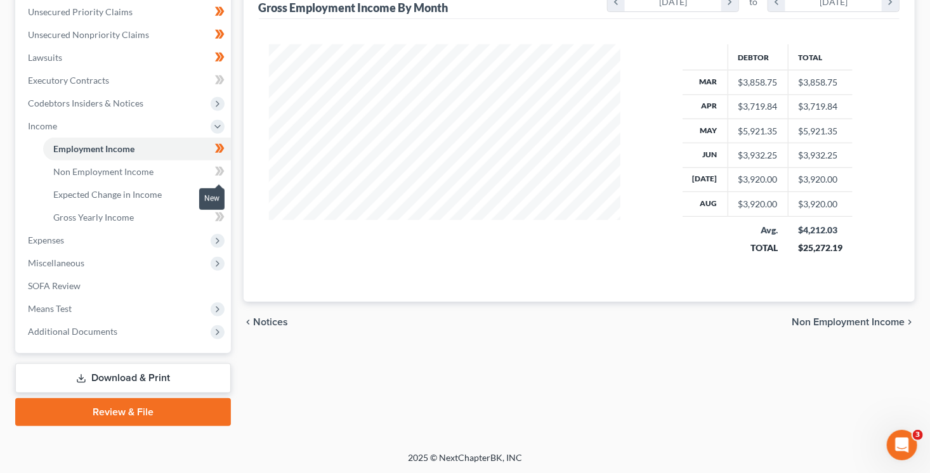
click at [222, 171] on icon at bounding box center [221, 171] width 6 height 9
click at [221, 198] on icon at bounding box center [220, 194] width 10 height 16
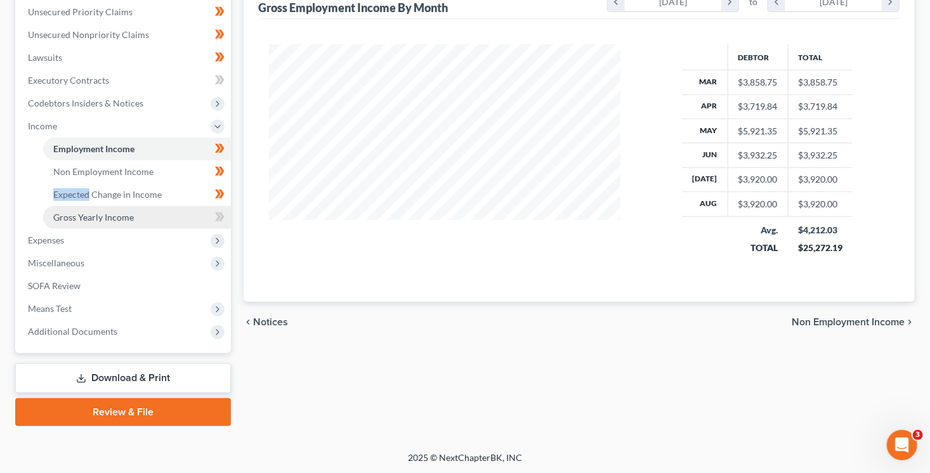
click at [154, 216] on link "Gross Yearly Income" at bounding box center [137, 217] width 188 height 23
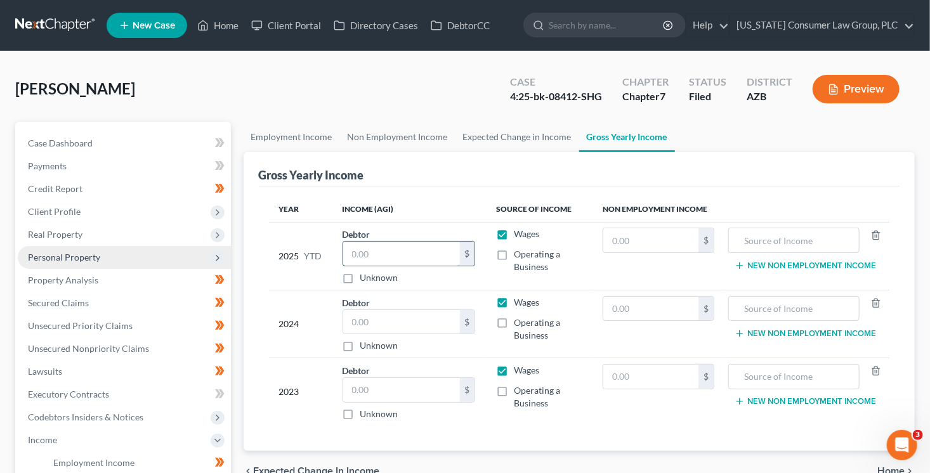
click at [387, 249] on input "text" at bounding box center [401, 254] width 117 height 24
type input "25,272.19"
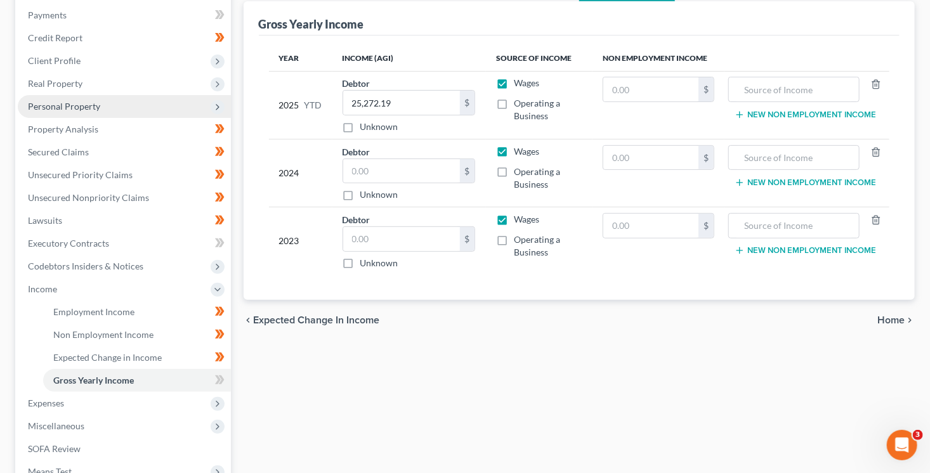
scroll to position [175, 0]
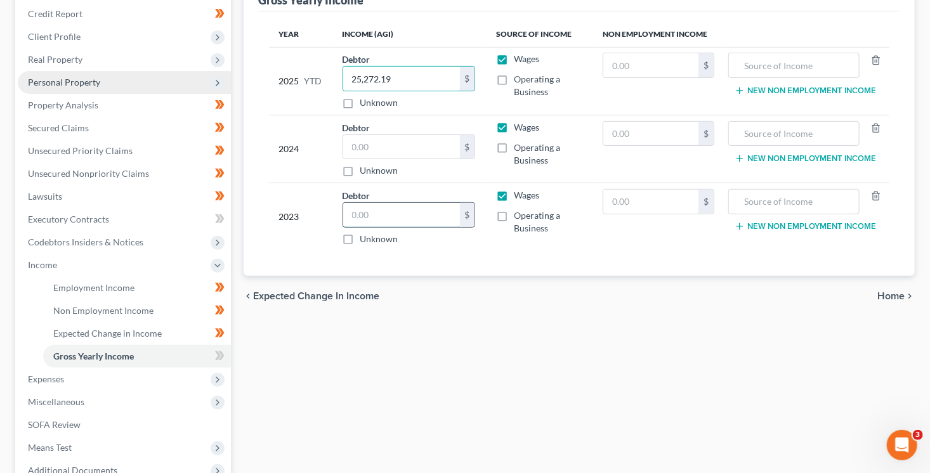
click at [399, 213] on input "text" at bounding box center [401, 215] width 117 height 24
type input "20,031"
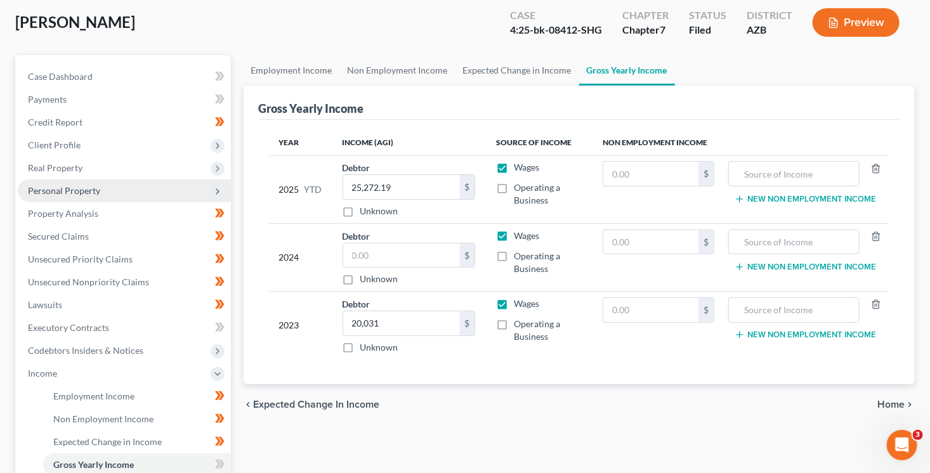
scroll to position [58, 0]
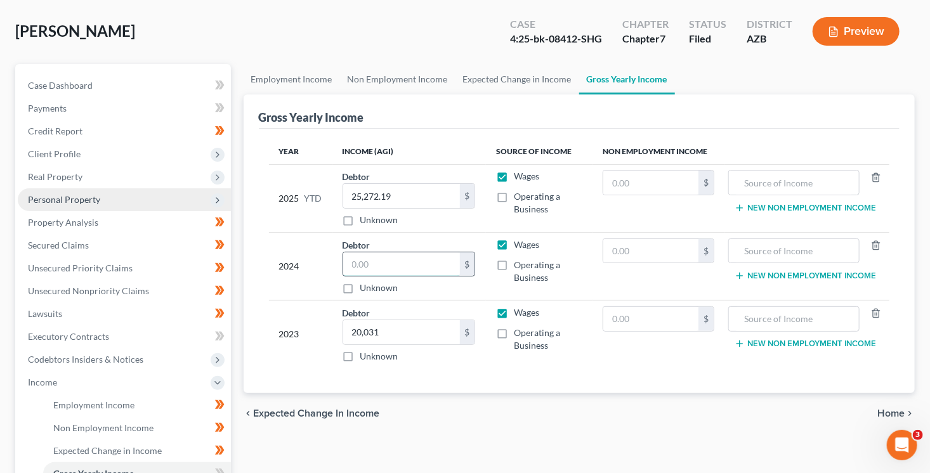
click at [390, 261] on input "text" at bounding box center [401, 264] width 117 height 24
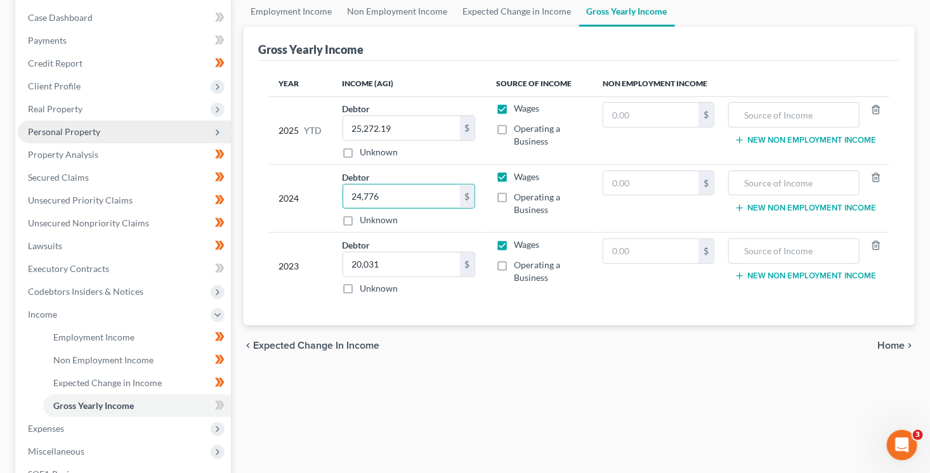
scroll to position [246, 0]
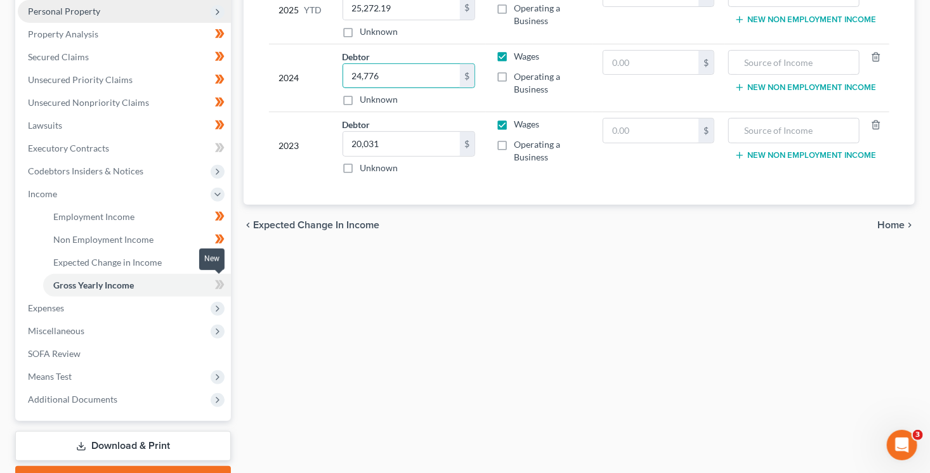
type input "24,776"
click at [224, 285] on span at bounding box center [220, 286] width 22 height 19
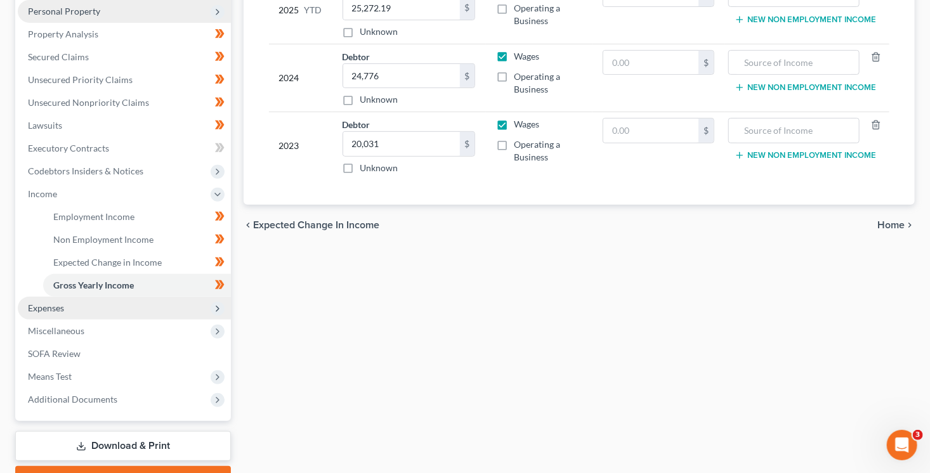
click at [176, 309] on span "Expenses" at bounding box center [124, 308] width 213 height 23
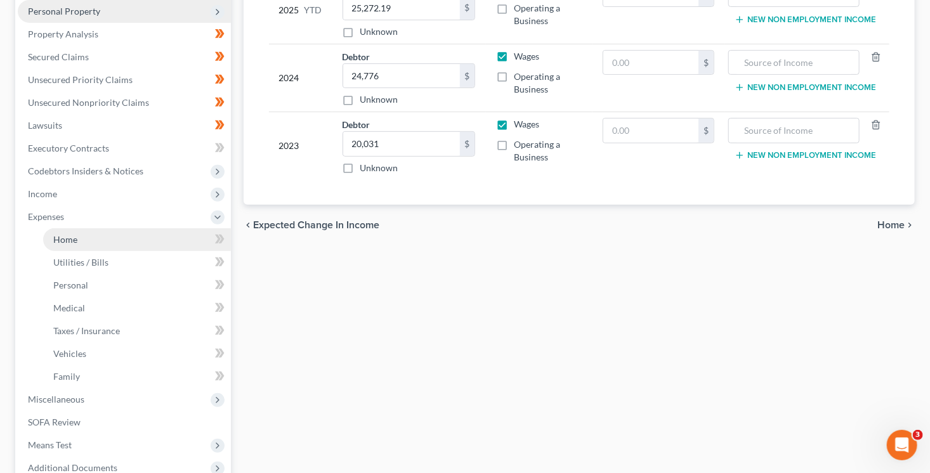
click at [156, 237] on link "Home" at bounding box center [137, 239] width 188 height 23
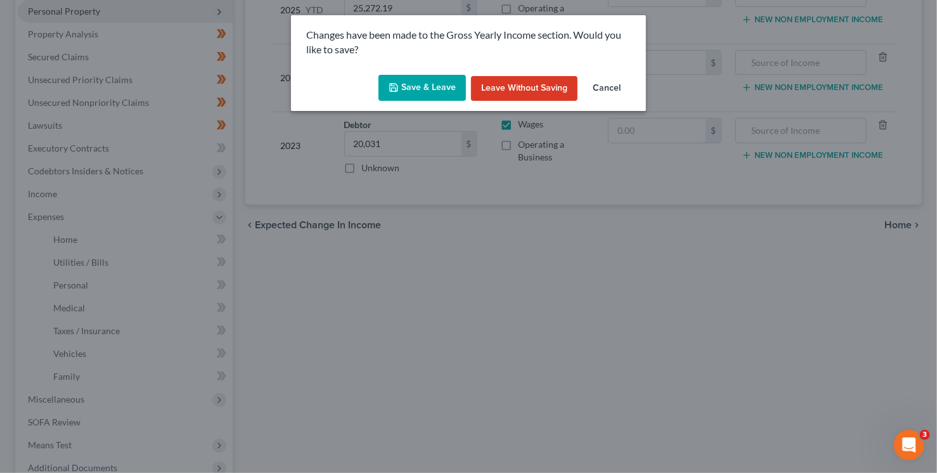
click at [431, 89] on button "Save & Leave" at bounding box center [423, 88] width 88 height 27
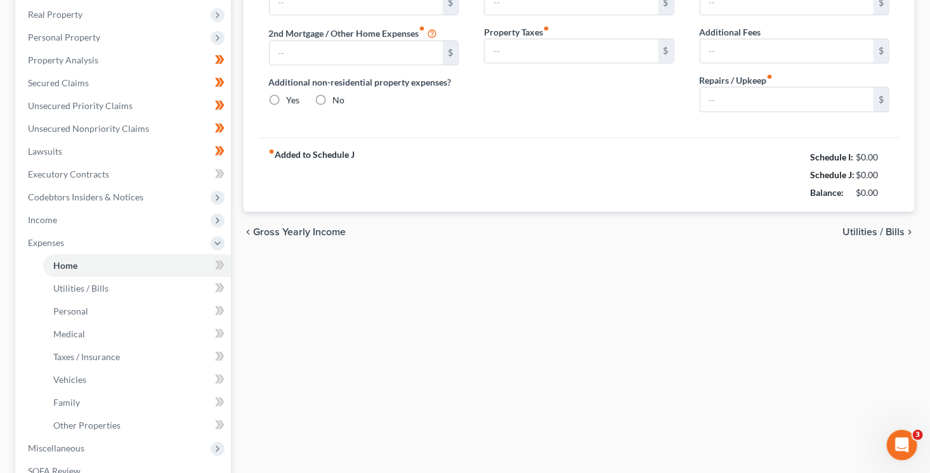
type input "0.00"
radio input "true"
type input "0.00"
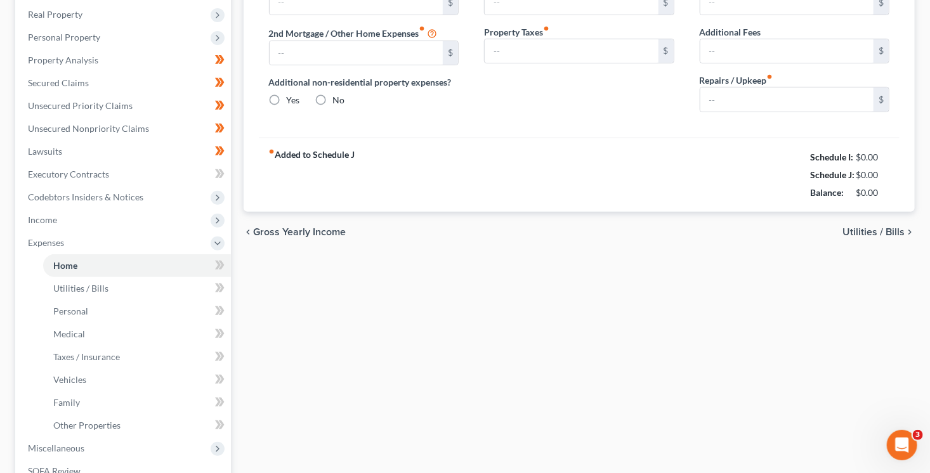
type input "0.00"
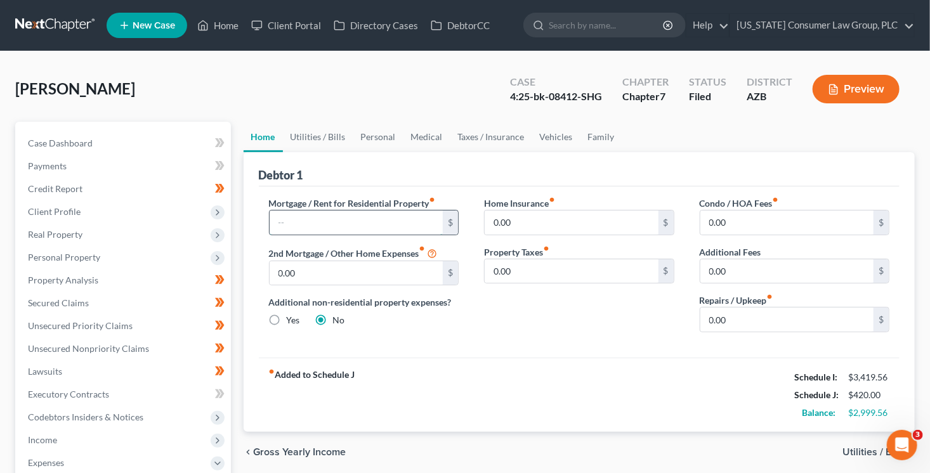
click at [374, 221] on input "text" at bounding box center [357, 223] width 174 height 24
type input "750"
type input "0"
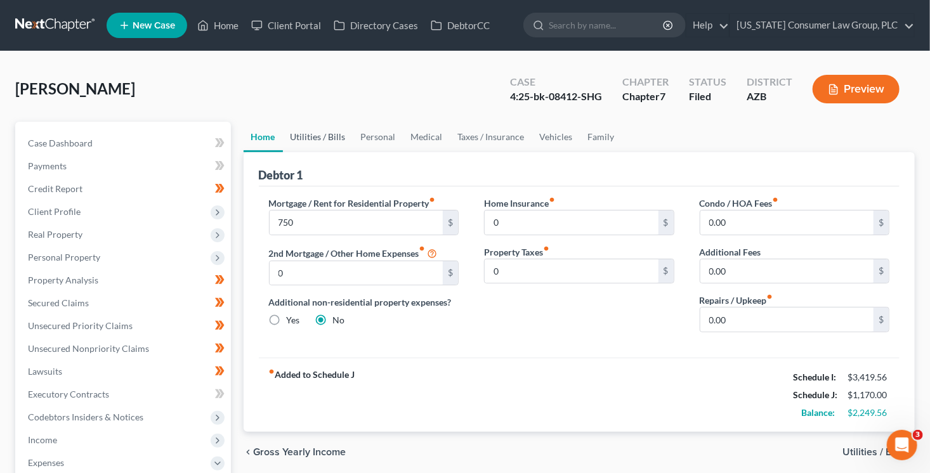
drag, startPoint x: 312, startPoint y: 133, endPoint x: 755, endPoint y: 133, distance: 442.6
click at [312, 133] on link "Utilities / Bills" at bounding box center [318, 137] width 70 height 30
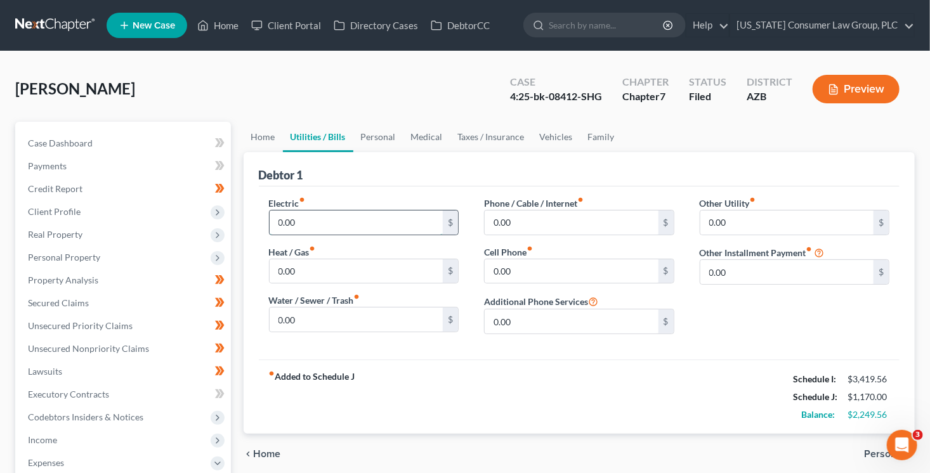
click at [306, 221] on input "0.00" at bounding box center [357, 223] width 174 height 24
type input "110"
type input "0"
type input "66"
type input "45"
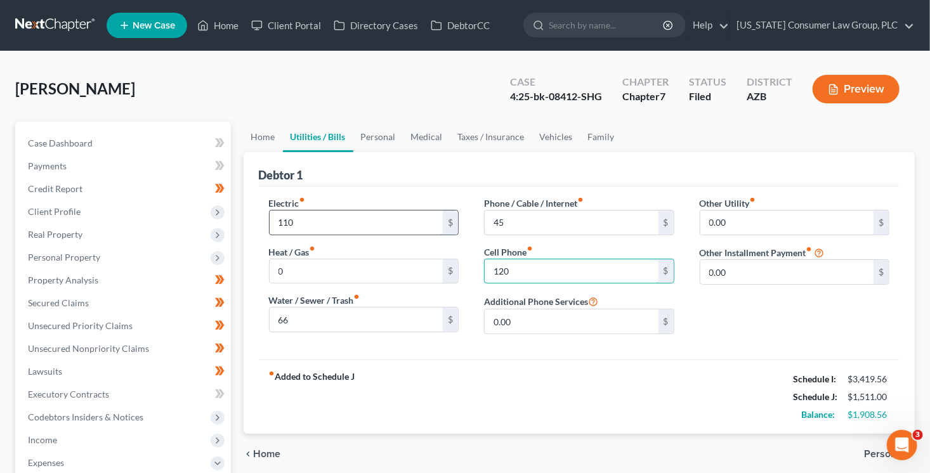
type input "120"
type input "246"
type input "Bankruptcy Legal Fees (Payment Plan)"
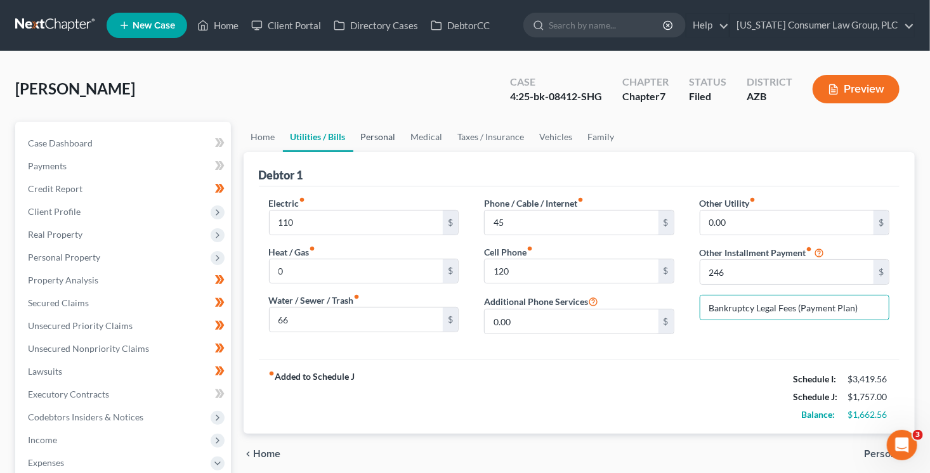
click at [363, 138] on link "Personal" at bounding box center [378, 137] width 50 height 30
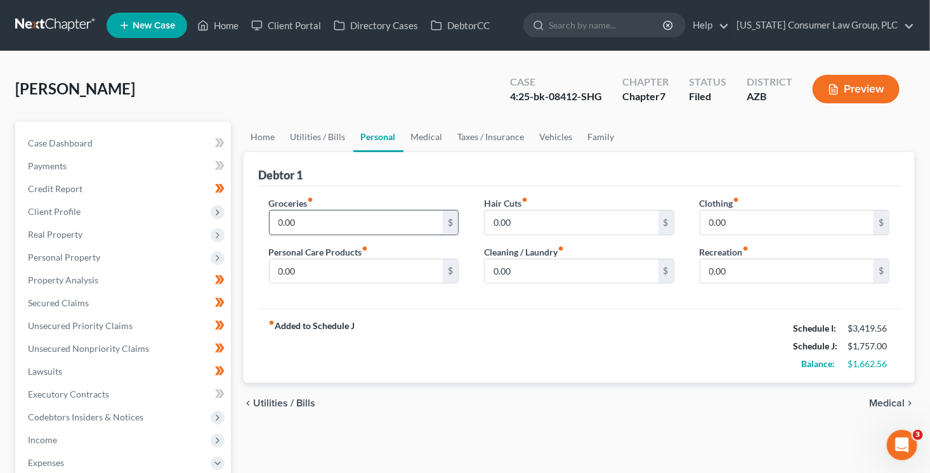
click at [365, 219] on input "0.00" at bounding box center [357, 223] width 174 height 24
type input "450"
type input "50"
type input "100"
type input "150"
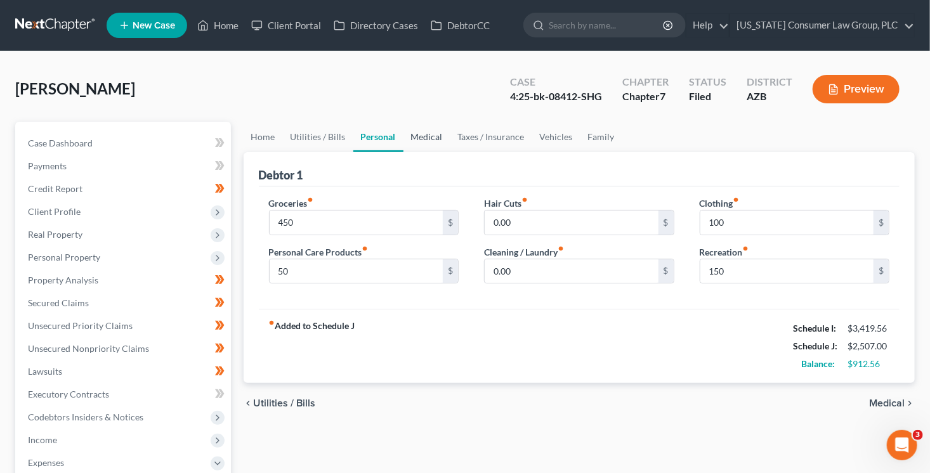
click at [434, 141] on link "Medical" at bounding box center [426, 137] width 47 height 30
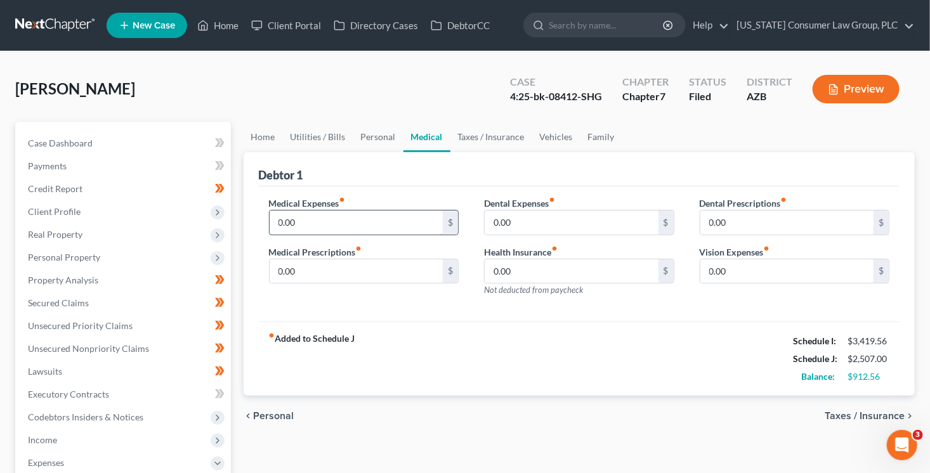
click at [321, 221] on input "0.00" at bounding box center [357, 223] width 174 height 24
type input "75"
type input "2"
click at [497, 137] on link "Taxes / Insurance" at bounding box center [491, 137] width 82 height 30
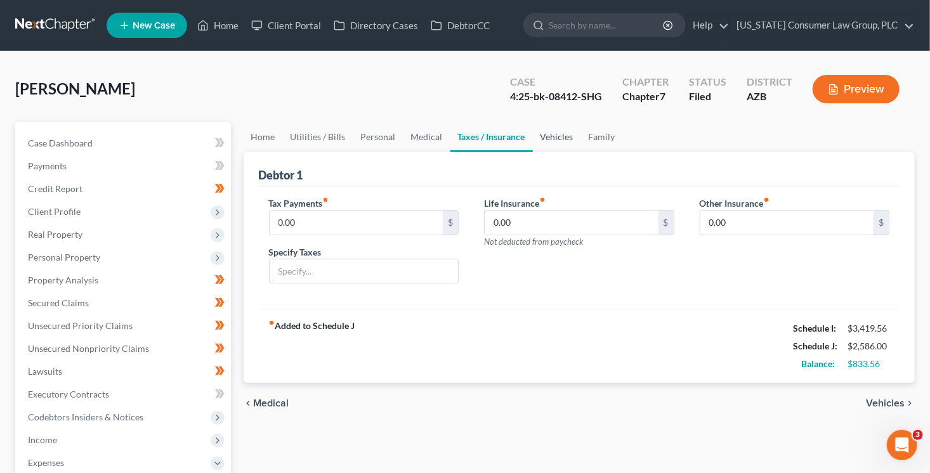
click at [552, 136] on link "Vehicles" at bounding box center [557, 137] width 48 height 30
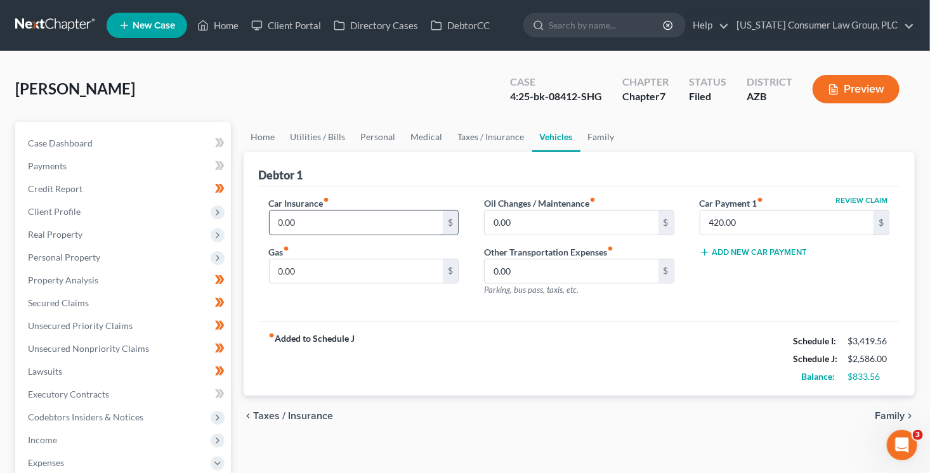
click at [354, 223] on input "0.00" at bounding box center [357, 223] width 174 height 24
type input "201"
type input "200"
type input "75"
click at [599, 136] on link "Family" at bounding box center [601, 137] width 42 height 30
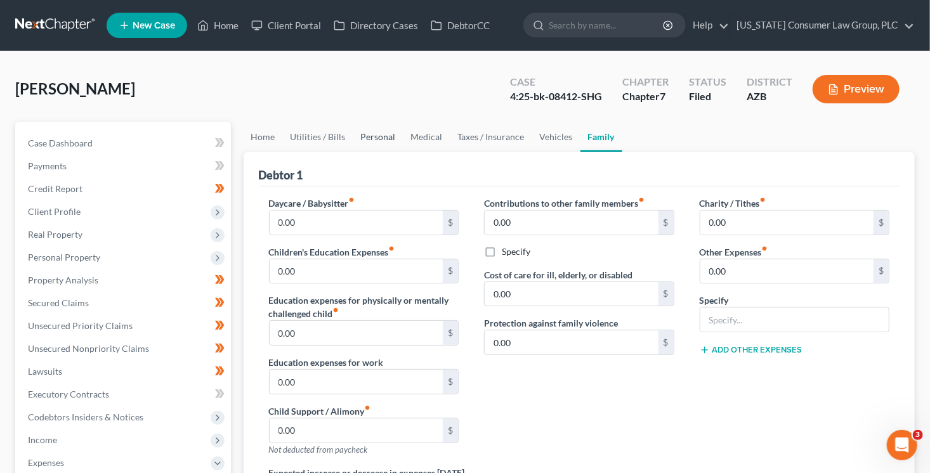
click at [369, 140] on link "Personal" at bounding box center [378, 137] width 50 height 30
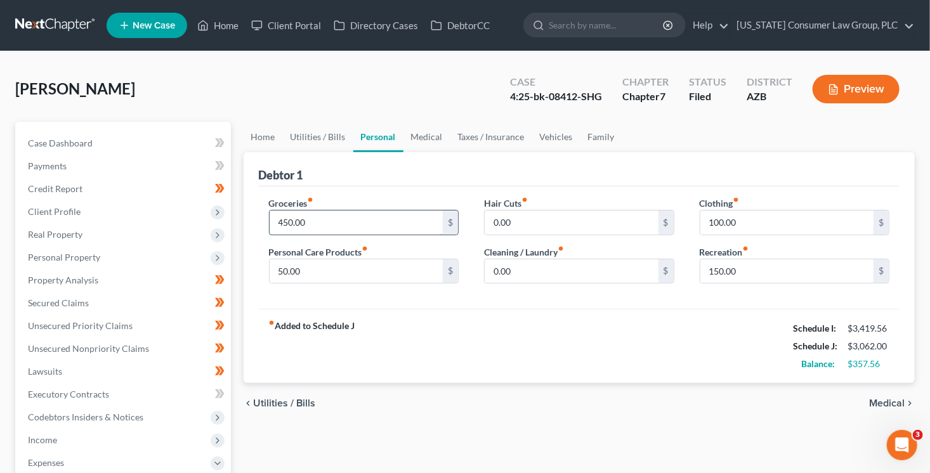
click at [305, 224] on input "450.00" at bounding box center [357, 223] width 174 height 24
type input "55"
type input "125"
type input "200"
click at [605, 131] on link "Family" at bounding box center [601, 137] width 42 height 30
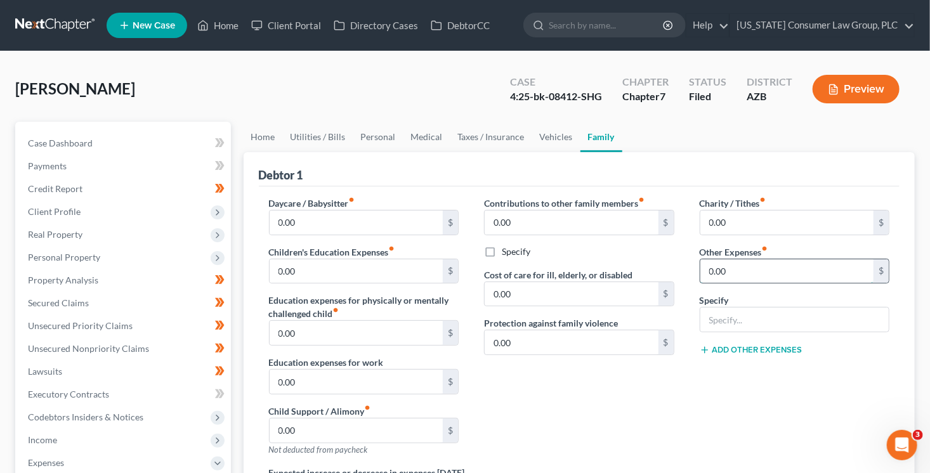
click at [749, 267] on input "0.00" at bounding box center [787, 271] width 174 height 24
type input "150"
type input "Misc. Expenses"
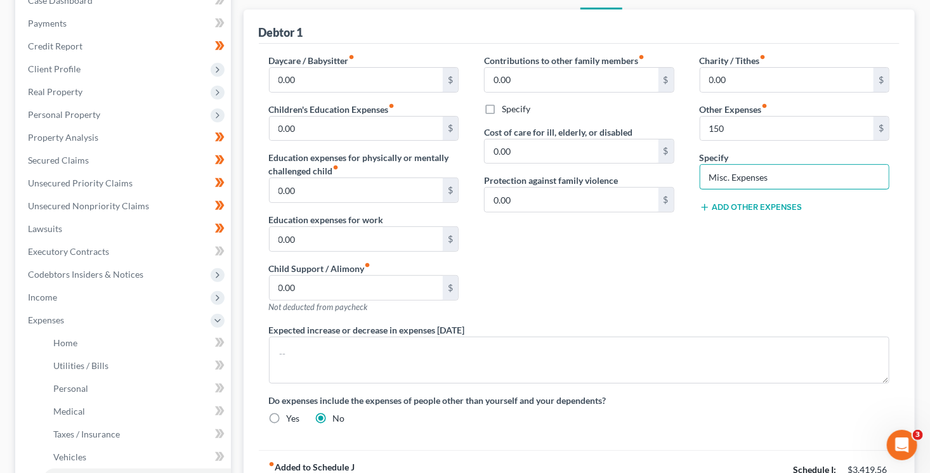
scroll to position [62, 0]
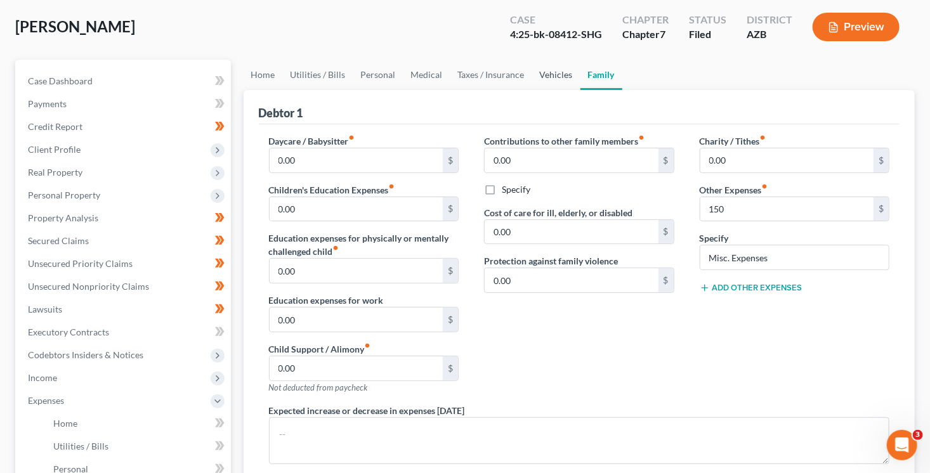
click at [545, 79] on link "Vehicles" at bounding box center [556, 75] width 48 height 30
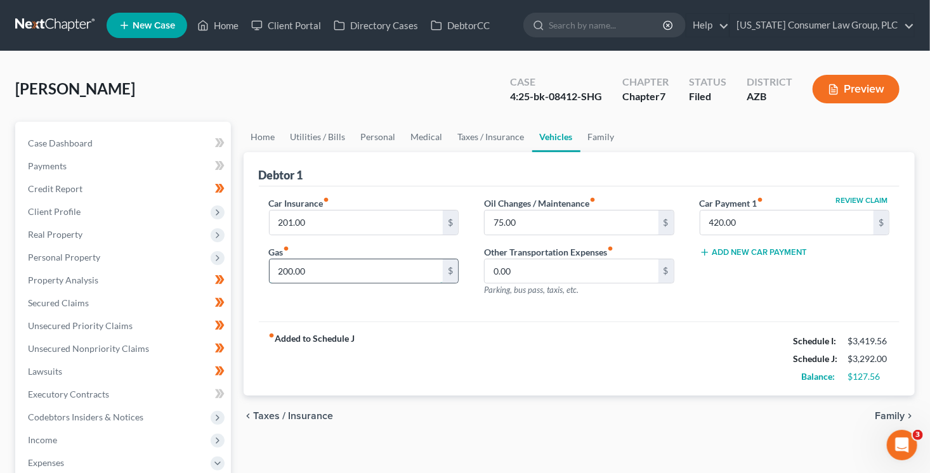
click at [356, 269] on input "200.00" at bounding box center [357, 271] width 174 height 24
type input "250"
click at [723, 375] on div "fiber_manual_record Added to Schedule J Schedule I: $3,419.56 Schedule J: $3,34…" at bounding box center [579, 359] width 641 height 74
click at [888, 414] on span "Family" at bounding box center [890, 416] width 30 height 10
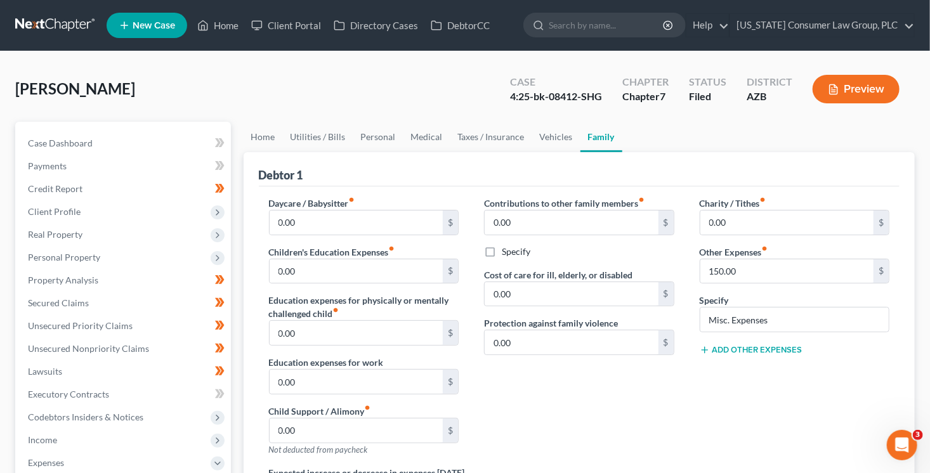
scroll to position [292, 0]
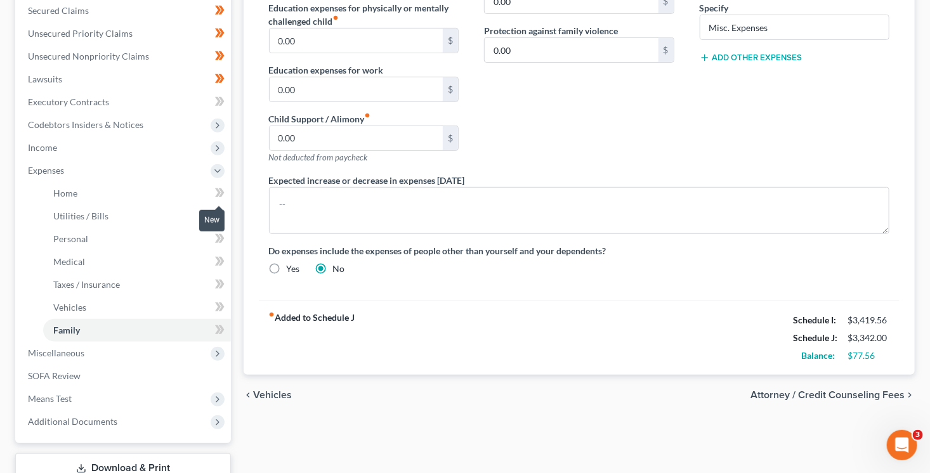
click at [217, 196] on icon at bounding box center [220, 193] width 10 height 16
click at [218, 224] on span at bounding box center [220, 217] width 22 height 19
click at [219, 232] on icon at bounding box center [220, 239] width 10 height 16
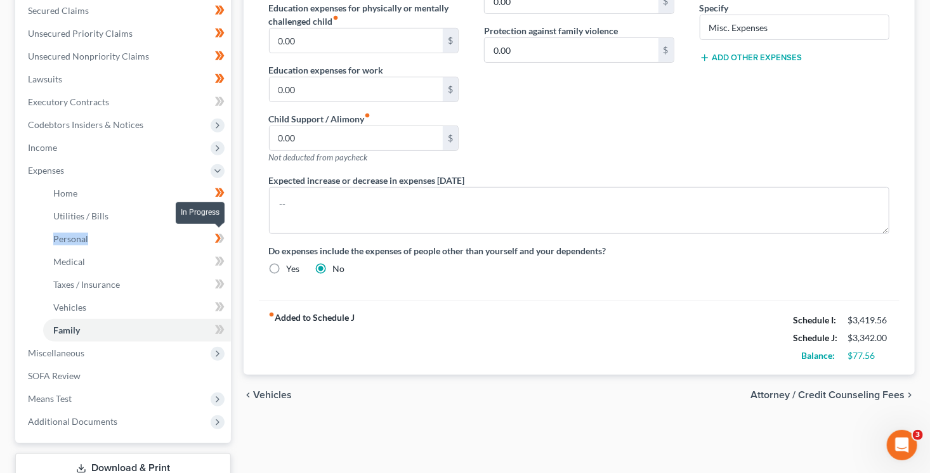
click at [219, 232] on icon at bounding box center [220, 239] width 10 height 16
click at [223, 261] on icon at bounding box center [220, 262] width 10 height 16
click at [224, 261] on icon at bounding box center [220, 262] width 10 height 16
click at [219, 289] on icon at bounding box center [220, 284] width 10 height 16
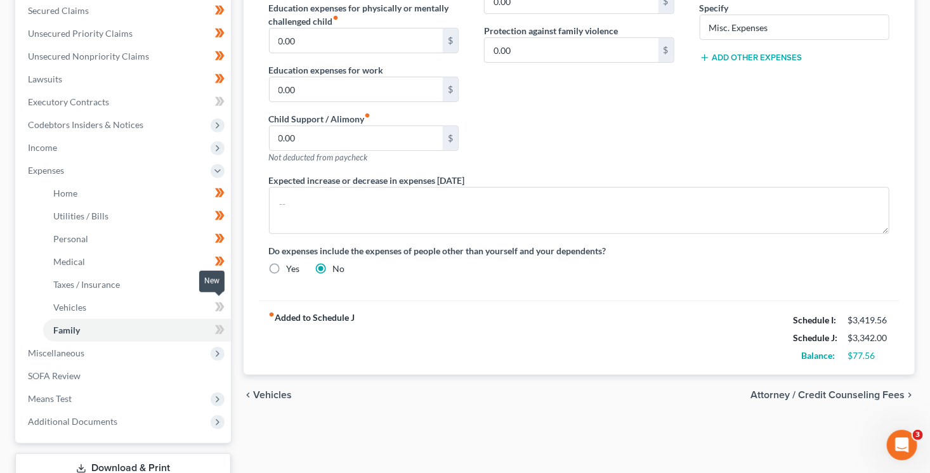
click at [226, 316] on span at bounding box center [220, 308] width 22 height 19
click at [223, 327] on icon at bounding box center [220, 330] width 10 height 16
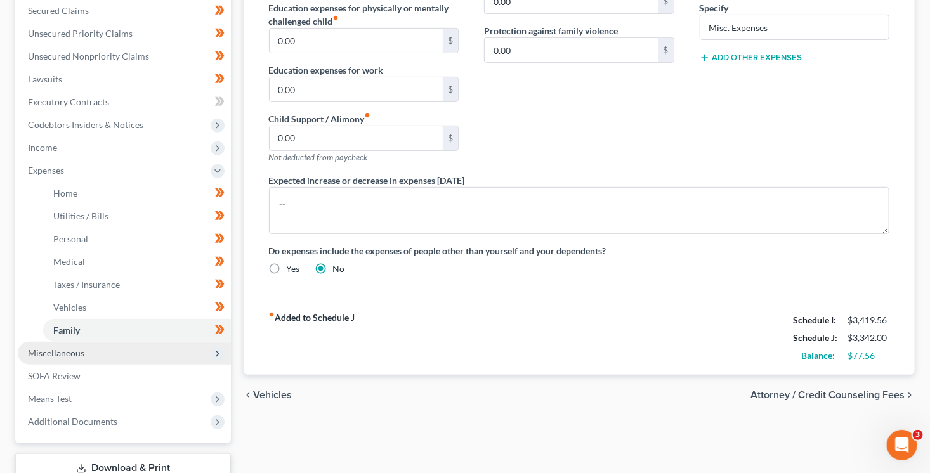
click at [224, 354] on span "Miscellaneous" at bounding box center [124, 353] width 213 height 23
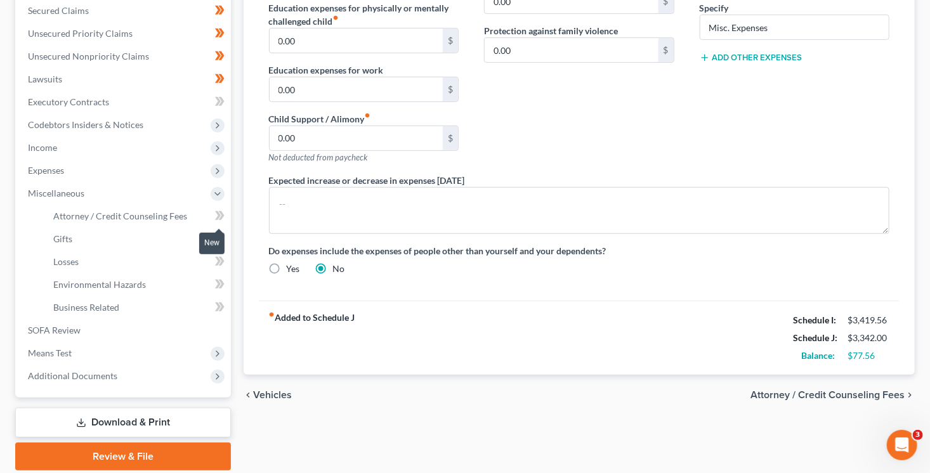
click at [217, 216] on icon at bounding box center [218, 215] width 6 height 9
click at [217, 244] on icon at bounding box center [220, 239] width 10 height 16
click at [219, 265] on icon at bounding box center [220, 262] width 10 height 16
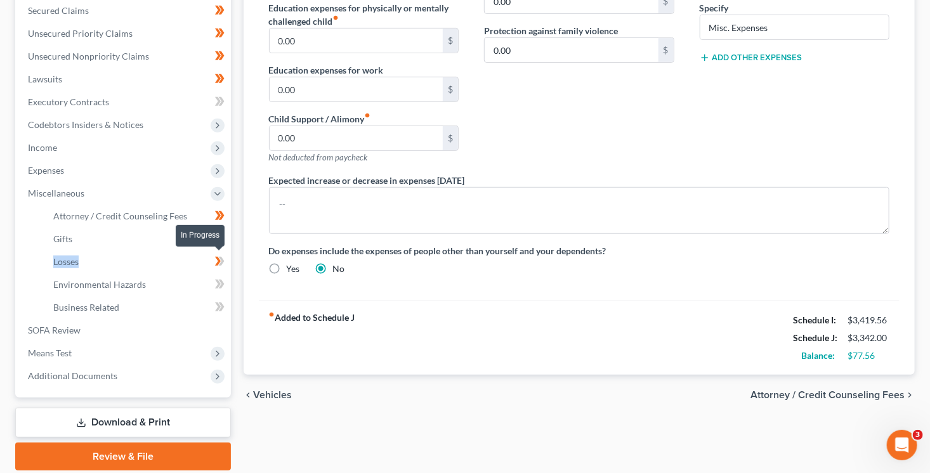
click at [219, 265] on icon at bounding box center [220, 262] width 10 height 16
click at [221, 282] on icon at bounding box center [221, 284] width 6 height 9
drag, startPoint x: 221, startPoint y: 282, endPoint x: 220, endPoint y: 309, distance: 27.3
click at [221, 284] on icon at bounding box center [221, 284] width 6 height 9
click at [220, 309] on icon at bounding box center [221, 306] width 6 height 9
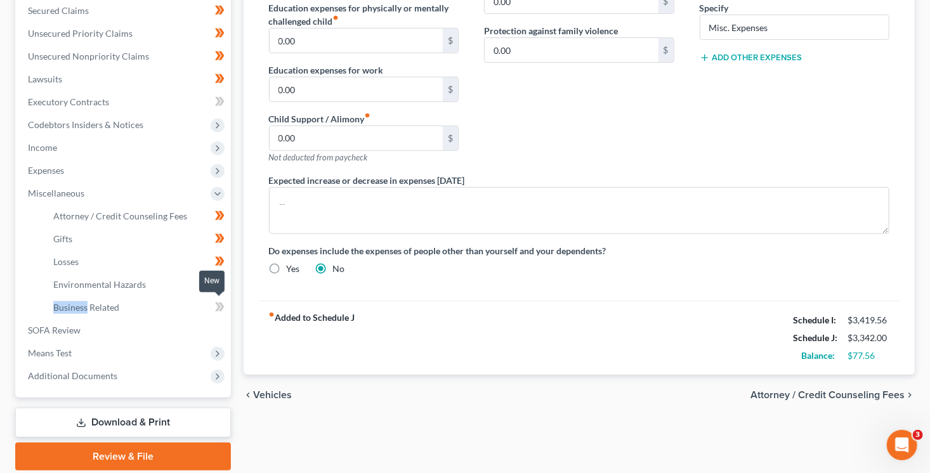
click at [220, 309] on icon at bounding box center [221, 306] width 6 height 9
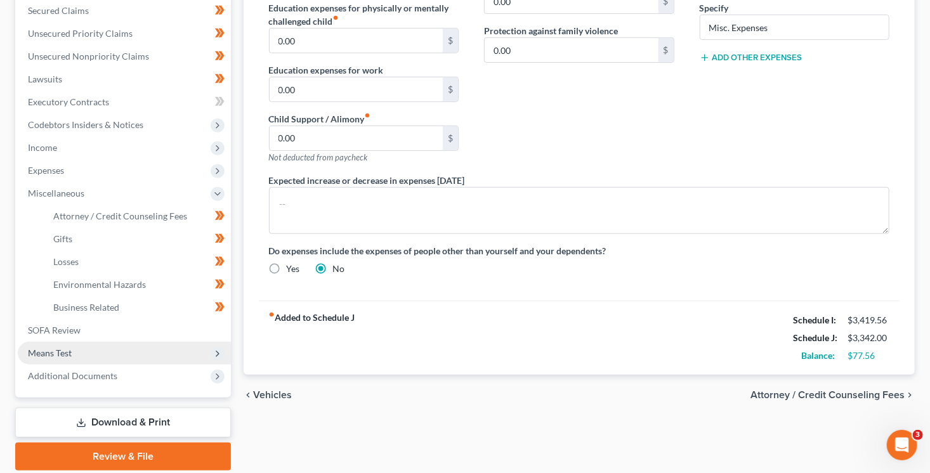
click at [218, 358] on icon at bounding box center [218, 354] width 14 height 14
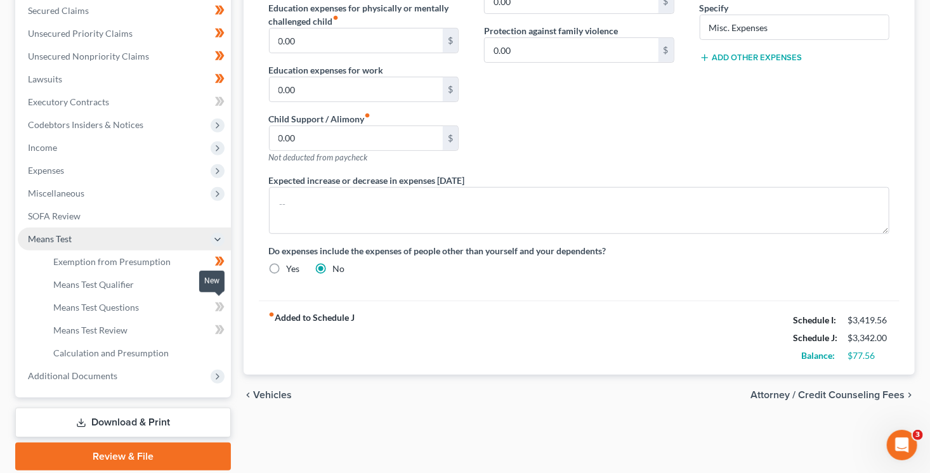
click at [219, 310] on icon at bounding box center [220, 307] width 10 height 16
drag, startPoint x: 219, startPoint y: 310, endPoint x: 223, endPoint y: 327, distance: 17.4
click at [219, 311] on icon at bounding box center [220, 307] width 10 height 16
click at [223, 327] on icon at bounding box center [220, 330] width 10 height 16
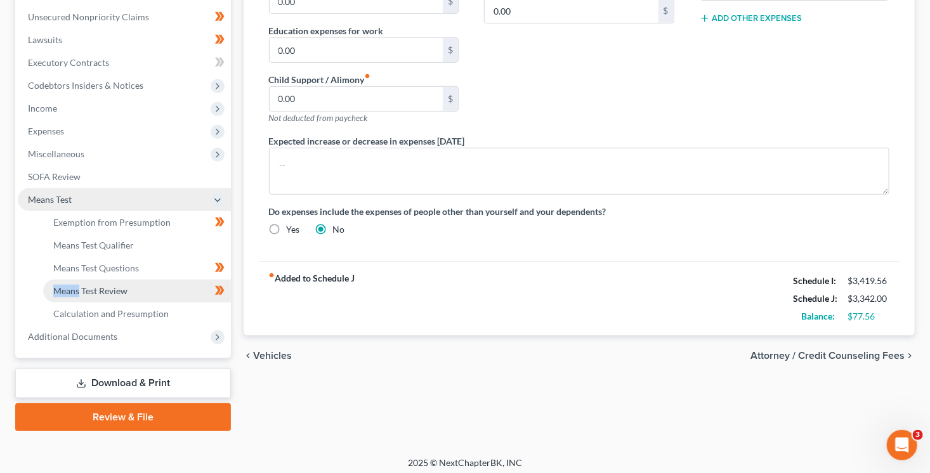
scroll to position [337, 0]
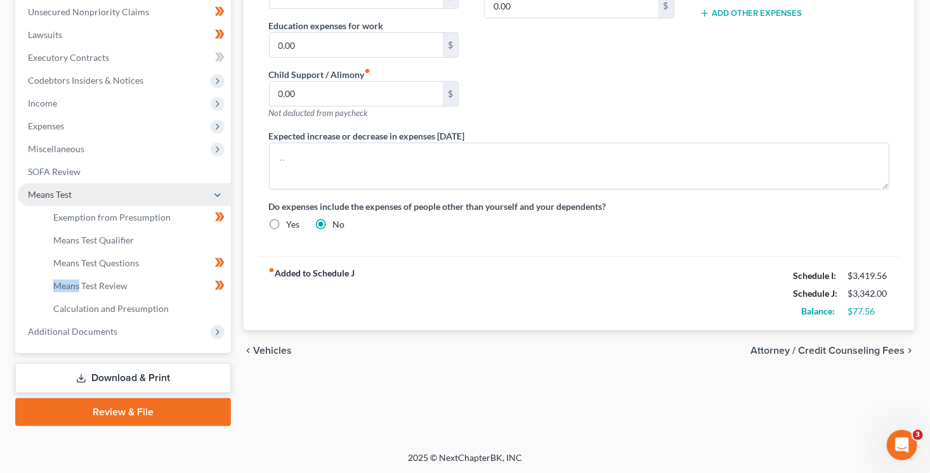
click at [790, 348] on span "Attorney / Credit Counseling Fees" at bounding box center [827, 351] width 154 height 10
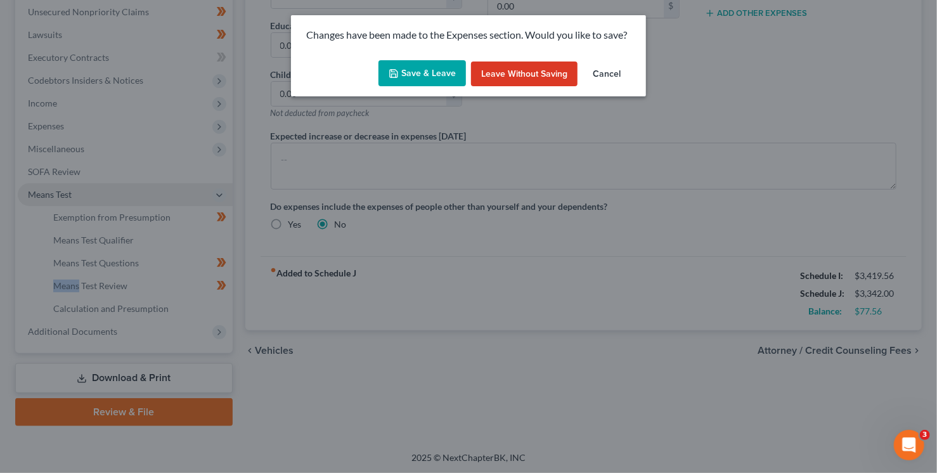
drag, startPoint x: 429, startPoint y: 80, endPoint x: 416, endPoint y: 98, distance: 22.2
click at [429, 80] on button "Save & Leave" at bounding box center [423, 73] width 88 height 27
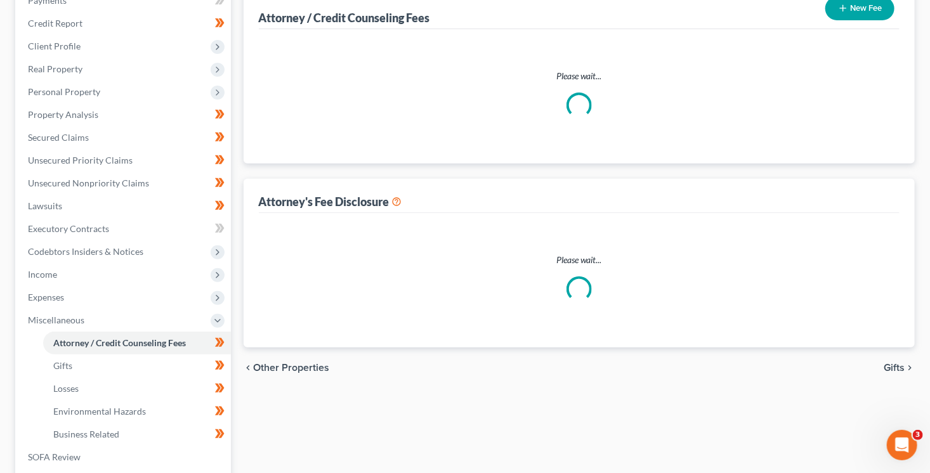
select select "5"
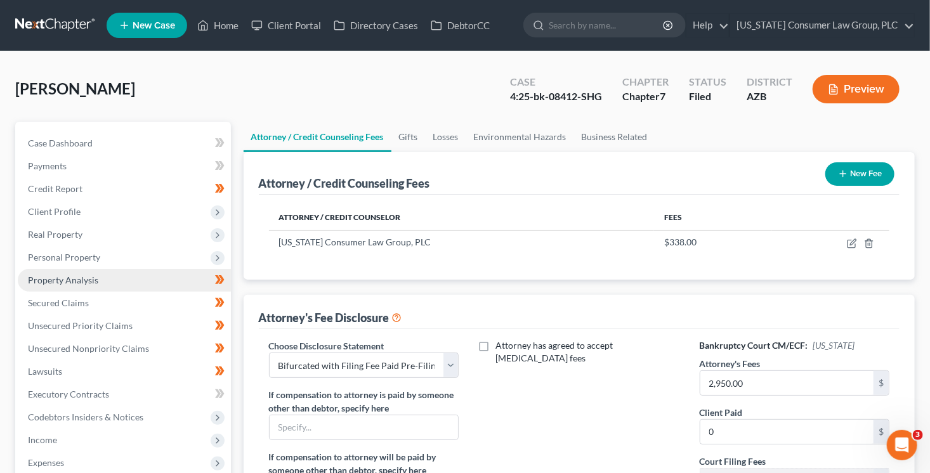
click at [48, 282] on span "Property Analysis" at bounding box center [63, 280] width 70 height 11
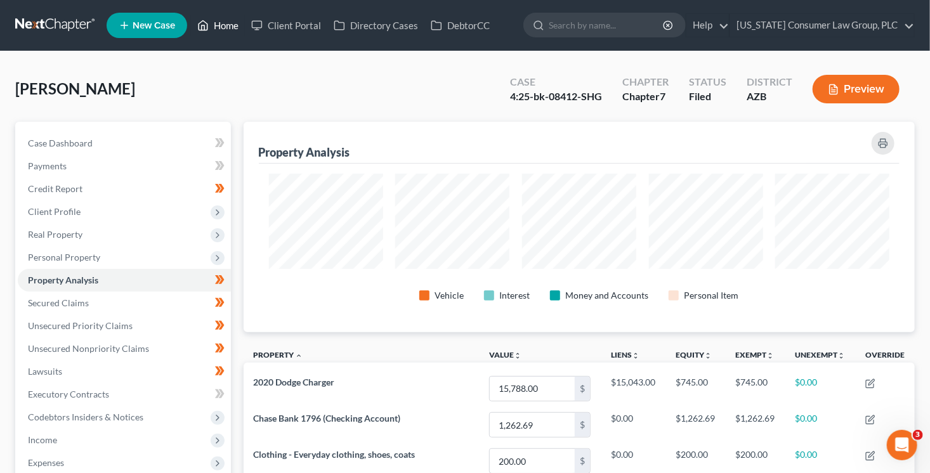
click at [218, 29] on link "Home" at bounding box center [218, 25] width 54 height 23
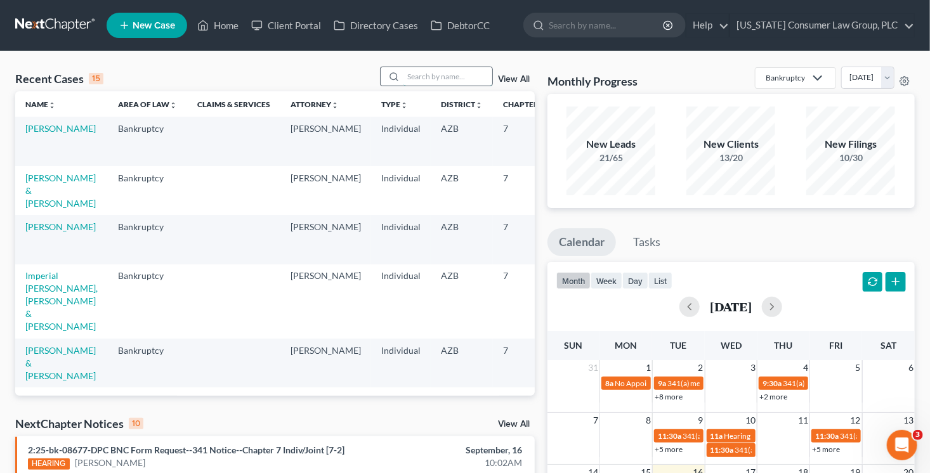
click at [423, 76] on input "search" at bounding box center [447, 76] width 89 height 18
type input "ray"
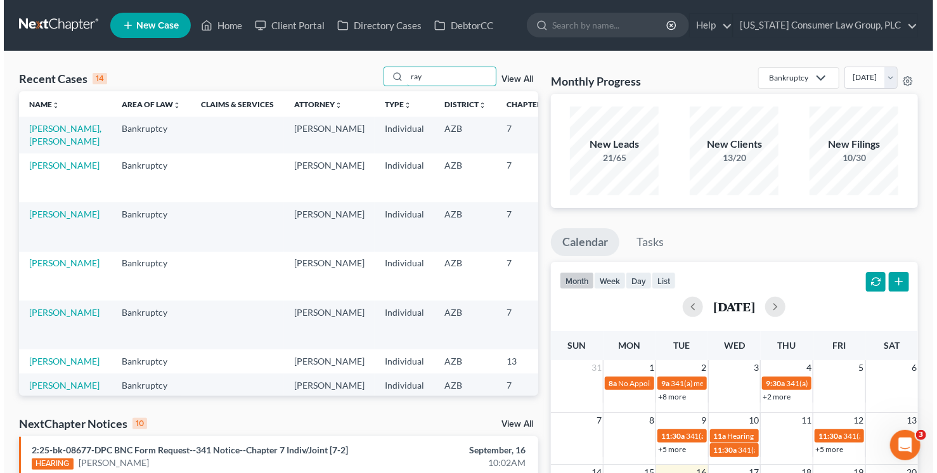
scroll to position [2, 0]
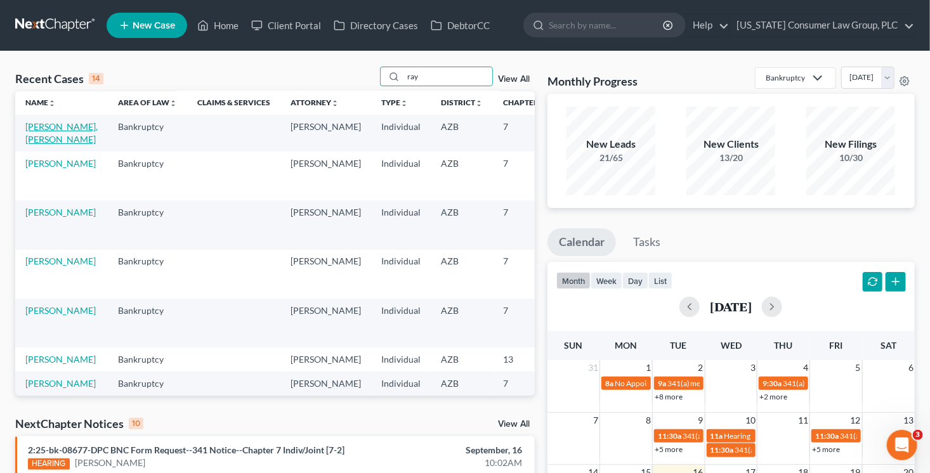
click at [24, 138] on td "Ray Sr, Ronald" at bounding box center [61, 133] width 93 height 36
click at [28, 138] on link "Ray Sr, Ronald" at bounding box center [61, 132] width 72 height 23
select select "1"
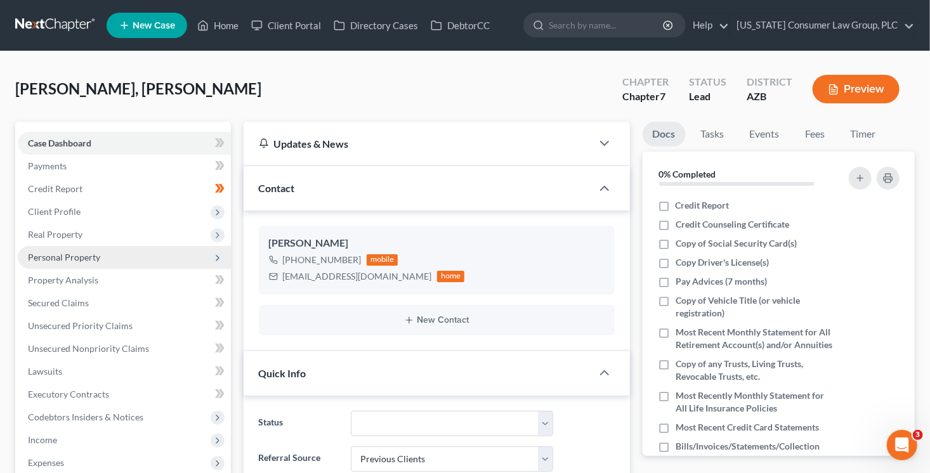
click at [94, 256] on span "Personal Property" at bounding box center [64, 257] width 72 height 11
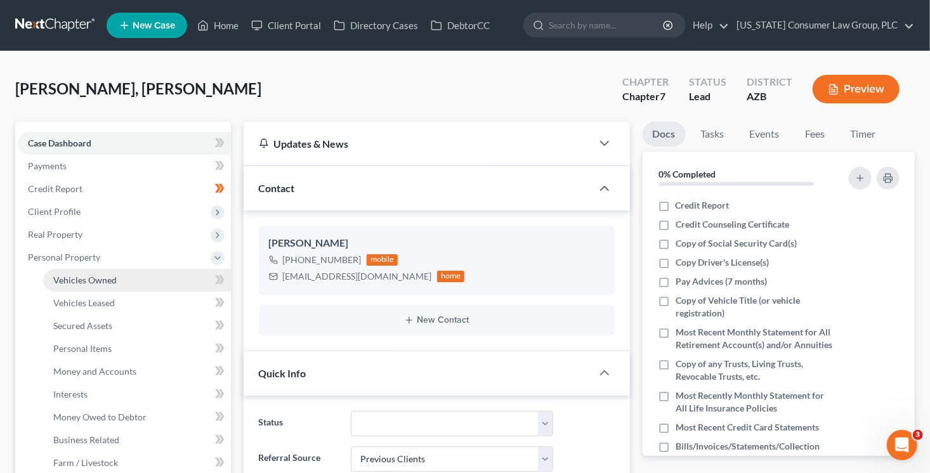
click at [148, 283] on link "Vehicles Owned" at bounding box center [137, 280] width 188 height 23
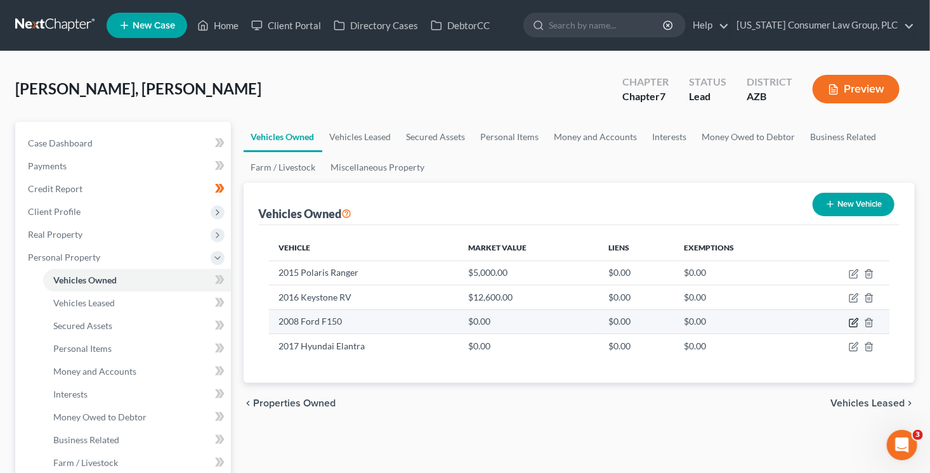
click at [850, 322] on icon "button" at bounding box center [854, 323] width 10 height 10
select select "0"
select select "18"
select select "3"
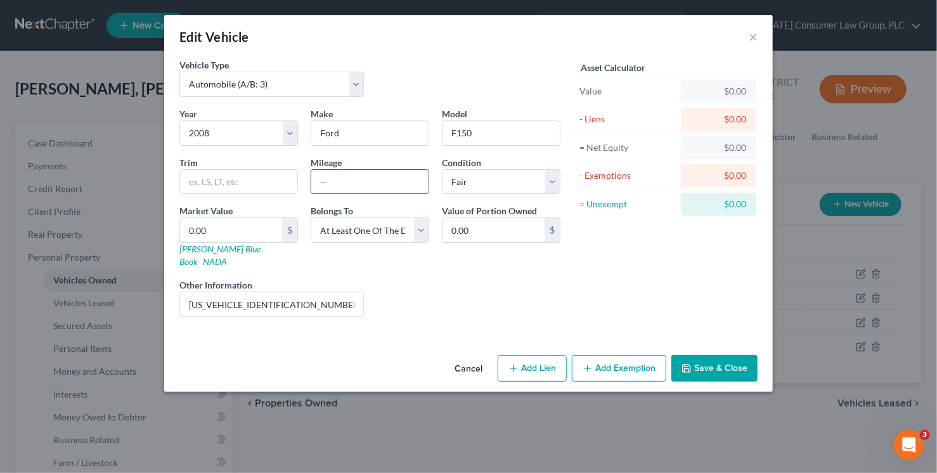
click at [403, 179] on input "text" at bounding box center [369, 182] width 117 height 24
type input "247000"
drag, startPoint x: 311, startPoint y: 296, endPoint x: 159, endPoint y: 293, distance: 152.9
click at [159, 293] on div "Edit Vehicle × Vehicle Type Select Automobile (A/B: 3) Truck (A/B: 3) Trailer (…" at bounding box center [468, 236] width 937 height 473
click at [198, 252] on link "Kelly Blue Book" at bounding box center [219, 255] width 81 height 23
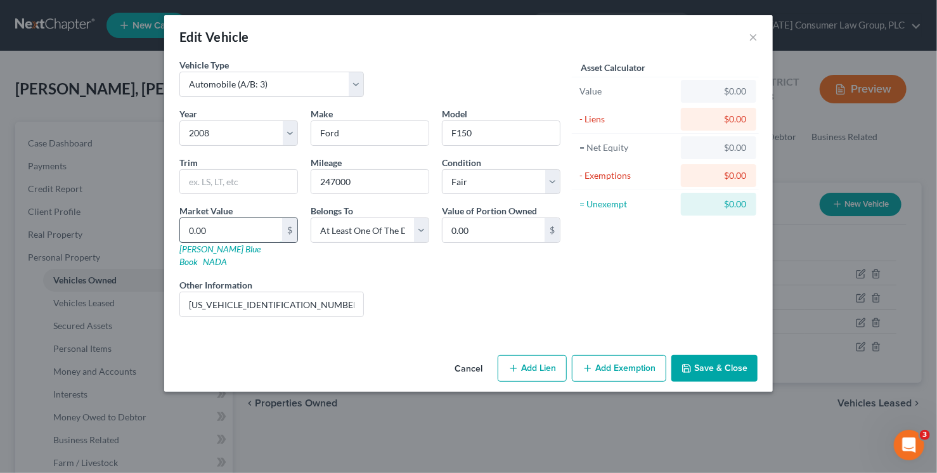
click at [239, 231] on input "0.00" at bounding box center [231, 230] width 102 height 24
type input "4"
type input "4.00"
type input "44"
type input "44.00"
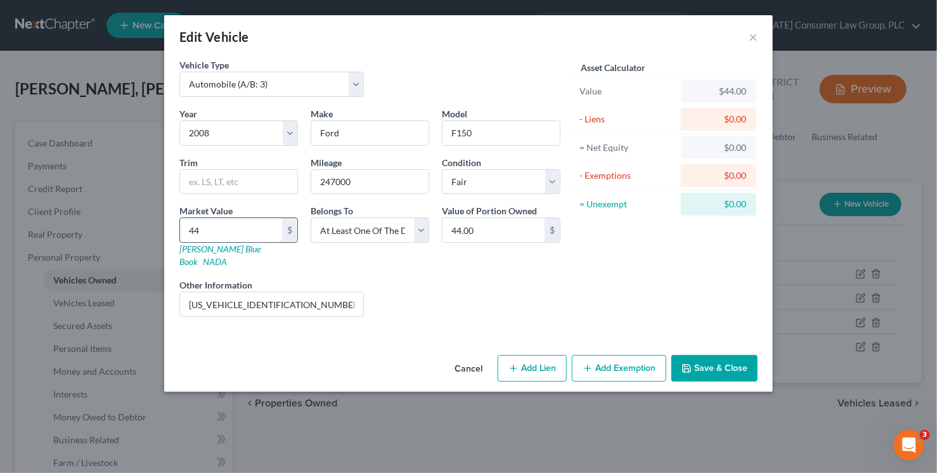
type input "449"
type input "449.00"
type input "4494"
type input "4,494.00"
type input "4,494"
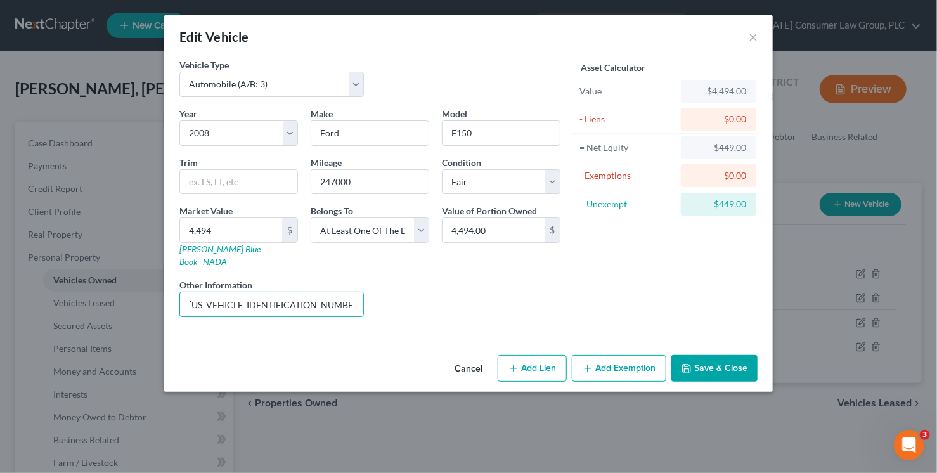
drag, startPoint x: 296, startPoint y: 298, endPoint x: 196, endPoint y: 276, distance: 101.9
click at [196, 278] on div "Other Information 1FTPW14VX8KC47843" at bounding box center [271, 297] width 197 height 39
click at [711, 361] on button "Save & Close" at bounding box center [715, 368] width 86 height 27
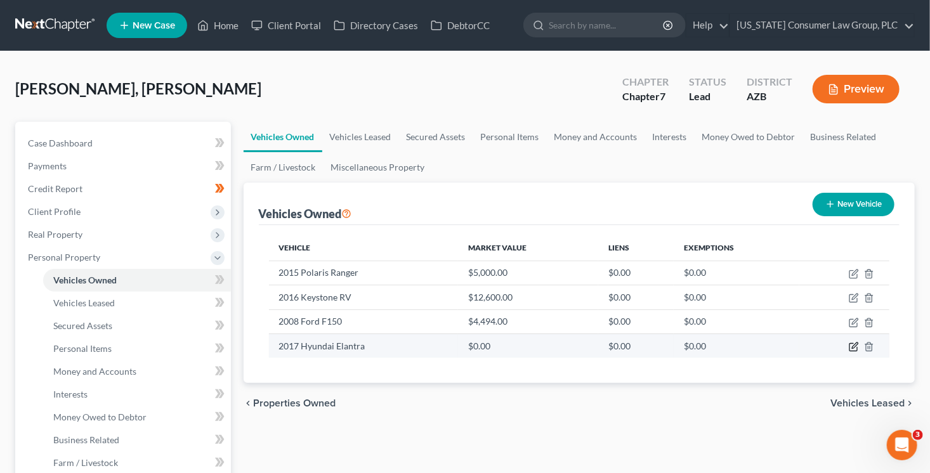
click at [856, 346] on icon "button" at bounding box center [854, 347] width 10 height 10
select select "0"
select select "9"
select select "3"
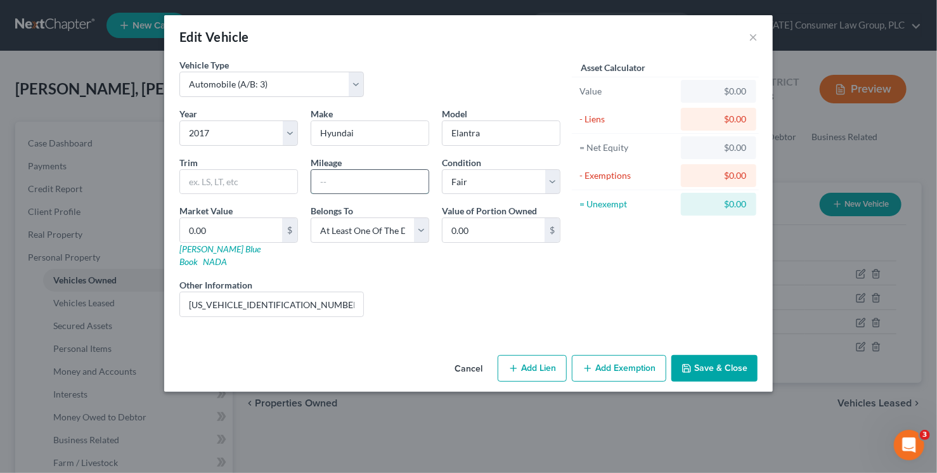
click at [375, 176] on input "text" at bounding box center [369, 182] width 117 height 24
type input "79543"
click at [316, 299] on input "5NPD84LF9HH196942" at bounding box center [271, 304] width 183 height 24
click at [206, 252] on link "Kelly Blue Book" at bounding box center [219, 255] width 81 height 23
click at [218, 234] on input "0.00" at bounding box center [231, 230] width 102 height 24
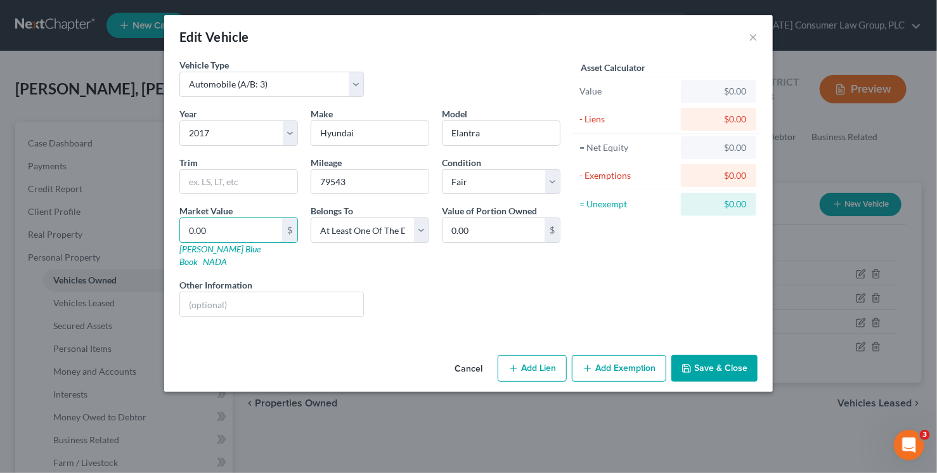
type input "5"
type input "5.00"
type input "59"
type input "59.00"
type input "592"
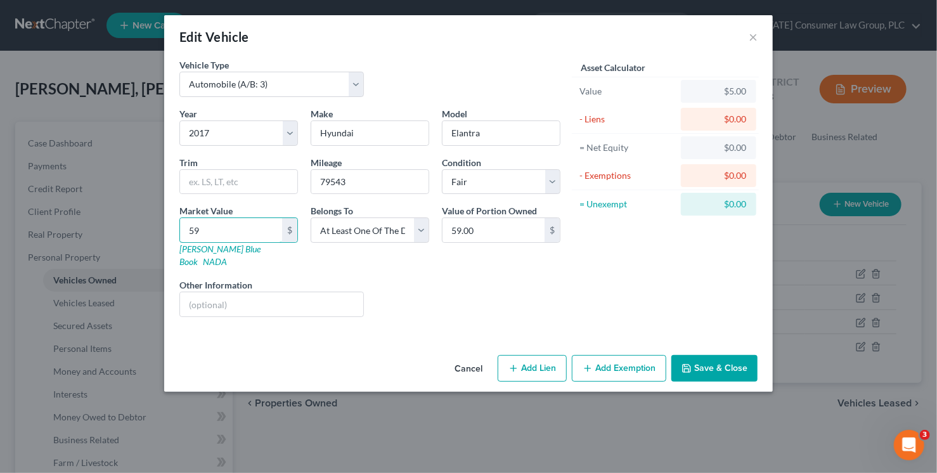
type input "592.00"
type input "5922"
type input "5,922.00"
type input "5,922"
click at [706, 358] on button "Save & Close" at bounding box center [715, 368] width 86 height 27
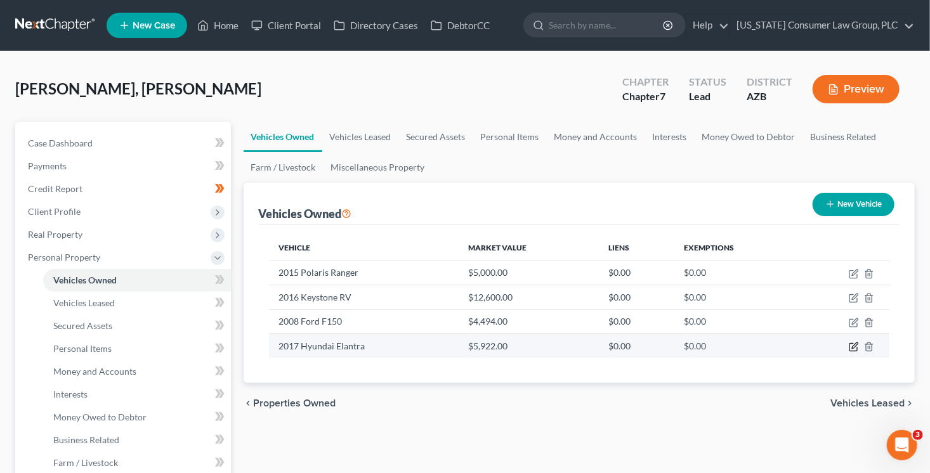
click at [855, 347] on icon "button" at bounding box center [854, 347] width 10 height 10
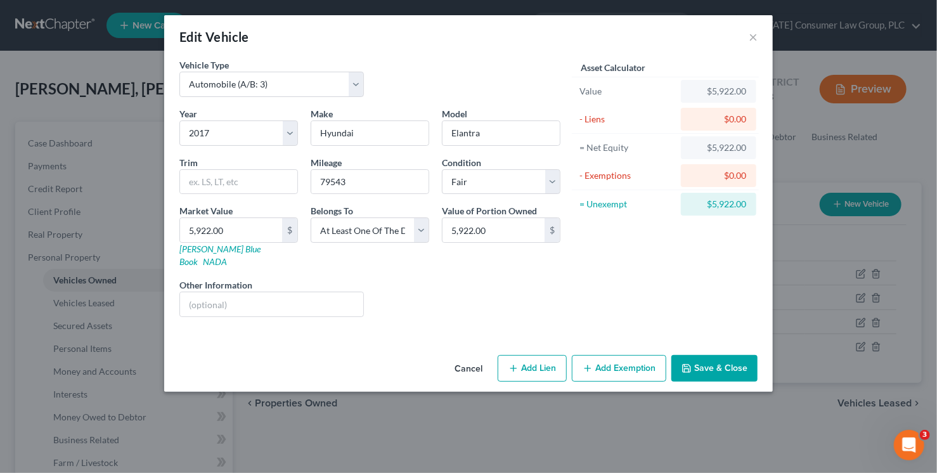
click at [648, 355] on button "Add Exemption" at bounding box center [619, 368] width 94 height 27
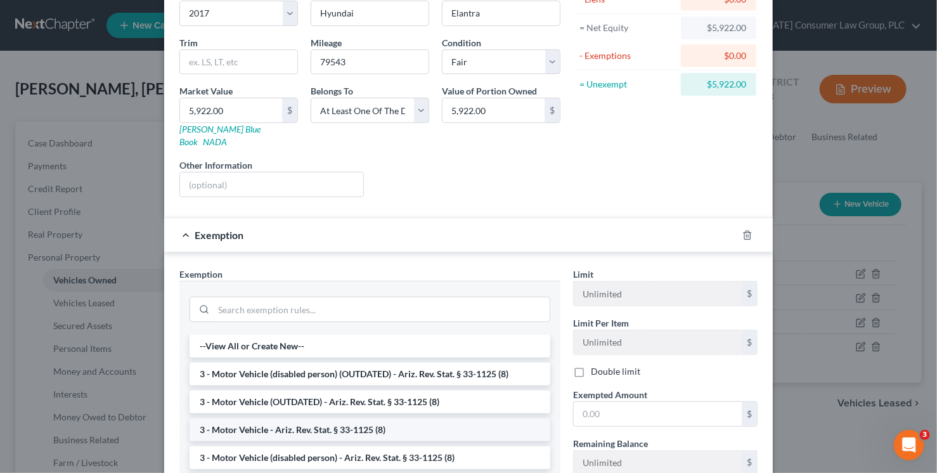
scroll to position [2, 0]
click at [445, 417] on li "3 - Motor Vehicle - Ariz. Rev. Stat. § 33-1125 (8)" at bounding box center [370, 428] width 361 height 23
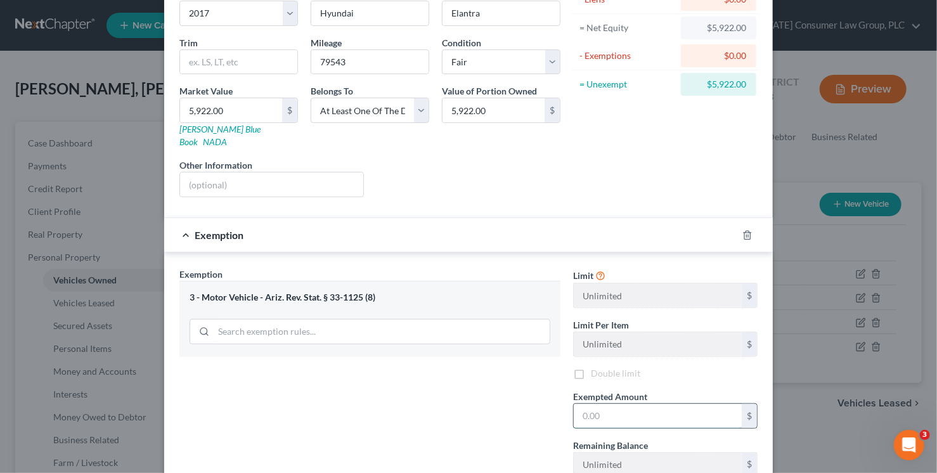
click at [596, 406] on input "text" at bounding box center [658, 416] width 168 height 24
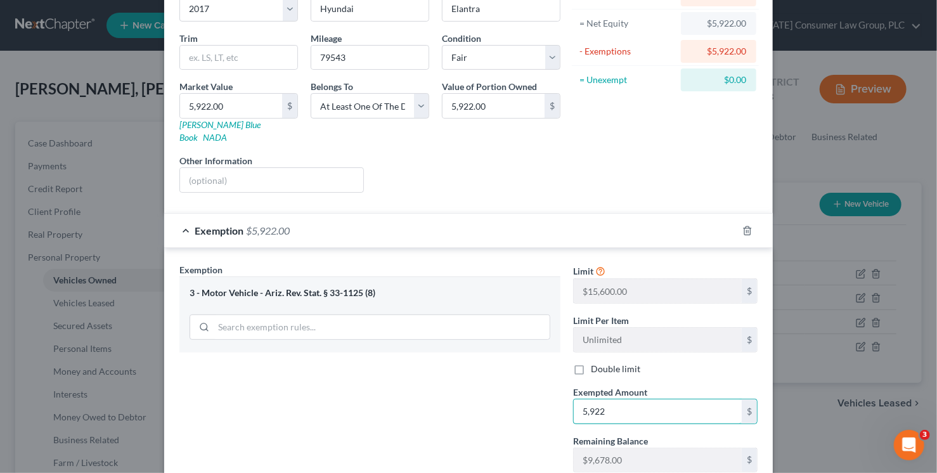
scroll to position [126, 0]
click at [316, 166] on input "text" at bounding box center [271, 178] width 183 height 24
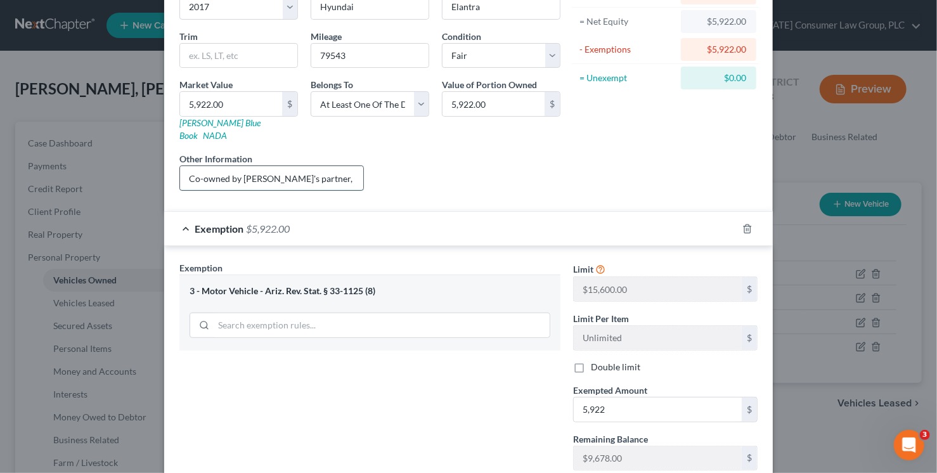
click at [327, 166] on input "Co-owned by Debtor's partner, who" at bounding box center [271, 178] width 183 height 24
paste input "Vehicle is jointly owned with Debtor’s daughter, who asserts her ownership inte…"
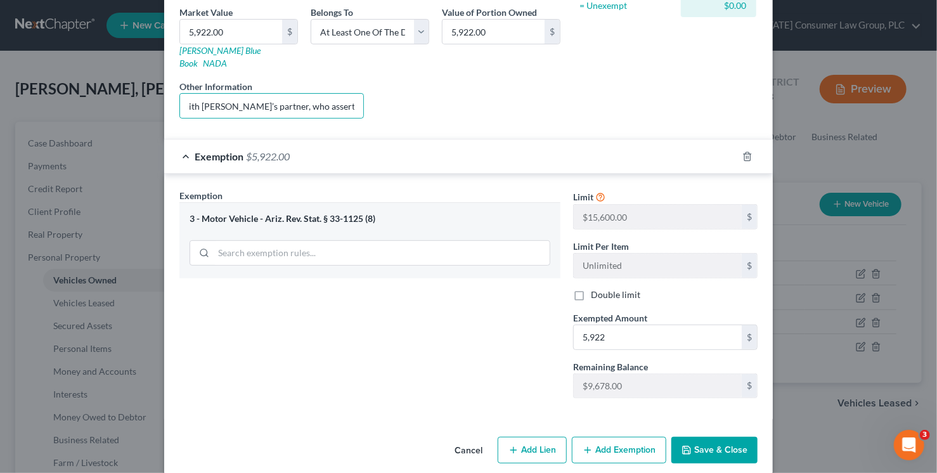
scroll to position [0, 0]
click at [708, 438] on button "Save & Close" at bounding box center [715, 450] width 86 height 27
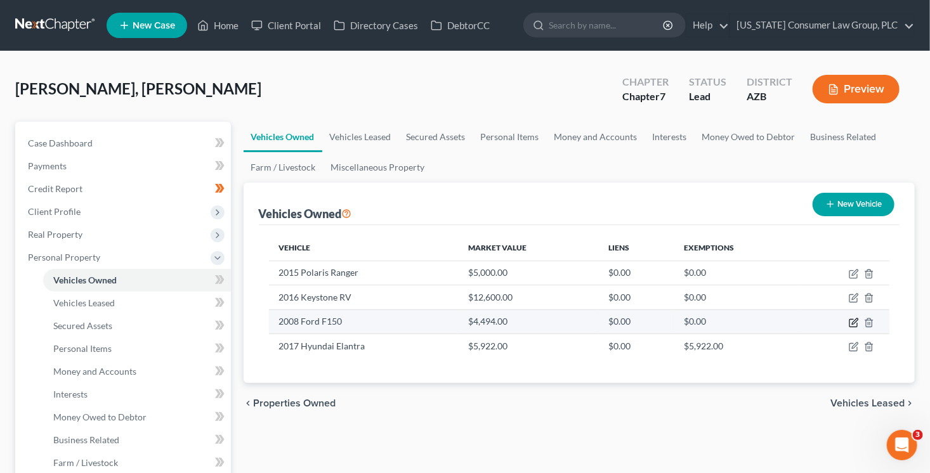
click at [855, 320] on icon "button" at bounding box center [854, 323] width 10 height 10
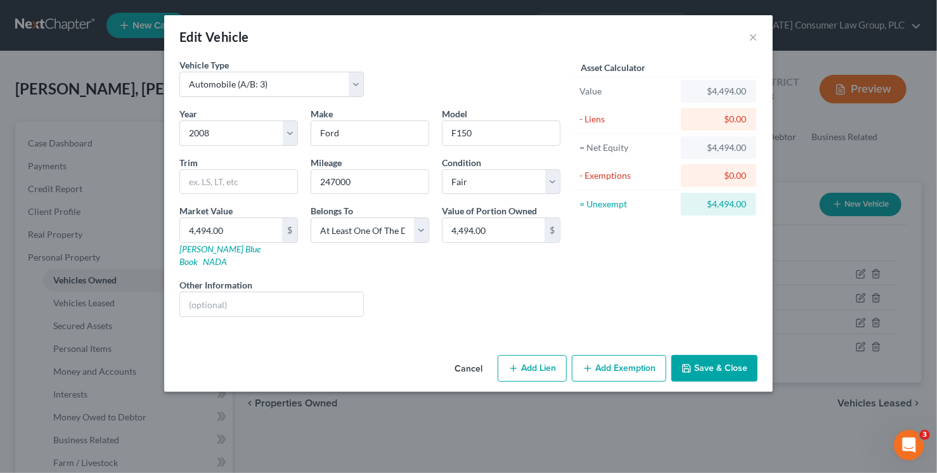
click at [643, 355] on button "Add Exemption" at bounding box center [619, 368] width 94 height 27
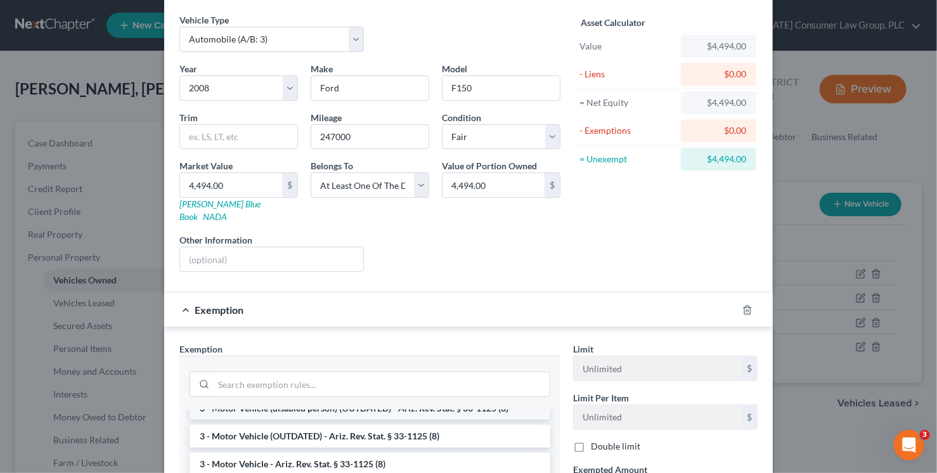
scroll to position [53, 0]
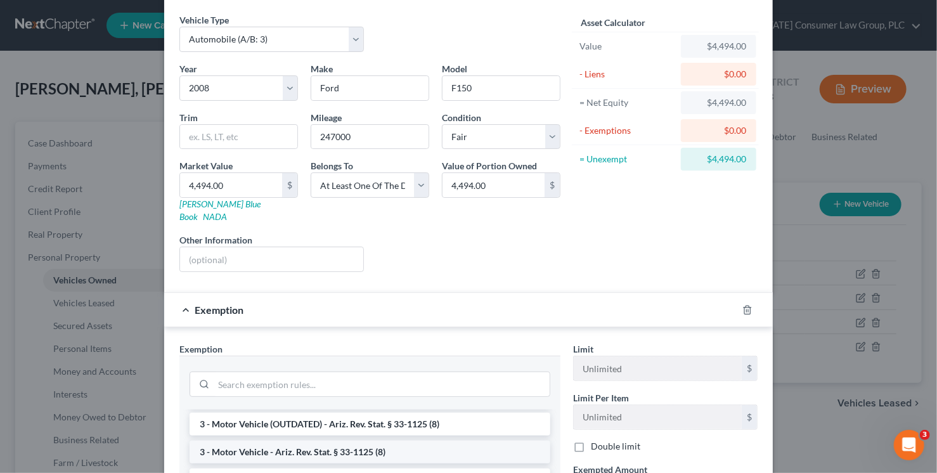
click at [444, 441] on li "3 - Motor Vehicle - Ariz. Rev. Stat. § 33-1125 (8)" at bounding box center [370, 452] width 361 height 23
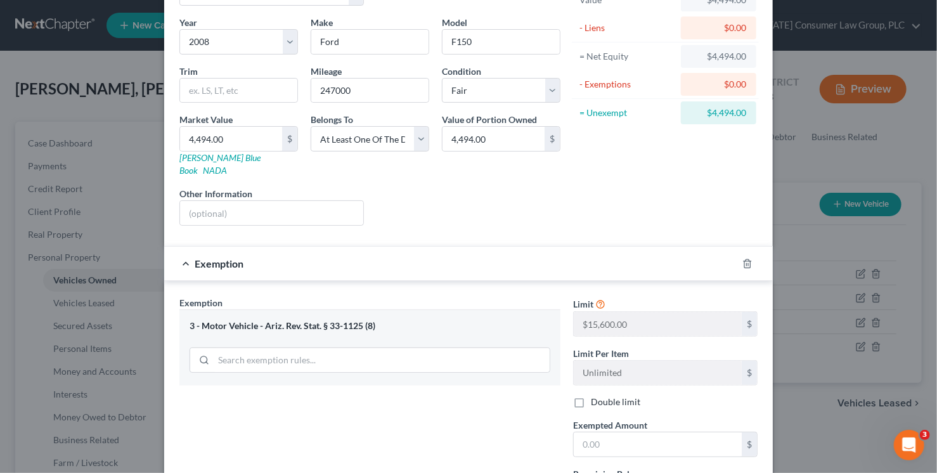
scroll to position [93, 0]
click at [594, 431] on input "text" at bounding box center [658, 443] width 168 height 24
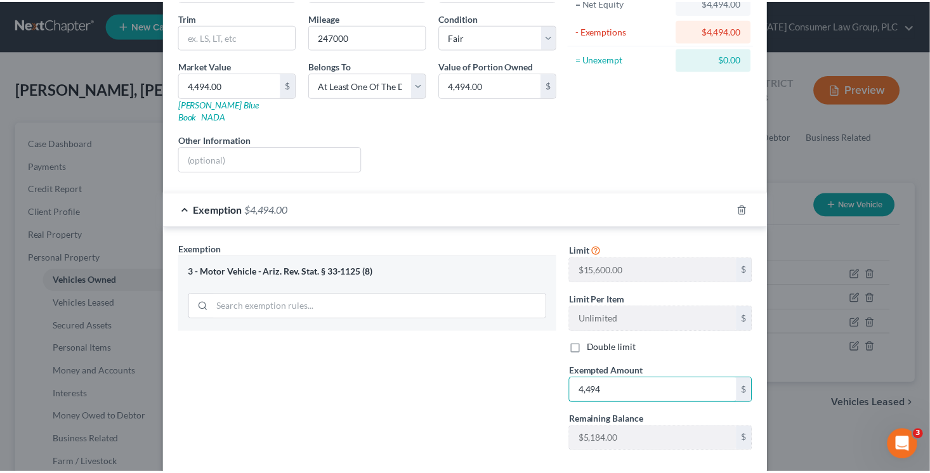
scroll to position [198, 0]
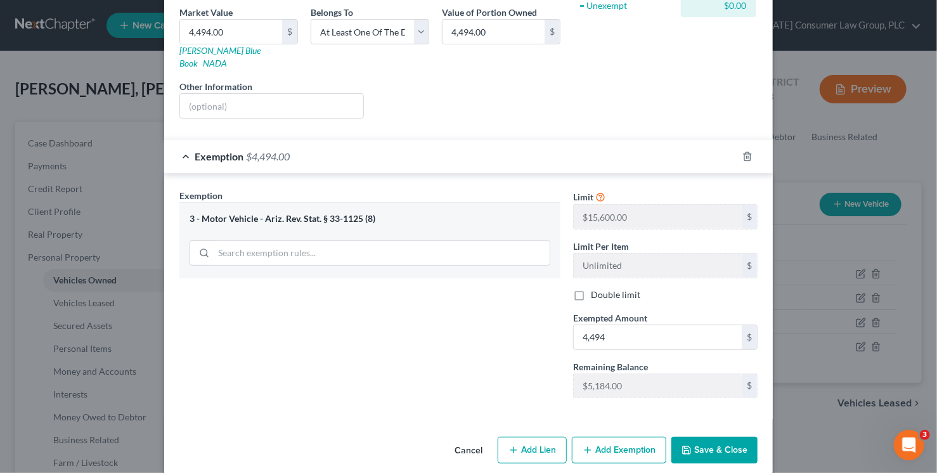
click at [712, 437] on button "Save & Close" at bounding box center [715, 450] width 86 height 27
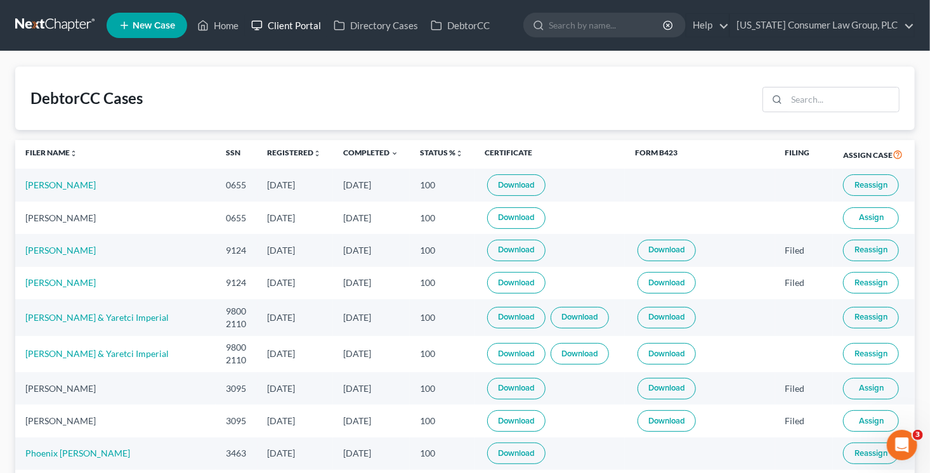
click at [288, 25] on link "Client Portal" at bounding box center [286, 25] width 82 height 23
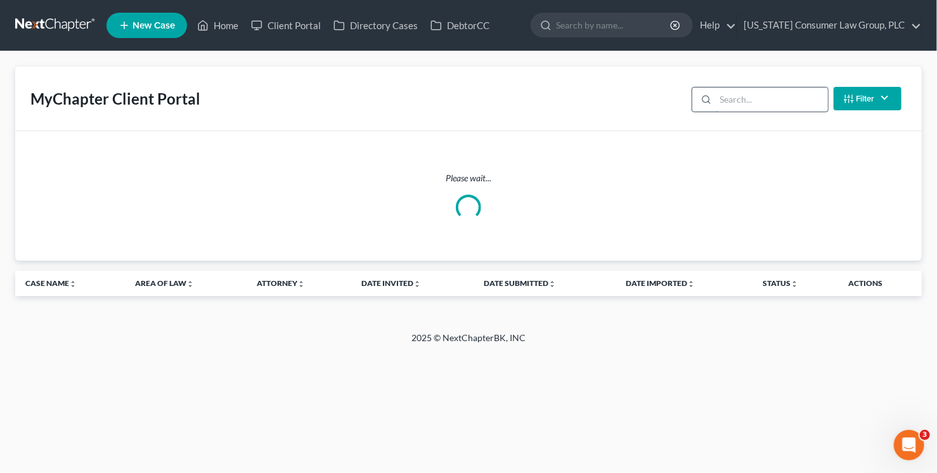
click at [771, 100] on input "search" at bounding box center [772, 100] width 112 height 24
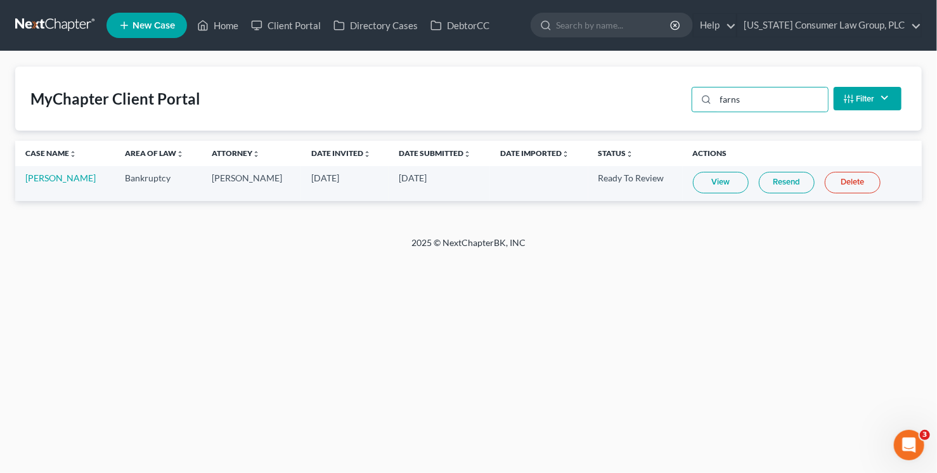
click at [724, 183] on link "View" at bounding box center [721, 183] width 56 height 22
drag, startPoint x: 771, startPoint y: 98, endPoint x: 711, endPoint y: 93, distance: 59.8
click at [711, 93] on div "farns" at bounding box center [760, 99] width 137 height 25
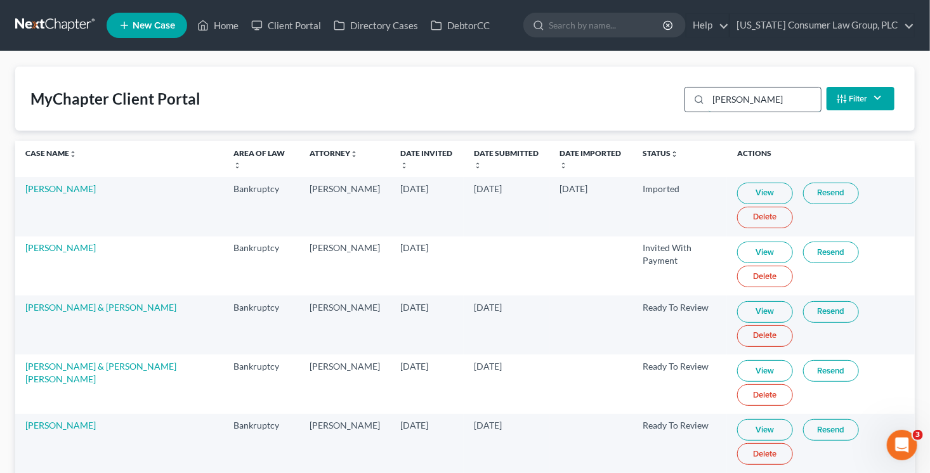
type input "[PERSON_NAME]"
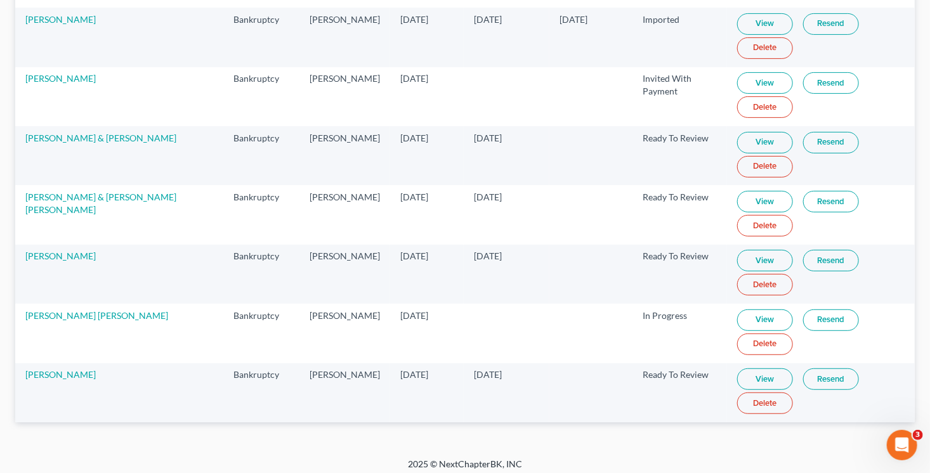
scroll to position [172, 0]
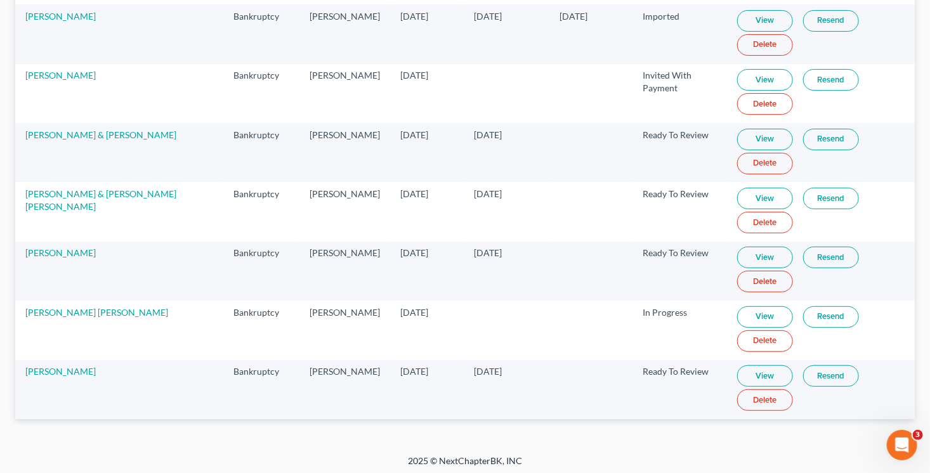
click at [752, 368] on link "View" at bounding box center [765, 376] width 56 height 22
